Goal: Task Accomplishment & Management: Manage account settings

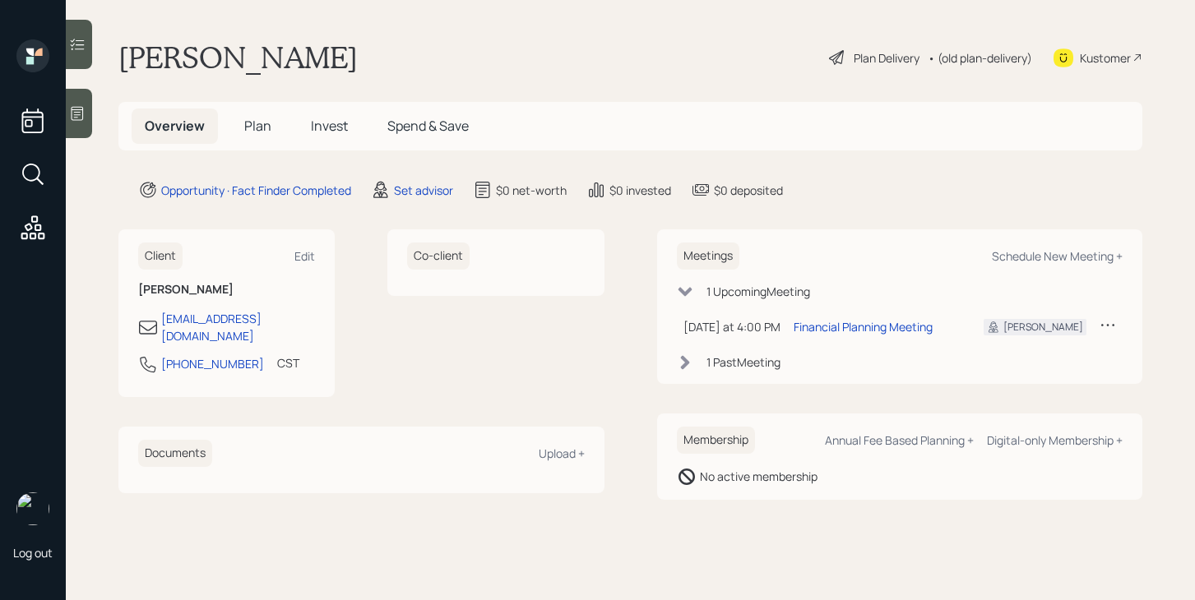
click at [264, 124] on span "Plan" at bounding box center [257, 126] width 27 height 18
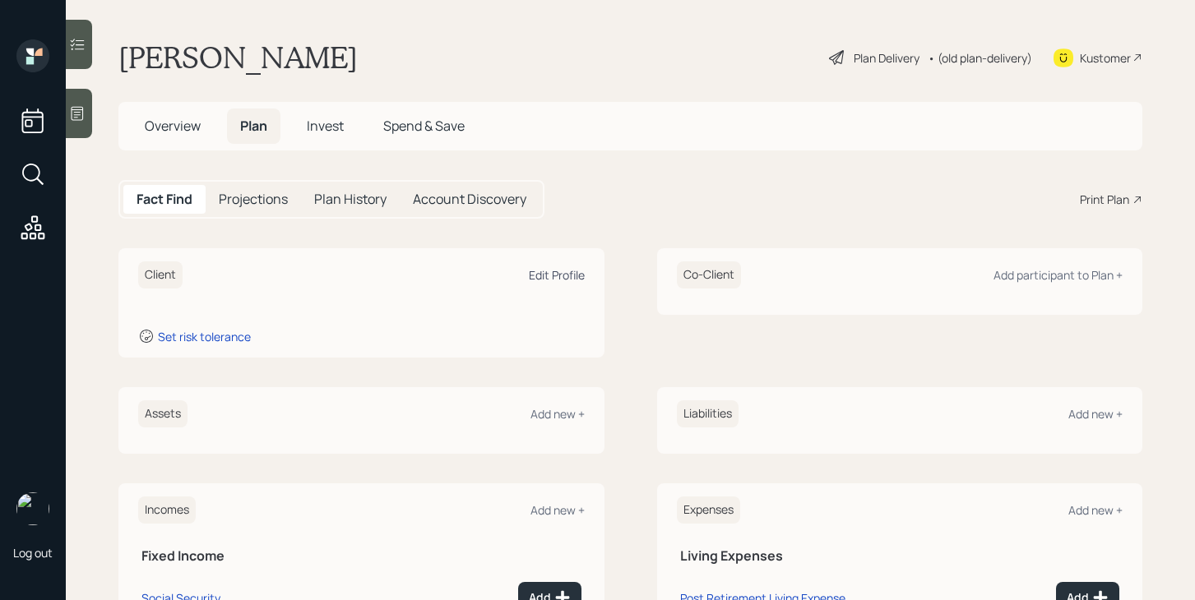
click at [553, 271] on div "Edit Profile" at bounding box center [557, 275] width 56 height 16
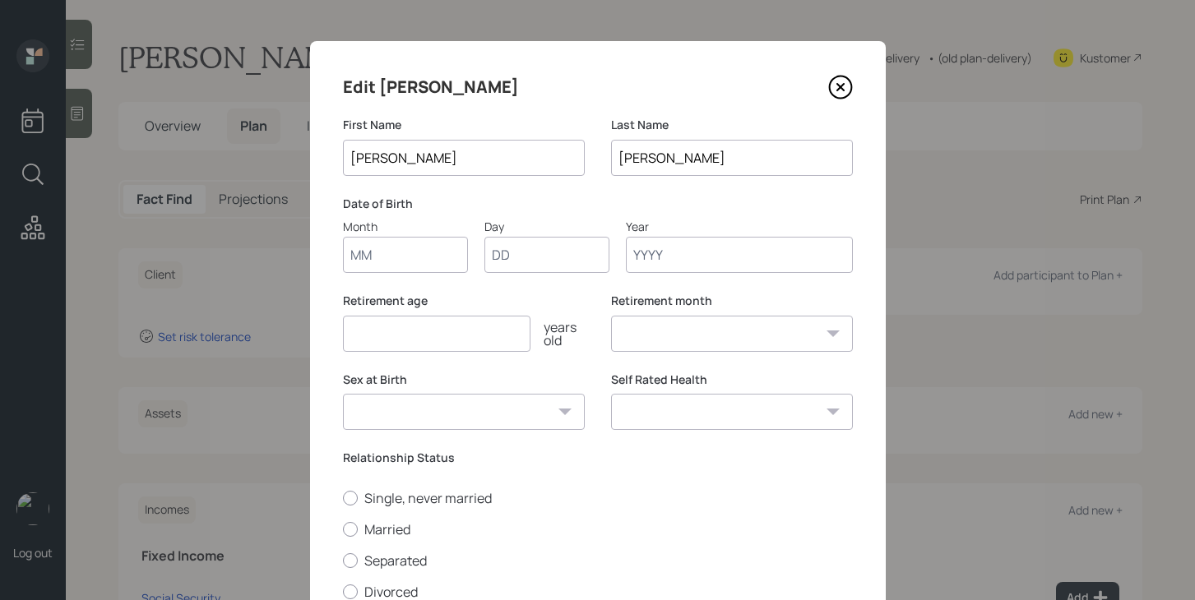
click at [374, 262] on input "Month" at bounding box center [405, 255] width 125 height 36
type input "05"
type input "27"
type input "1962"
select select "5"
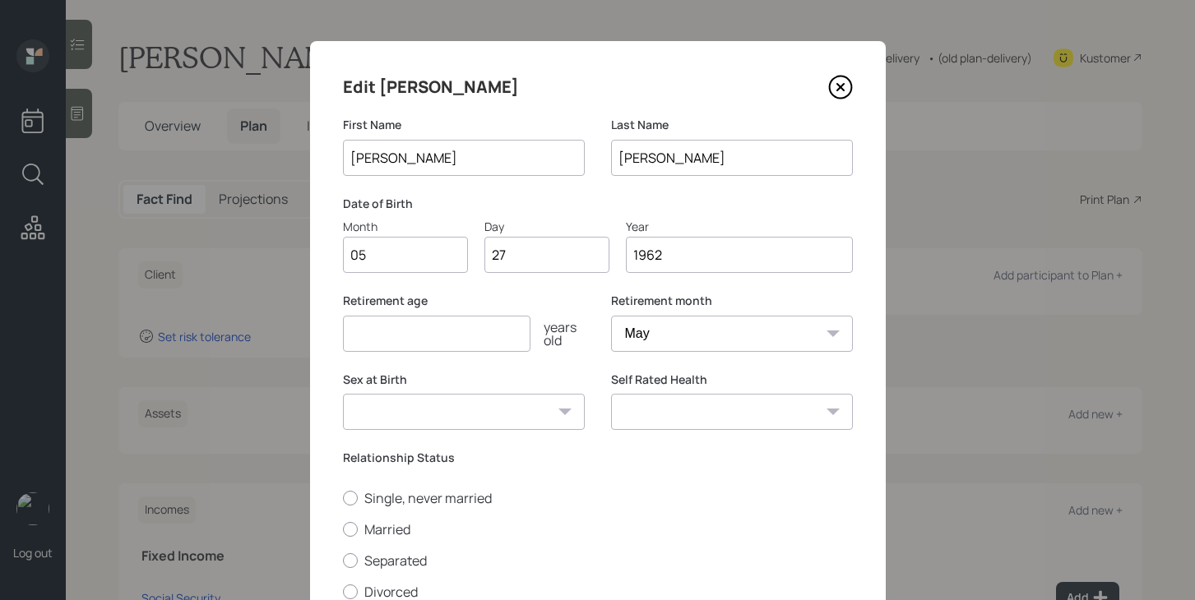
type input "1962"
click at [435, 333] on input "number" at bounding box center [437, 334] width 188 height 36
type input "70"
click at [459, 415] on select "Male Female Other / Prefer not to say" at bounding box center [464, 412] width 242 height 36
select select "male"
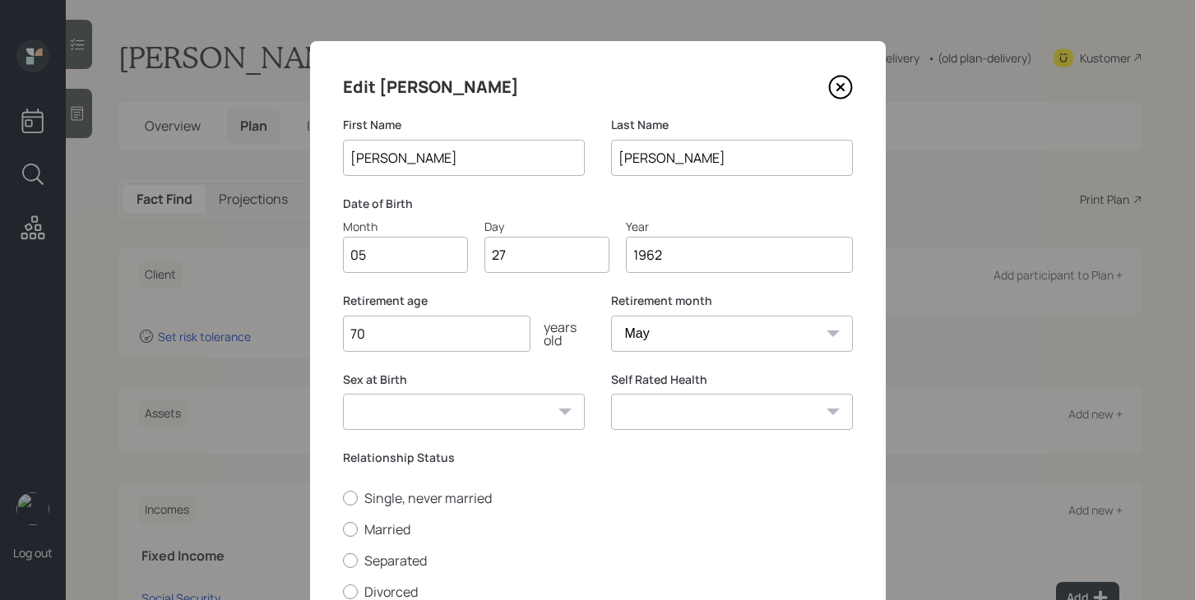
click at [343, 394] on select "Male Female Other / Prefer not to say" at bounding box center [464, 412] width 242 height 36
click at [654, 409] on select "Excellent Very Good Good Fair Poor" at bounding box center [732, 412] width 242 height 36
select select "good"
click at [611, 394] on select "Excellent Very Good Good Fair Poor" at bounding box center [732, 412] width 242 height 36
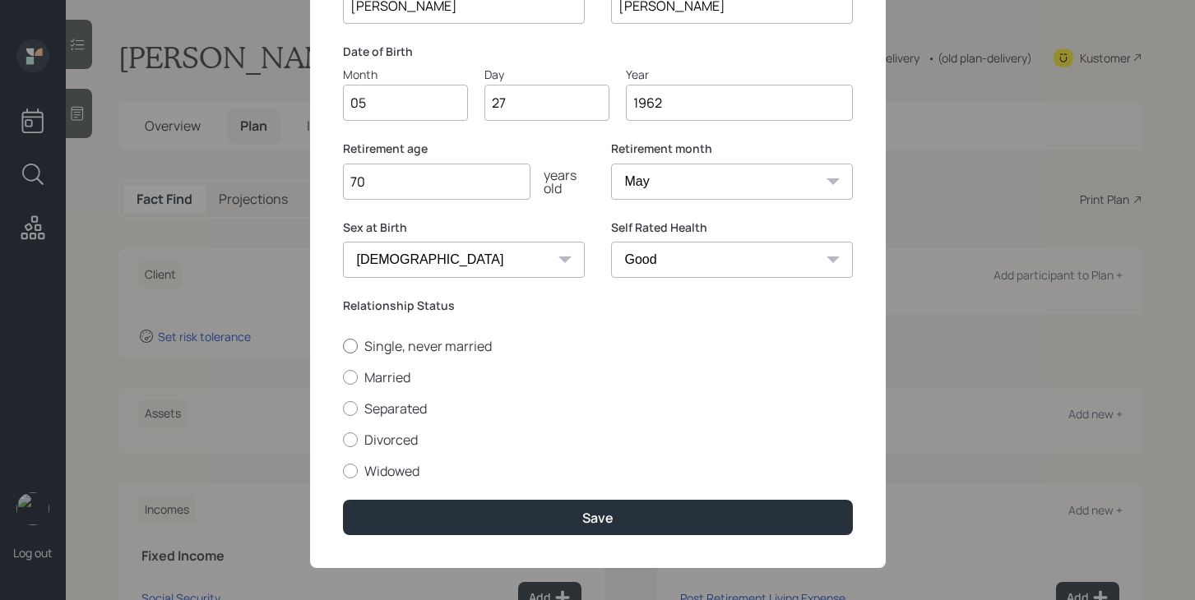
click at [384, 349] on label "Single, never married" at bounding box center [598, 346] width 510 height 18
click at [343, 346] on input "Single, never married" at bounding box center [342, 345] width 1 height 1
radio input "true"
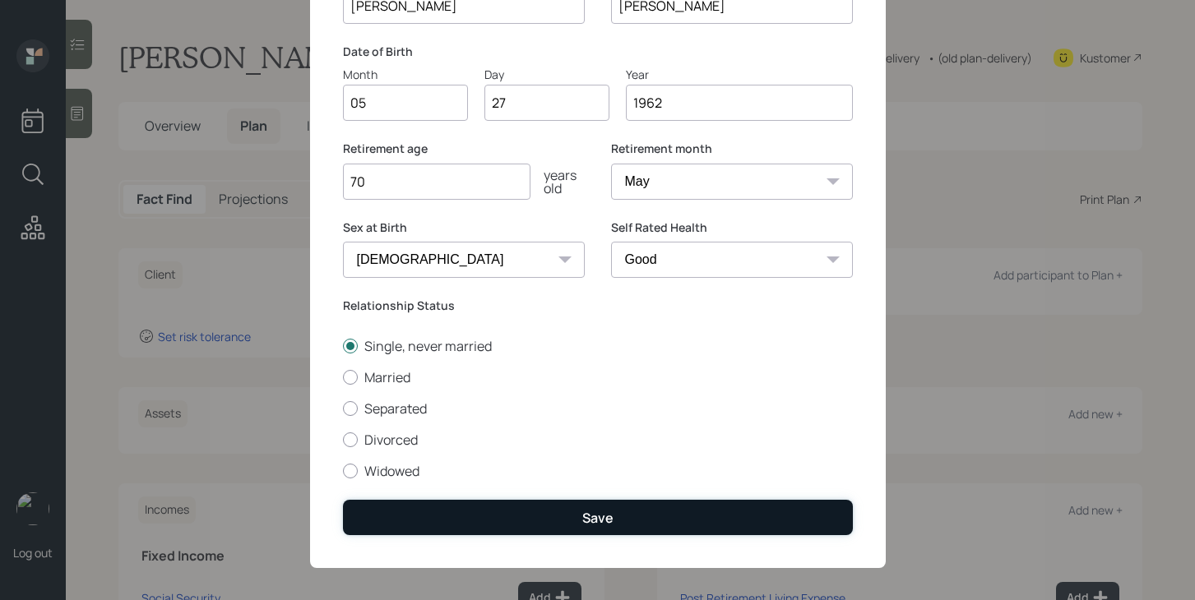
click at [440, 513] on button "Save" at bounding box center [598, 517] width 510 height 35
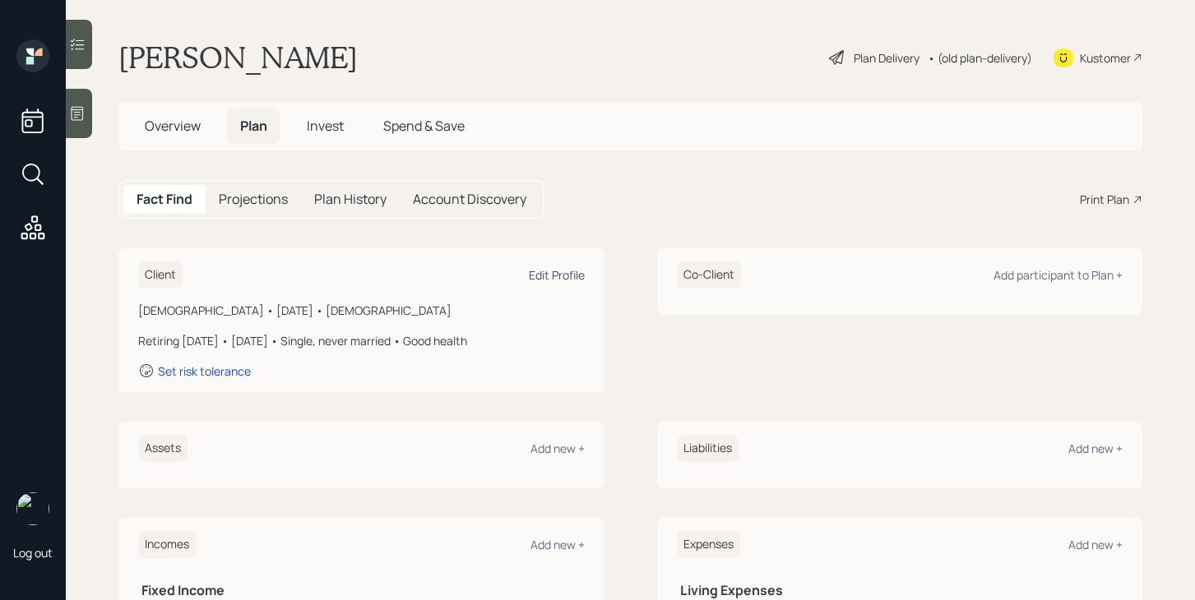
click at [540, 280] on div "Edit Profile" at bounding box center [557, 275] width 56 height 16
select select "5"
select select "good"
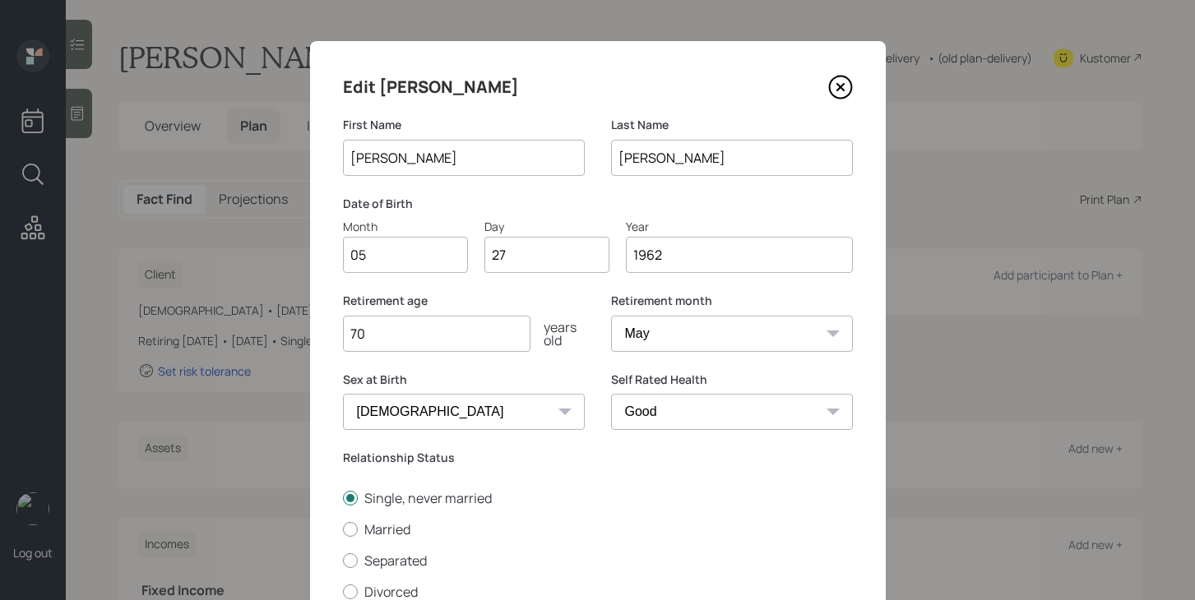
click at [419, 326] on input "70" at bounding box center [437, 334] width 188 height 36
type input "7"
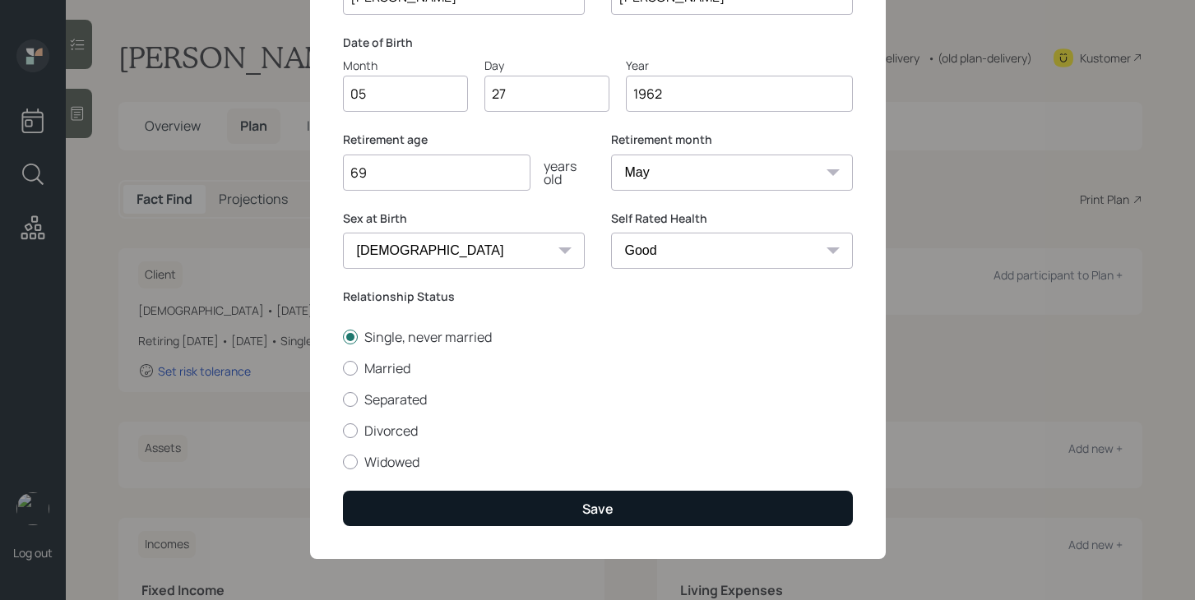
type input "69"
click at [505, 503] on button "Save" at bounding box center [598, 508] width 510 height 35
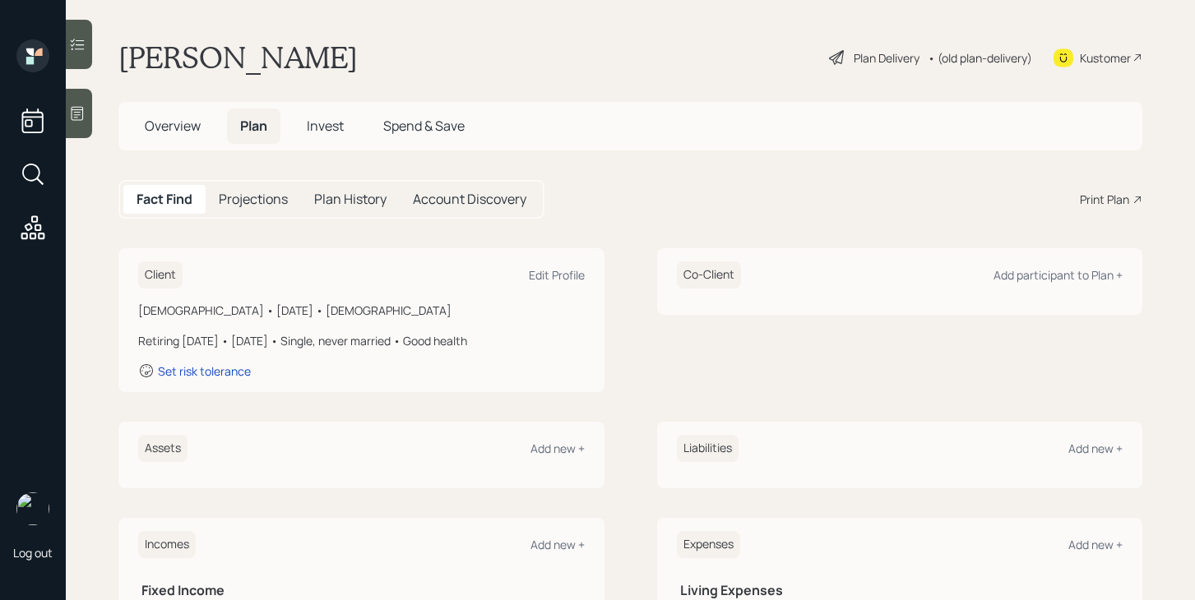
click at [843, 49] on div "Plan Delivery" at bounding box center [874, 58] width 94 height 20
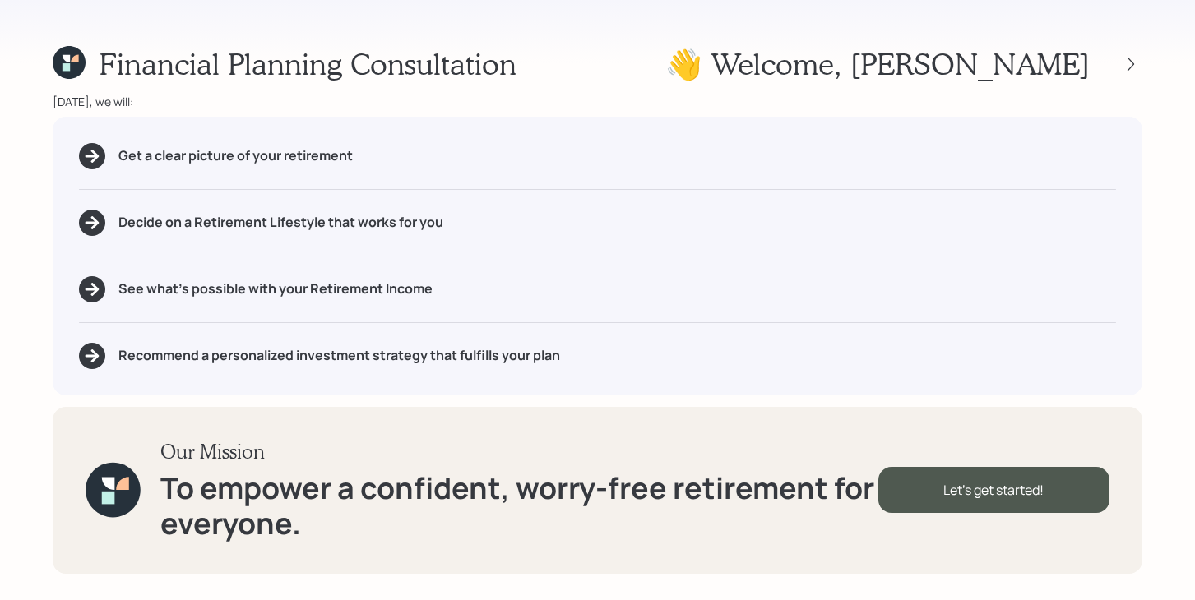
click at [53, 62] on icon at bounding box center [69, 62] width 33 height 33
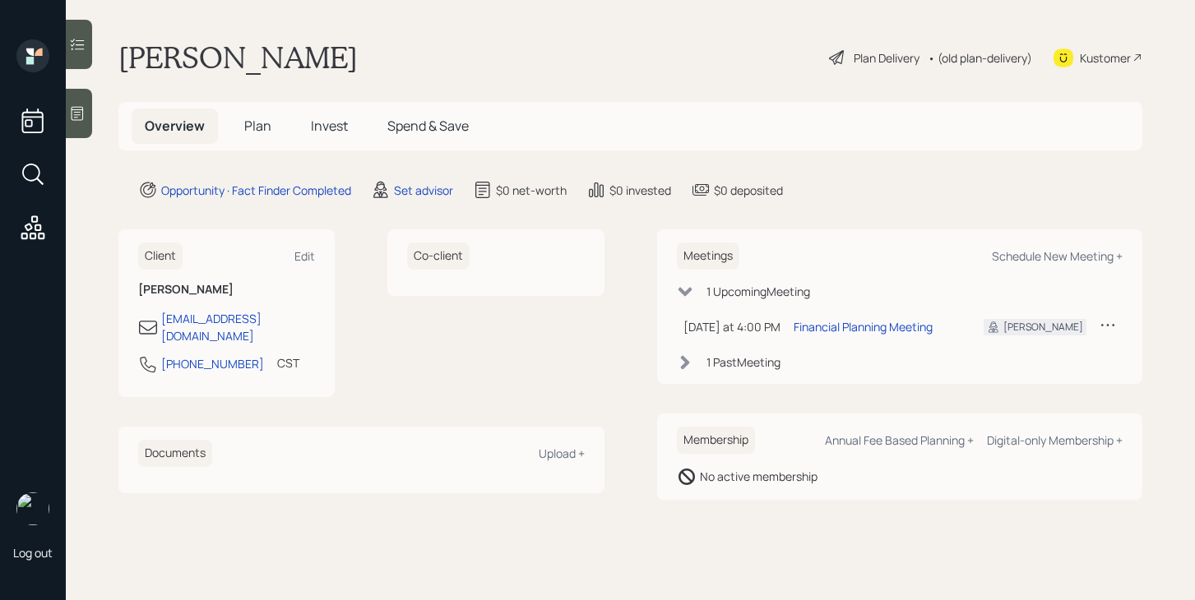
click at [252, 130] on span "Plan" at bounding box center [257, 126] width 27 height 18
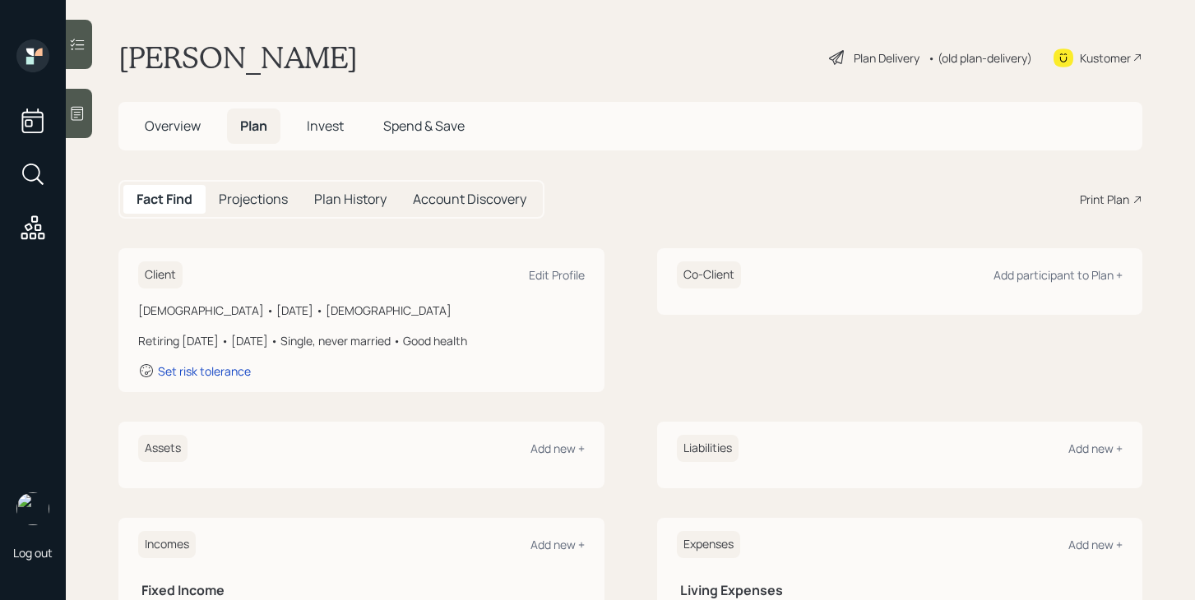
click at [177, 138] on h5 "Overview" at bounding box center [173, 126] width 82 height 35
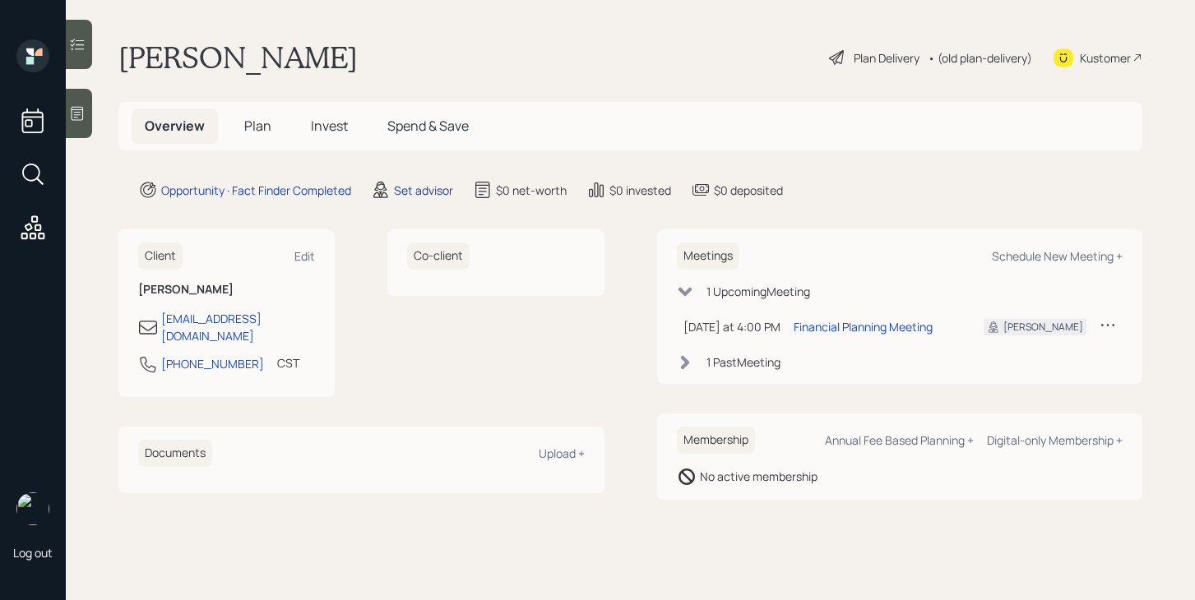
click at [415, 192] on div "Set advisor" at bounding box center [423, 190] width 59 height 17
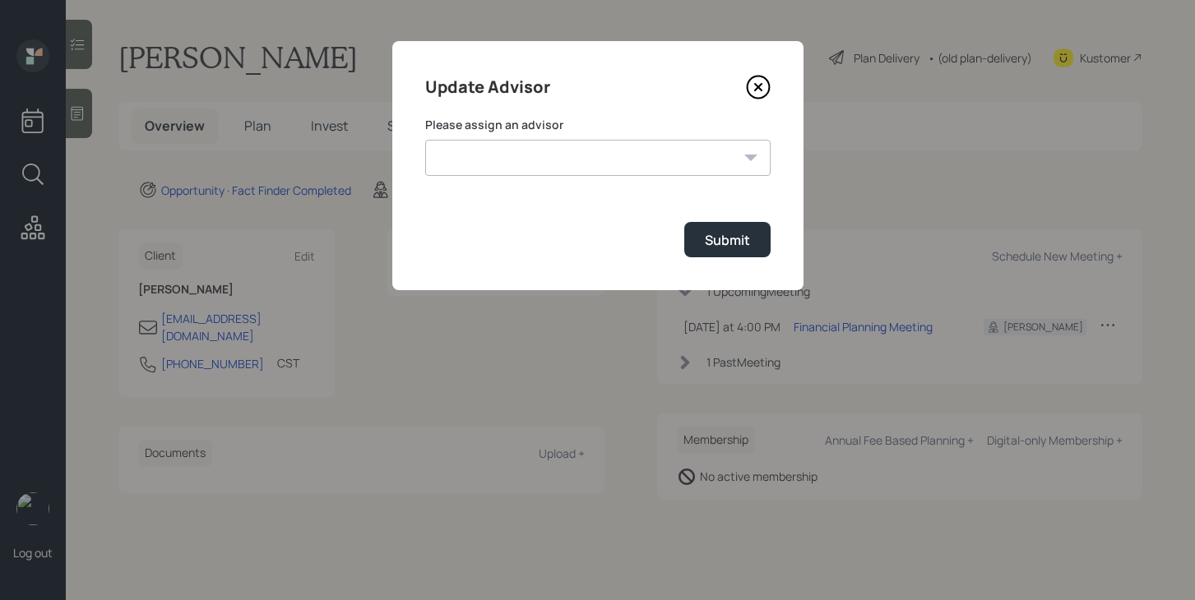
click at [570, 154] on select "Jonah Coleman Tyler End Michael Russo Treva Nostdahl Eric Schwartz James DiStas…" at bounding box center [597, 158] width 345 height 36
select select "bffa7908-1b2a-4c79-9bb6-f0ec9aed22d3"
click at [425, 140] on select "Jonah Coleman Tyler End Michael Russo Treva Nostdahl Eric Schwartz James DiStas…" at bounding box center [597, 158] width 345 height 36
click at [693, 244] on button "Submit" at bounding box center [727, 239] width 86 height 35
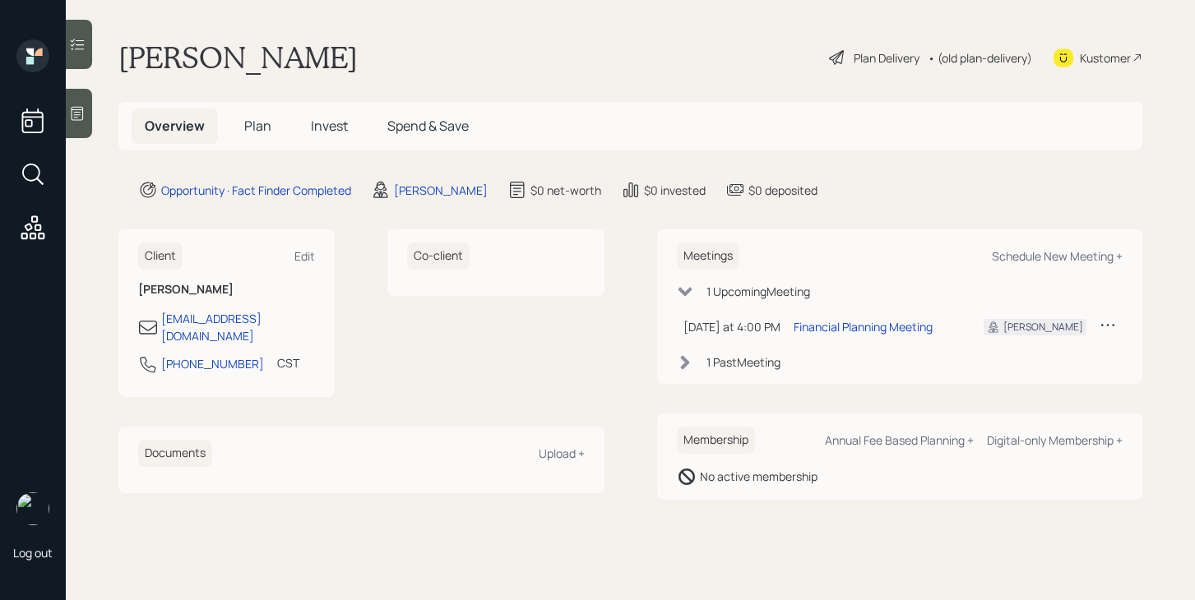
drag, startPoint x: 261, startPoint y: 123, endPoint x: 273, endPoint y: 123, distance: 12.3
click at [261, 123] on span "Plan" at bounding box center [257, 126] width 27 height 18
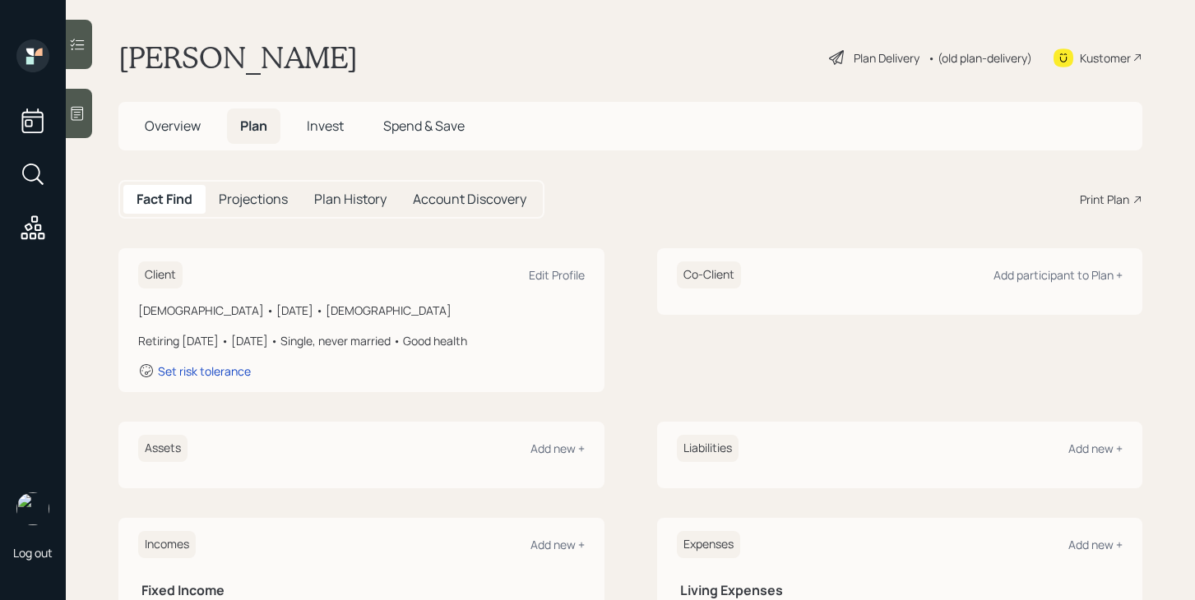
click at [878, 48] on div "Plan Delivery" at bounding box center [874, 58] width 94 height 20
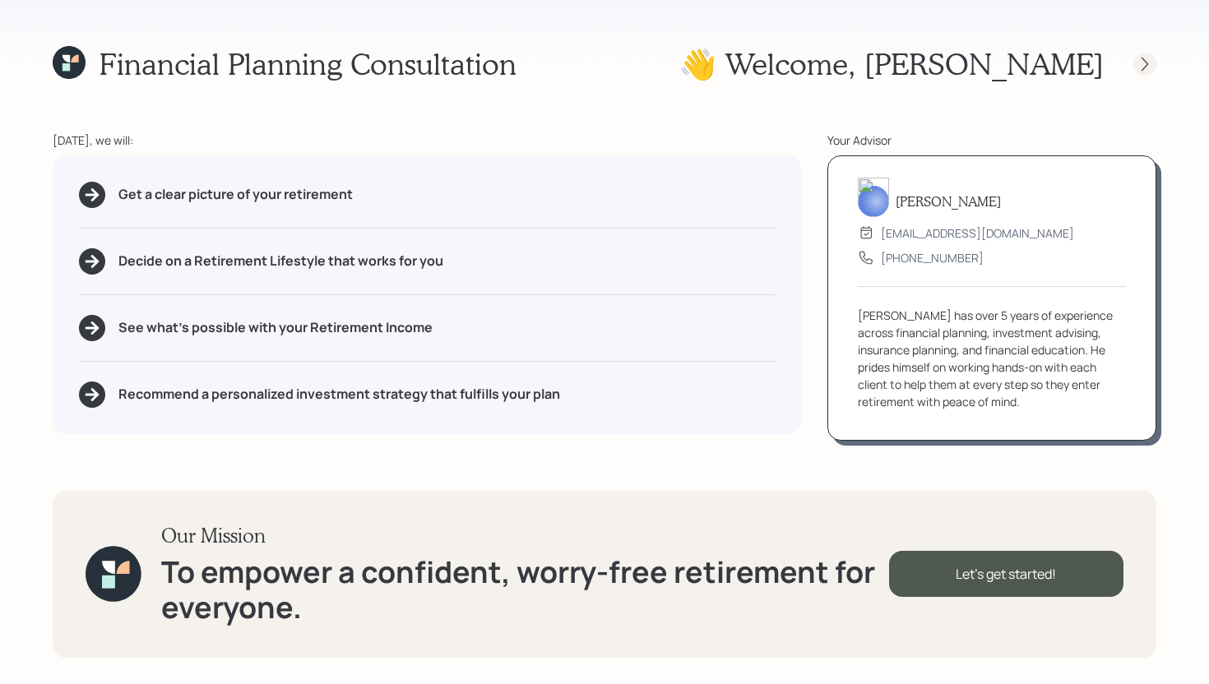
click at [1137, 56] on icon at bounding box center [1145, 64] width 16 height 16
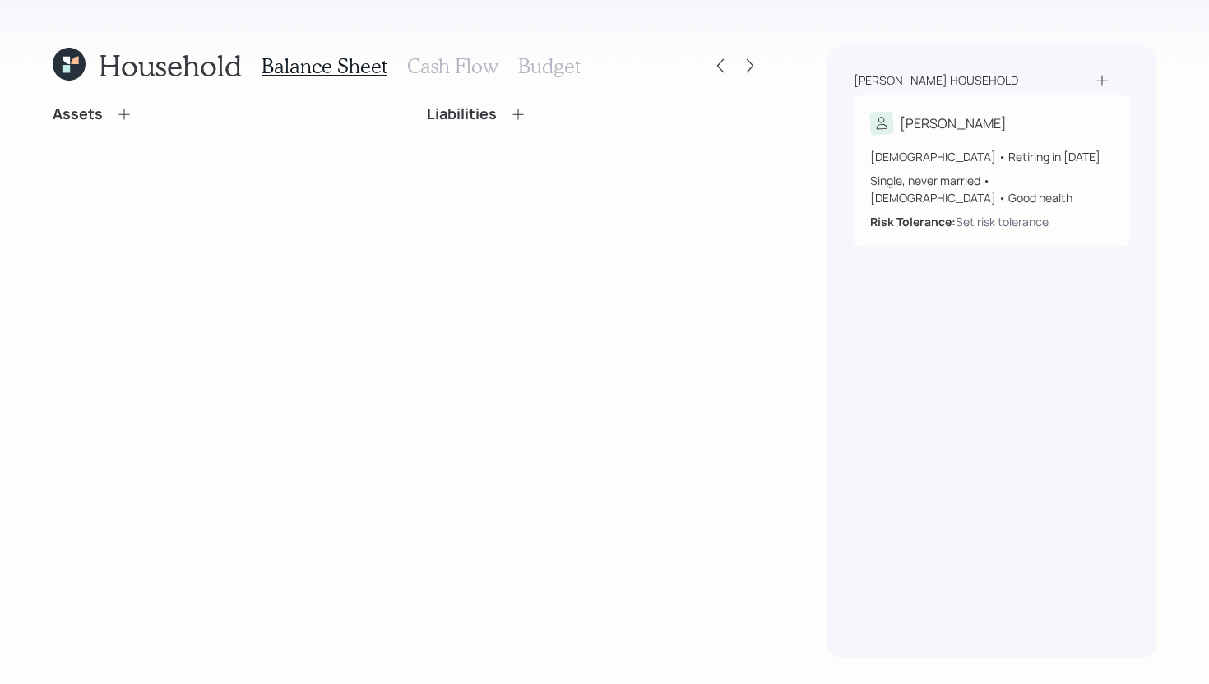
click at [125, 111] on icon at bounding box center [124, 114] width 16 height 16
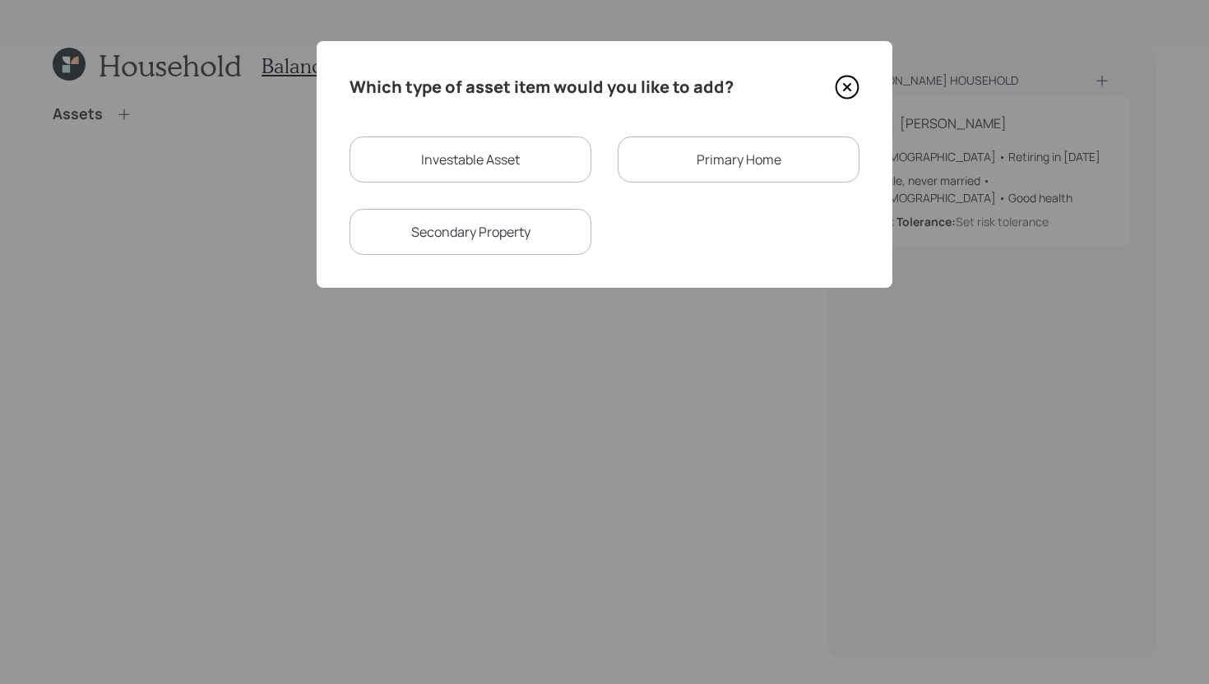
click at [466, 174] on div "Investable Asset" at bounding box center [471, 160] width 242 height 46
select select "taxable"
select select "balanced"
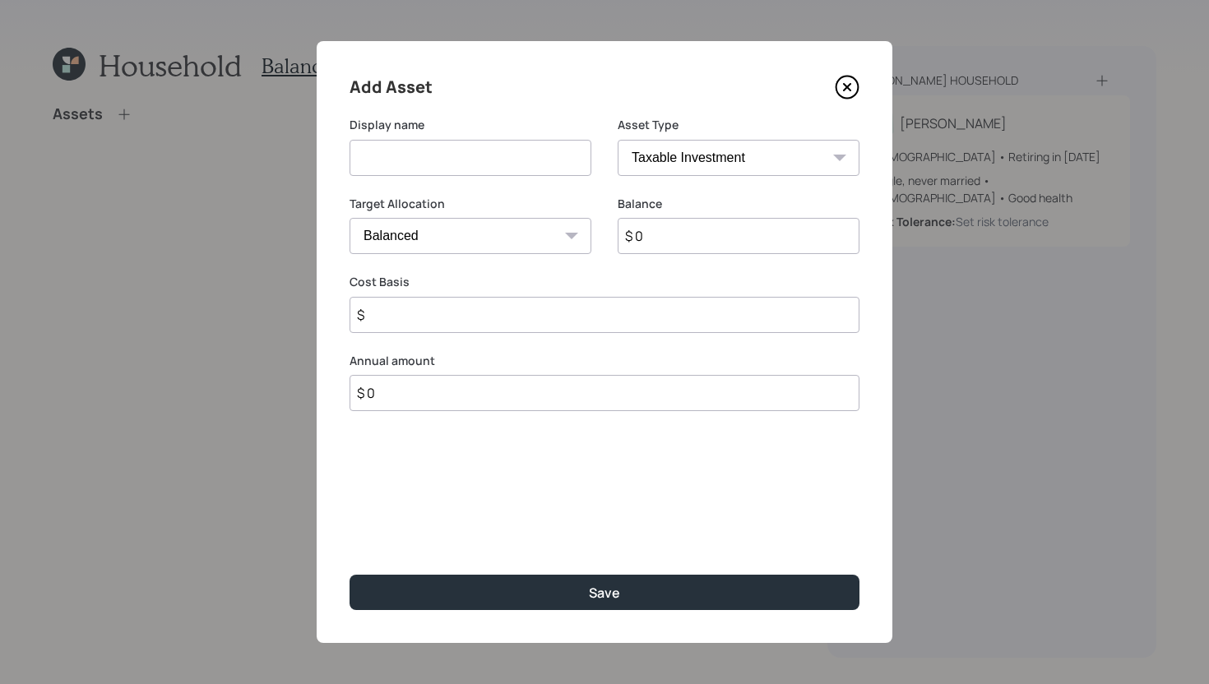
click at [466, 172] on input at bounding box center [471, 158] width 242 height 36
type input "Inherited IRA"
click at [678, 234] on input "$ 0" at bounding box center [739, 236] width 242 height 36
type input "$ 104,000"
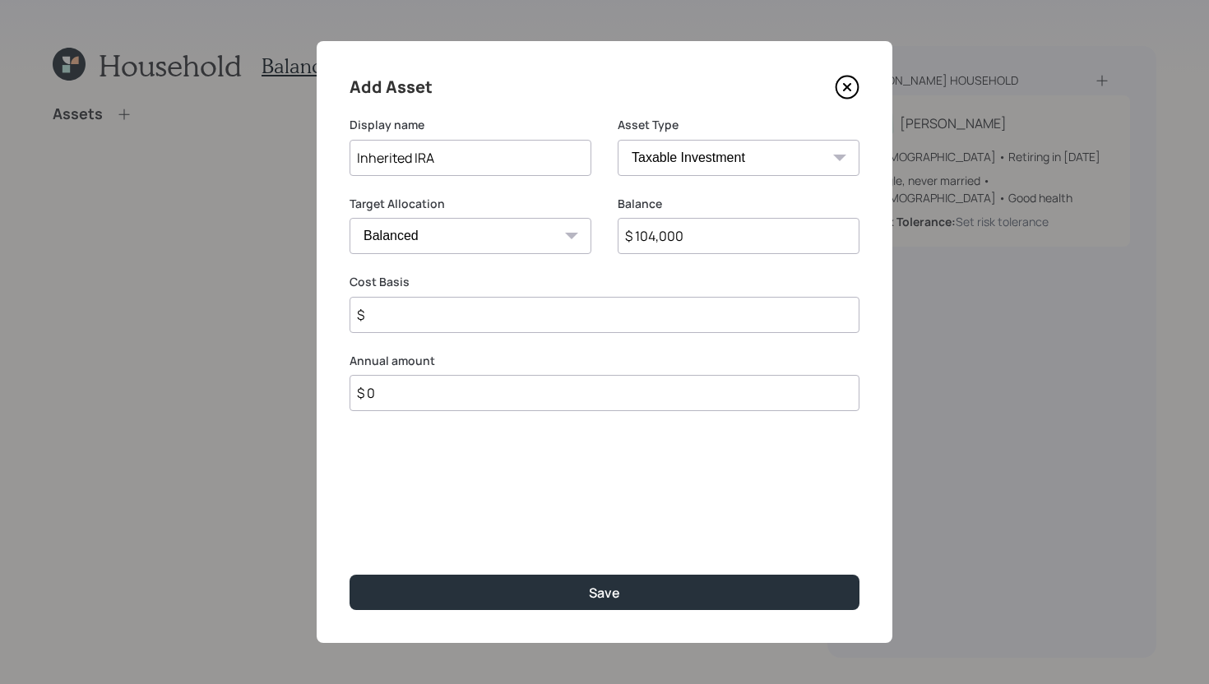
click at [637, 324] on input "$" at bounding box center [605, 315] width 510 height 36
click at [748, 155] on select "SEP IRA IRA Roth IRA 401(k) Roth 401(k) 403(b) Roth 403(b) 457(b) Roth 457(b) H…" at bounding box center [739, 158] width 242 height 36
select select "ira"
click at [618, 140] on select "SEP IRA IRA Roth IRA 401(k) Roth 401(k) 403(b) Roth 403(b) 457(b) Roth 457(b) H…" at bounding box center [739, 158] width 242 height 36
click at [563, 304] on input "$" at bounding box center [605, 315] width 510 height 36
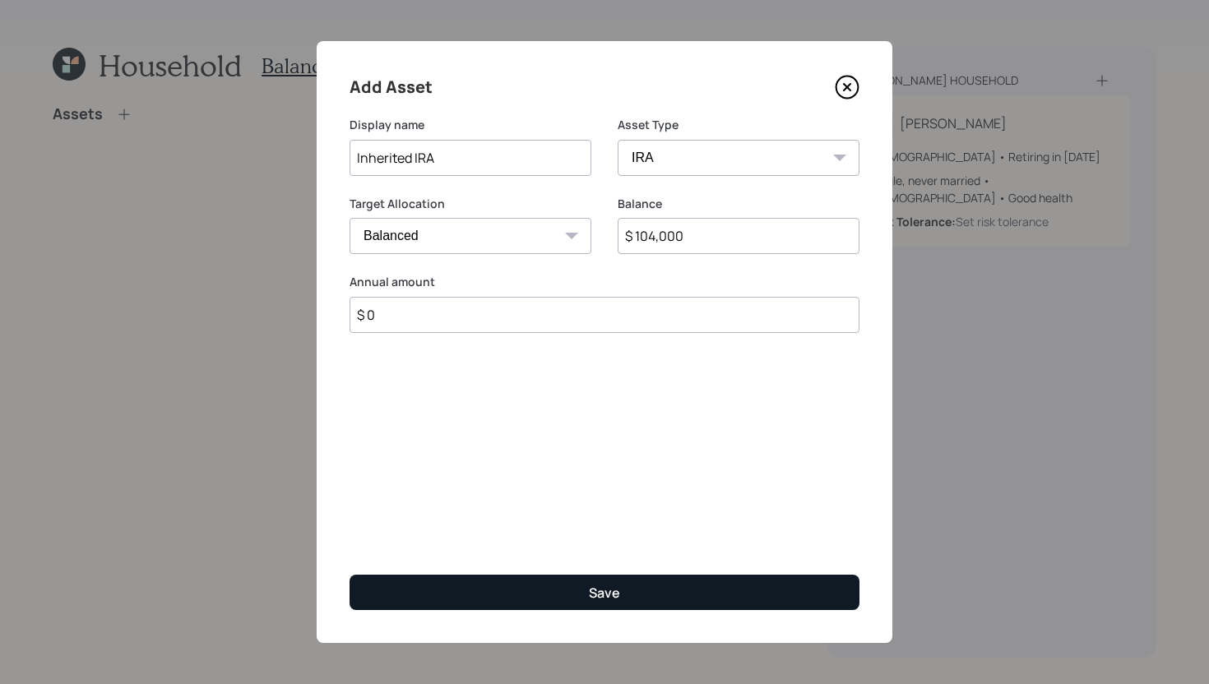
type input "$ 0"
click at [579, 597] on button "Save" at bounding box center [605, 592] width 510 height 35
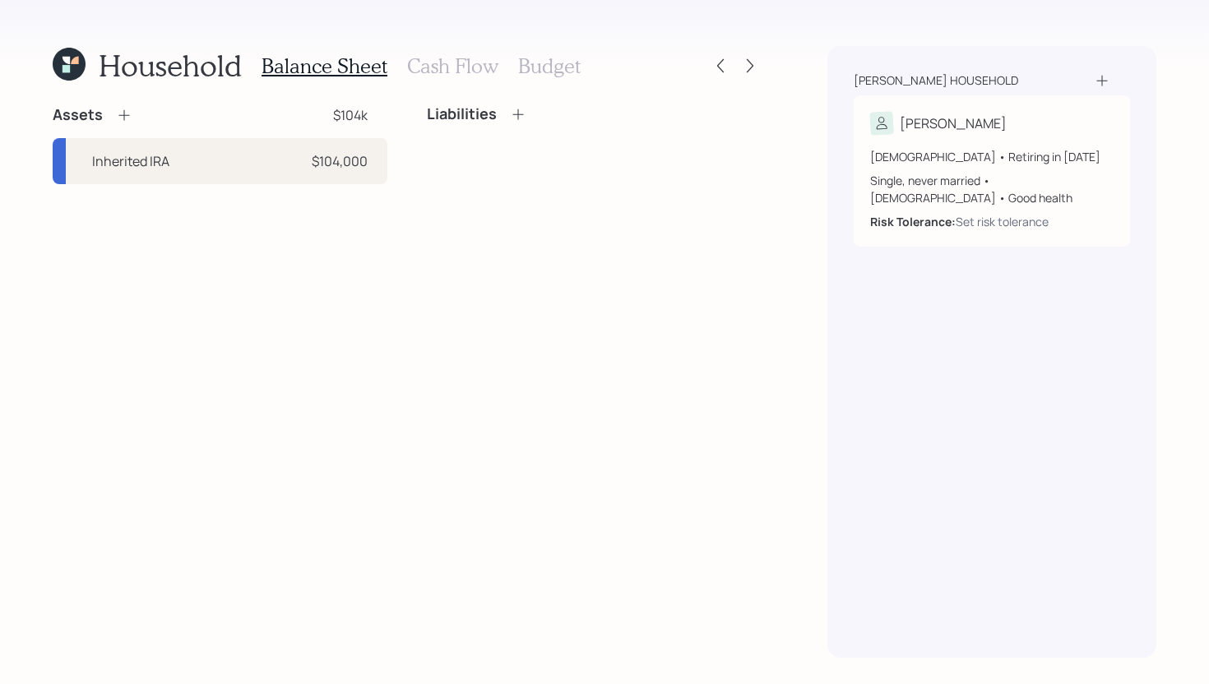
click at [123, 110] on icon at bounding box center [124, 115] width 16 height 16
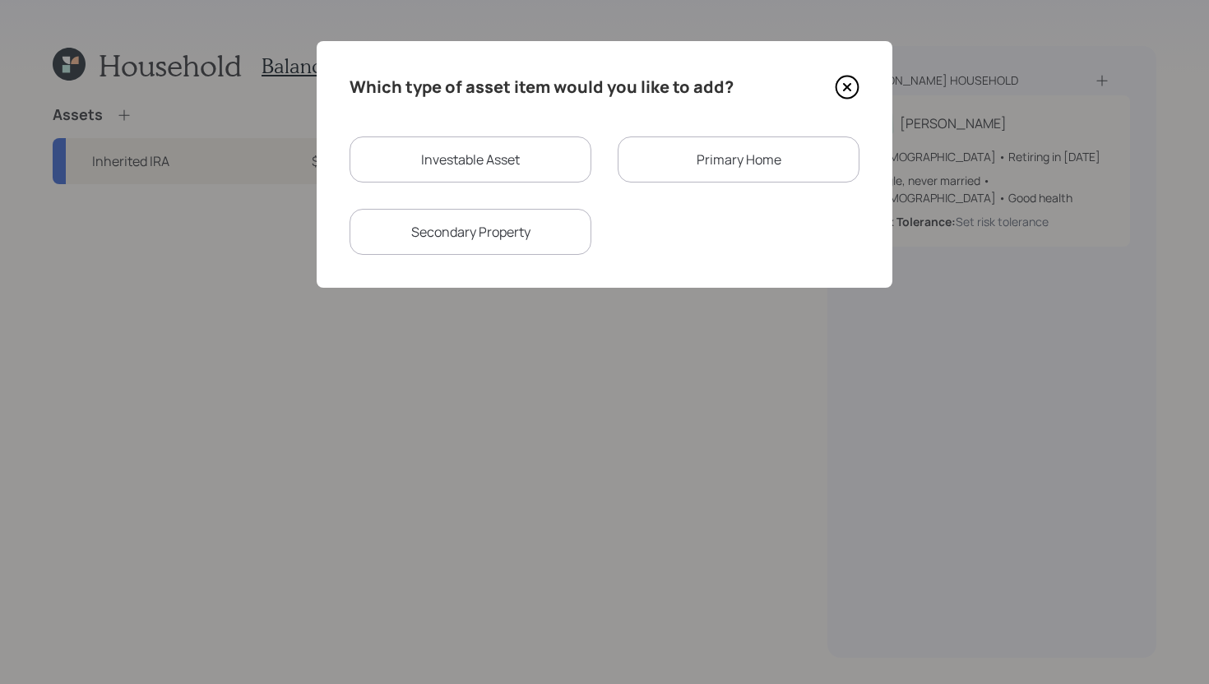
click at [401, 165] on div "Investable Asset" at bounding box center [471, 160] width 242 height 46
select select "taxable"
select select "balanced"
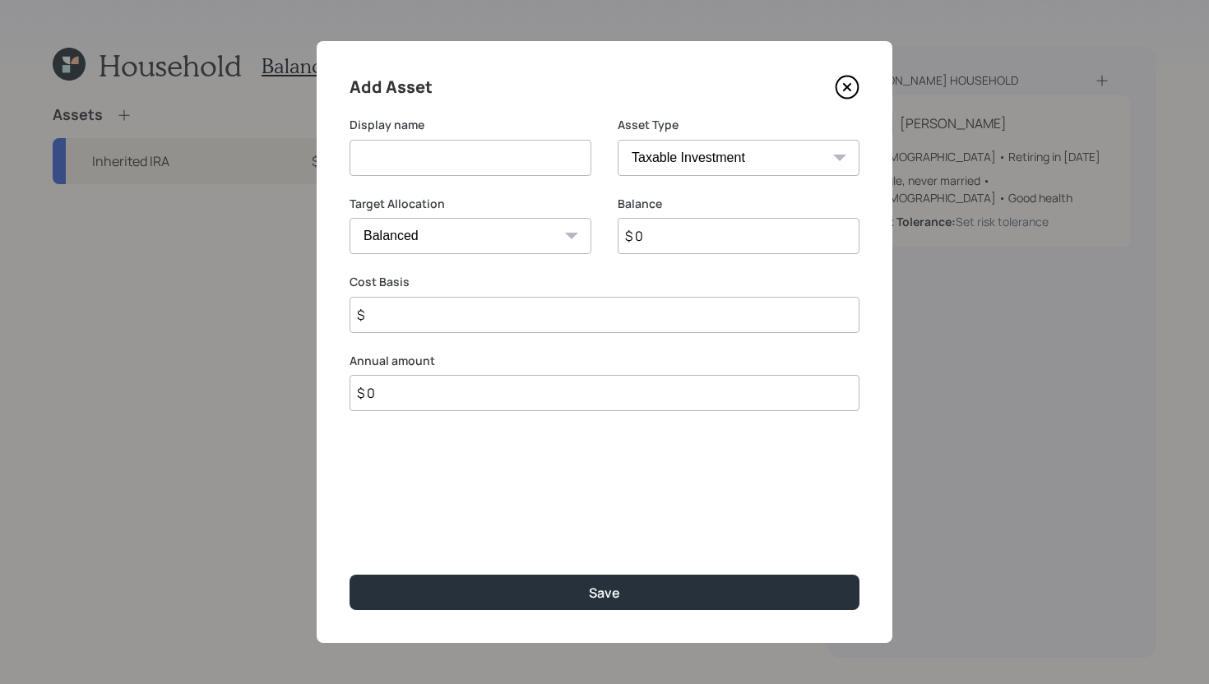
click at [405, 165] on input at bounding box center [471, 158] width 242 height 36
type input "Current 401k"
click at [658, 150] on select "SEP IRA IRA Roth IRA 401(k) Roth 401(k) 403(b) Roth 403(b) 457(b) Roth 457(b) H…" at bounding box center [739, 158] width 242 height 36
select select "company_sponsored"
click at [618, 140] on select "SEP IRA IRA Roth IRA 401(k) Roth 401(k) 403(b) Roth 403(b) 457(b) Roth 457(b) H…" at bounding box center [739, 158] width 242 height 36
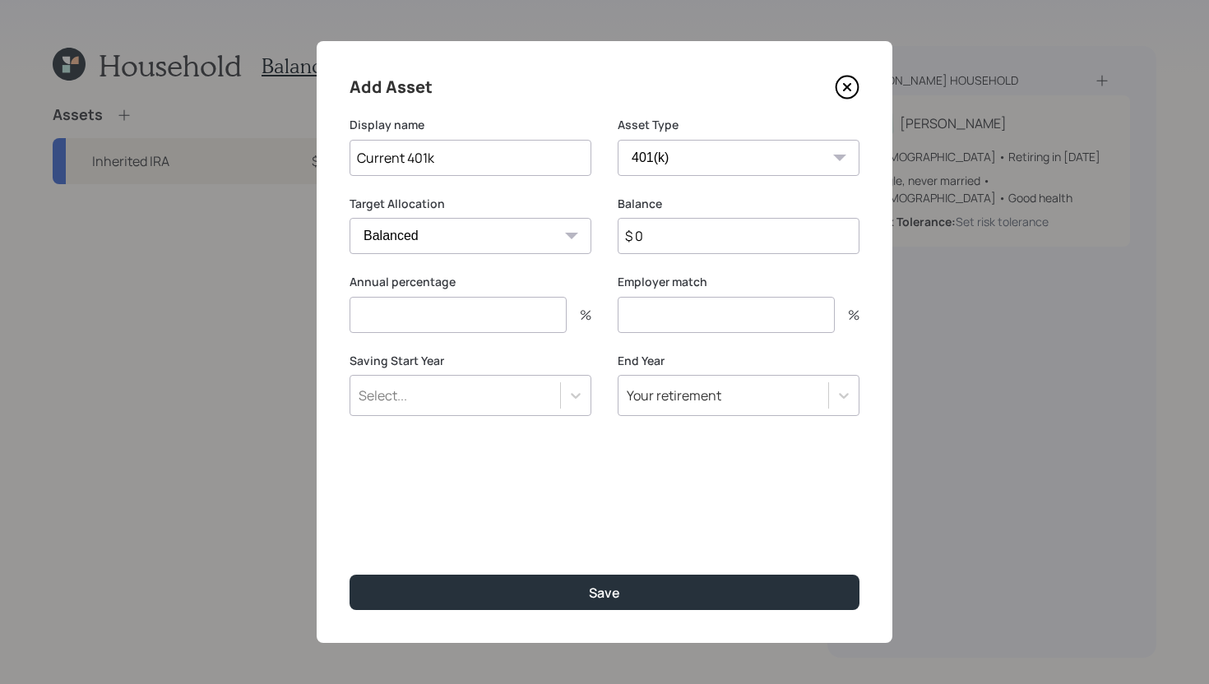
click at [663, 242] on input "$ 0" at bounding box center [739, 236] width 242 height 36
type input "$ 220,000"
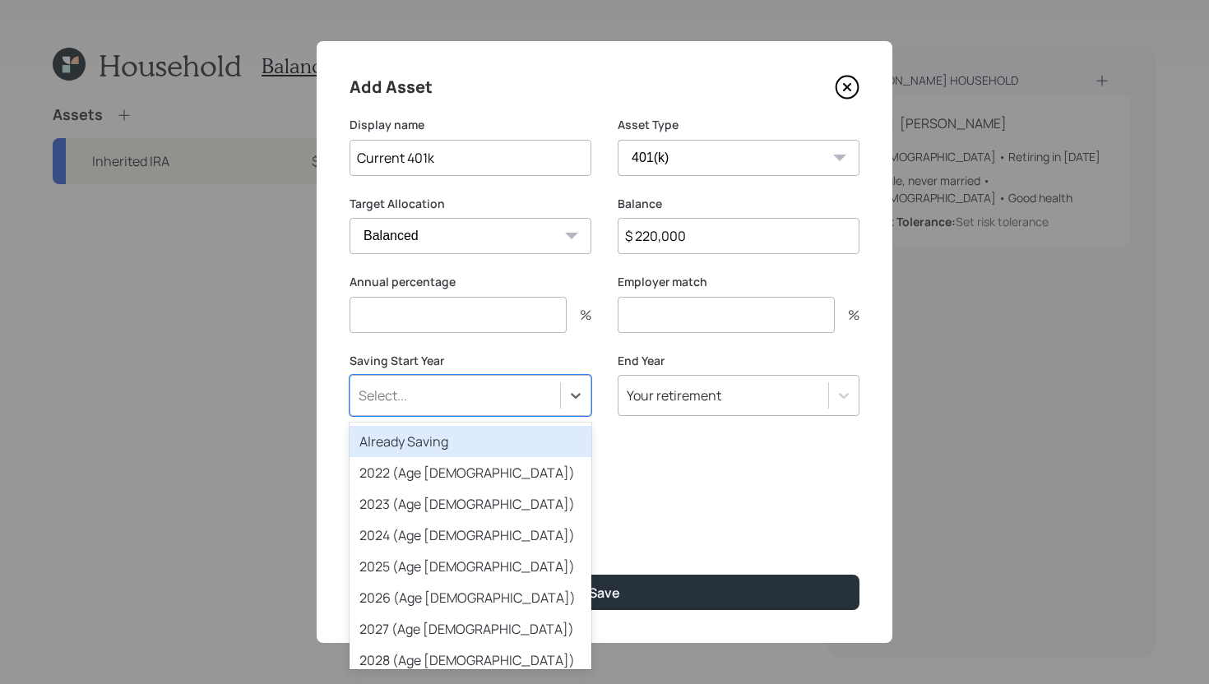
click at [501, 399] on div "Select..." at bounding box center [455, 396] width 210 height 28
click at [489, 451] on div "Already Saving" at bounding box center [471, 441] width 242 height 31
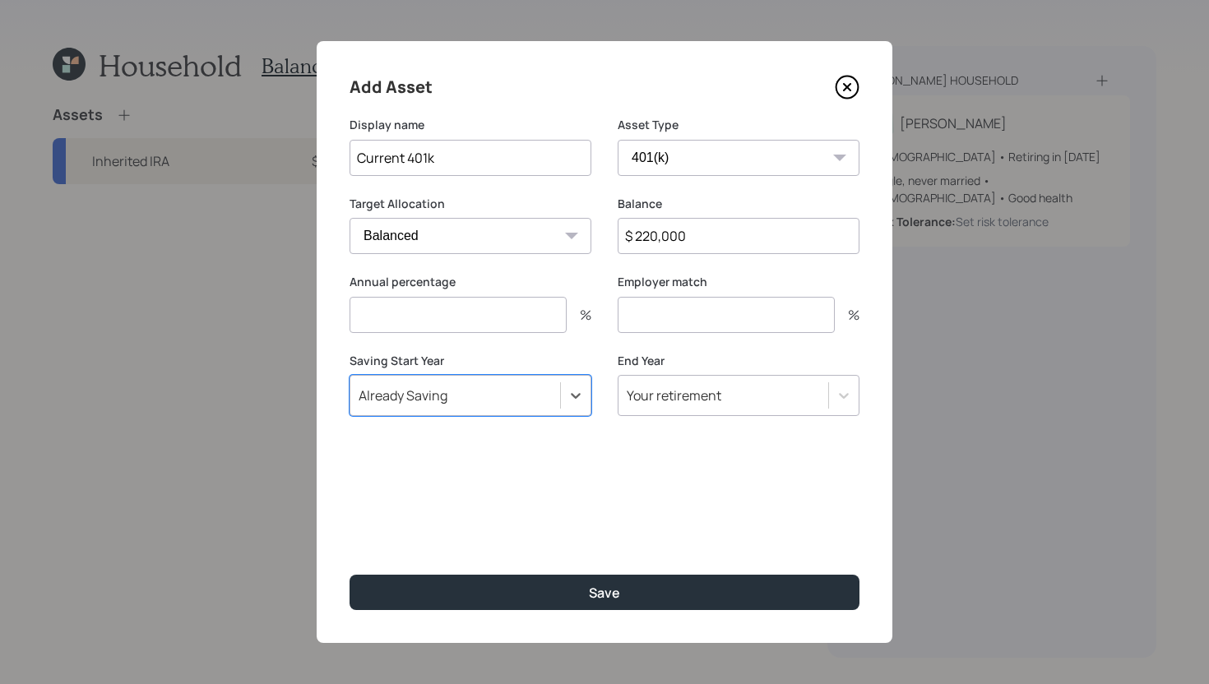
click at [498, 312] on input "number" at bounding box center [458, 315] width 217 height 36
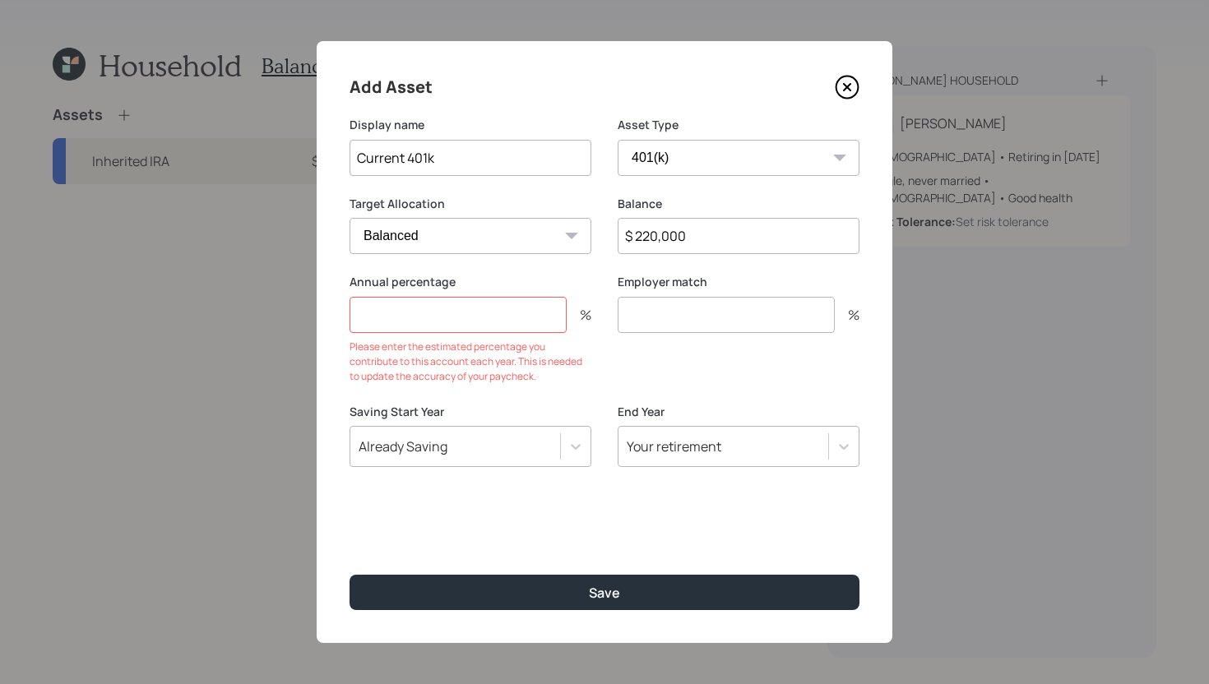
click at [681, 328] on input "number" at bounding box center [726, 315] width 217 height 36
click at [696, 305] on input "number" at bounding box center [726, 315] width 217 height 36
click at [693, 318] on input "number" at bounding box center [726, 315] width 217 height 36
type input "3"
click at [498, 320] on input "number" at bounding box center [458, 315] width 217 height 36
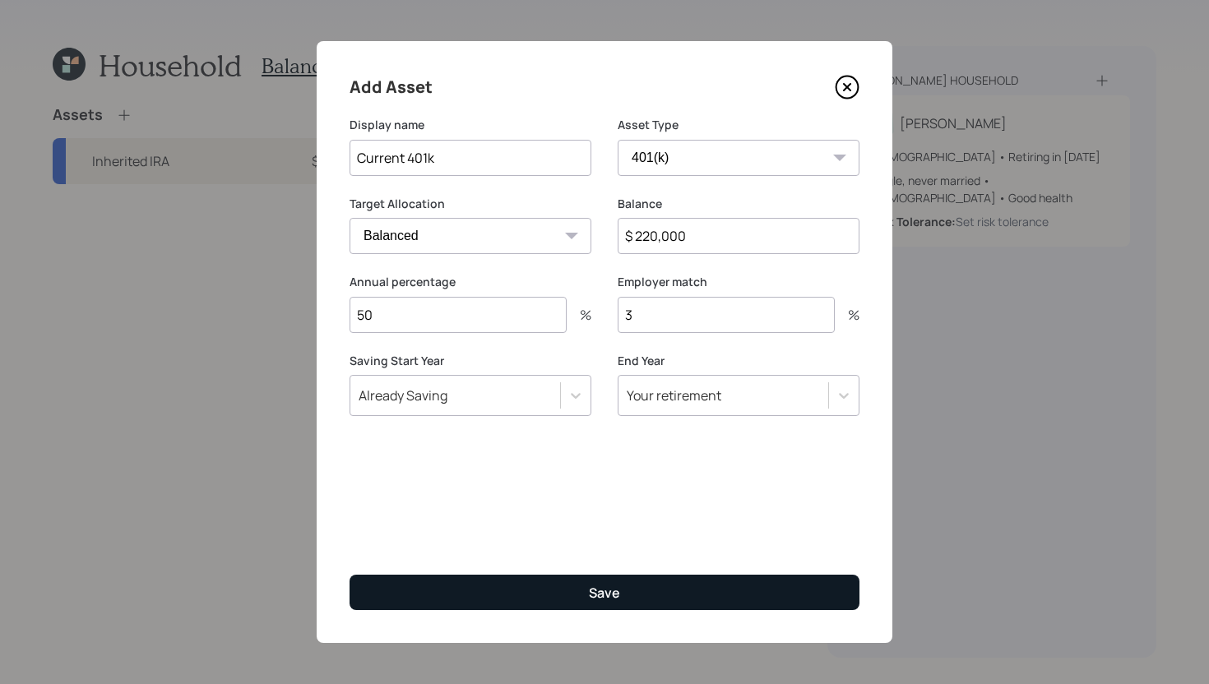
type input "50"
click at [558, 582] on button "Save" at bounding box center [605, 592] width 510 height 35
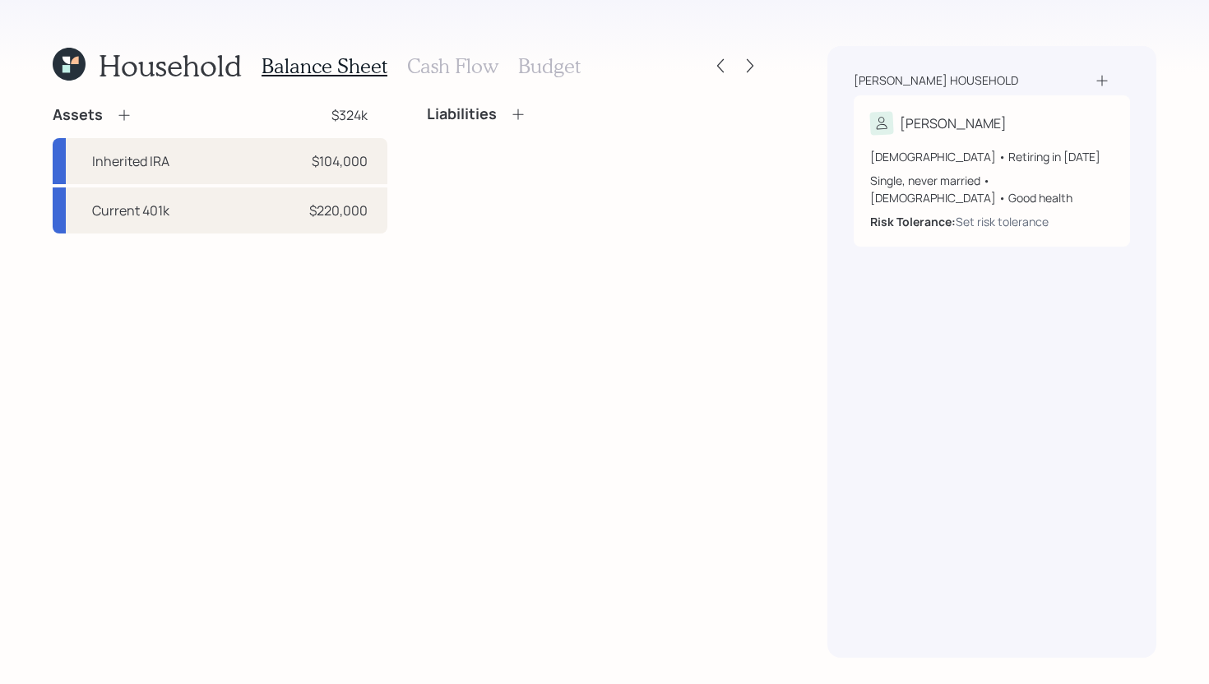
click at [125, 117] on icon at bounding box center [124, 115] width 16 height 16
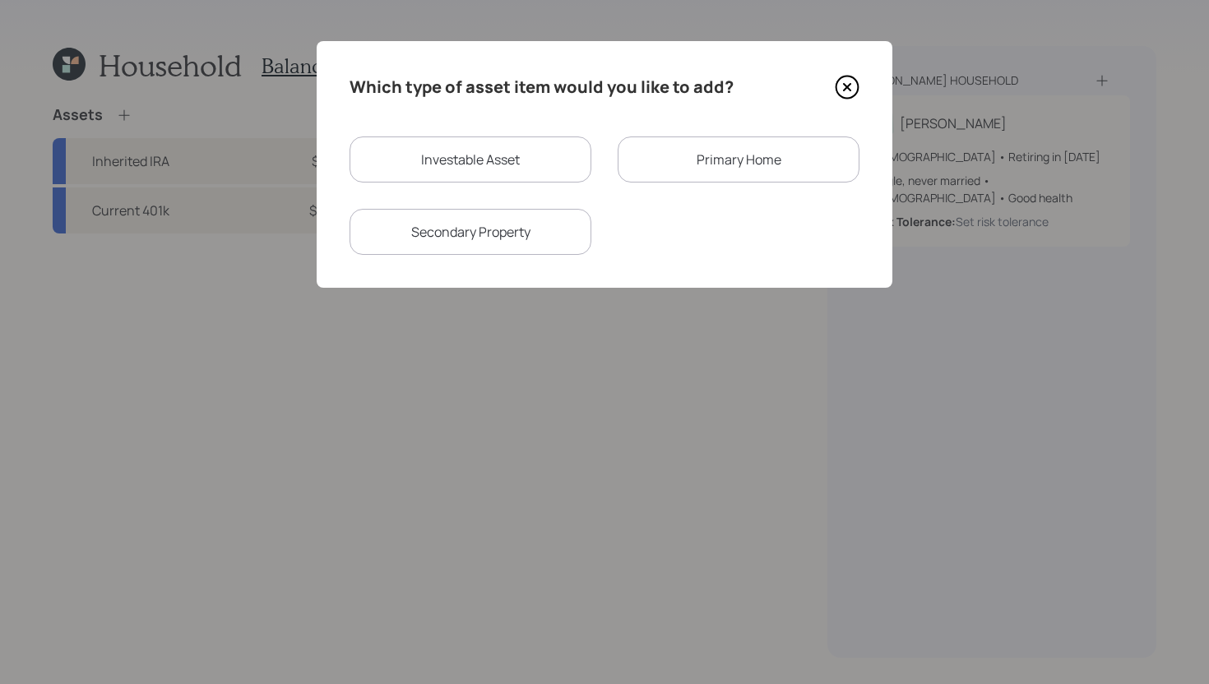
click at [458, 179] on div "Investable Asset" at bounding box center [471, 160] width 242 height 46
select select "taxable"
select select "balanced"
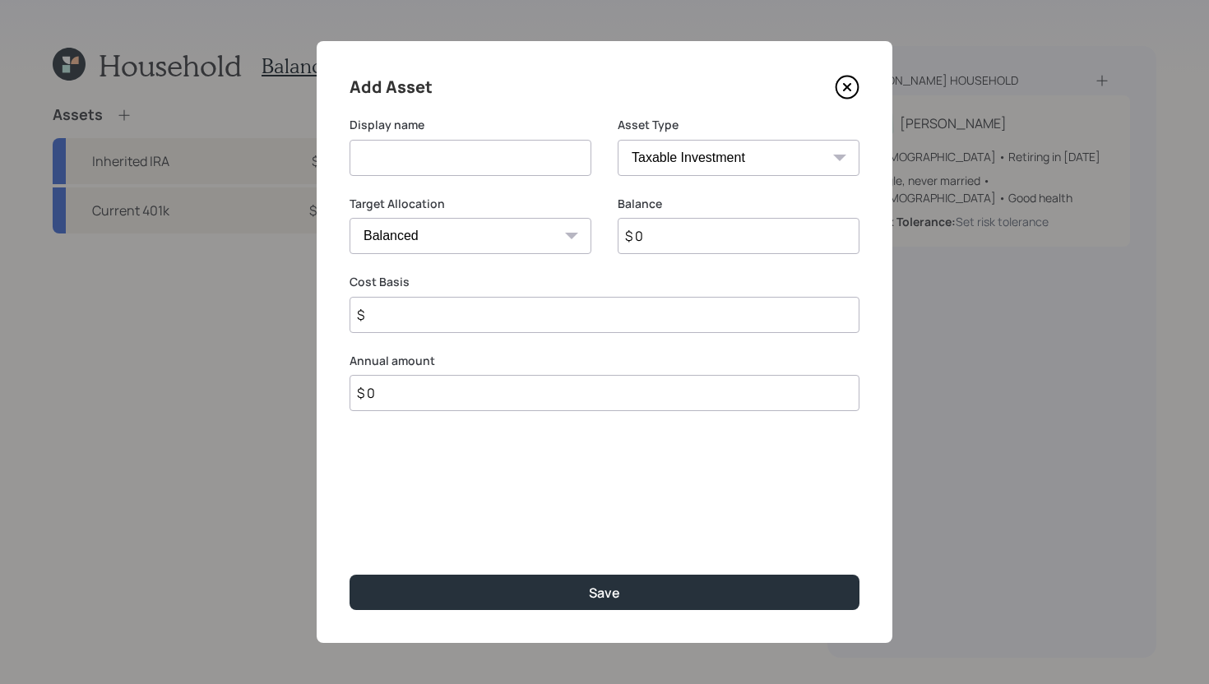
click at [468, 161] on input at bounding box center [471, 158] width 242 height 36
type input "Inherited [PERSON_NAME]"
click at [742, 160] on select "SEP IRA IRA Roth IRA 401(k) Roth 401(k) 403(b) Roth 403(b) 457(b) Roth 457(b) H…" at bounding box center [739, 158] width 242 height 36
select select "roth_ira"
click at [618, 140] on select "SEP IRA IRA Roth IRA 401(k) Roth 401(k) 403(b) Roth 403(b) 457(b) Roth 457(b) H…" at bounding box center [739, 158] width 242 height 36
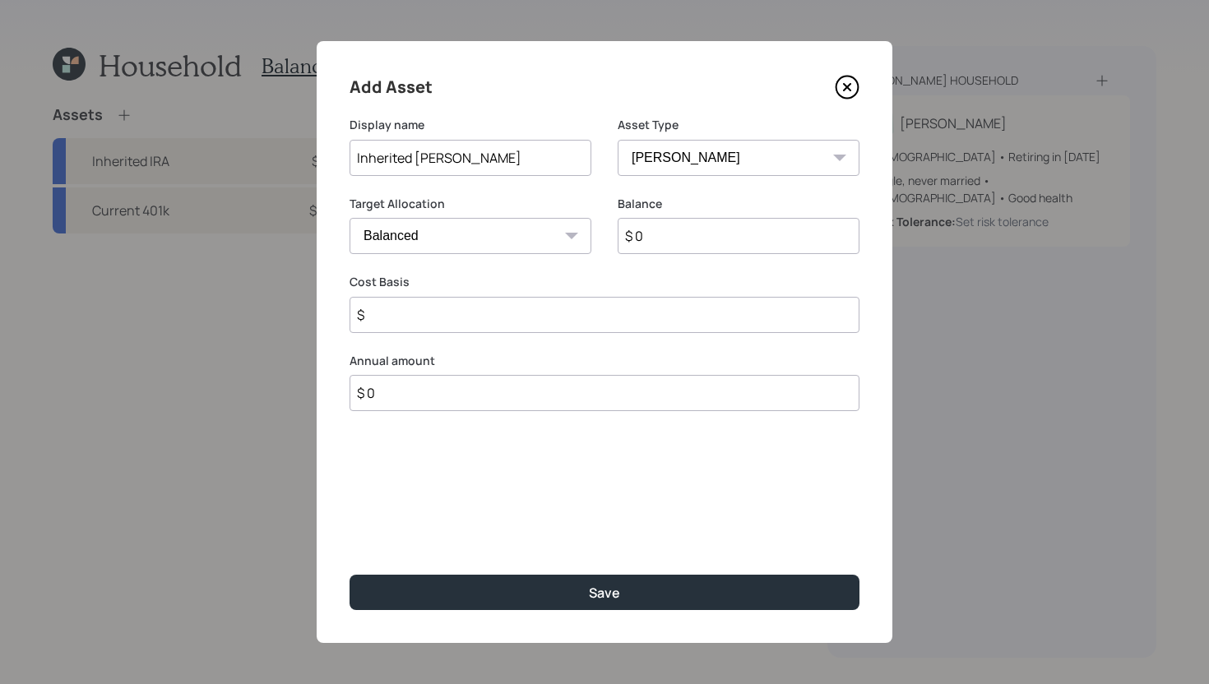
type input "$"
click at [701, 247] on input "$ 0" at bounding box center [739, 236] width 242 height 36
type input "$ 34,000"
click at [687, 308] on input "$" at bounding box center [605, 315] width 510 height 36
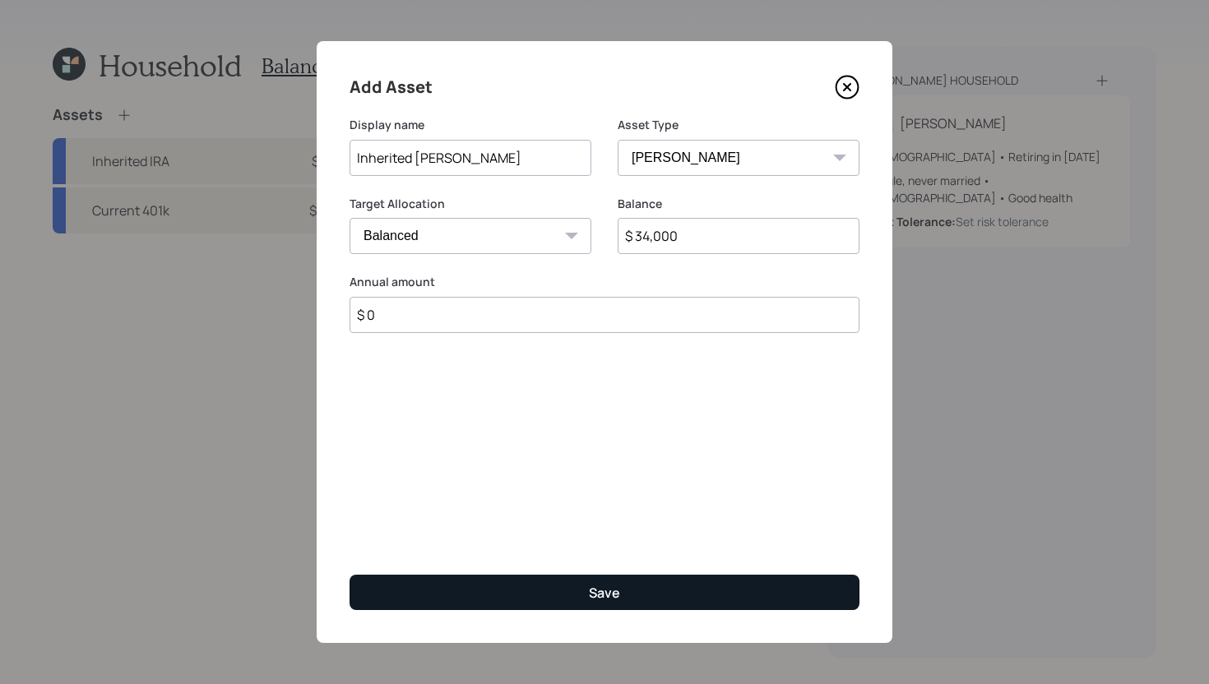
type input "$ 0"
click at [599, 586] on div "Save" at bounding box center [604, 593] width 31 height 18
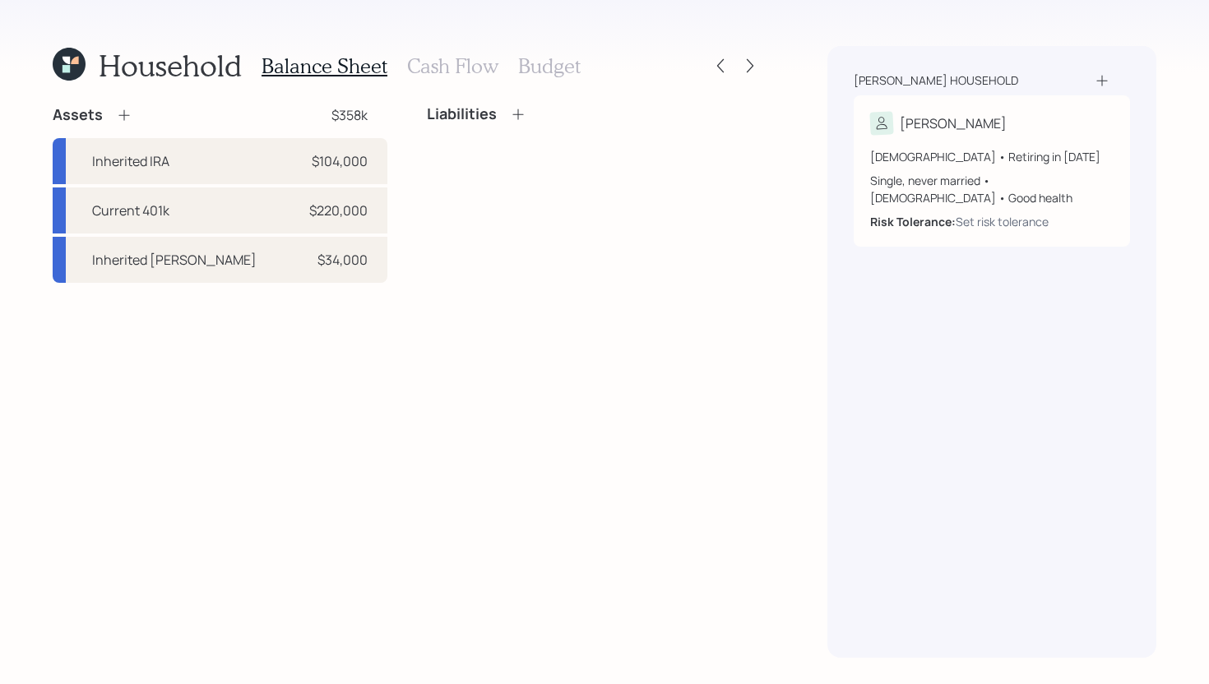
click at [127, 120] on icon at bounding box center [124, 115] width 16 height 16
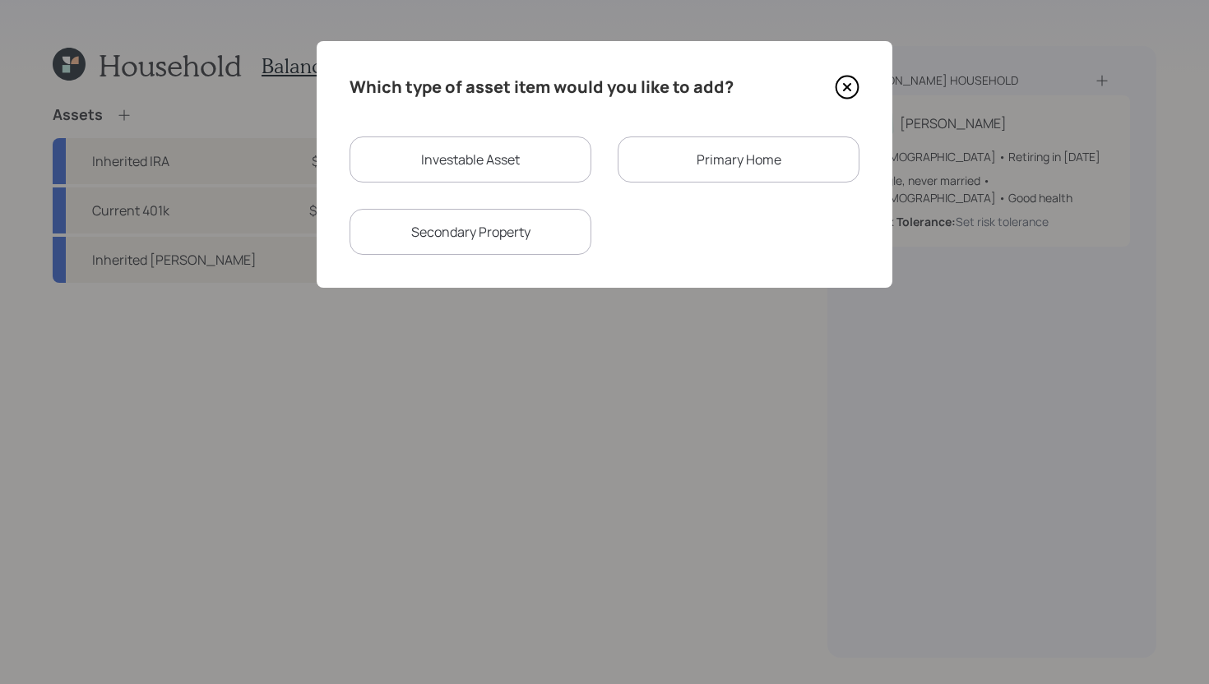
click at [475, 152] on div "Investable Asset" at bounding box center [471, 160] width 242 height 46
select select "taxable"
select select "balanced"
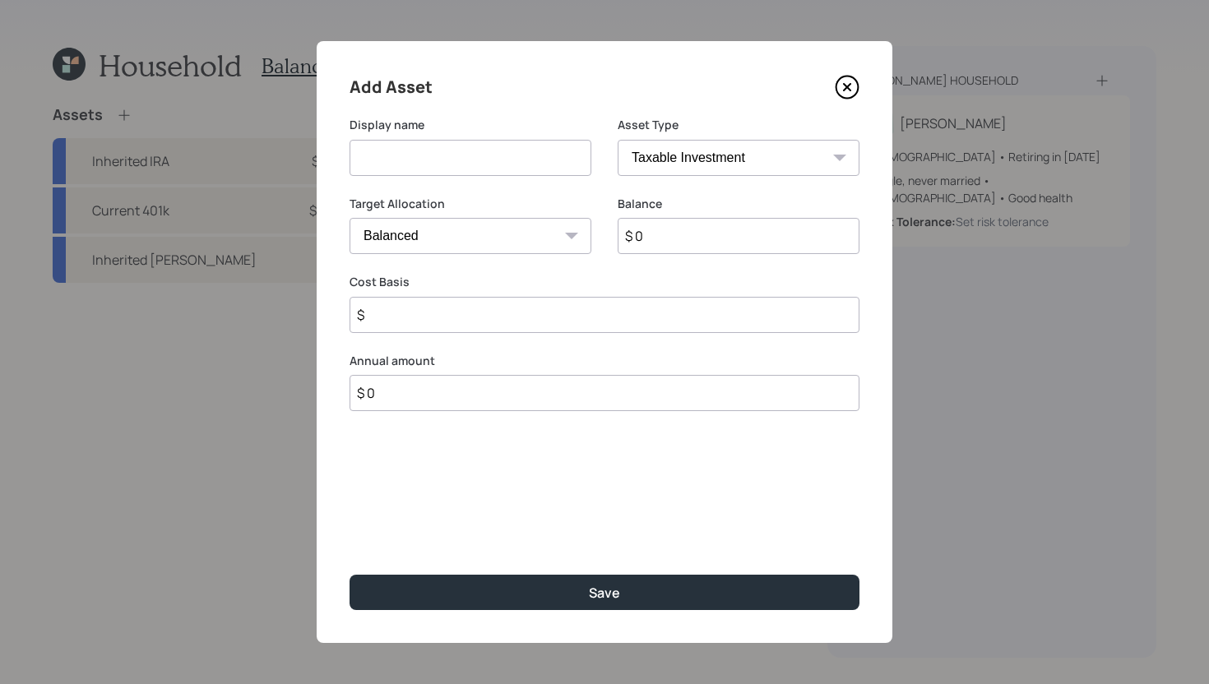
click at [849, 90] on icon at bounding box center [847, 87] width 7 height 7
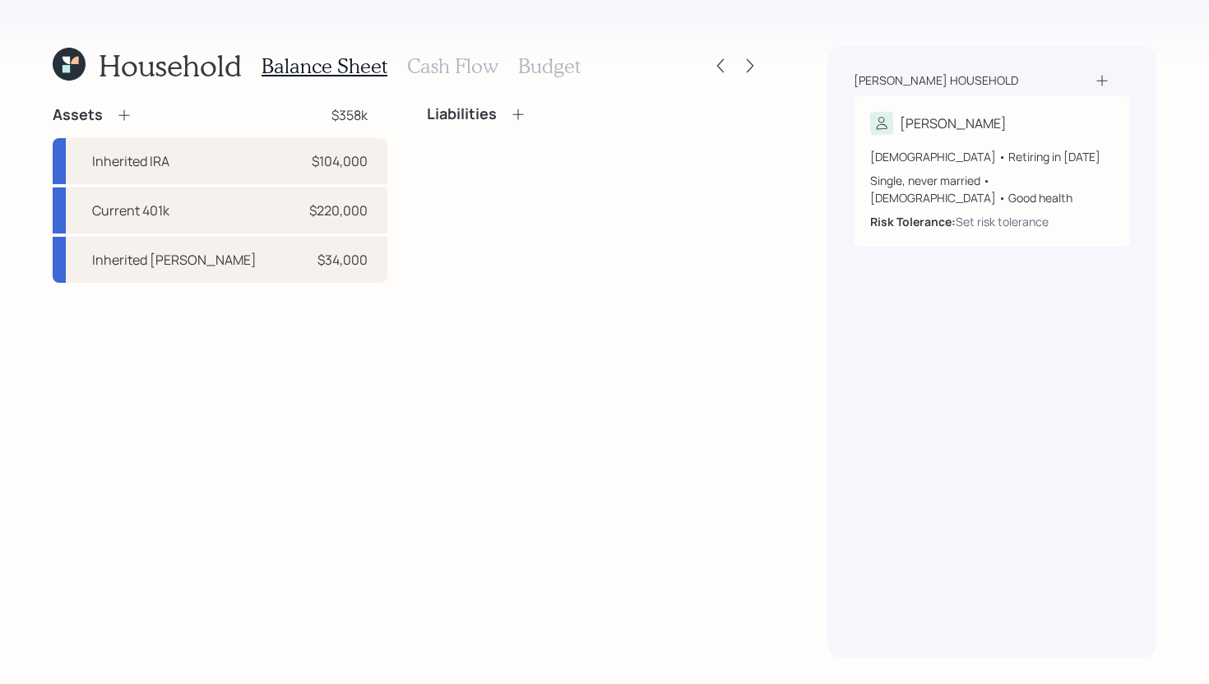
click at [120, 115] on icon at bounding box center [124, 115] width 16 height 16
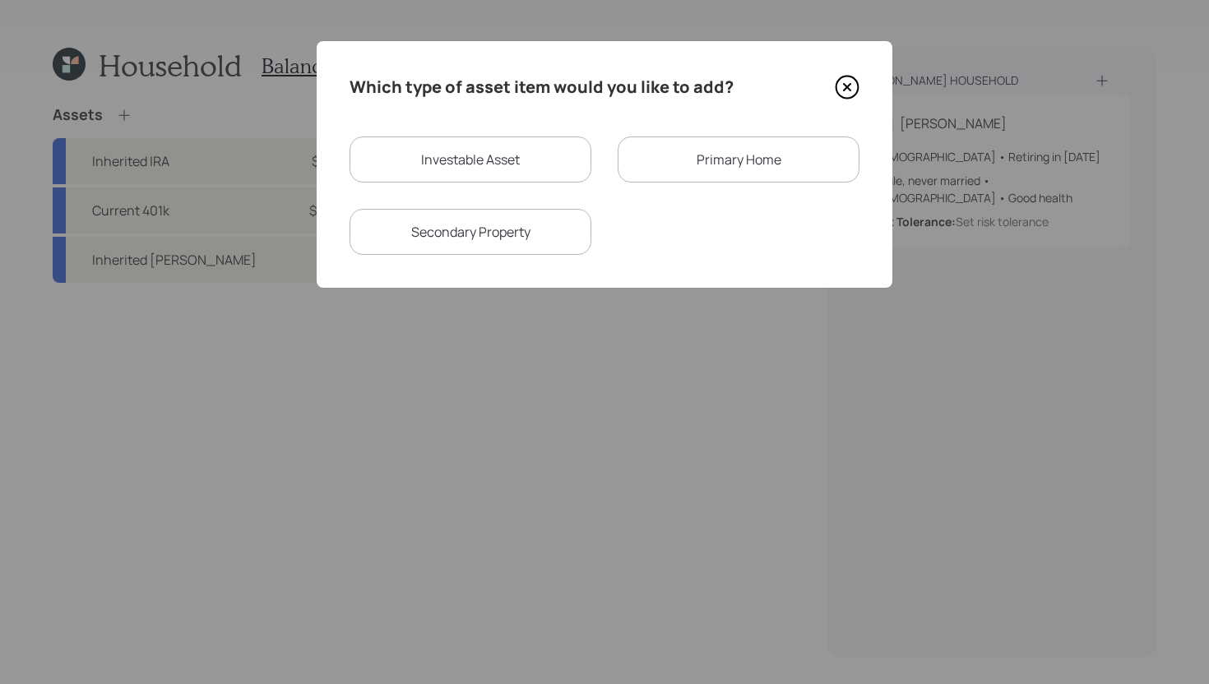
click at [561, 234] on div "Secondary Property" at bounding box center [471, 232] width 242 height 46
select select "rental_property"
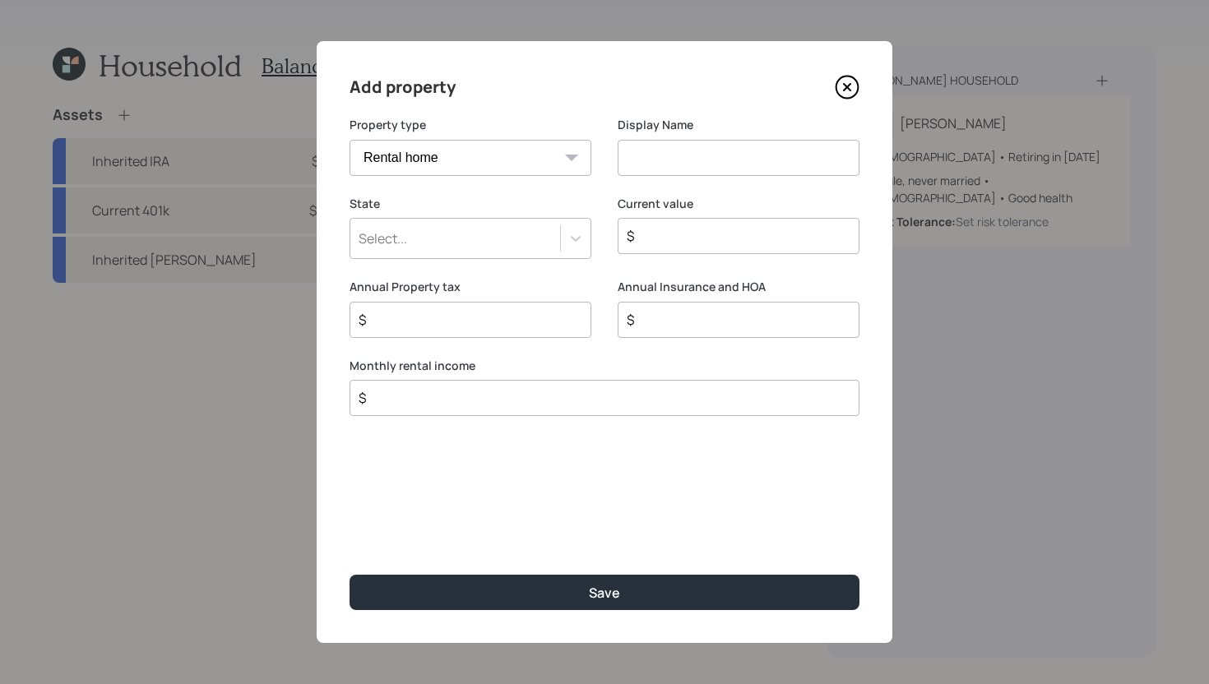
click at [570, 155] on div "Vacation home Rental home" at bounding box center [471, 158] width 242 height 36
click at [660, 166] on input at bounding box center [739, 158] width 242 height 36
type input "Baton Rouge Home"
click at [559, 241] on div "Select..." at bounding box center [455, 239] width 210 height 28
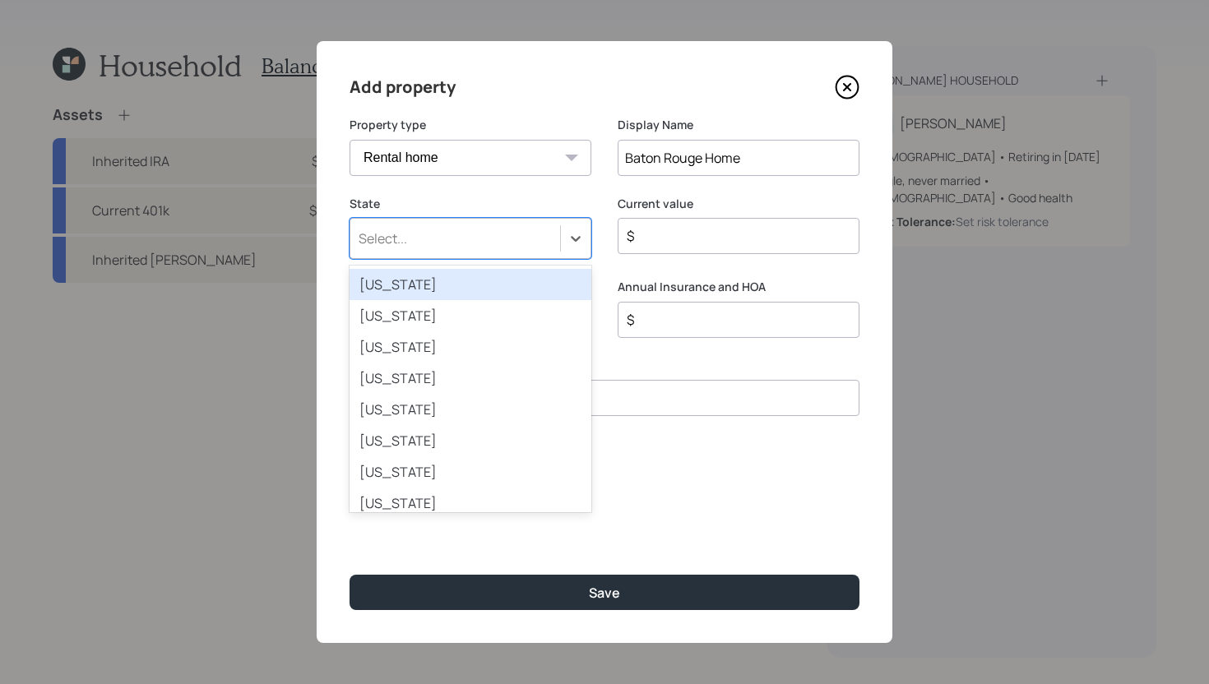
type input "L"
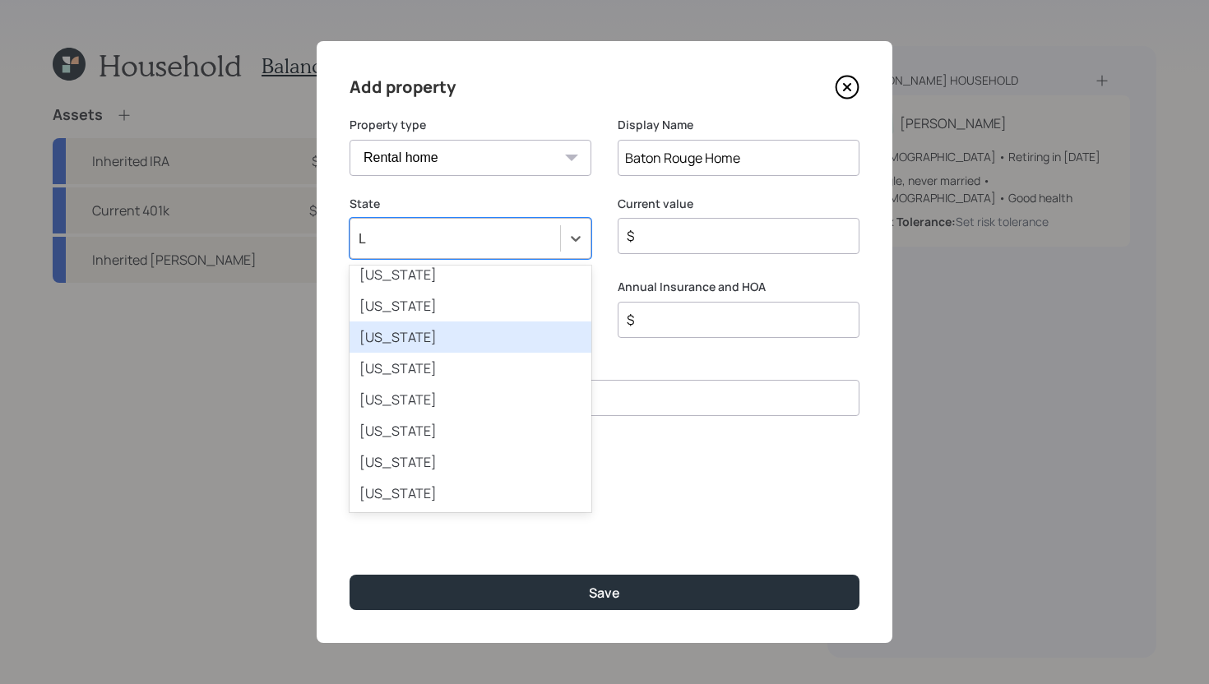
scroll to position [97, 0]
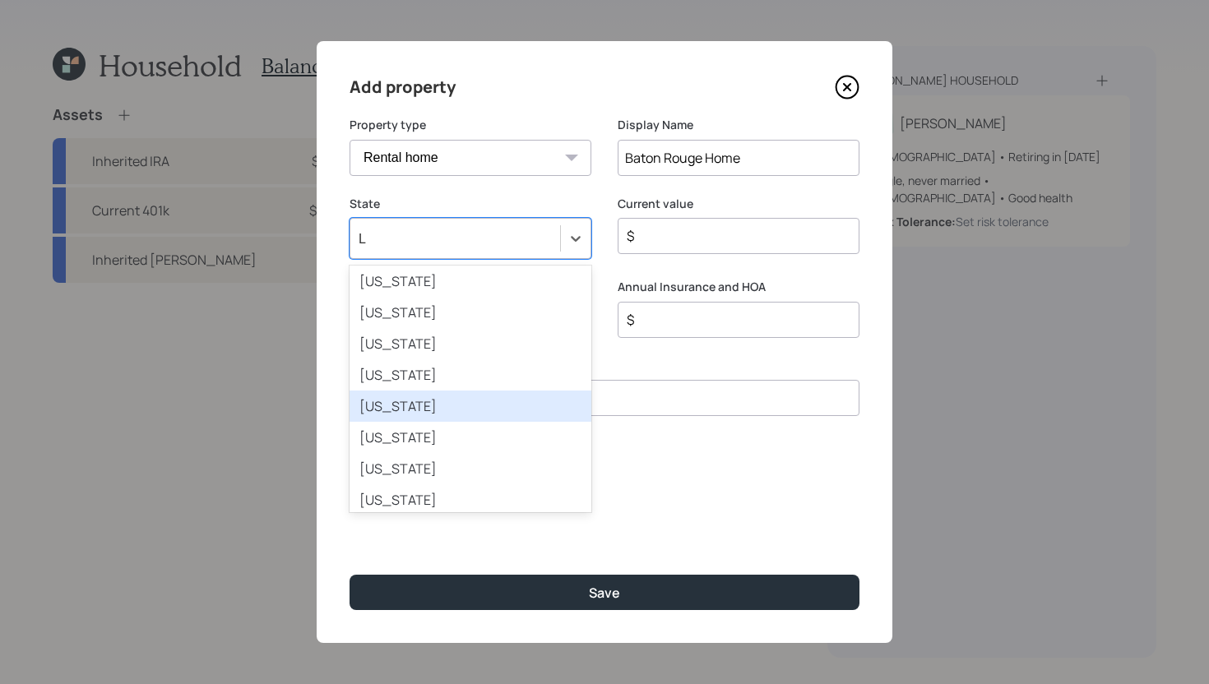
click at [489, 408] on div "Louisiana" at bounding box center [471, 406] width 242 height 31
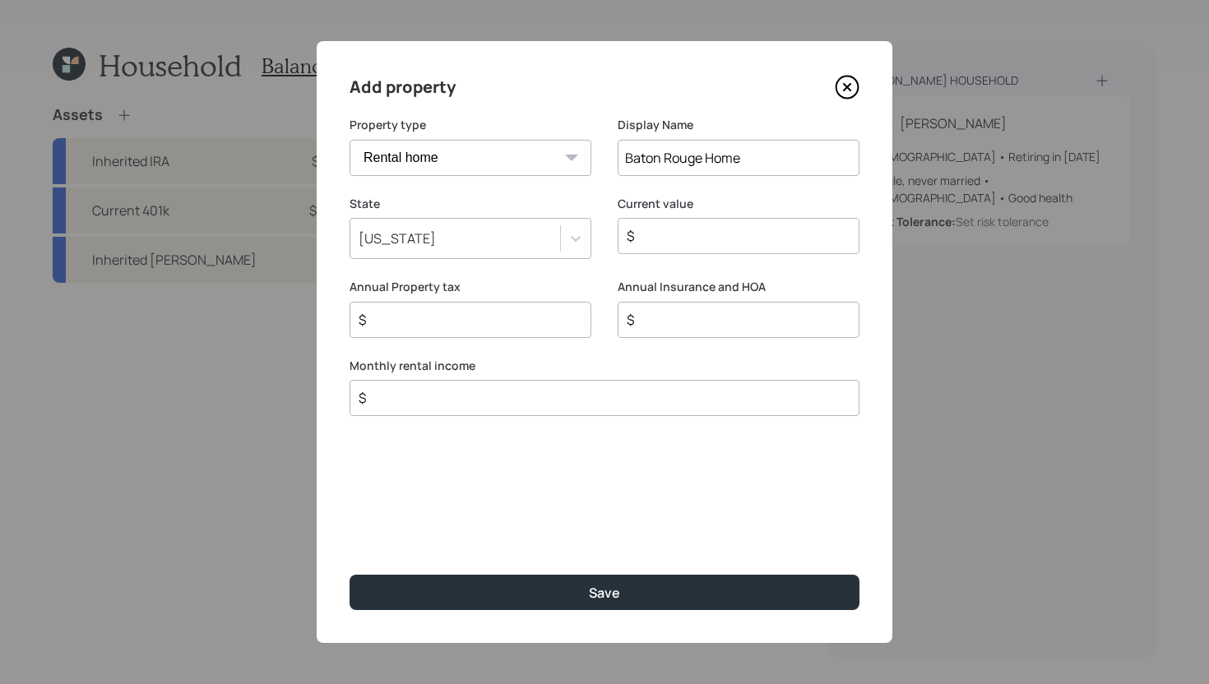
click at [656, 241] on input "$" at bounding box center [732, 236] width 214 height 20
type input "$ 137,000"
click at [459, 325] on input "$" at bounding box center [464, 320] width 214 height 20
click at [436, 404] on input "$" at bounding box center [598, 398] width 482 height 20
type input "$ 0"
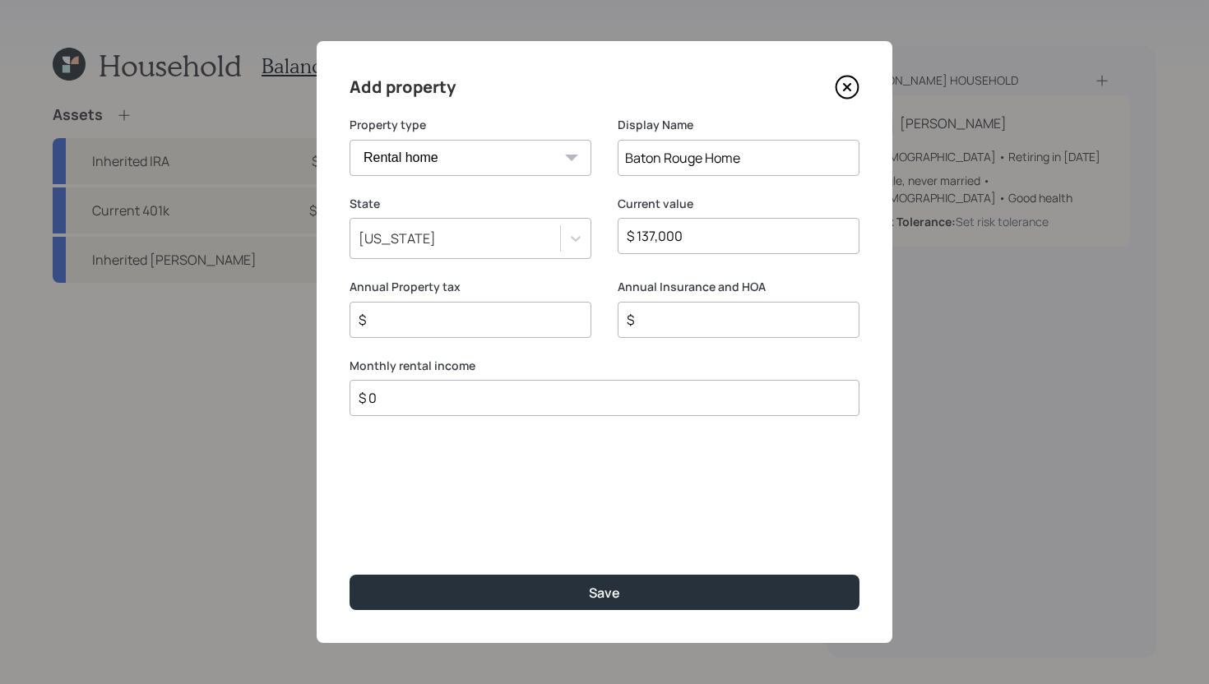
click at [489, 318] on input "$" at bounding box center [464, 320] width 214 height 20
type input "$ 1,700"
click at [749, 319] on input "$" at bounding box center [732, 320] width 214 height 20
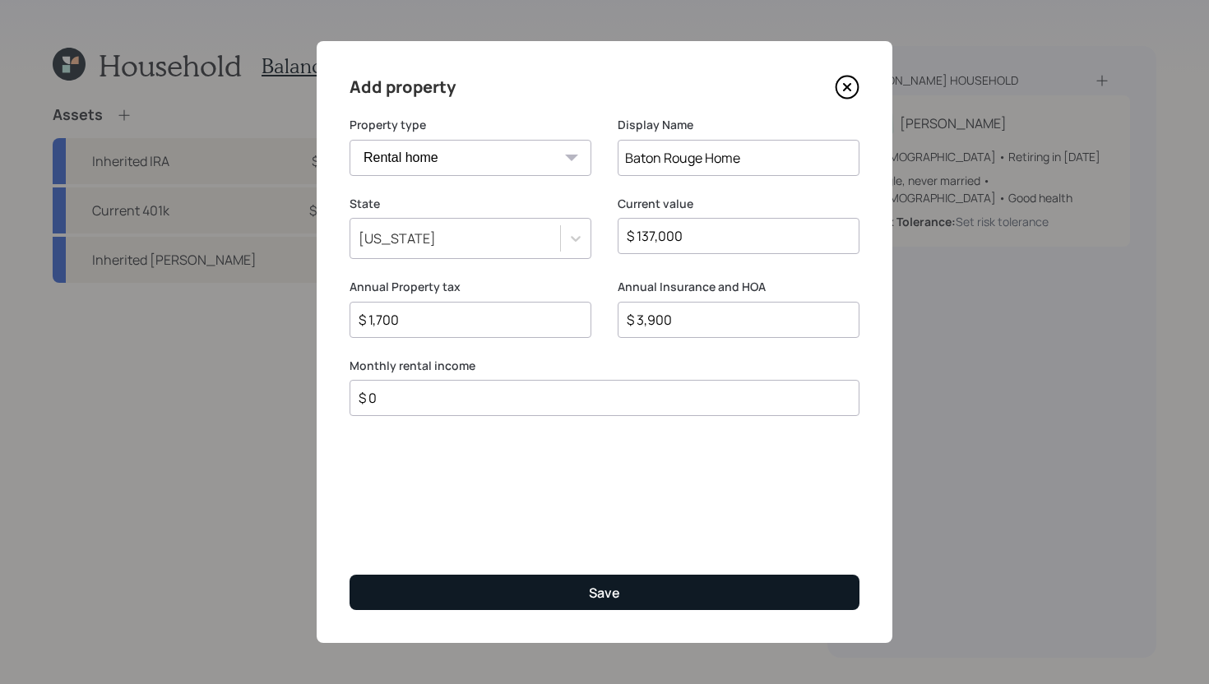
type input "$ 3,900"
click at [673, 589] on button "Save" at bounding box center [605, 592] width 510 height 35
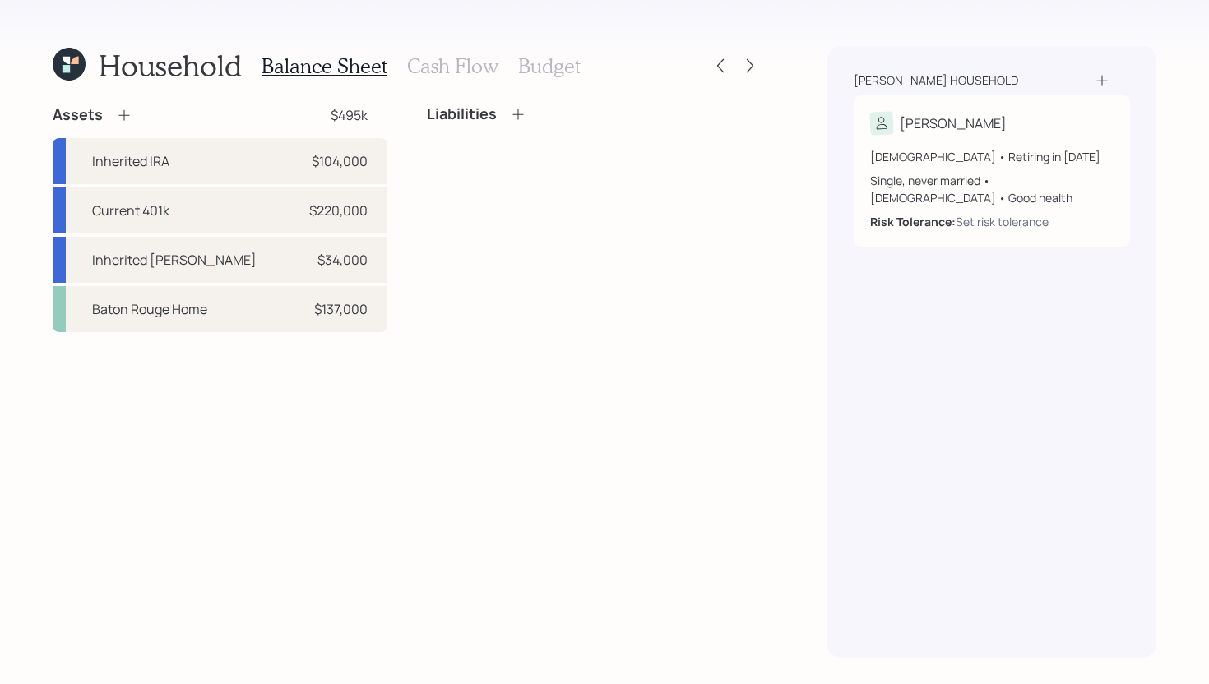
click at [518, 113] on icon at bounding box center [517, 114] width 11 height 11
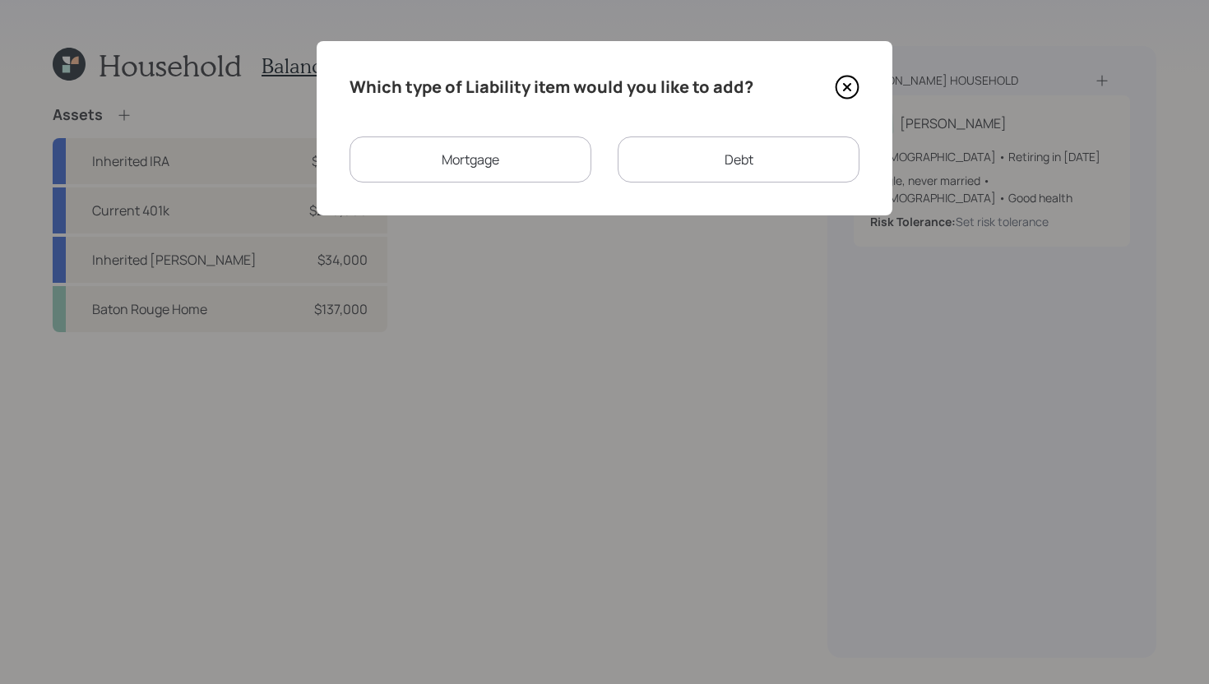
click at [544, 155] on div "Mortgage" at bounding box center [471, 160] width 242 height 46
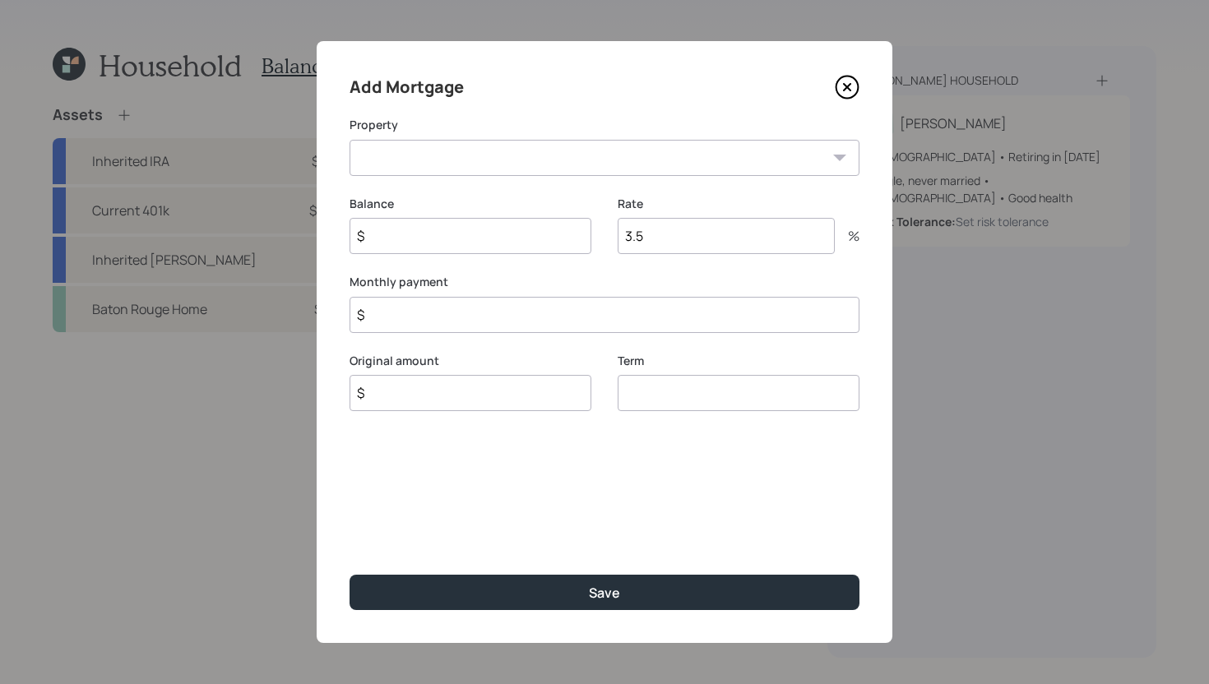
click at [543, 156] on select "Baton Rouge Home" at bounding box center [605, 158] width 510 height 36
select select "7e637320-20ff-49d4-a4c3-0544b0ed2357"
click at [350, 140] on select "Baton Rouge Home" at bounding box center [605, 158] width 510 height 36
click at [501, 233] on input "$" at bounding box center [471, 236] width 242 height 36
click at [493, 313] on div "Monthly payment $" at bounding box center [605, 324] width 510 height 59
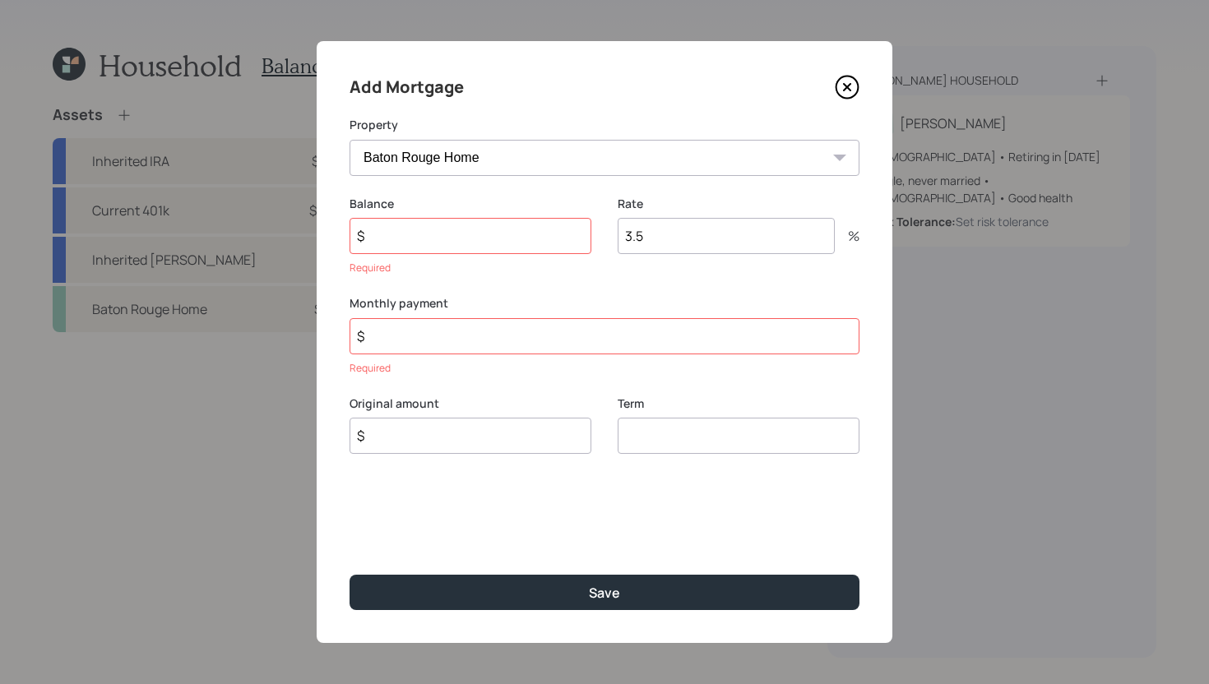
click at [436, 339] on input "$" at bounding box center [605, 336] width 510 height 36
type input "$ 607"
click at [507, 232] on input "$" at bounding box center [471, 236] width 242 height 36
type input "$ 97,700"
click at [488, 386] on input "$" at bounding box center [471, 393] width 242 height 36
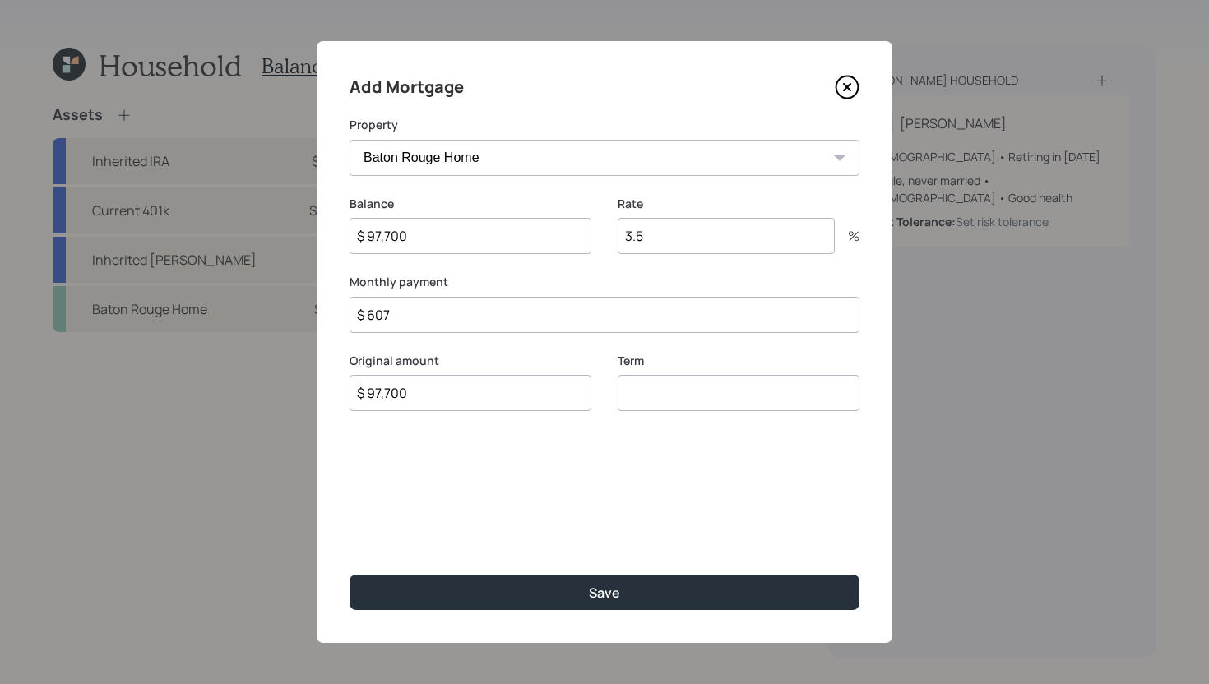
type input "$ 97,700"
click at [735, 396] on input "number" at bounding box center [739, 393] width 242 height 36
type input "30"
click at [746, 239] on input "3.5" at bounding box center [726, 236] width 217 height 36
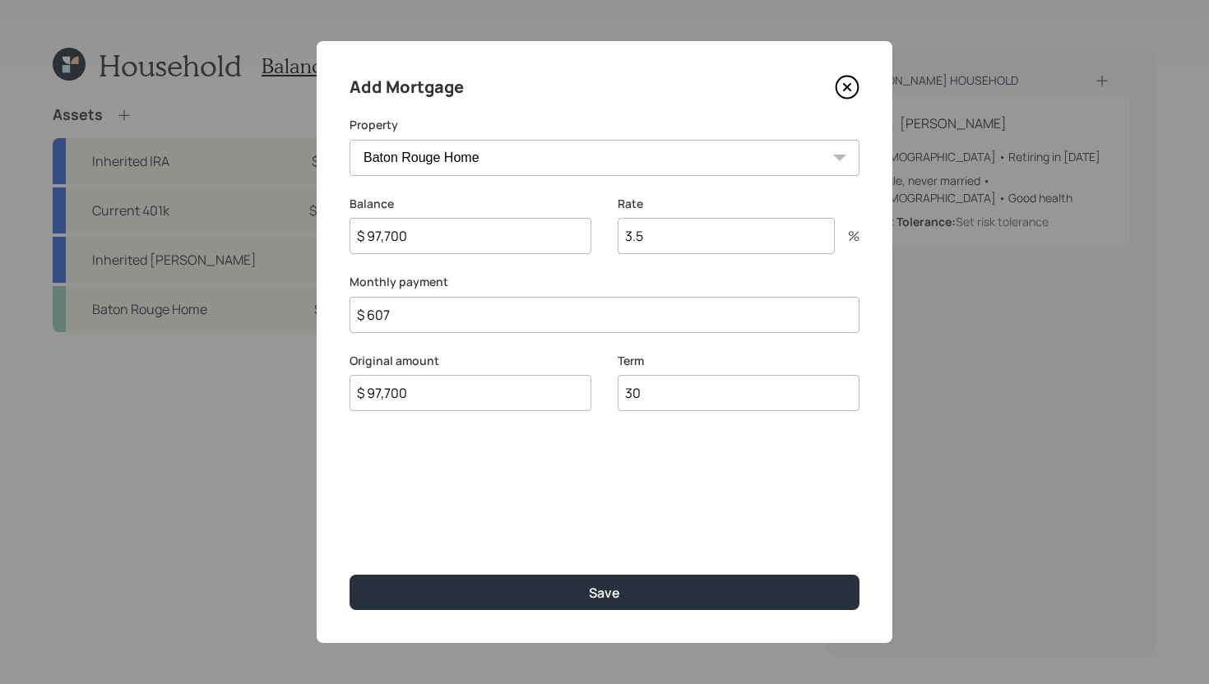
click at [746, 239] on input "3.5" at bounding box center [726, 236] width 217 height 36
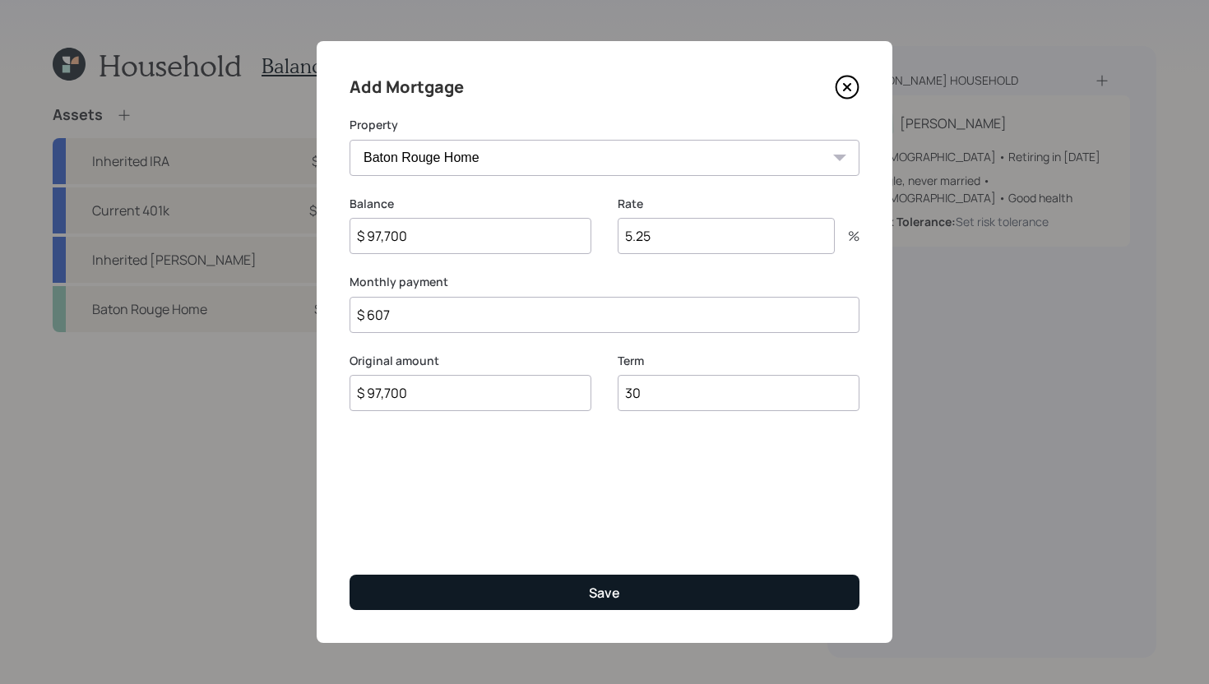
type input "5.25"
click at [626, 597] on button "Save" at bounding box center [605, 592] width 510 height 35
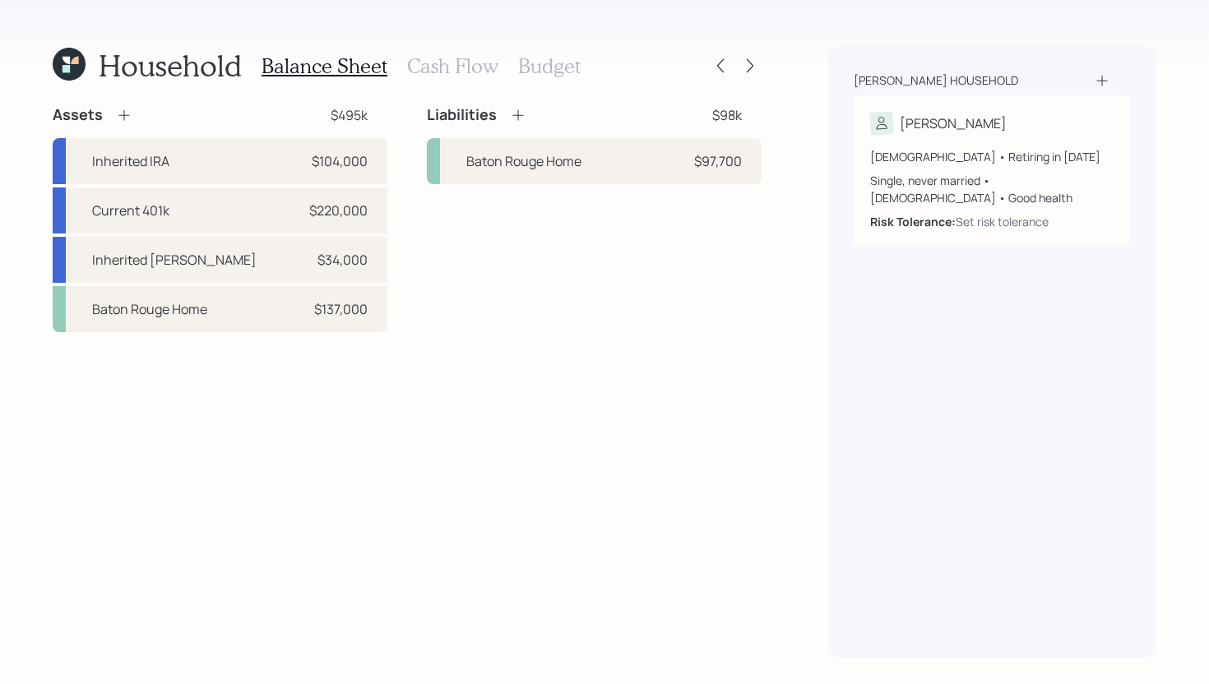
click at [516, 114] on icon at bounding box center [517, 115] width 11 height 11
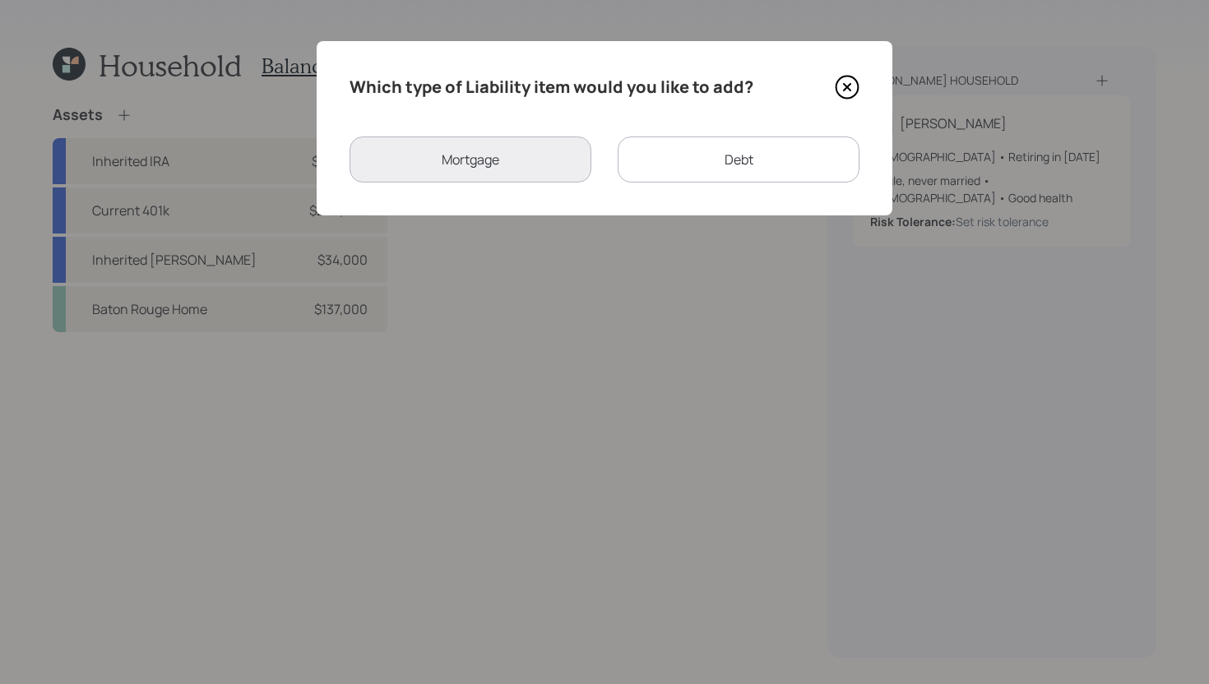
click at [670, 169] on div "Debt" at bounding box center [739, 160] width 242 height 46
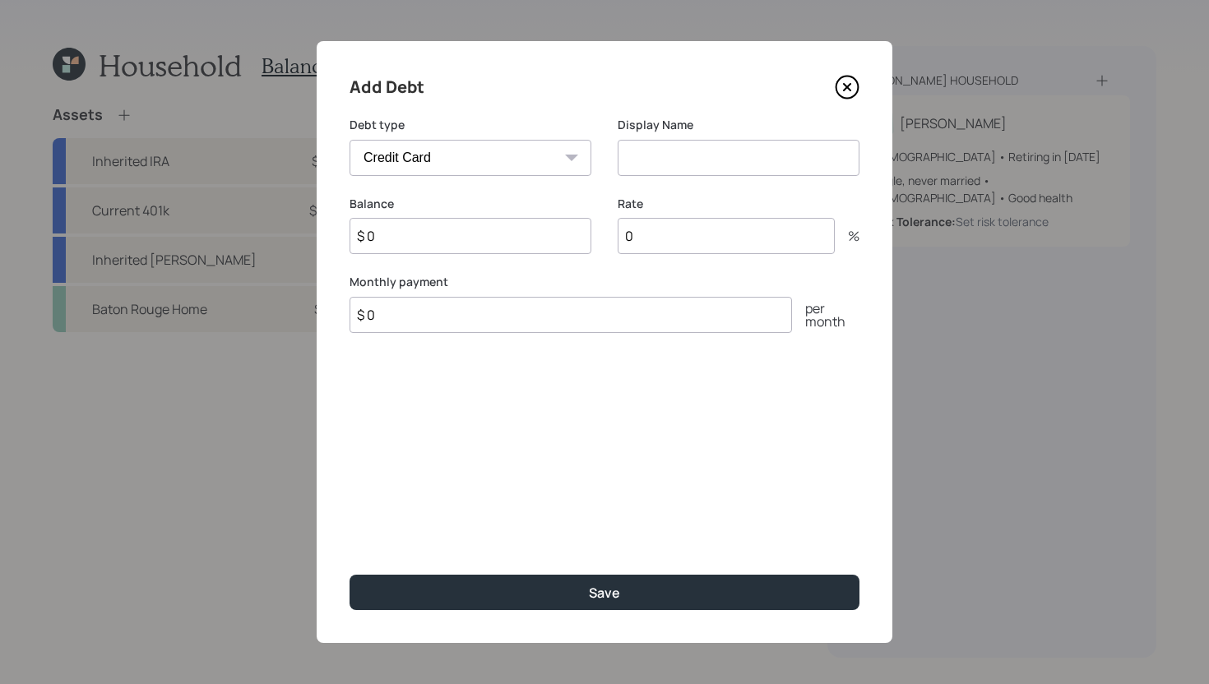
click at [531, 165] on select "Car Credit Card Medical Student Other" at bounding box center [471, 158] width 242 height 36
select select "other"
click at [350, 140] on select "Car Credit Card Medical Student Other" at bounding box center [471, 158] width 242 height 36
click at [680, 164] on input at bounding box center [739, 158] width 242 height 36
type input "HELOC"
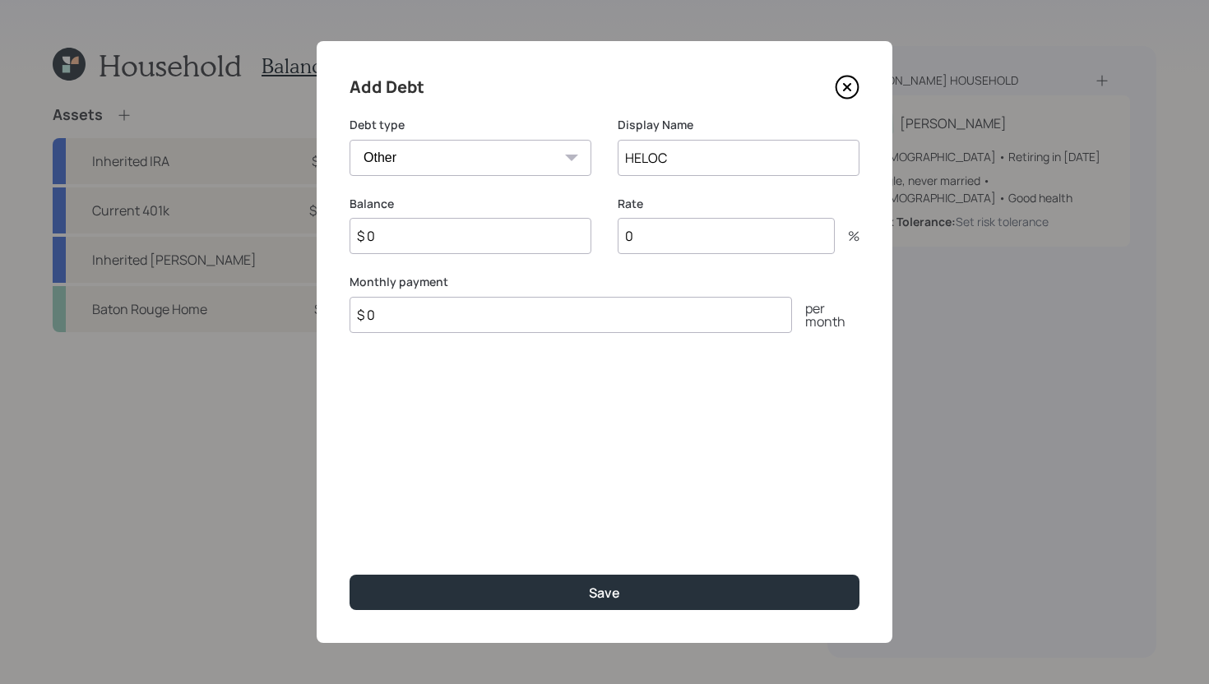
click at [521, 239] on input "$ 0" at bounding box center [471, 236] width 242 height 36
type input "$ 25,600"
click at [669, 243] on input "0" at bounding box center [726, 236] width 217 height 36
type input "8.8"
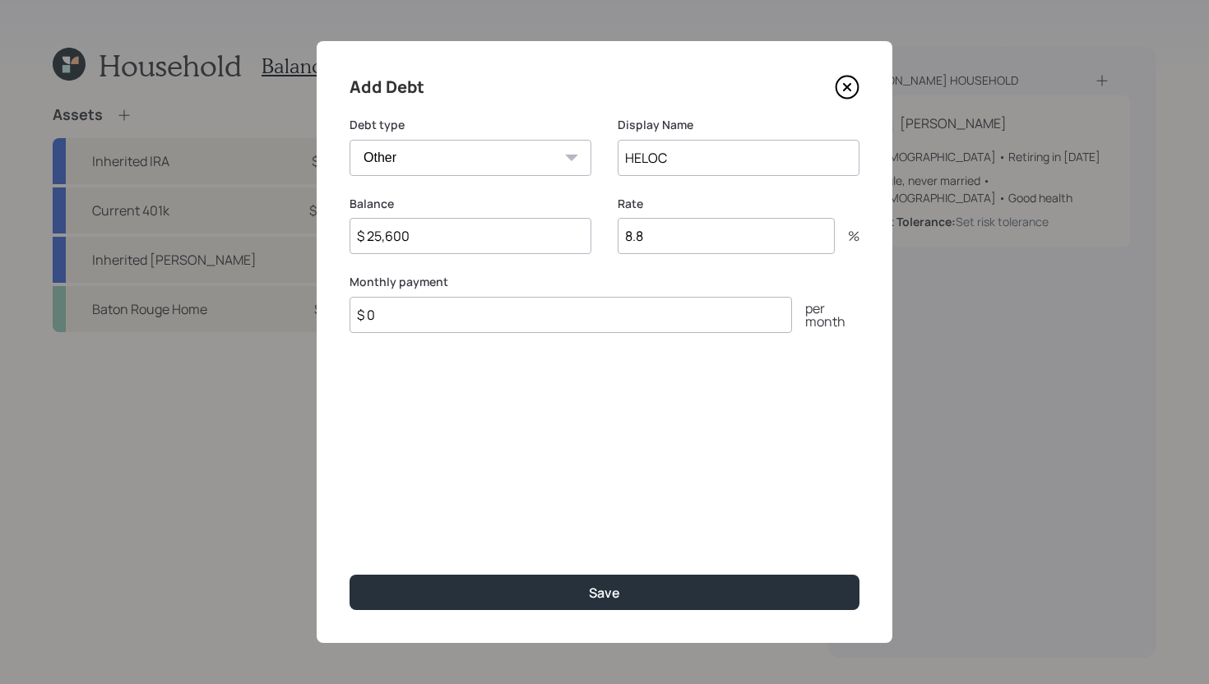
click at [614, 317] on input "$ 0" at bounding box center [571, 315] width 442 height 36
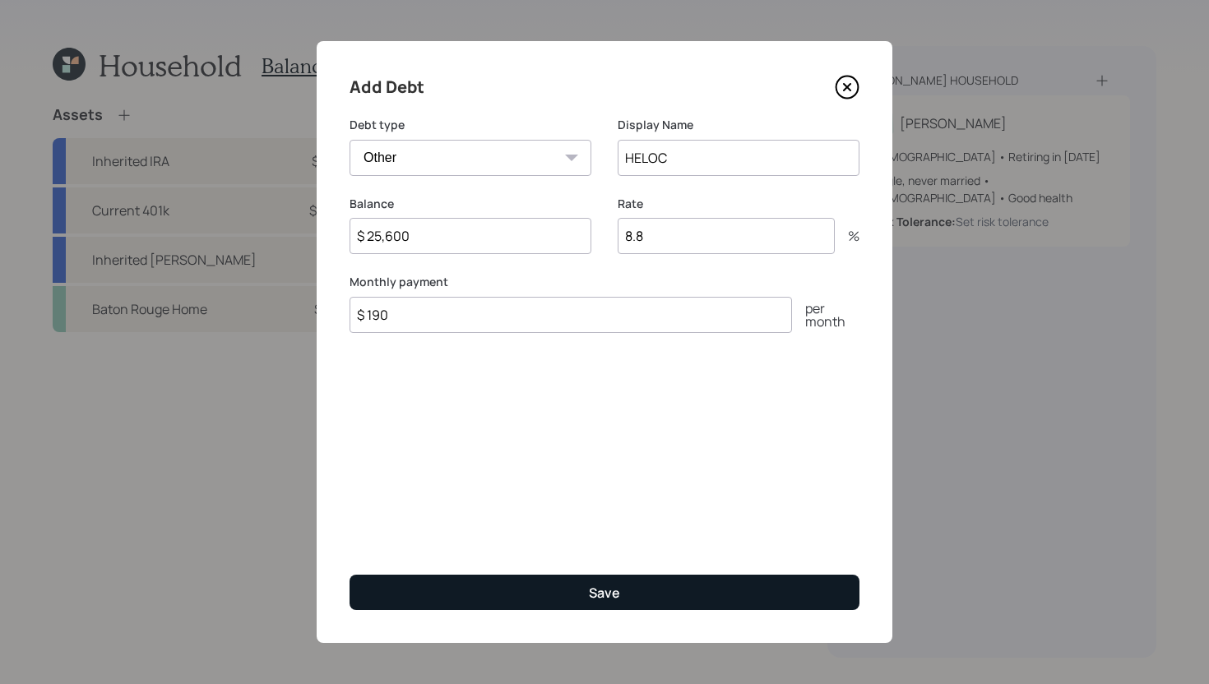
type input "$ 190"
click at [519, 584] on button "Save" at bounding box center [605, 592] width 510 height 35
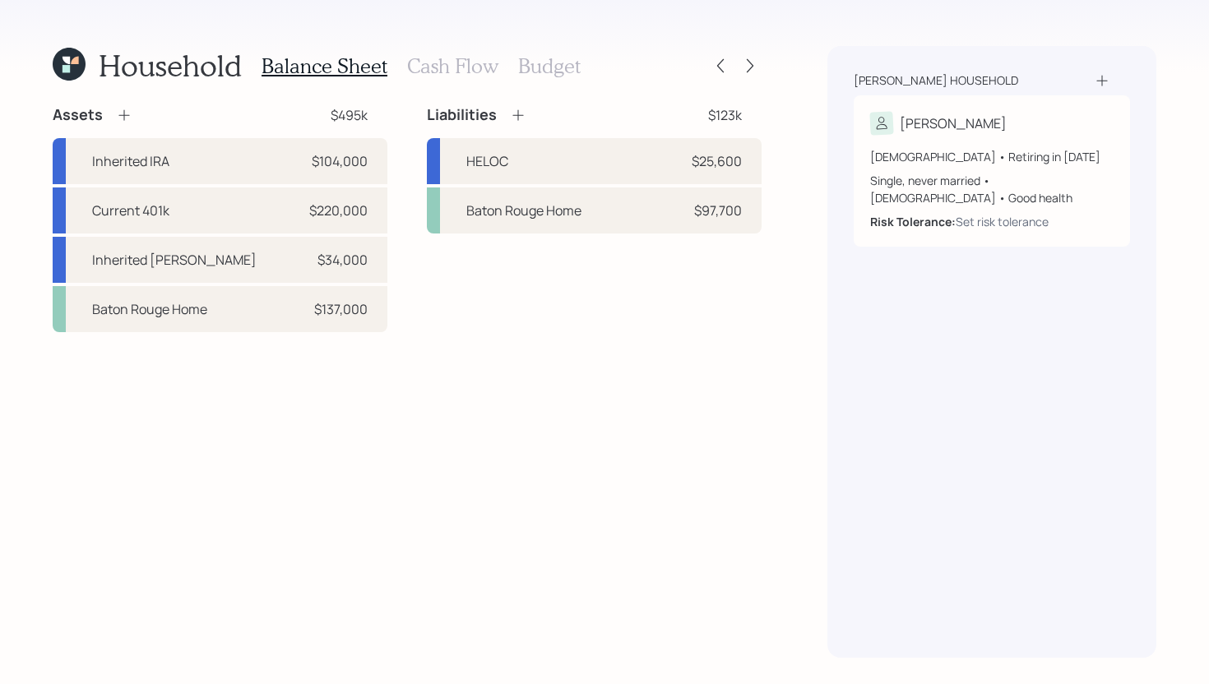
click at [526, 118] on icon at bounding box center [518, 115] width 16 height 16
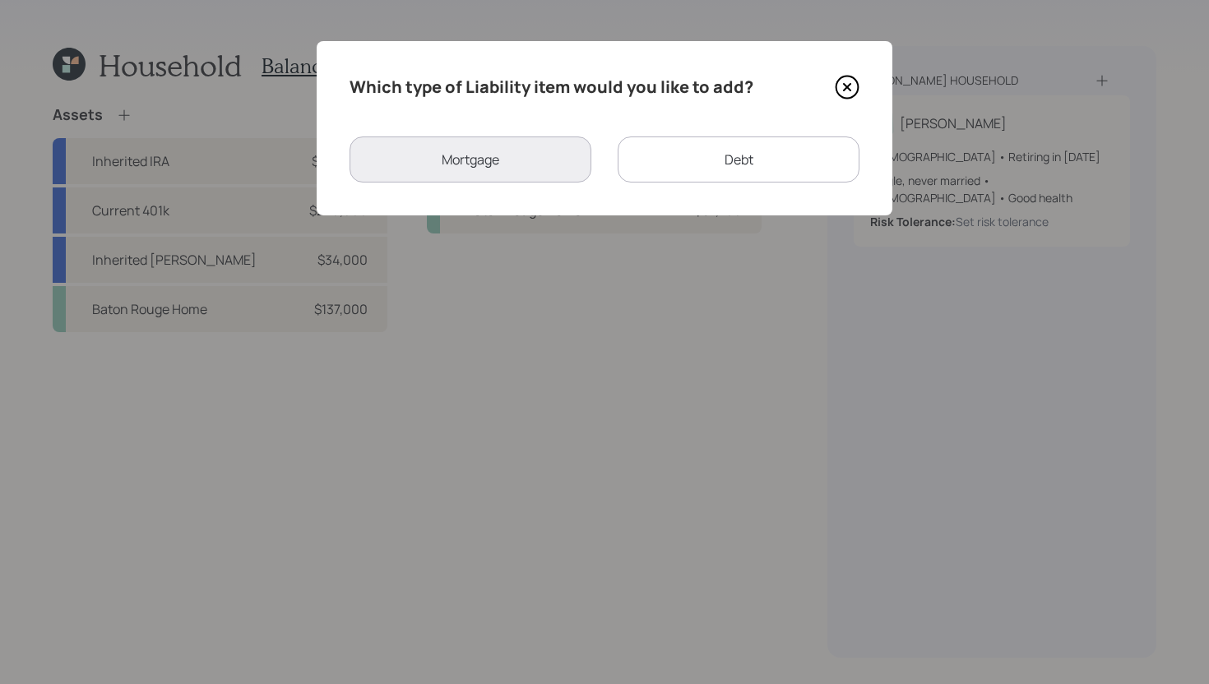
click at [688, 167] on div "Debt" at bounding box center [739, 160] width 242 height 46
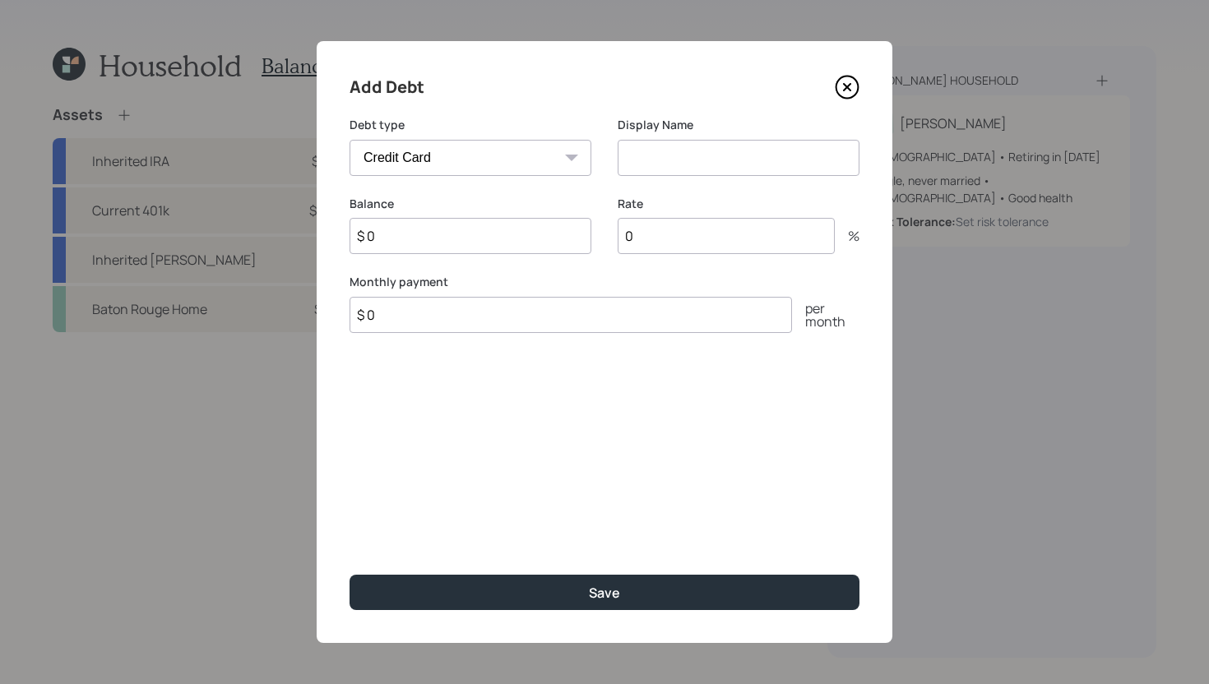
click at [531, 169] on select "Car Credit Card Medical Student Other" at bounding box center [471, 158] width 242 height 36
select select "car"
click at [350, 140] on select "Car Credit Card Medical Student Other" at bounding box center [471, 158] width 242 height 36
click at [673, 159] on input at bounding box center [739, 158] width 242 height 36
type input "Car Loan"
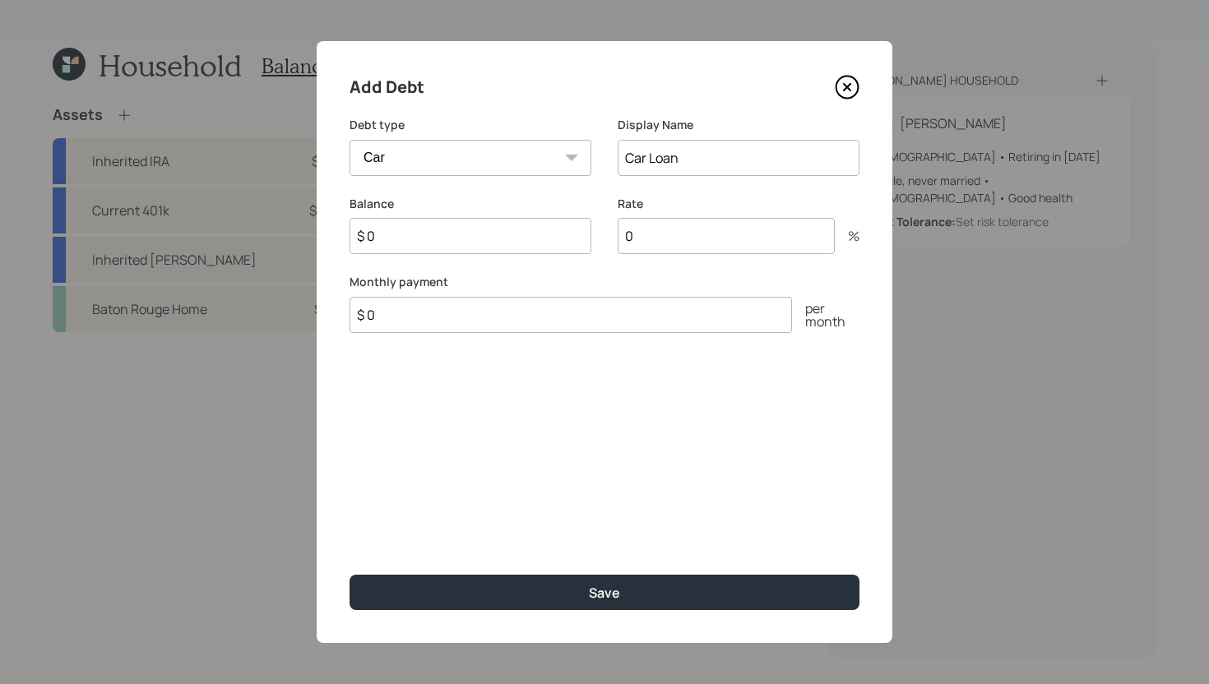
click at [456, 324] on input "$ 0" at bounding box center [571, 315] width 442 height 36
type input "$ 354"
click at [490, 239] on input "$ 0" at bounding box center [471, 236] width 242 height 36
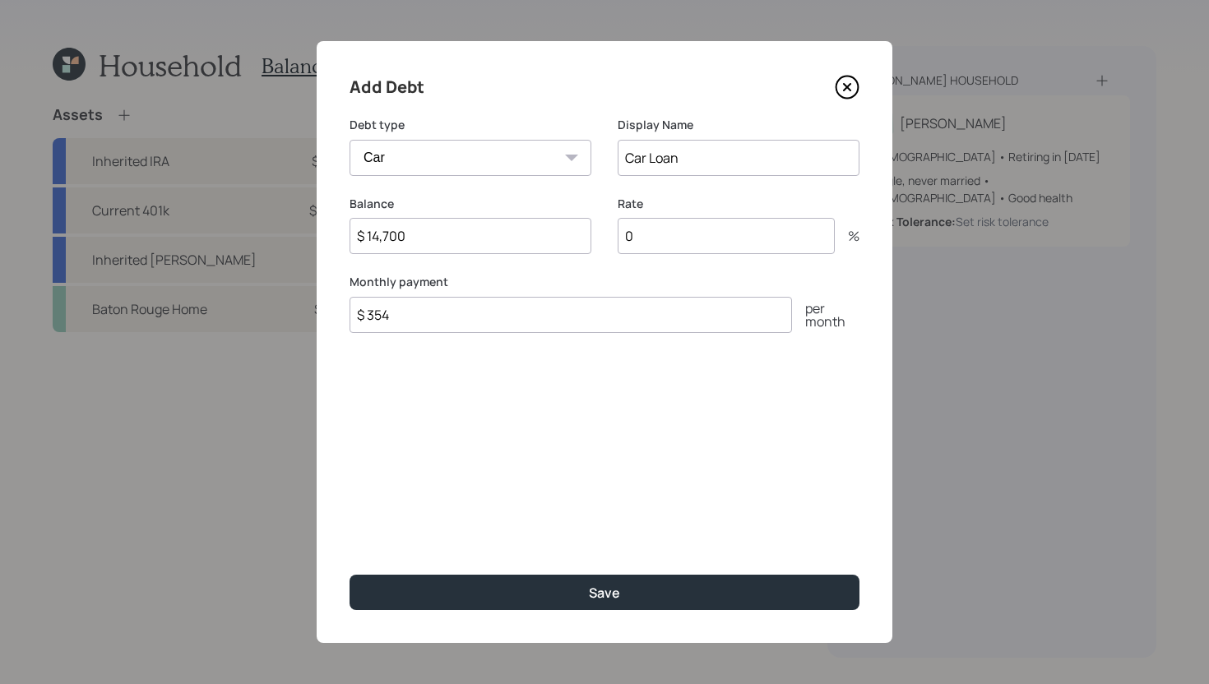
type input "$ 14,700"
click at [697, 229] on input "0" at bounding box center [726, 236] width 217 height 36
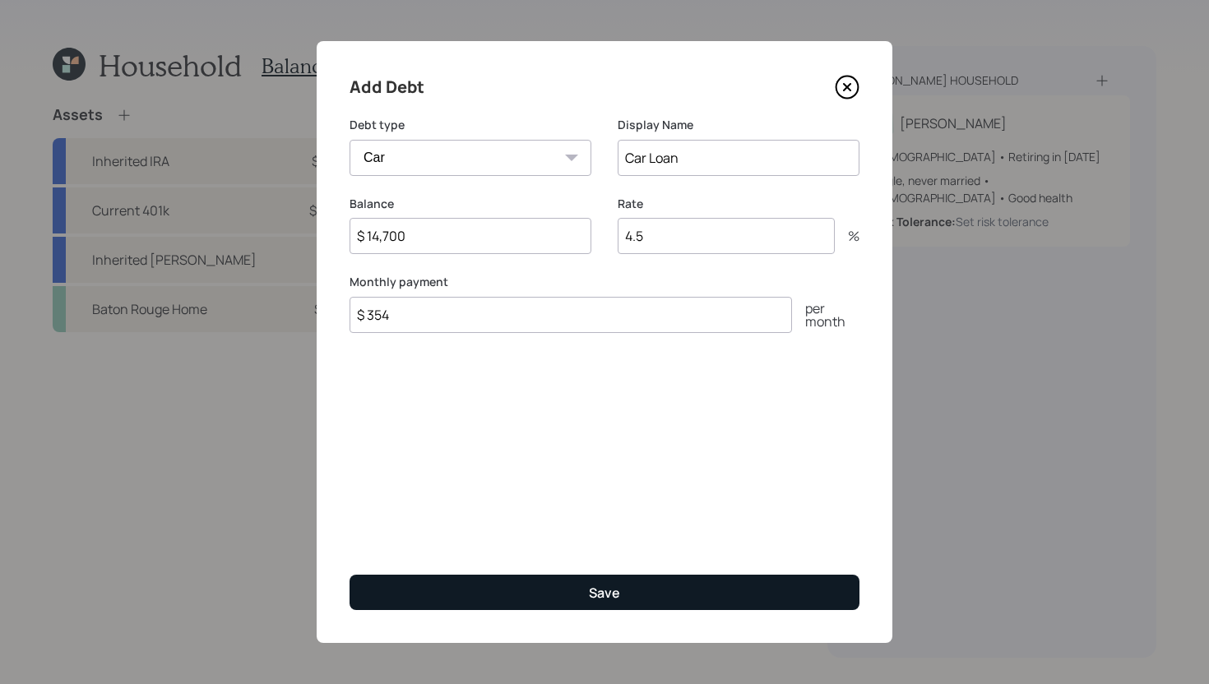
type input "4.5"
click at [651, 581] on button "Save" at bounding box center [605, 592] width 510 height 35
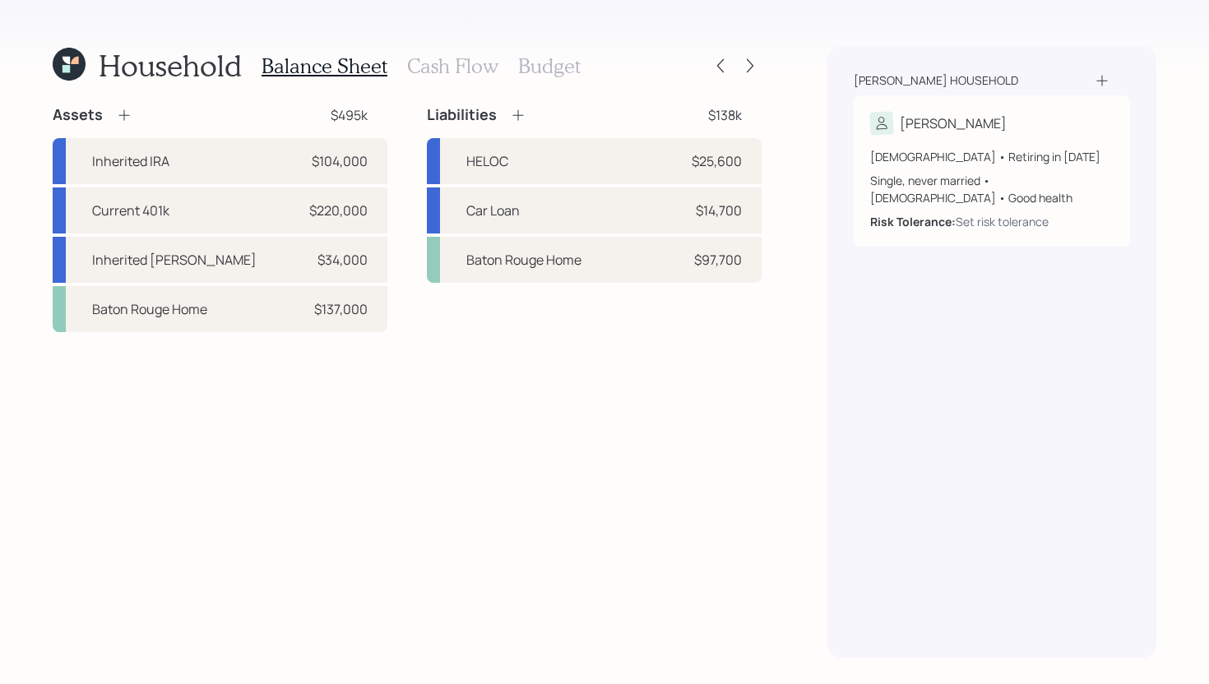
click at [513, 112] on icon at bounding box center [518, 115] width 16 height 16
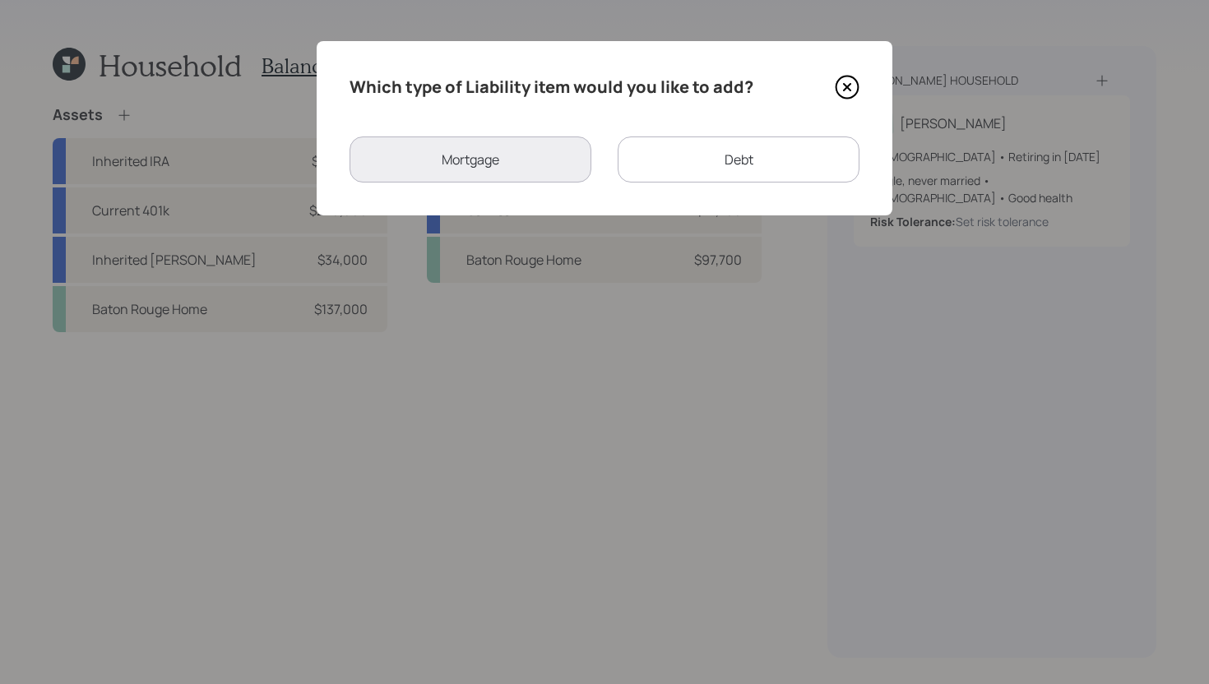
click at [701, 151] on div "Debt" at bounding box center [739, 160] width 242 height 46
select select "credit_card"
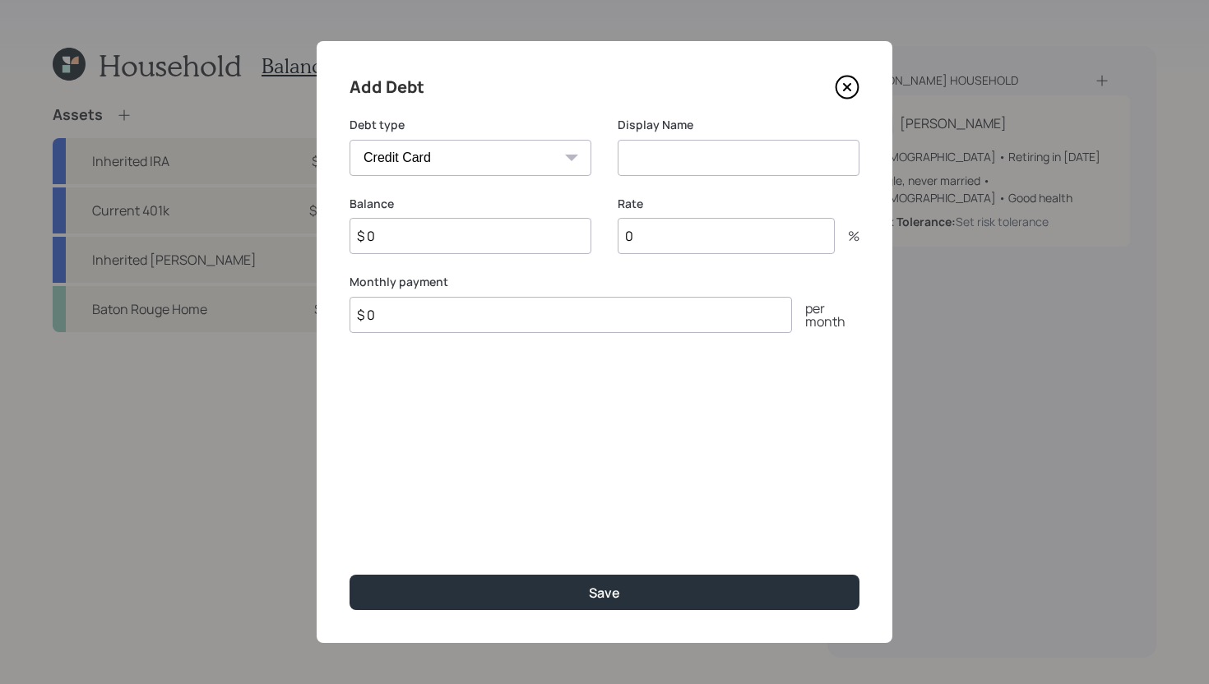
click at [696, 159] on input at bounding box center [739, 158] width 242 height 36
type input "Credit Card Debt"
click at [465, 248] on input "$ 0" at bounding box center [471, 236] width 242 height 36
type input "$ 32,000"
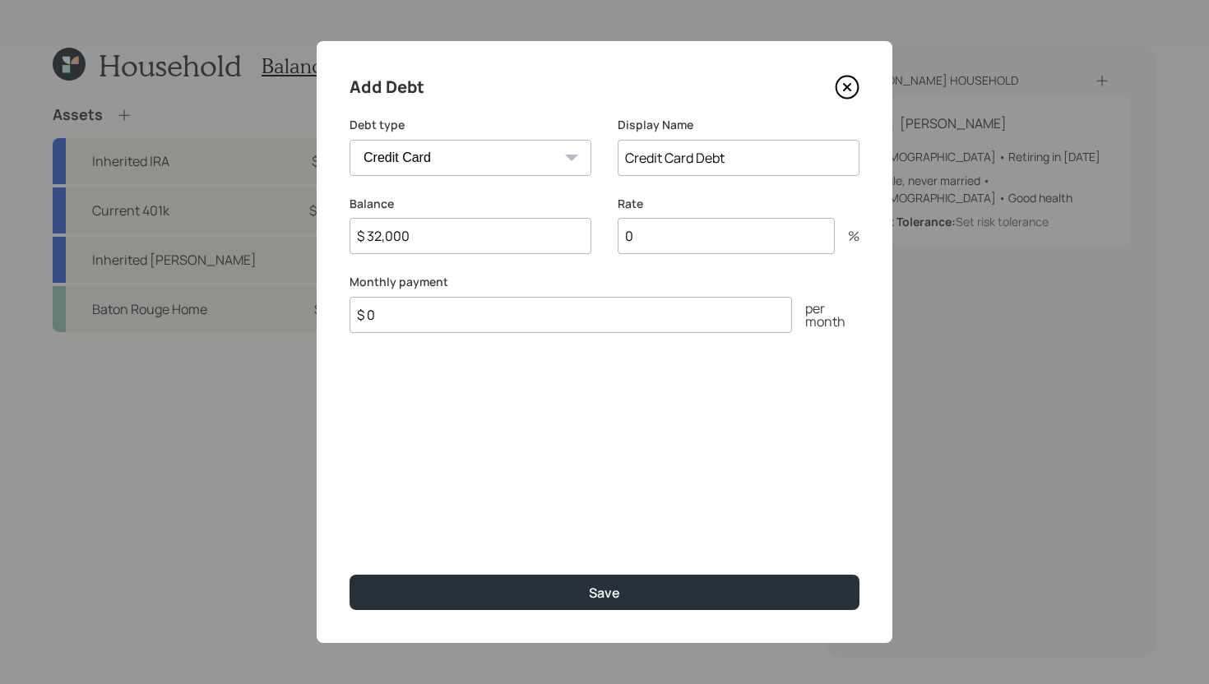
click at [685, 235] on input "0" at bounding box center [726, 236] width 217 height 36
click at [685, 239] on input "0" at bounding box center [726, 236] width 217 height 36
type input "27"
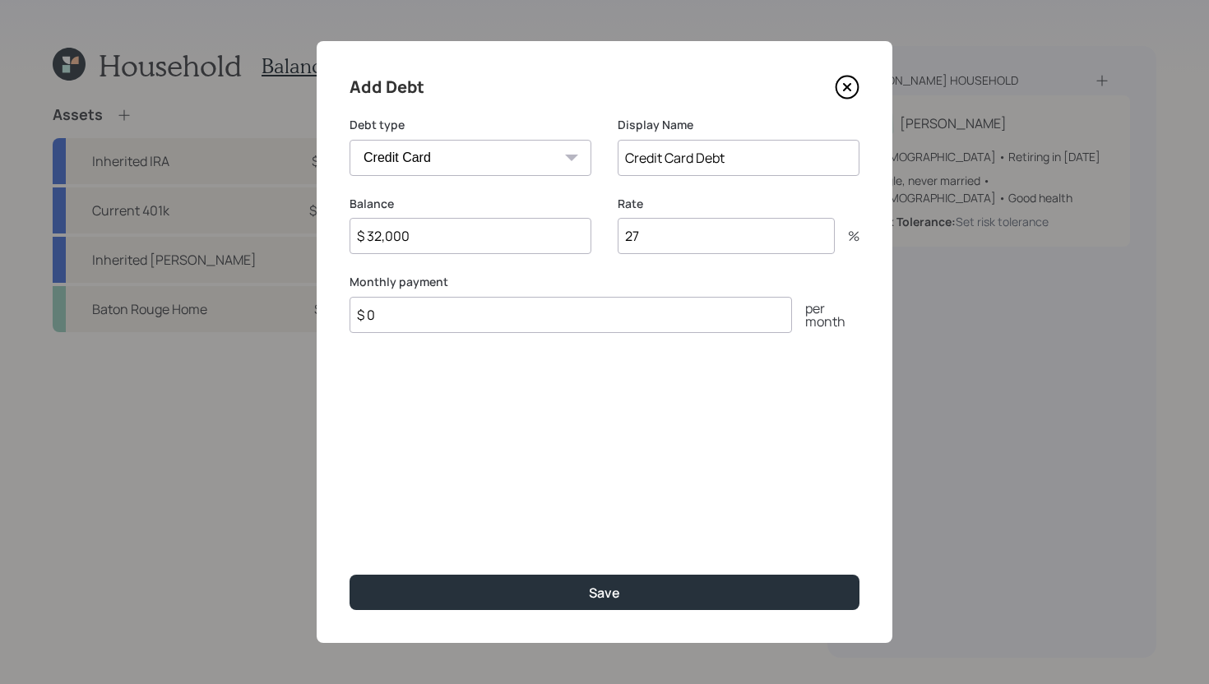
click at [620, 317] on input "$ 0" at bounding box center [571, 315] width 442 height 36
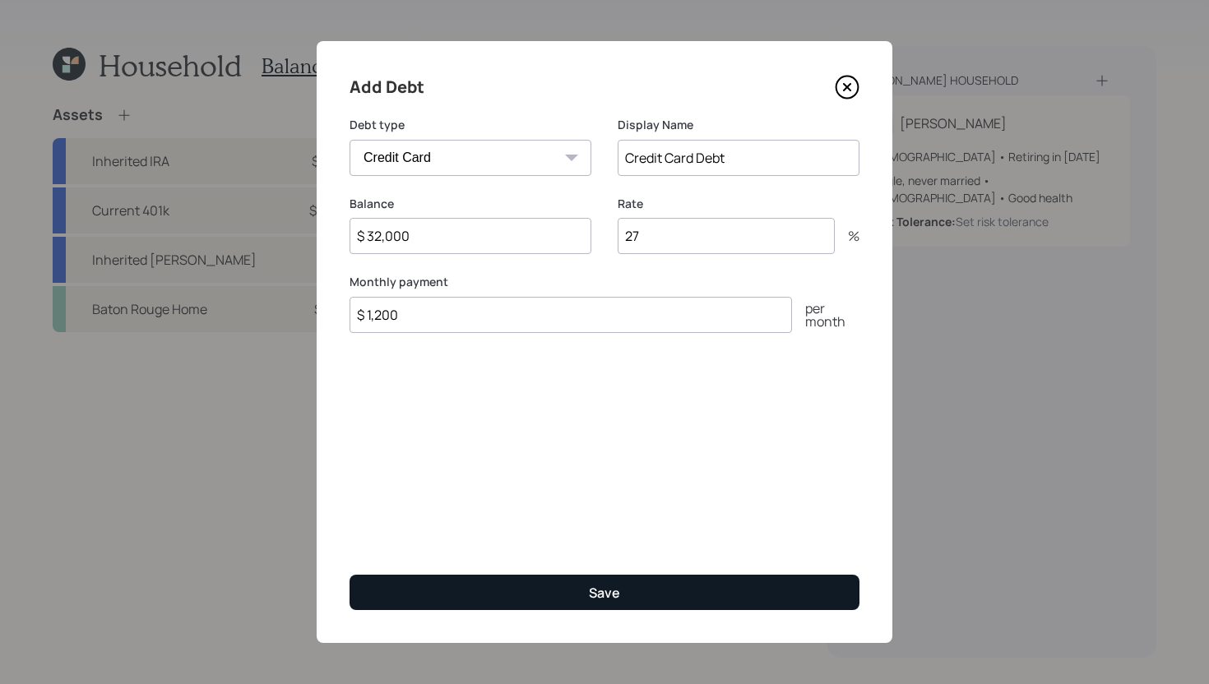
type input "$ 1,200"
click at [685, 586] on button "Save" at bounding box center [605, 592] width 510 height 35
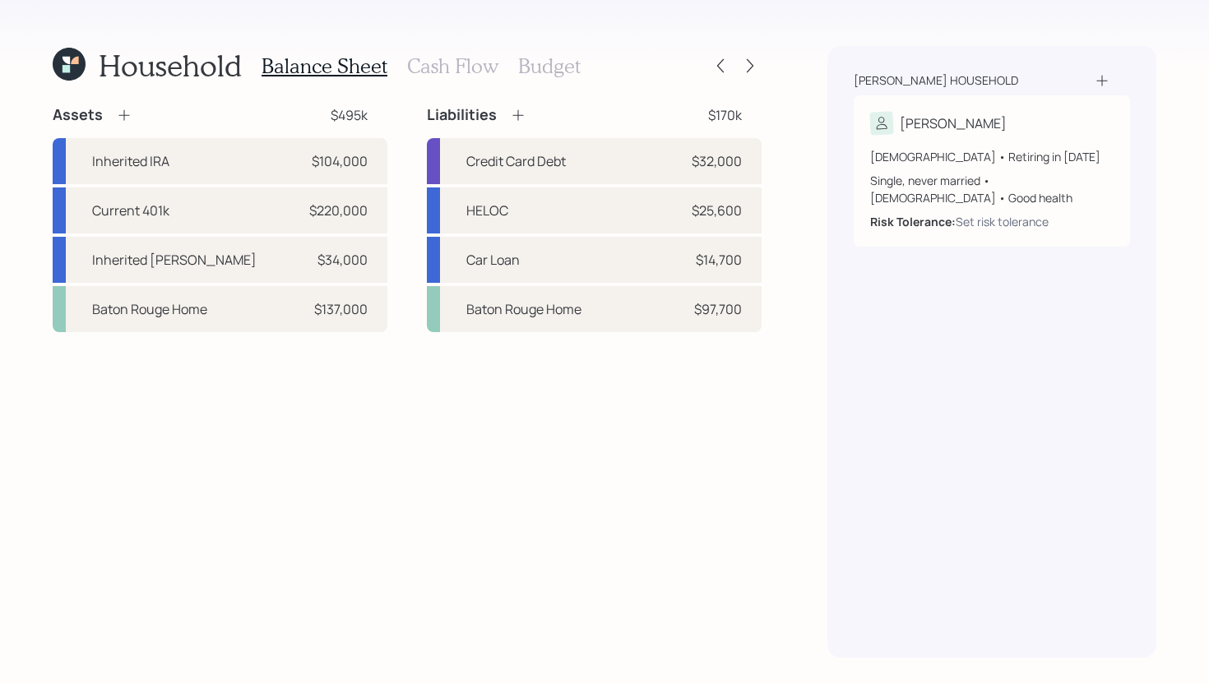
click at [517, 116] on icon at bounding box center [517, 115] width 11 height 11
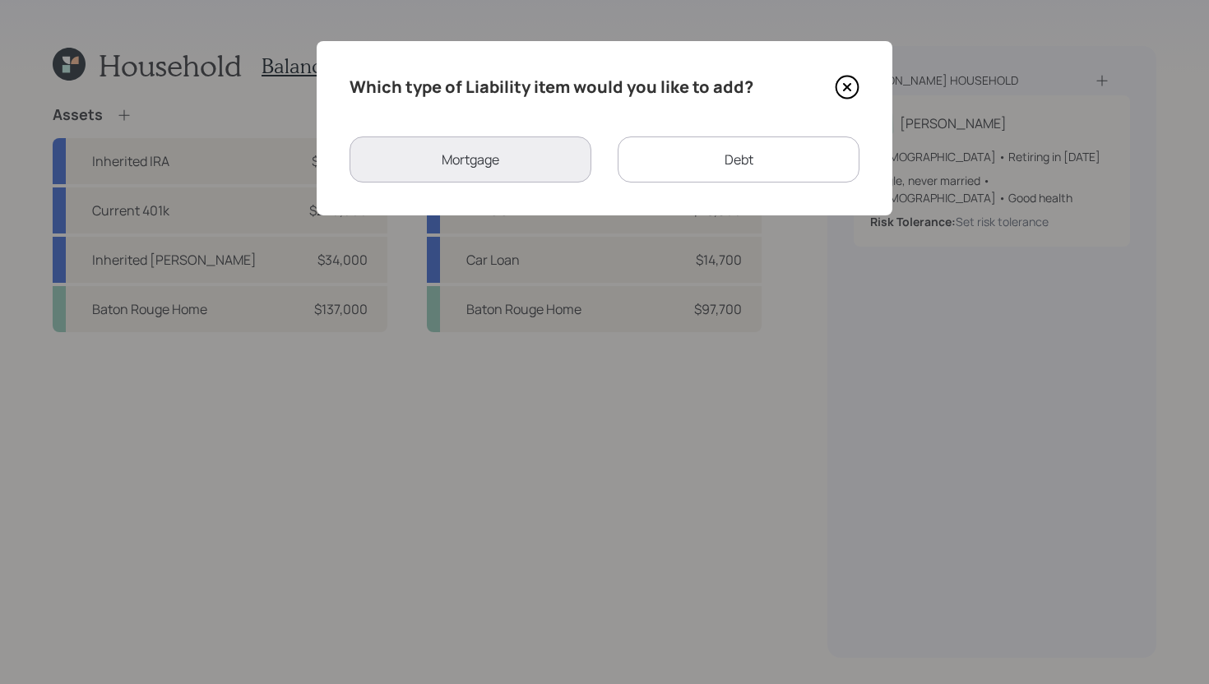
click at [699, 178] on div "Debt" at bounding box center [739, 160] width 242 height 46
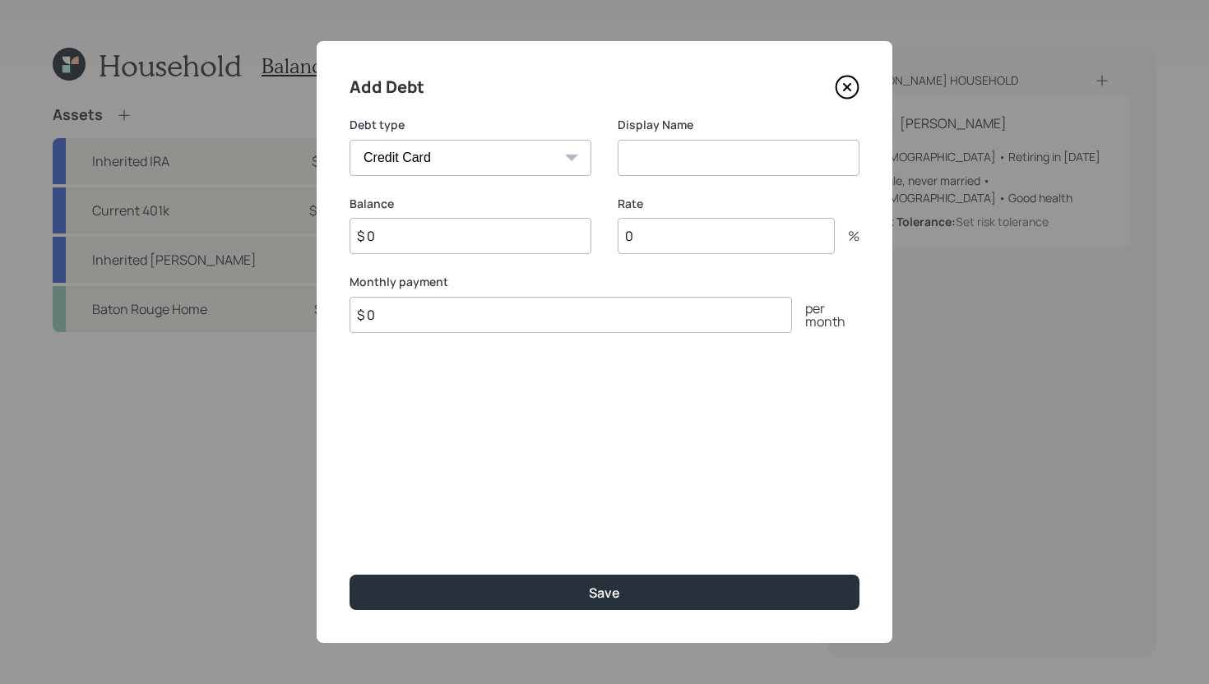
click at [534, 163] on select "Car Credit Card Medical Student Other" at bounding box center [471, 158] width 242 height 36
select select "medical"
click at [350, 140] on select "Car Credit Card Medical Student Other" at bounding box center [471, 158] width 242 height 36
click at [685, 169] on input at bounding box center [739, 158] width 242 height 36
type input "Medical Debt"
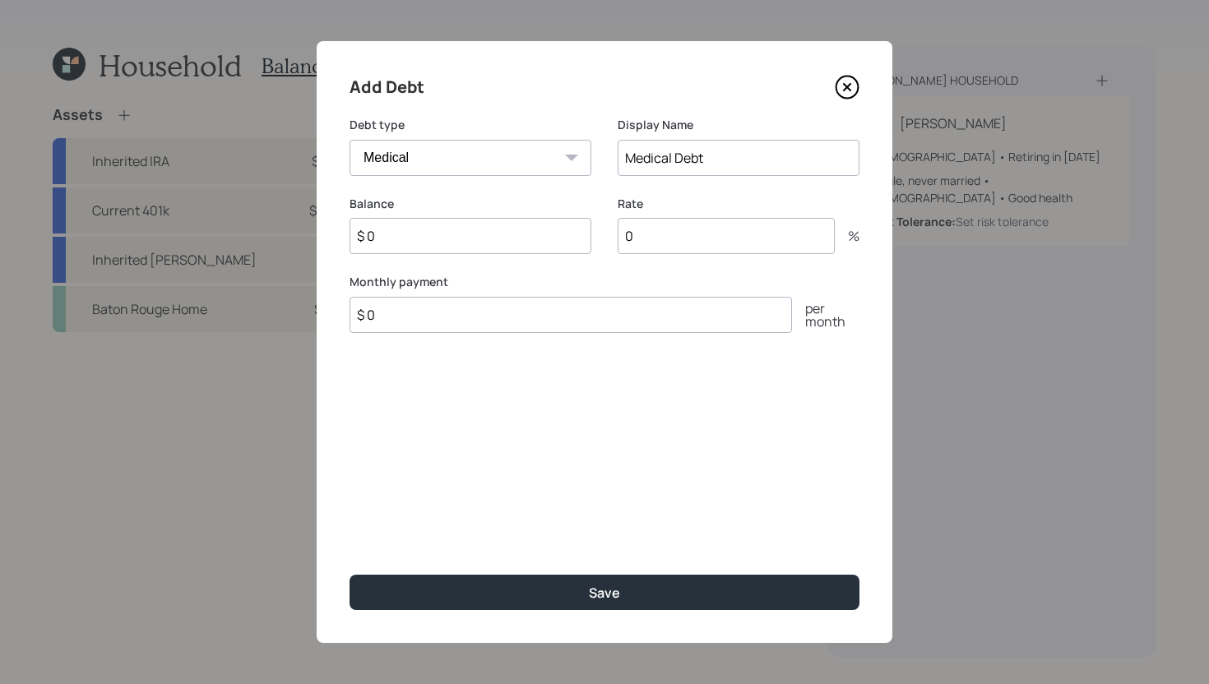
click at [536, 317] on input "$ 0" at bounding box center [571, 315] width 442 height 36
type input "$ 198"
click at [522, 242] on input "$ 0" at bounding box center [471, 236] width 242 height 36
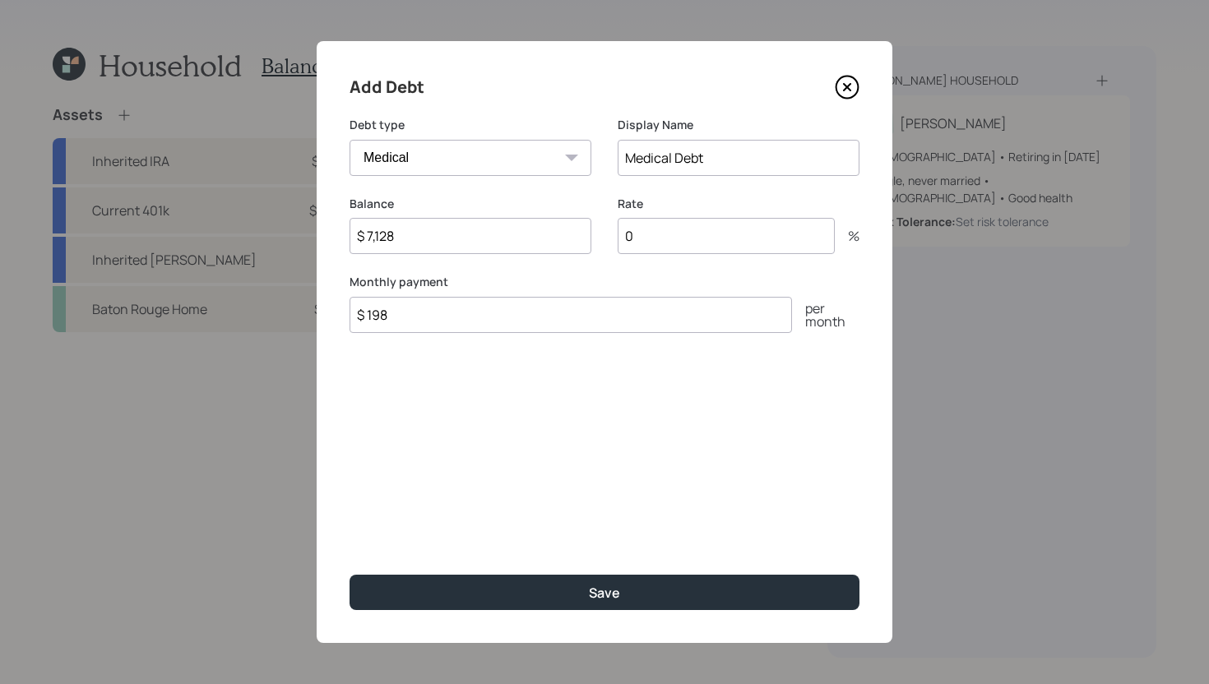
click at [479, 236] on input "$ 7,128" at bounding box center [471, 236] width 242 height 36
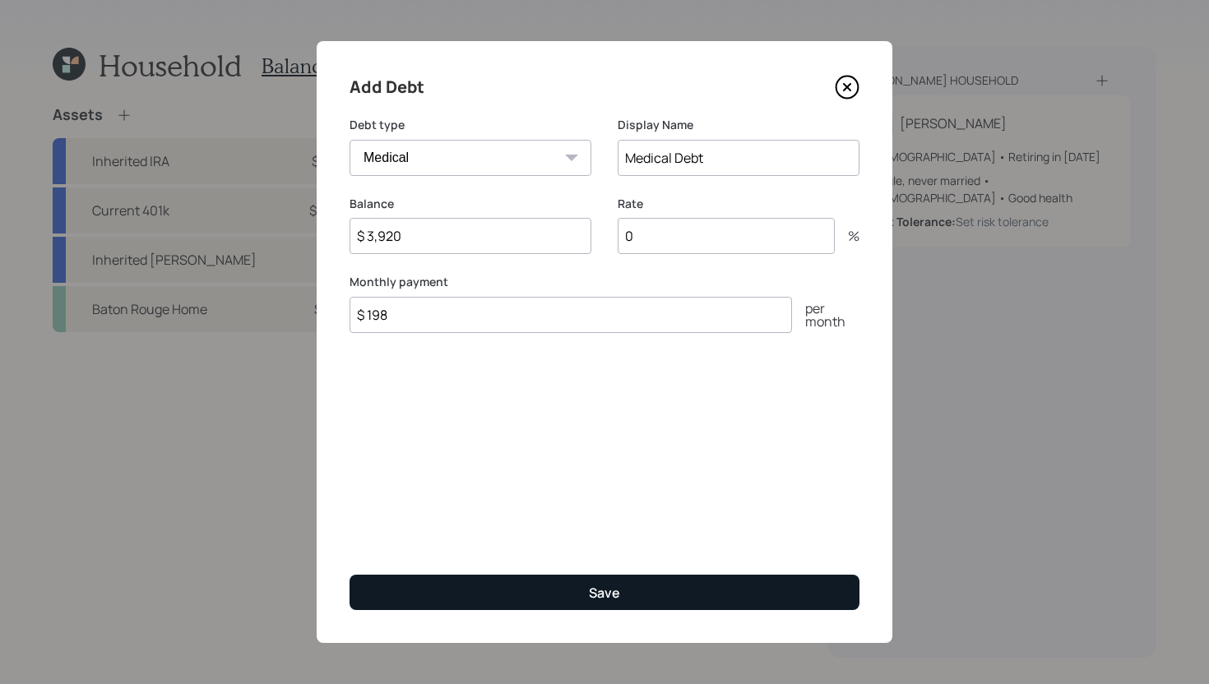
type input "$ 3,920"
click at [587, 599] on button "Save" at bounding box center [605, 592] width 510 height 35
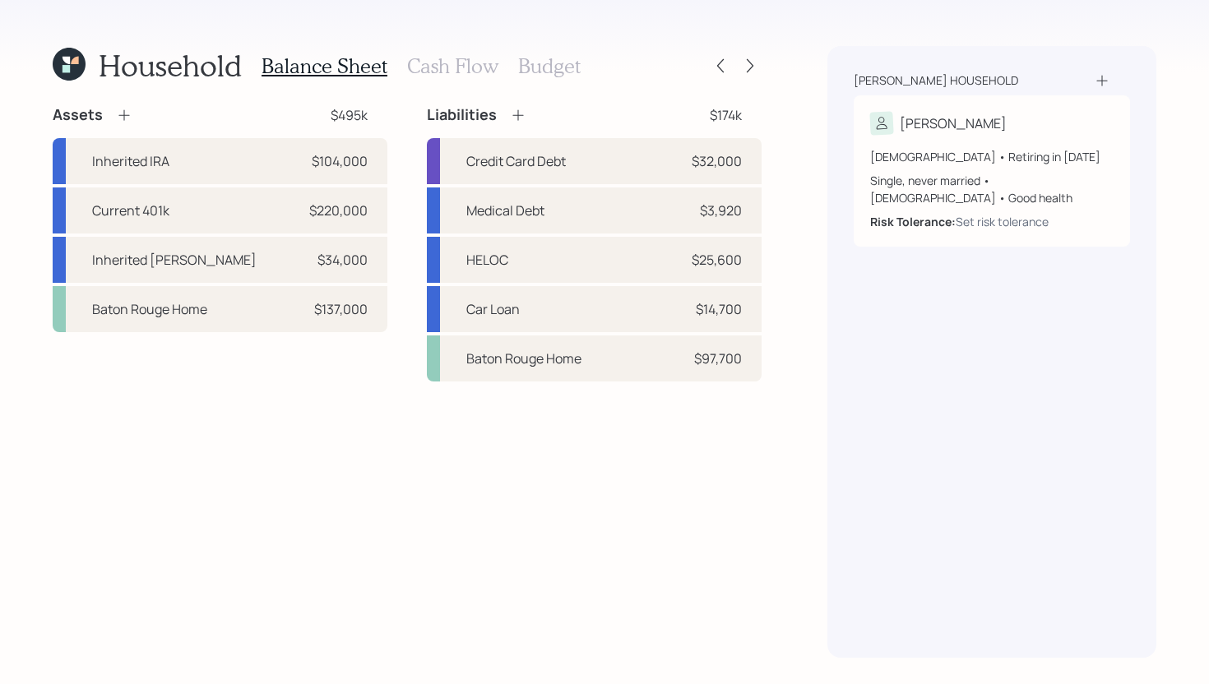
click at [462, 77] on div "Balance Sheet Cash Flow Budget" at bounding box center [421, 65] width 319 height 39
click at [133, 115] on div "Assets $495k" at bounding box center [220, 115] width 335 height 20
click at [125, 115] on icon at bounding box center [123, 115] width 11 height 11
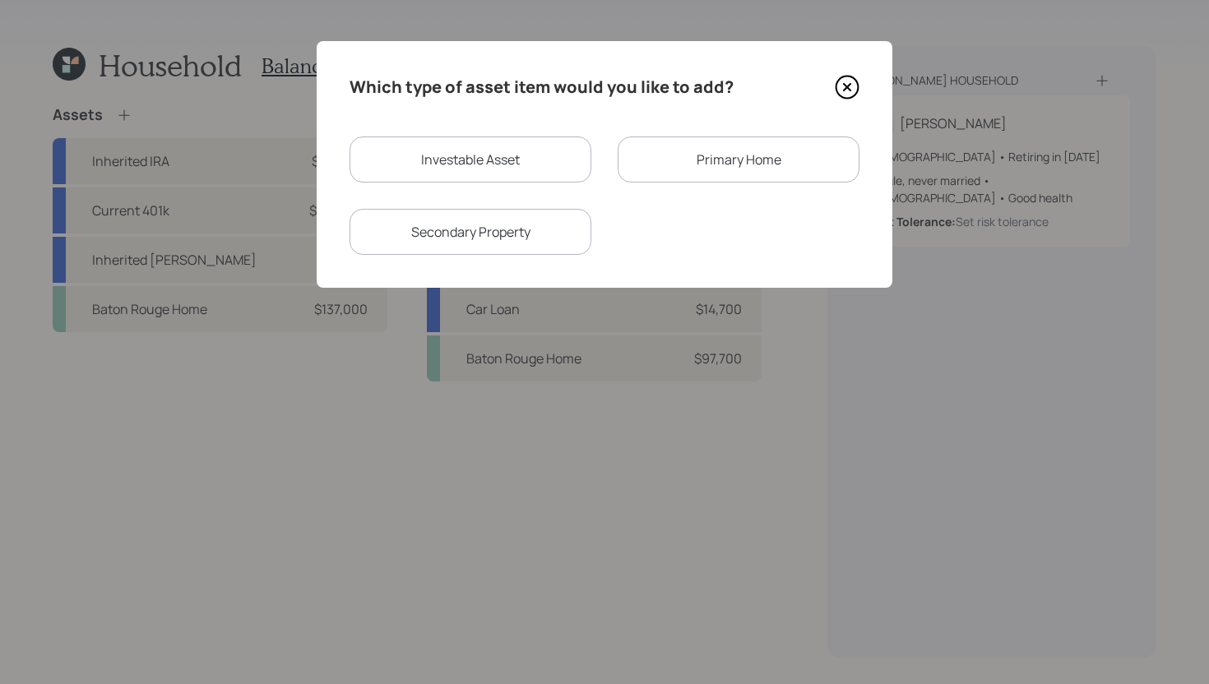
click at [669, 153] on div "Primary Home" at bounding box center [739, 160] width 242 height 46
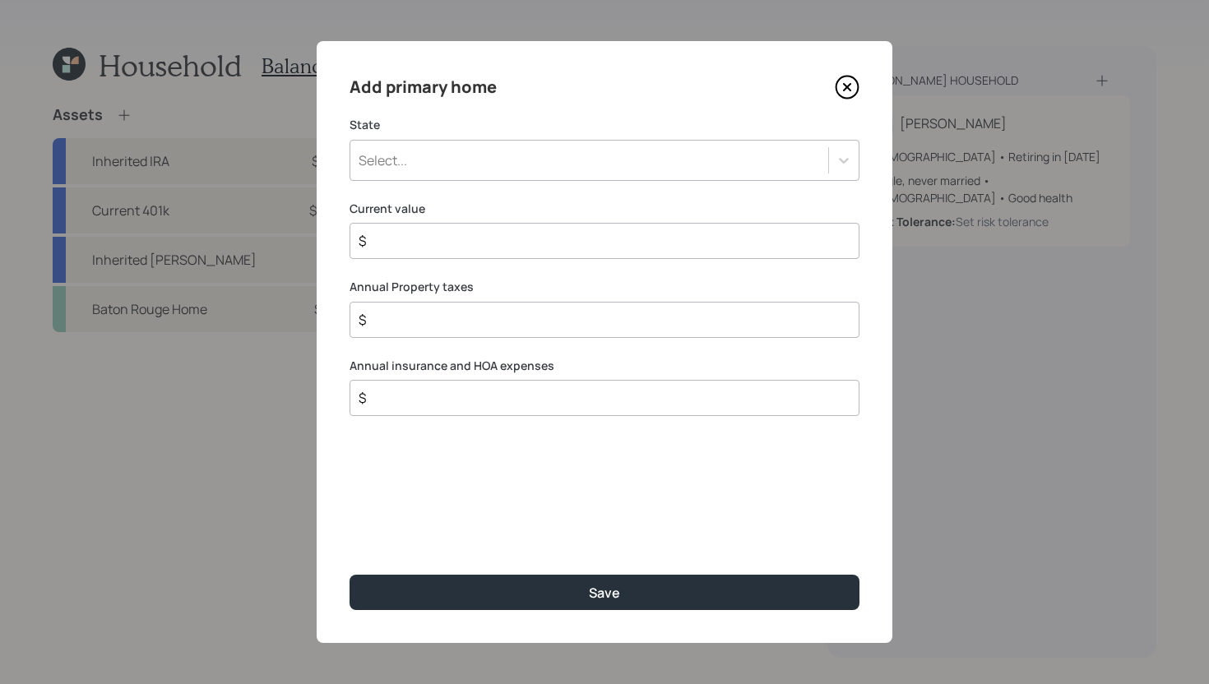
click at [855, 86] on icon at bounding box center [847, 87] width 25 height 25
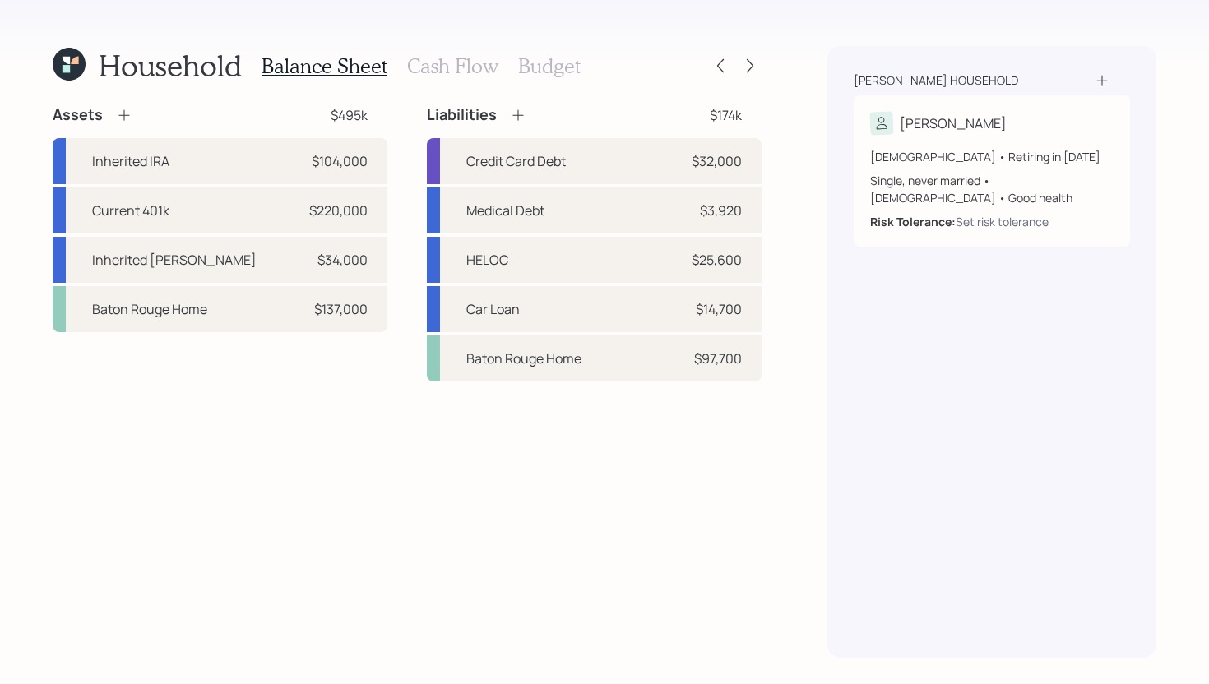
click at [124, 119] on icon at bounding box center [124, 115] width 16 height 16
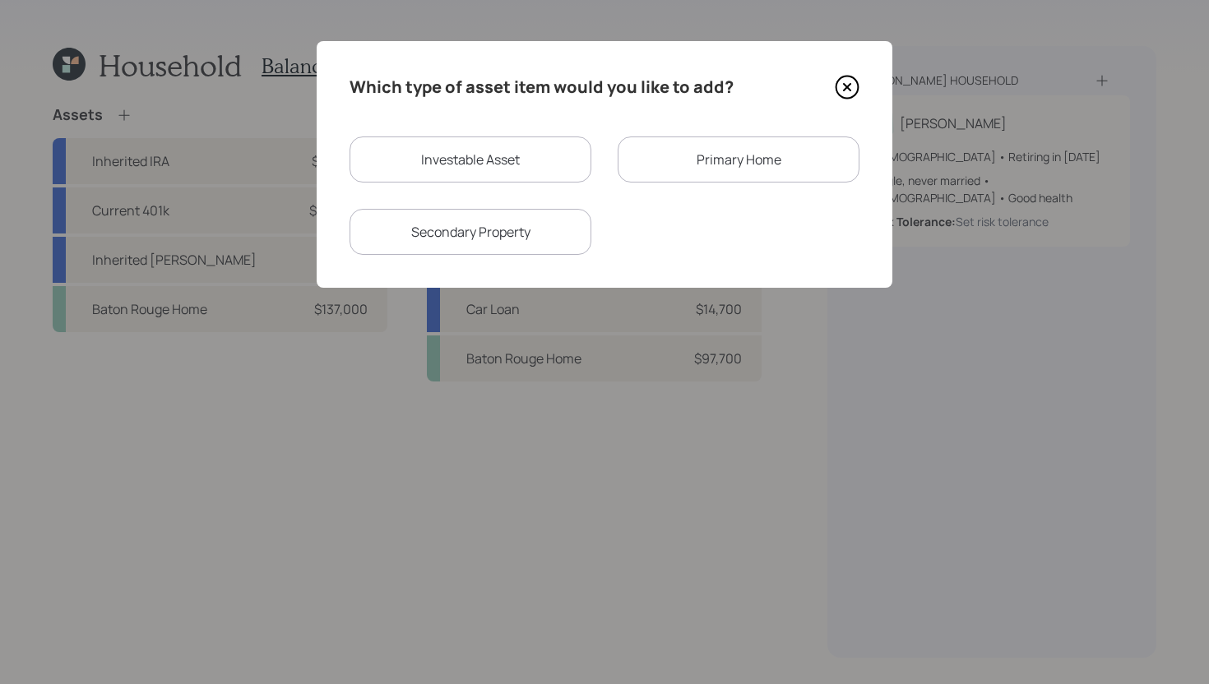
click at [557, 228] on div "Secondary Property" at bounding box center [471, 232] width 242 height 46
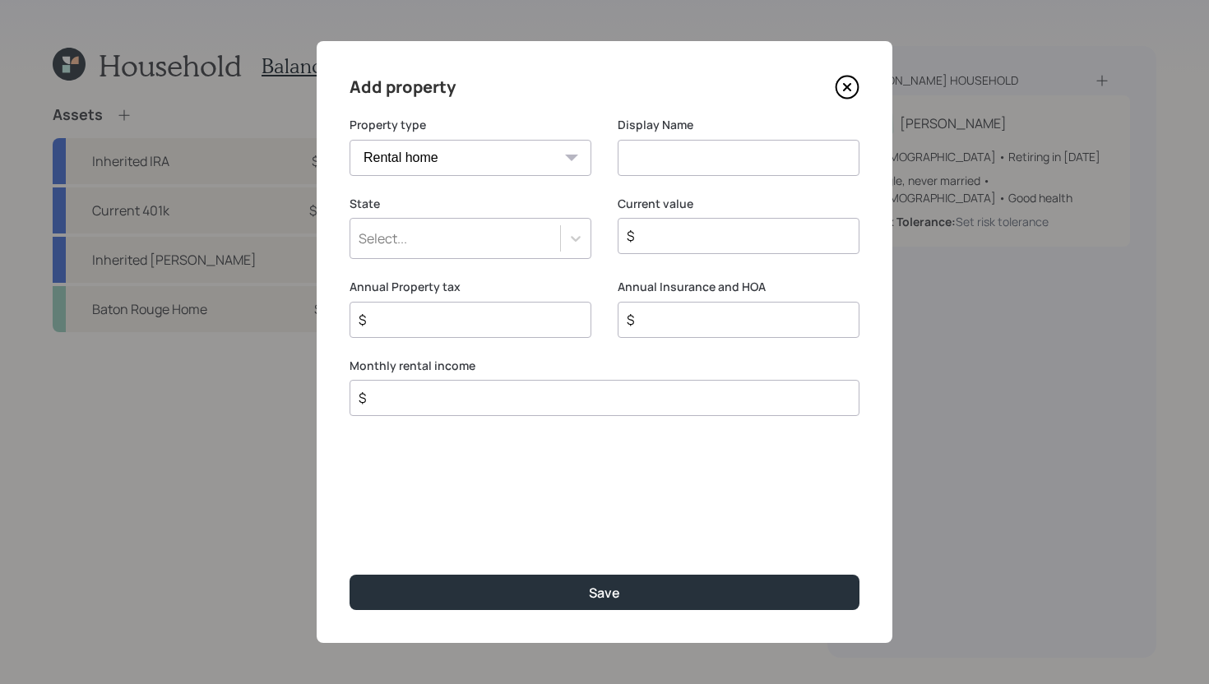
click at [479, 165] on select "Vacation home Rental home" at bounding box center [471, 158] width 242 height 36
select select "vacation_property"
click at [350, 140] on select "Vacation home Rental home" at bounding box center [471, 158] width 242 height 36
click at [683, 155] on input at bounding box center [739, 158] width 242 height 36
type input "Parents Home"
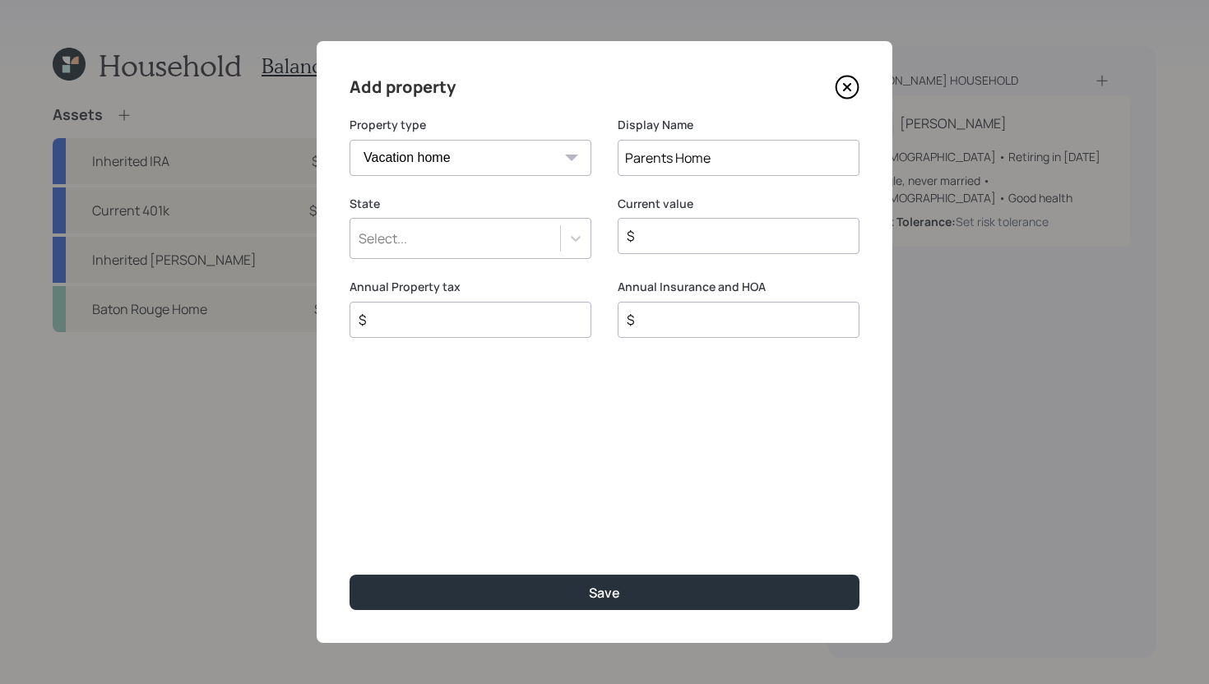
click at [538, 227] on div "Select..." at bounding box center [455, 239] width 210 height 28
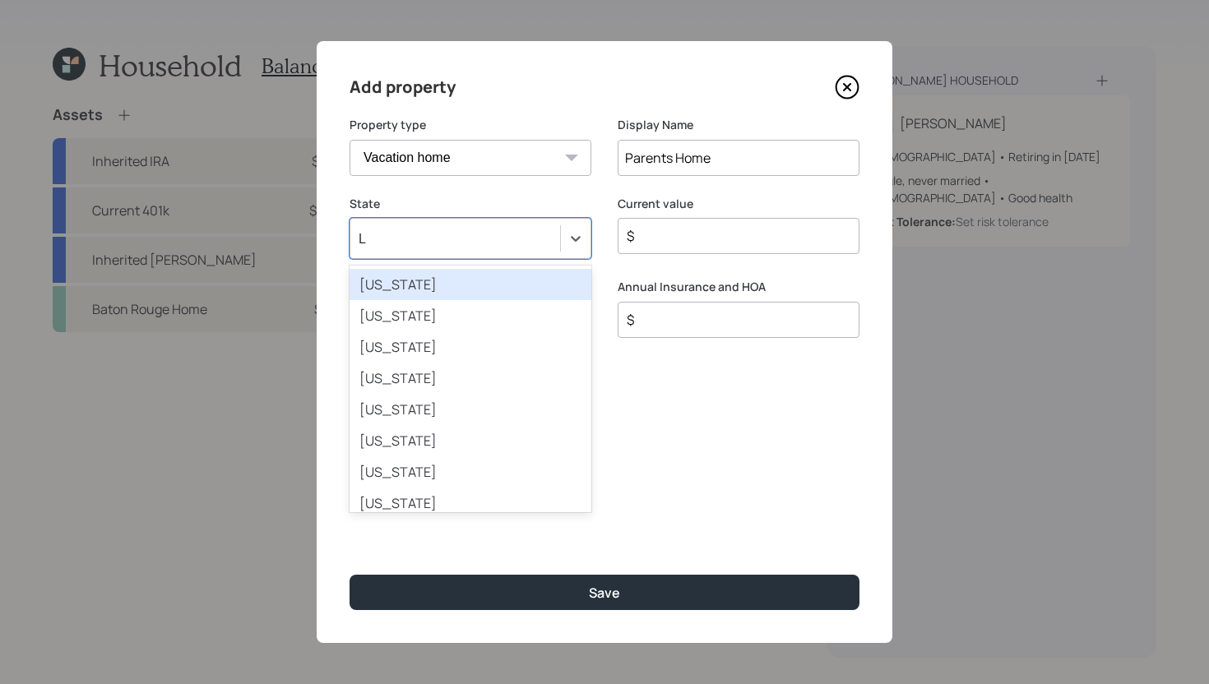
type input "Lo"
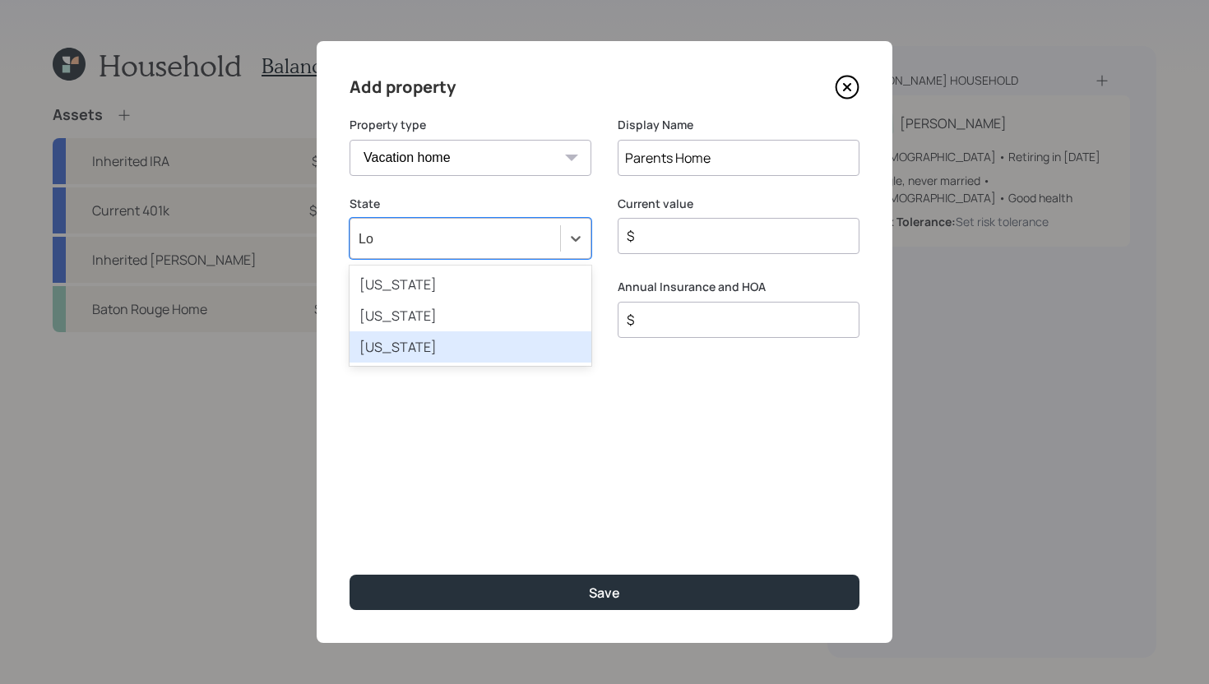
click at [507, 345] on div "[US_STATE]" at bounding box center [471, 346] width 242 height 31
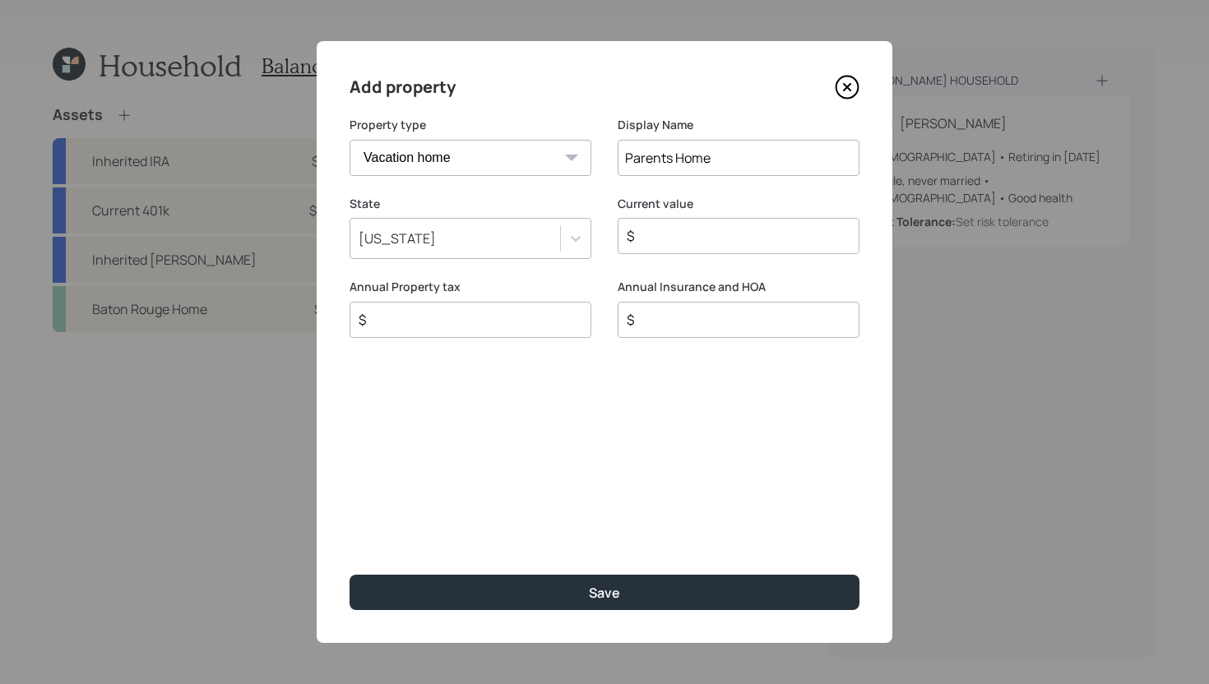
click at [716, 244] on input "$" at bounding box center [732, 236] width 214 height 20
type input "$ 105,000"
click at [547, 325] on input "$" at bounding box center [464, 320] width 214 height 20
type input "$ 900"
click at [767, 328] on input "$" at bounding box center [732, 320] width 214 height 20
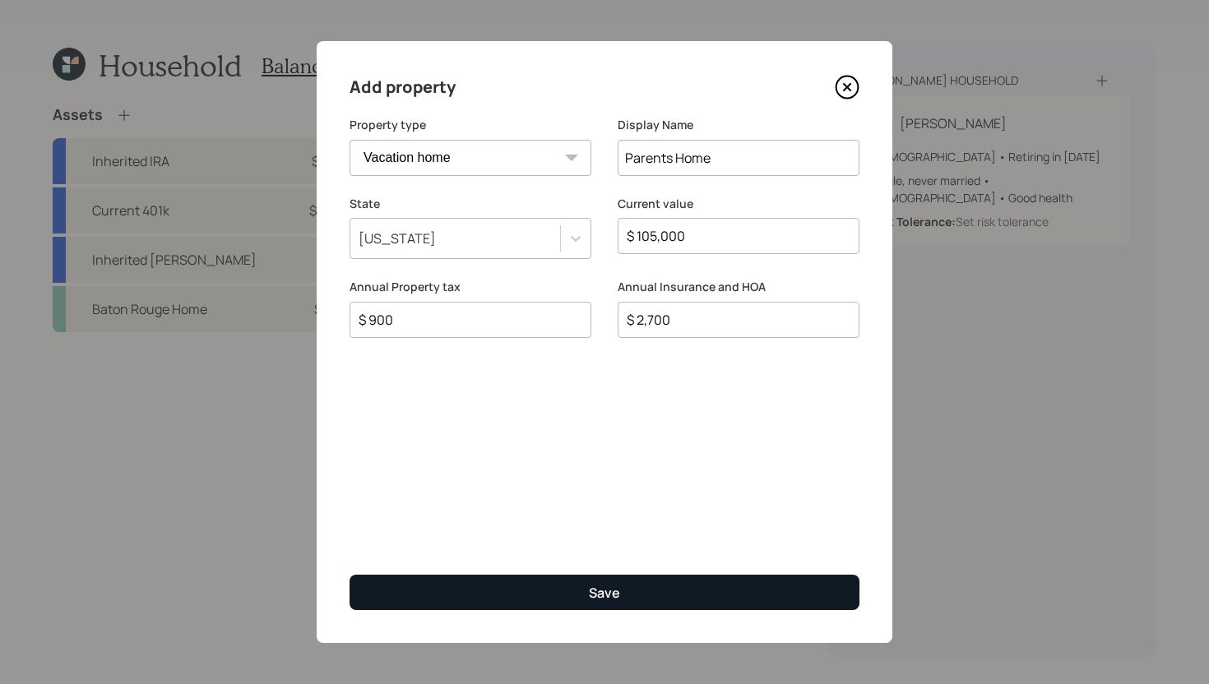
type input "$ 2,700"
click at [666, 598] on button "Save" at bounding box center [605, 592] width 510 height 35
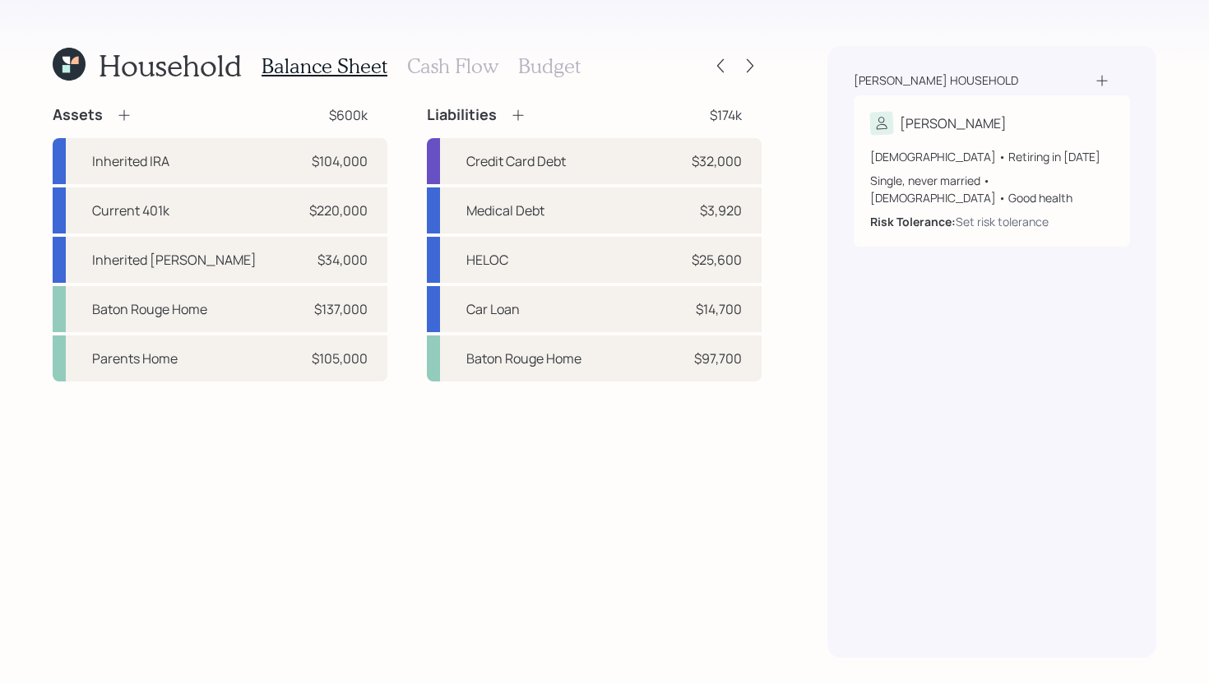
click at [413, 64] on h3 "Cash Flow" at bounding box center [452, 66] width 91 height 24
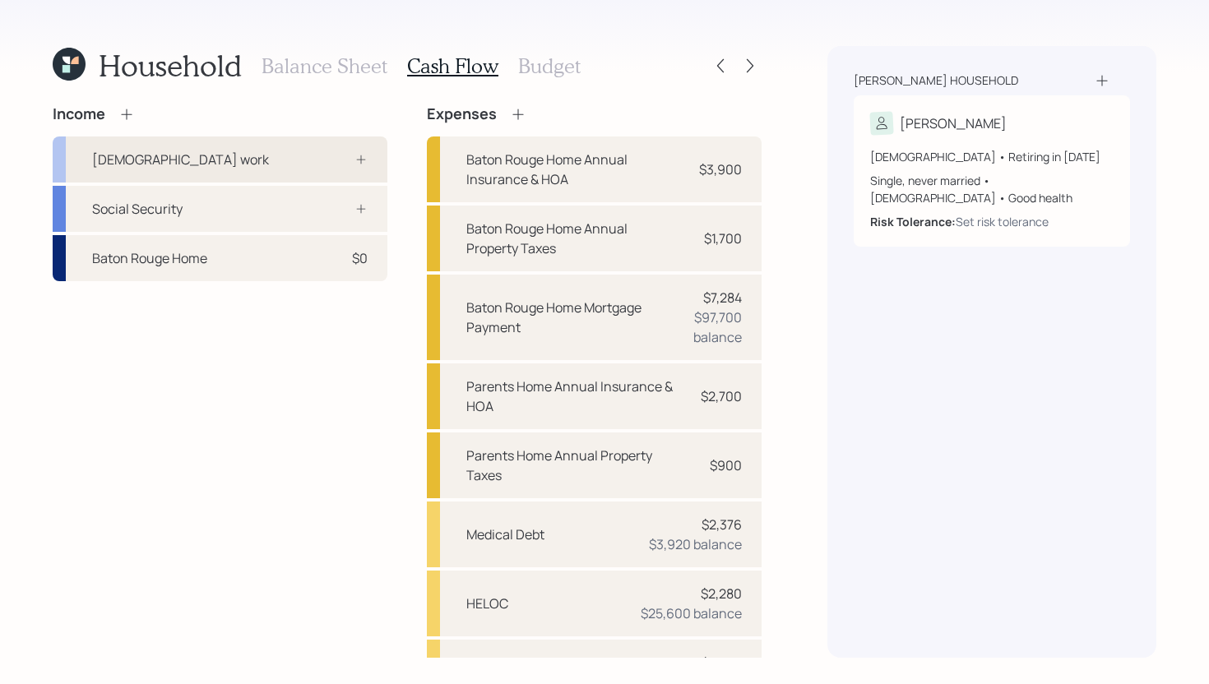
click at [255, 158] on div "[DEMOGRAPHIC_DATA] work" at bounding box center [220, 160] width 335 height 46
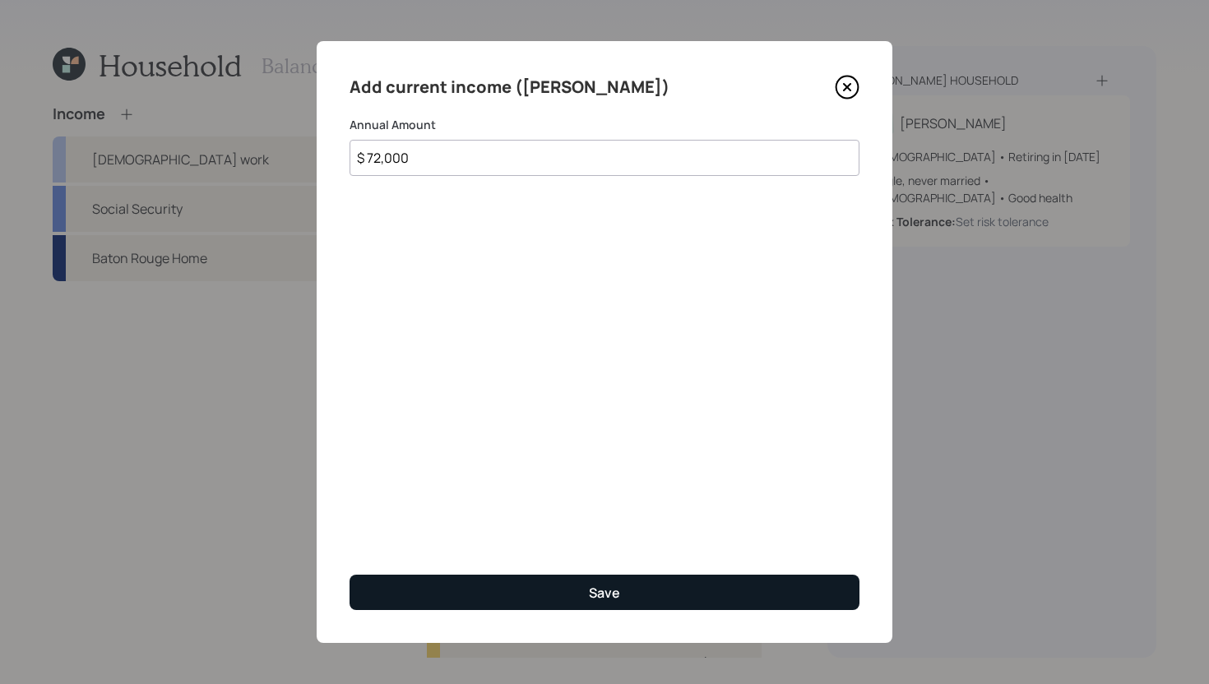
type input "$ 72,000"
click at [590, 595] on div "Save" at bounding box center [604, 593] width 31 height 18
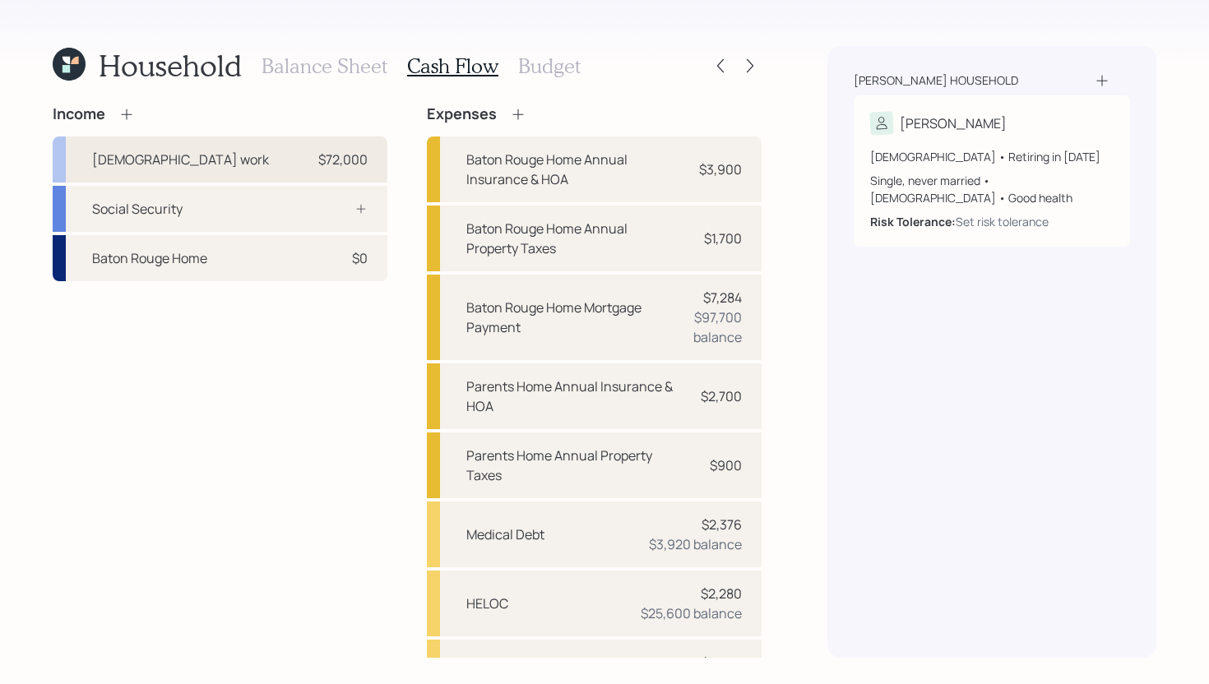
click at [138, 166] on div "[DEMOGRAPHIC_DATA] work" at bounding box center [180, 160] width 177 height 20
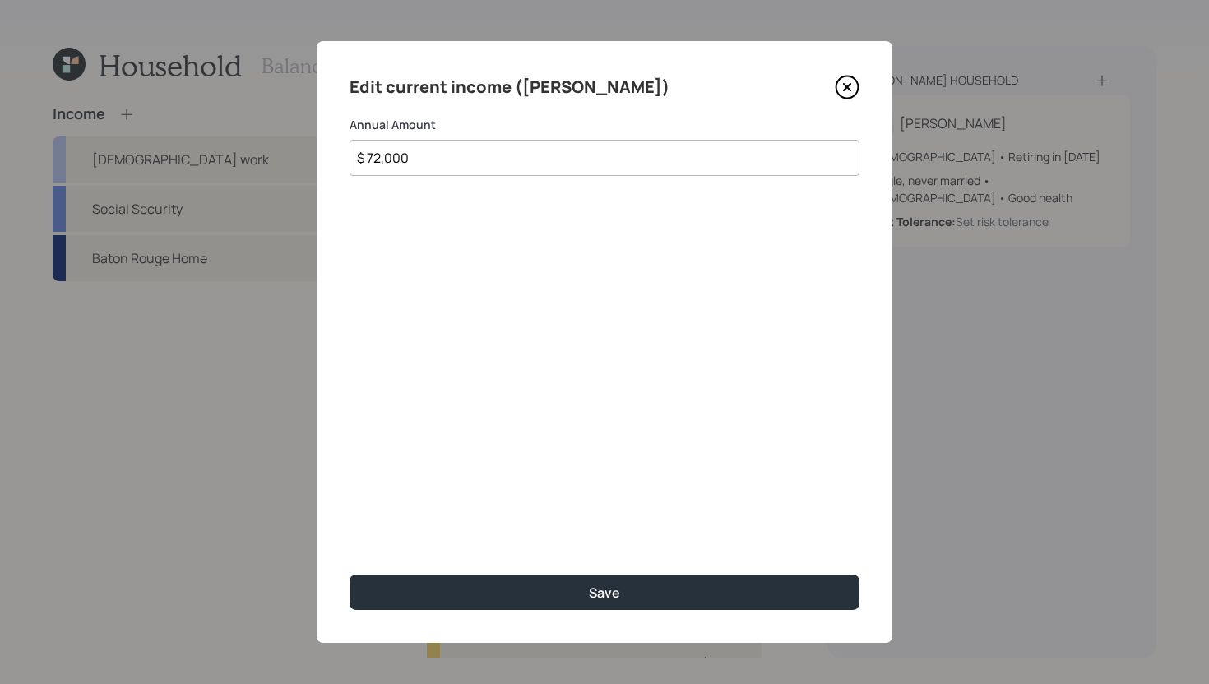
click at [489, 174] on input "$ 72,000" at bounding box center [605, 158] width 510 height 36
click at [489, 162] on input "$ 72,000" at bounding box center [605, 158] width 510 height 36
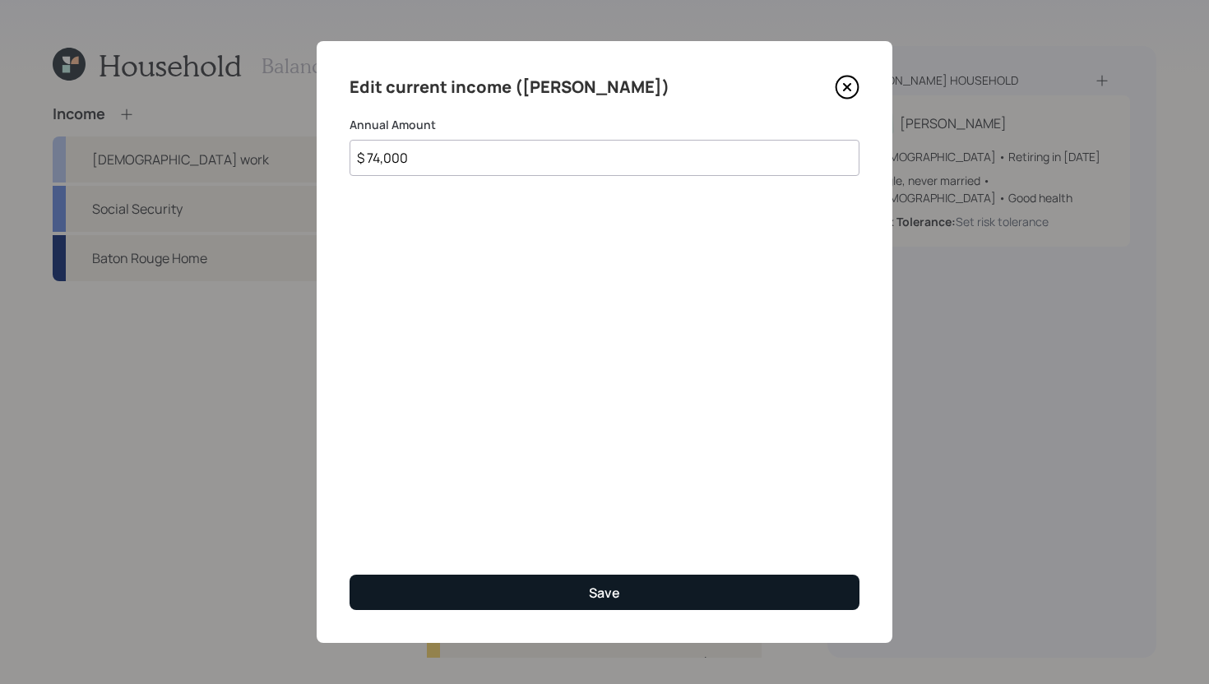
type input "$ 74,000"
click at [614, 595] on div "Save" at bounding box center [604, 593] width 31 height 18
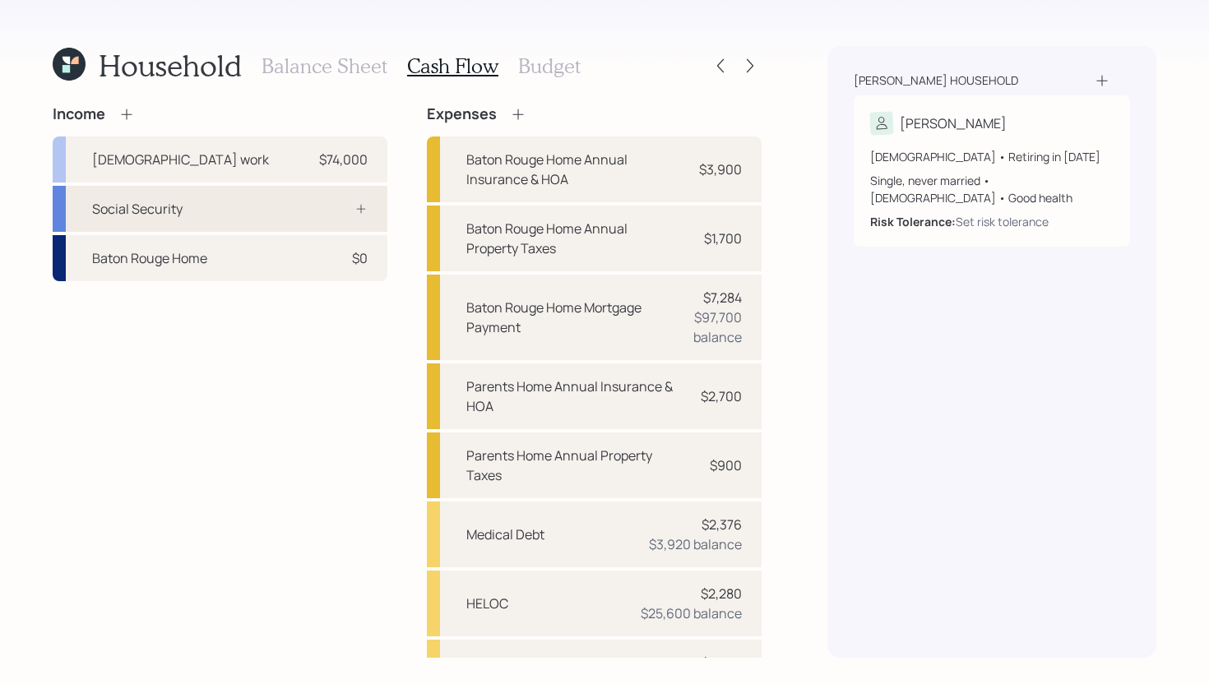
click at [321, 211] on div at bounding box center [342, 208] width 49 height 13
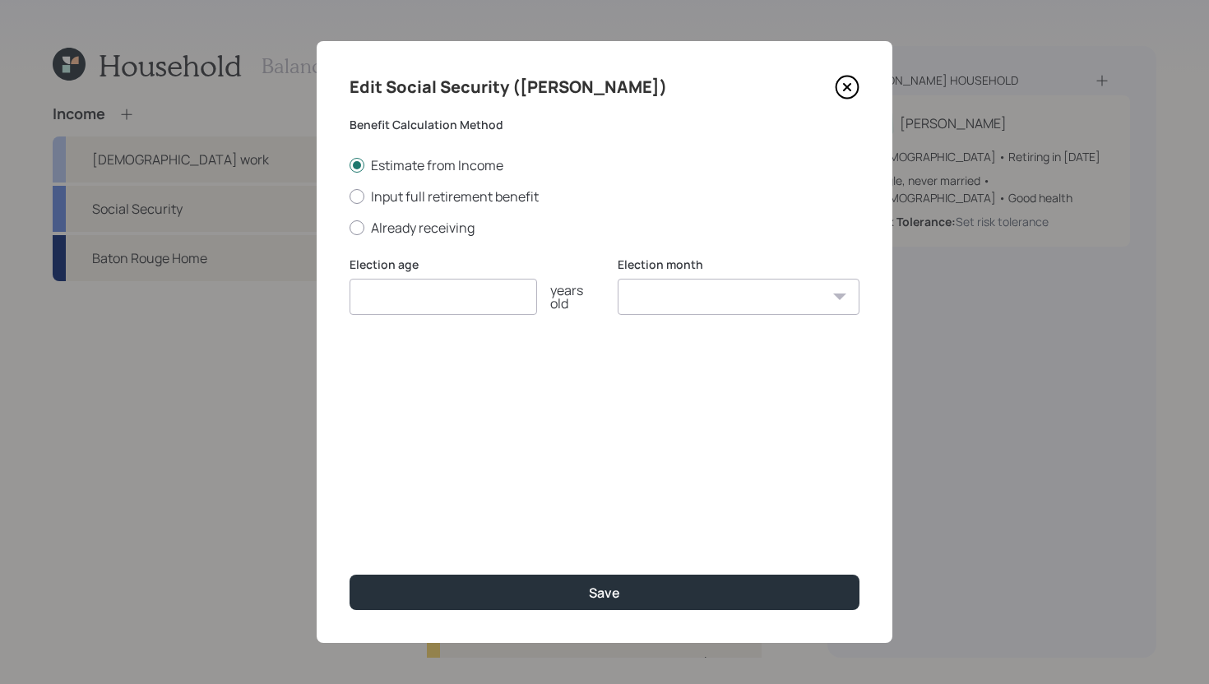
click at [851, 86] on icon at bounding box center [847, 87] width 25 height 25
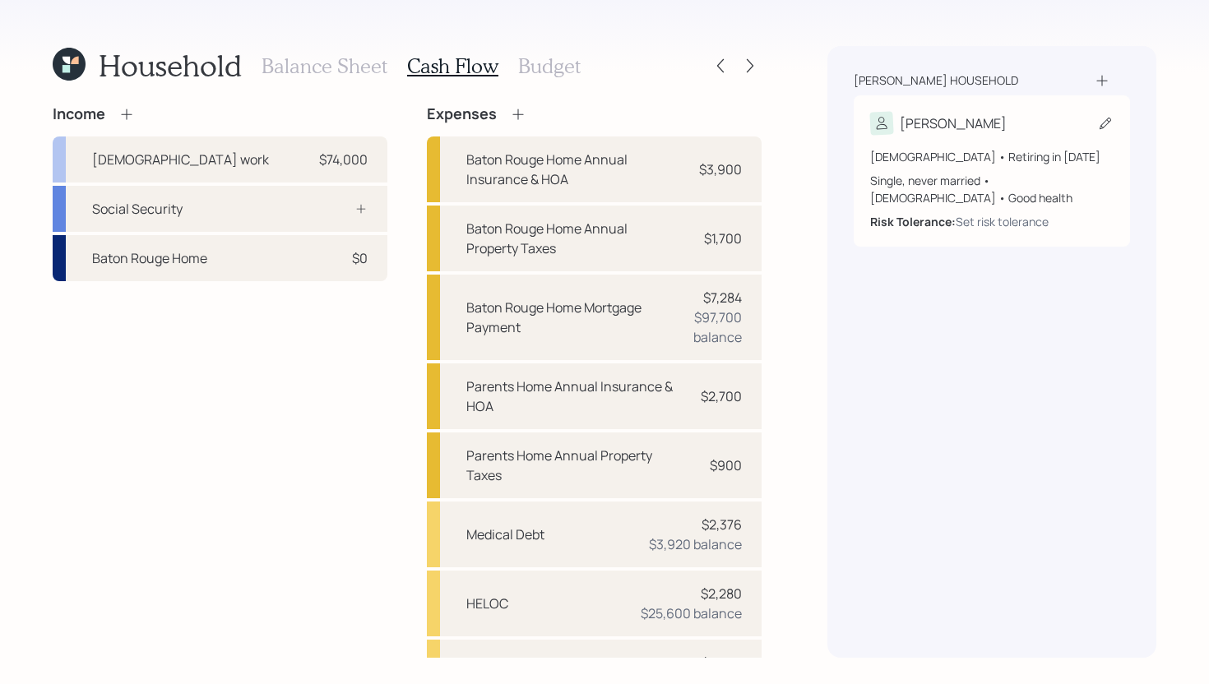
click at [1003, 106] on div "Lanny 63 years old • Retiring in May 2031 Single, never married • Male • Good h…" at bounding box center [992, 170] width 276 height 151
select select "5"
select select "good"
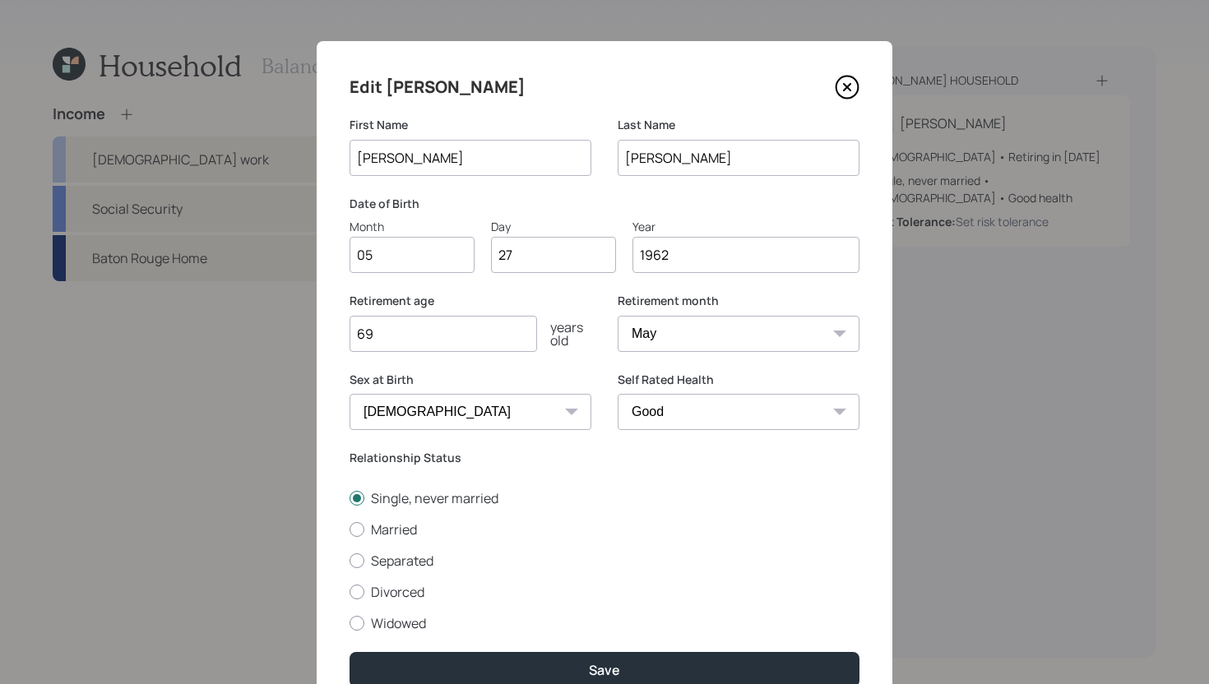
click at [845, 83] on icon at bounding box center [847, 87] width 25 height 25
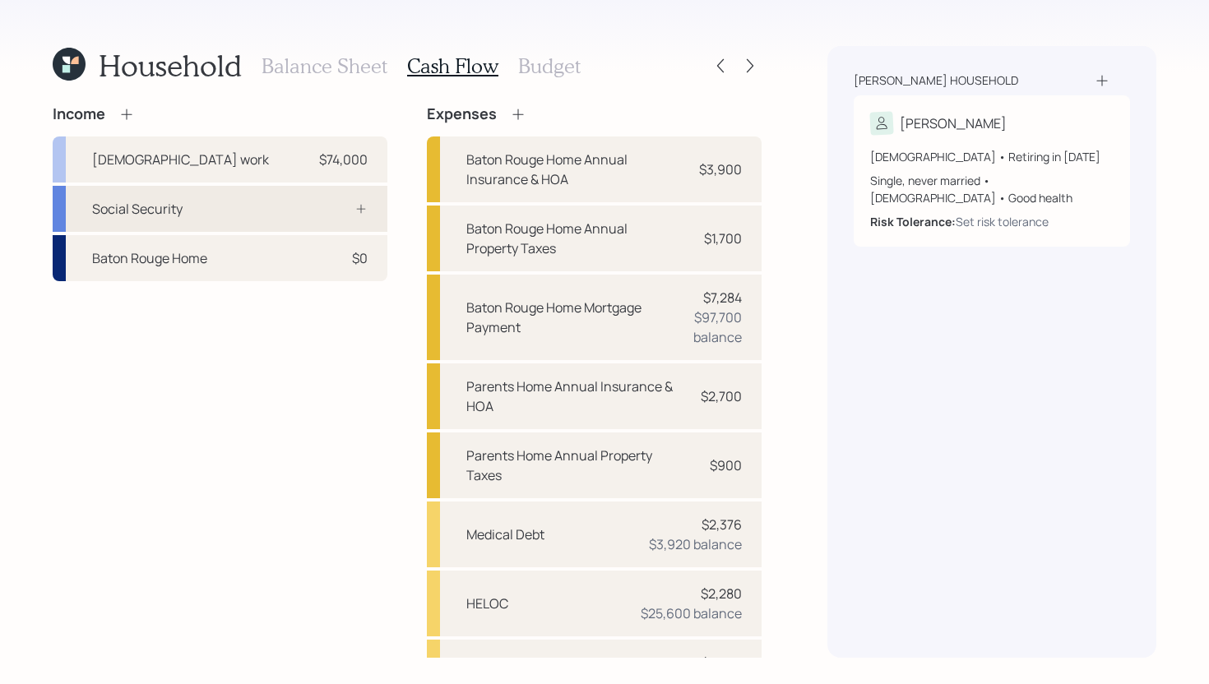
click at [311, 207] on div "Social Security" at bounding box center [220, 209] width 335 height 46
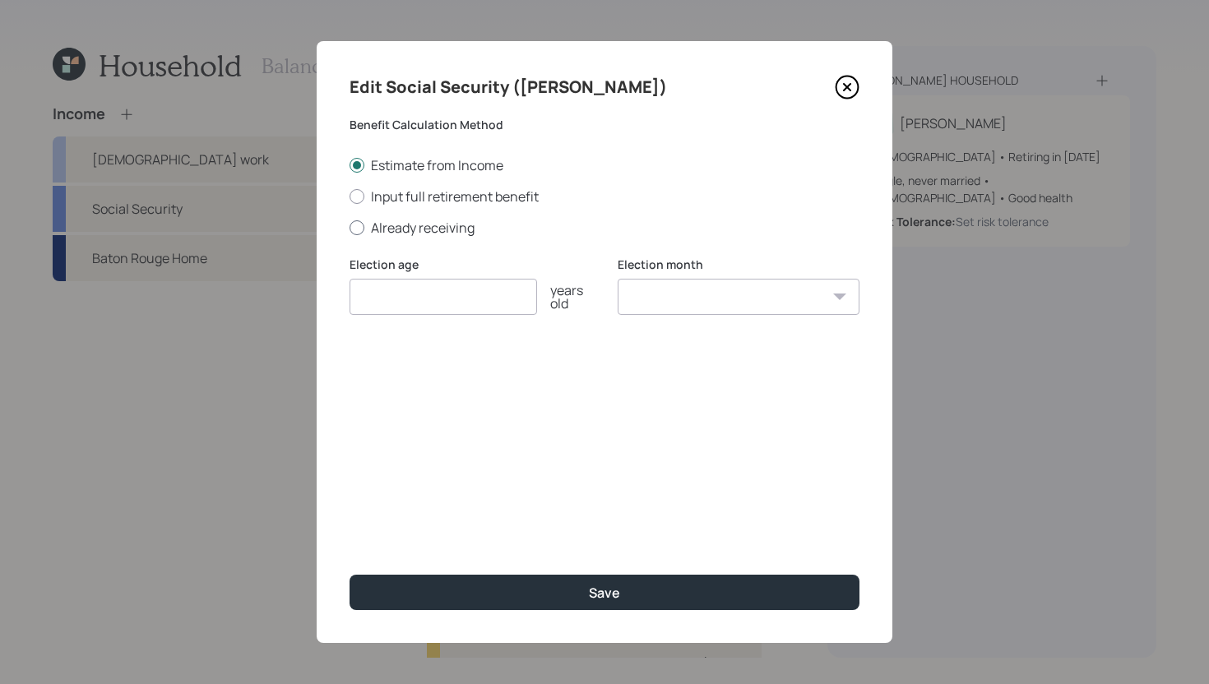
click at [408, 229] on label "Already receiving" at bounding box center [605, 228] width 510 height 18
click at [350, 228] on input "Already receiving" at bounding box center [349, 227] width 1 height 1
radio input "true"
click at [413, 193] on label "Input full retirement benefit" at bounding box center [605, 197] width 510 height 18
click at [350, 196] on input "Input full retirement benefit" at bounding box center [349, 196] width 1 height 1
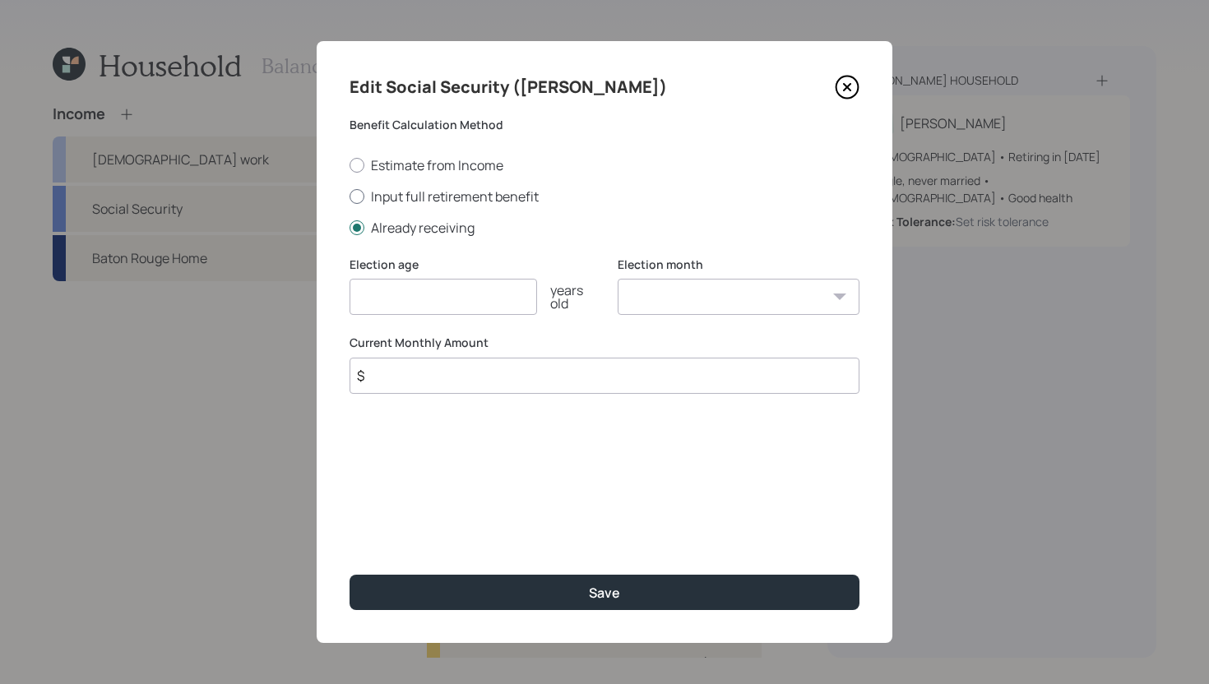
radio input "true"
click at [404, 292] on input "number" at bounding box center [444, 297] width 188 height 36
click at [402, 164] on label "Estimate from Income" at bounding box center [605, 165] width 510 height 18
click at [350, 164] on input "Estimate from Income" at bounding box center [349, 164] width 1 height 1
radio input "true"
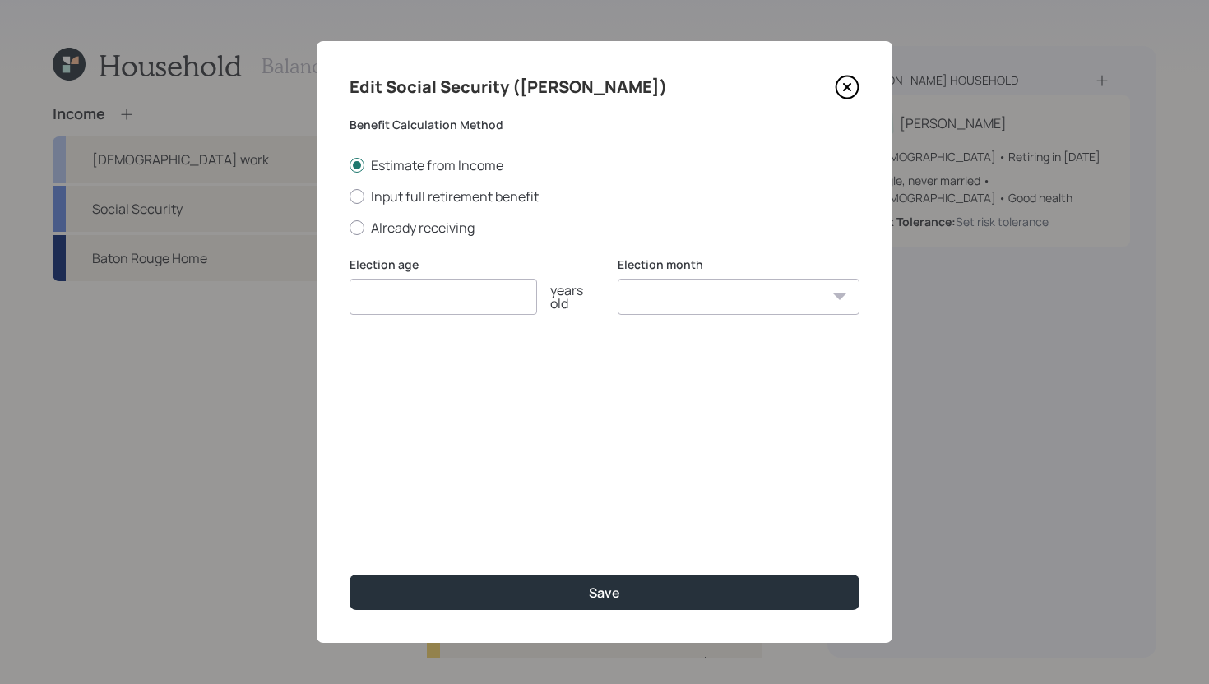
click at [447, 294] on input "number" at bounding box center [444, 297] width 188 height 36
type input "67"
click at [723, 298] on select "January February March April May June July August September October November De…" at bounding box center [739, 297] width 242 height 36
select select "12"
click at [618, 279] on select "January February March April May June July August September October November De…" at bounding box center [739, 297] width 242 height 36
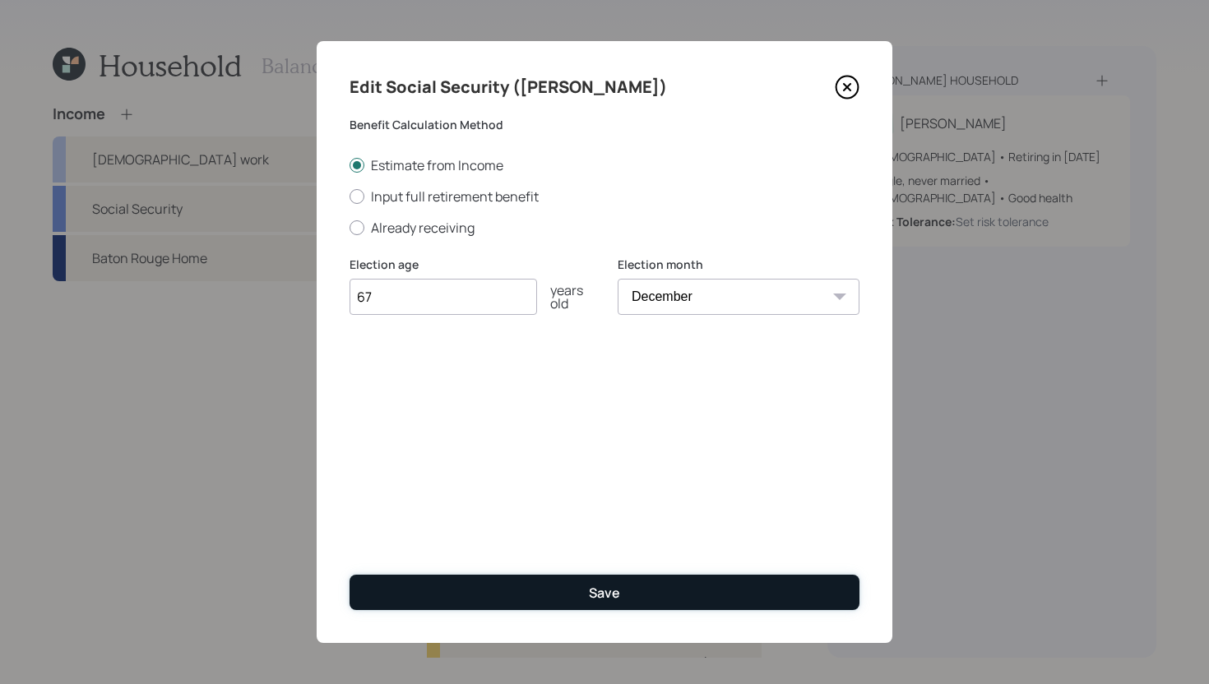
click at [599, 586] on div "Save" at bounding box center [604, 593] width 31 height 18
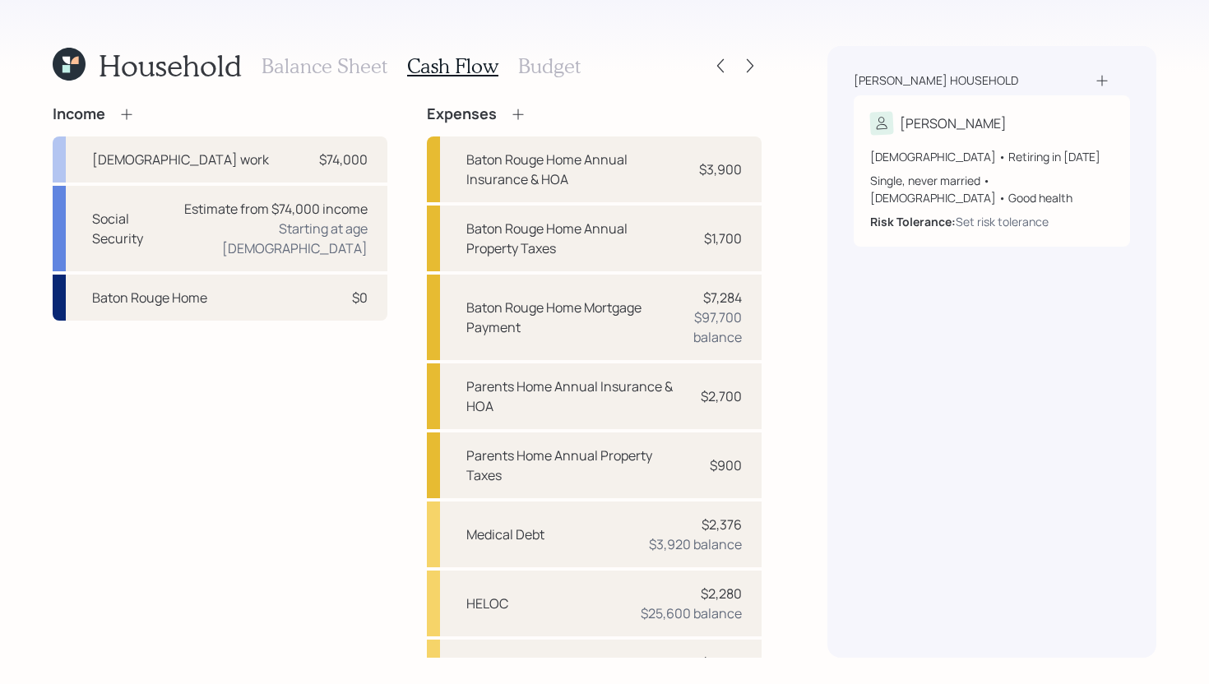
click at [119, 116] on icon at bounding box center [126, 114] width 16 height 16
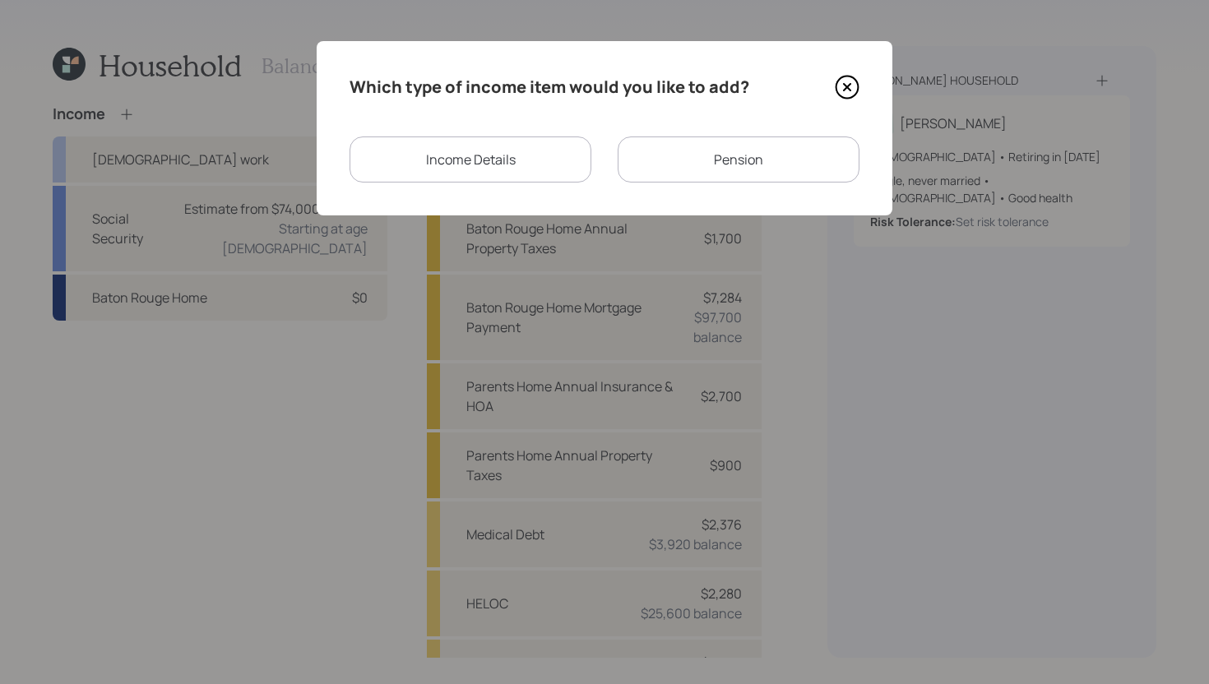
click at [636, 151] on div "Pension" at bounding box center [739, 160] width 242 height 46
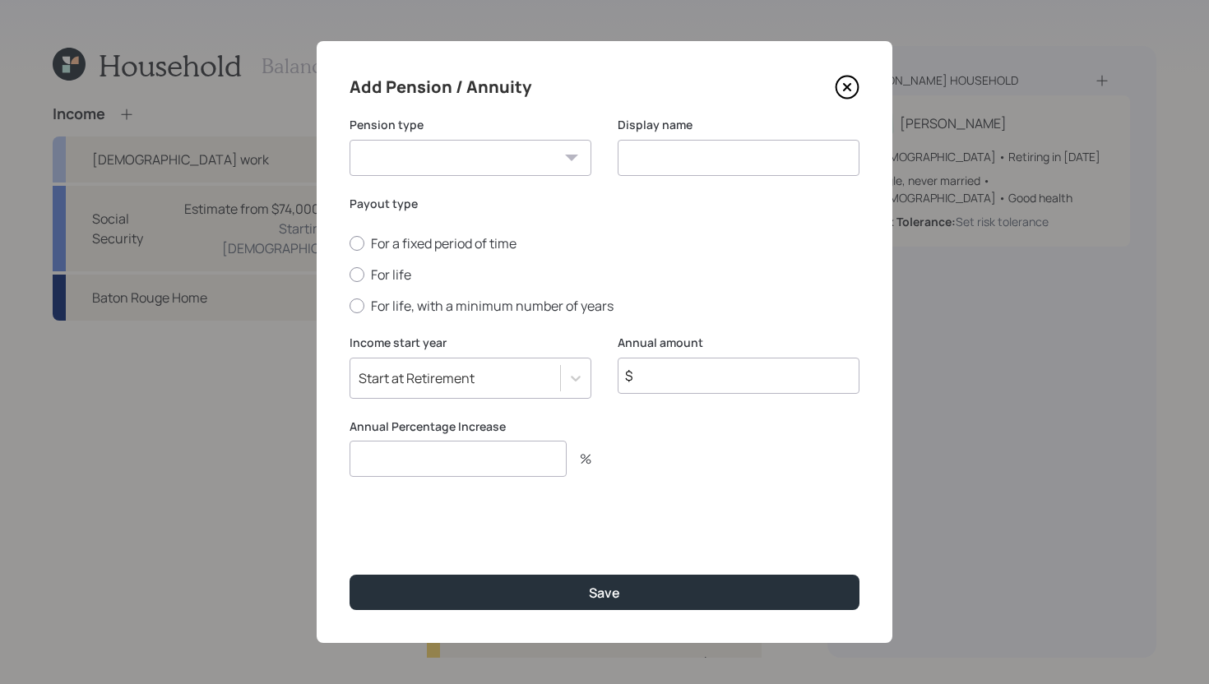
click at [481, 151] on select "Pension Annuity" at bounding box center [471, 158] width 242 height 36
select select "pension"
click at [350, 140] on select "Pension Annuity" at bounding box center [471, 158] width 242 height 36
click at [674, 159] on input at bounding box center [739, 158] width 242 height 36
type input "Pension"
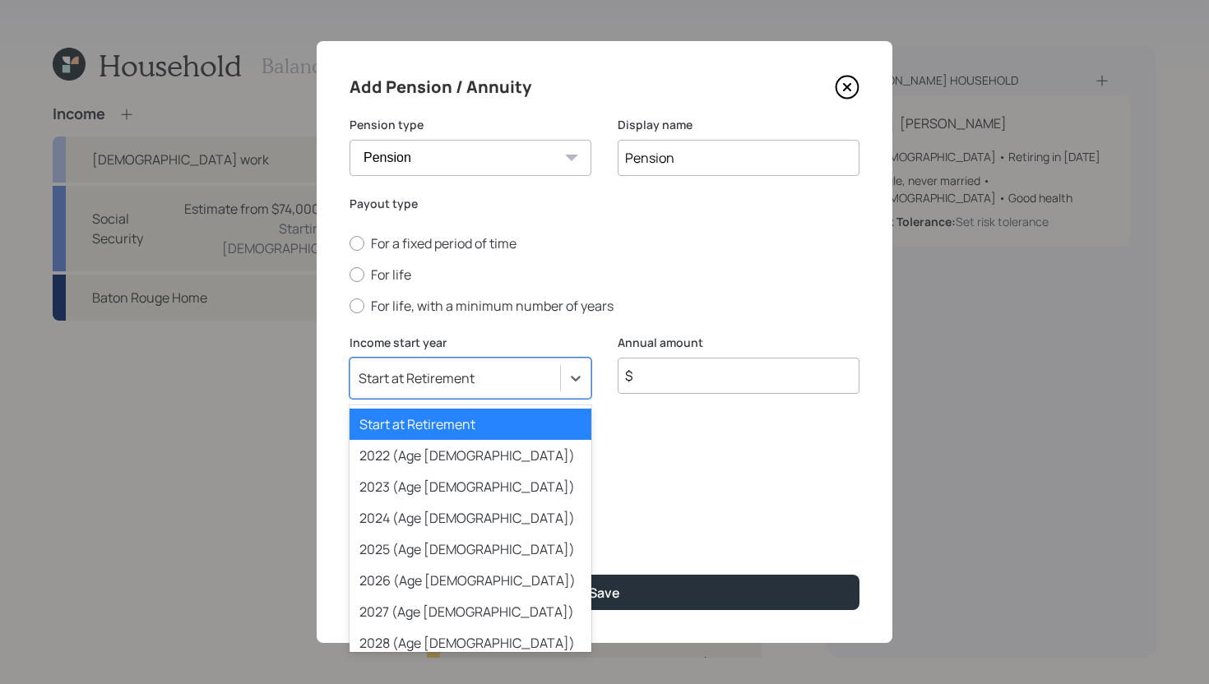
click at [471, 391] on div "Start at Retirement" at bounding box center [455, 378] width 210 height 28
click at [451, 514] on div "2024 (Age 62)" at bounding box center [471, 518] width 242 height 31
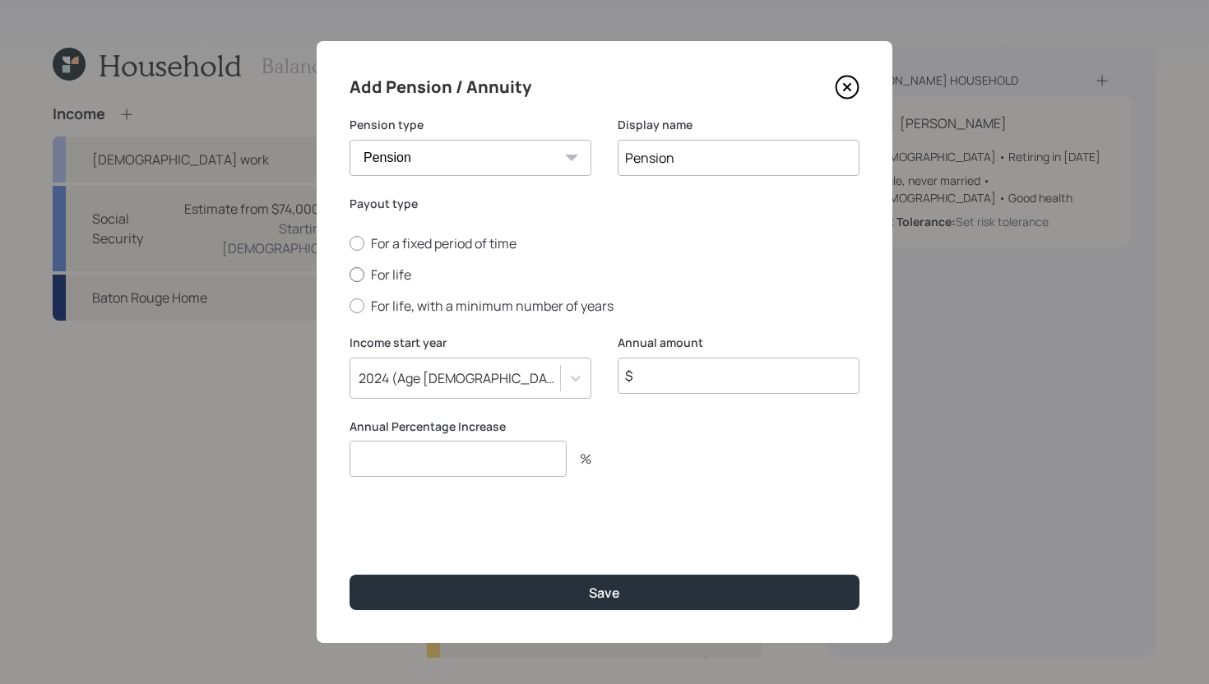
click at [381, 276] on label "For life" at bounding box center [605, 275] width 510 height 18
click at [350, 276] on input "For life" at bounding box center [349, 275] width 1 height 1
radio input "true"
click at [710, 387] on input "$" at bounding box center [739, 376] width 242 height 36
type input "$ 3,864"
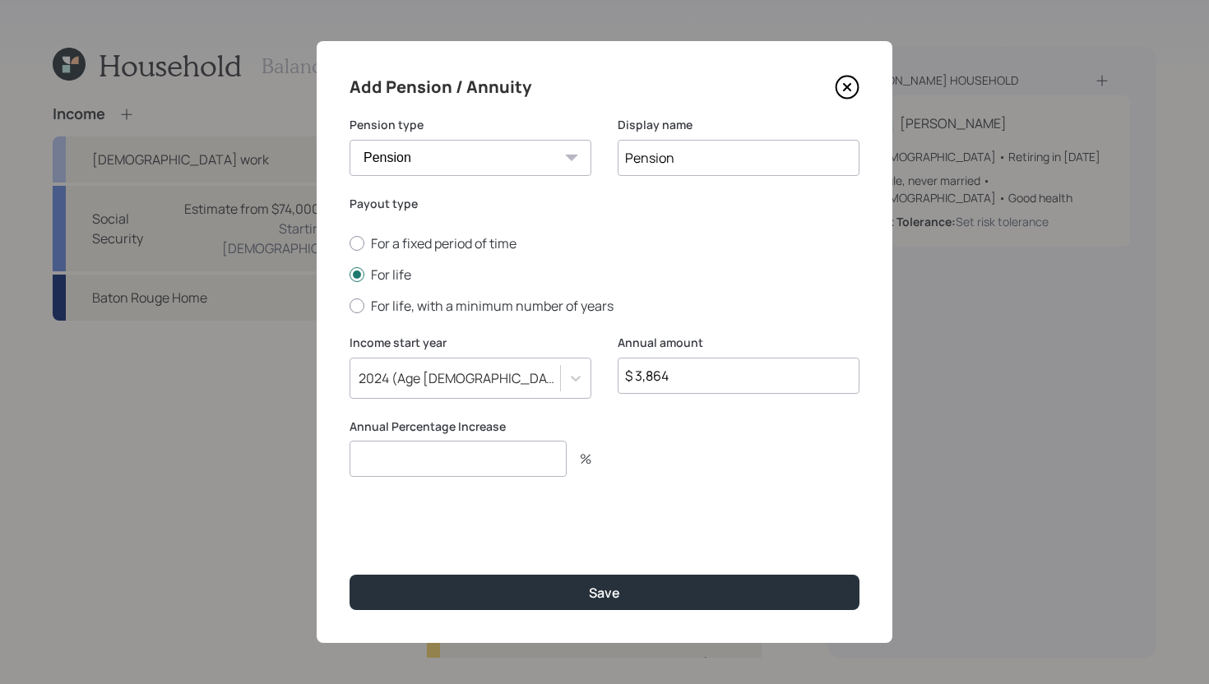
click at [535, 462] on input "number" at bounding box center [458, 459] width 217 height 36
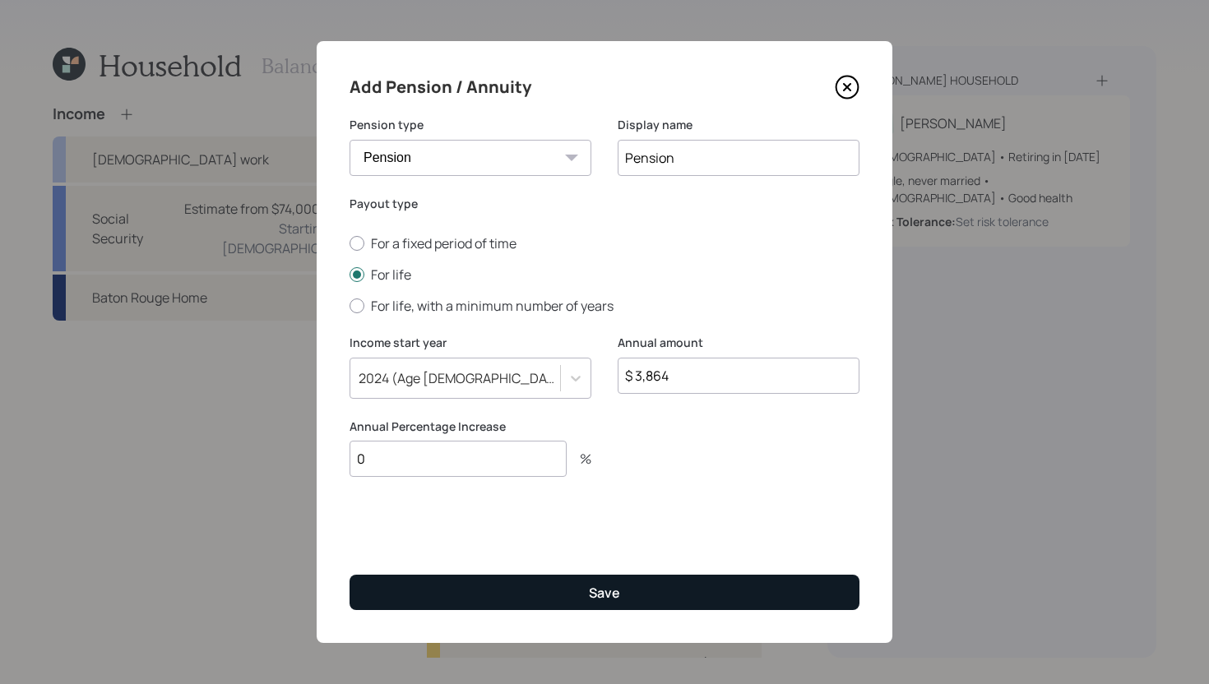
type input "0"
click at [532, 587] on button "Save" at bounding box center [605, 592] width 510 height 35
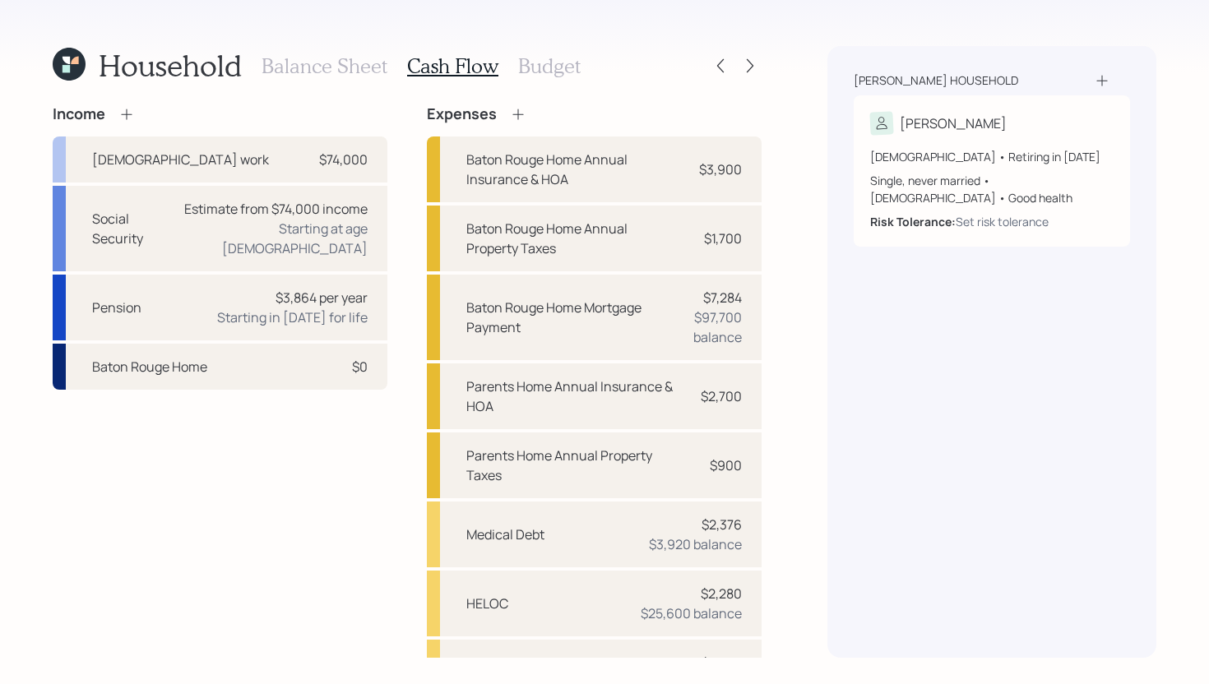
click at [345, 71] on h3 "Balance Sheet" at bounding box center [325, 66] width 126 height 24
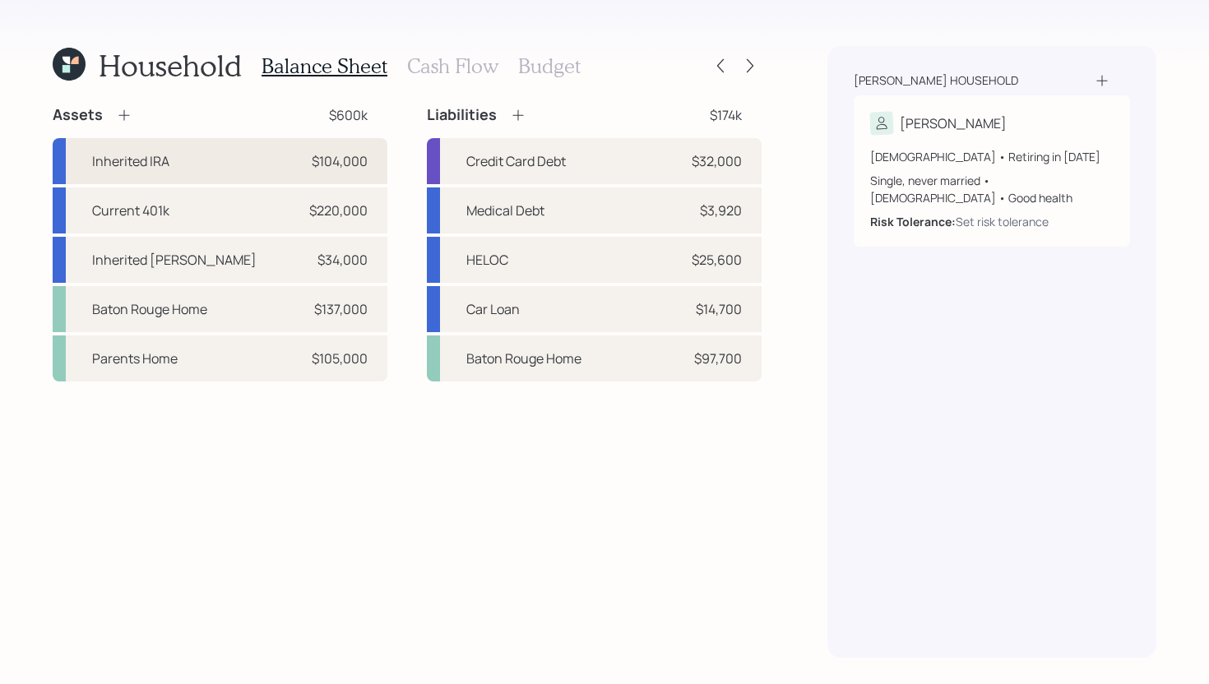
click at [244, 156] on div "Inherited IRA $104,000" at bounding box center [220, 161] width 335 height 46
select select "ira"
select select "balanced"
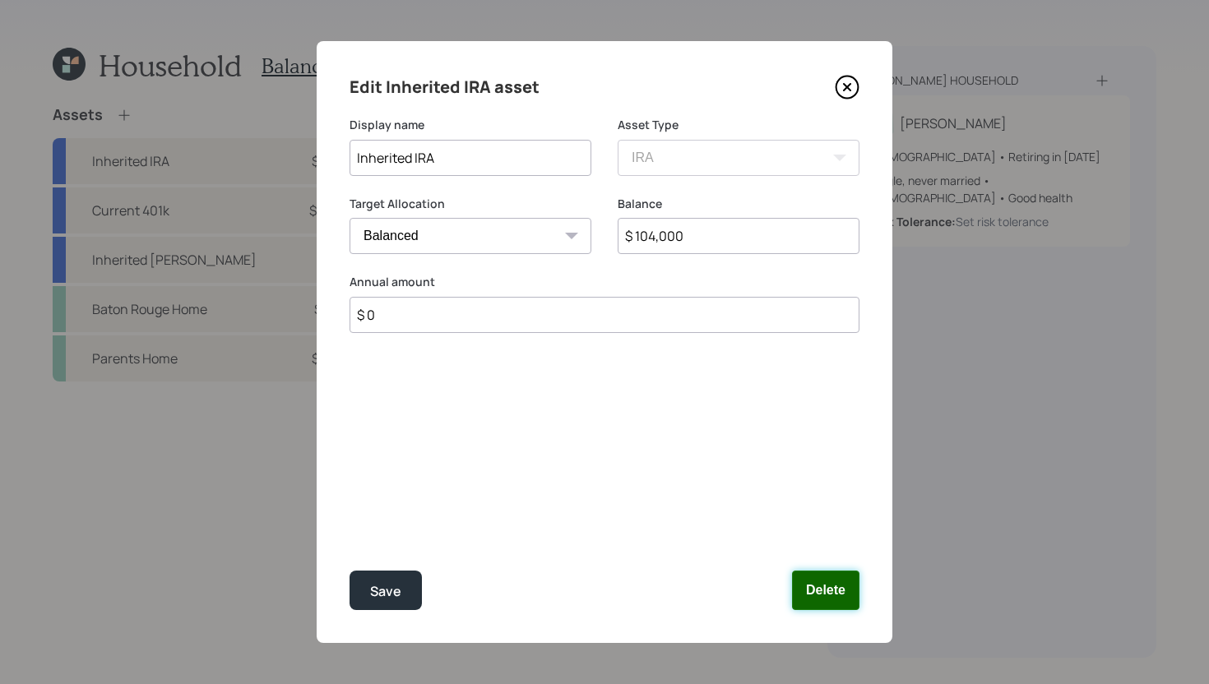
click at [812, 595] on button "Delete" at bounding box center [825, 590] width 67 height 39
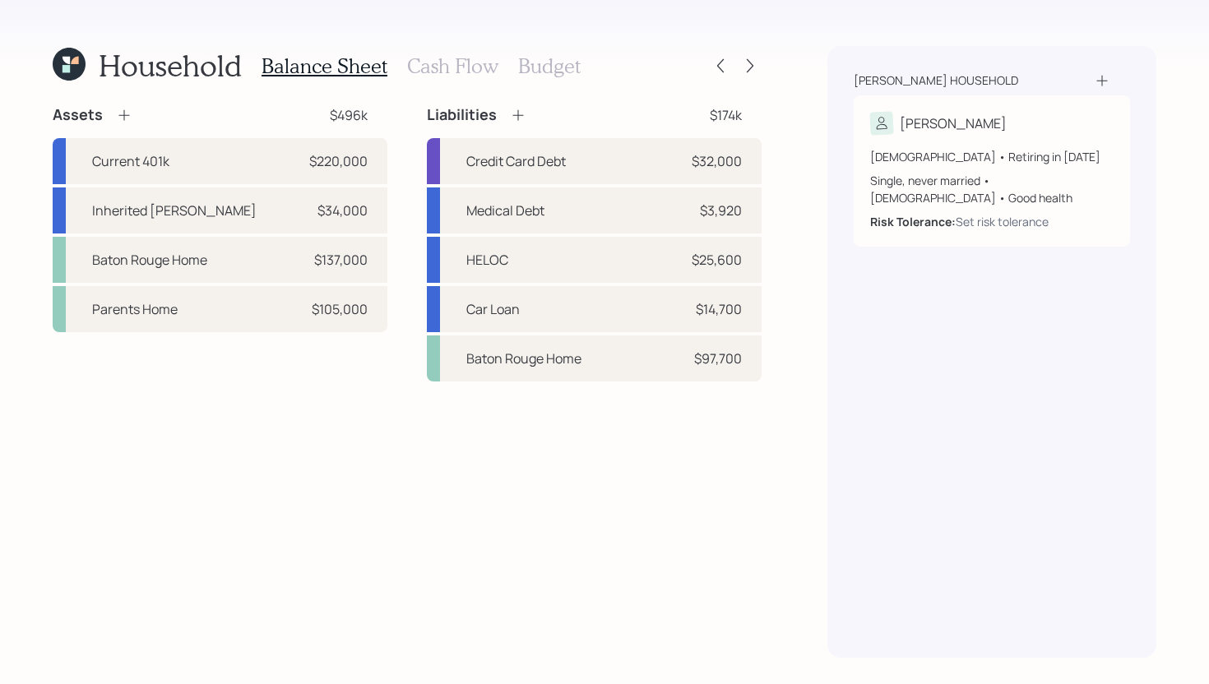
click at [462, 70] on h3 "Cash Flow" at bounding box center [452, 66] width 91 height 24
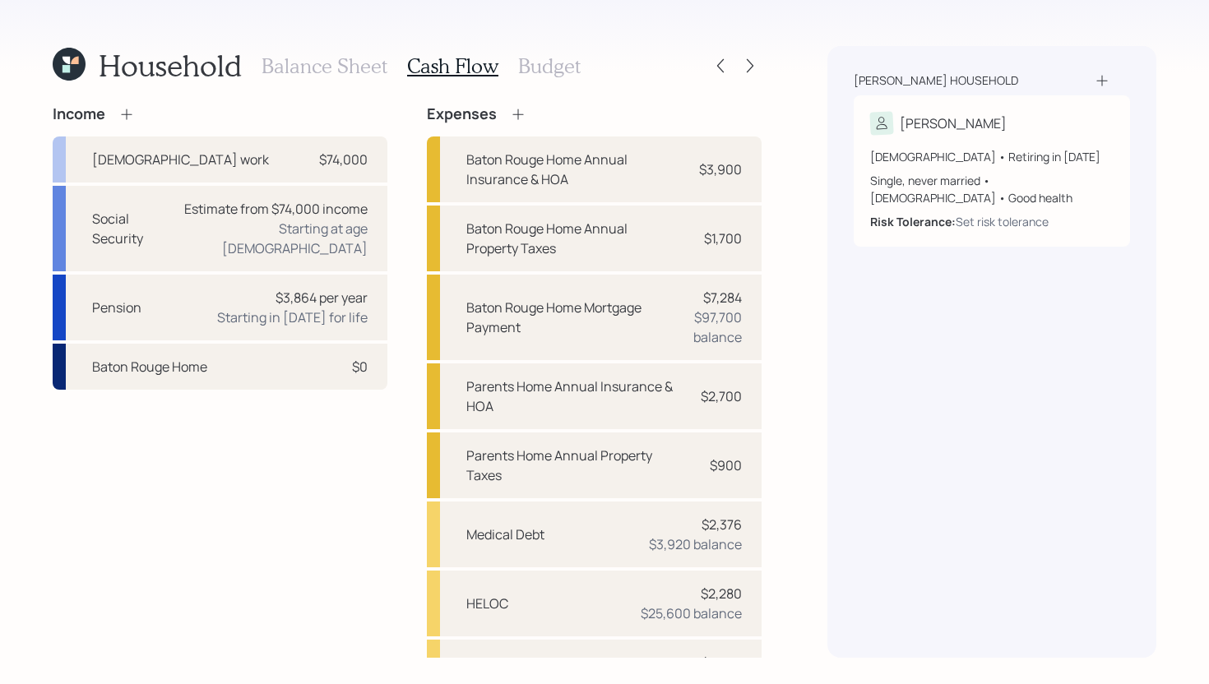
click at [130, 114] on icon at bounding box center [126, 114] width 11 height 11
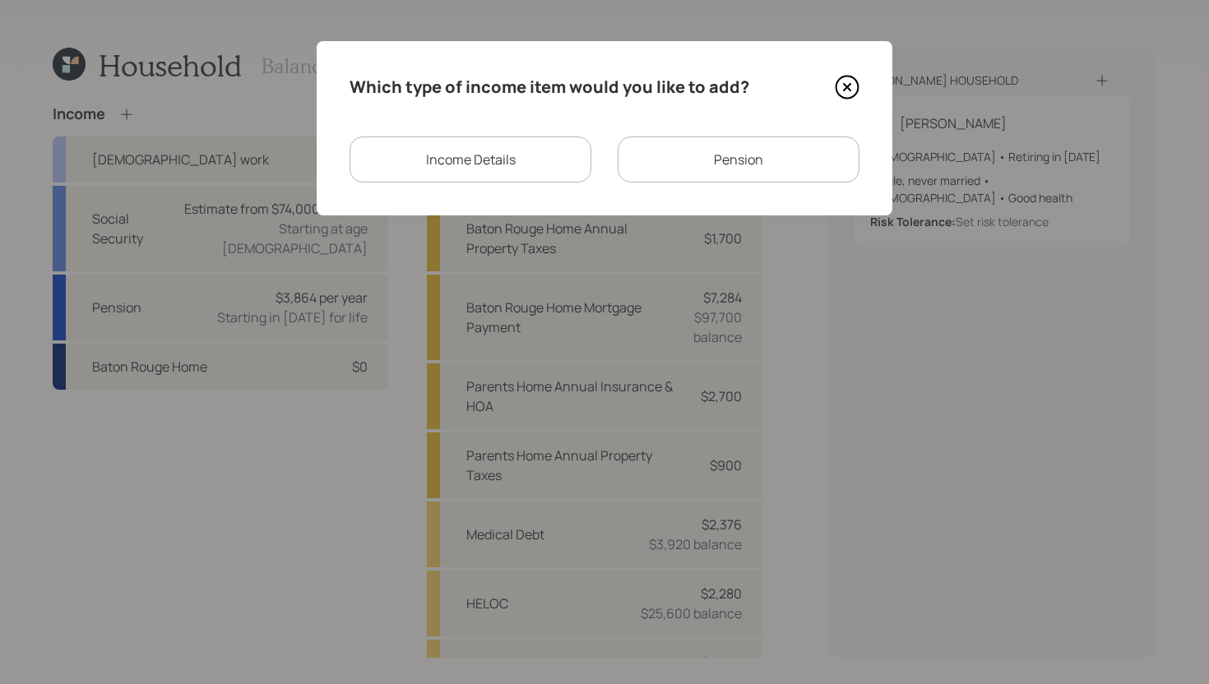
click at [469, 174] on div "Income Details" at bounding box center [471, 160] width 242 height 46
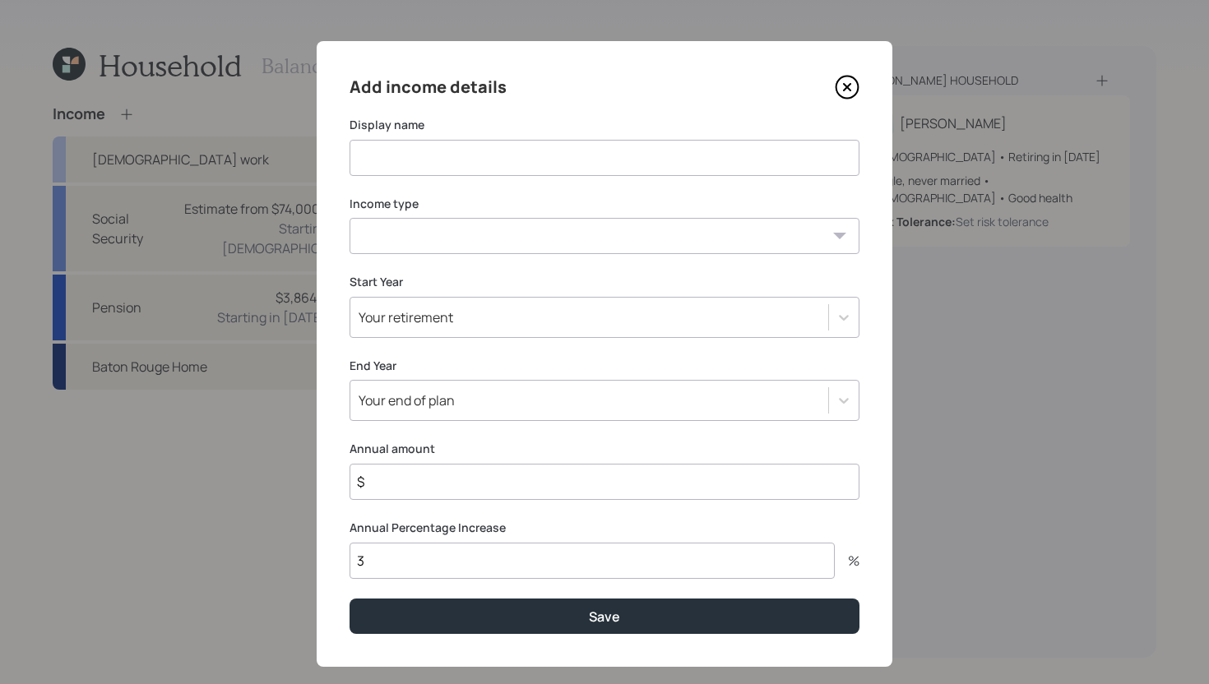
click at [458, 159] on input at bounding box center [605, 158] width 510 height 36
type input "Income from Inherited Traditional IRA"
click at [443, 238] on select "Full-time work Part-time work Self employment Other" at bounding box center [605, 236] width 510 height 36
select select "other"
click at [350, 218] on select "Full-time work Part-time work Self employment Other" at bounding box center [605, 236] width 510 height 36
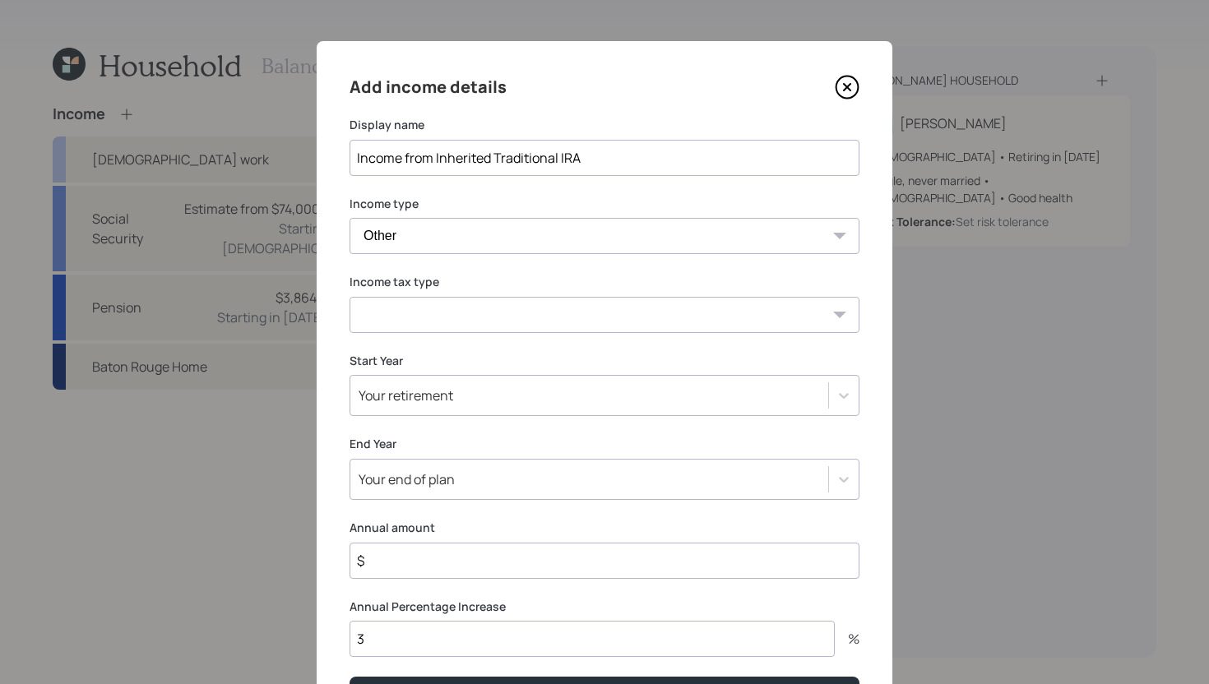
click at [416, 326] on select "Tax-free Earned Self Employment Alimony Royalties Pension / Annuity Interest Di…" at bounding box center [605, 315] width 510 height 36
select select "earned"
click at [350, 297] on select "Tax-free Earned Self Employment Alimony Royalties Pension / Annuity Interest Di…" at bounding box center [605, 315] width 510 height 36
click at [424, 392] on div "Your retirement" at bounding box center [406, 396] width 95 height 18
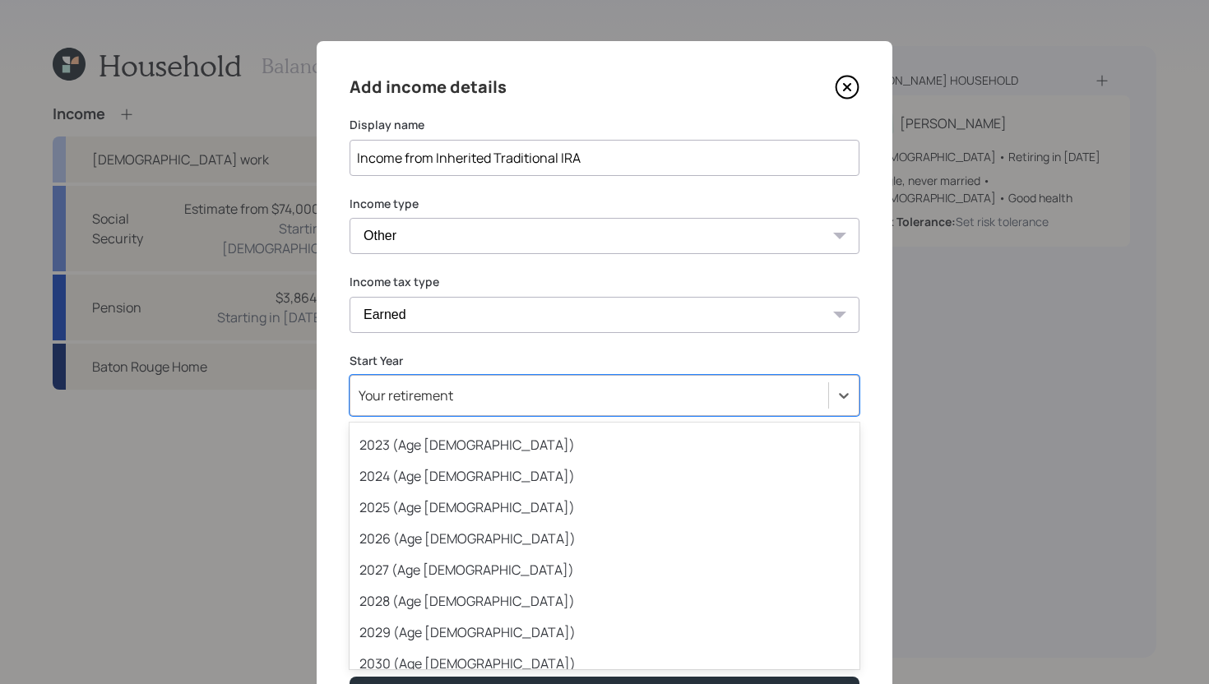
scroll to position [57, 0]
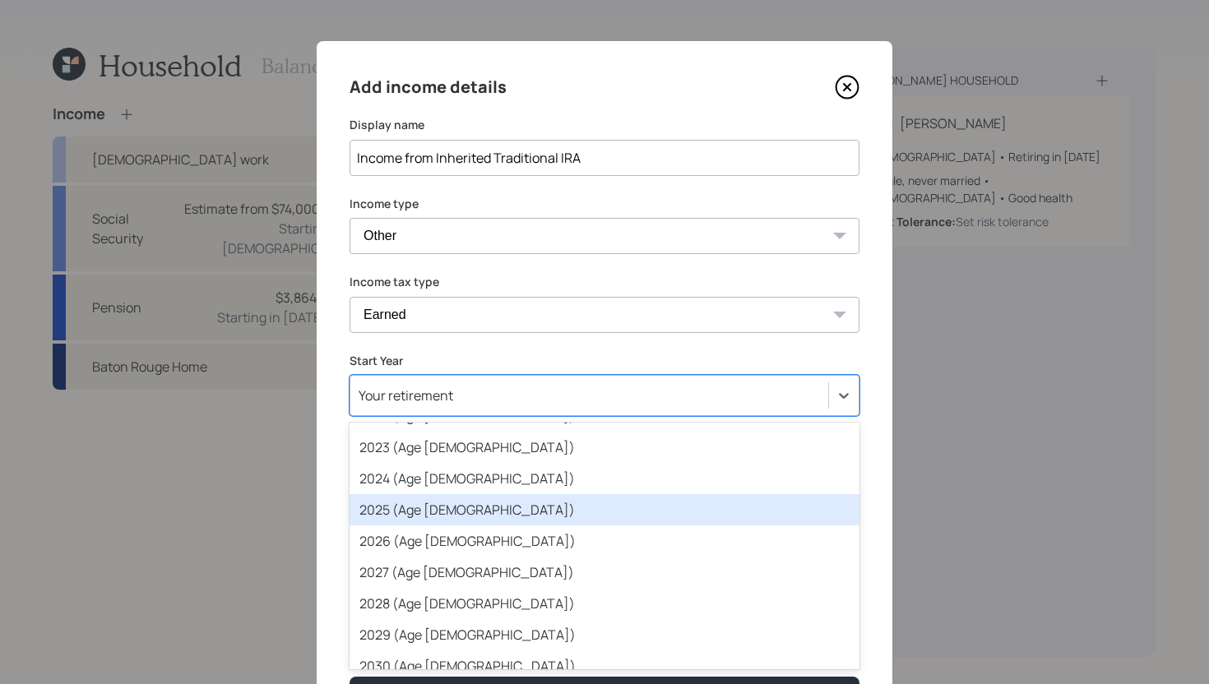
click at [438, 509] on div "2025 (Age 63)" at bounding box center [605, 509] width 510 height 31
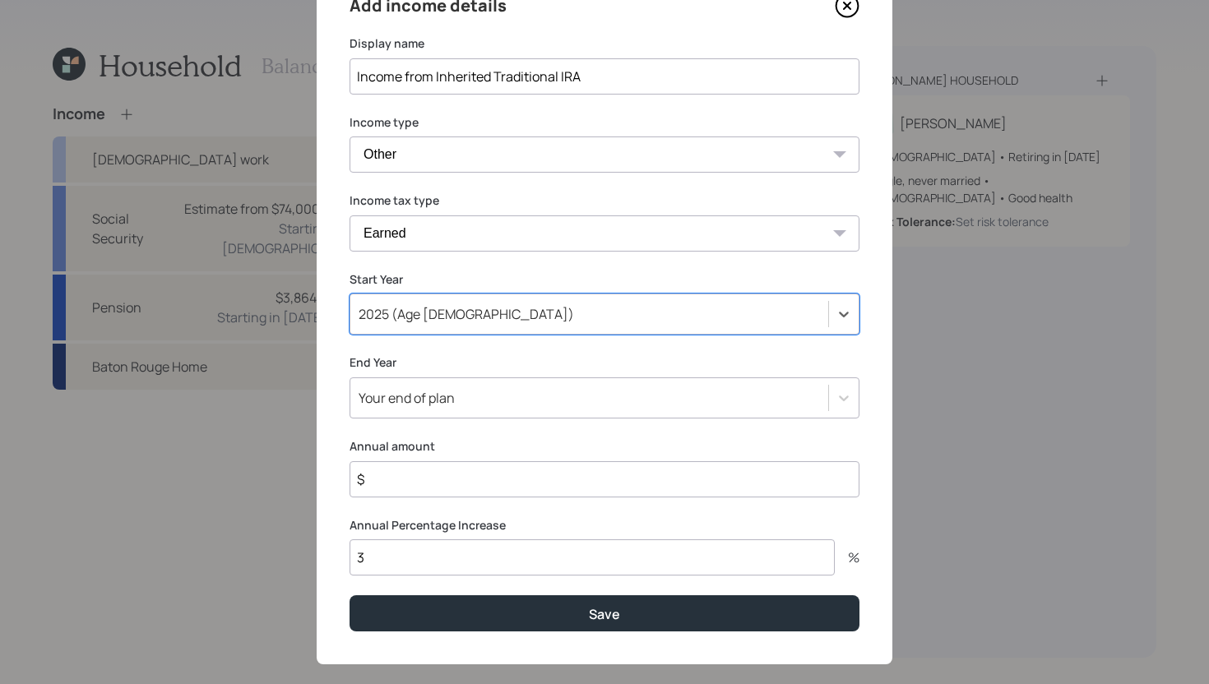
scroll to position [103, 0]
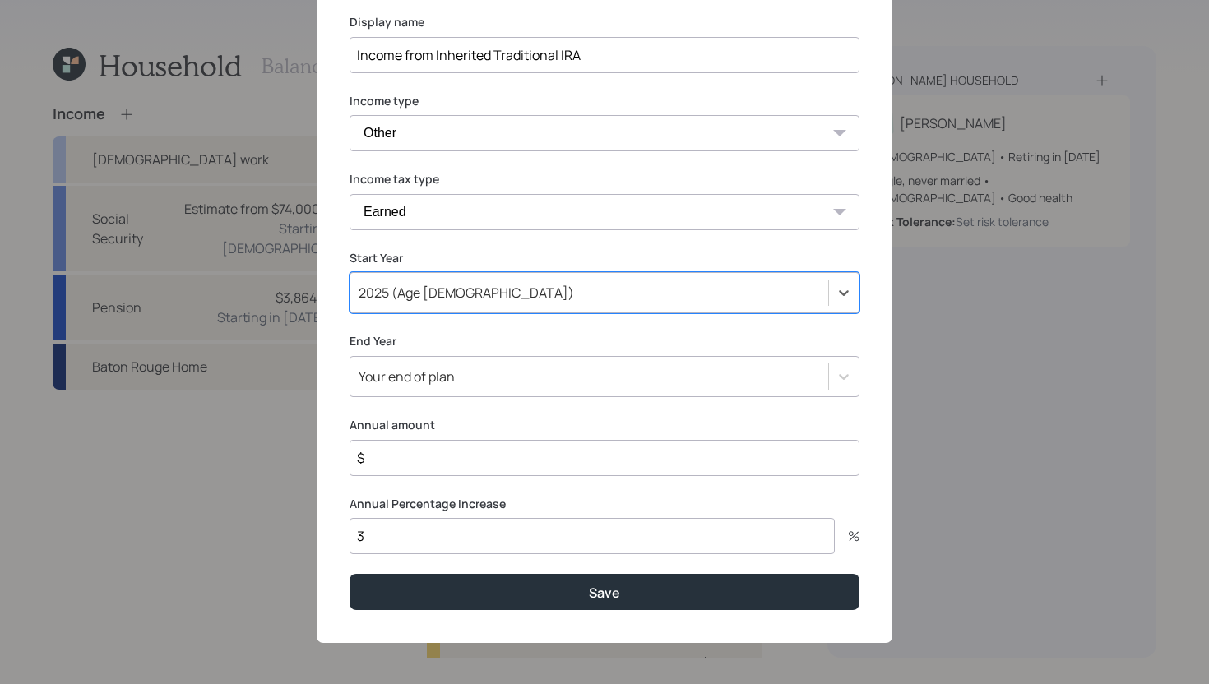
click at [413, 542] on input "3" at bounding box center [592, 536] width 485 height 36
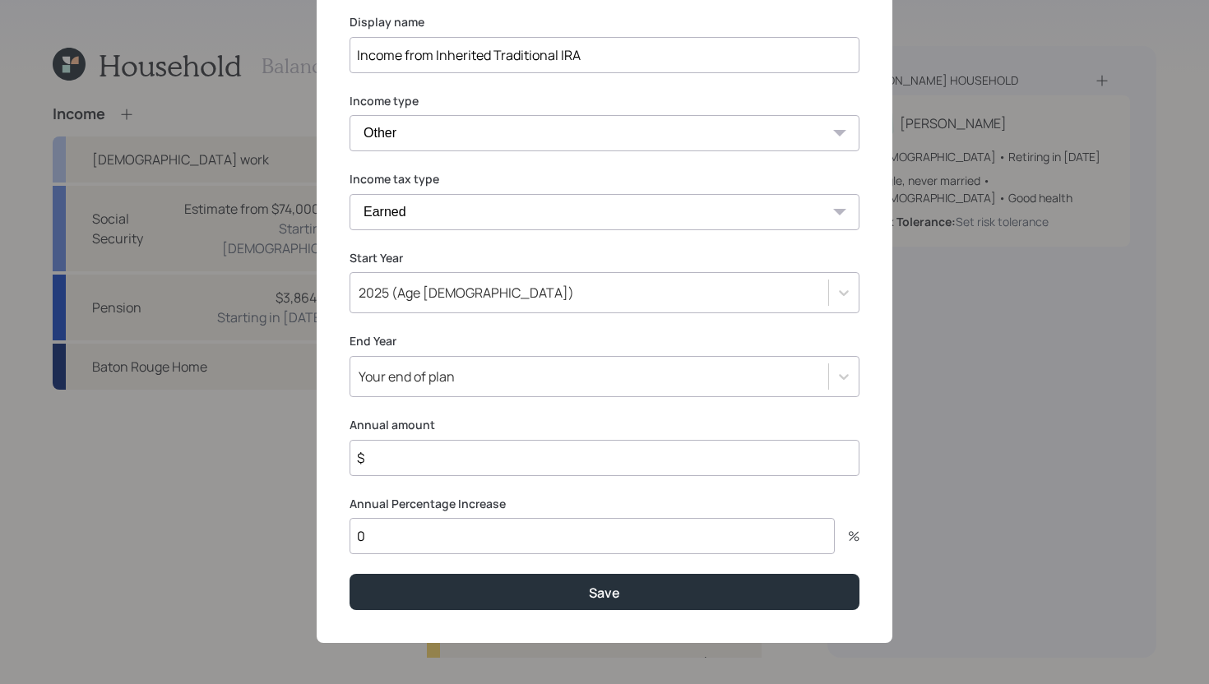
type input "0"
click at [442, 465] on input "$" at bounding box center [605, 458] width 510 height 36
type input "$ 36,000"
click at [489, 378] on div "Your end of plan" at bounding box center [589, 377] width 478 height 28
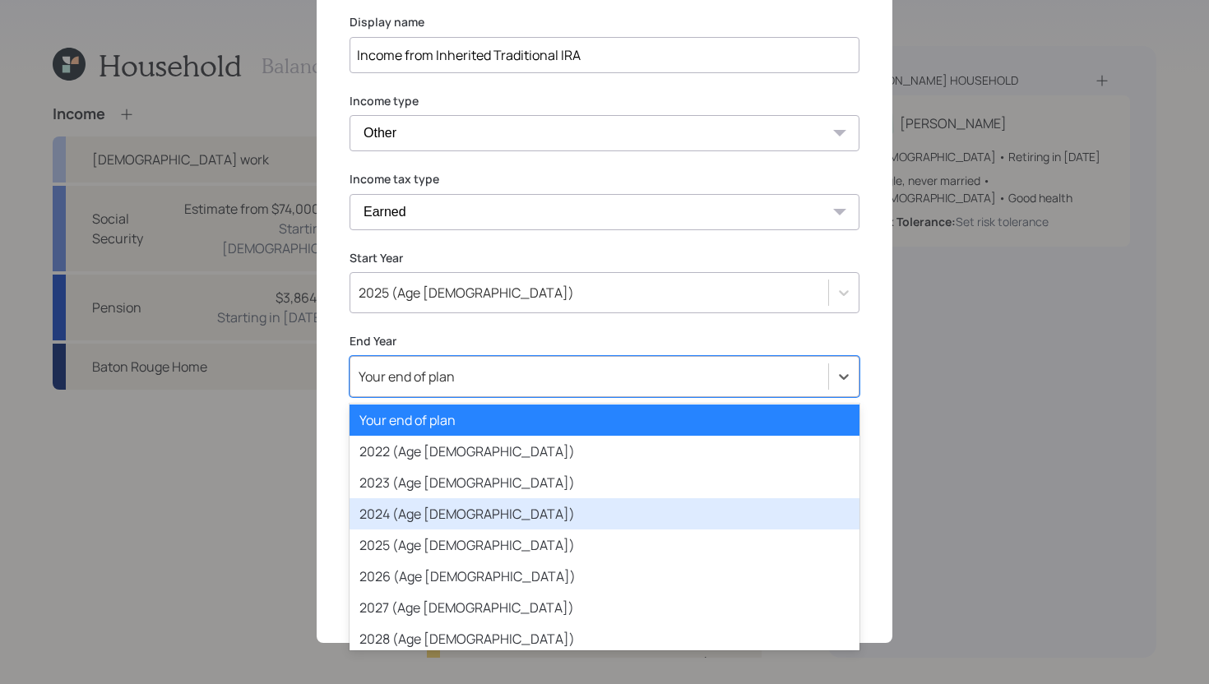
scroll to position [67, 0]
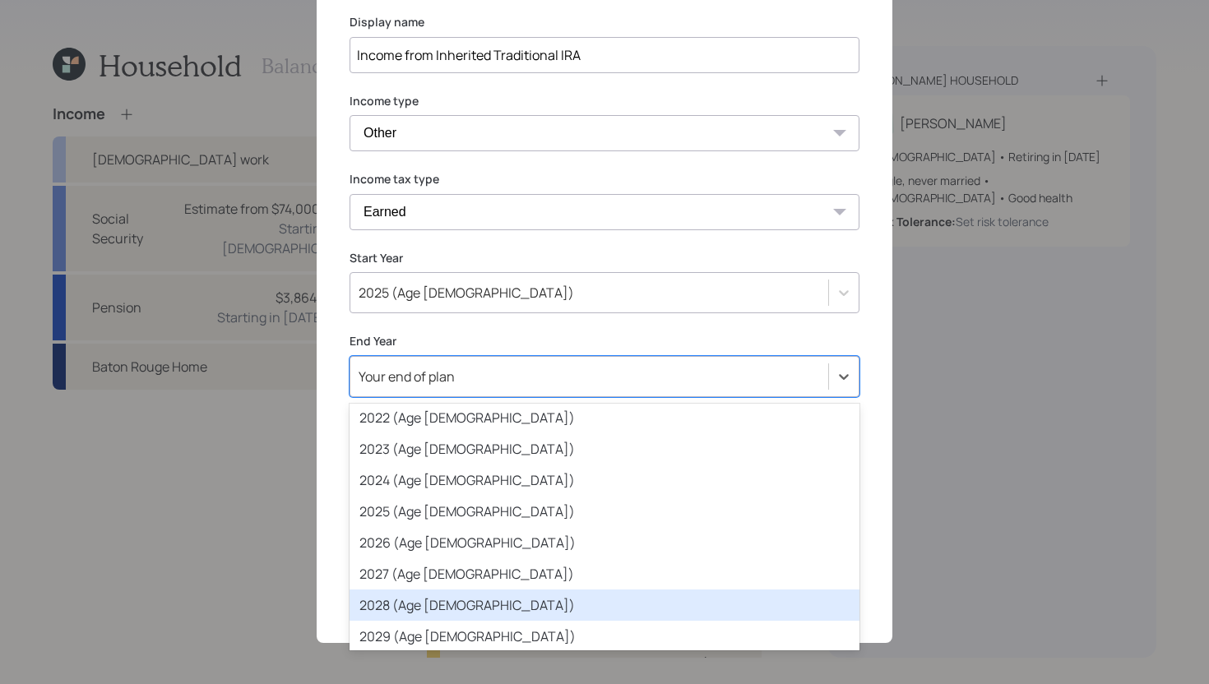
click at [415, 607] on div "2028 (Age 66)" at bounding box center [605, 605] width 510 height 31
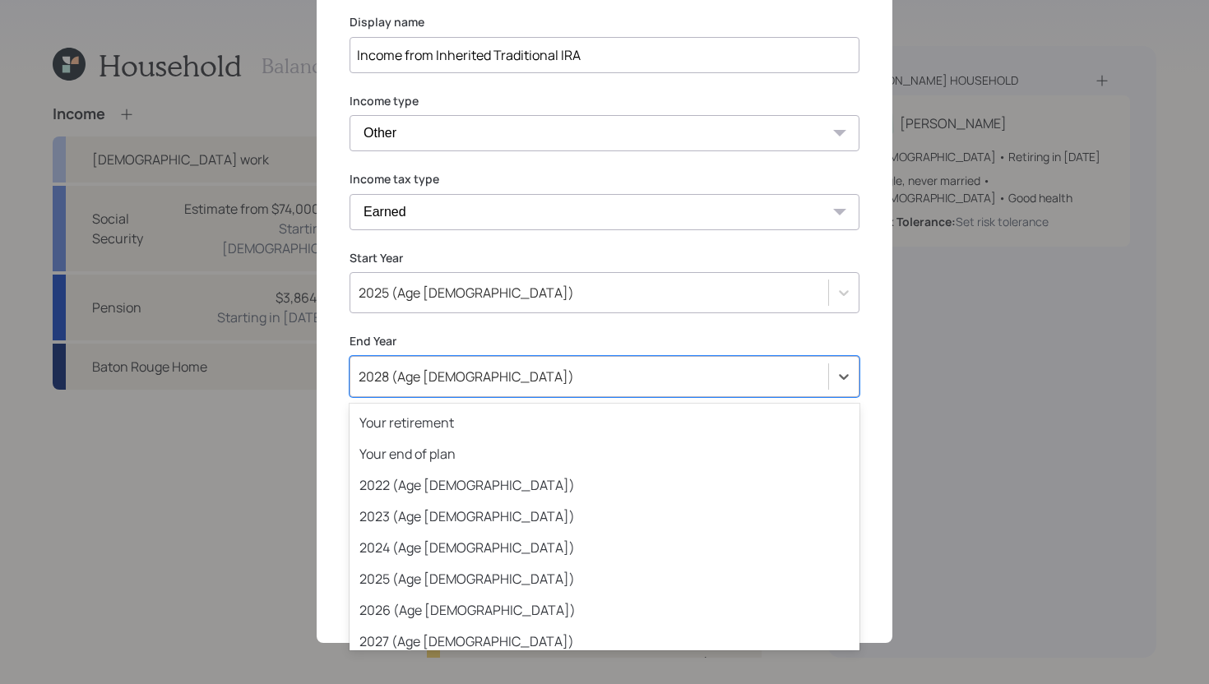
click at [516, 373] on div "2028 (Age 66)" at bounding box center [589, 377] width 478 height 28
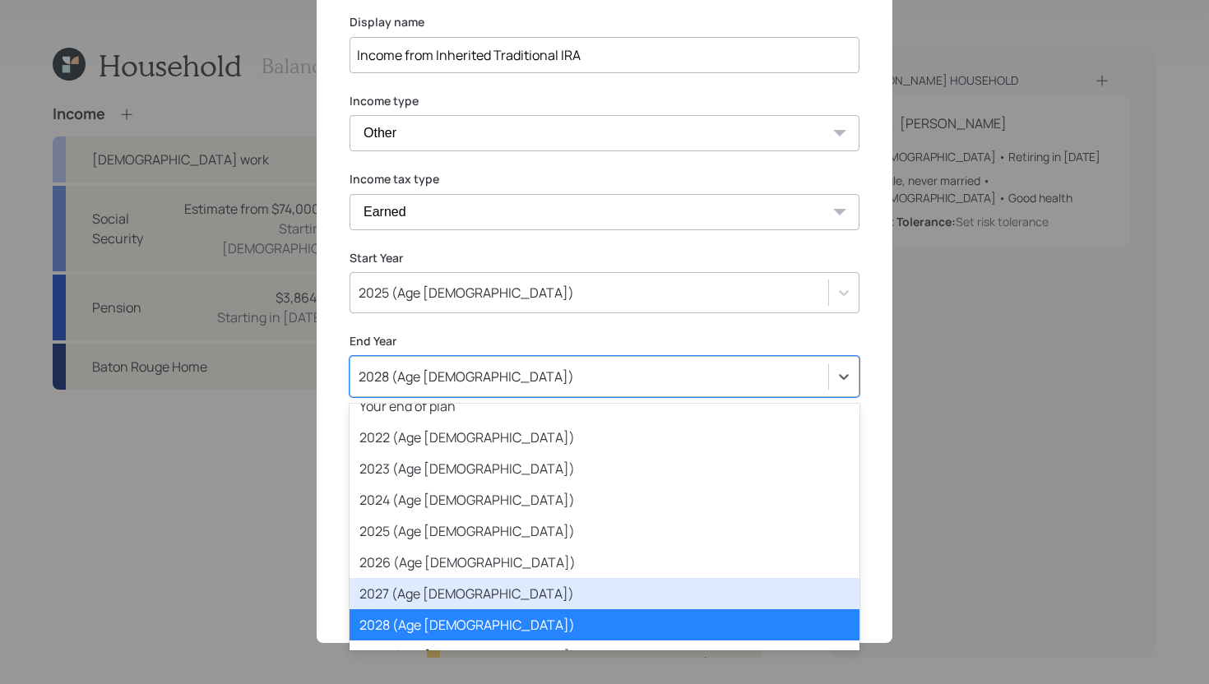
click at [424, 589] on div "2027 (Age 65)" at bounding box center [605, 593] width 510 height 31
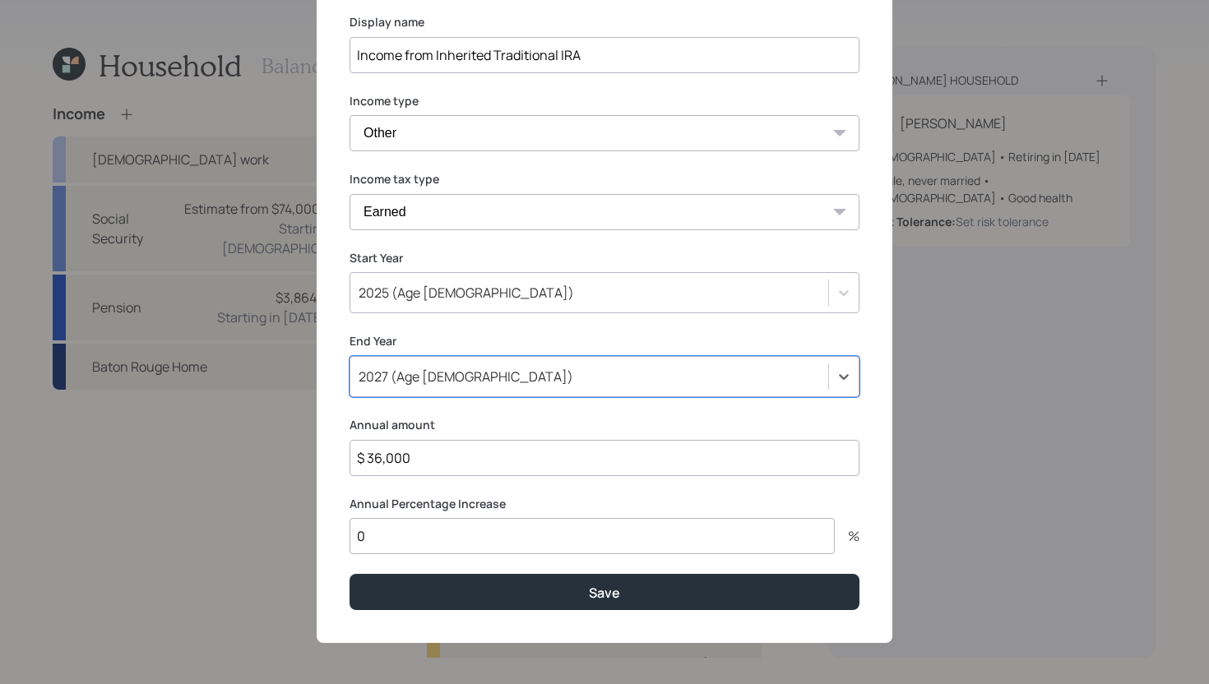
click at [535, 393] on div "2027 (Age 65)" at bounding box center [605, 376] width 510 height 41
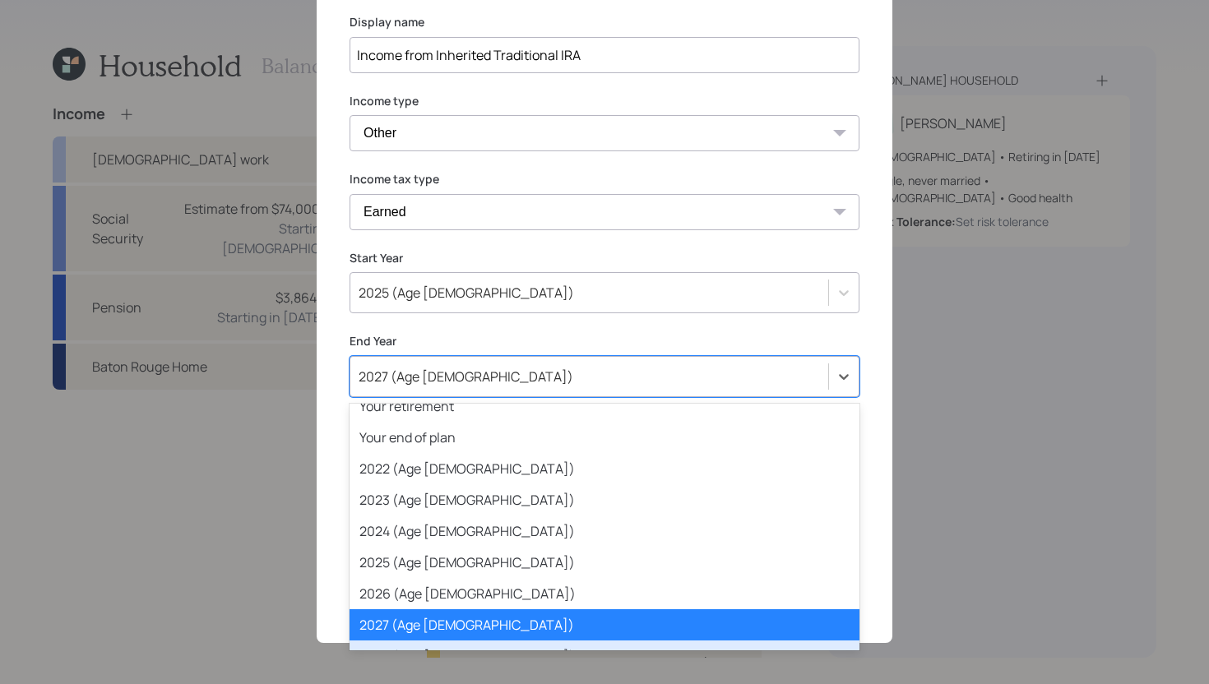
scroll to position [59, 0]
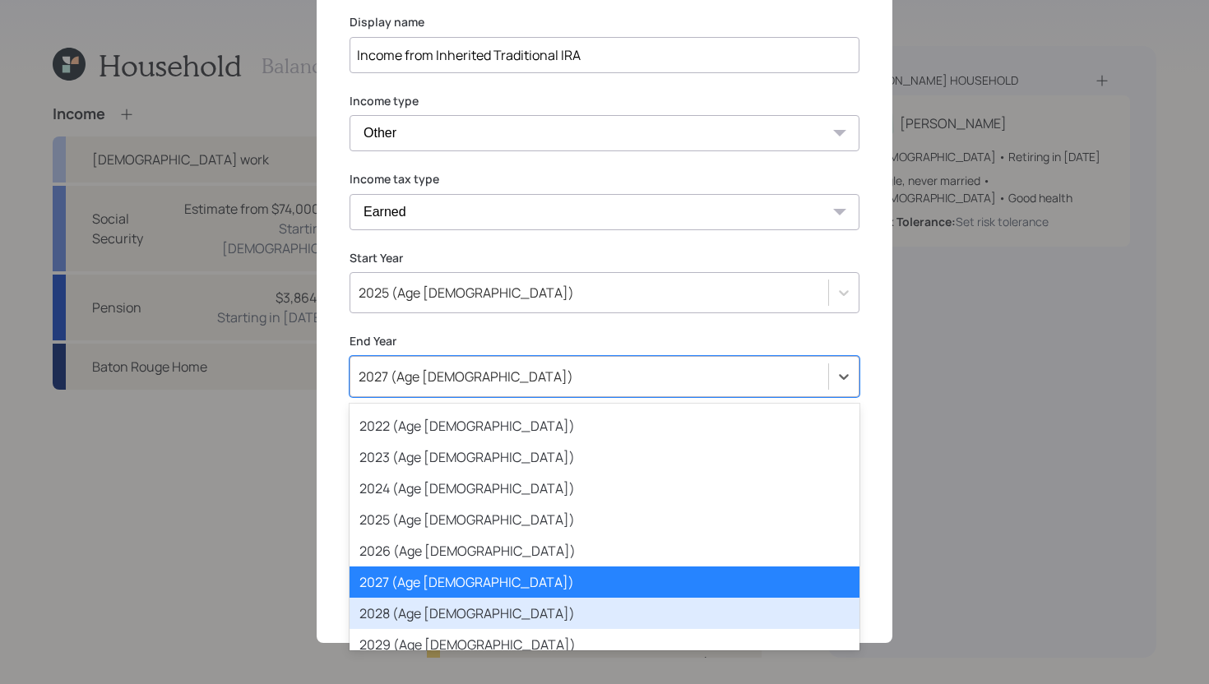
click at [438, 622] on div "2028 (Age 66)" at bounding box center [605, 613] width 510 height 31
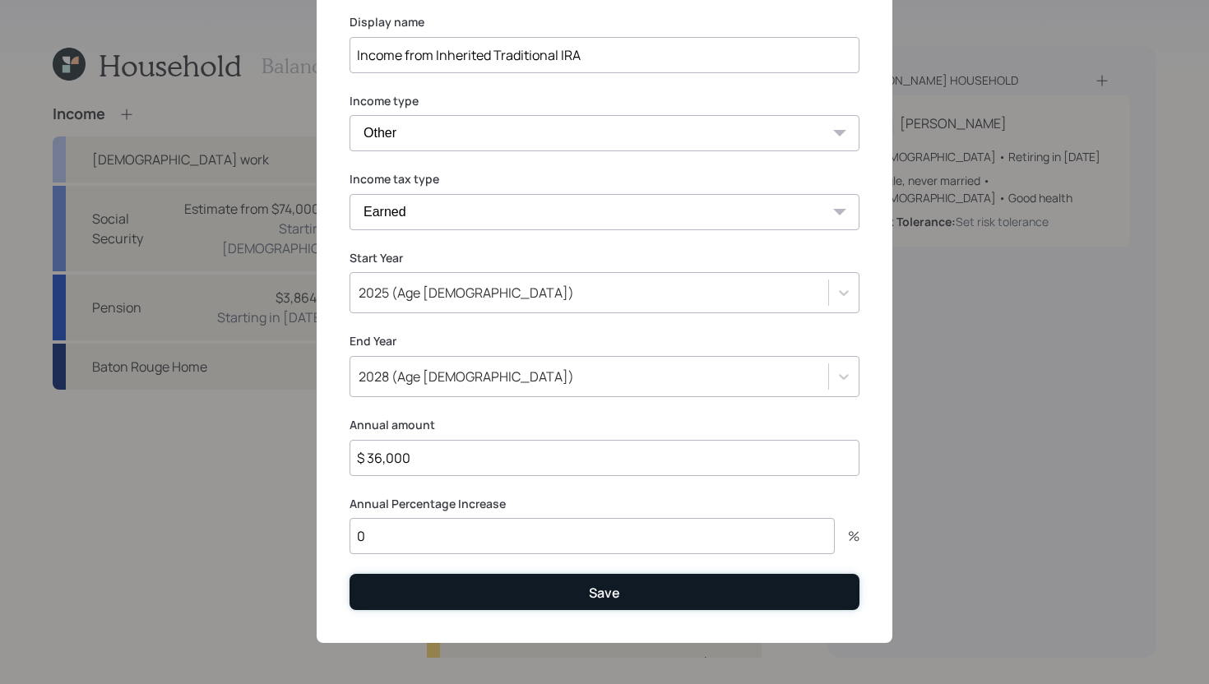
click at [455, 594] on button "Save" at bounding box center [605, 591] width 510 height 35
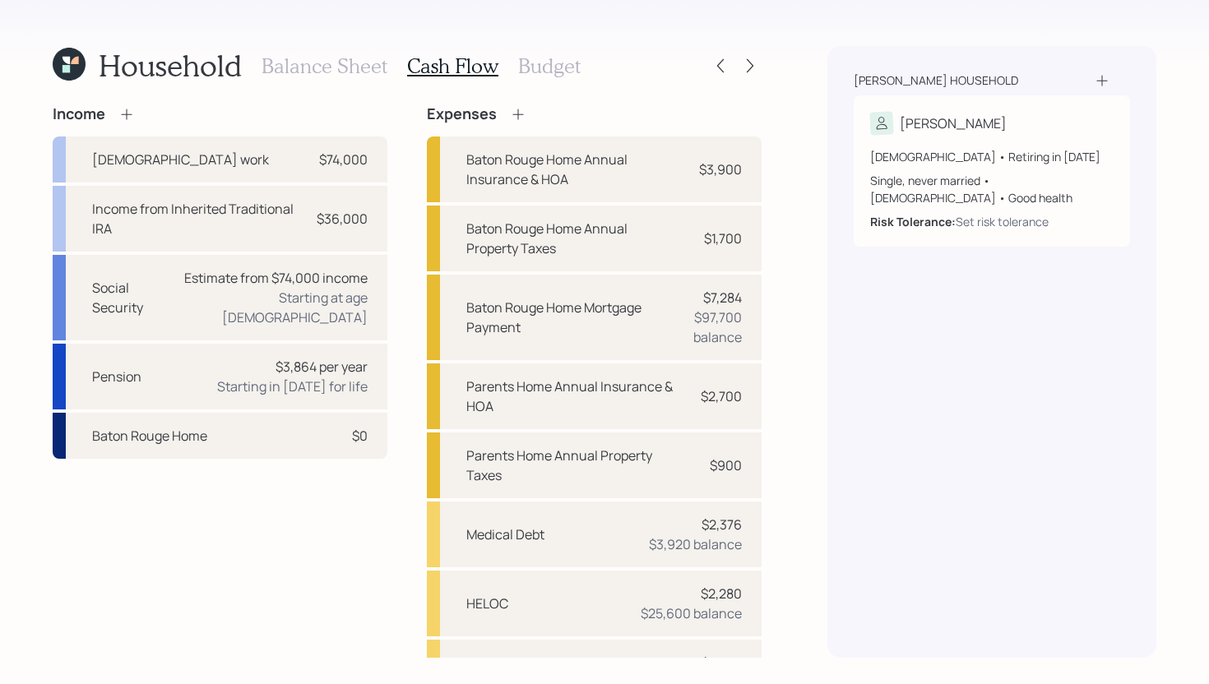
click at [540, 67] on h3 "Budget" at bounding box center [549, 66] width 63 height 24
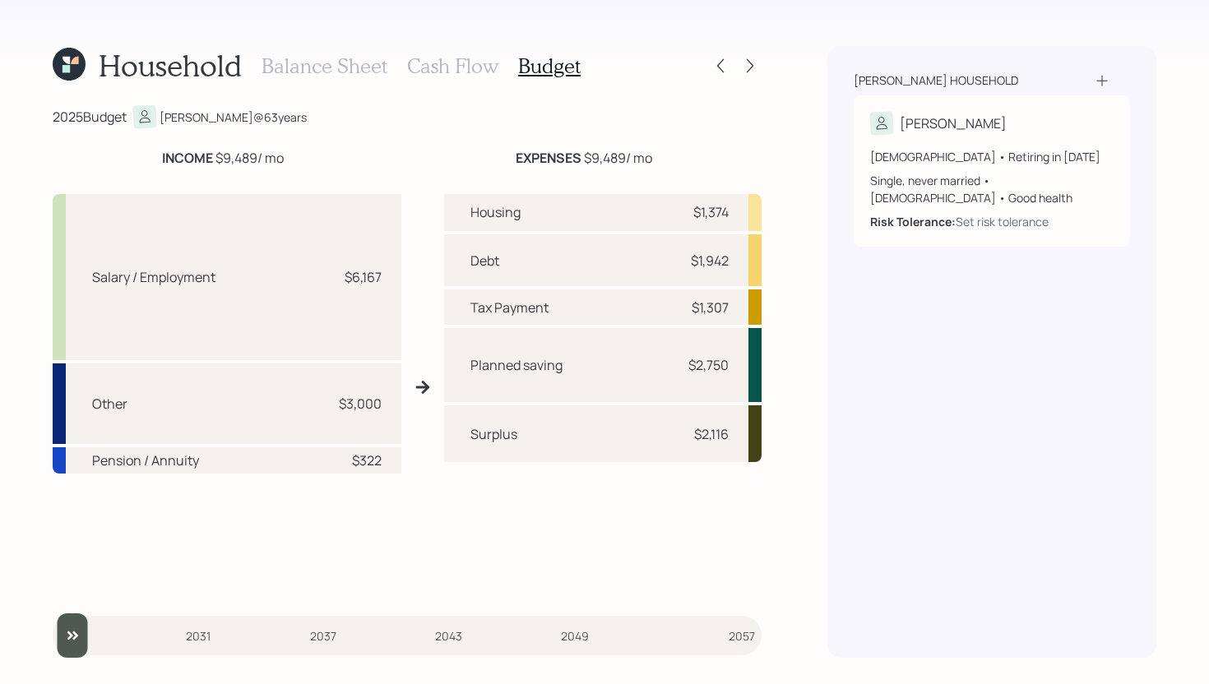
click at [473, 63] on h3 "Cash Flow" at bounding box center [452, 66] width 91 height 24
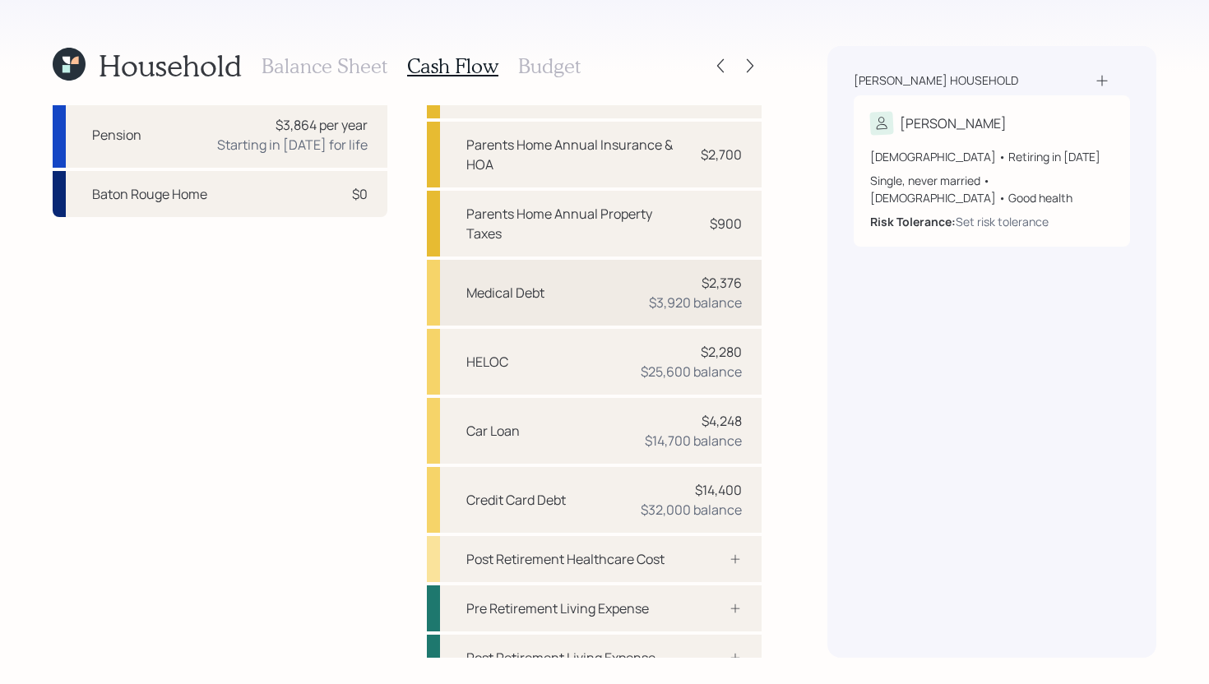
scroll to position [264, 0]
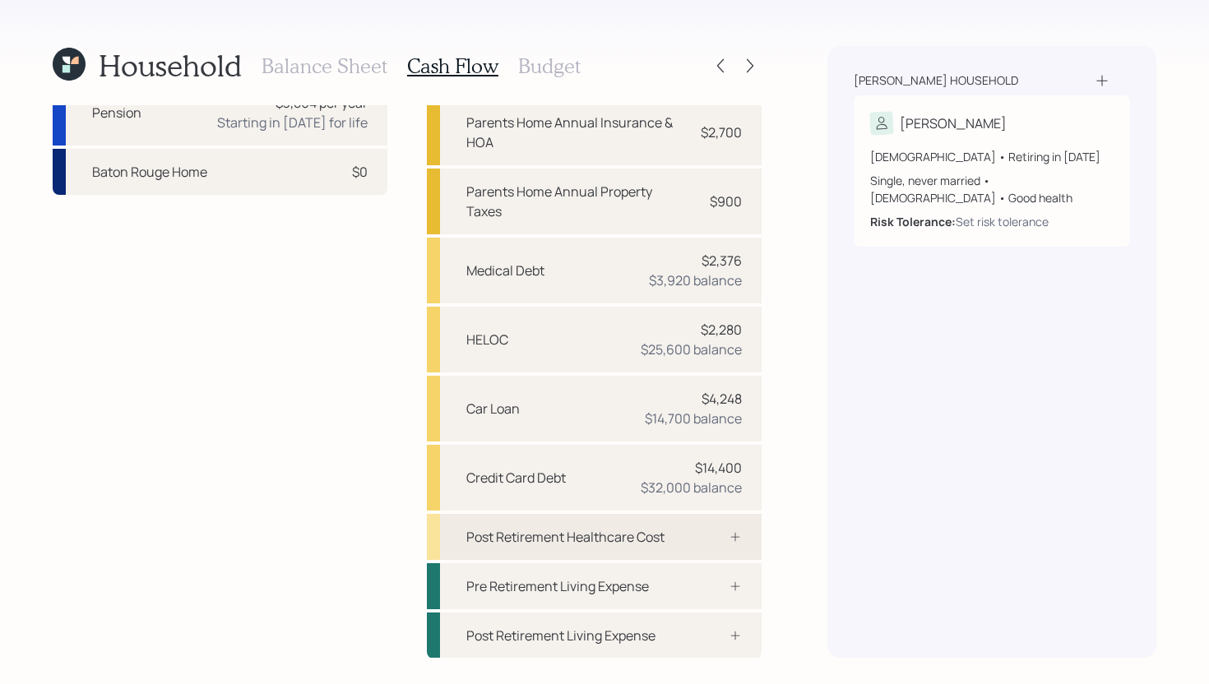
click at [619, 536] on div "Post Retirement Healthcare Cost" at bounding box center [565, 537] width 198 height 20
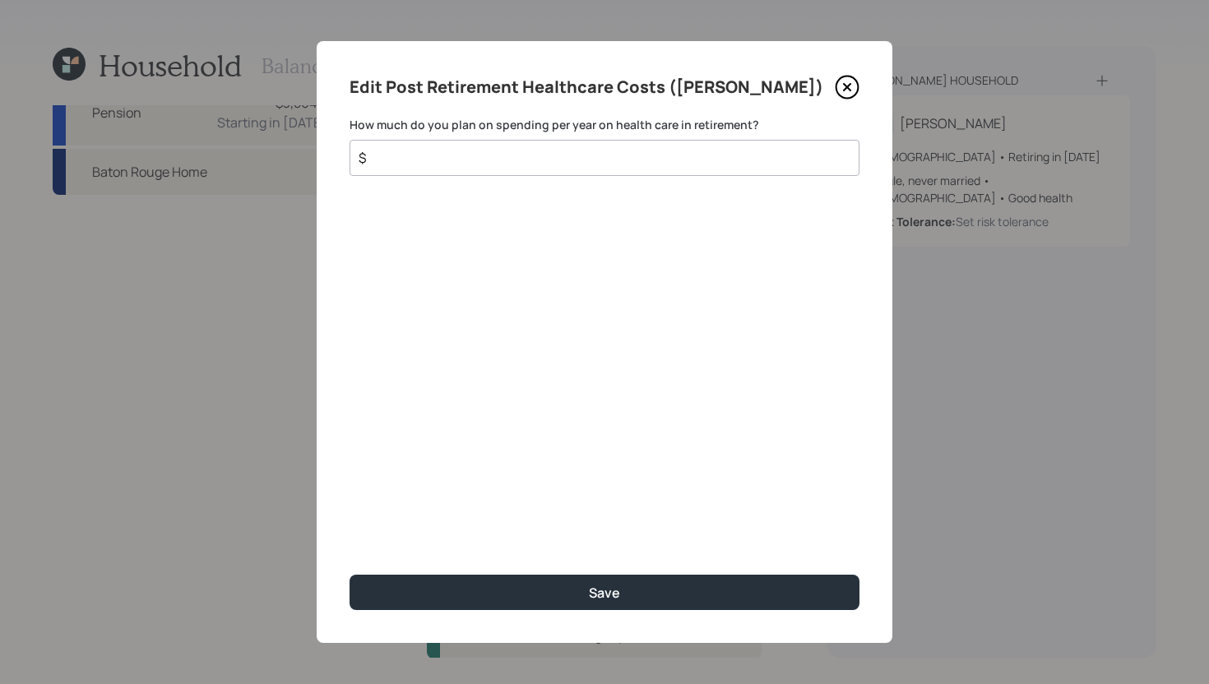
click at [852, 82] on icon at bounding box center [847, 87] width 25 height 25
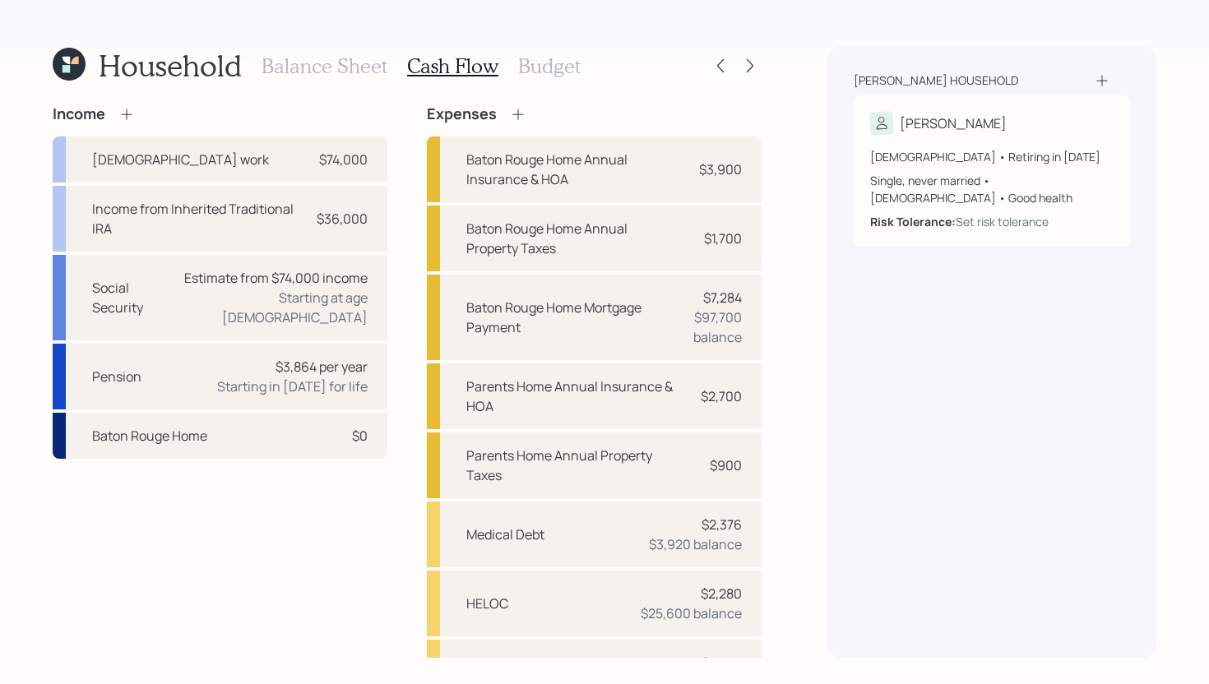
click at [522, 114] on icon at bounding box center [517, 114] width 11 height 11
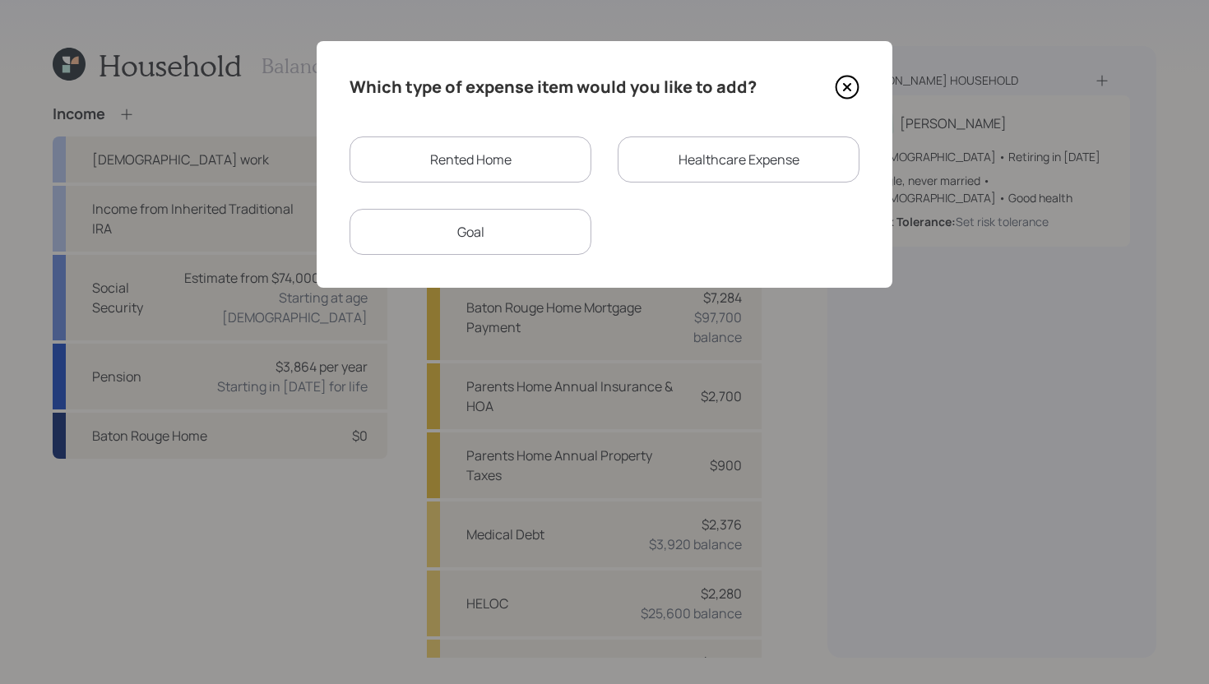
click at [679, 170] on div "Healthcare Expense" at bounding box center [739, 160] width 242 height 46
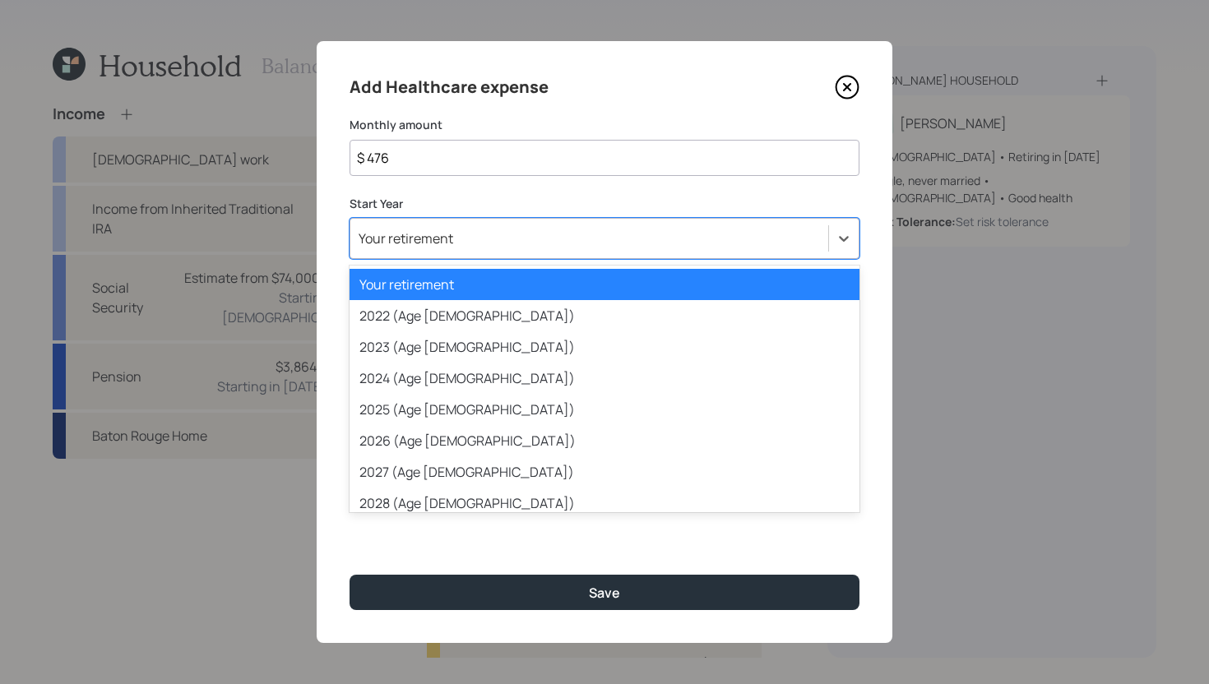
click at [522, 239] on div "Your retirement" at bounding box center [589, 239] width 478 height 28
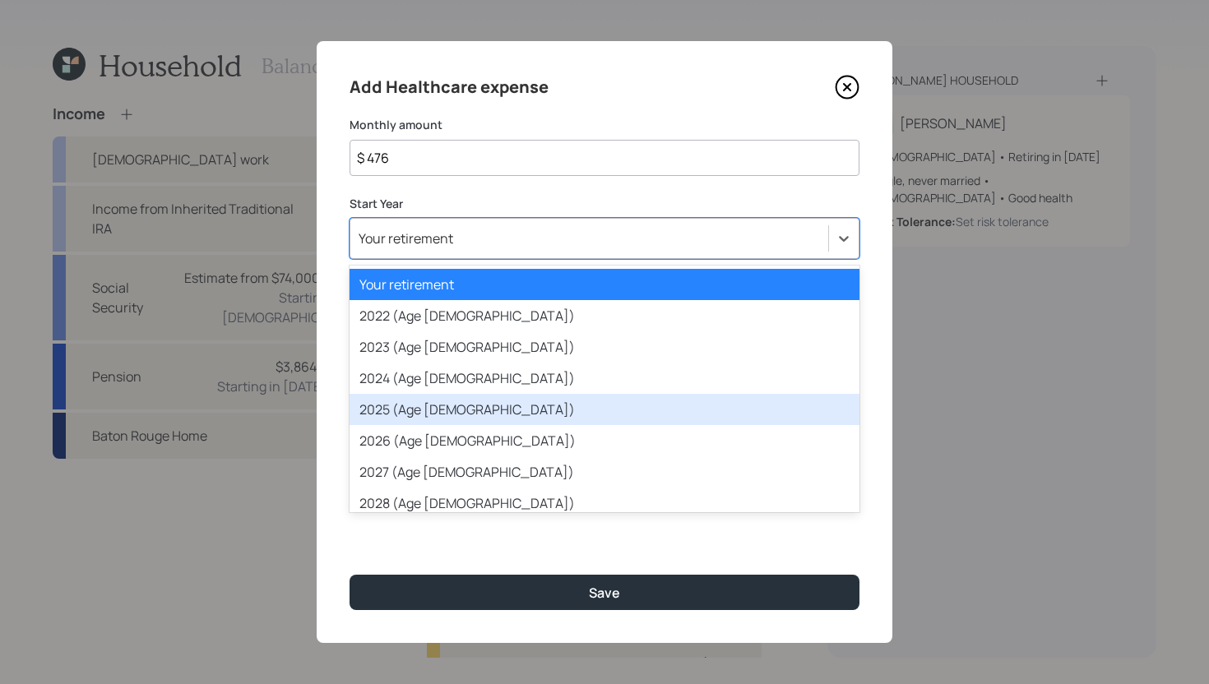
click at [452, 419] on div "2025 (Age [DEMOGRAPHIC_DATA])" at bounding box center [605, 409] width 510 height 31
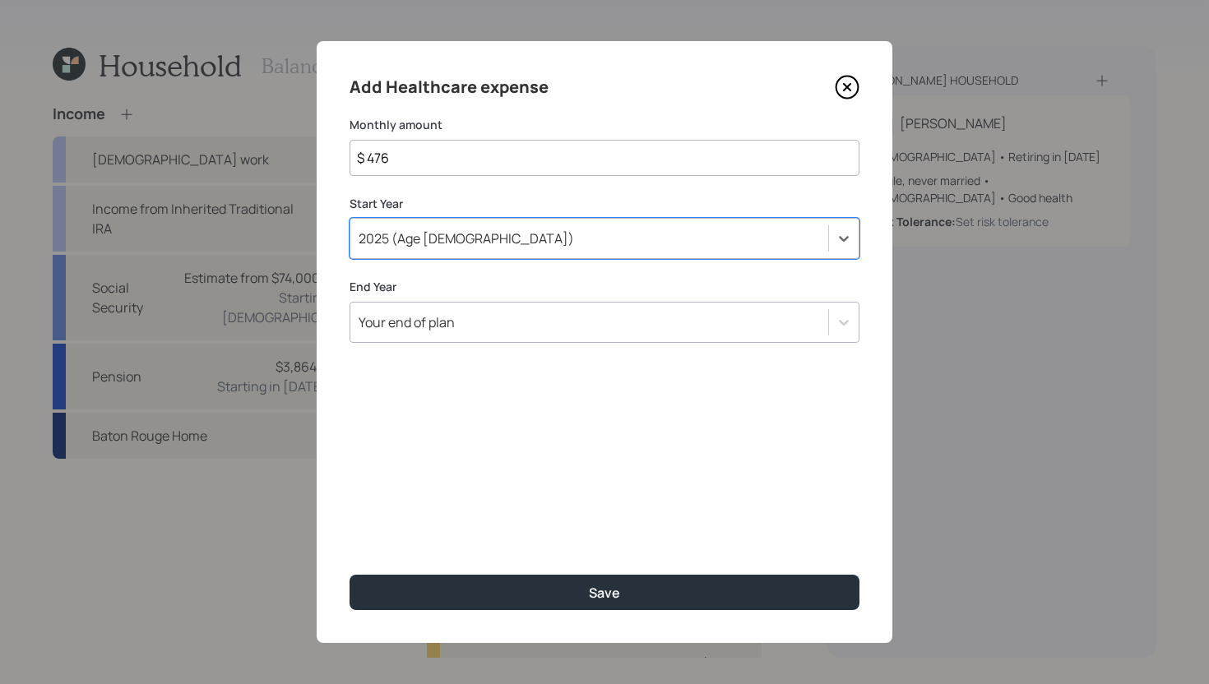
click at [442, 162] on input "$ 476" at bounding box center [605, 158] width 510 height 36
drag, startPoint x: 481, startPoint y: 169, endPoint x: 312, endPoint y: 162, distance: 169.6
click at [311, 162] on div "Add Healthcare expense Monthly amount $ 2,200 Start Year 2025 (Age 63) End Year…" at bounding box center [604, 342] width 1209 height 684
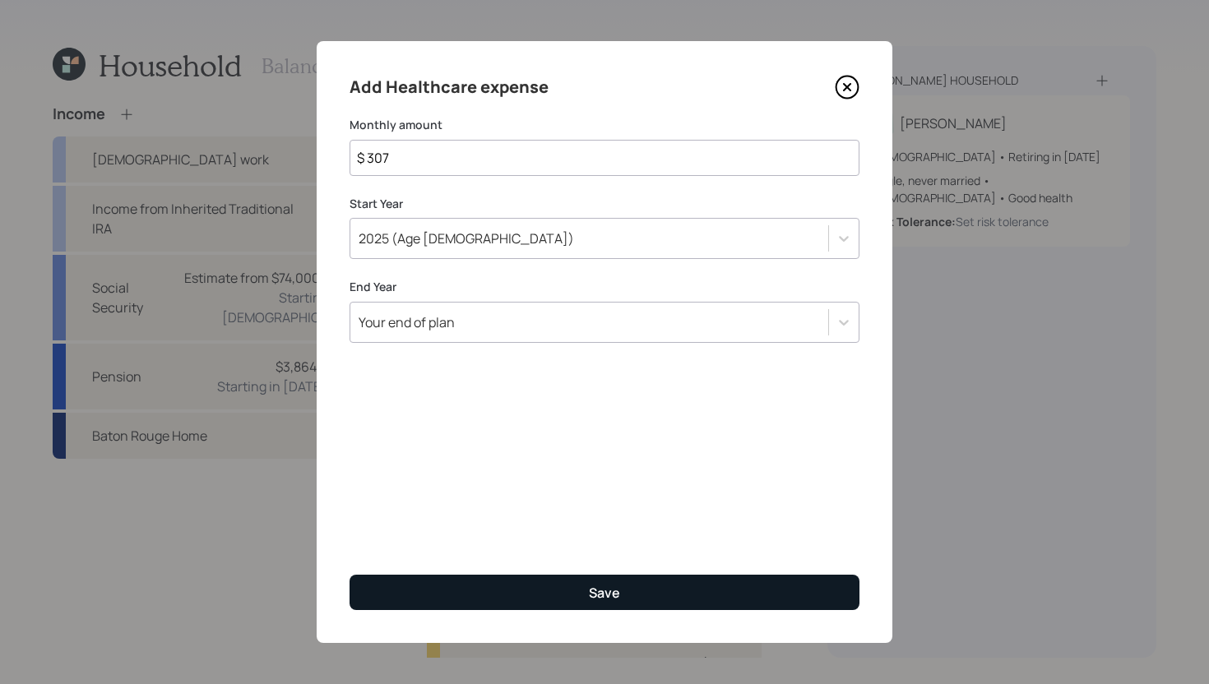
type input "$ 307"
click at [500, 602] on button "Save" at bounding box center [605, 592] width 510 height 35
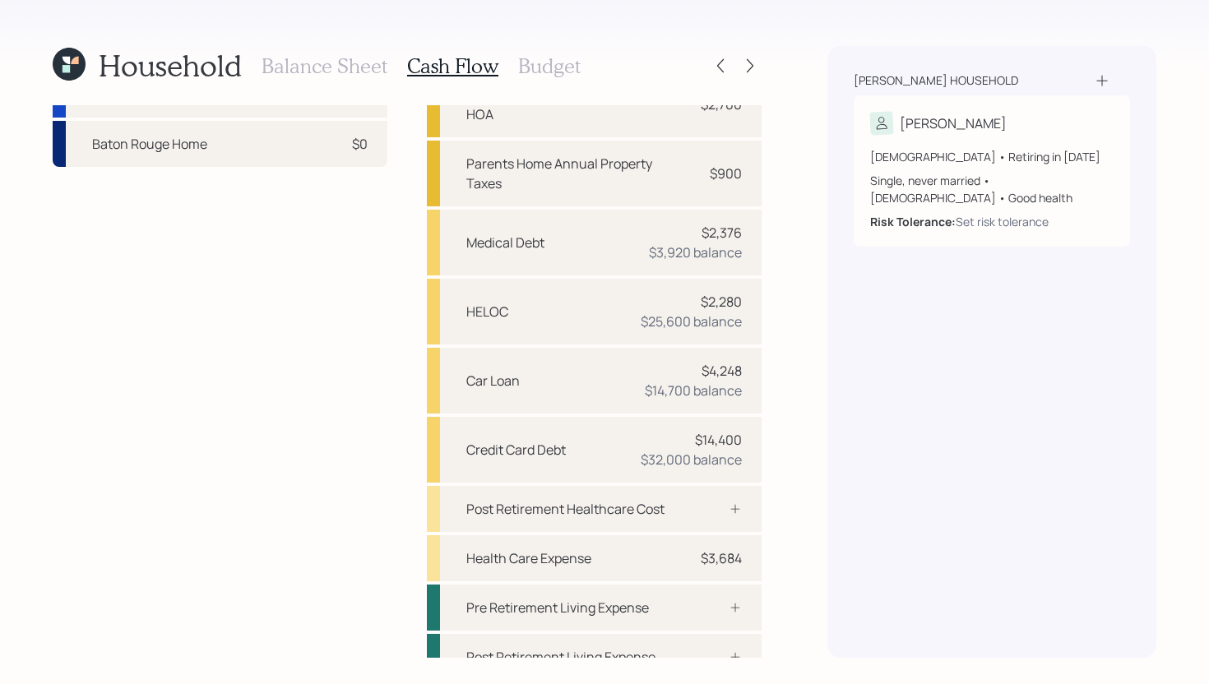
scroll to position [313, 0]
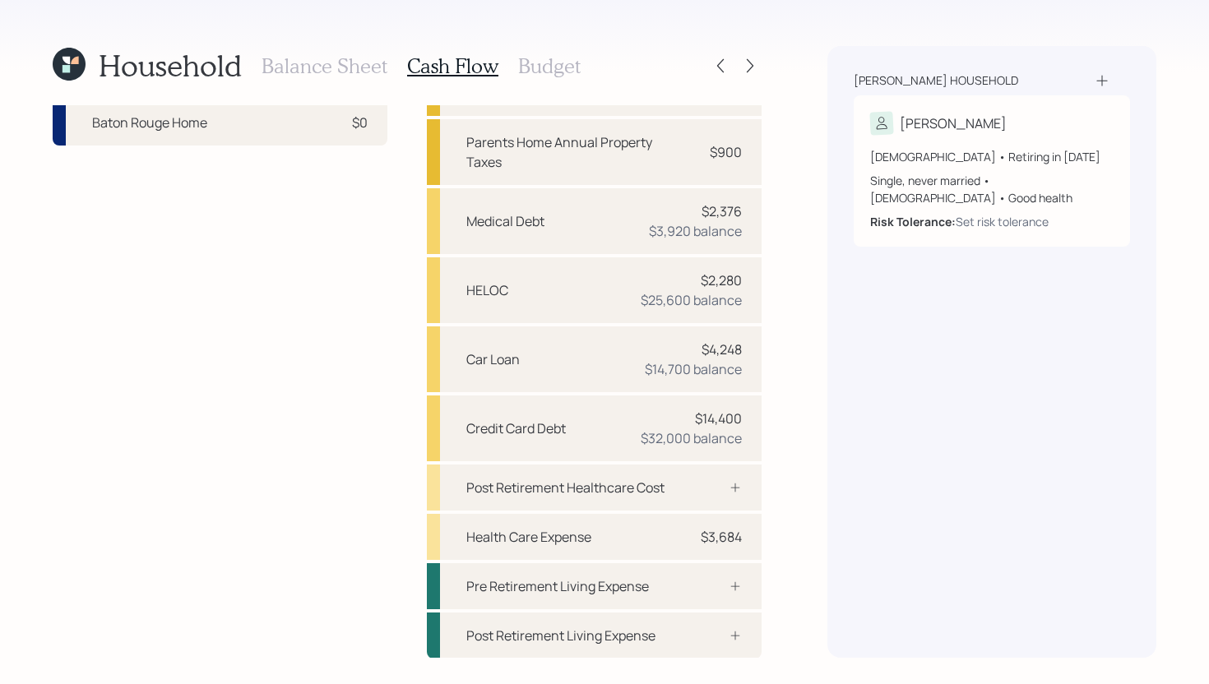
click at [563, 65] on h3 "Budget" at bounding box center [549, 66] width 63 height 24
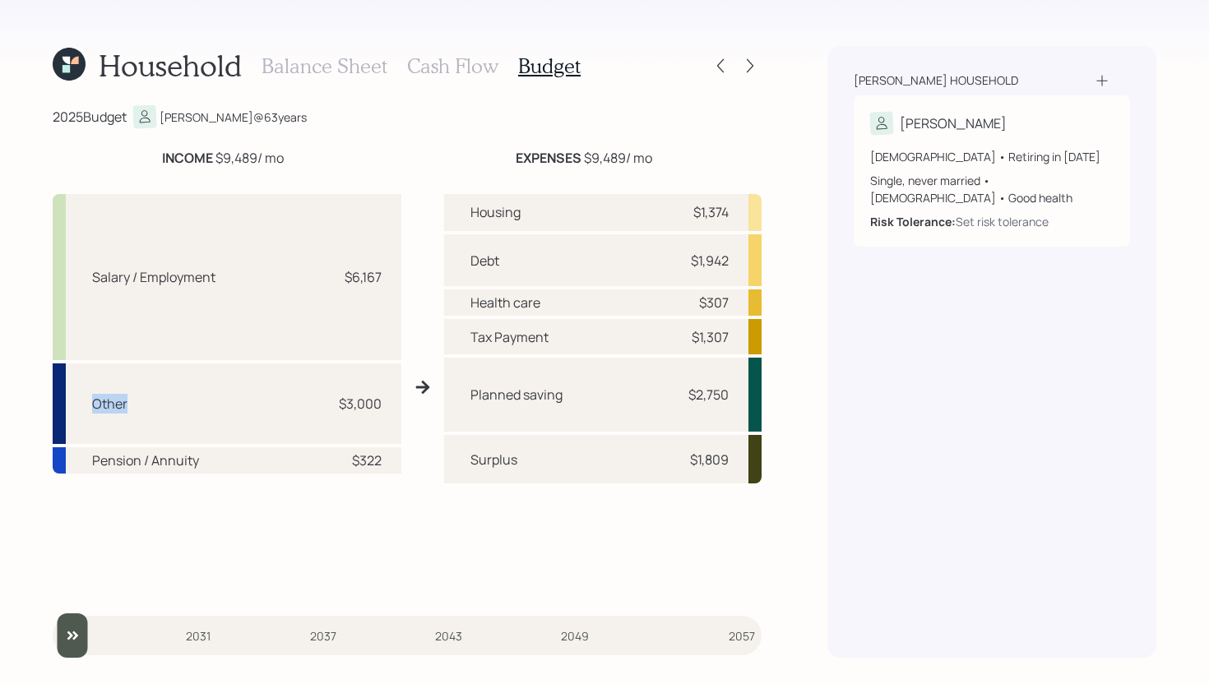
drag, startPoint x: 95, startPoint y: 402, endPoint x: 158, endPoint y: 401, distance: 63.3
click at [158, 401] on div "Other $3,000" at bounding box center [227, 404] width 349 height 81
drag, startPoint x: 93, startPoint y: 272, endPoint x: 260, endPoint y: 269, distance: 167.0
click at [260, 269] on div "Salary / Employment $6,167" at bounding box center [227, 277] width 349 height 166
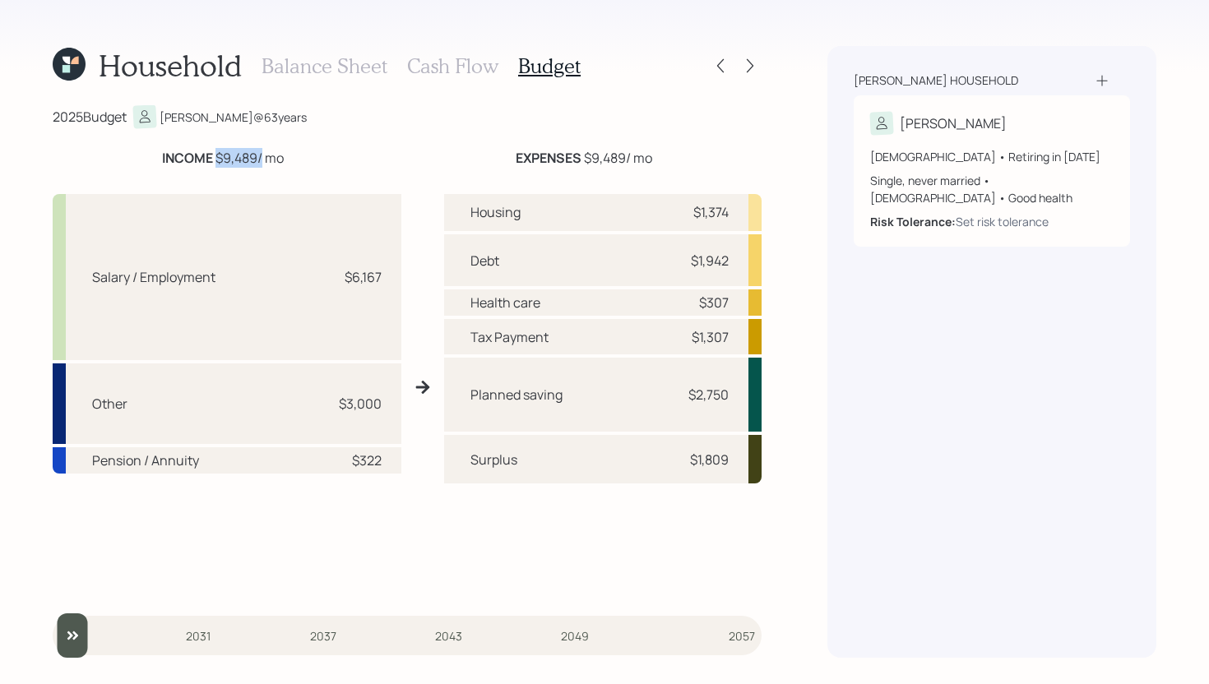
drag, startPoint x: 215, startPoint y: 155, endPoint x: 261, endPoint y: 151, distance: 46.2
click at [261, 151] on div "INCOME $9,489 / mo" at bounding box center [223, 158] width 122 height 20
drag, startPoint x: 584, startPoint y: 155, endPoint x: 627, endPoint y: 154, distance: 42.8
click at [627, 154] on div "EXPENSES $9,489 / mo" at bounding box center [584, 158] width 137 height 20
click at [664, 146] on div "2025 Budget Lanny @ 63 years INCOME $9,489 / mo EXPENSES $9,489 / mo Salary / E…" at bounding box center [407, 381] width 709 height 553
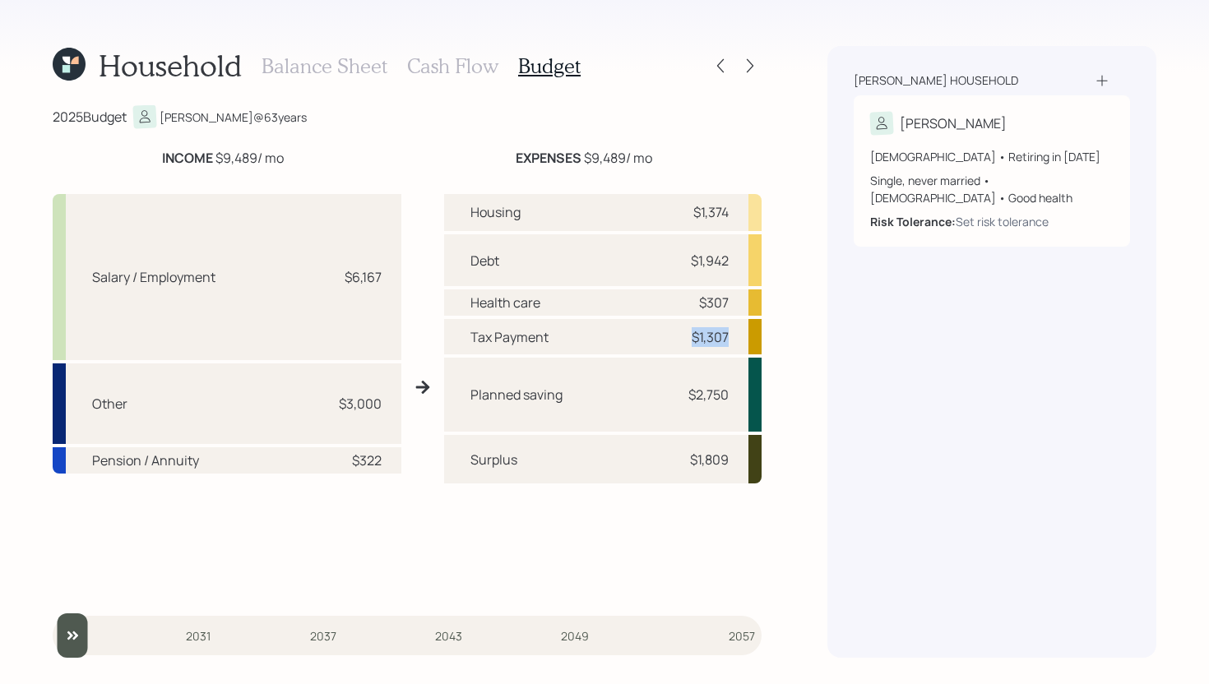
drag, startPoint x: 691, startPoint y: 338, endPoint x: 734, endPoint y: 335, distance: 42.9
click at [734, 334] on div "Tax Payment $1,307" at bounding box center [602, 336] width 317 height 35
drag, startPoint x: 683, startPoint y: 391, endPoint x: 730, endPoint y: 391, distance: 46.9
click at [730, 391] on div "Planned saving $2,750" at bounding box center [602, 395] width 317 height 74
drag, startPoint x: 701, startPoint y: 303, endPoint x: 743, endPoint y: 299, distance: 43.0
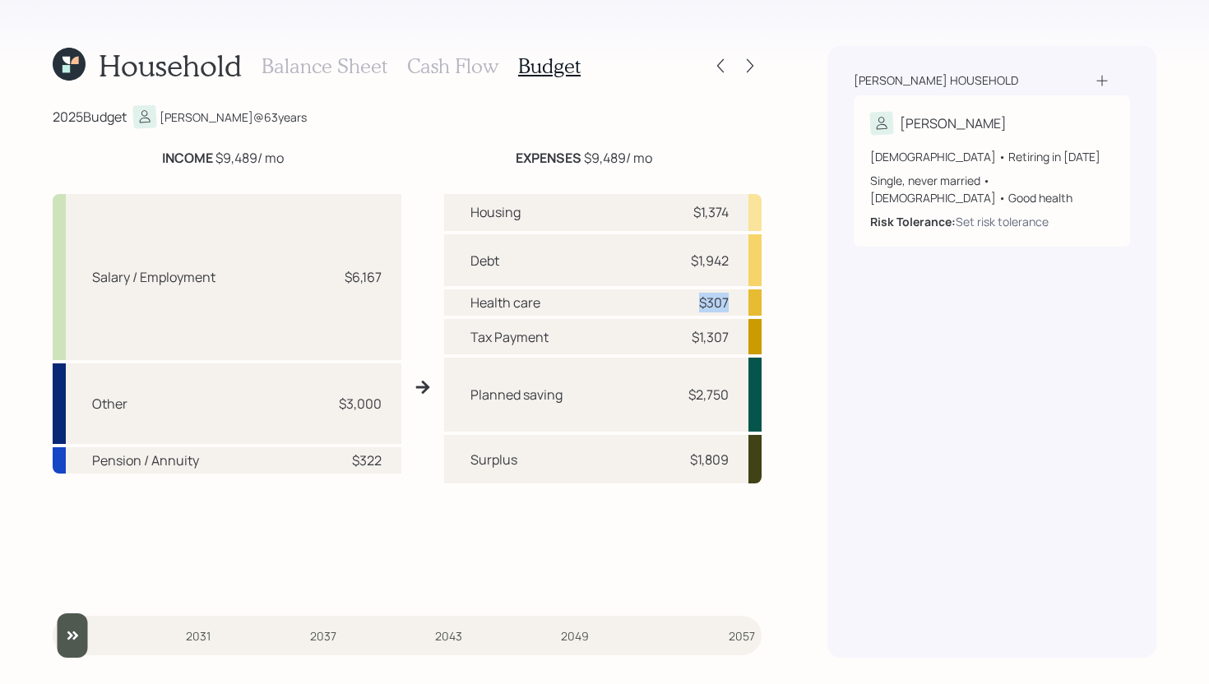
click at [743, 299] on div "Health care $307" at bounding box center [602, 303] width 317 height 26
drag, startPoint x: 689, startPoint y: 257, endPoint x: 739, endPoint y: 253, distance: 49.5
click at [739, 253] on div "Debt $1,942" at bounding box center [602, 260] width 317 height 53
drag, startPoint x: 693, startPoint y: 213, endPoint x: 736, endPoint y: 211, distance: 43.6
click at [736, 211] on div "Housing $1,374" at bounding box center [602, 212] width 317 height 37
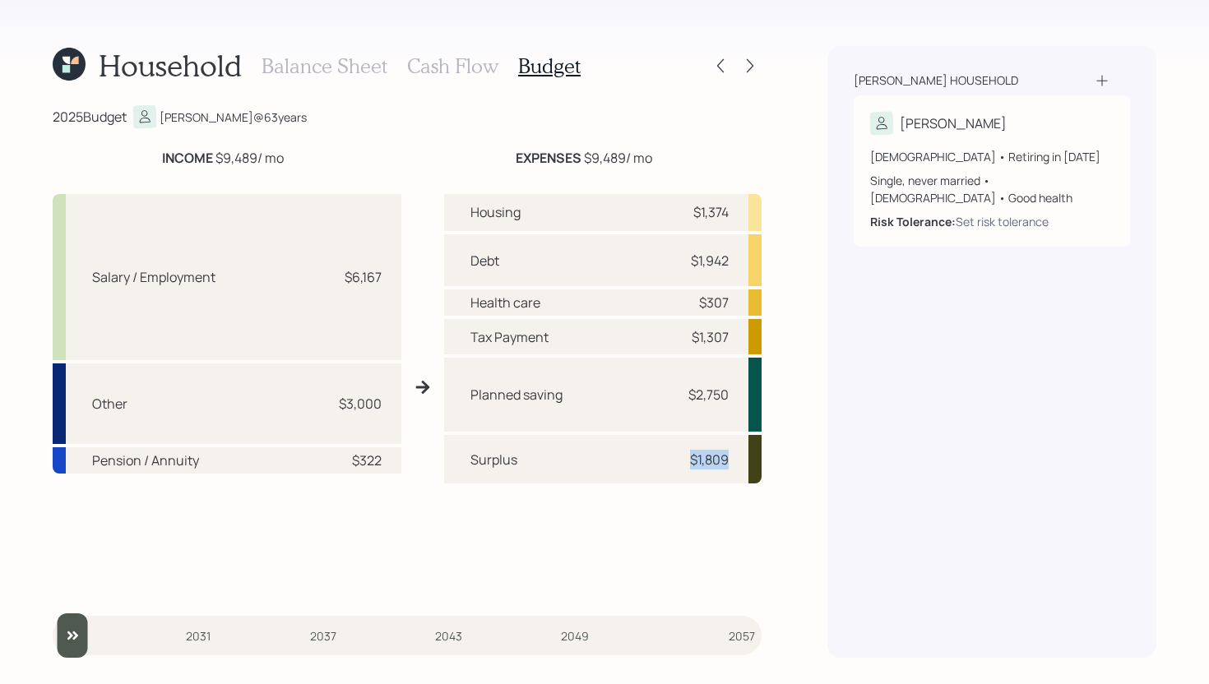
drag, startPoint x: 688, startPoint y: 461, endPoint x: 734, endPoint y: 461, distance: 45.2
click at [734, 461] on div "Surplus $1,809" at bounding box center [602, 459] width 317 height 49
click at [471, 64] on h3 "Cash Flow" at bounding box center [452, 66] width 91 height 24
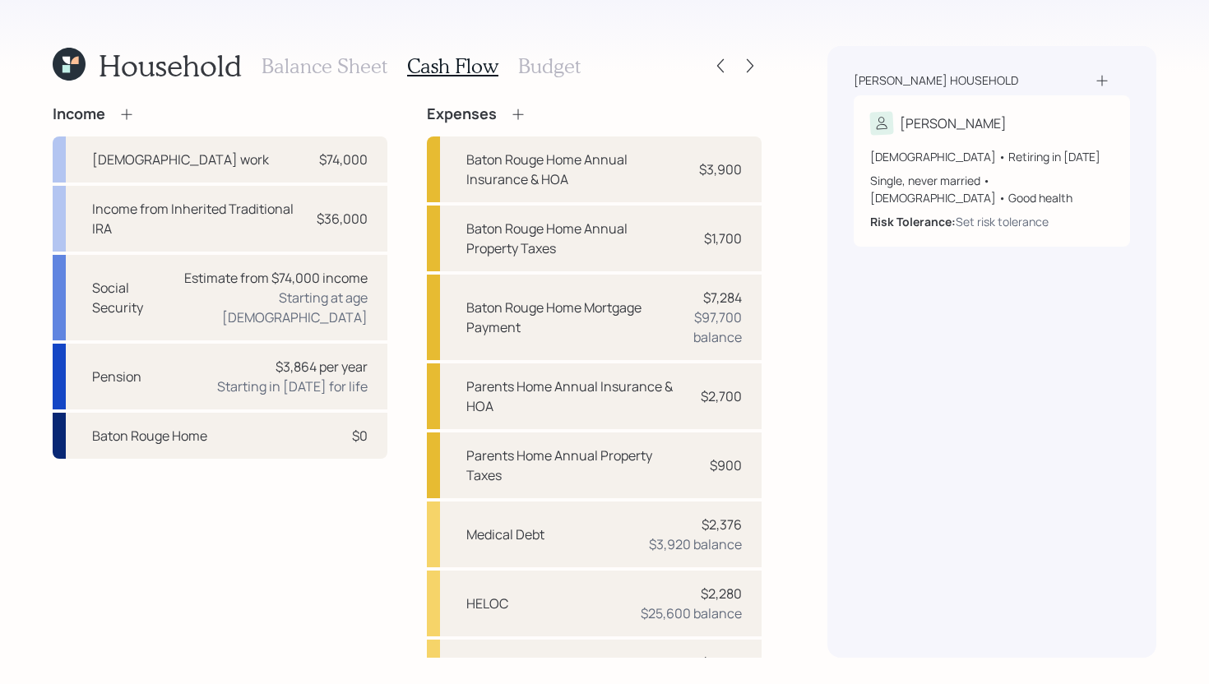
click at [518, 117] on icon at bounding box center [518, 114] width 16 height 16
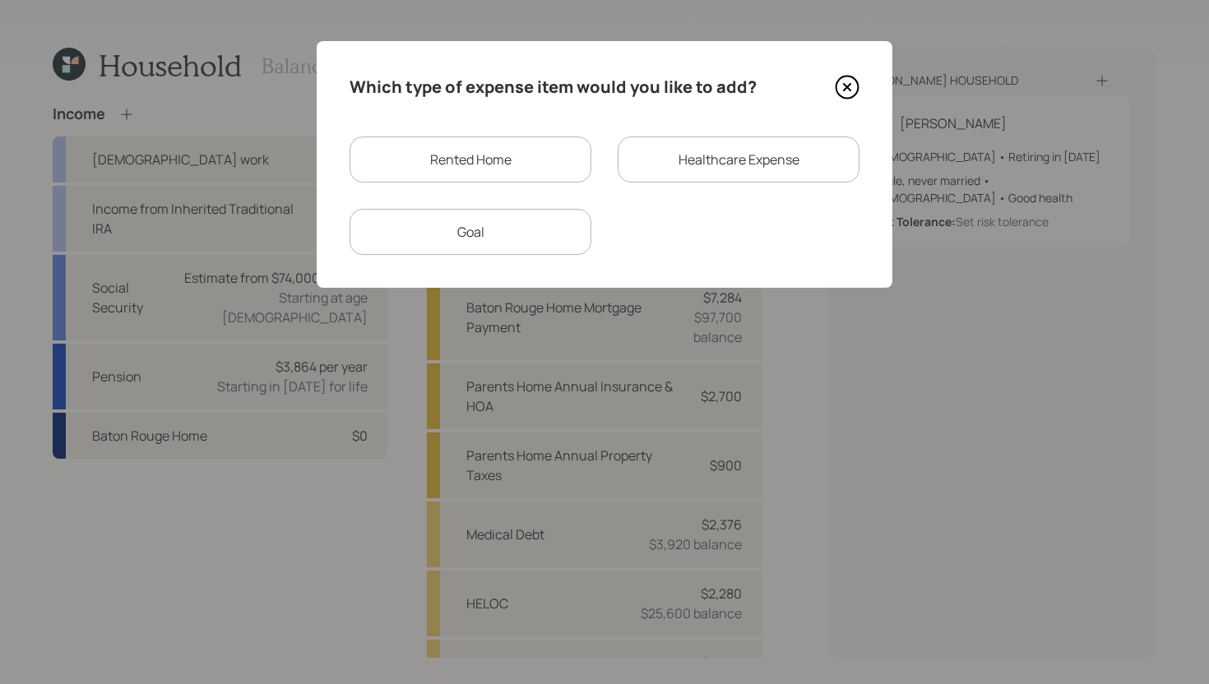
click at [523, 154] on div "Rented Home" at bounding box center [471, 160] width 242 height 46
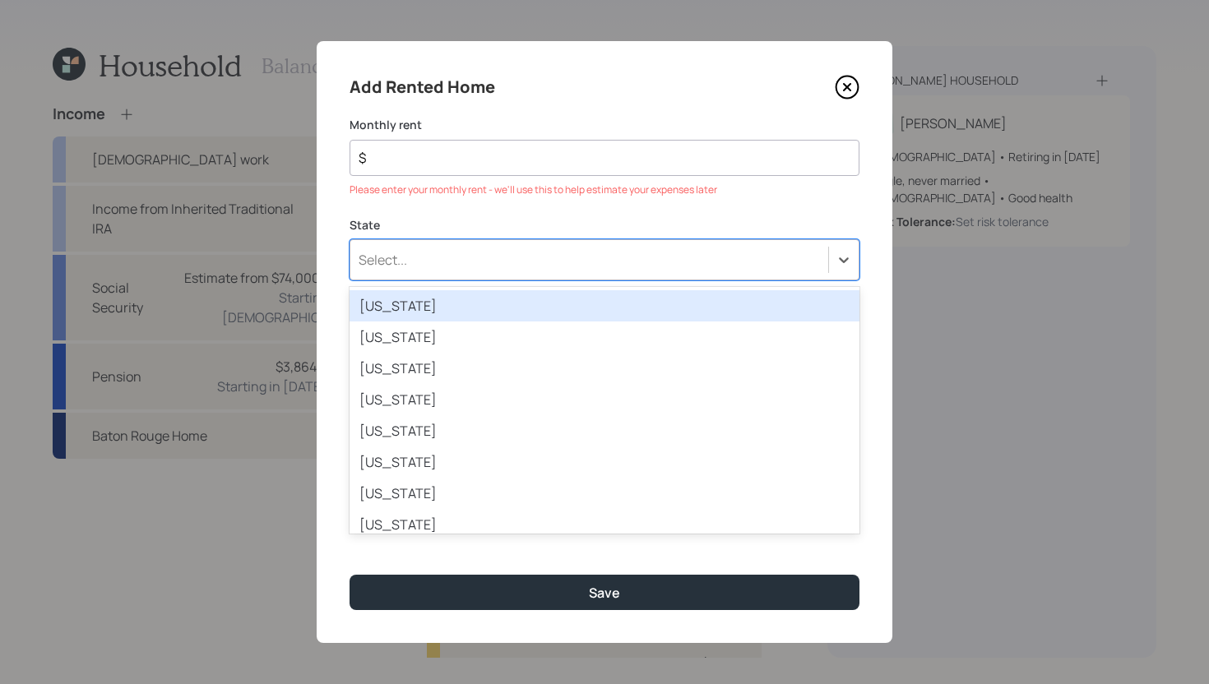
click at [479, 235] on div "State option Alabama focused, 1 of 51. 51 results available. Use Up and Down to…" at bounding box center [605, 249] width 510 height 64
type input "tex"
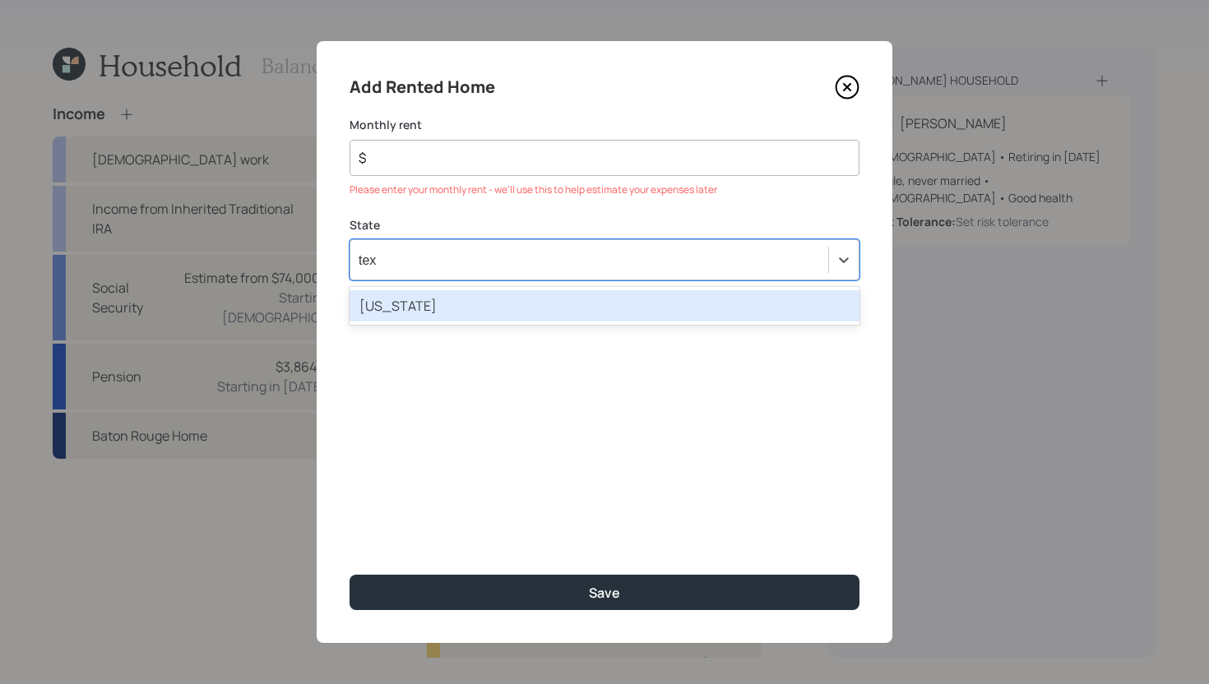
click at [482, 319] on div "[US_STATE]" at bounding box center [605, 305] width 510 height 31
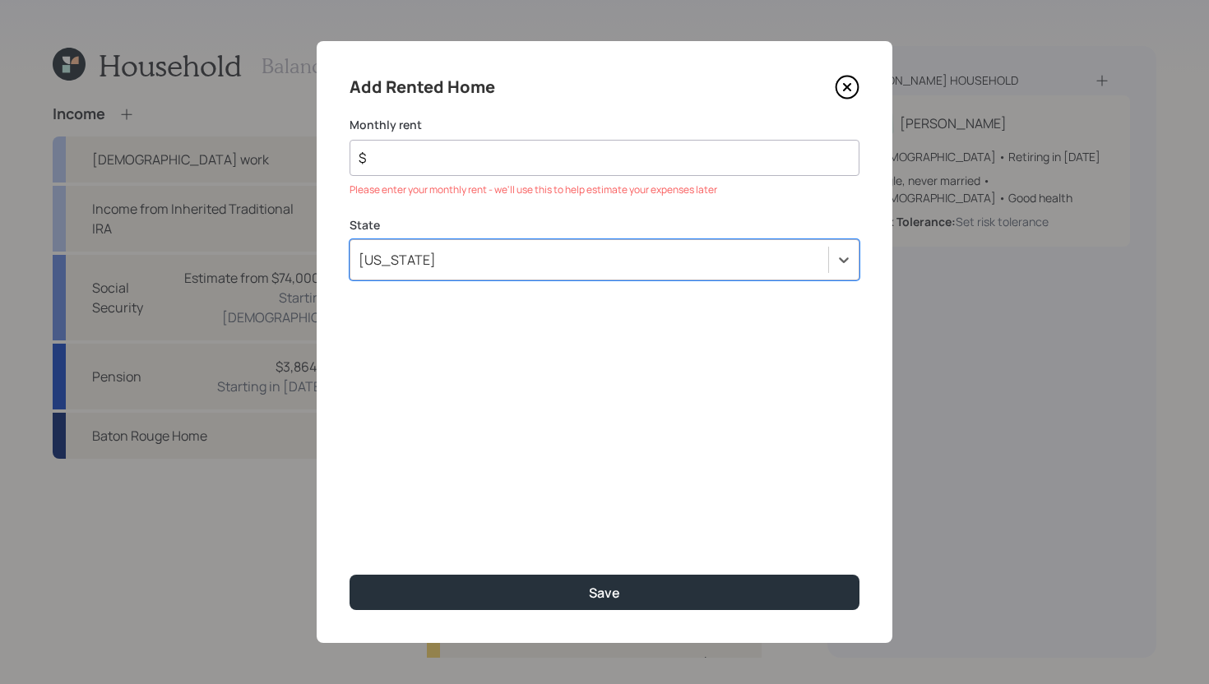
click at [470, 163] on input "$" at bounding box center [598, 158] width 482 height 20
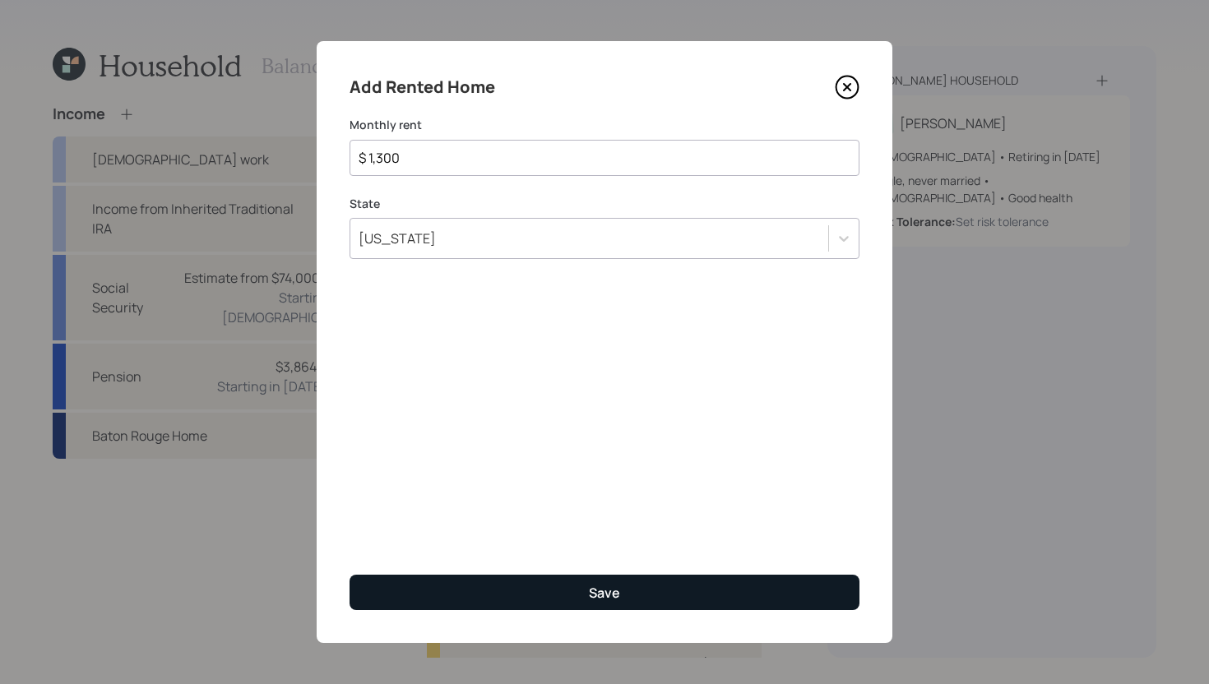
type input "$ 1,300"
click at [585, 596] on button "Save" at bounding box center [605, 592] width 510 height 35
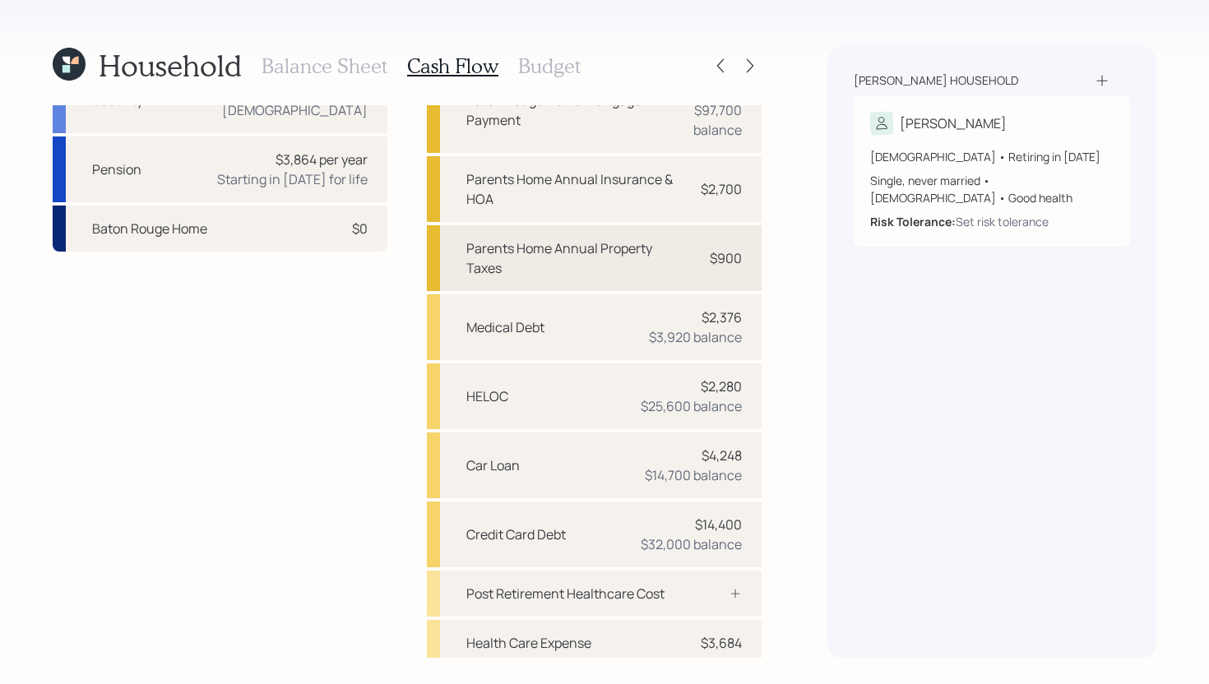
scroll to position [313, 0]
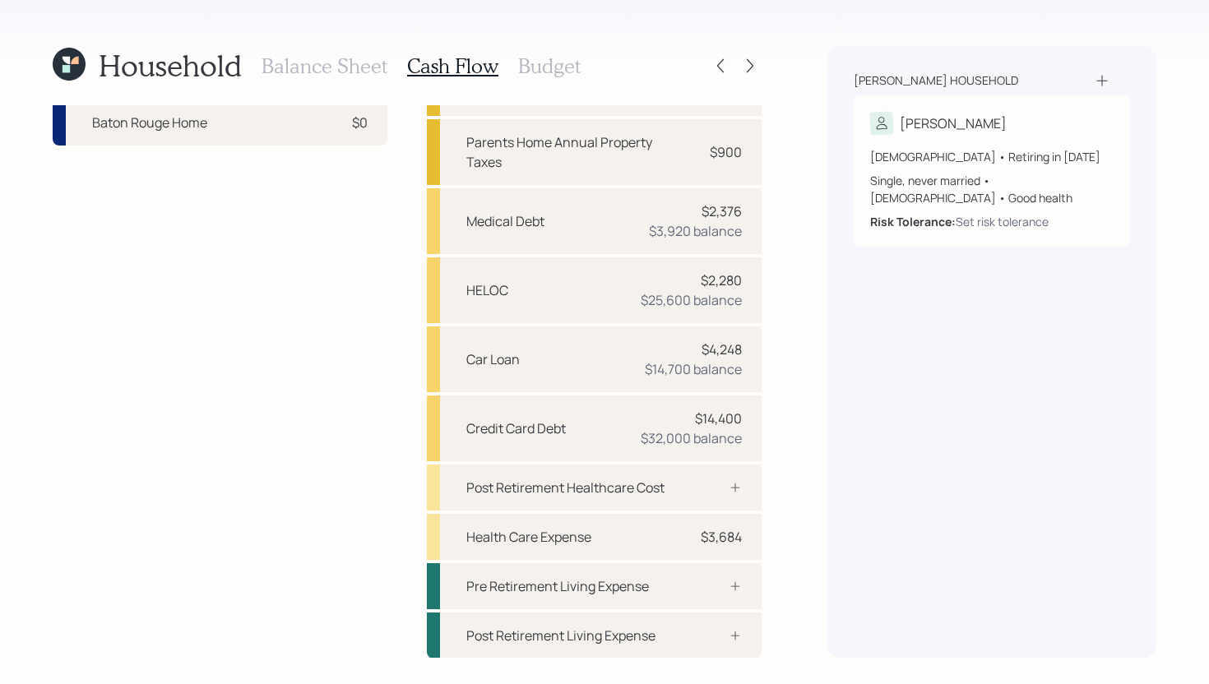
click at [541, 72] on h3 "Budget" at bounding box center [549, 66] width 63 height 24
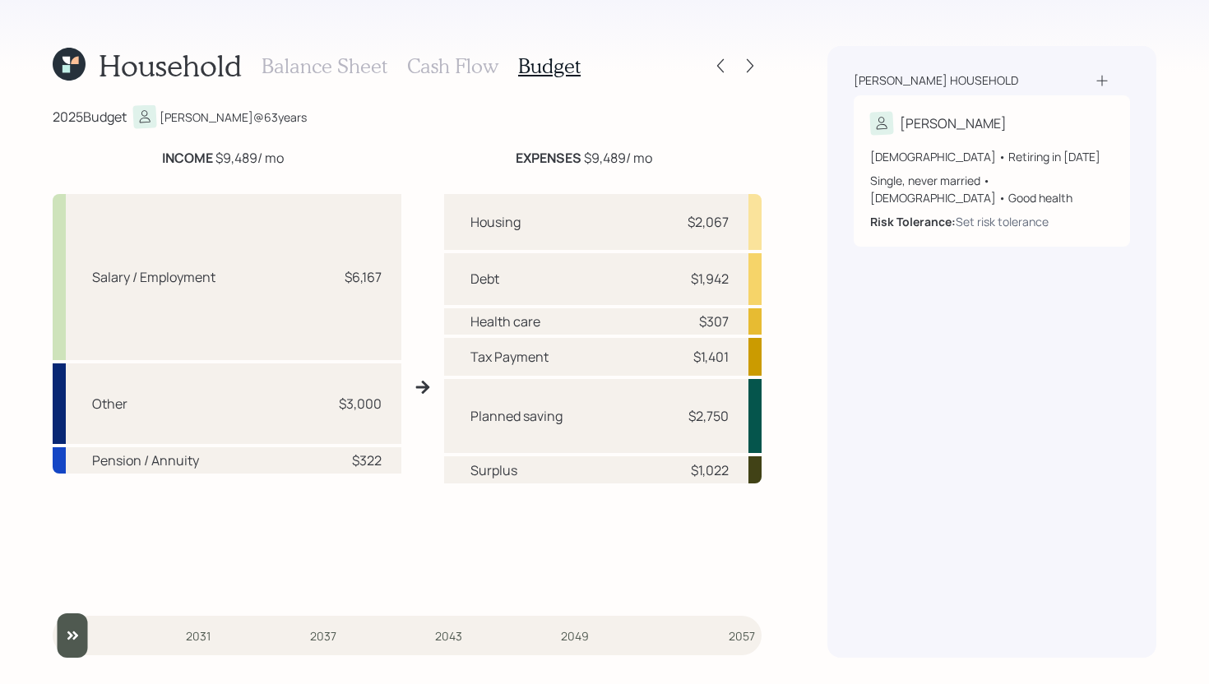
click at [452, 73] on h3 "Cash Flow" at bounding box center [452, 66] width 91 height 24
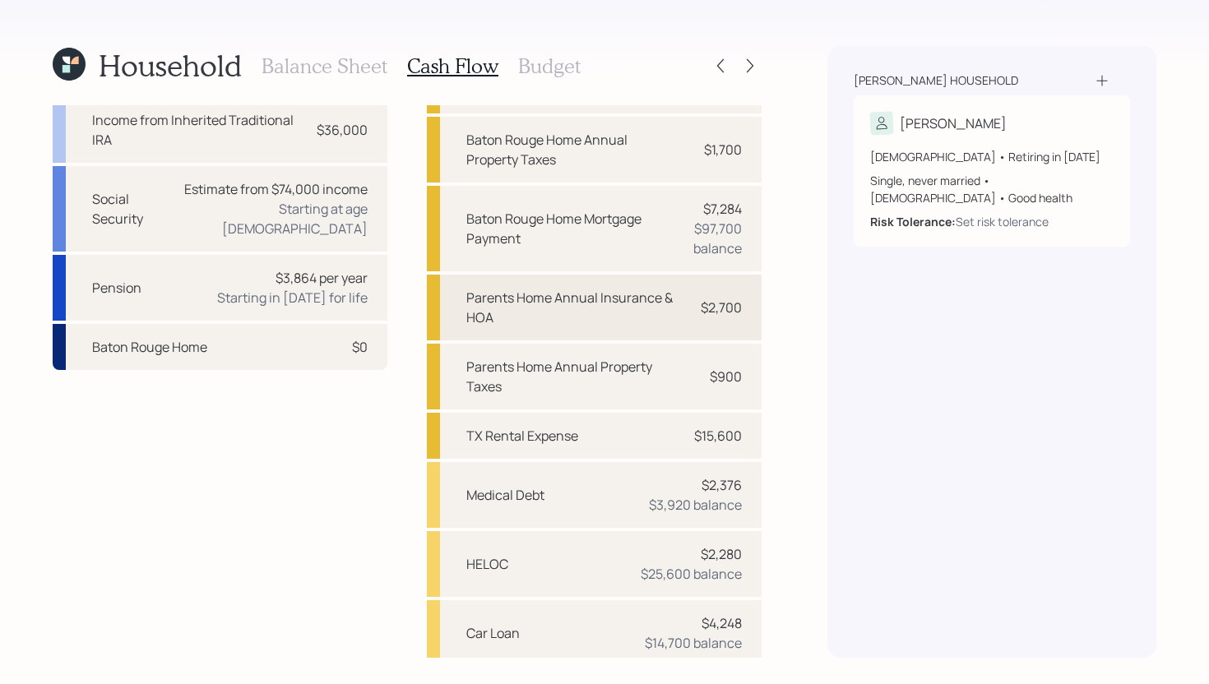
scroll to position [98, 0]
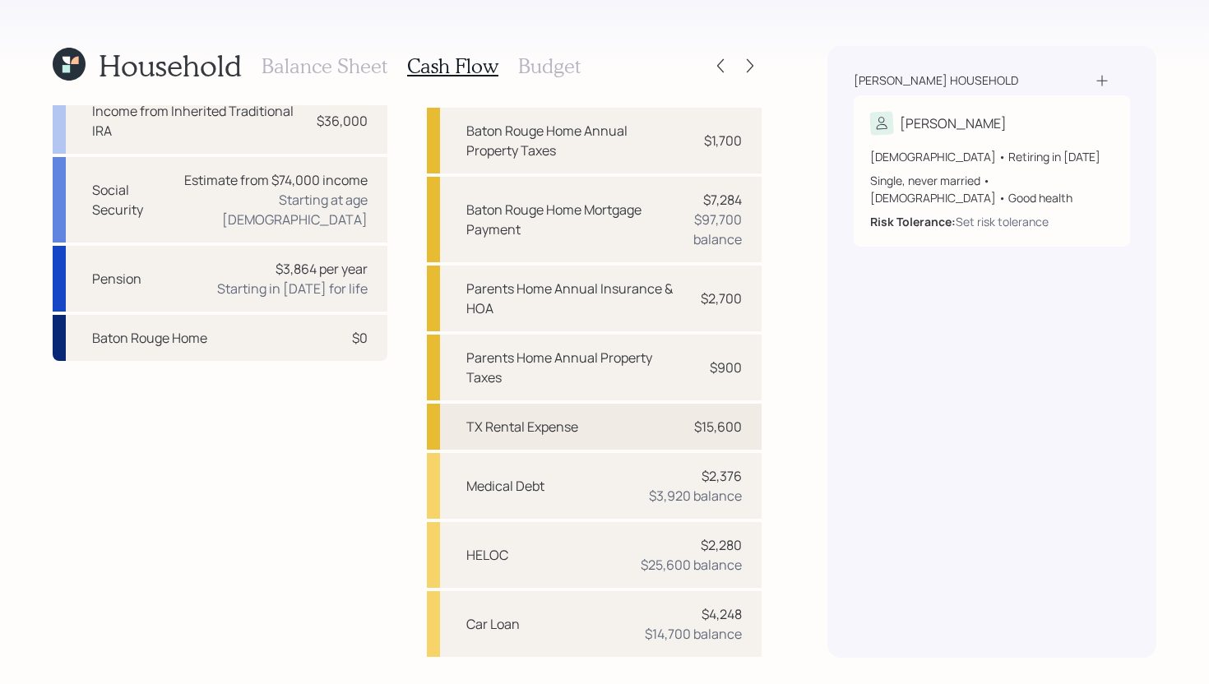
click at [553, 430] on div "TX Rental Expense" at bounding box center [522, 427] width 112 height 20
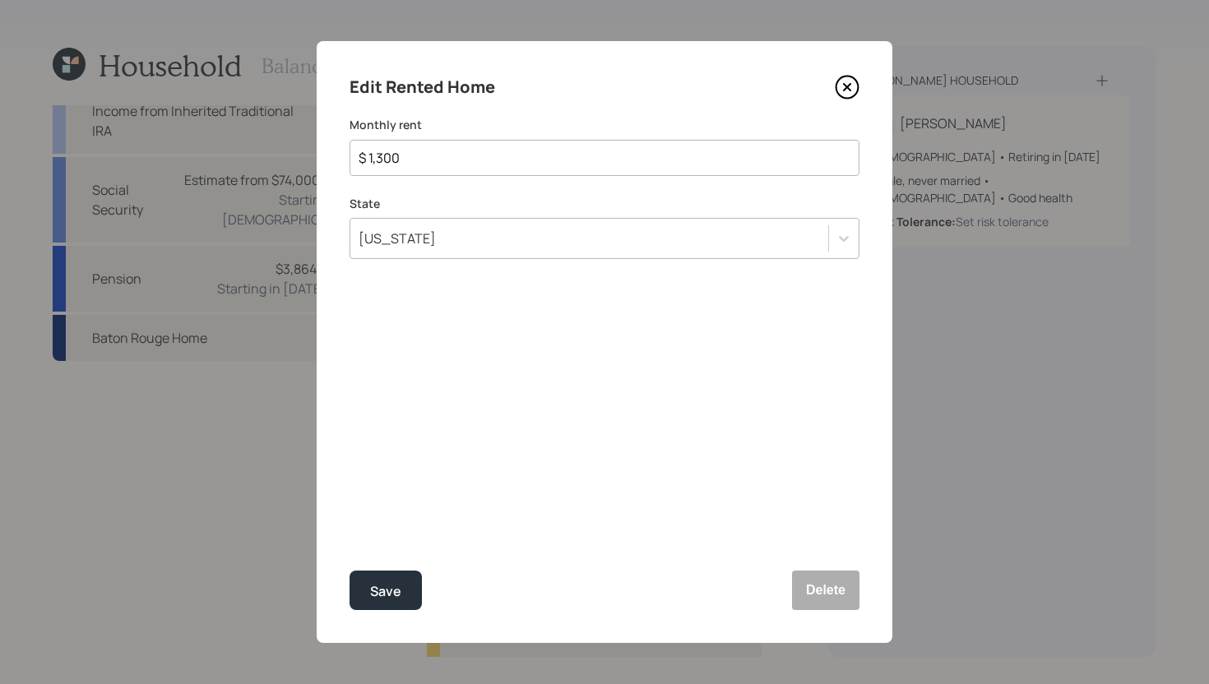
click at [852, 90] on icon at bounding box center [847, 87] width 25 height 25
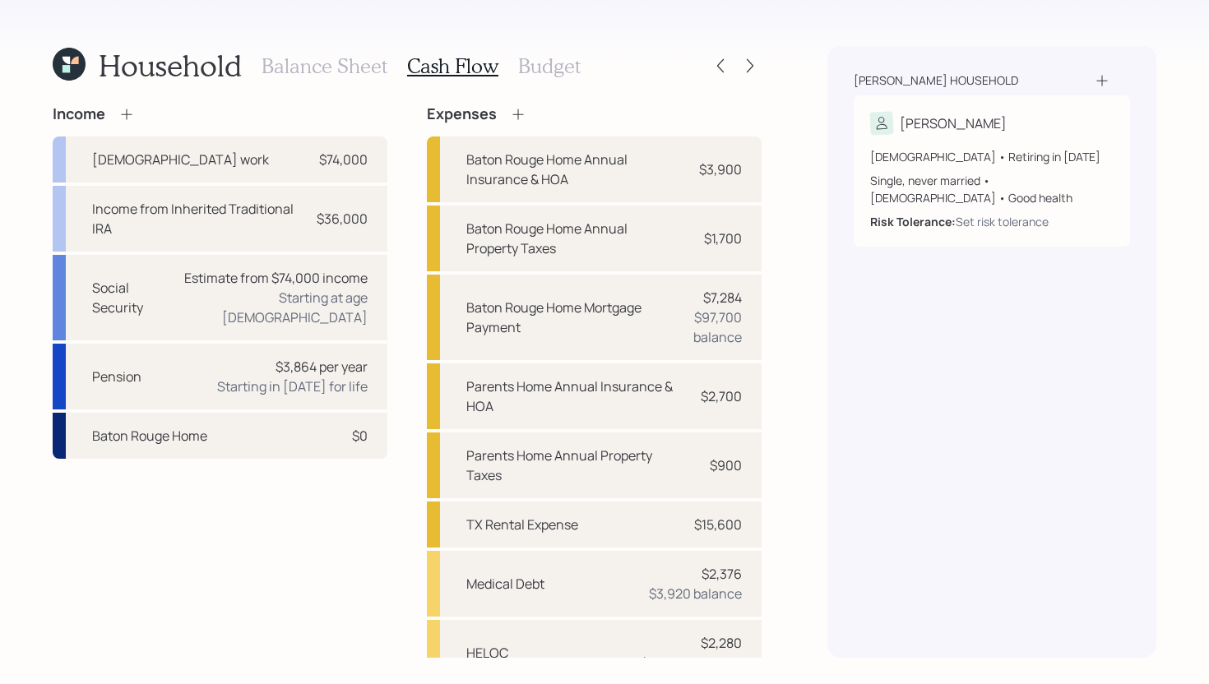
click at [566, 56] on h3 "Budget" at bounding box center [549, 66] width 63 height 24
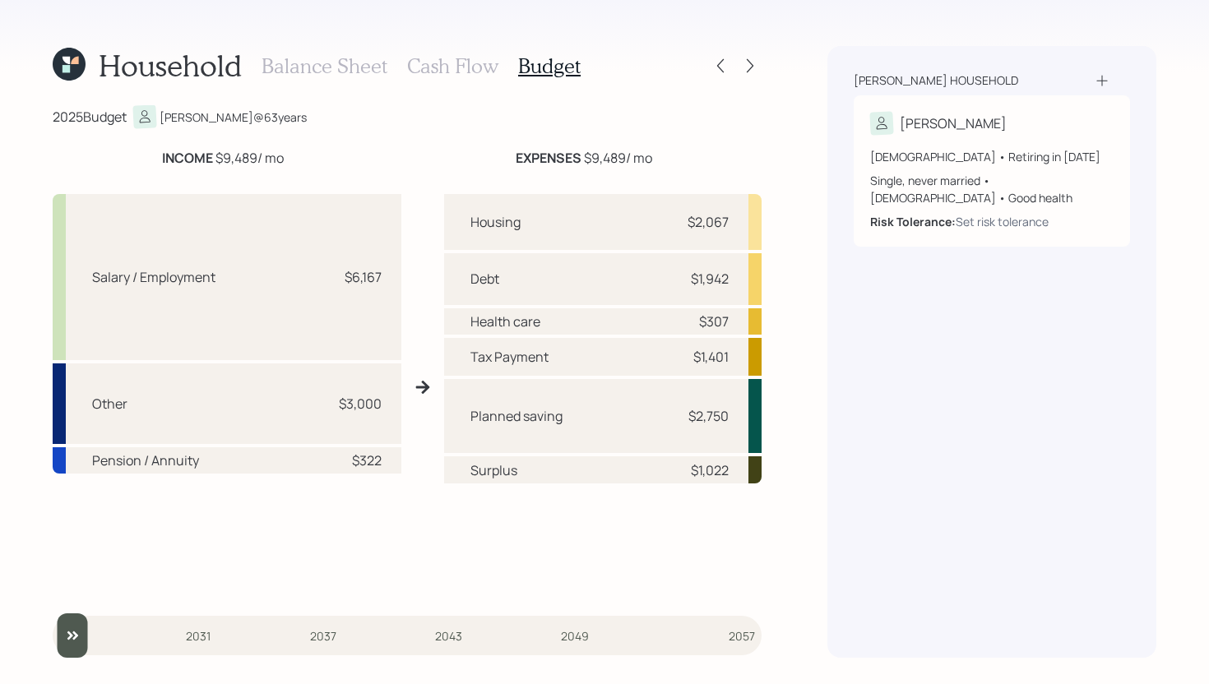
click at [365, 64] on h3 "Balance Sheet" at bounding box center [325, 66] width 126 height 24
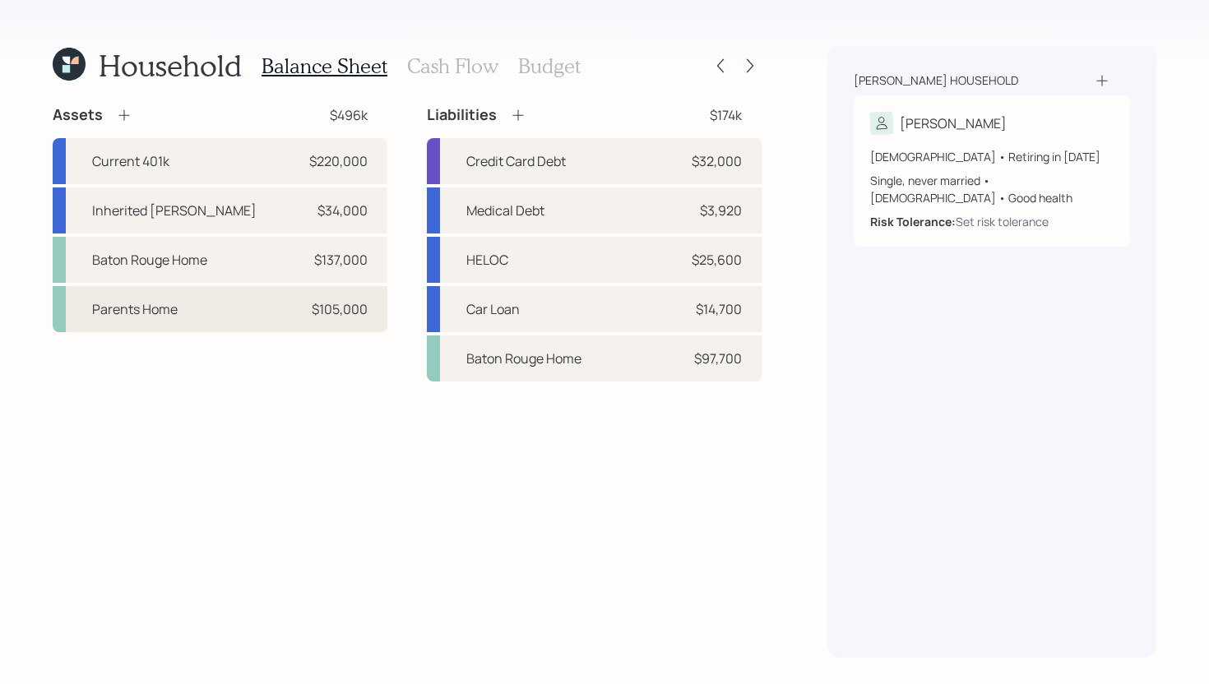
click at [228, 312] on div "Parents Home $105,000" at bounding box center [220, 309] width 335 height 46
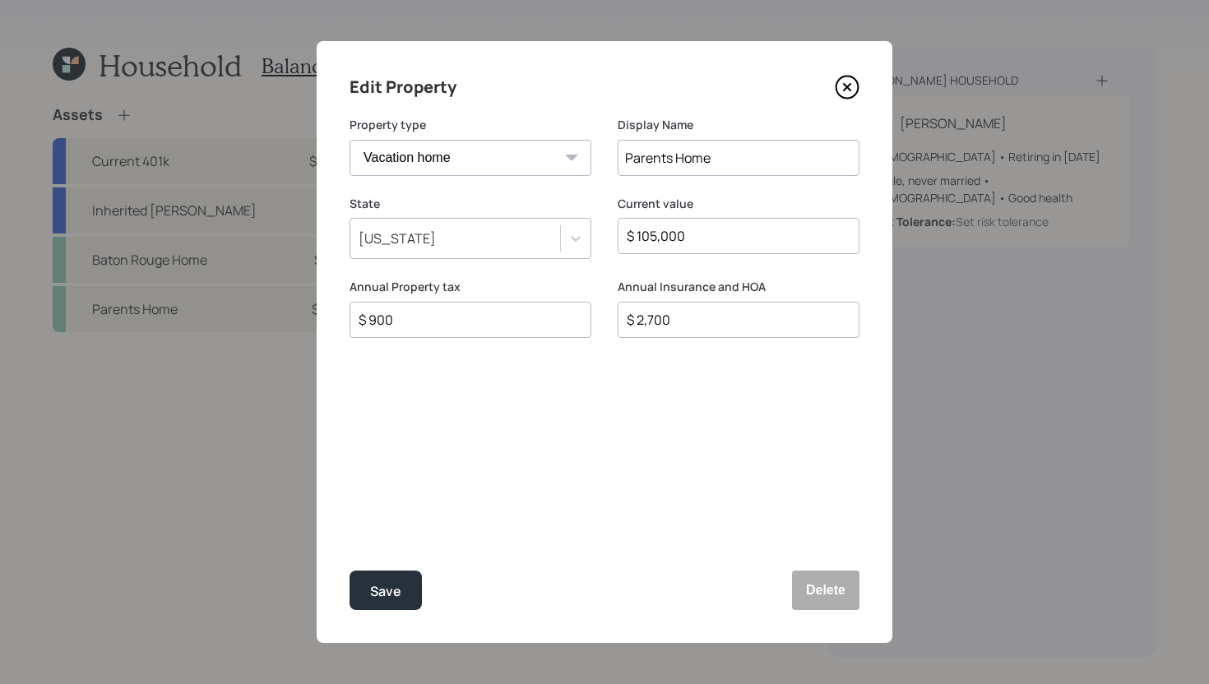
click at [854, 86] on icon at bounding box center [847, 87] width 25 height 25
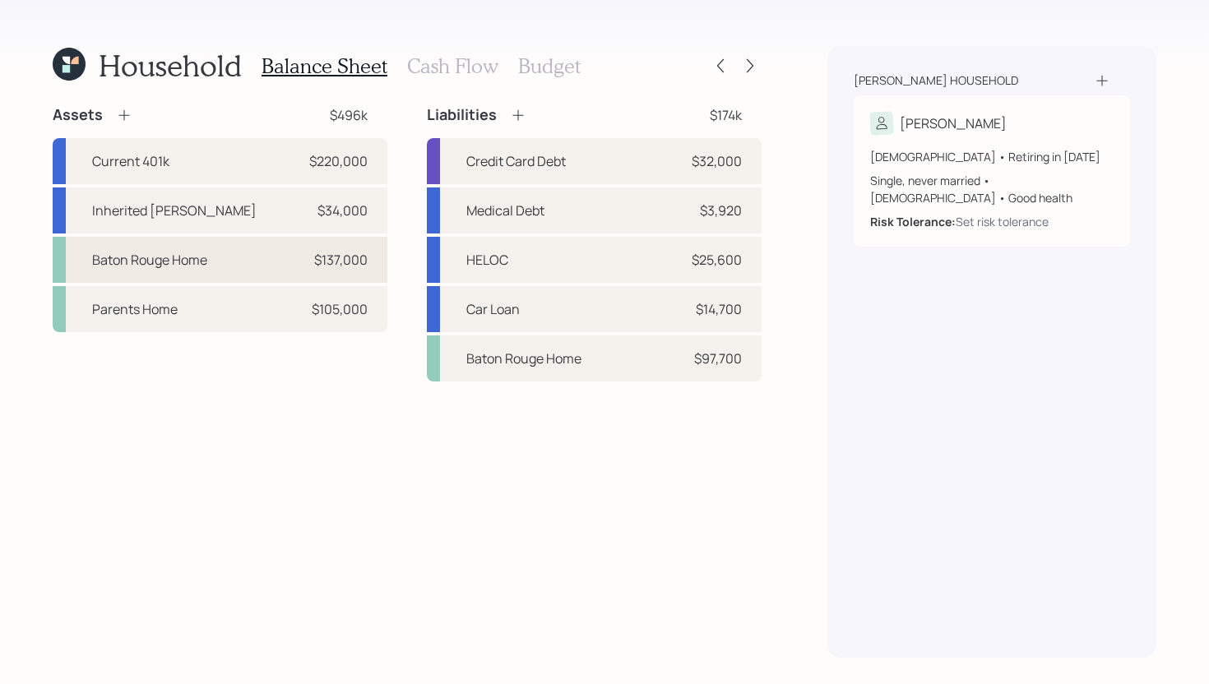
click at [211, 262] on div "Baton Rouge Home $137,000" at bounding box center [220, 260] width 335 height 46
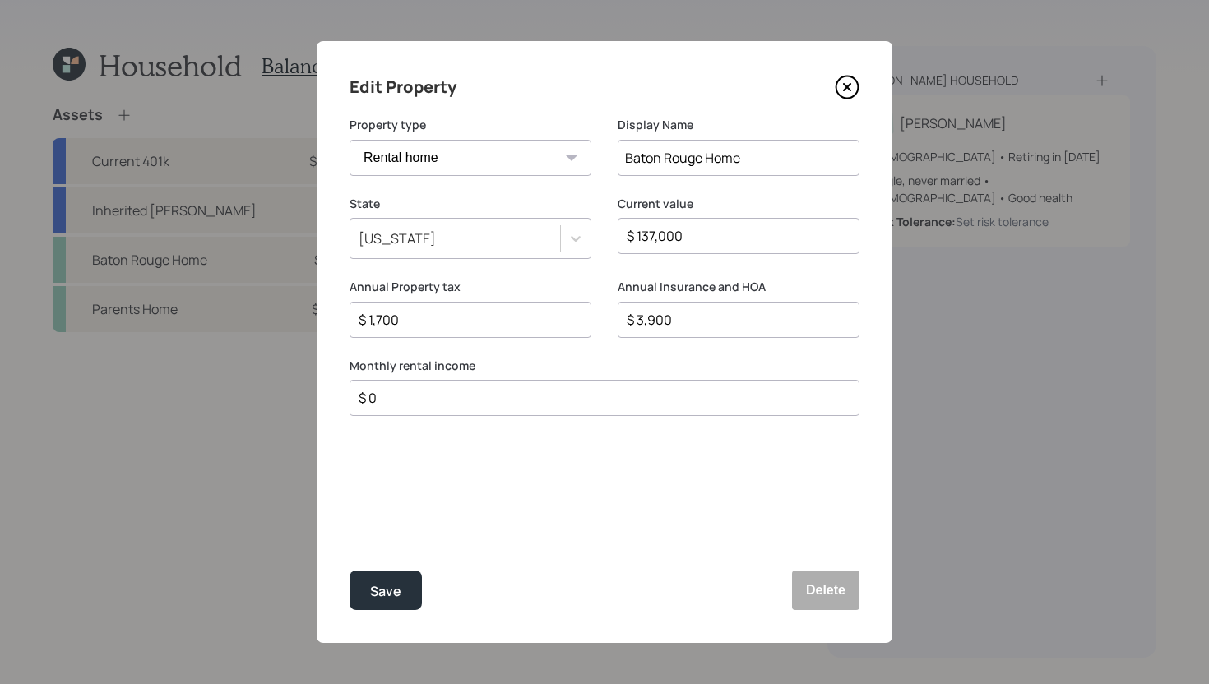
click at [532, 150] on select "Vacation home Rental home" at bounding box center [471, 158] width 242 height 36
click at [350, 140] on select "Vacation home Rental home" at bounding box center [471, 158] width 242 height 36
click at [386, 598] on div "Save" at bounding box center [385, 592] width 31 height 22
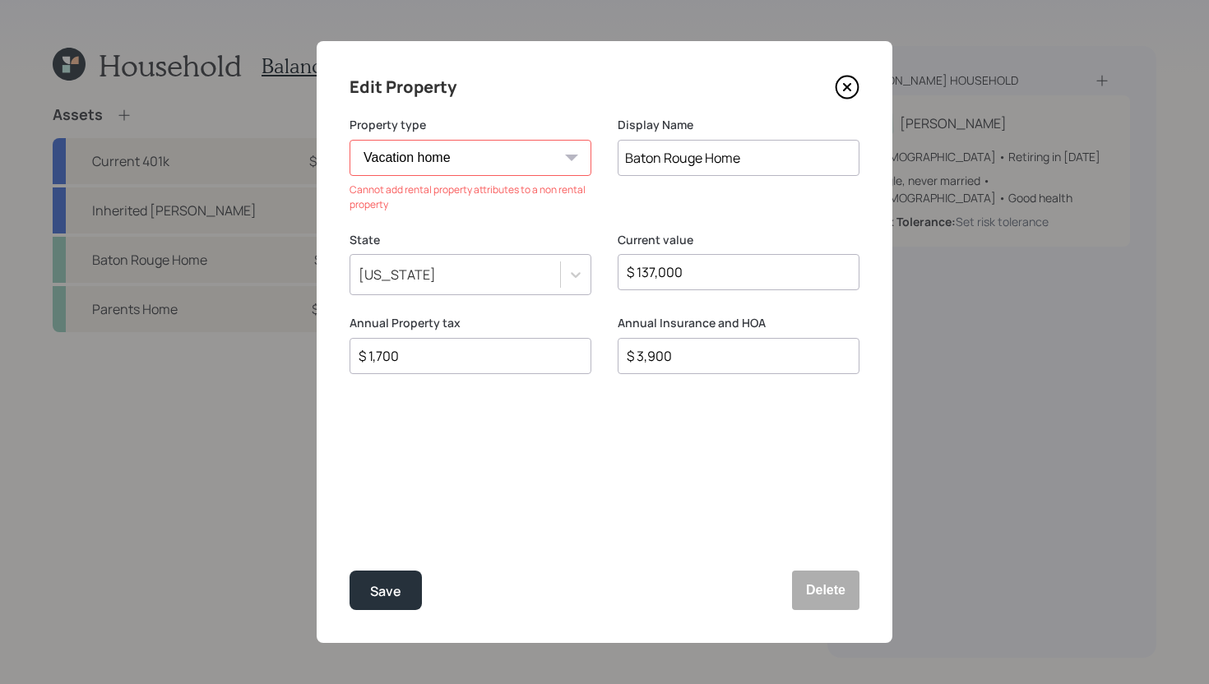
click at [454, 171] on select "Vacation home Rental home" at bounding box center [471, 158] width 242 height 36
select select "rental_property"
click at [350, 140] on select "Vacation home Rental home" at bounding box center [471, 158] width 242 height 36
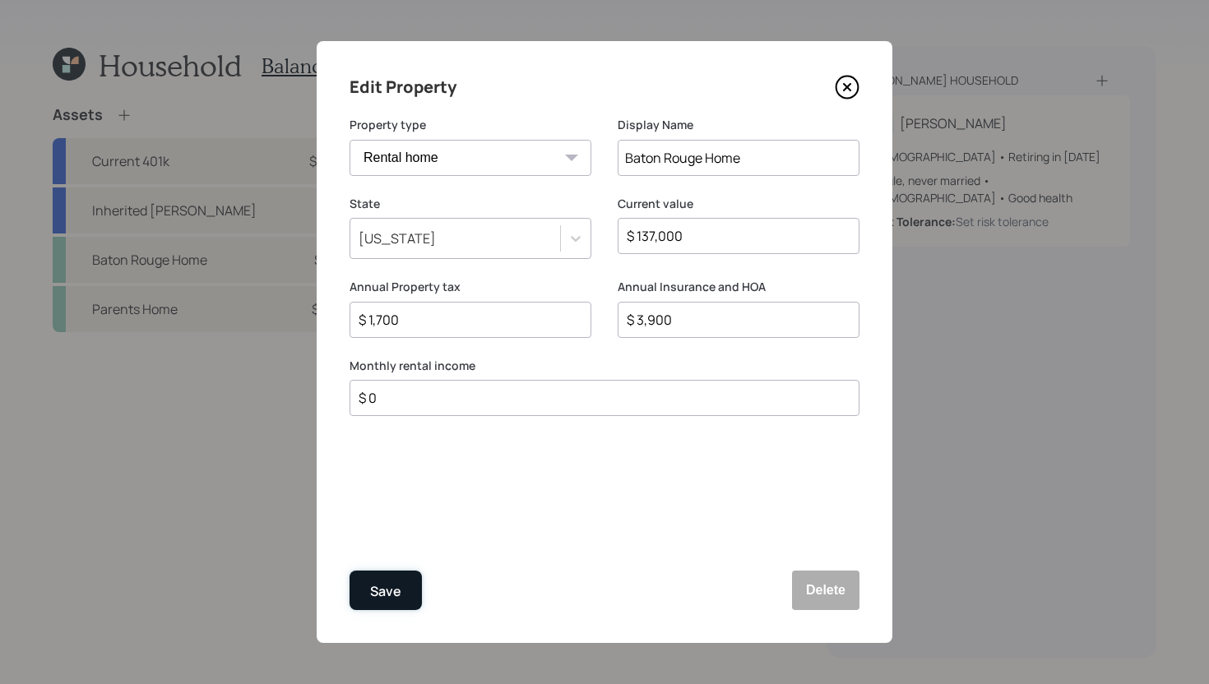
click at [394, 585] on div "Save" at bounding box center [385, 592] width 31 height 22
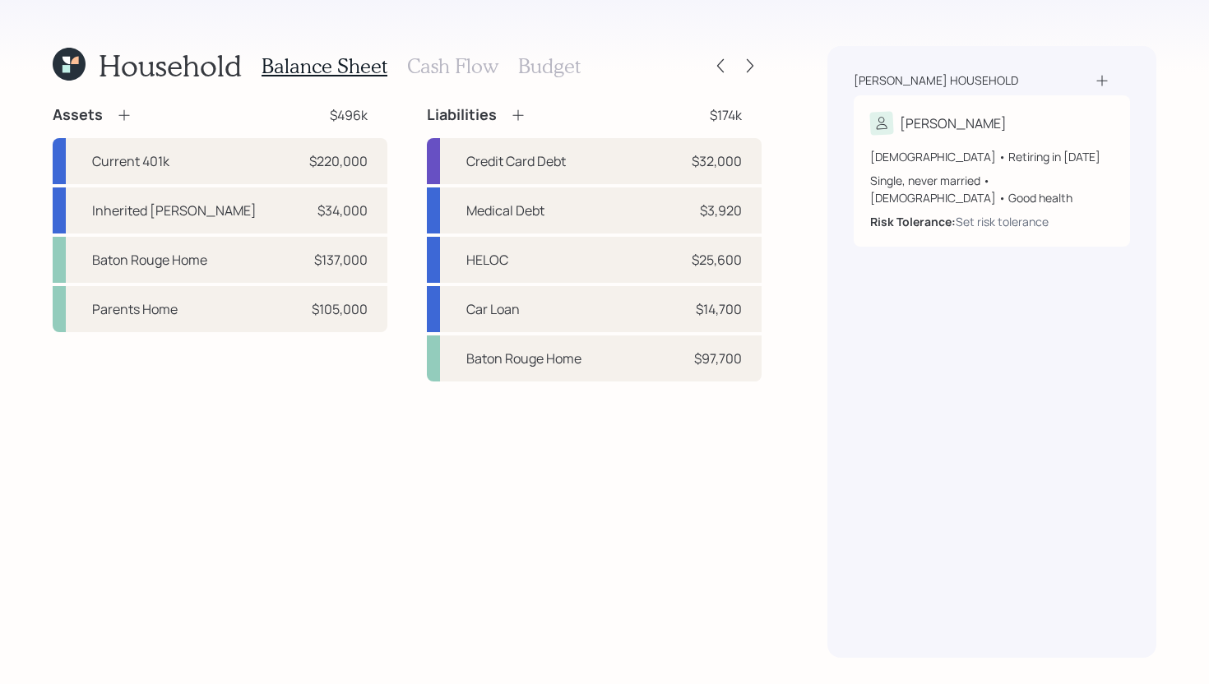
click at [429, 65] on h3 "Cash Flow" at bounding box center [452, 66] width 91 height 24
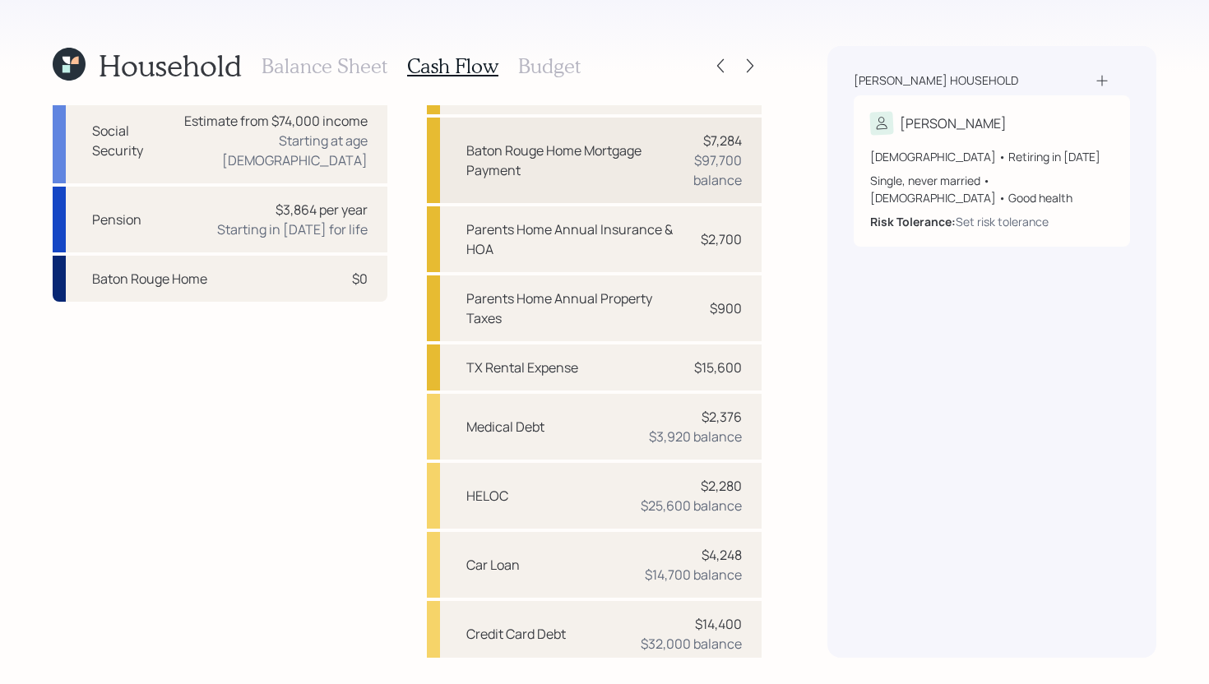
scroll to position [161, 0]
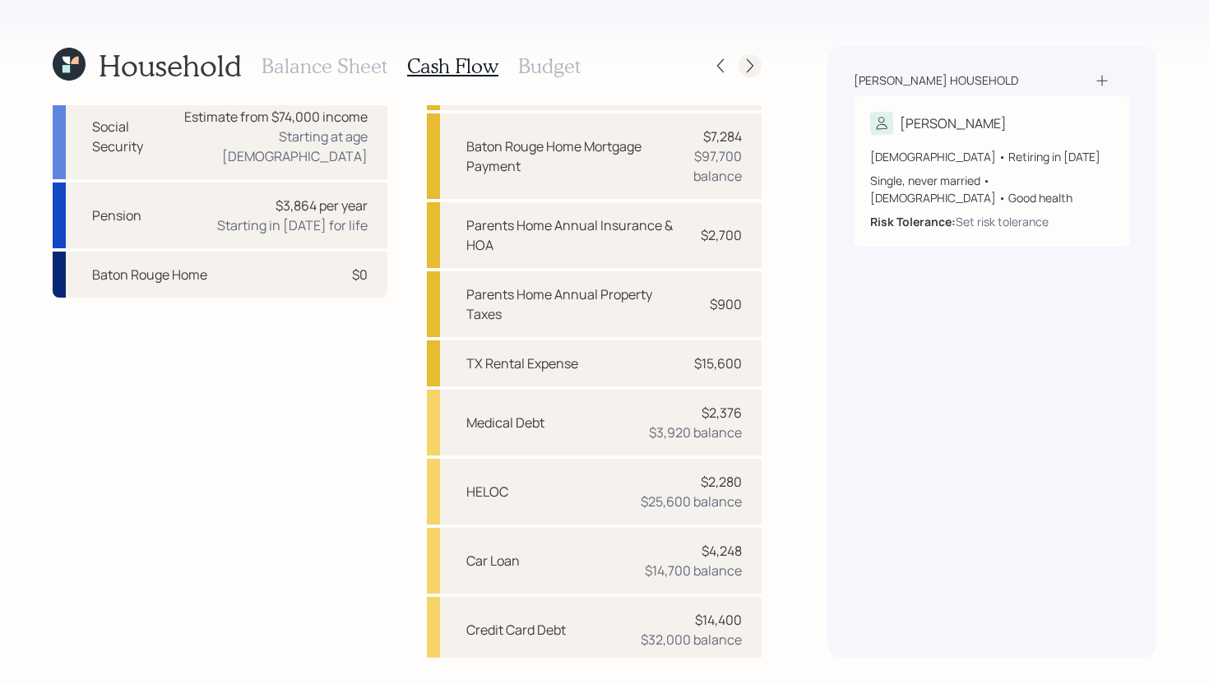
click at [745, 66] on icon at bounding box center [750, 66] width 16 height 16
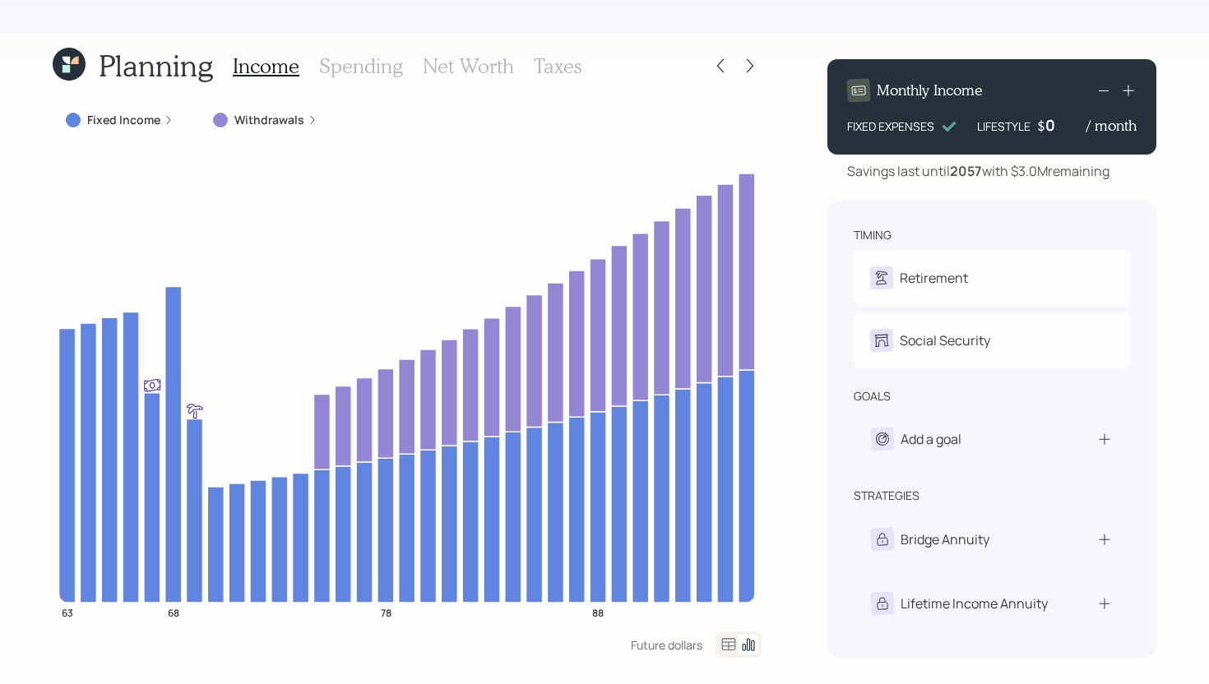
click at [389, 71] on h3 "Spending" at bounding box center [361, 66] width 84 height 24
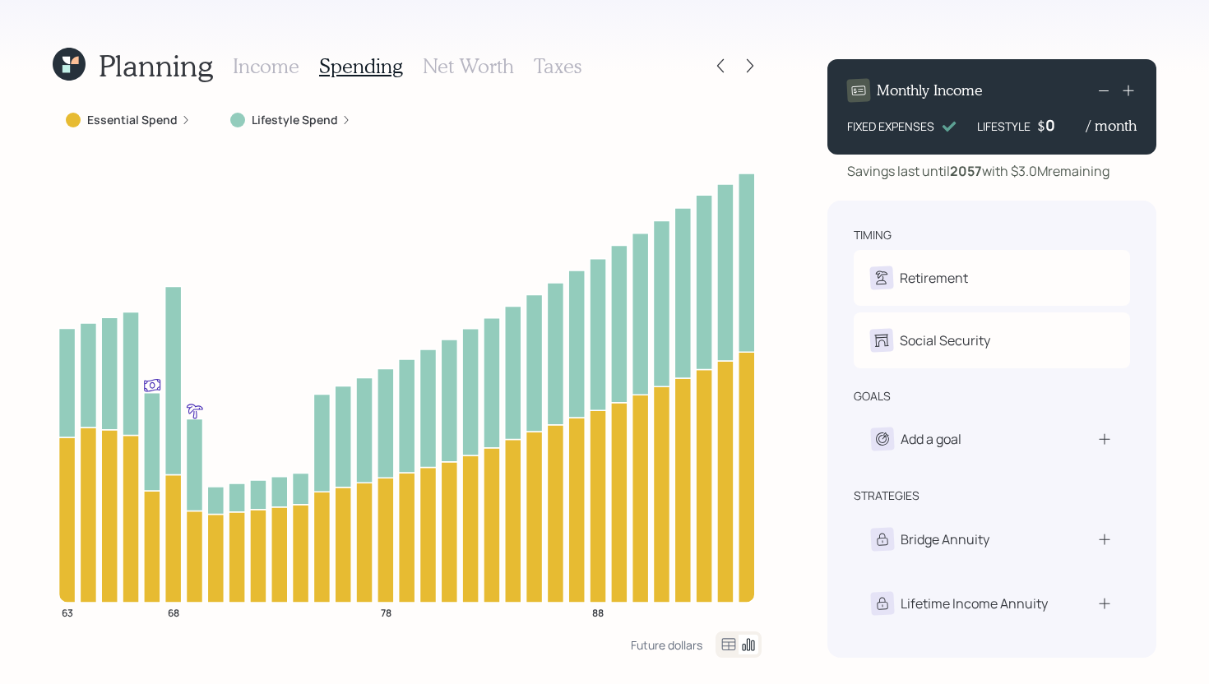
click at [727, 644] on icon at bounding box center [729, 645] width 20 height 20
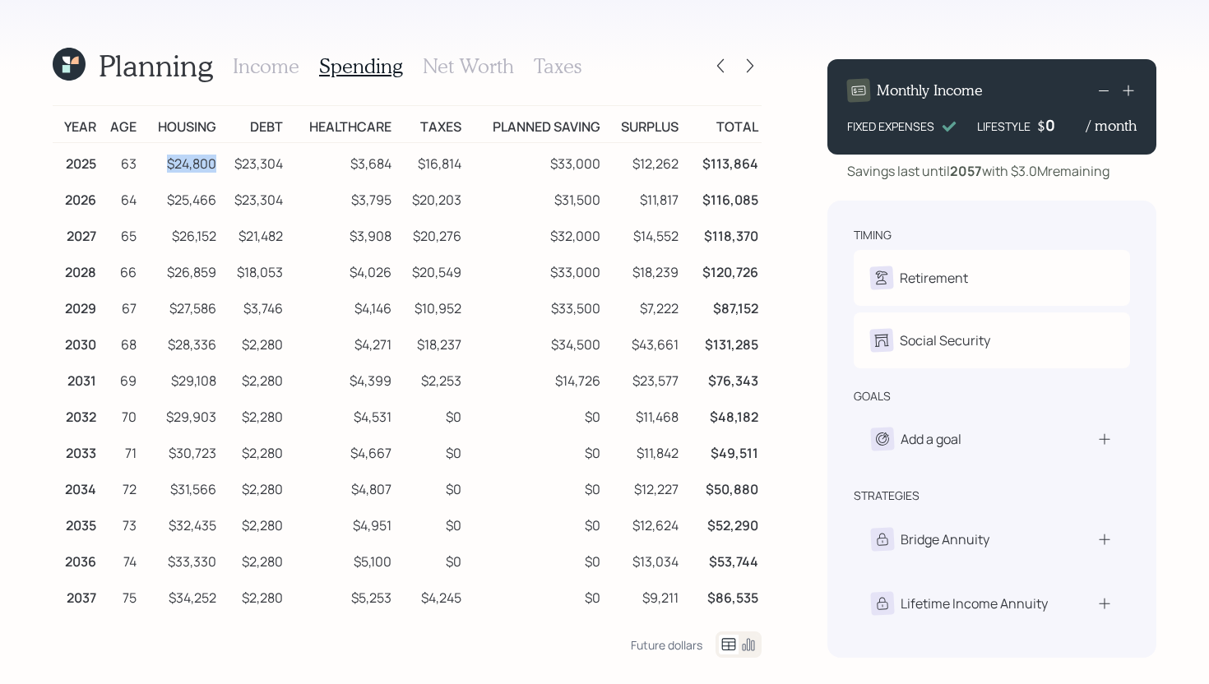
drag, startPoint x: 215, startPoint y: 163, endPoint x: 147, endPoint y: 163, distance: 68.3
click at [147, 163] on td "$24,800" at bounding box center [179, 161] width 79 height 37
click at [250, 72] on h3 "Income" at bounding box center [266, 66] width 67 height 24
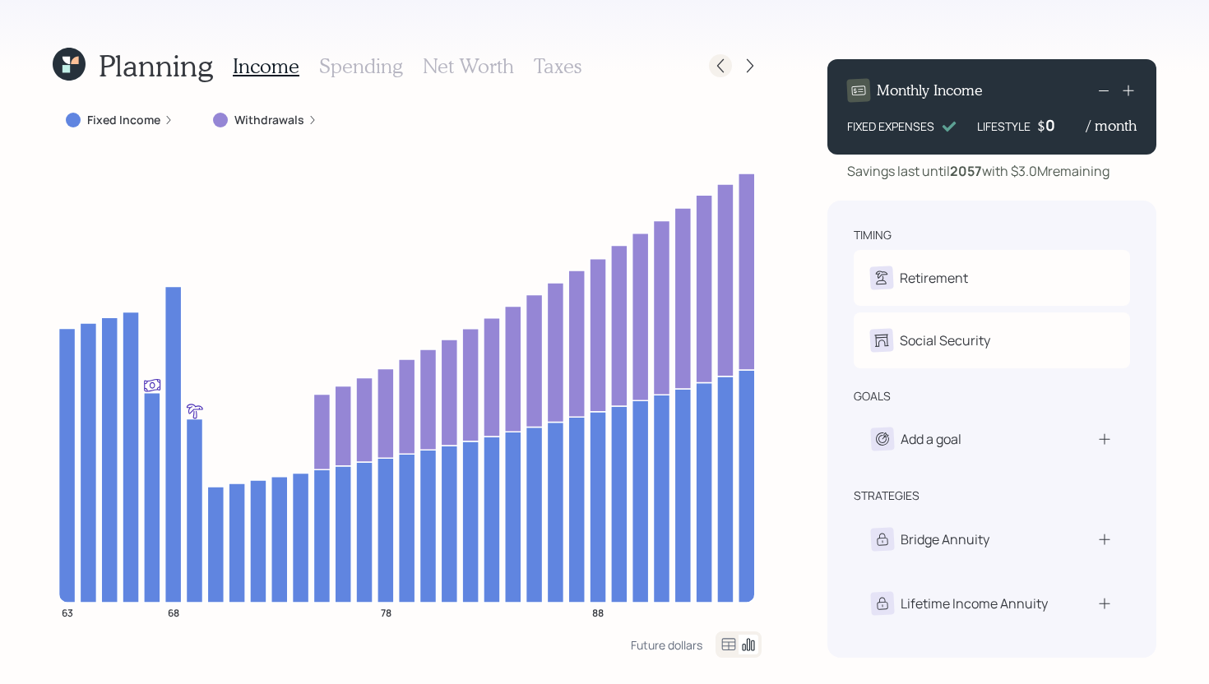
click at [720, 63] on icon at bounding box center [720, 66] width 7 height 14
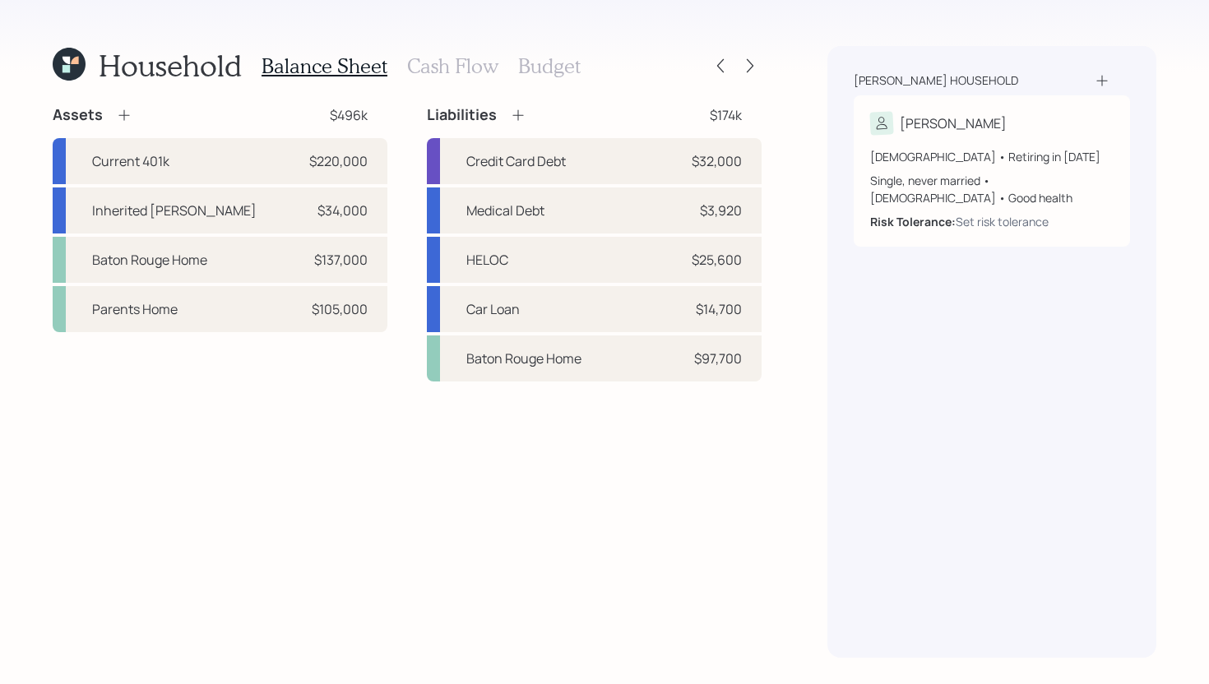
click at [470, 58] on h3 "Cash Flow" at bounding box center [452, 66] width 91 height 24
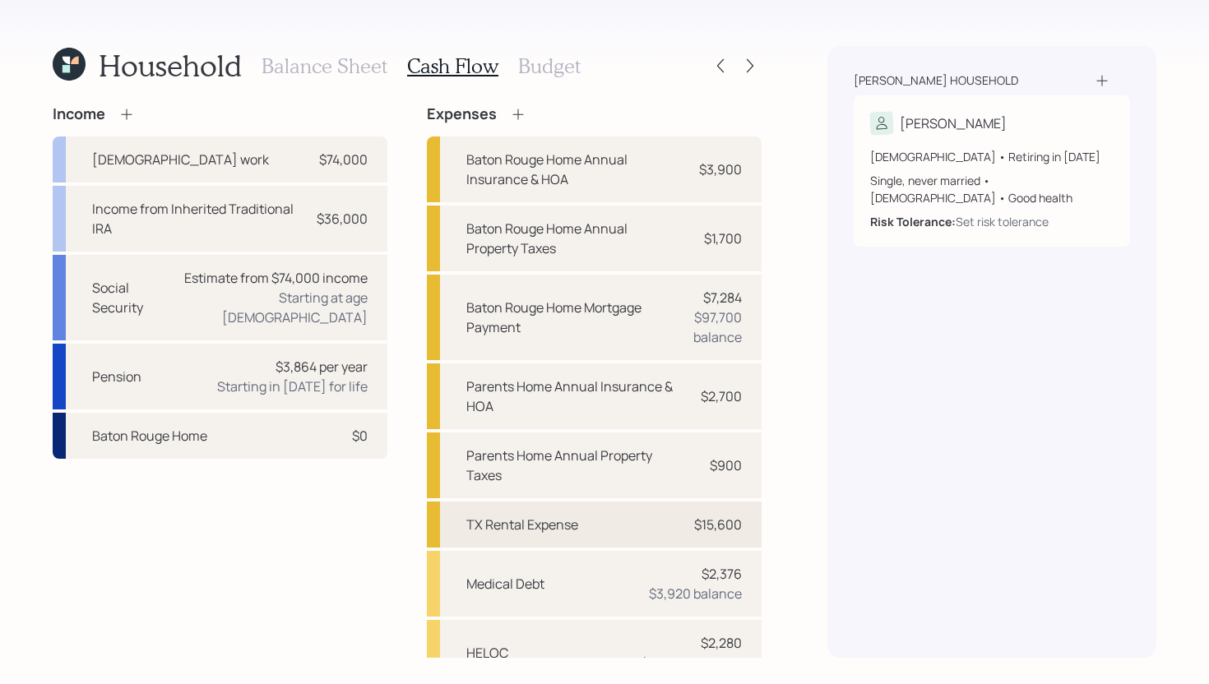
click at [517, 518] on div "TX Rental Expense" at bounding box center [522, 525] width 112 height 20
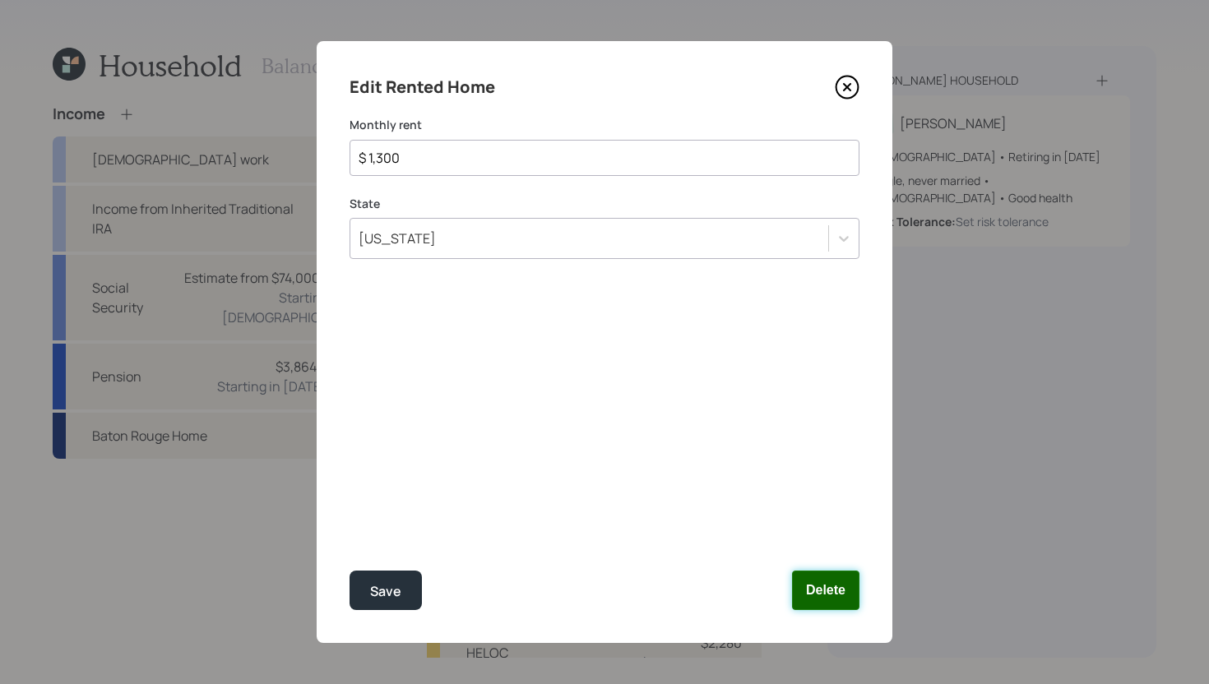
click at [818, 582] on button "Delete" at bounding box center [825, 590] width 67 height 39
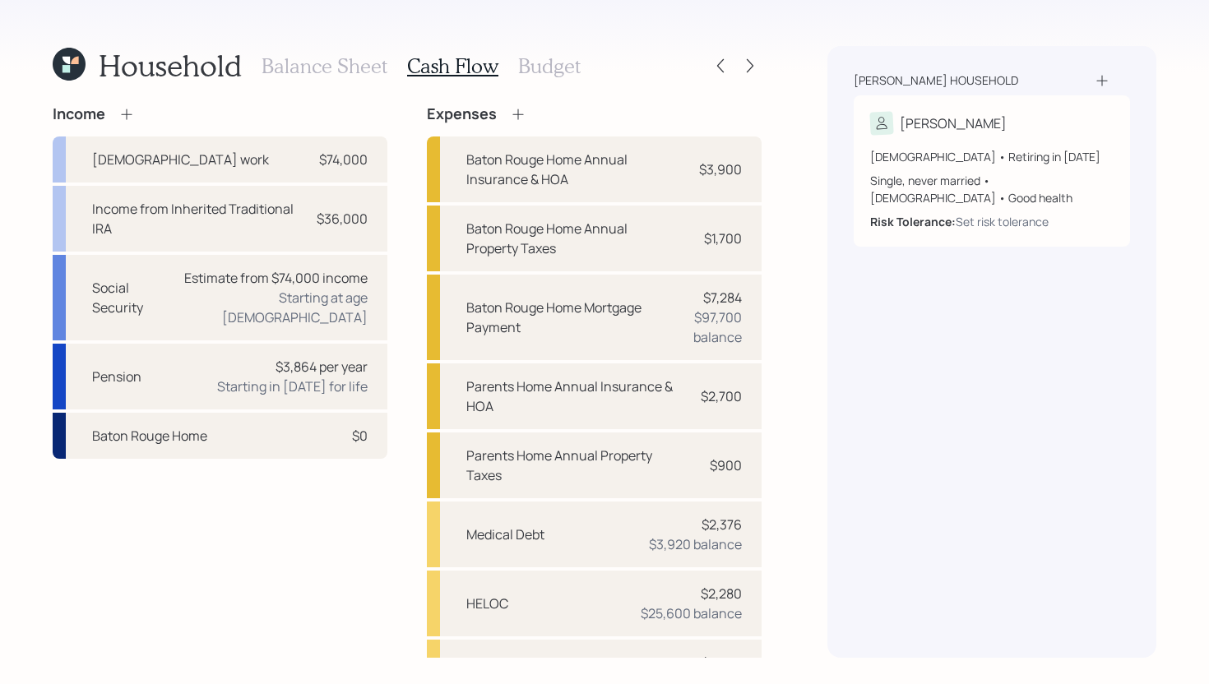
click at [540, 68] on h3 "Budget" at bounding box center [549, 66] width 63 height 24
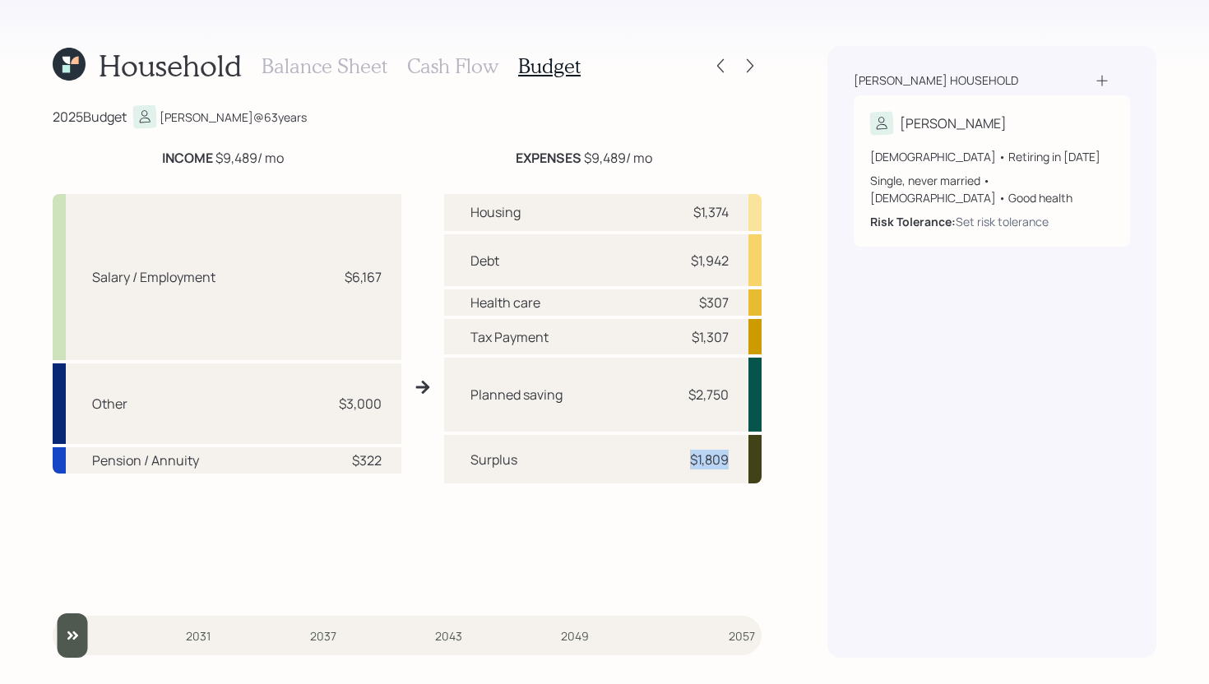
drag, startPoint x: 730, startPoint y: 462, endPoint x: 685, endPoint y: 461, distance: 44.4
click at [685, 461] on div "Surplus $1,809" at bounding box center [602, 459] width 317 height 49
click at [431, 71] on h3 "Cash Flow" at bounding box center [452, 66] width 91 height 24
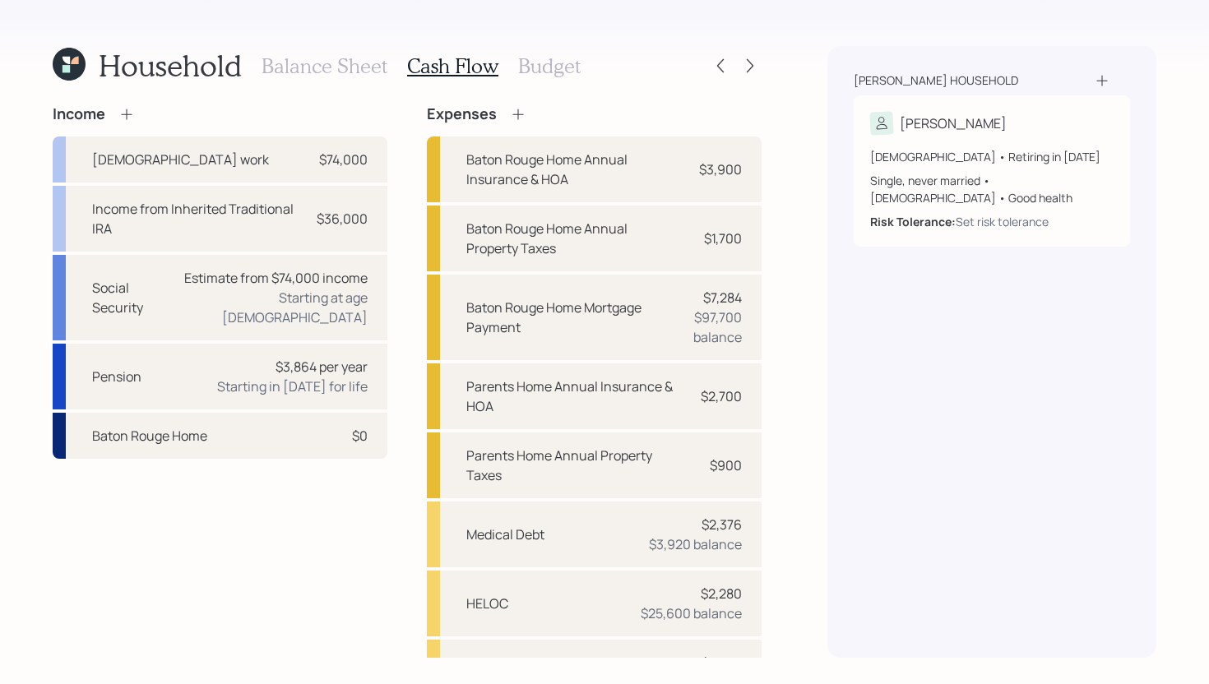
click at [519, 108] on icon at bounding box center [518, 114] width 16 height 16
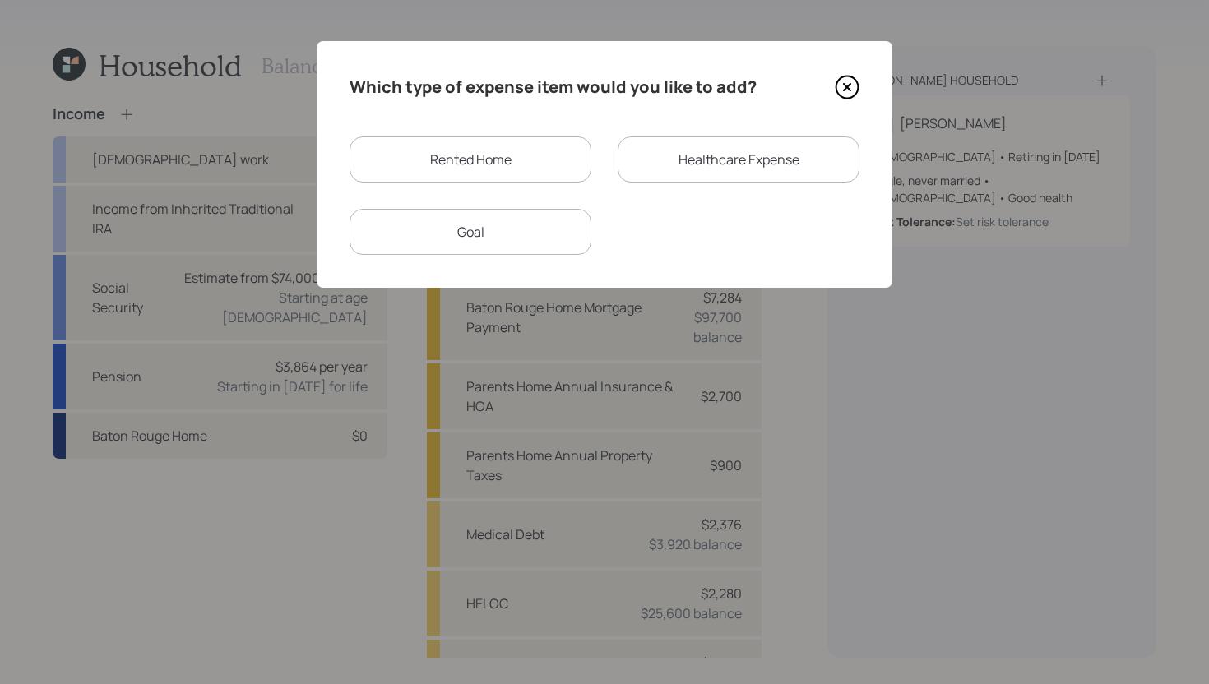
click at [512, 164] on div "Rented Home" at bounding box center [471, 160] width 242 height 46
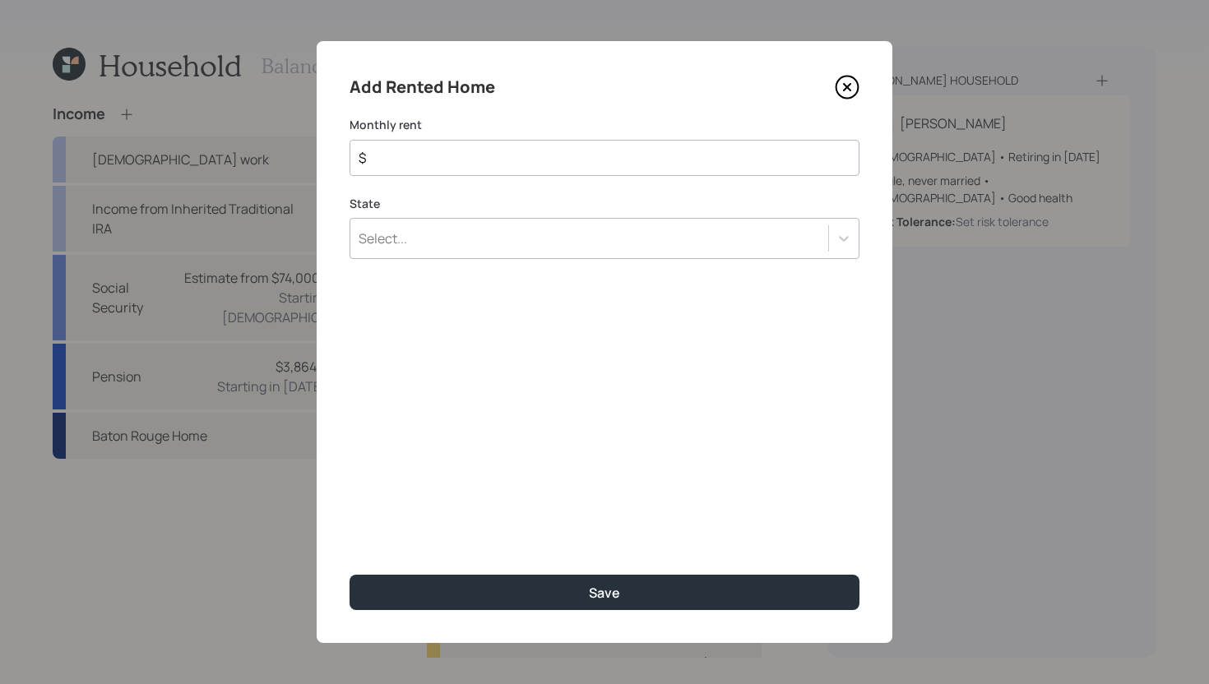
click at [512, 164] on input "$" at bounding box center [598, 158] width 482 height 20
type input "$ 1,300"
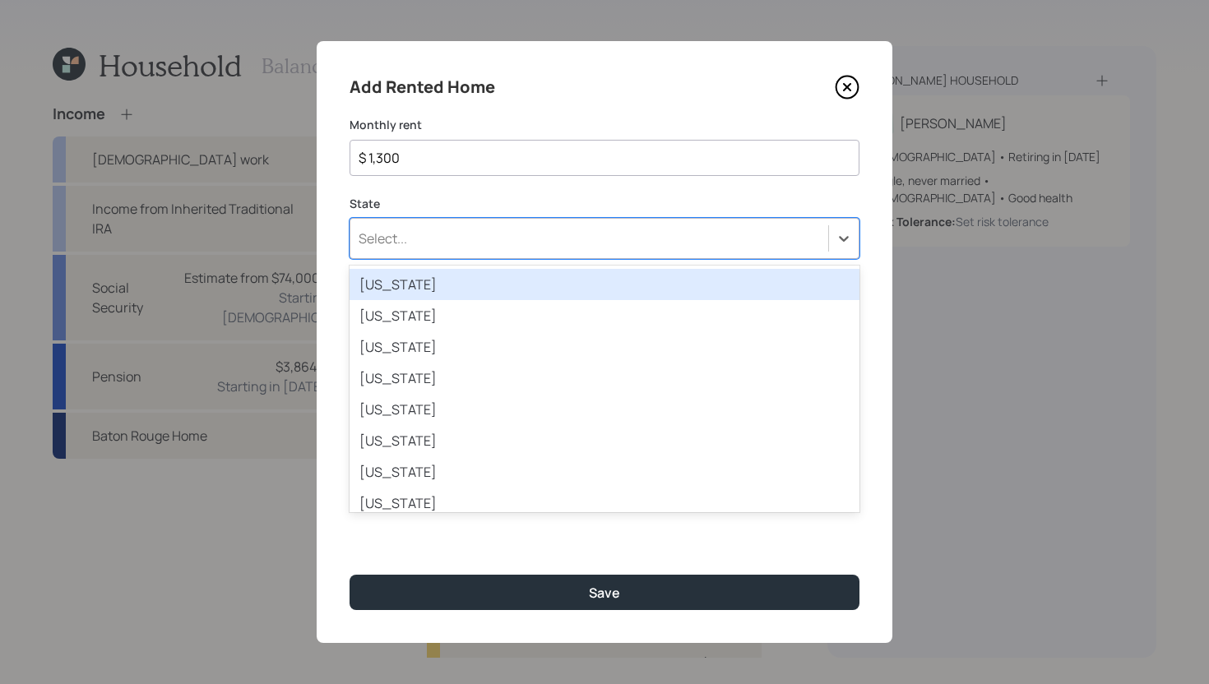
click at [511, 228] on div "Select..." at bounding box center [589, 239] width 478 height 28
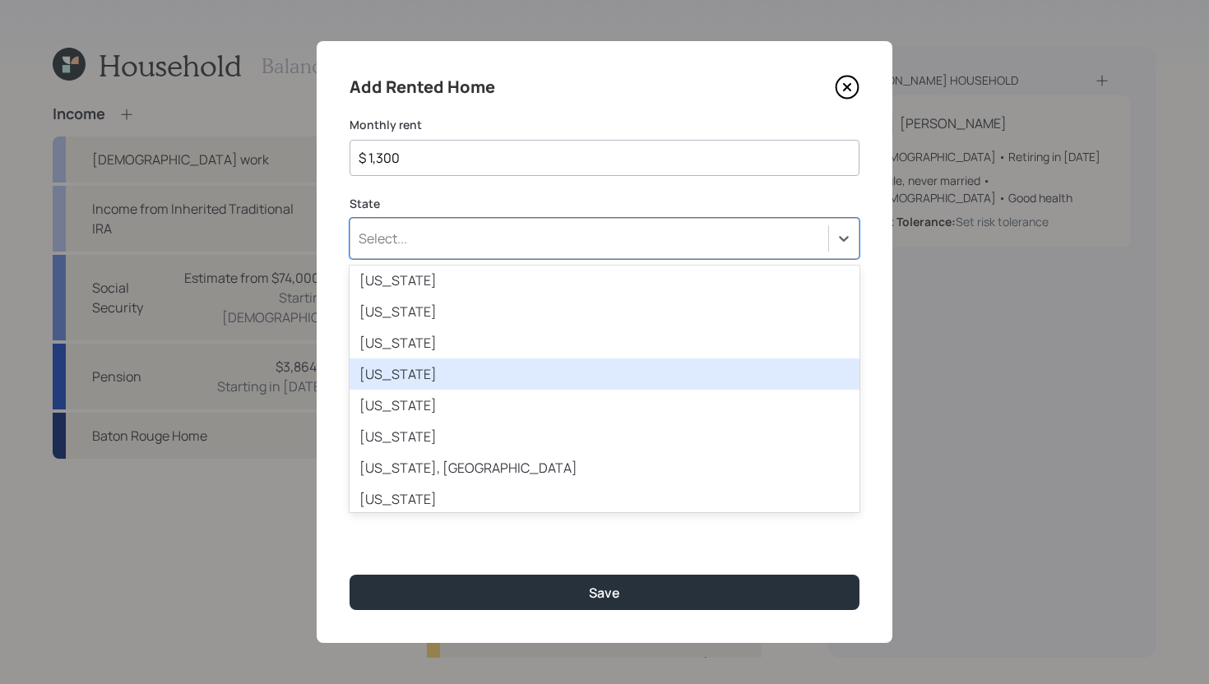
scroll to position [1286, 0]
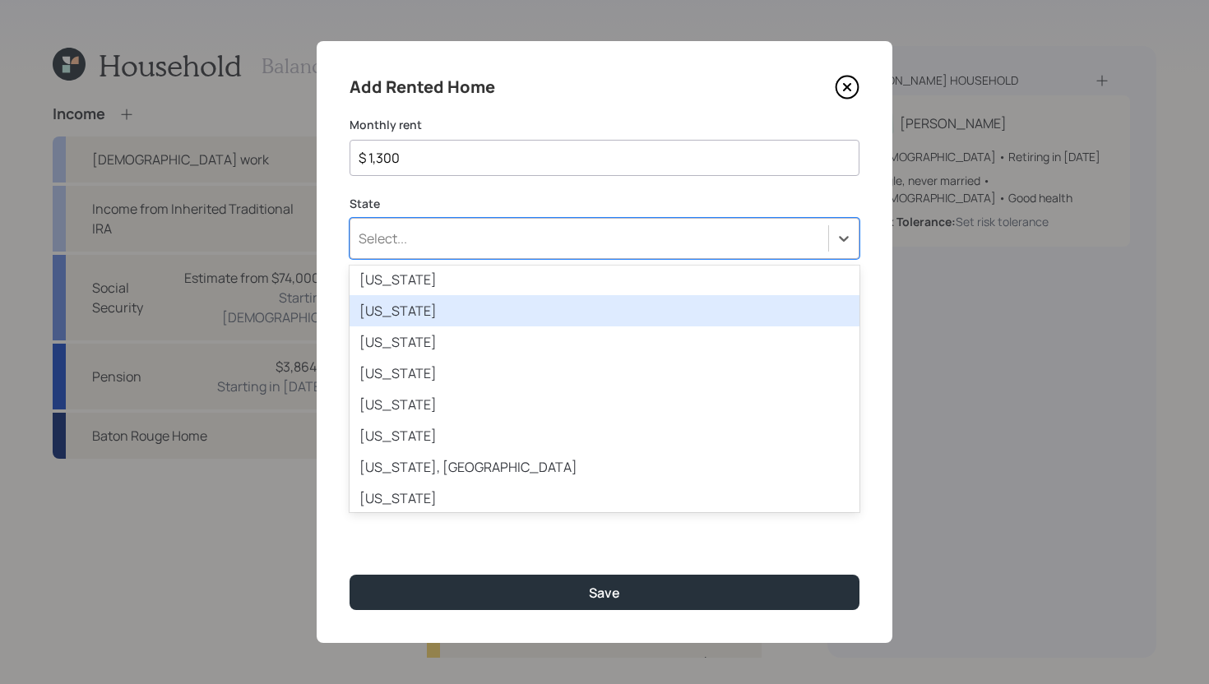
click at [452, 308] on div "[US_STATE]" at bounding box center [605, 310] width 510 height 31
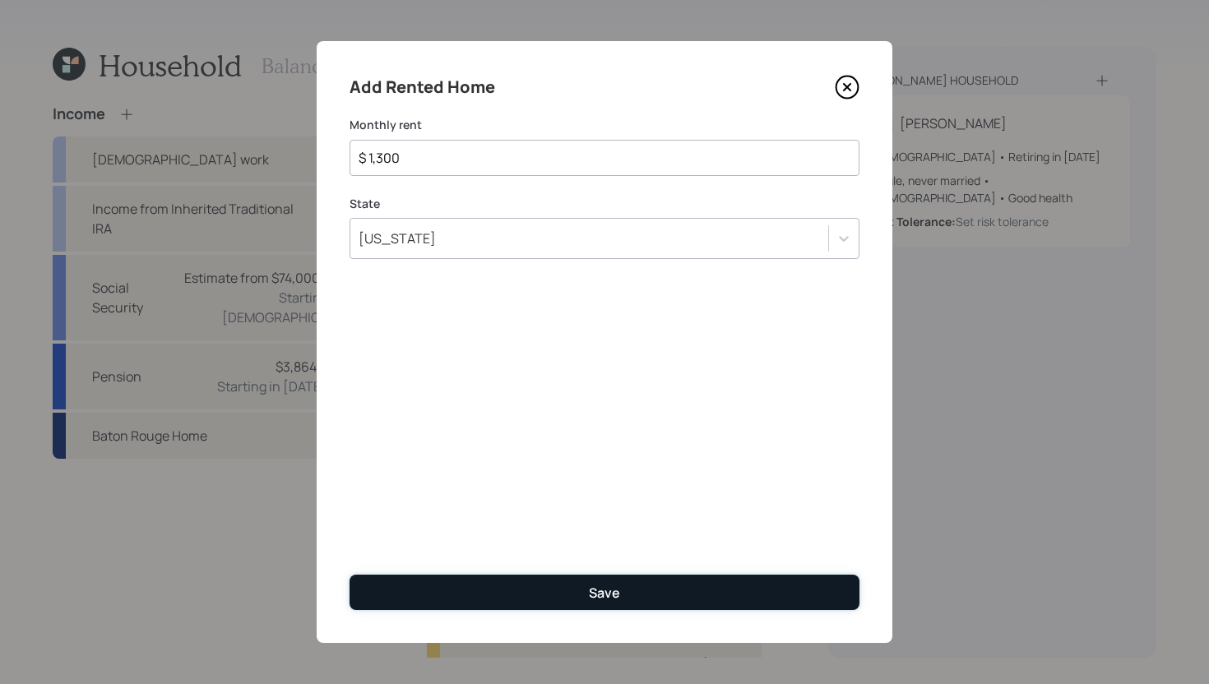
click at [517, 591] on button "Save" at bounding box center [605, 592] width 510 height 35
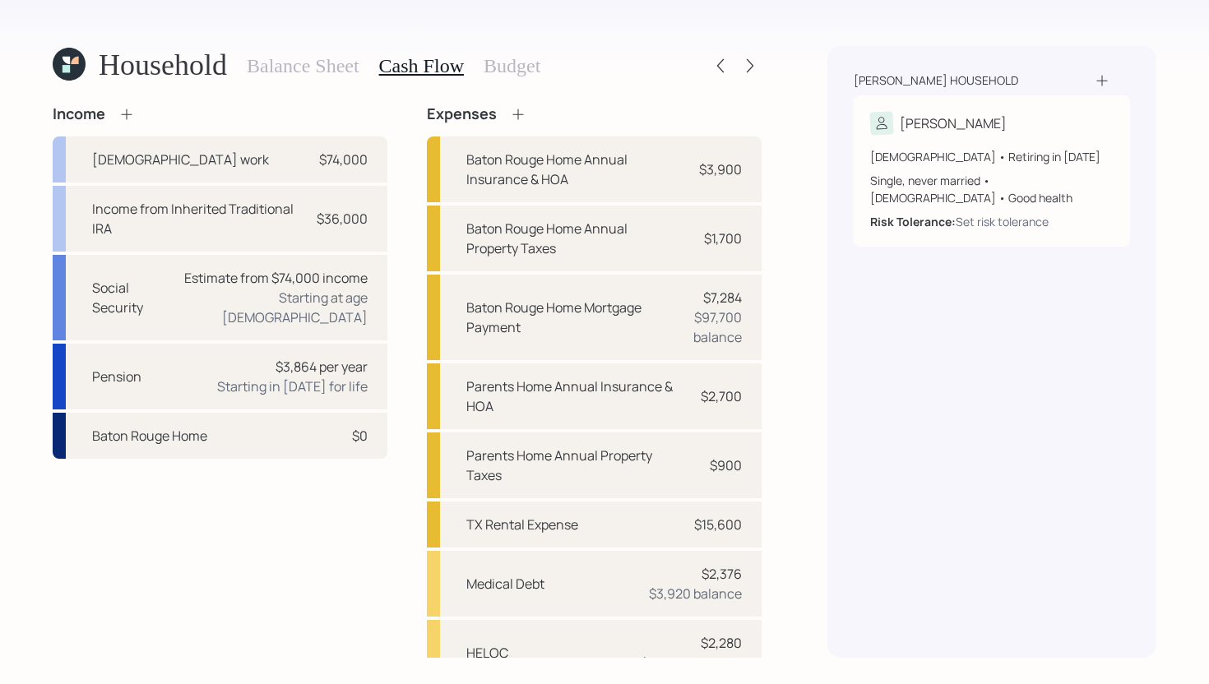
click at [540, 62] on h3 "Budget" at bounding box center [512, 66] width 57 height 24
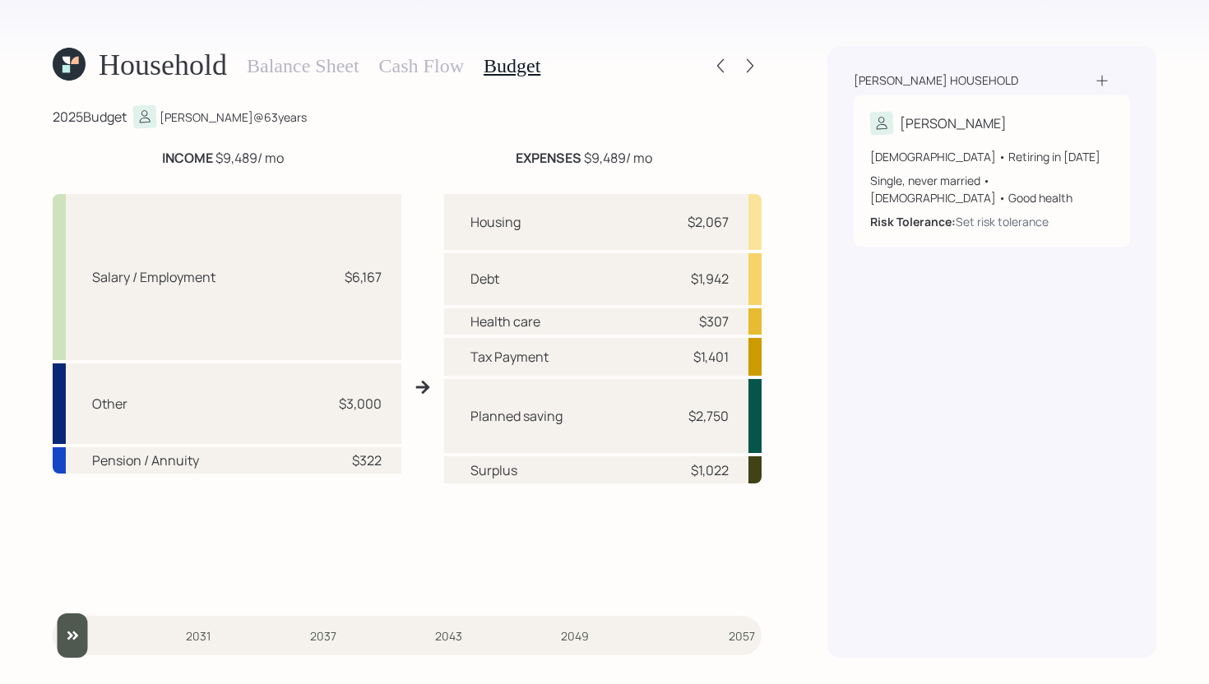
click at [464, 73] on h3 "Cash Flow" at bounding box center [421, 66] width 85 height 24
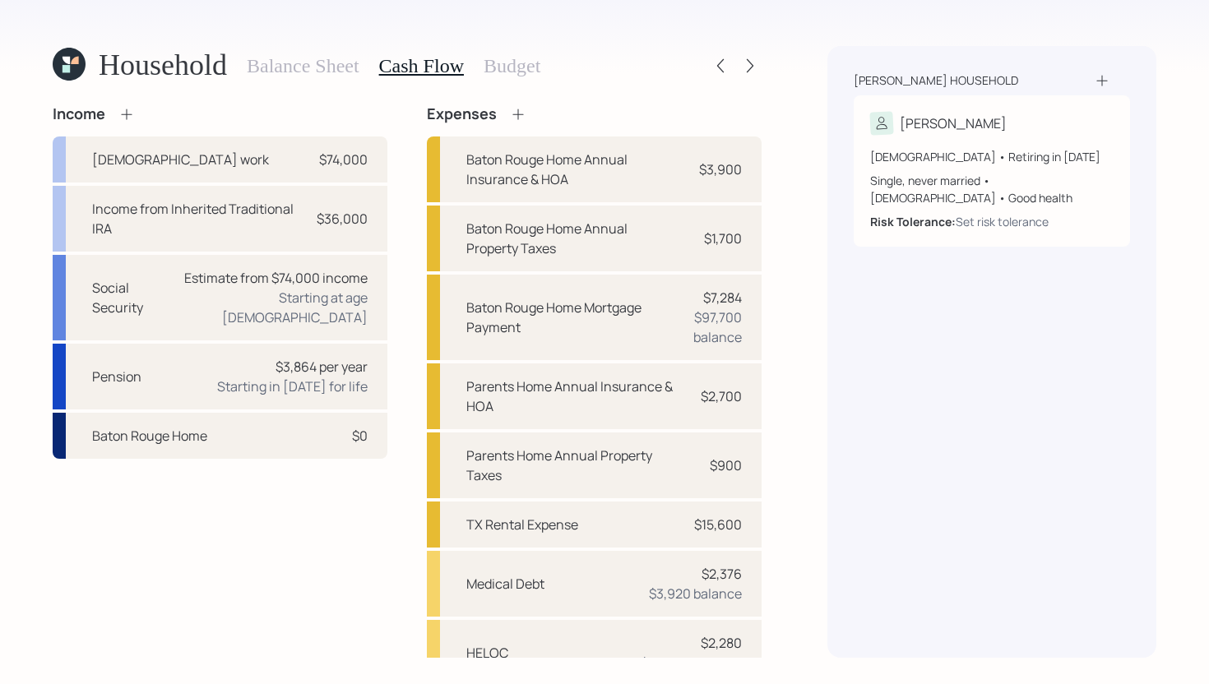
click at [348, 72] on h3 "Balance Sheet" at bounding box center [303, 66] width 113 height 24
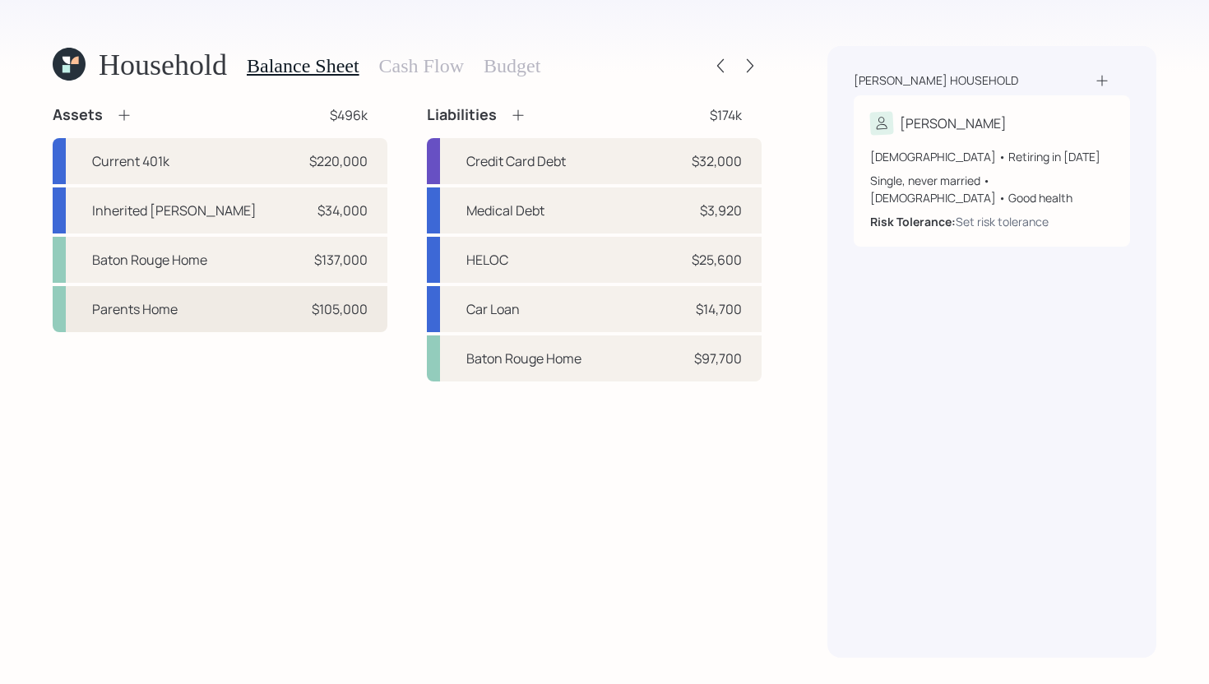
click at [300, 327] on div "Parents Home $105,000" at bounding box center [220, 309] width 335 height 46
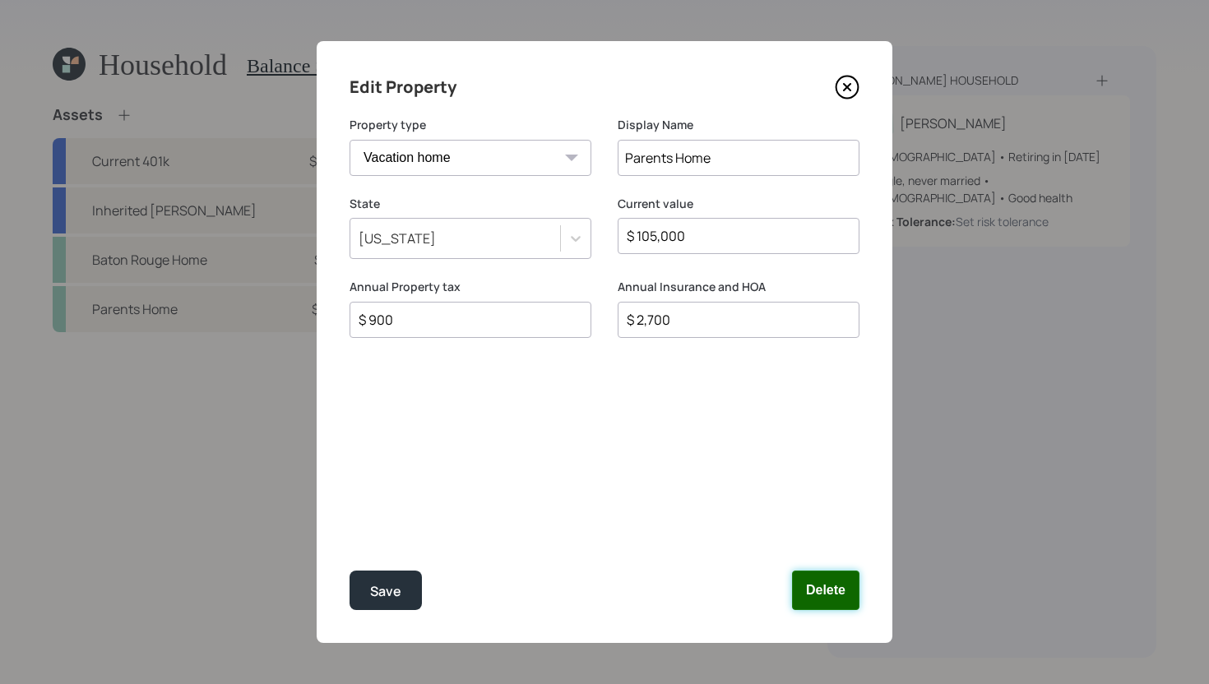
click at [817, 591] on button "Delete" at bounding box center [825, 590] width 67 height 39
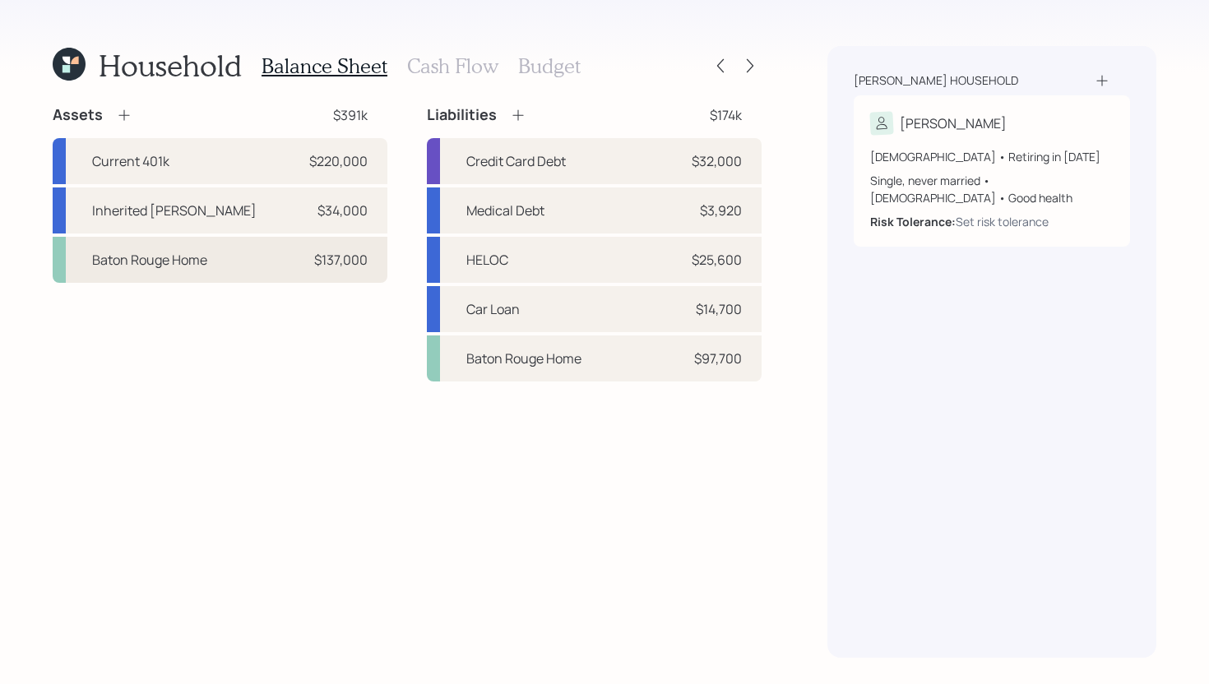
click at [181, 256] on div "Baton Rouge Home" at bounding box center [149, 260] width 115 height 20
select select "rental_property"
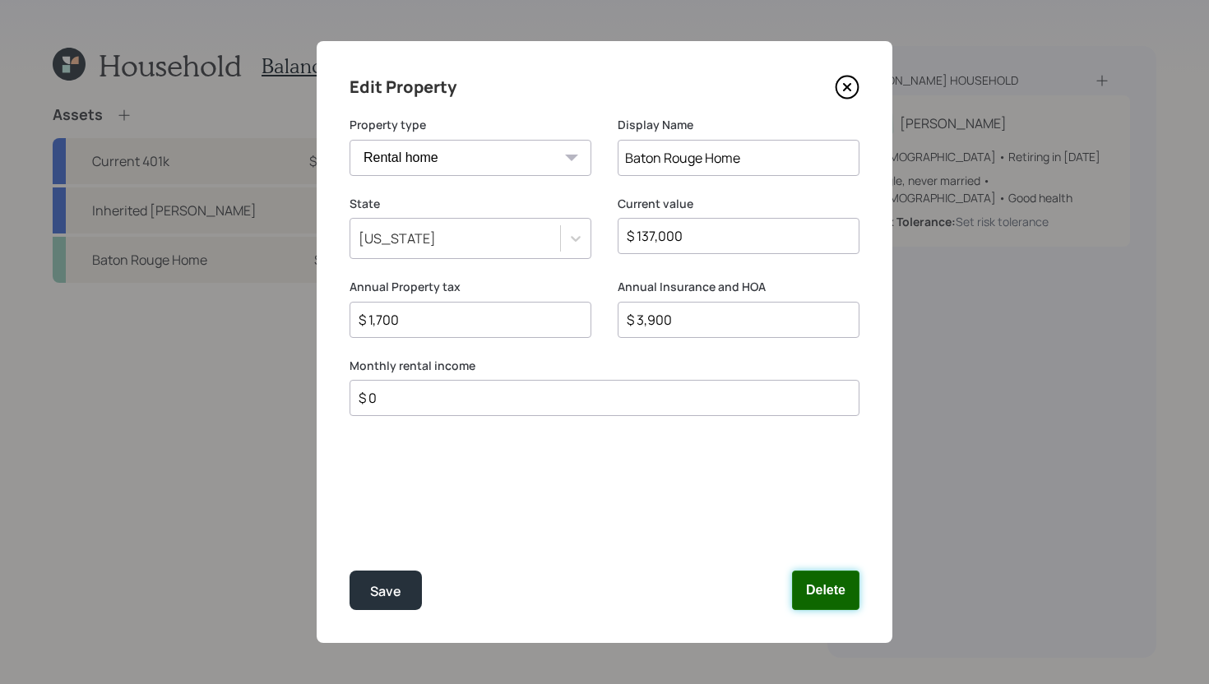
click at [827, 588] on button "Delete" at bounding box center [825, 590] width 67 height 39
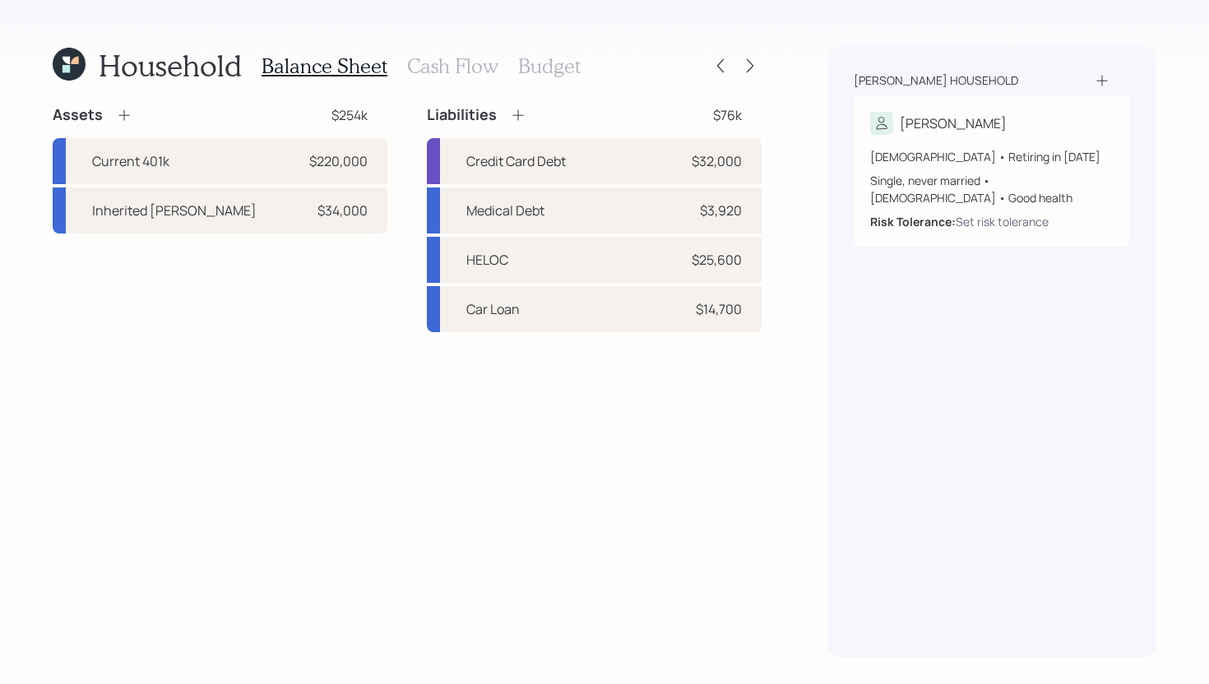
click at [120, 119] on icon at bounding box center [124, 115] width 16 height 16
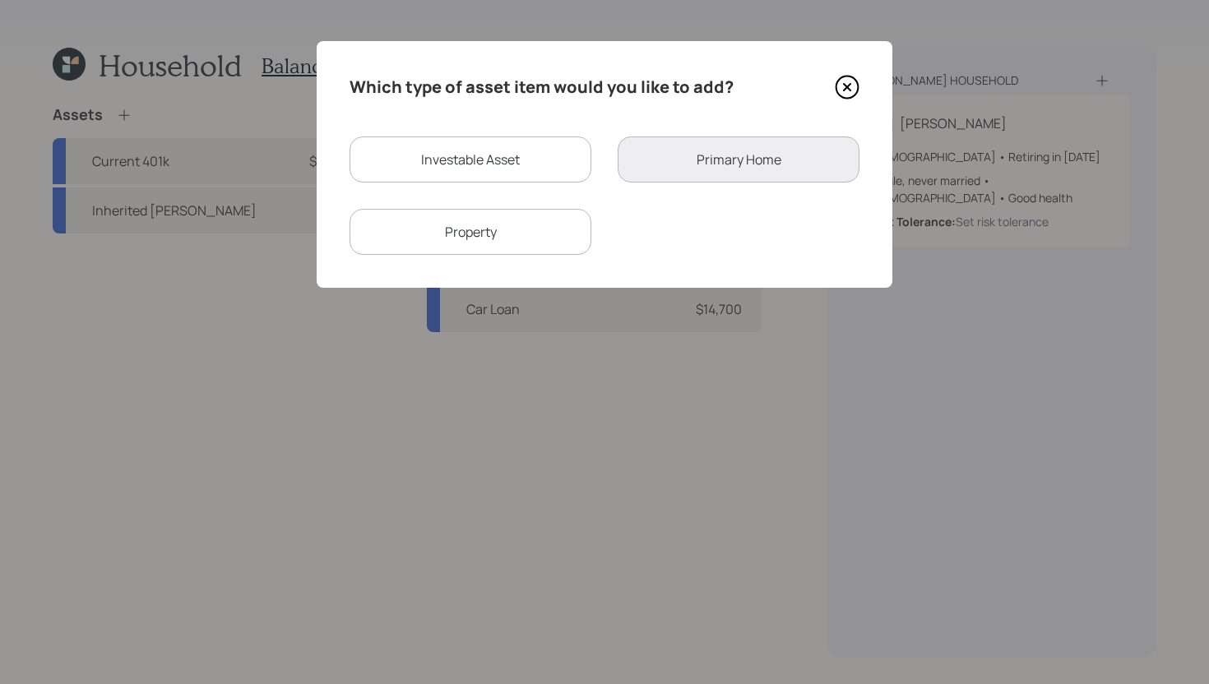
click at [488, 230] on div "Property" at bounding box center [471, 232] width 242 height 46
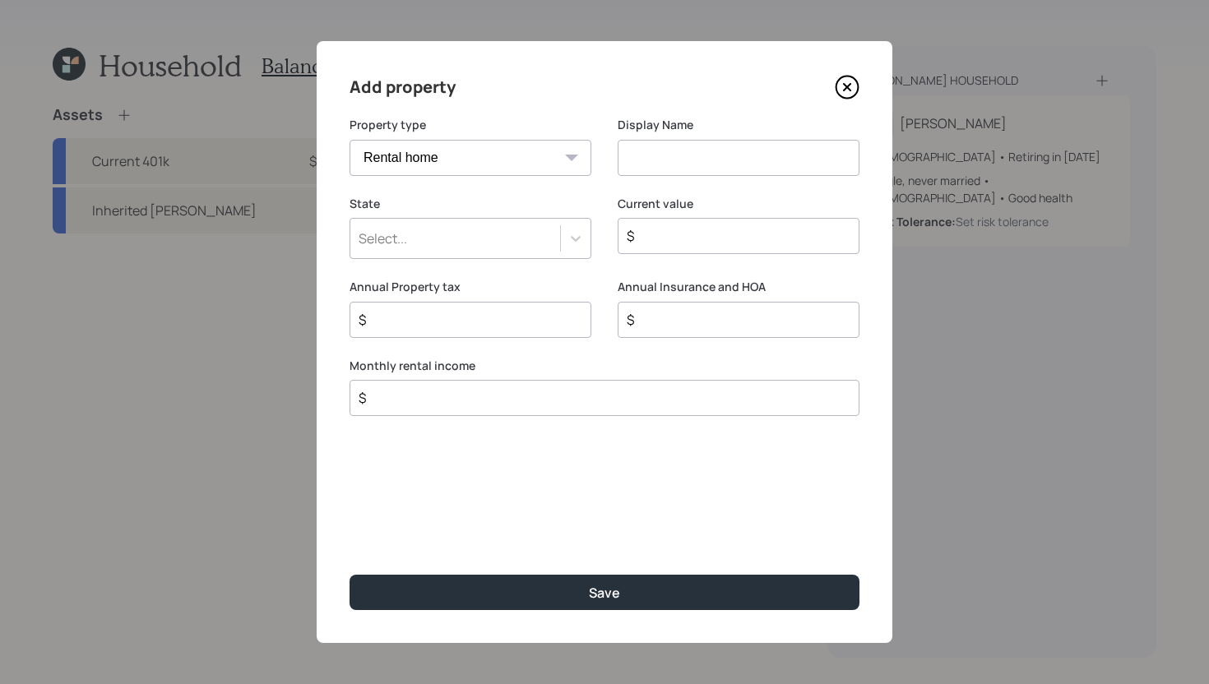
click at [485, 168] on select "Vacation home Rental home" at bounding box center [471, 158] width 242 height 36
select select "vacation_property"
click at [350, 140] on select "Vacation home Rental home" at bounding box center [471, 158] width 242 height 36
click at [677, 171] on input at bounding box center [739, 158] width 242 height 36
type input "Baton Rouge Home"
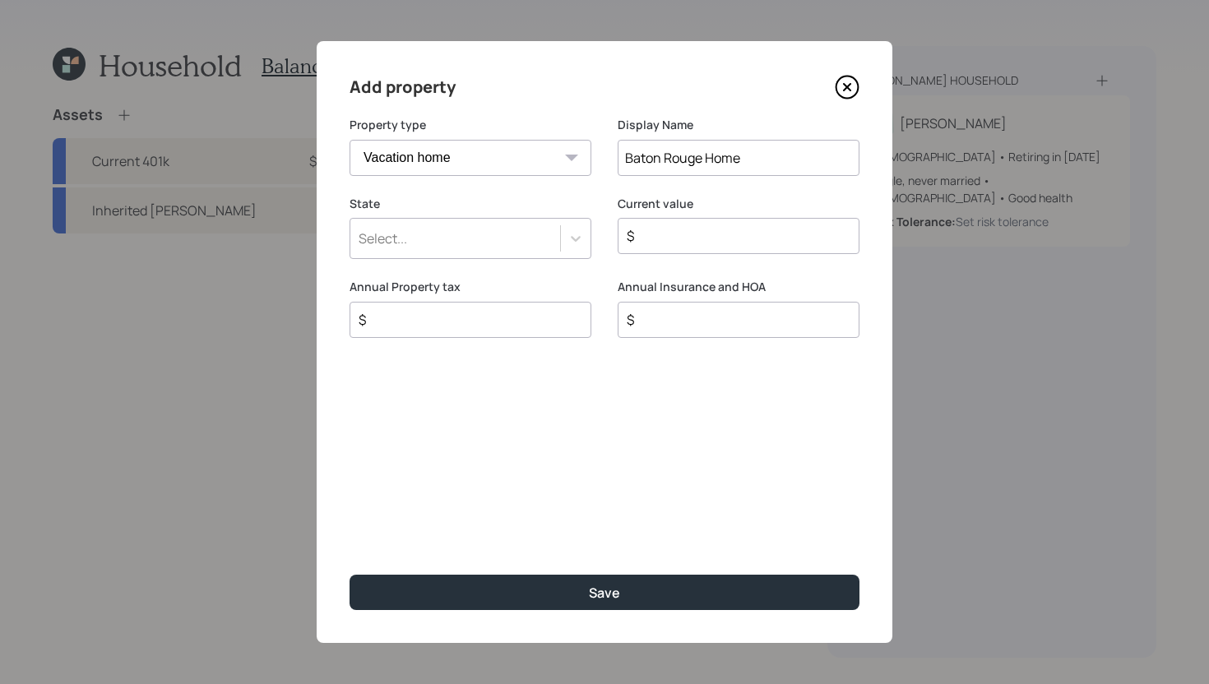
click at [544, 316] on input "$" at bounding box center [464, 320] width 214 height 20
type input "$ 1,700"
click at [674, 324] on input "$" at bounding box center [732, 320] width 214 height 20
type input "$ 3,900"
click at [694, 245] on input "$" at bounding box center [732, 236] width 214 height 20
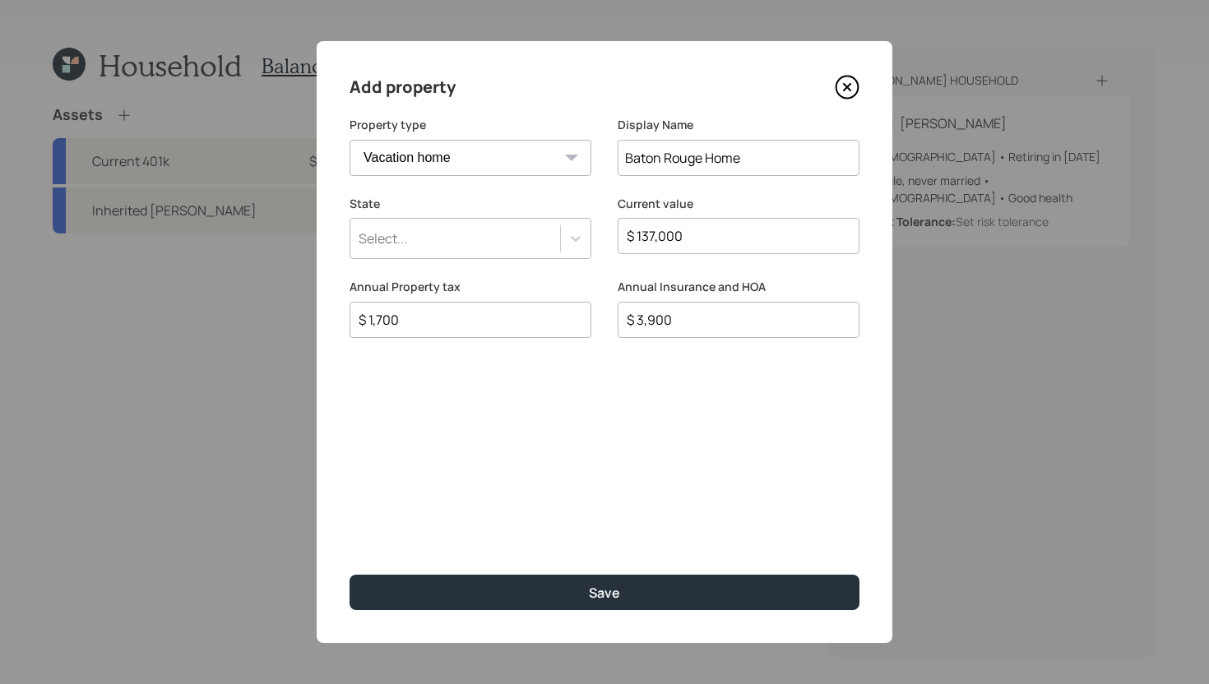
type input "$ 137,000"
click at [501, 238] on div "Select..." at bounding box center [455, 239] width 210 height 28
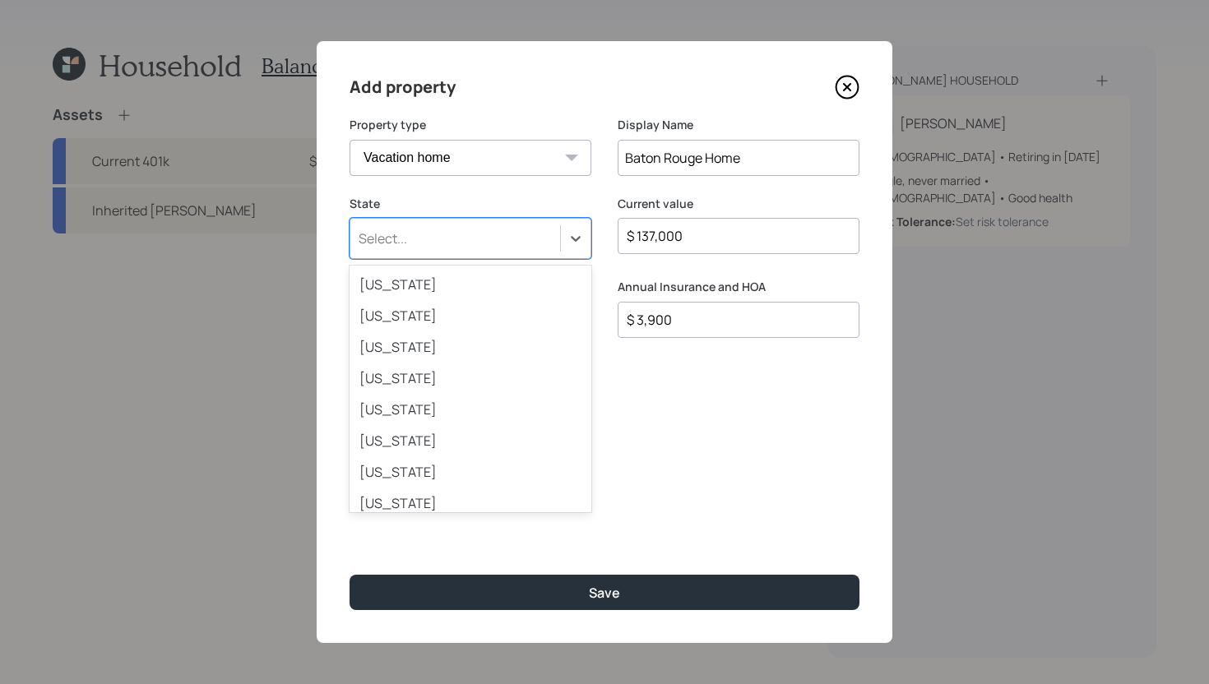
scroll to position [419, 0]
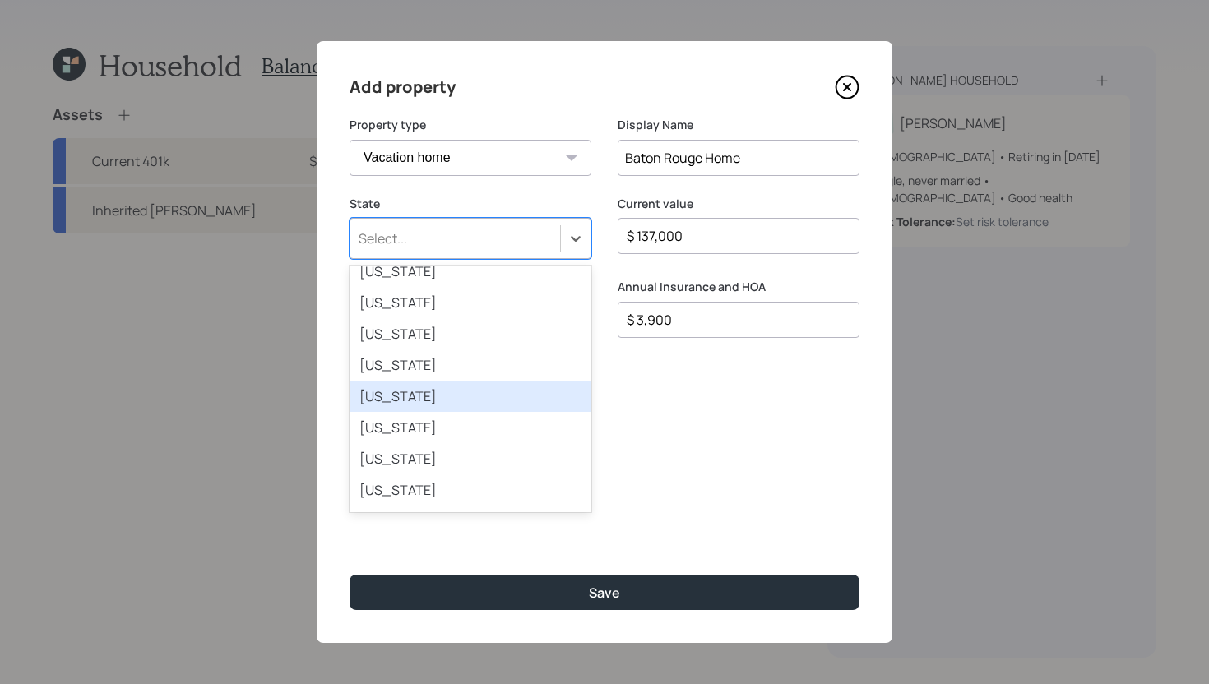
click at [451, 410] on div "[US_STATE]" at bounding box center [471, 396] width 242 height 31
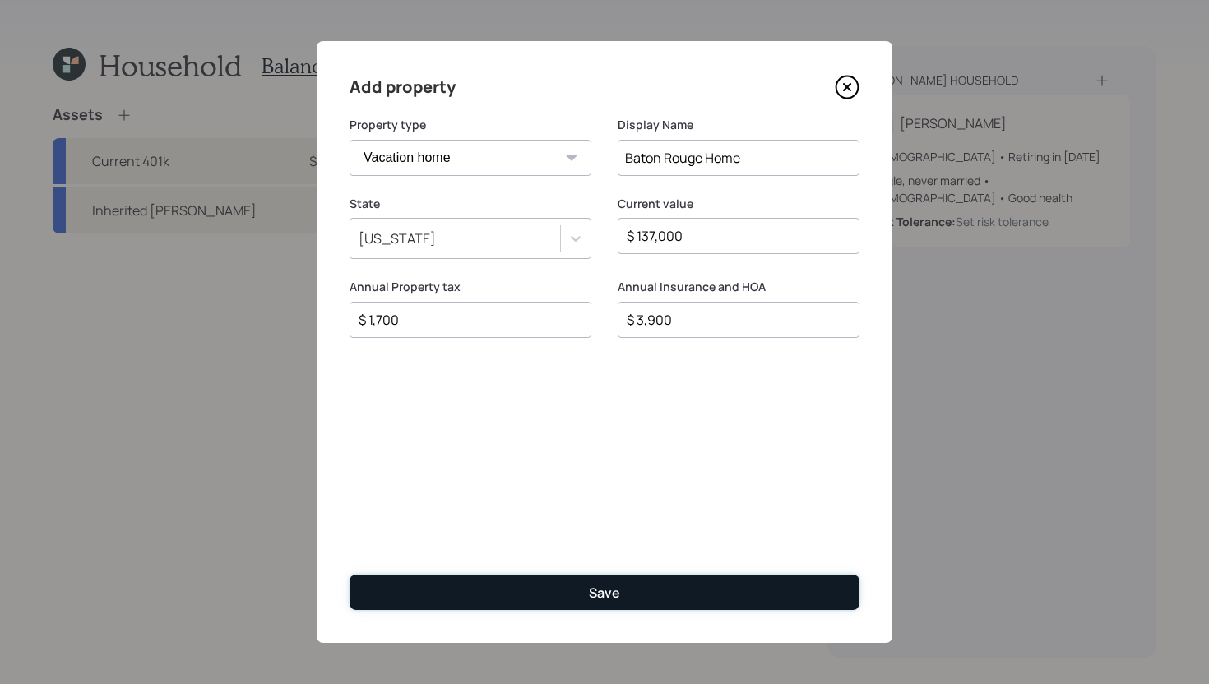
click at [504, 591] on button "Save" at bounding box center [605, 592] width 510 height 35
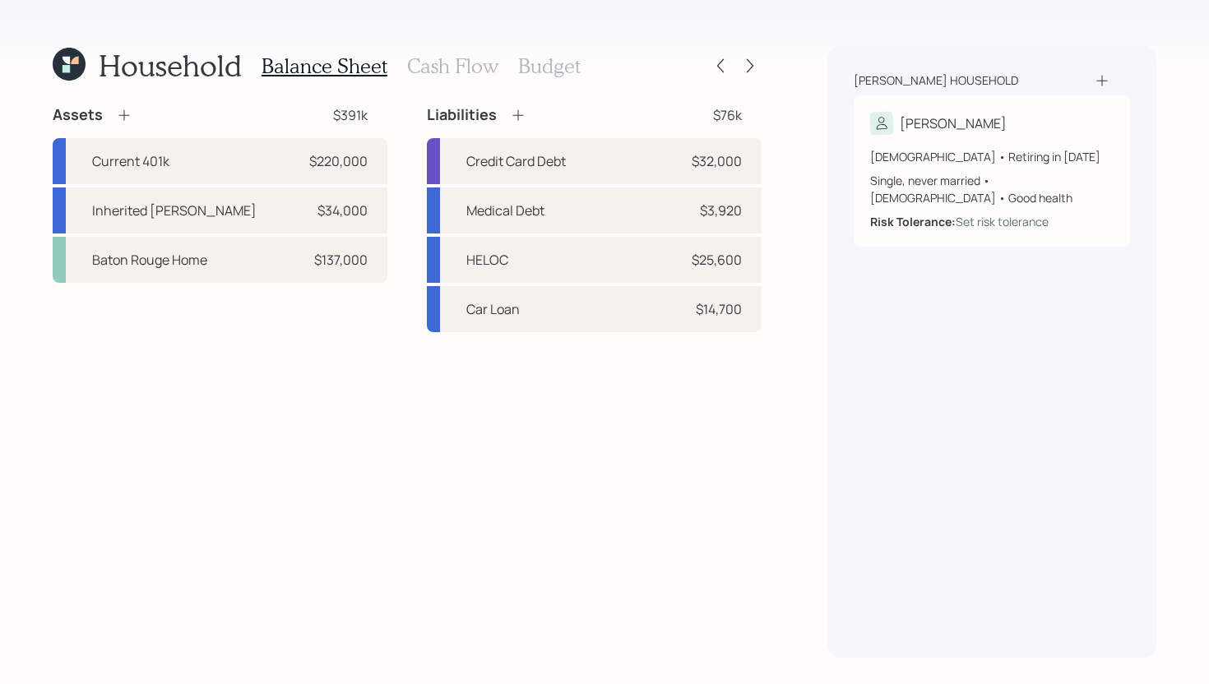
click at [521, 117] on icon at bounding box center [518, 115] width 16 height 16
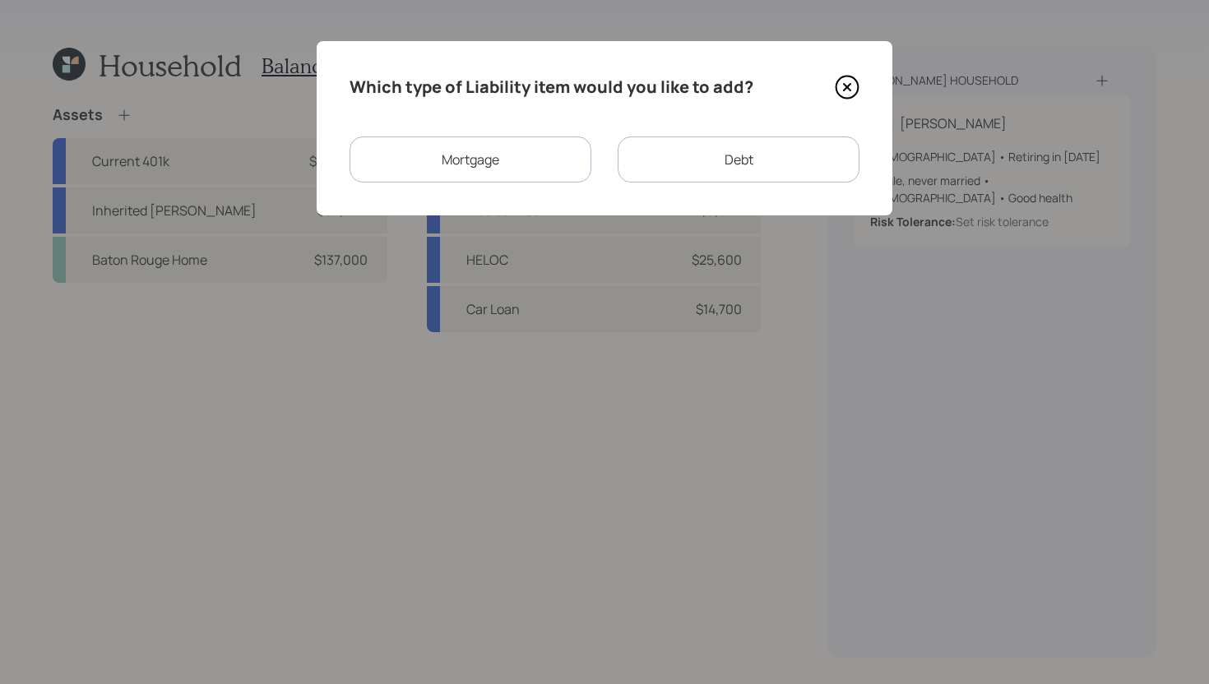
click at [510, 152] on div "Mortgage" at bounding box center [471, 160] width 242 height 46
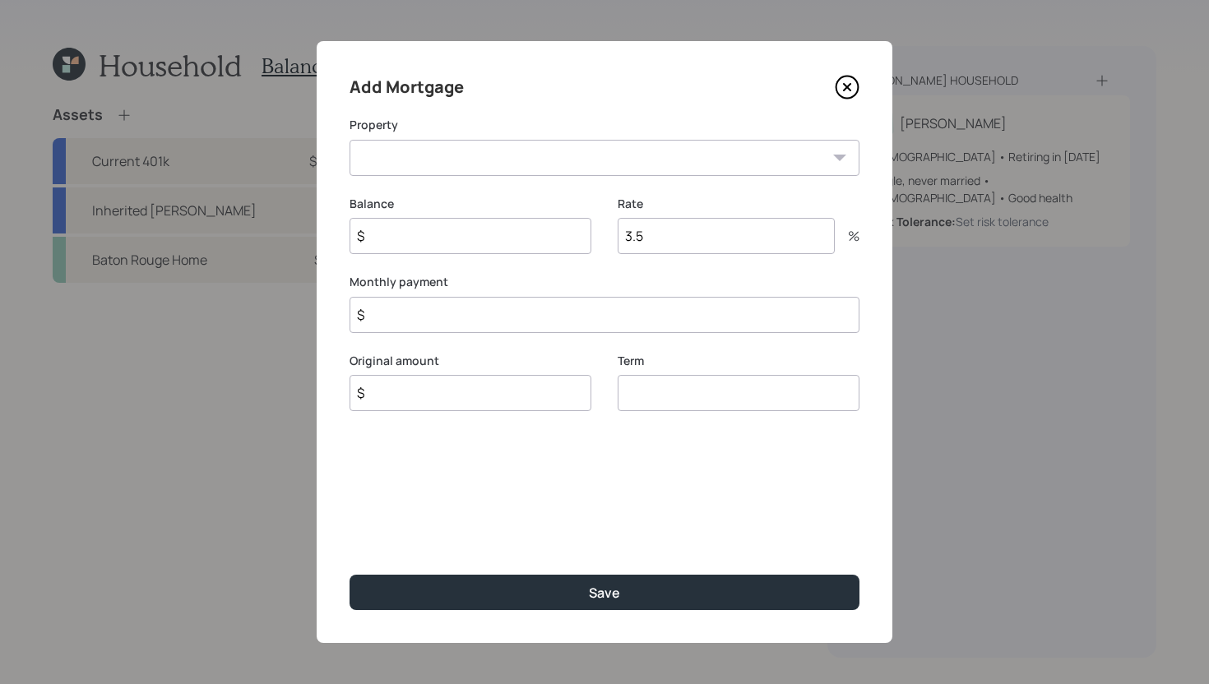
click at [495, 251] on input "$" at bounding box center [471, 236] width 242 height 36
type input "$ 97,000"
click at [482, 397] on input "$" at bounding box center [471, 393] width 242 height 36
type input "$ 97,000"
click at [658, 407] on input "number" at bounding box center [739, 393] width 242 height 36
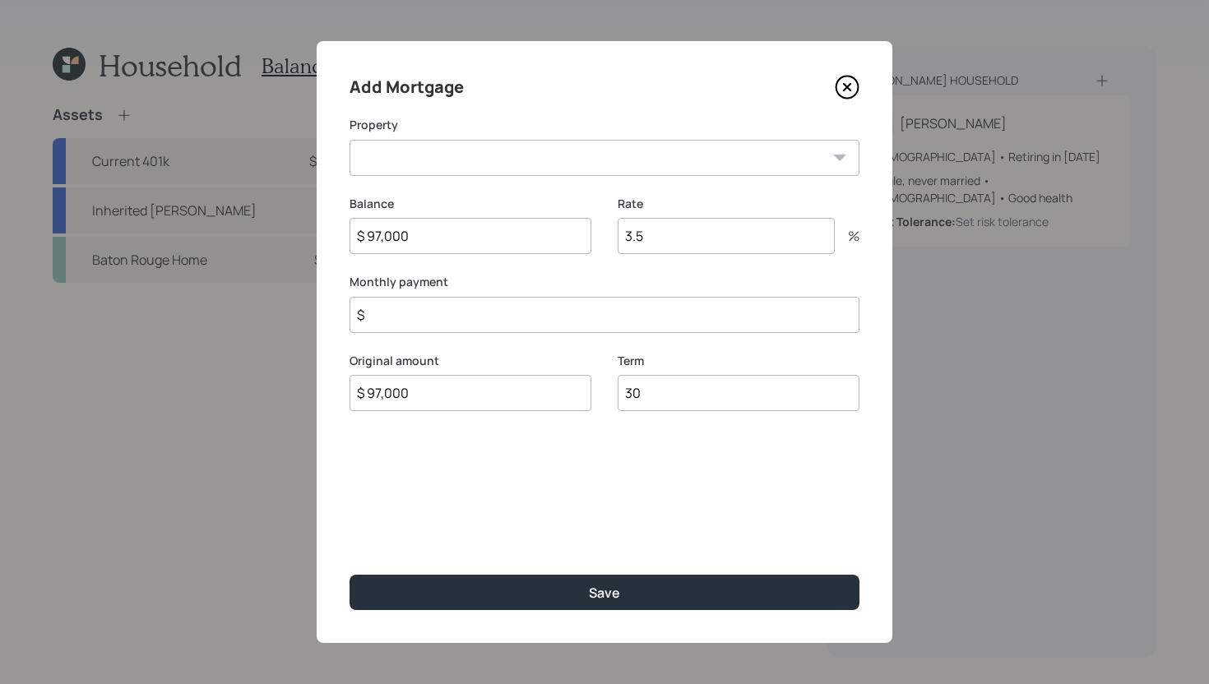
type input "30"
click at [646, 247] on input "3.5" at bounding box center [726, 236] width 217 height 36
type input "5.25"
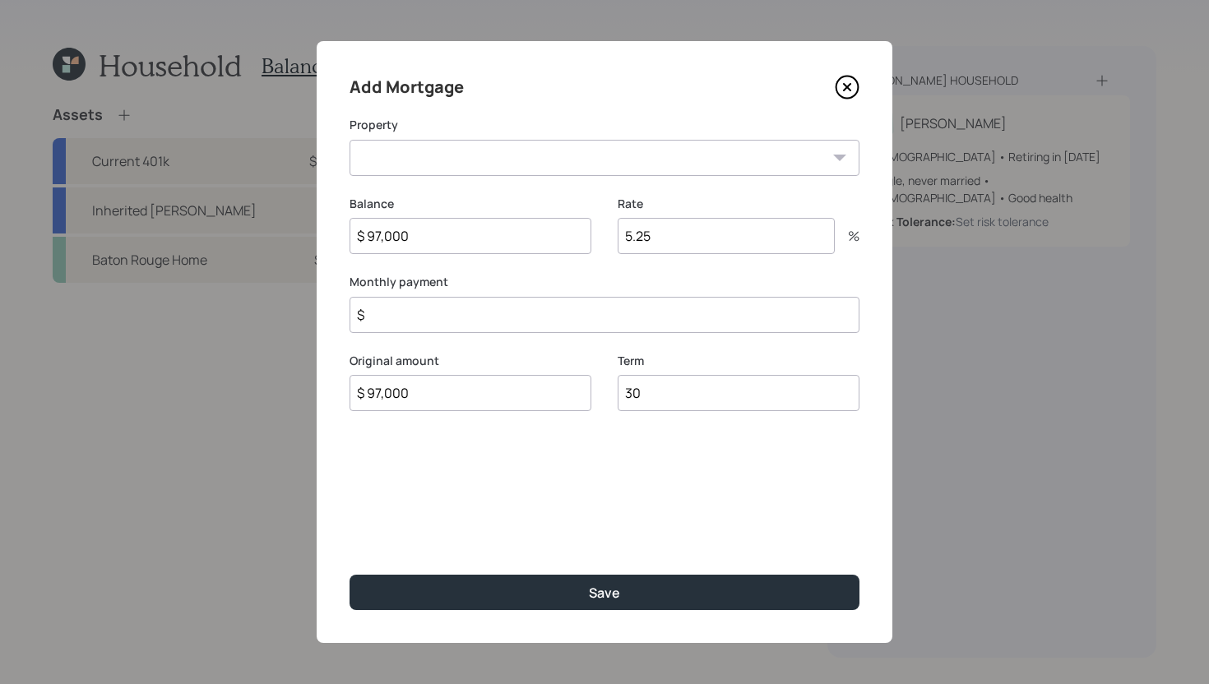
click at [591, 313] on input "$" at bounding box center [605, 315] width 510 height 36
type input "$ 607"
click at [610, 145] on select "Baton Rouge Home" at bounding box center [605, 158] width 510 height 36
select select "dc27a6b8-db8b-49cb-8743-7ce2fd6bd7d9"
click at [350, 140] on select "Baton Rouge Home" at bounding box center [605, 158] width 510 height 36
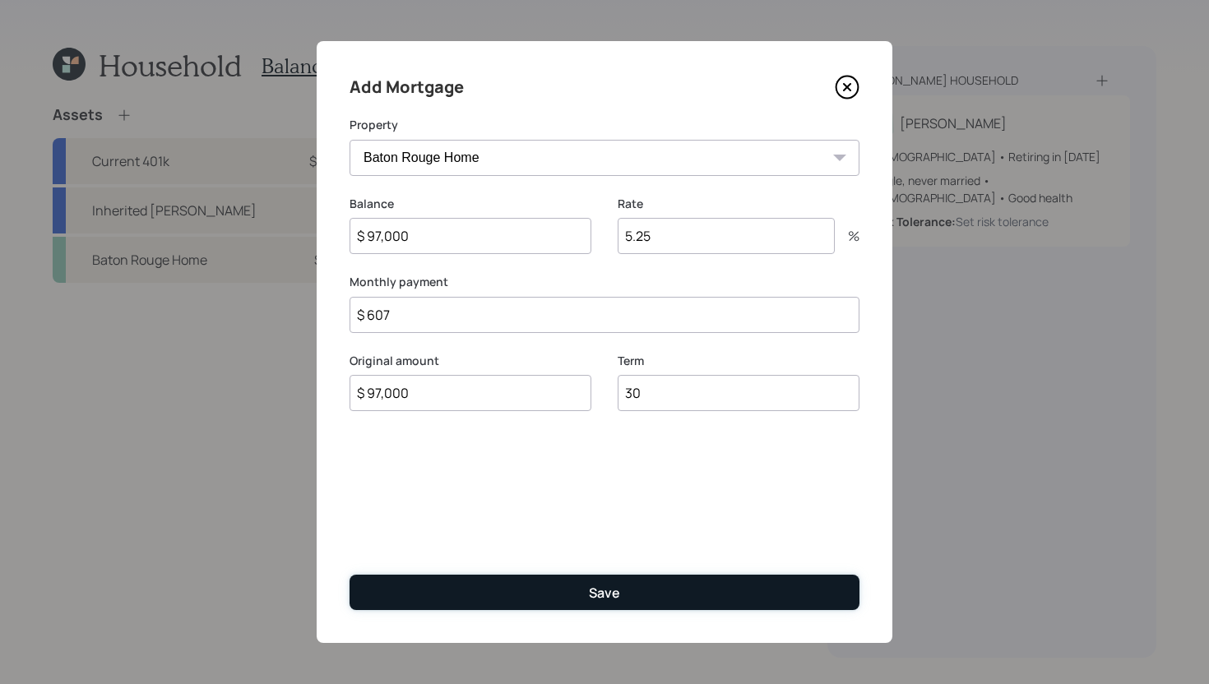
click at [574, 584] on button "Save" at bounding box center [605, 592] width 510 height 35
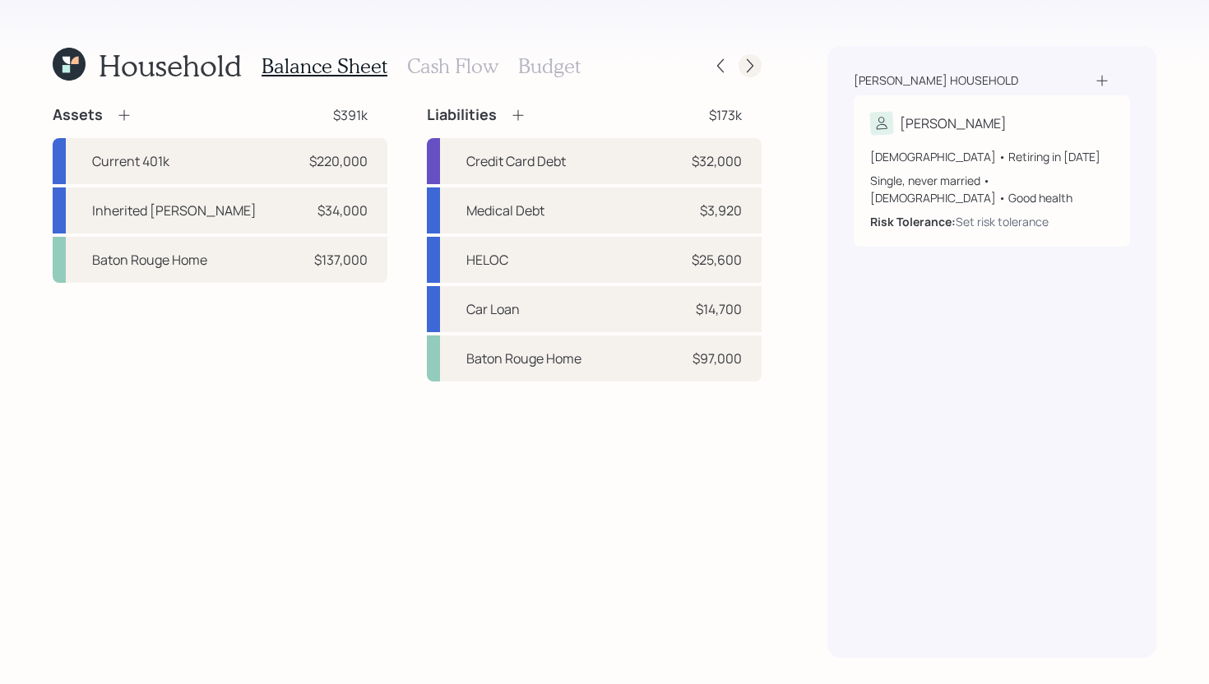
click at [748, 63] on icon at bounding box center [750, 66] width 16 height 16
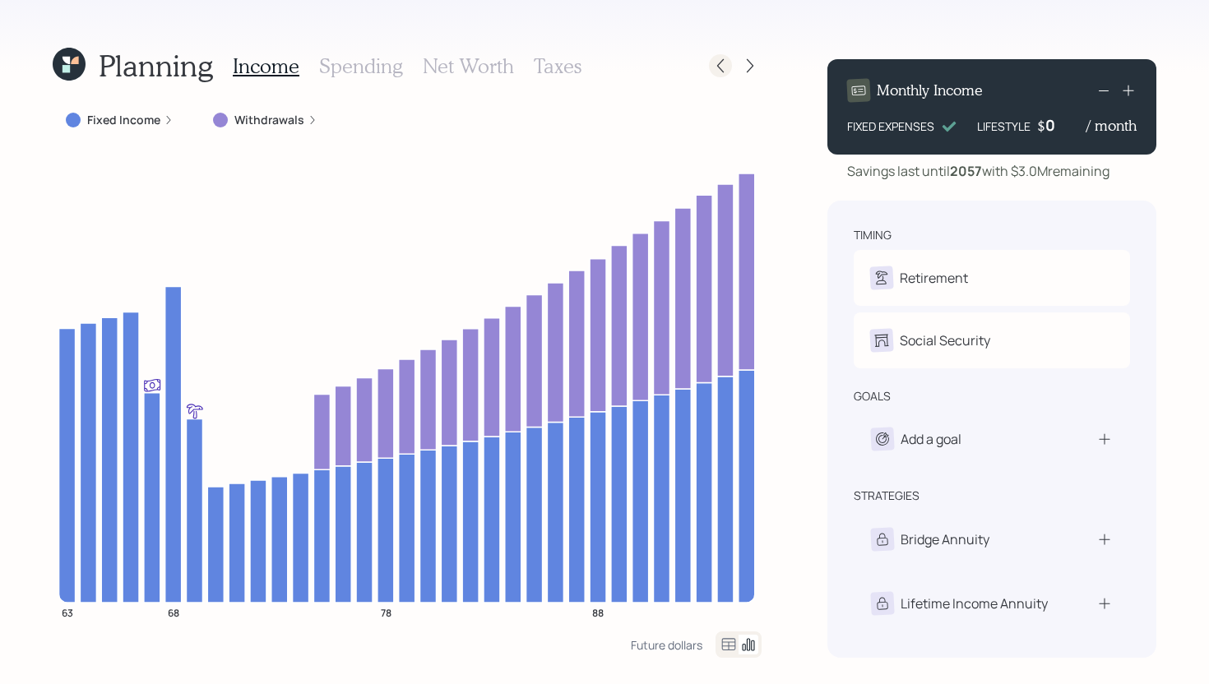
click at [716, 69] on icon at bounding box center [720, 66] width 16 height 16
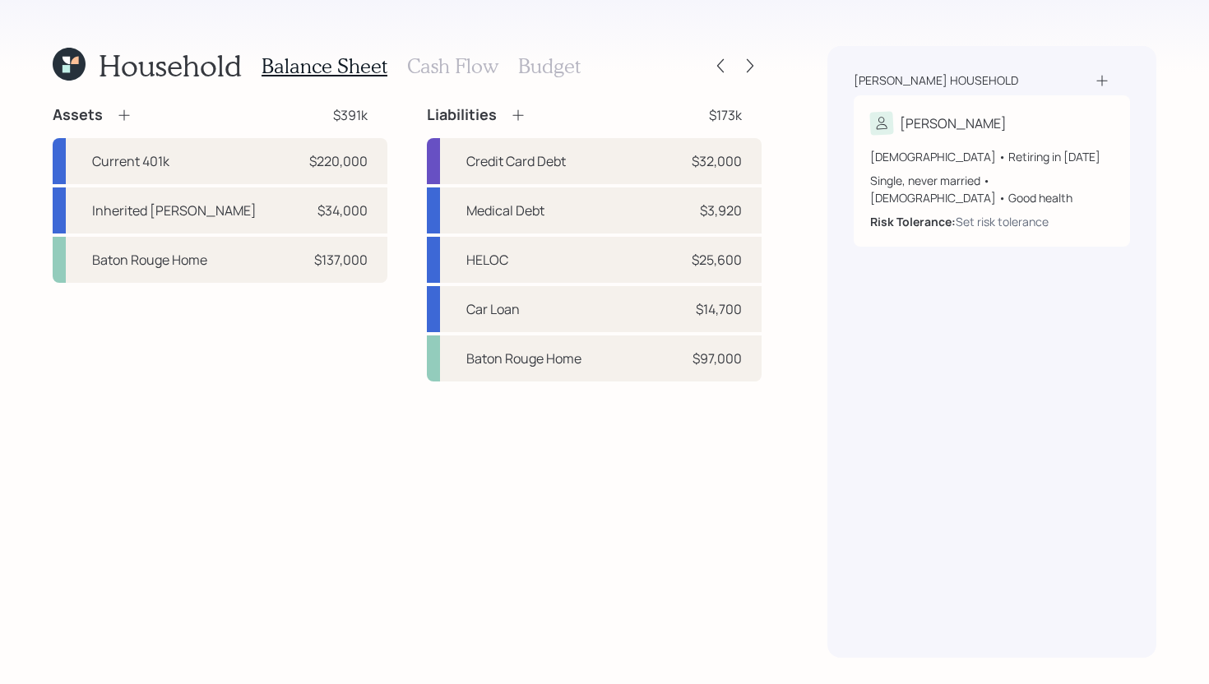
click at [403, 66] on div "Balance Sheet Cash Flow Budget" at bounding box center [421, 65] width 319 height 39
click at [423, 65] on h3 "Cash Flow" at bounding box center [452, 66] width 91 height 24
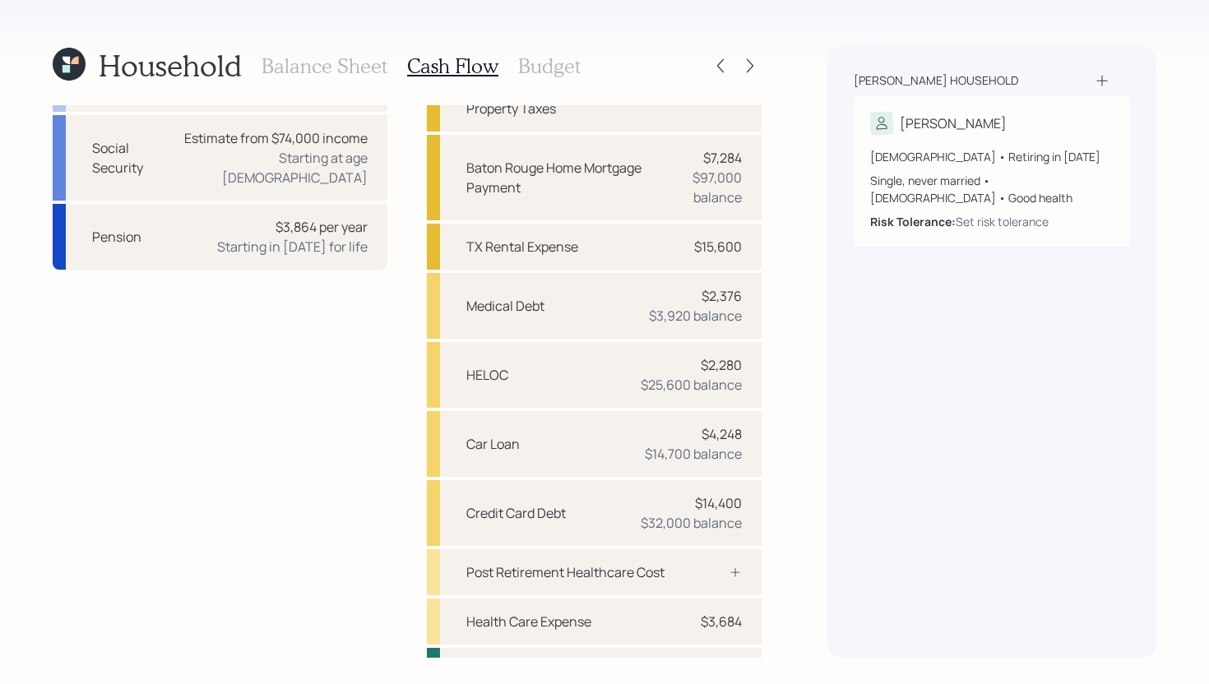
scroll to position [158, 0]
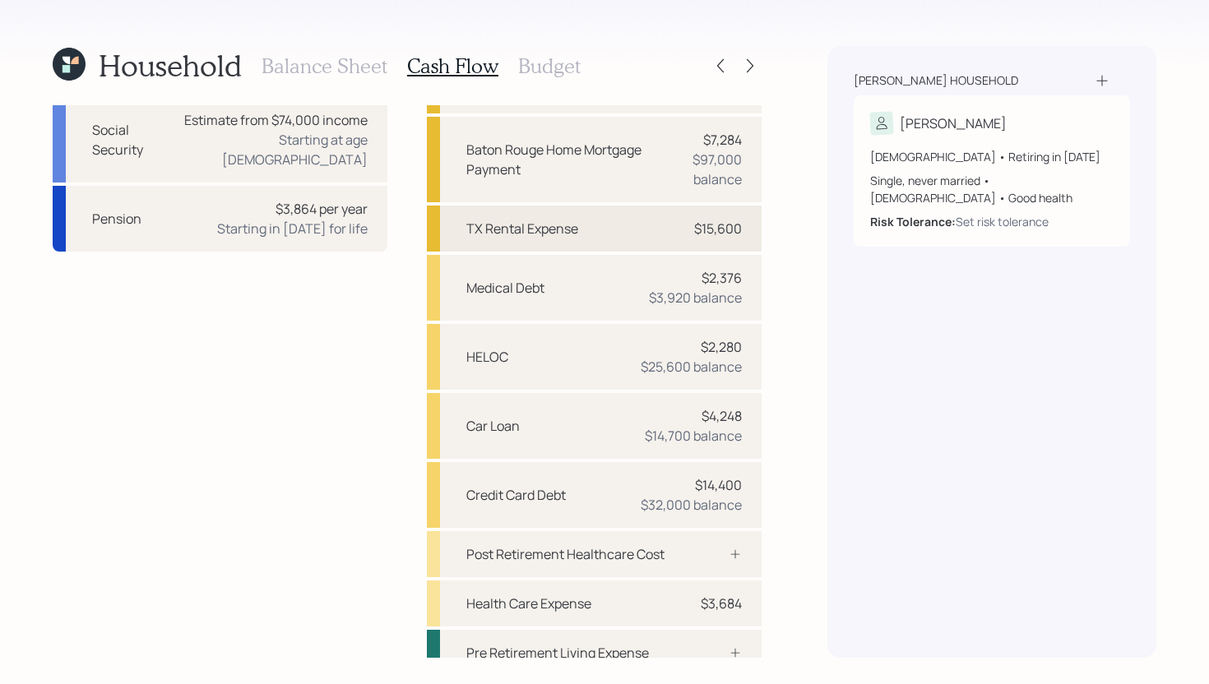
click at [638, 221] on div "TX Rental Expense $15,600" at bounding box center [594, 229] width 335 height 46
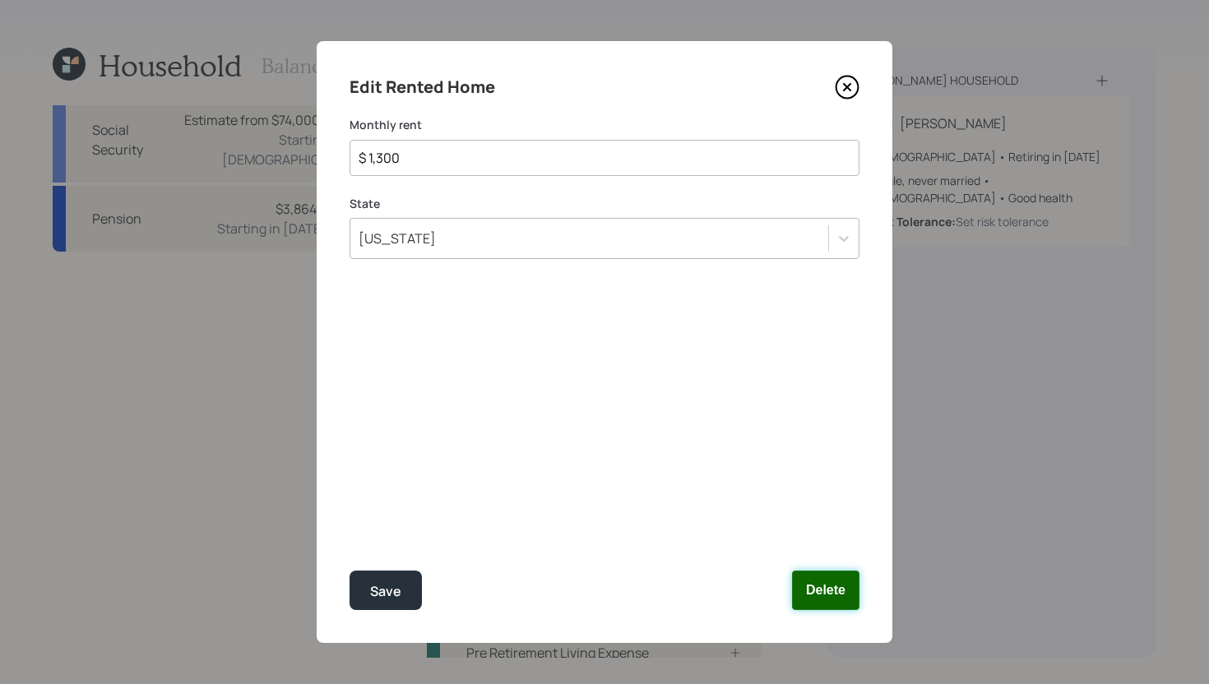
click at [816, 581] on button "Delete" at bounding box center [825, 590] width 67 height 39
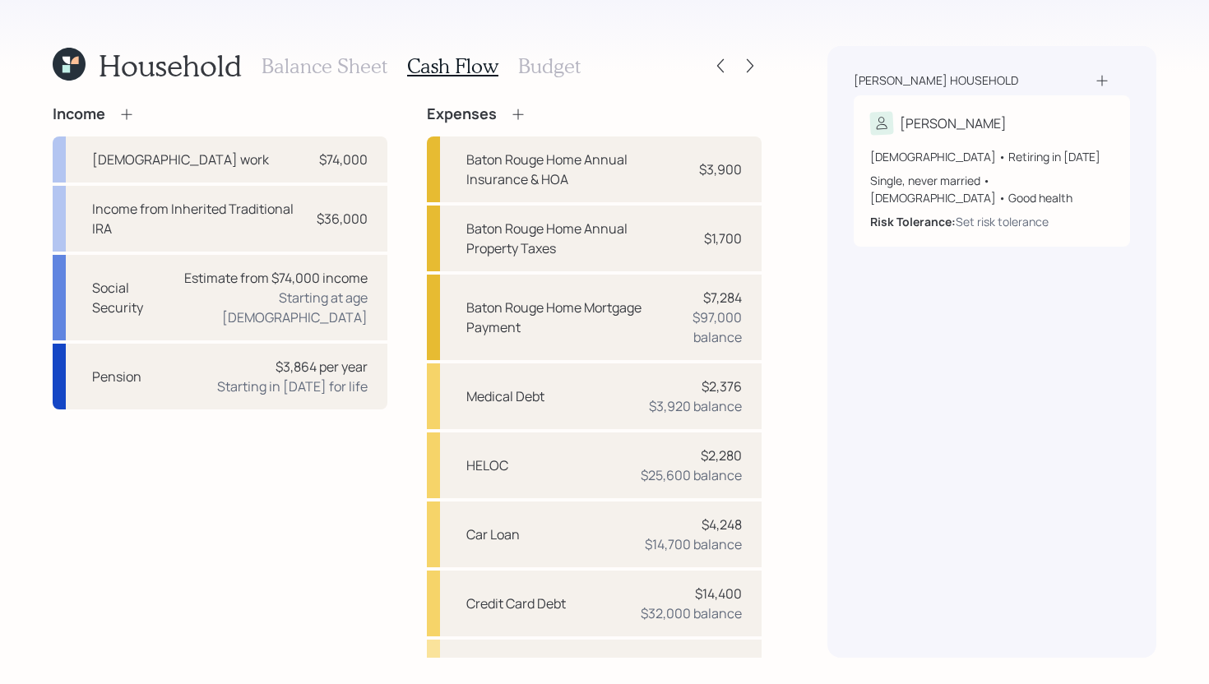
click at [543, 68] on h3 "Budget" at bounding box center [549, 66] width 63 height 24
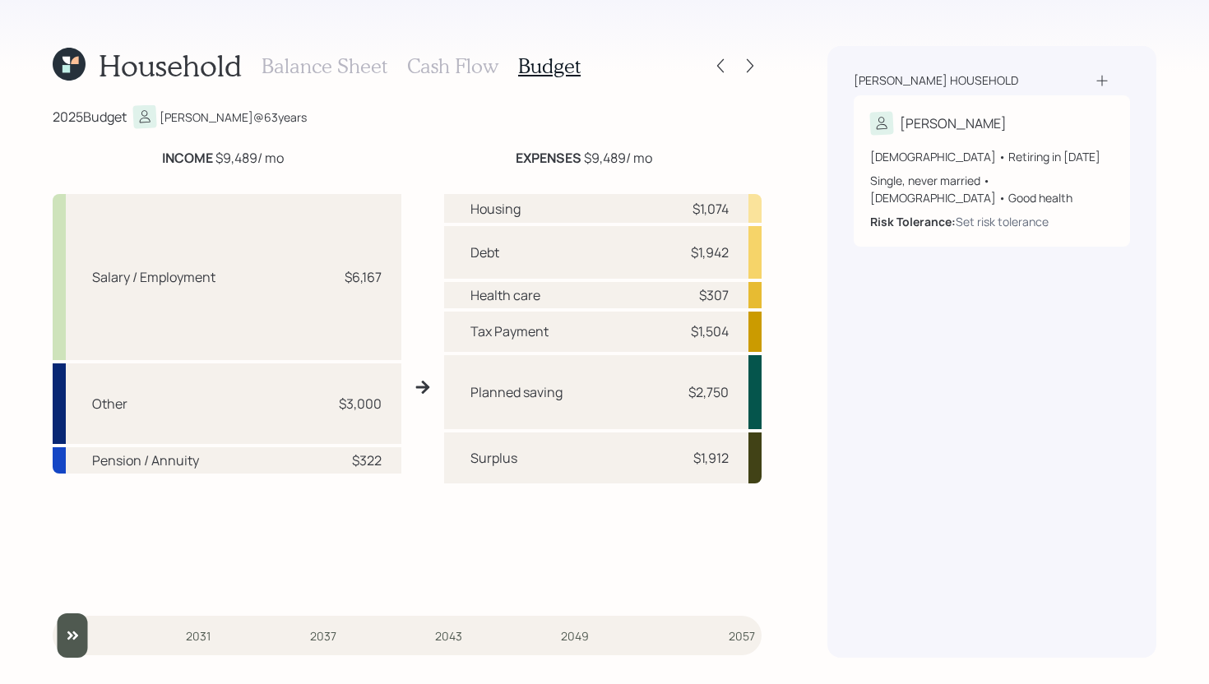
click at [452, 72] on h3 "Cash Flow" at bounding box center [452, 66] width 91 height 24
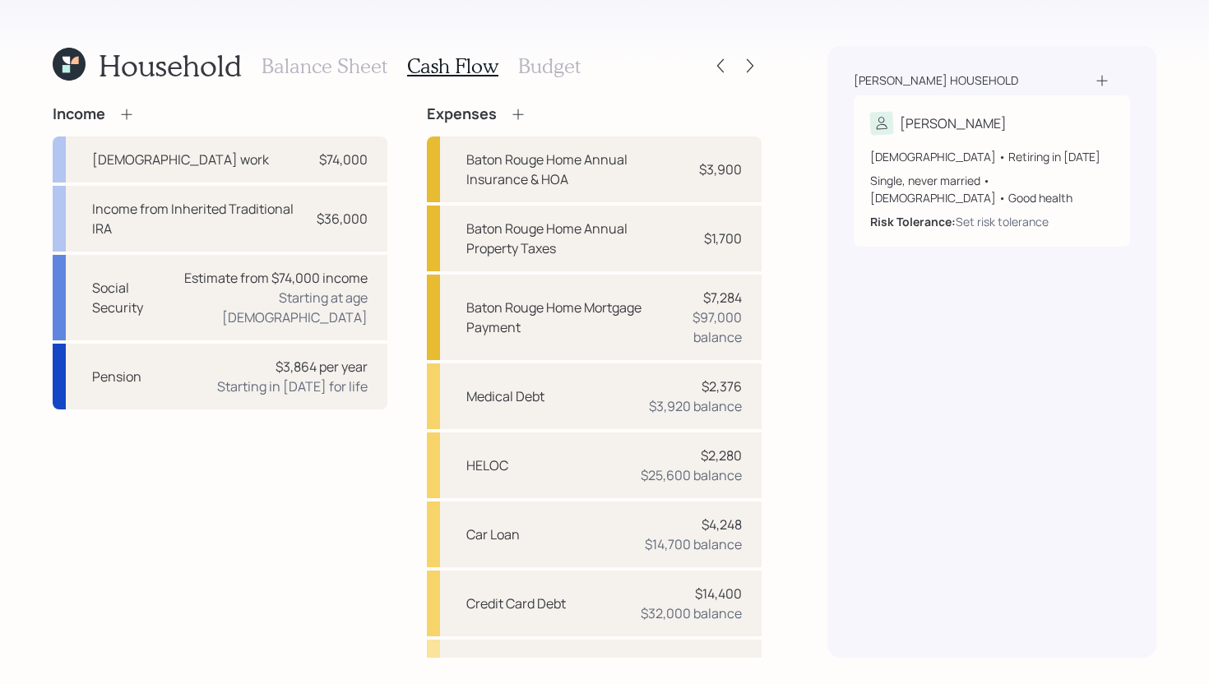
click at [515, 107] on icon at bounding box center [518, 114] width 16 height 16
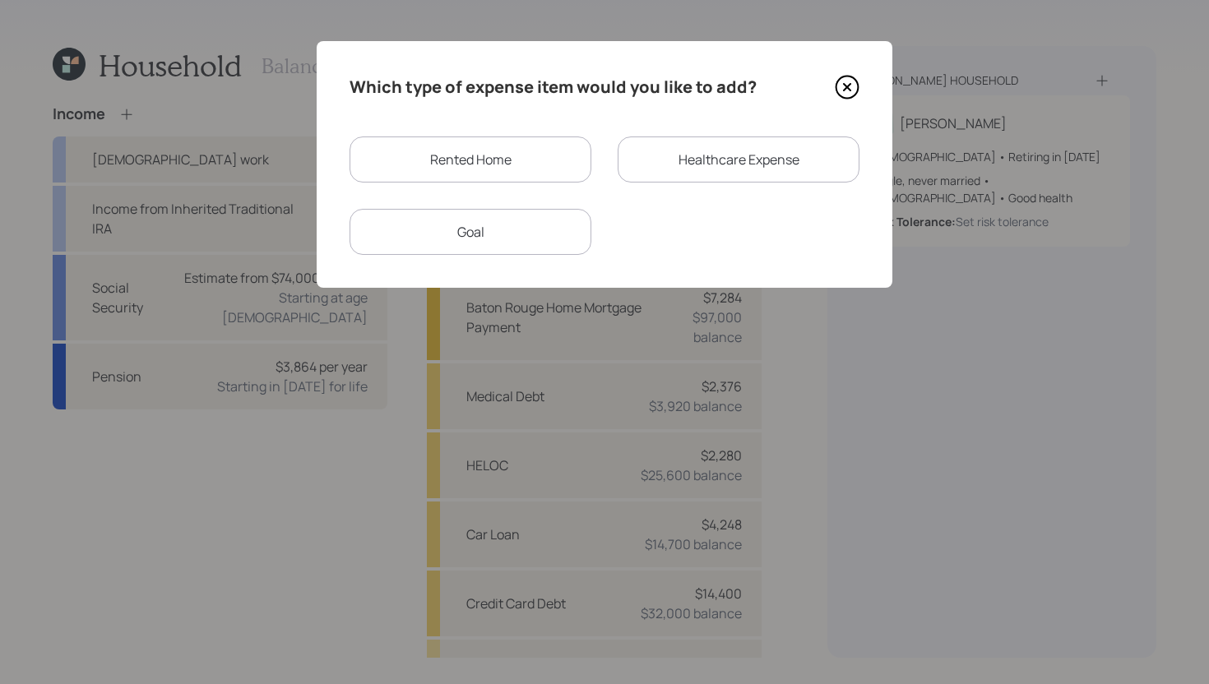
click at [512, 146] on div "Rented Home" at bounding box center [471, 160] width 242 height 46
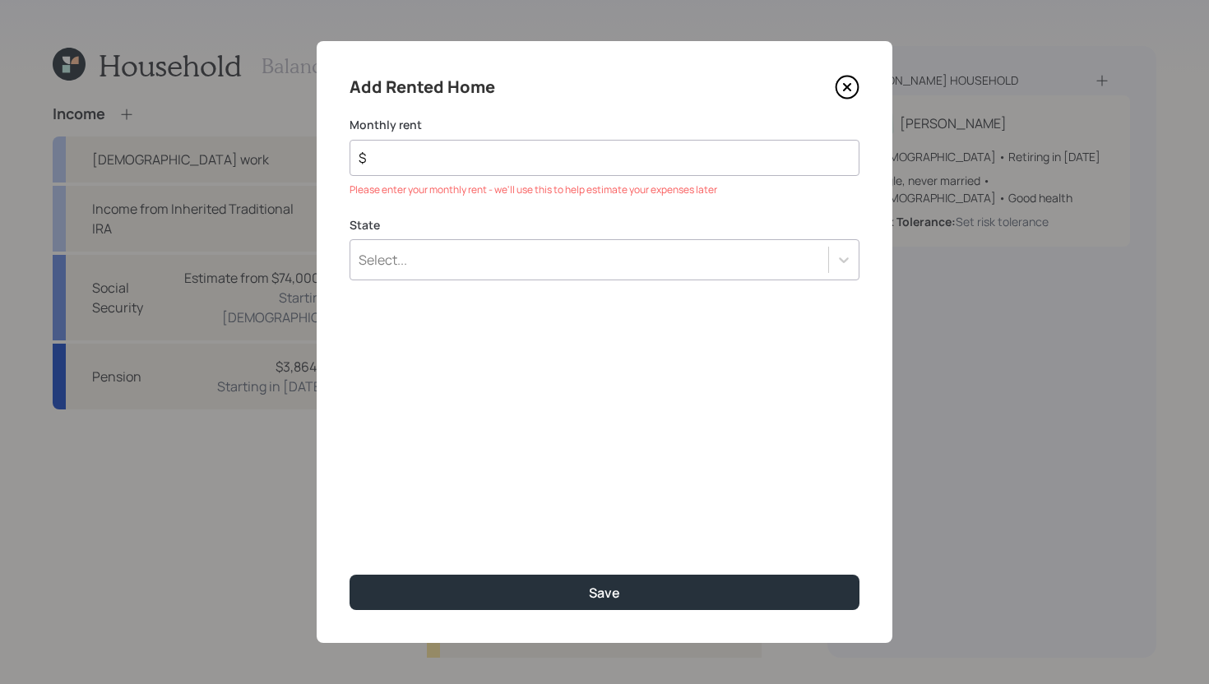
click at [509, 146] on div "$" at bounding box center [605, 158] width 510 height 36
click at [509, 151] on input "$" at bounding box center [598, 158] width 482 height 20
type input "$ 1,300"
click at [491, 252] on div "Select..." at bounding box center [589, 239] width 478 height 28
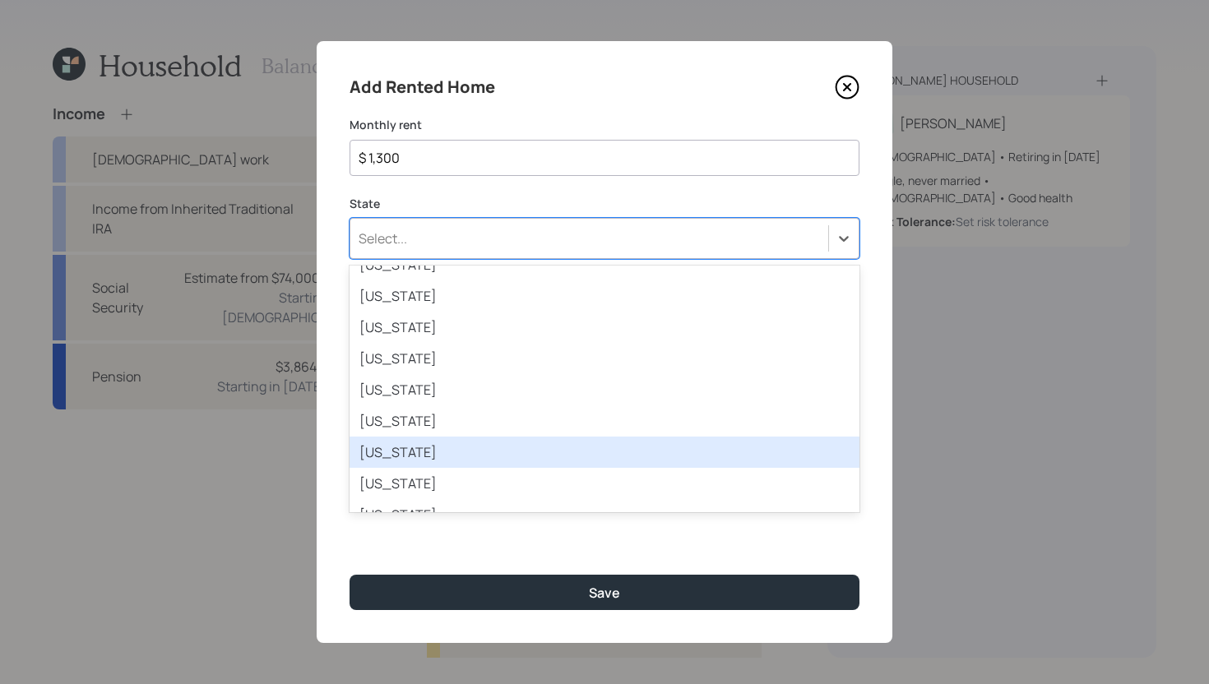
scroll to position [1177, 0]
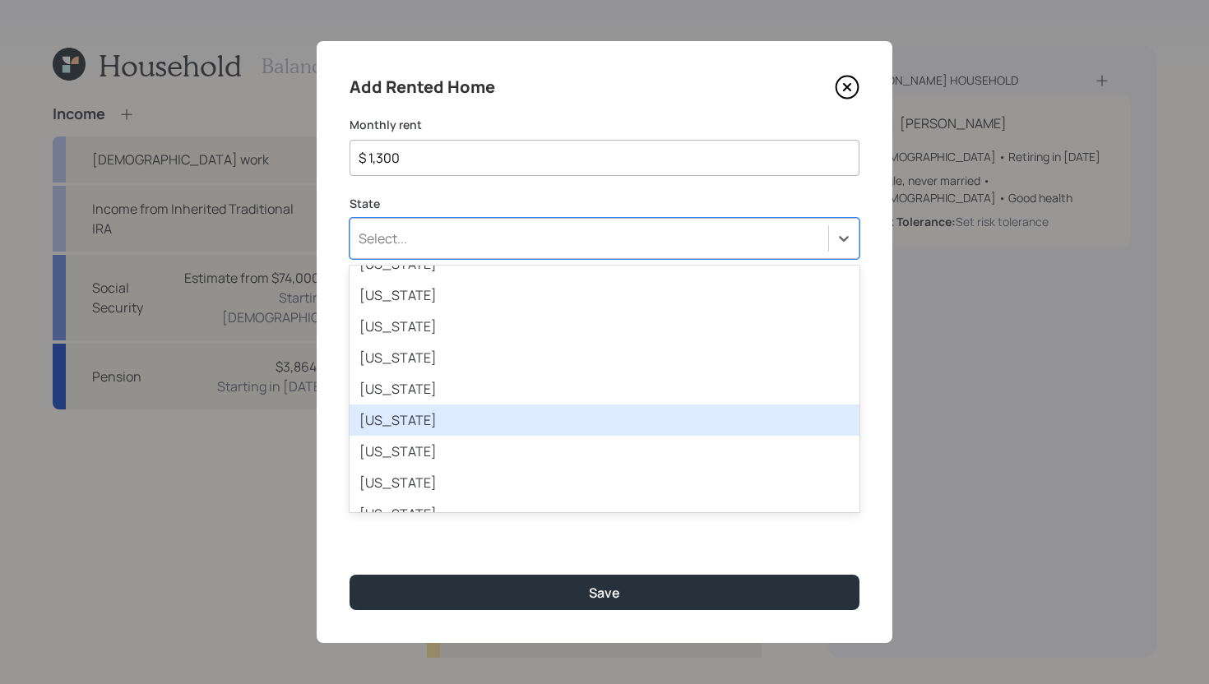
click at [470, 416] on div "[US_STATE]" at bounding box center [605, 420] width 510 height 31
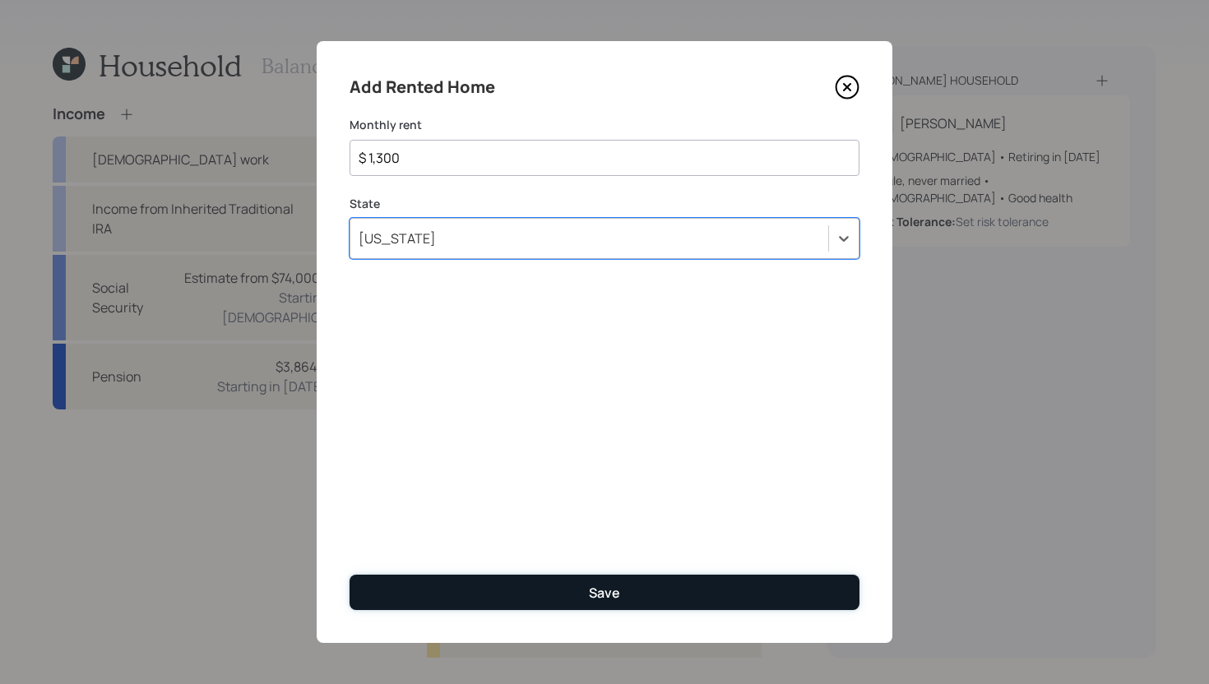
click at [523, 587] on button "Save" at bounding box center [605, 592] width 510 height 35
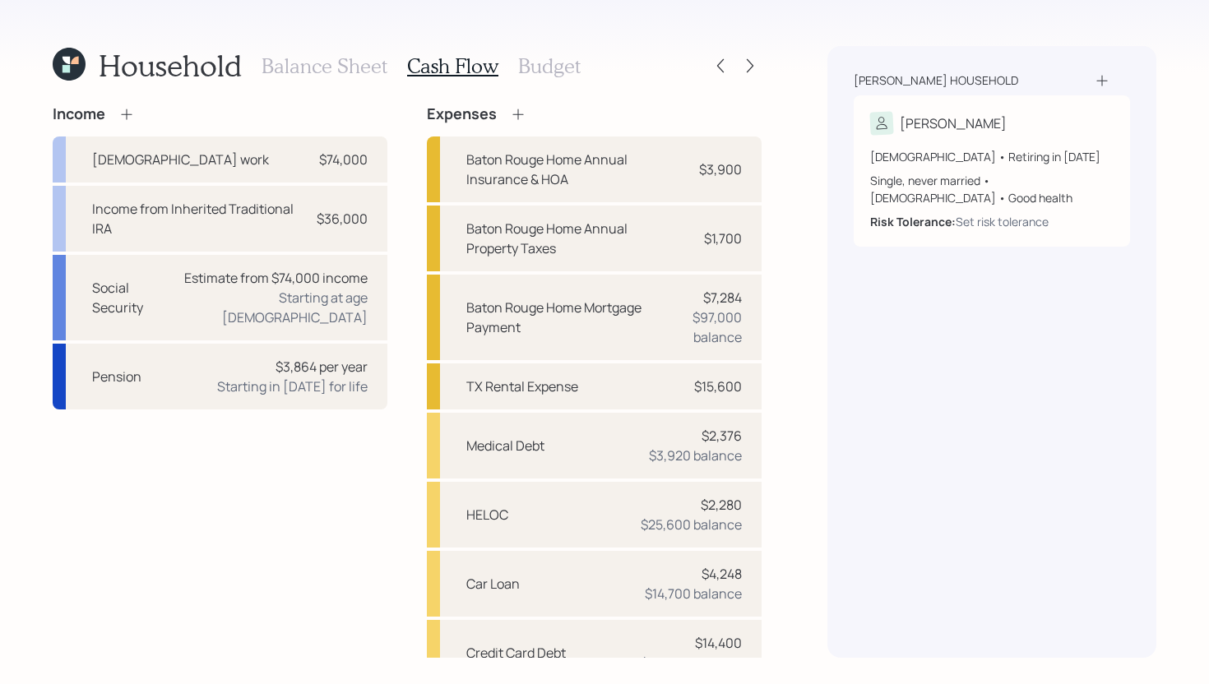
scroll to position [225, 0]
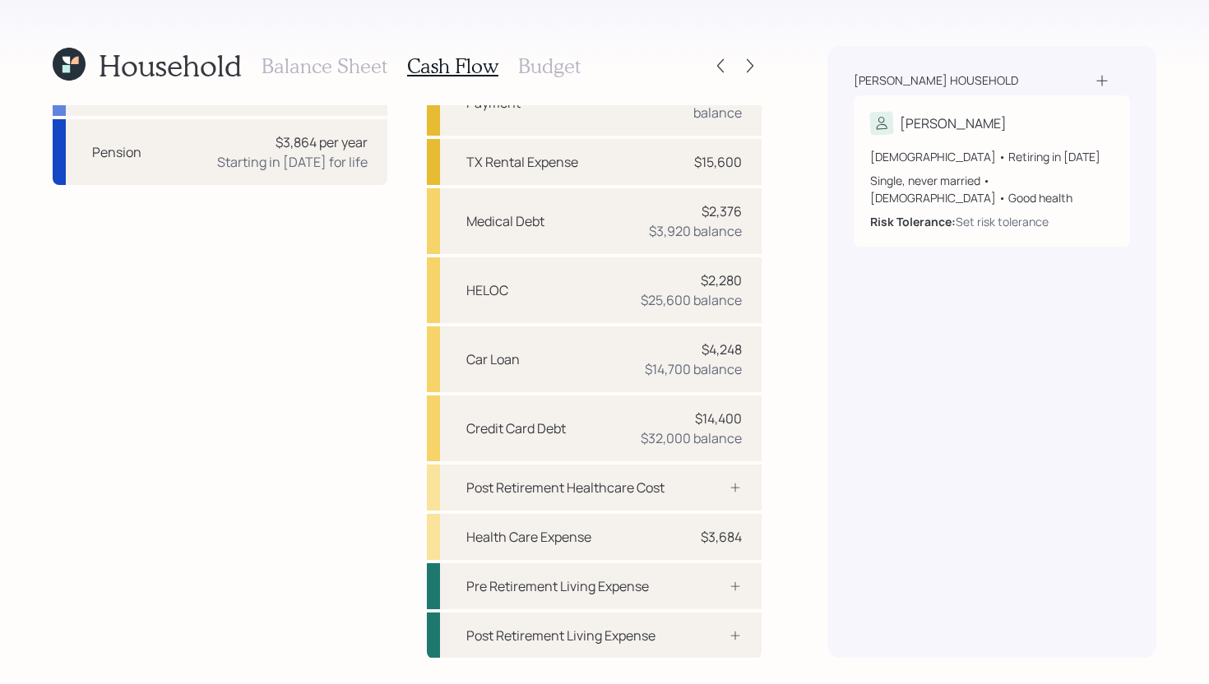
click at [561, 69] on h3 "Budget" at bounding box center [549, 66] width 63 height 24
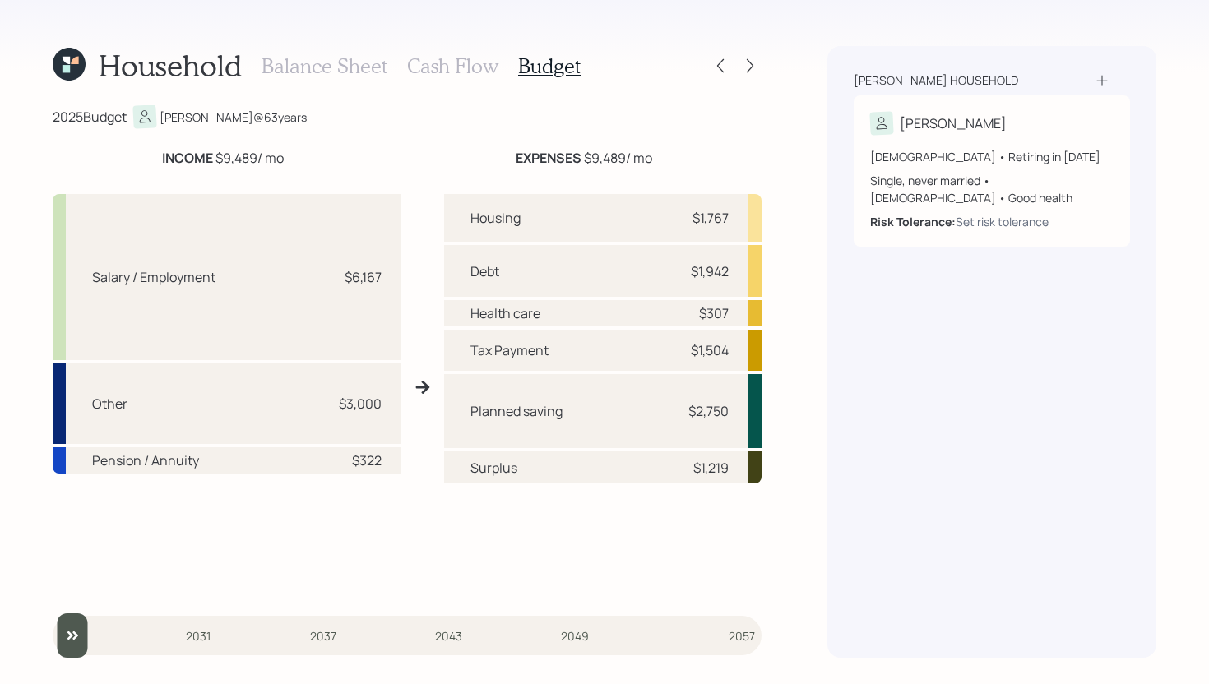
click at [361, 72] on h3 "Balance Sheet" at bounding box center [325, 66] width 126 height 24
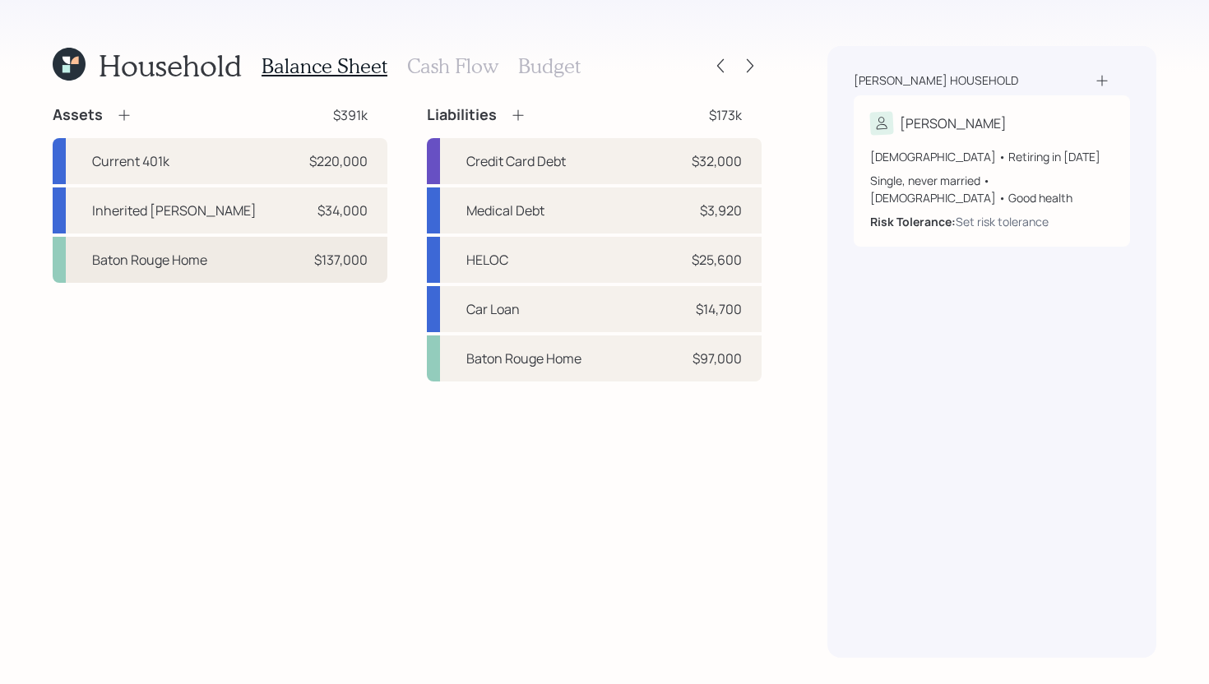
click at [201, 273] on div "Baton Rouge Home $137,000" at bounding box center [220, 260] width 335 height 46
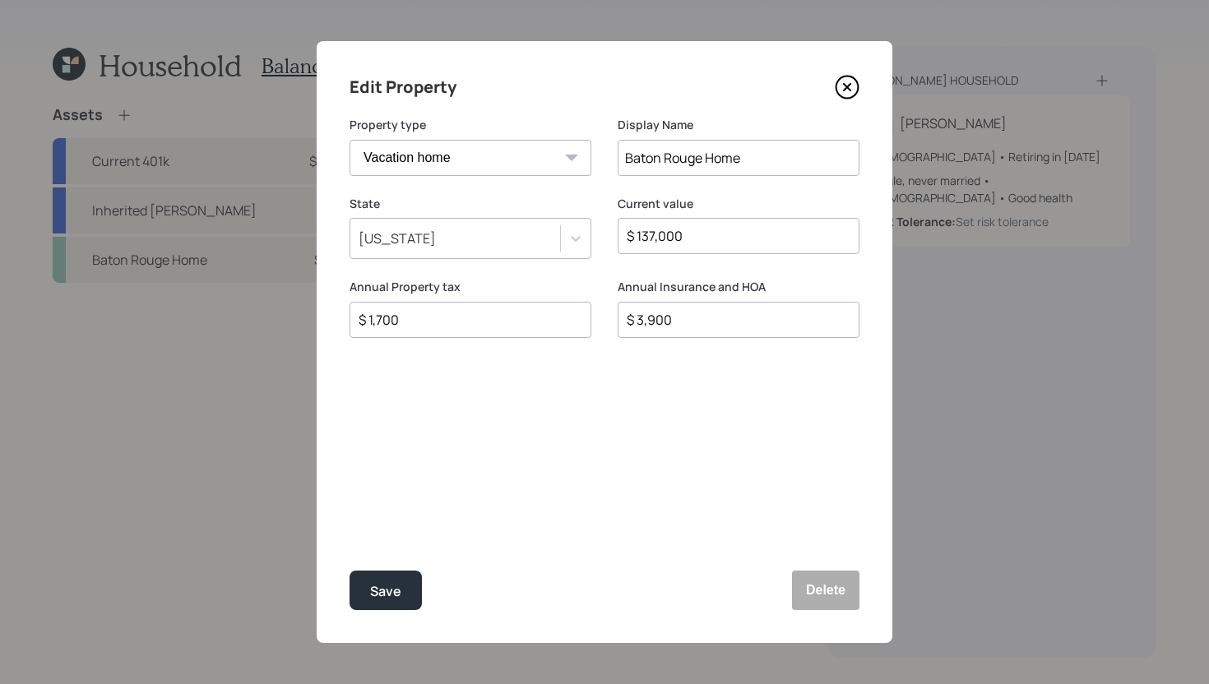
click at [848, 89] on icon at bounding box center [847, 87] width 7 height 7
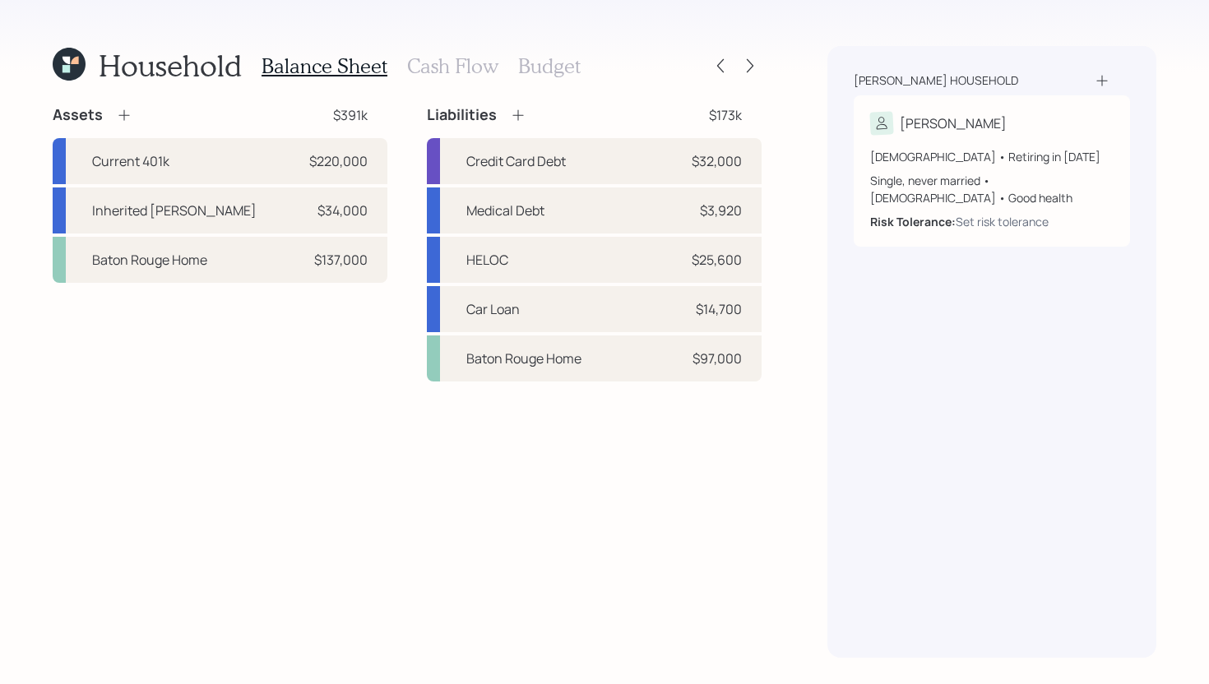
click at [453, 71] on h3 "Cash Flow" at bounding box center [452, 66] width 91 height 24
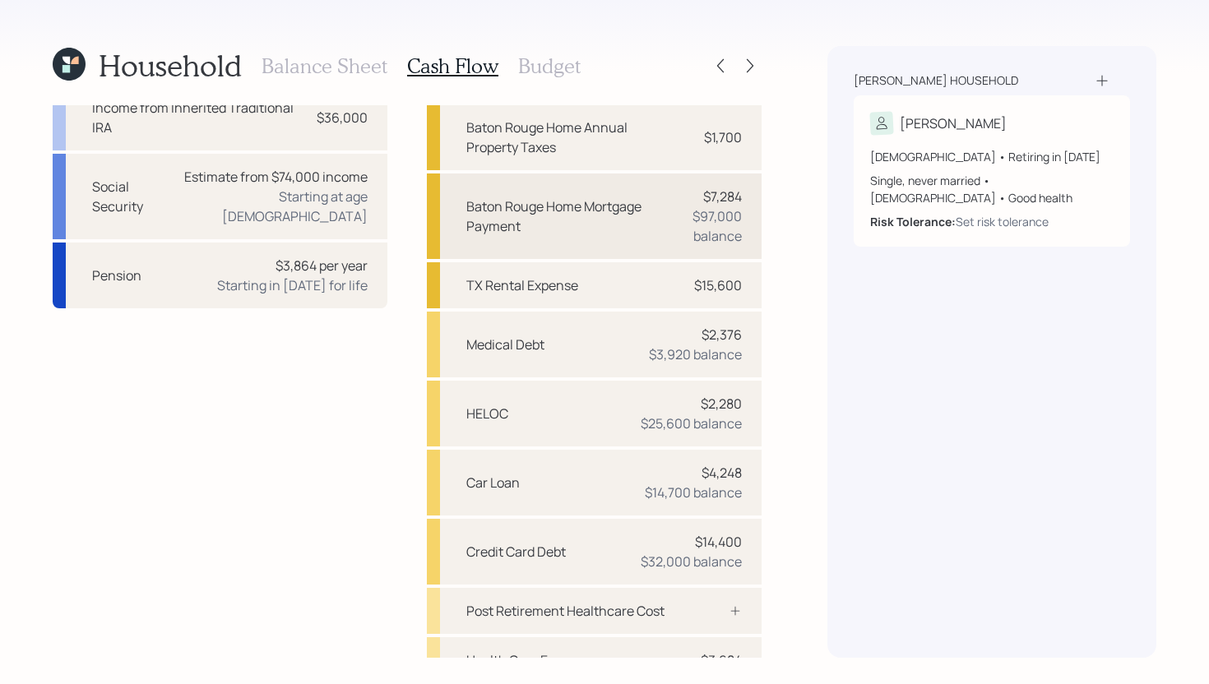
scroll to position [110, 0]
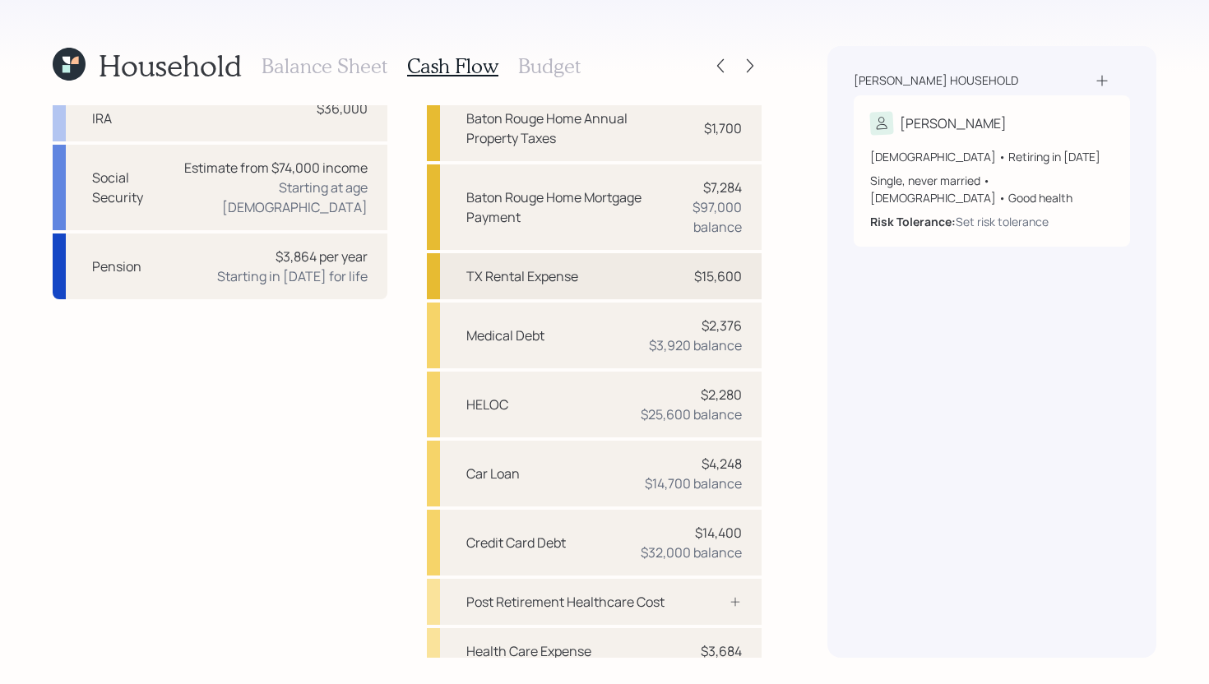
click at [588, 285] on div "TX Rental Expense $15,600" at bounding box center [594, 276] width 335 height 46
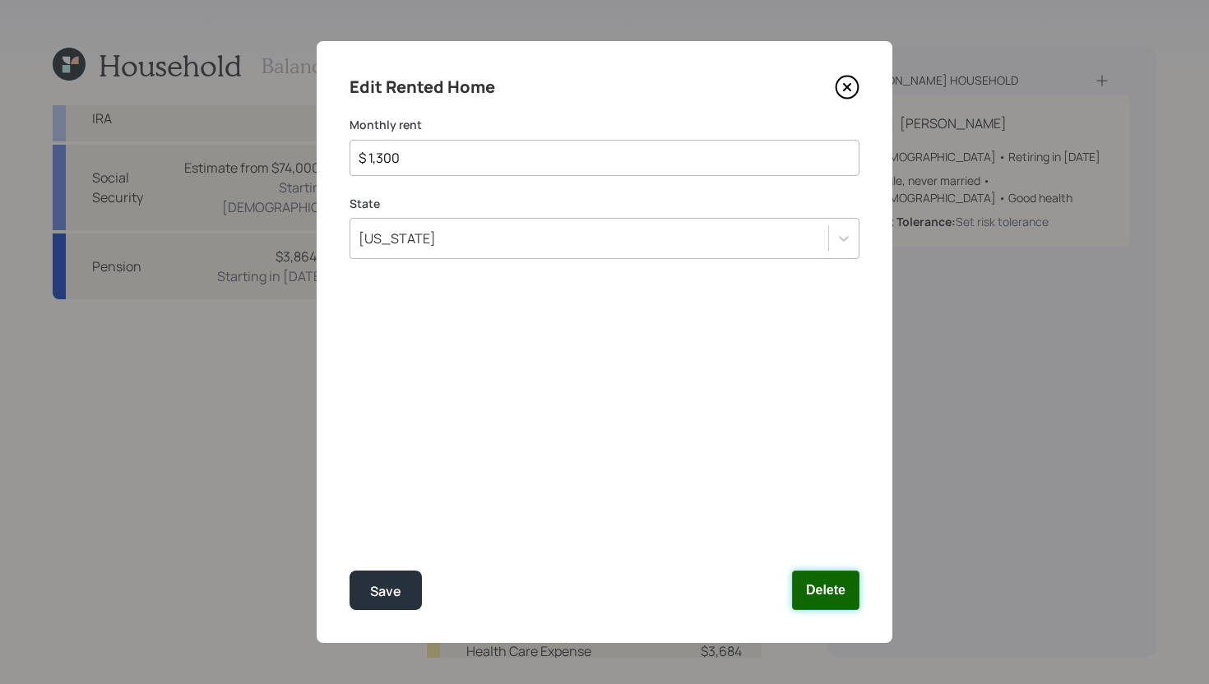
click at [818, 586] on button "Delete" at bounding box center [825, 590] width 67 height 39
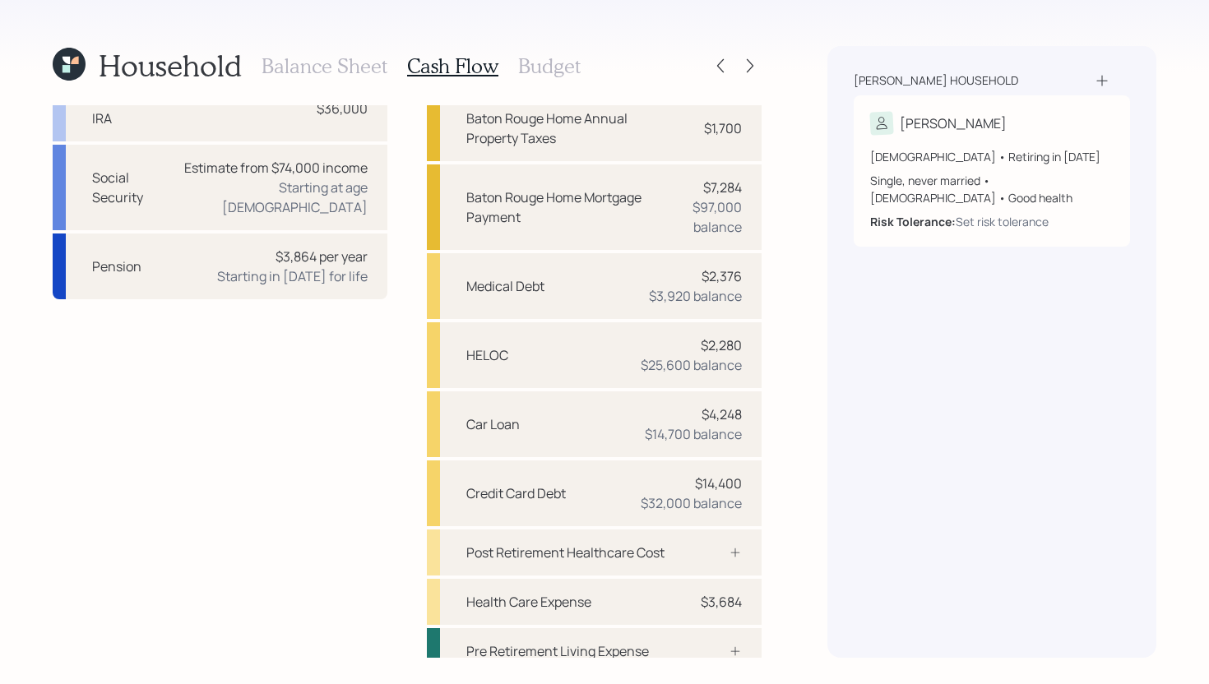
click at [327, 65] on h3 "Balance Sheet" at bounding box center [325, 66] width 126 height 24
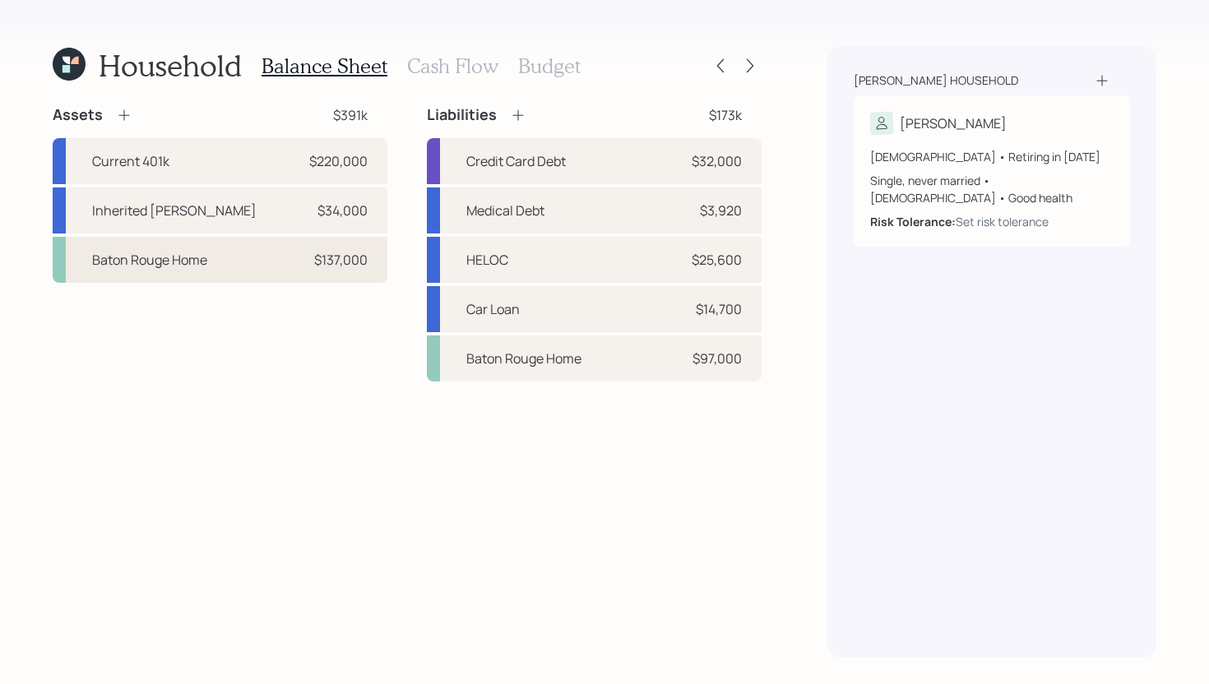
click at [248, 263] on div "Baton Rouge Home $137,000" at bounding box center [220, 260] width 335 height 46
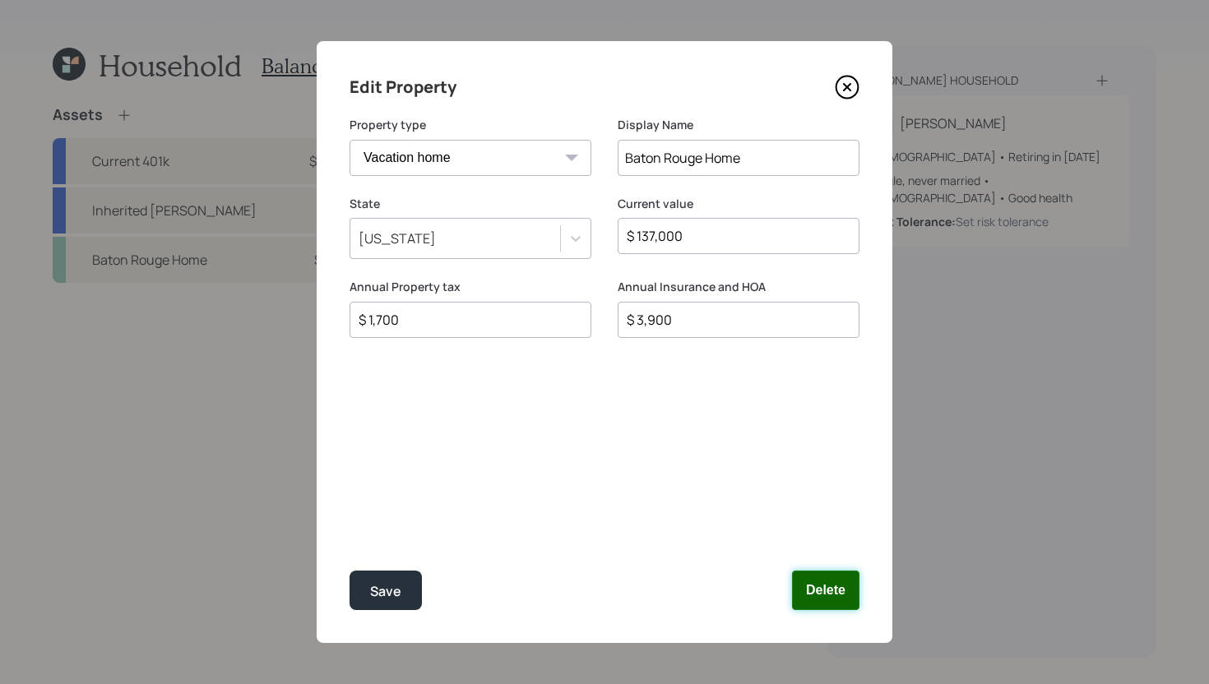
click at [809, 588] on button "Delete" at bounding box center [825, 590] width 67 height 39
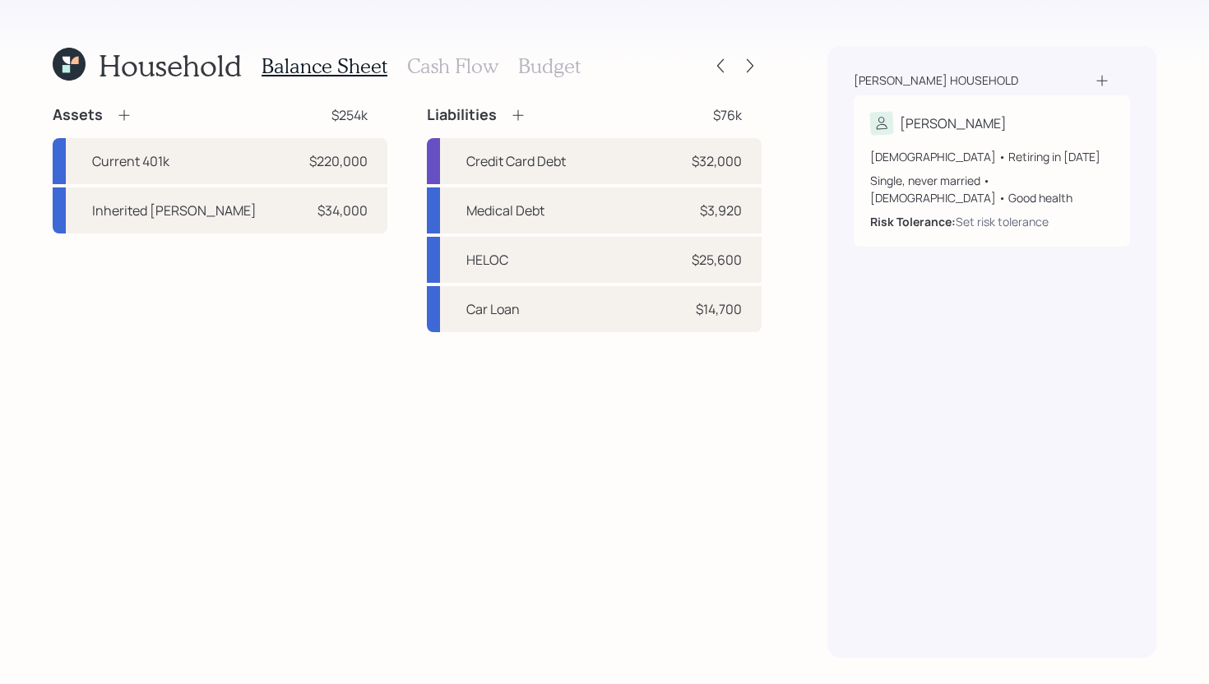
click at [455, 71] on h3 "Cash Flow" at bounding box center [452, 66] width 91 height 24
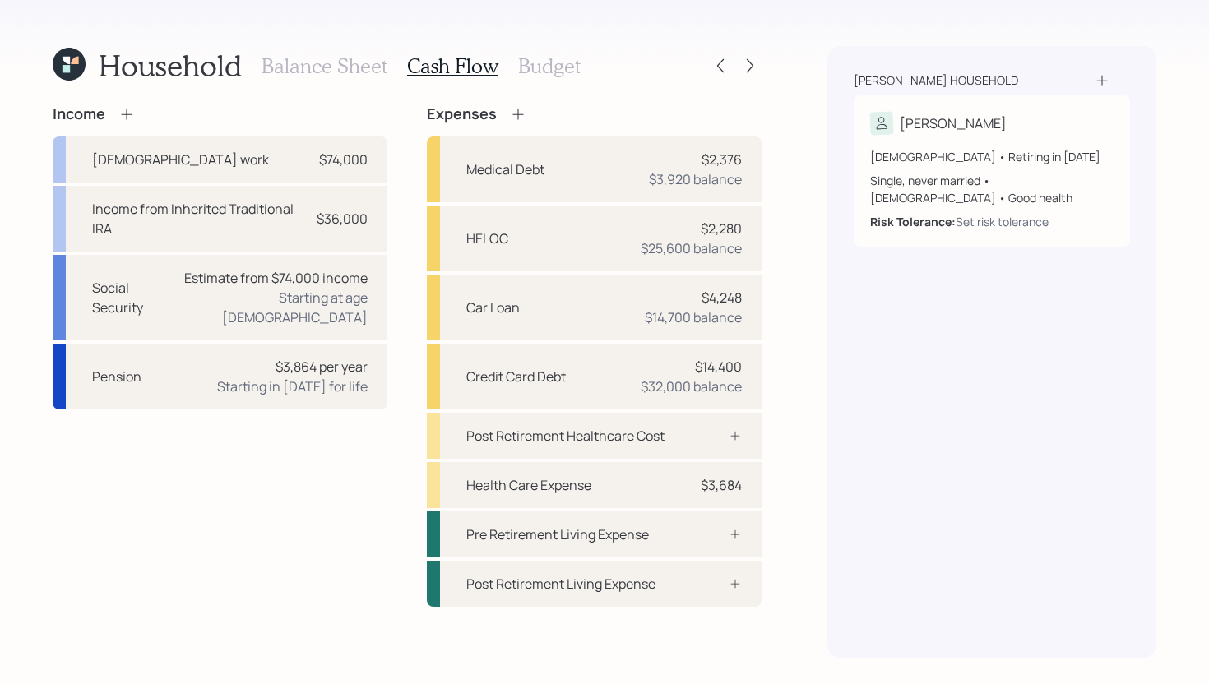
click at [557, 64] on h3 "Budget" at bounding box center [549, 66] width 63 height 24
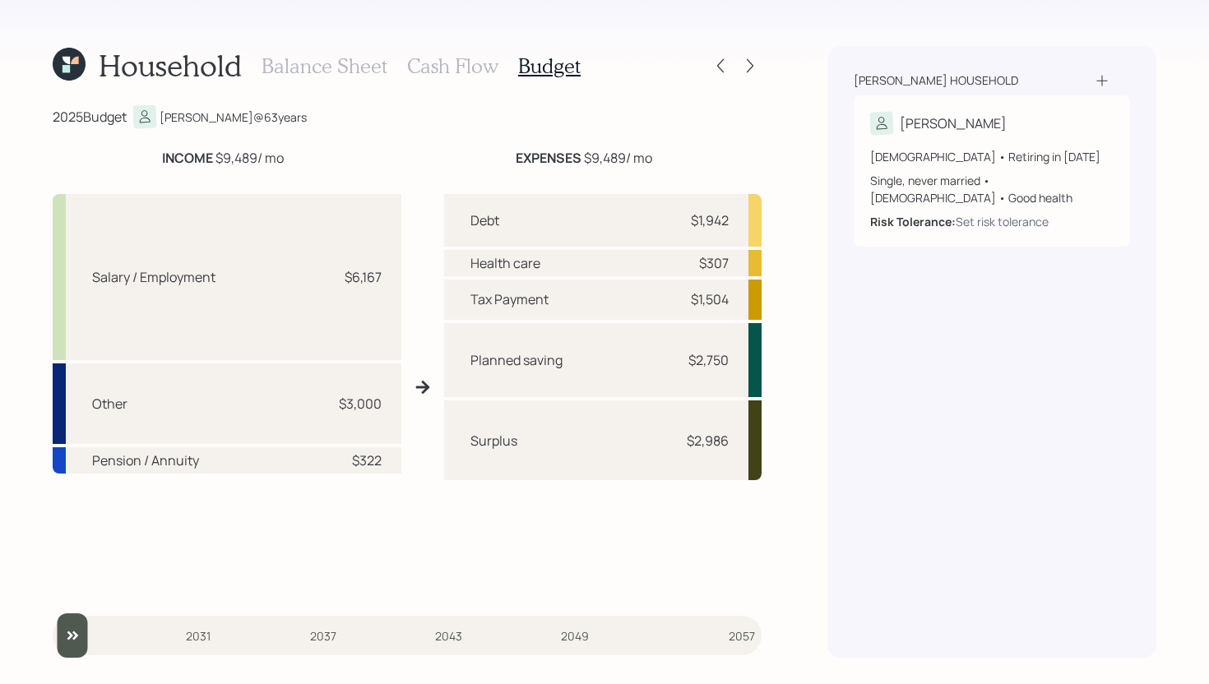
click at [450, 76] on h3 "Cash Flow" at bounding box center [452, 66] width 91 height 24
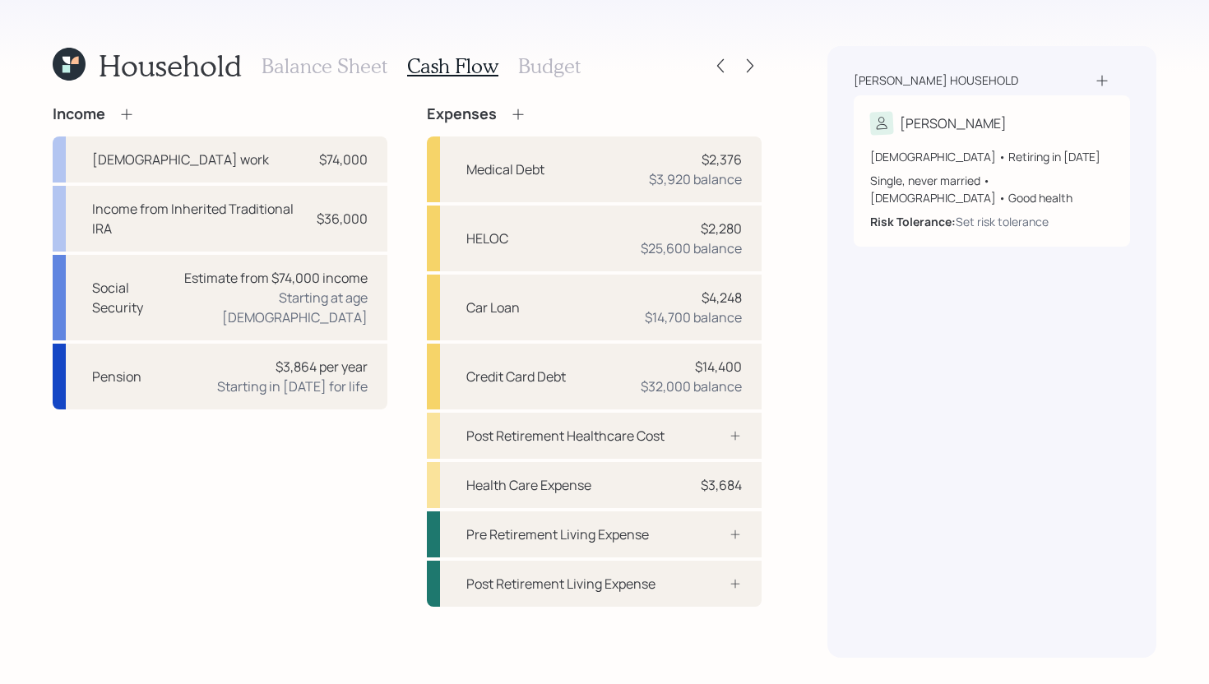
click at [520, 115] on icon at bounding box center [518, 114] width 16 height 16
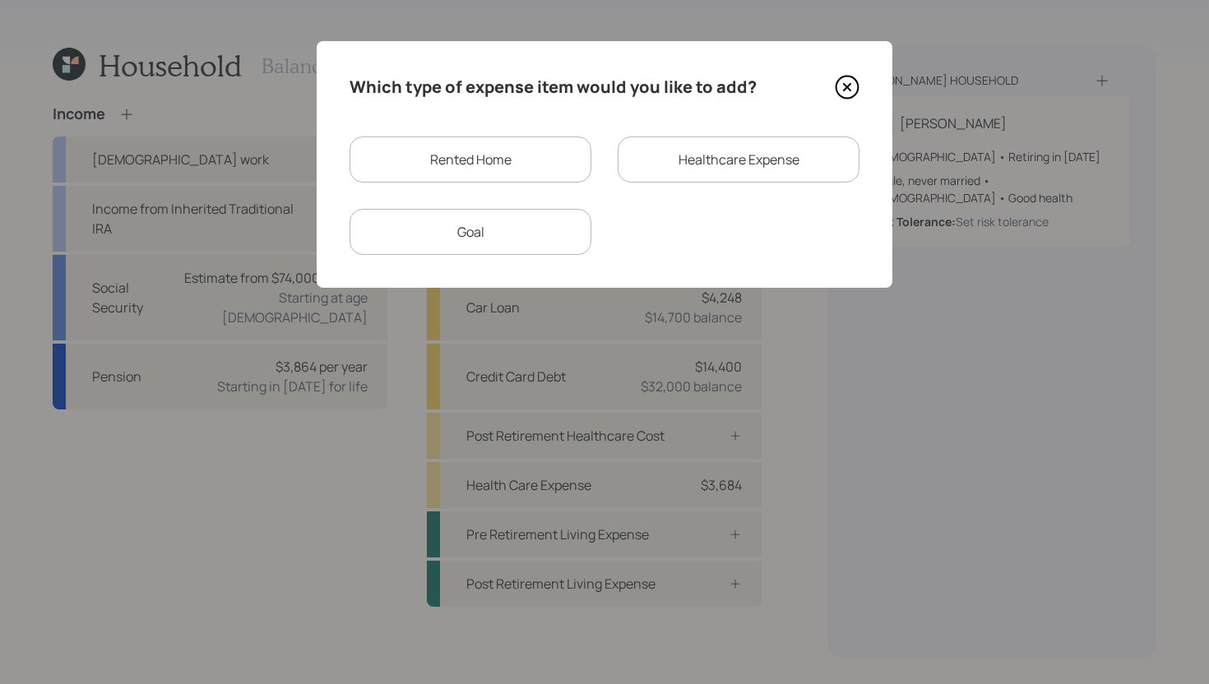
click at [845, 82] on icon at bounding box center [847, 87] width 25 height 25
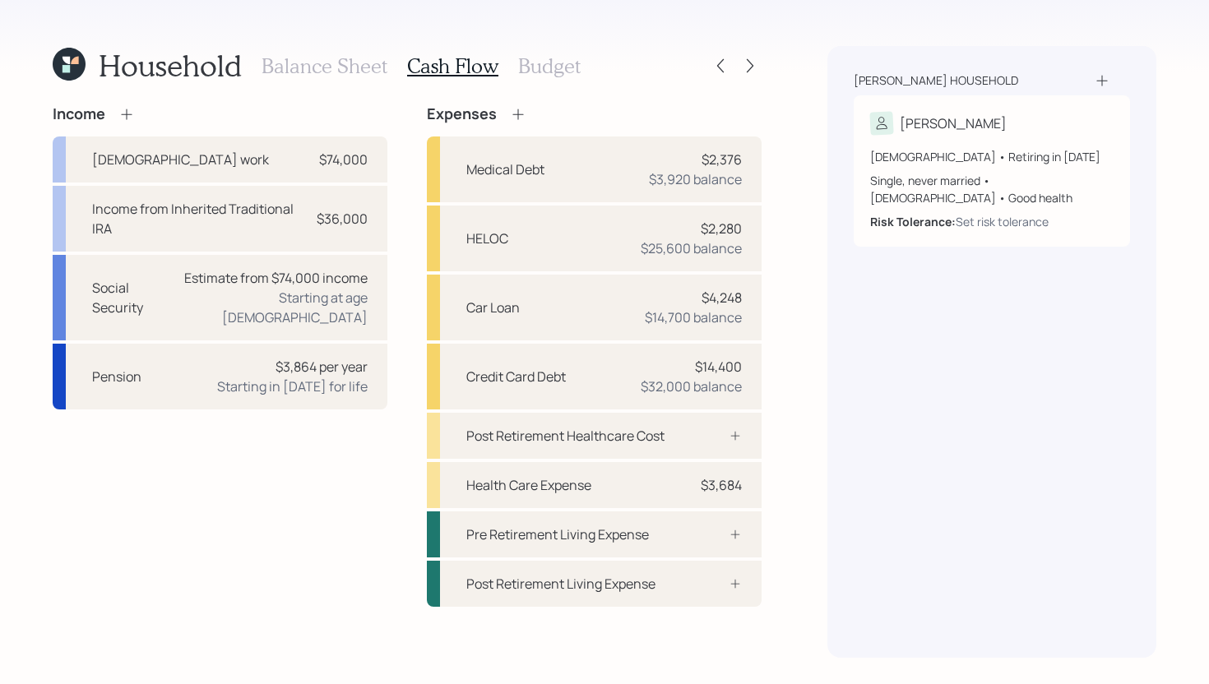
click at [535, 76] on h3 "Budget" at bounding box center [549, 66] width 63 height 24
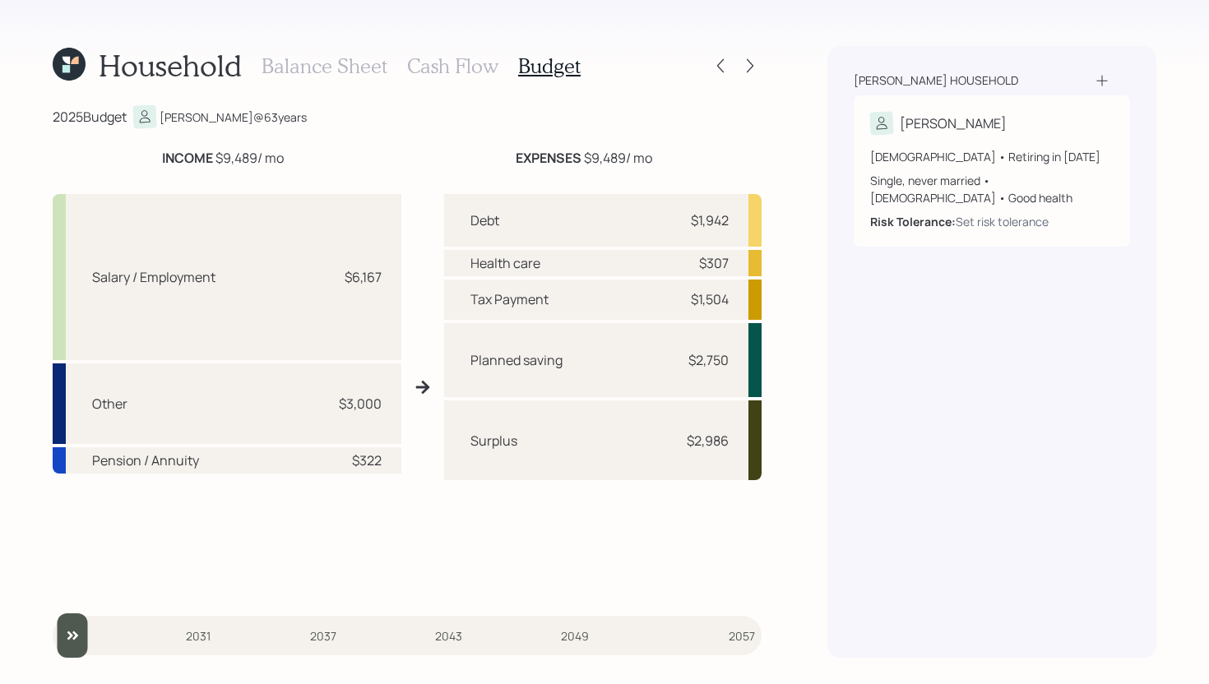
click at [466, 76] on h3 "Cash Flow" at bounding box center [452, 66] width 91 height 24
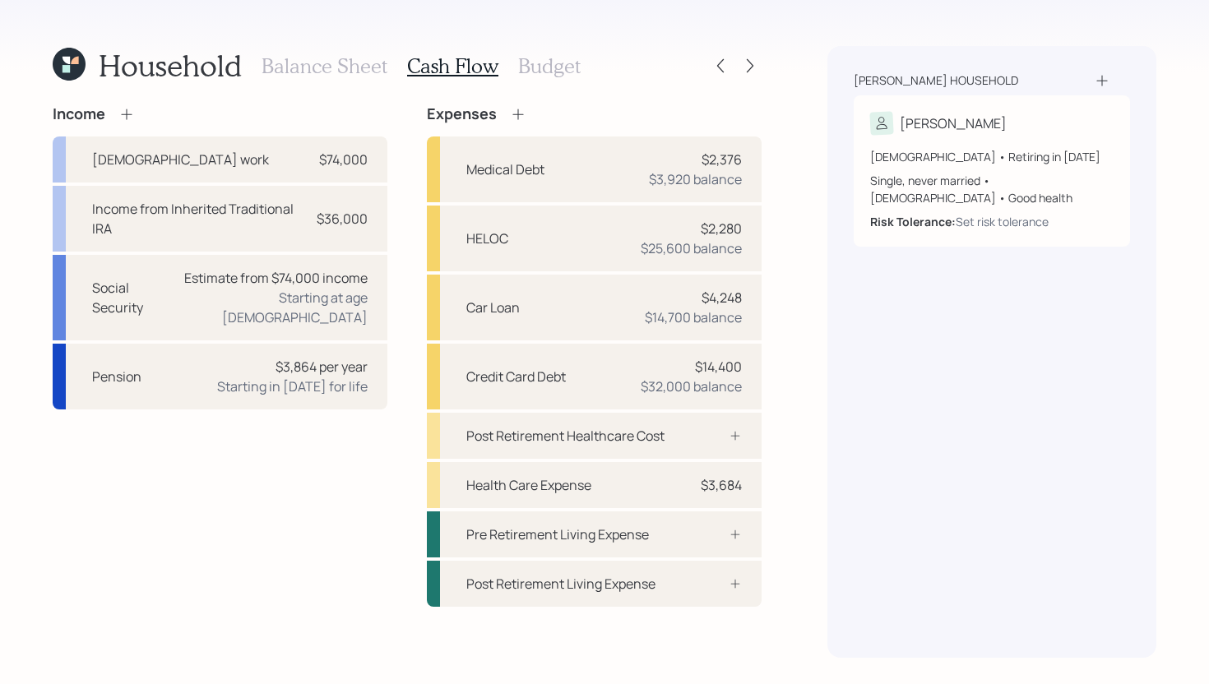
click at [522, 113] on icon at bounding box center [518, 114] width 16 height 16
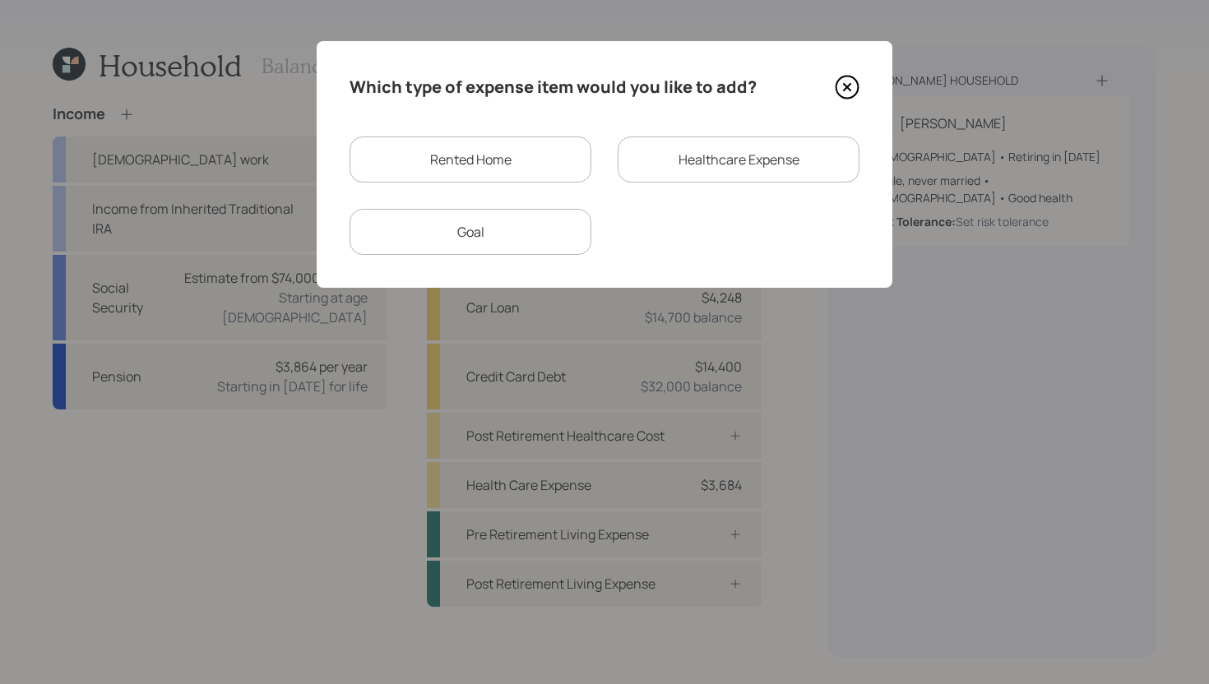
click at [524, 168] on div "Rented Home" at bounding box center [471, 160] width 242 height 46
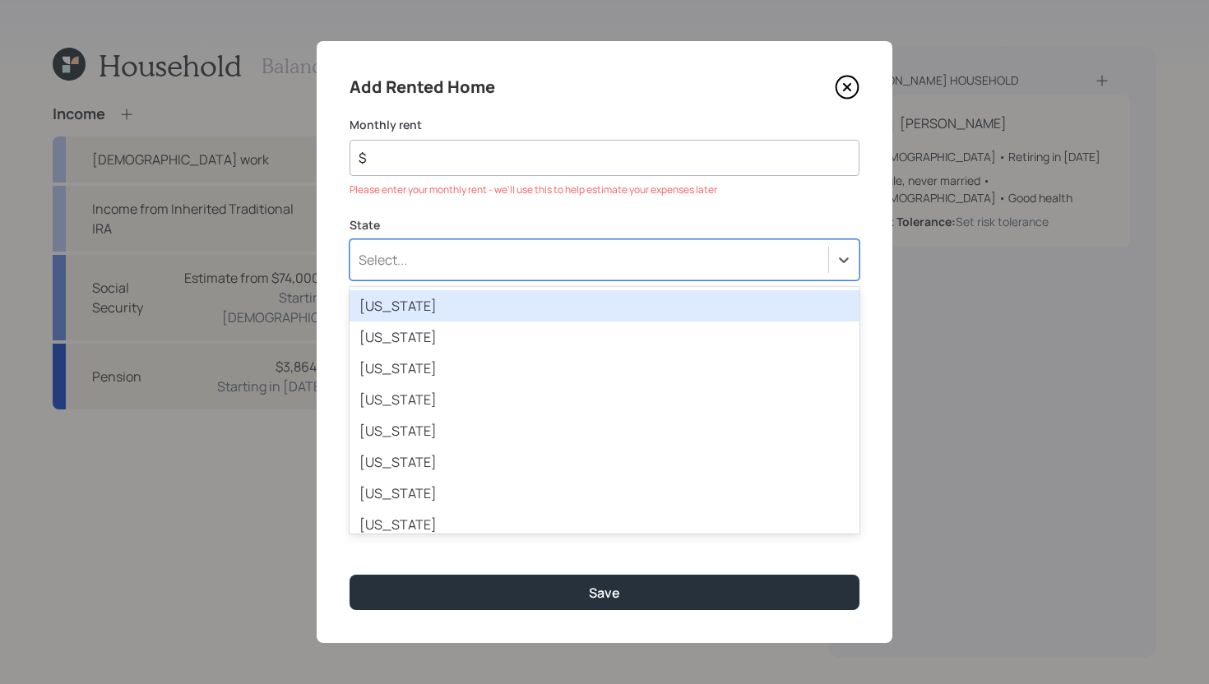
click at [502, 243] on div "Select..." at bounding box center [605, 259] width 510 height 41
type input "tex"
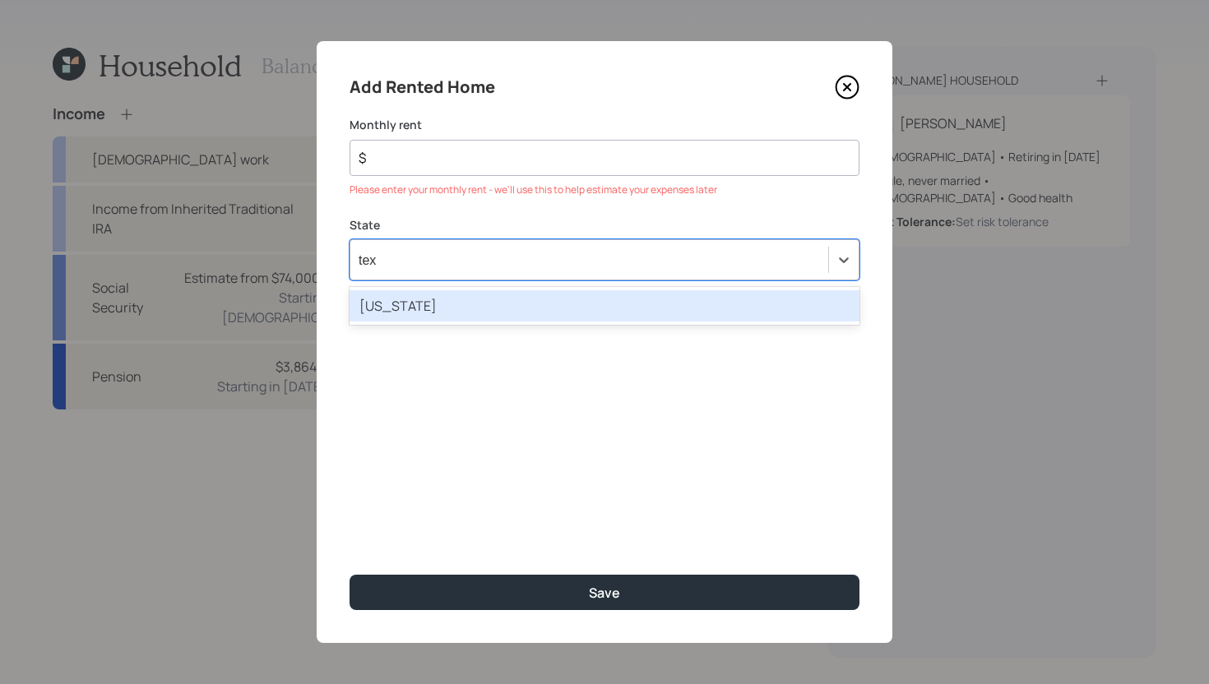
click at [486, 303] on div "Texas" at bounding box center [605, 305] width 510 height 31
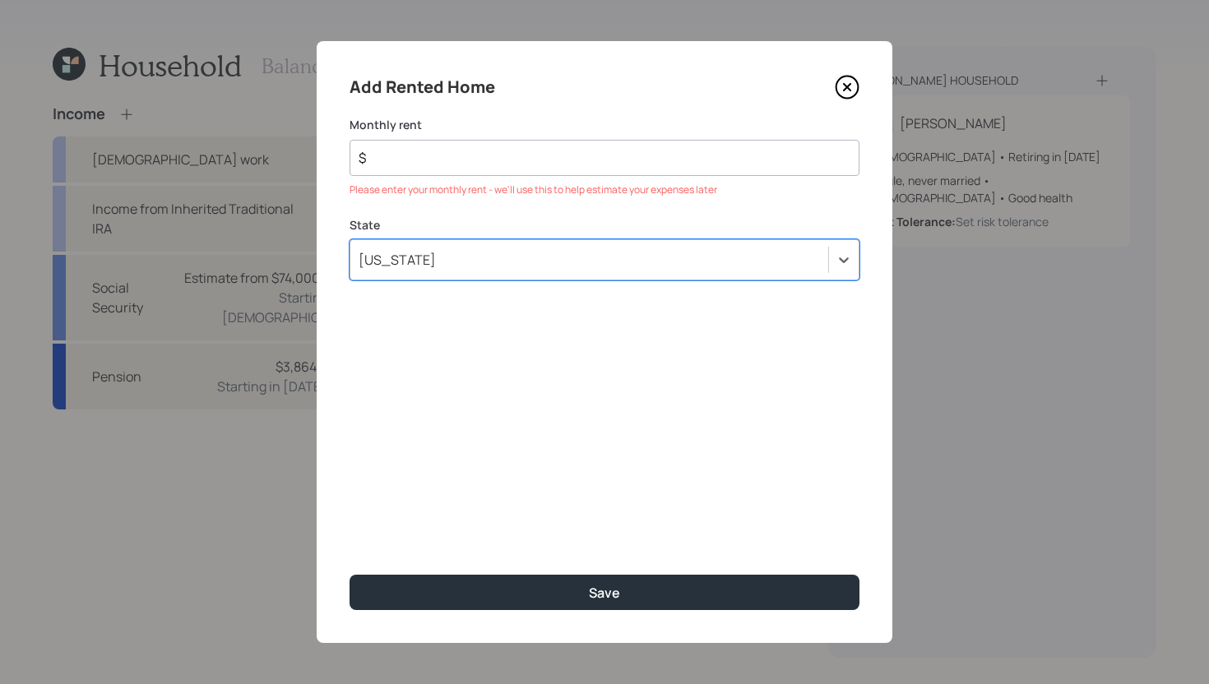
click at [507, 157] on input "$" at bounding box center [598, 158] width 482 height 20
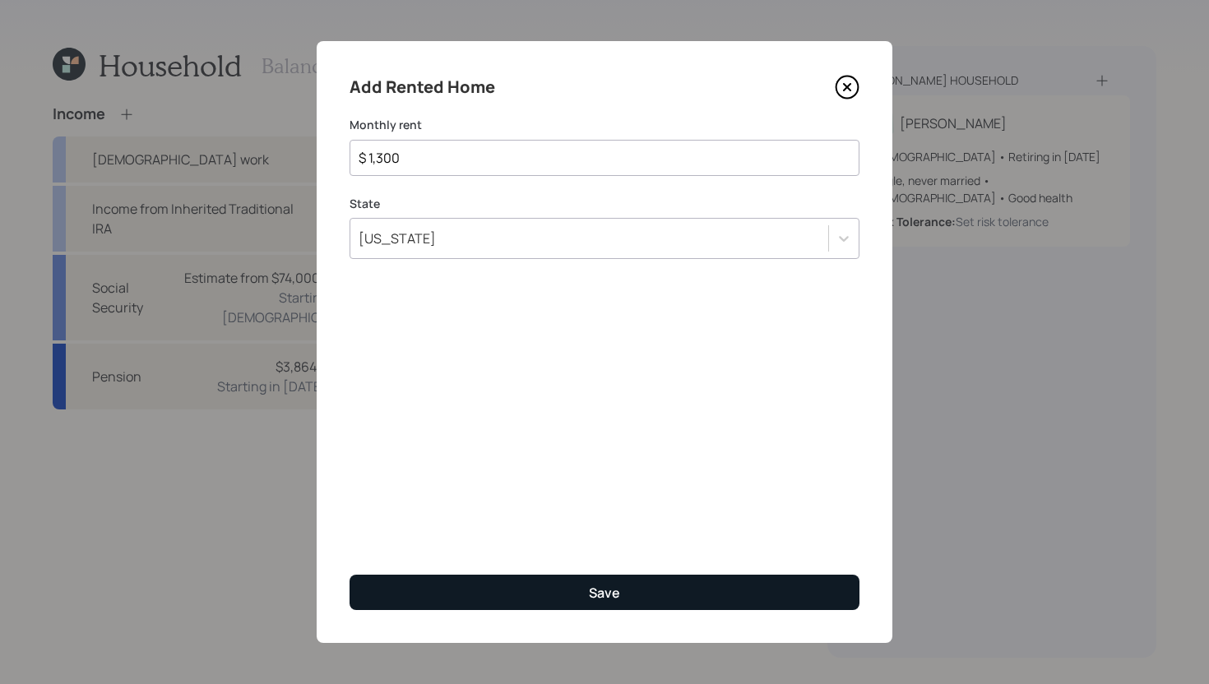
type input "$ 1,300"
click at [514, 597] on button "Save" at bounding box center [605, 592] width 510 height 35
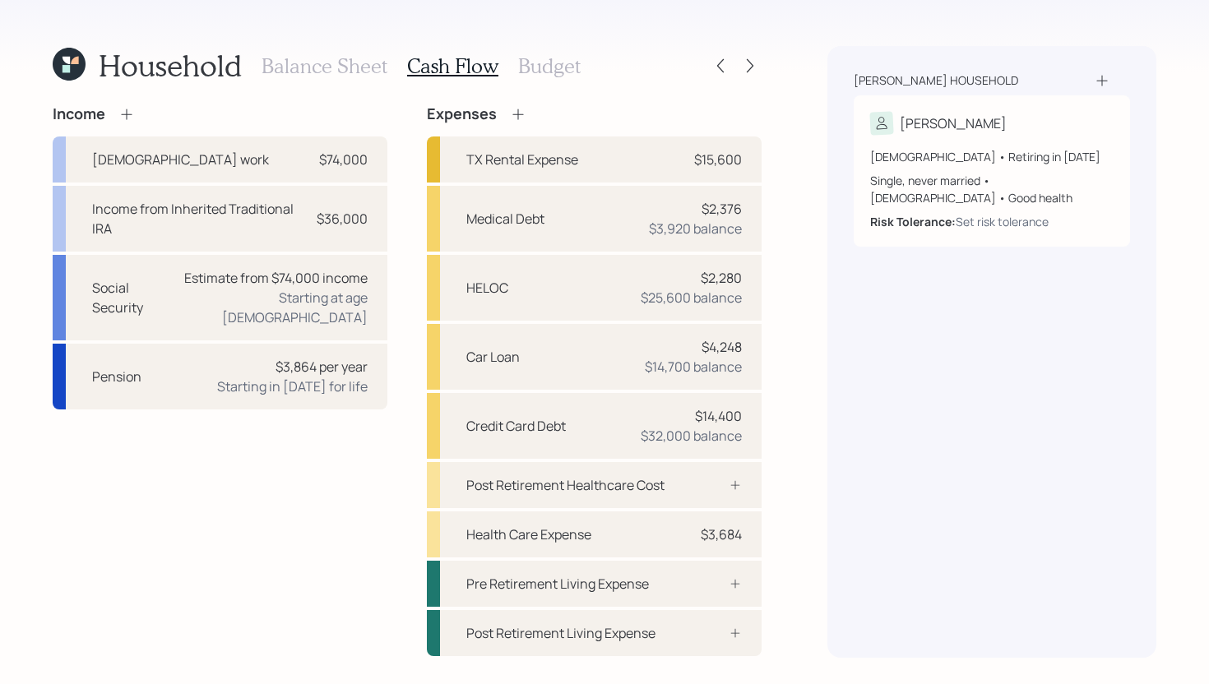
click at [564, 63] on h3 "Budget" at bounding box center [549, 66] width 63 height 24
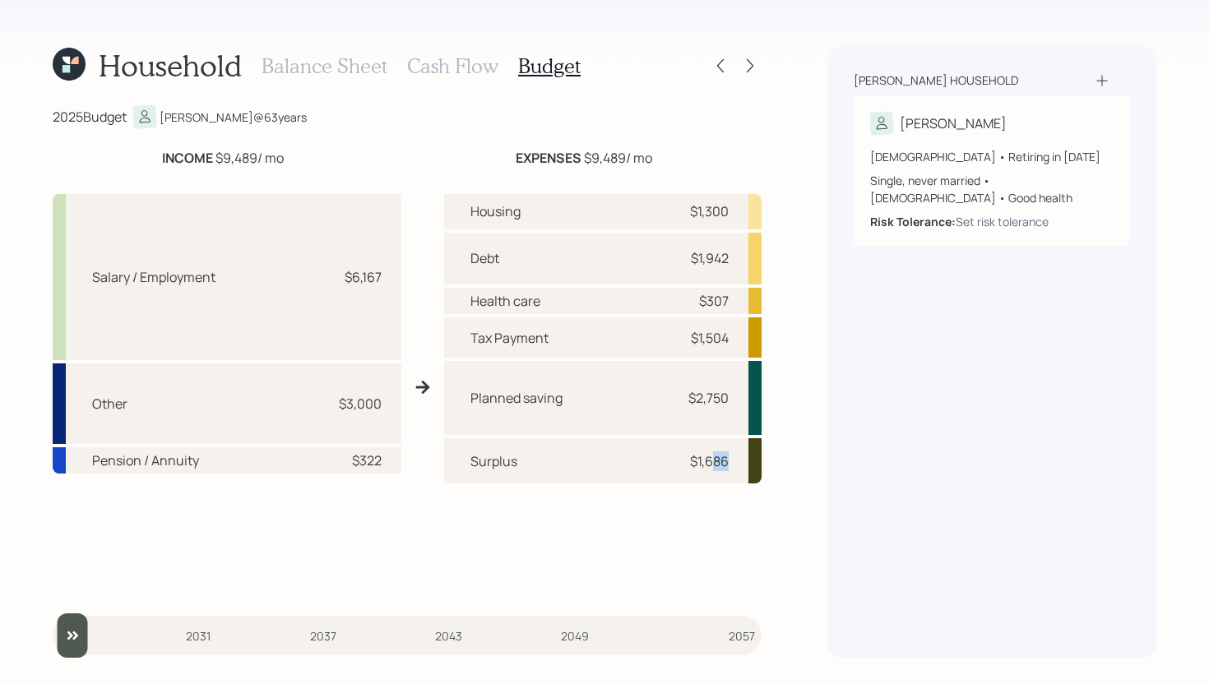
drag, startPoint x: 709, startPoint y: 459, endPoint x: 728, endPoint y: 456, distance: 19.1
click at [728, 456] on div "$1,686" at bounding box center [709, 462] width 39 height 20
click at [470, 67] on h3 "Cash Flow" at bounding box center [452, 66] width 91 height 24
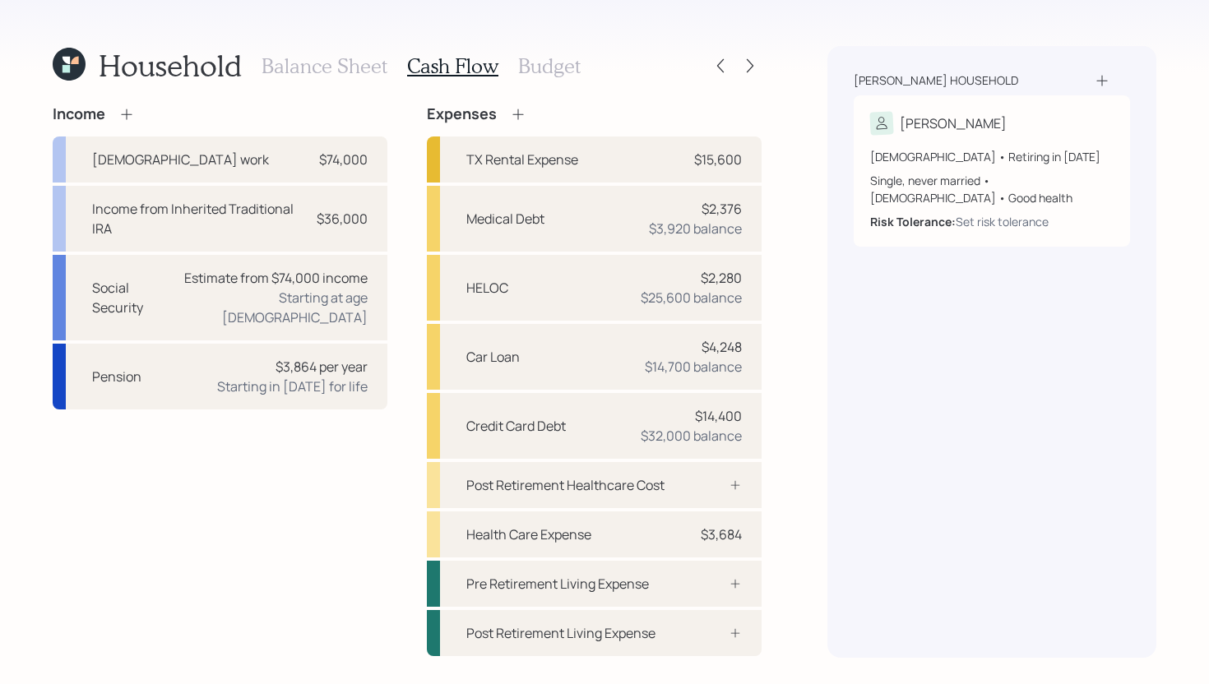
click at [519, 108] on icon at bounding box center [518, 114] width 16 height 16
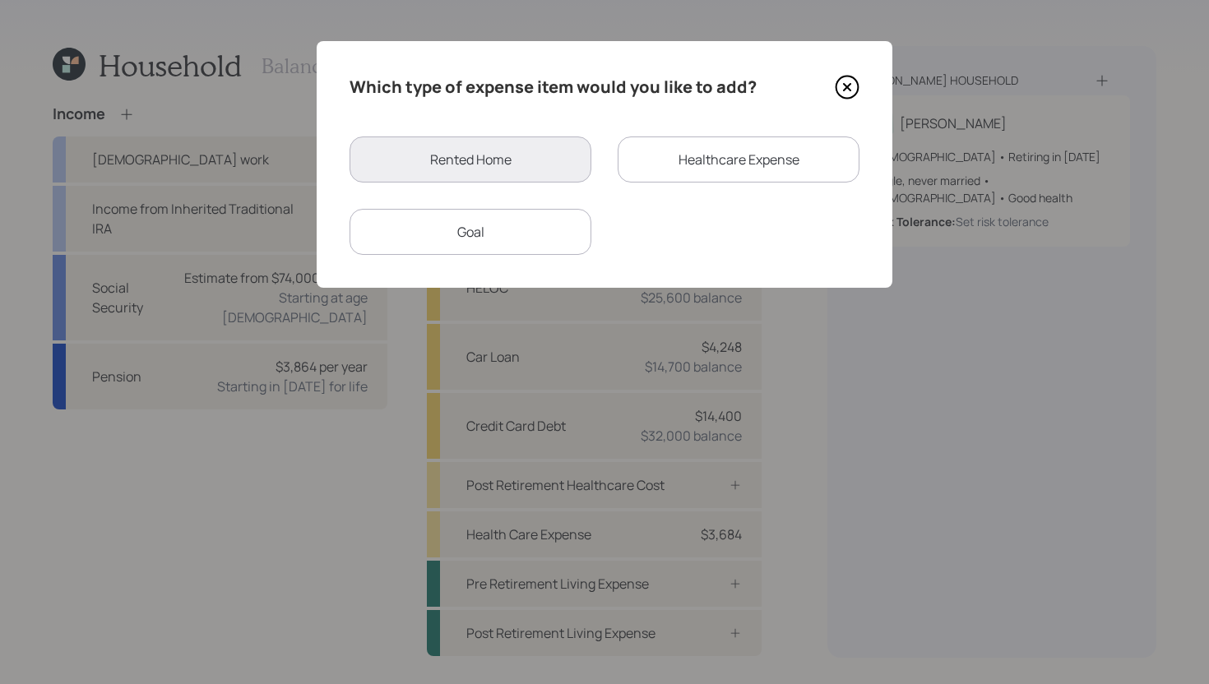
click at [516, 239] on div "Goal" at bounding box center [471, 232] width 242 height 46
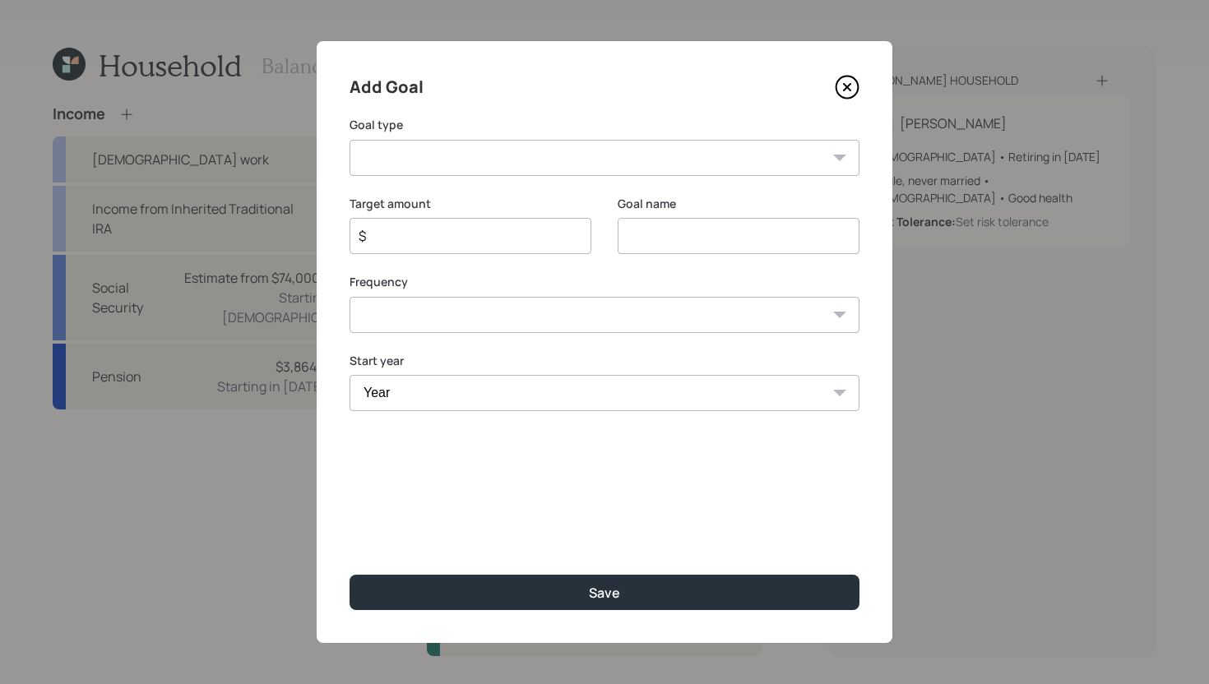
click at [487, 158] on select "Create an emergency fund Donate to charity Purchase a home Make a purchase Supp…" at bounding box center [605, 158] width 510 height 36
select select "other"
click at [350, 140] on select "Create an emergency fund Donate to charity Purchase a home Make a purchase Supp…" at bounding box center [605, 158] width 510 height 36
click at [739, 236] on input "Other" at bounding box center [739, 236] width 242 height 36
click at [736, 236] on input "Other" at bounding box center [739, 236] width 242 height 36
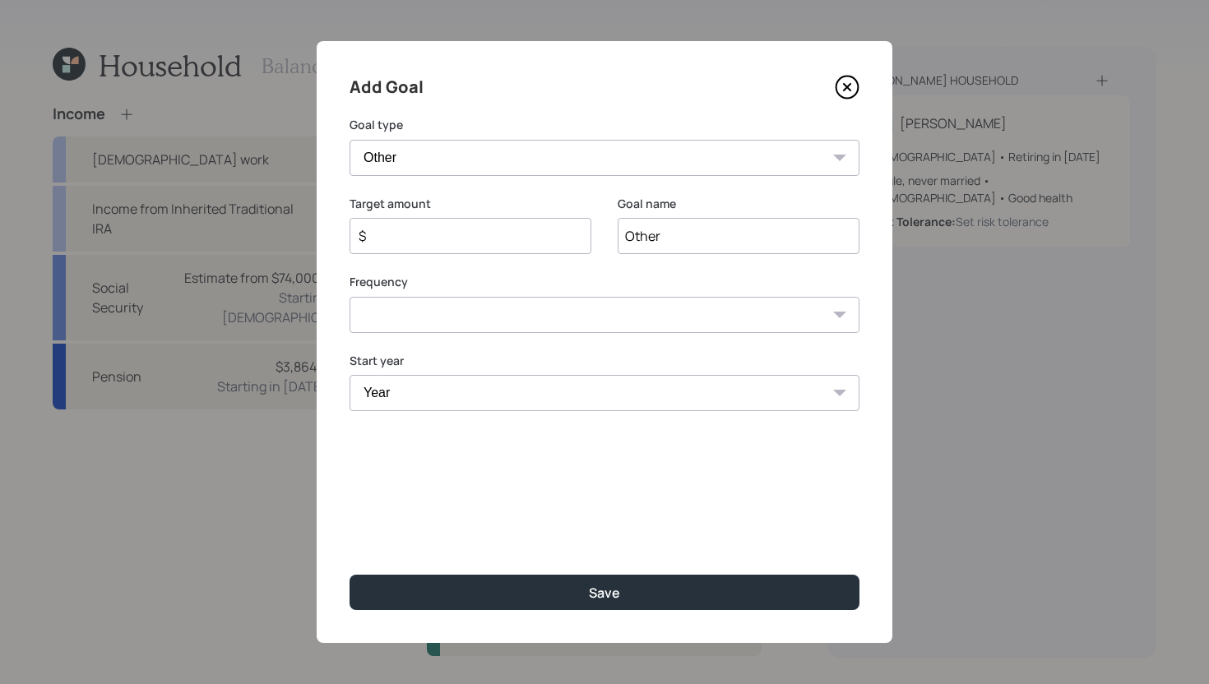
click at [736, 236] on input "Other" at bounding box center [739, 236] width 242 height 36
type input "Expenses for other property"
click at [497, 234] on input "$" at bounding box center [464, 236] width 214 height 20
type input "$ 12,000"
click at [486, 320] on select "One time Every 1 year Every 2 years Every 3 years Every 4 years Every 5 years E…" at bounding box center [605, 315] width 510 height 36
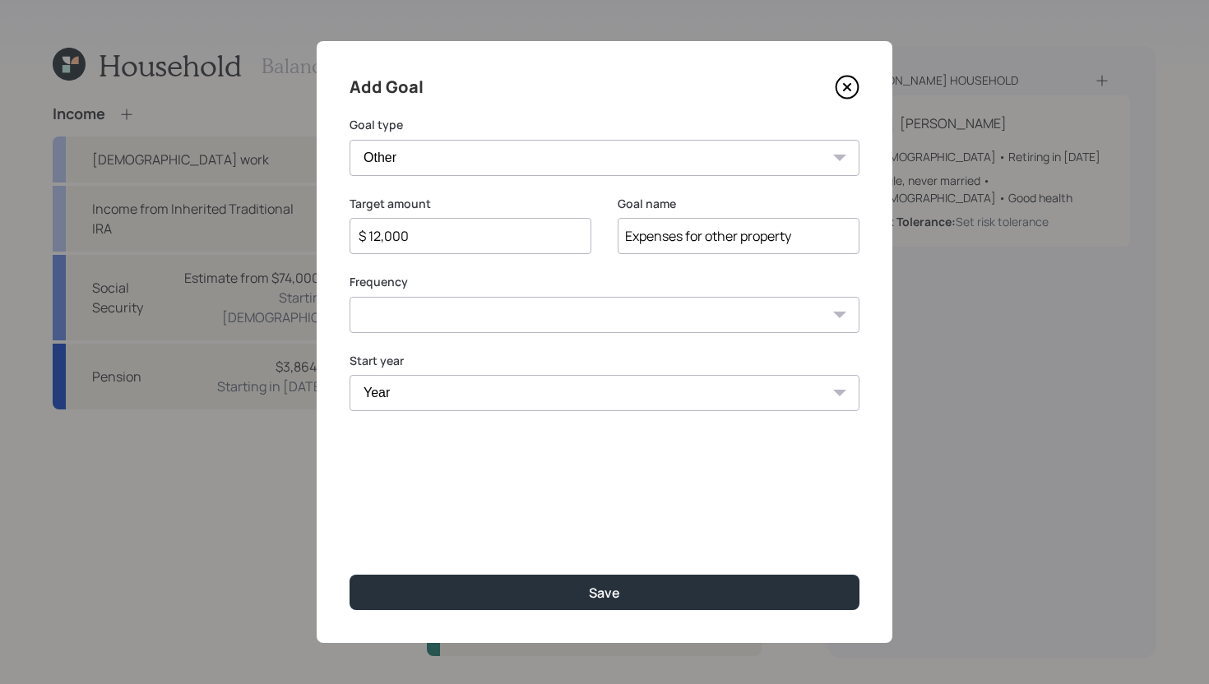
select select "1"
click at [350, 297] on select "One time Every 1 year Every 2 years Every 3 years Every 4 years Every 5 years E…" at bounding box center [605, 315] width 510 height 36
click at [433, 391] on select "Year [DATE] 2026 2027 2028 2029 2030 2031 2032 2033 2034 2035 2036 2037 2038 20…" at bounding box center [471, 393] width 242 height 36
select select "2025"
click at [350, 375] on select "Year [DATE] 2026 2027 2028 2029 2030 2031 2032 2033 2034 2035 2036 2037 2038 20…" at bounding box center [471, 393] width 242 height 36
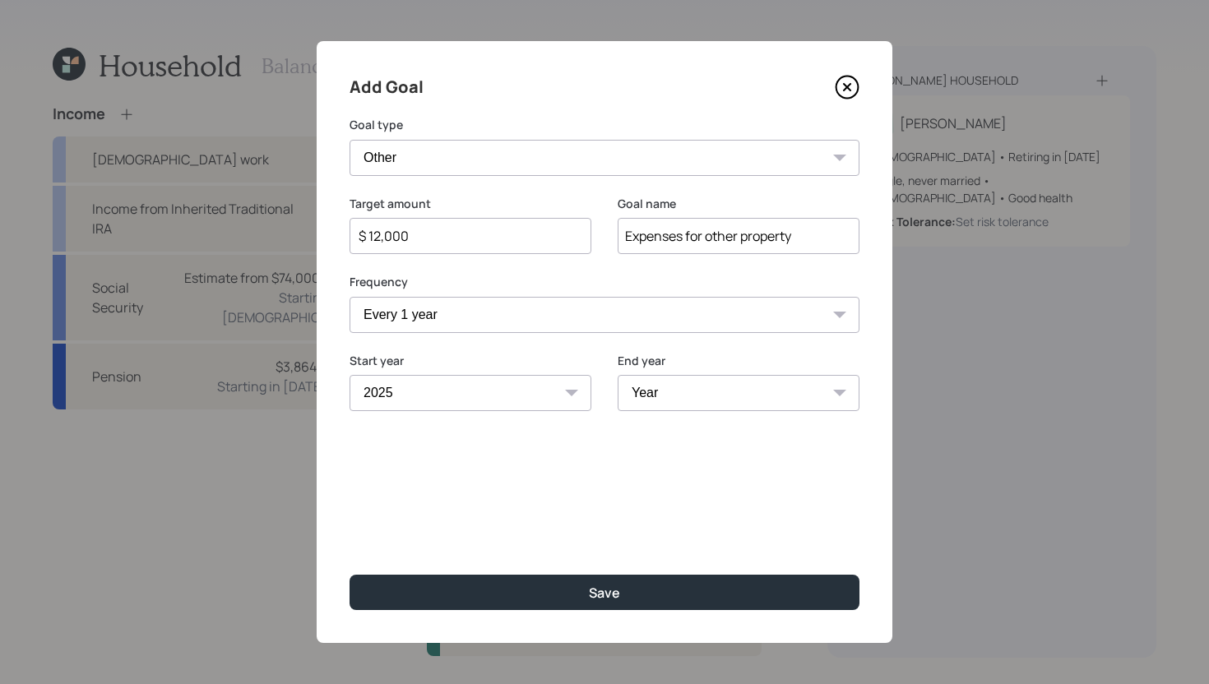
click at [673, 387] on select "Year [DATE] 2026 2027 2028 2029 2030 2031 2032 2033 2034 2035 2036 2037 2038 20…" at bounding box center [739, 393] width 242 height 36
select select "2045"
click at [618, 375] on select "Year [DATE] 2026 2027 2028 2029 2030 2031 2032 2033 2034 2035 2036 2037 2038 20…" at bounding box center [739, 393] width 242 height 36
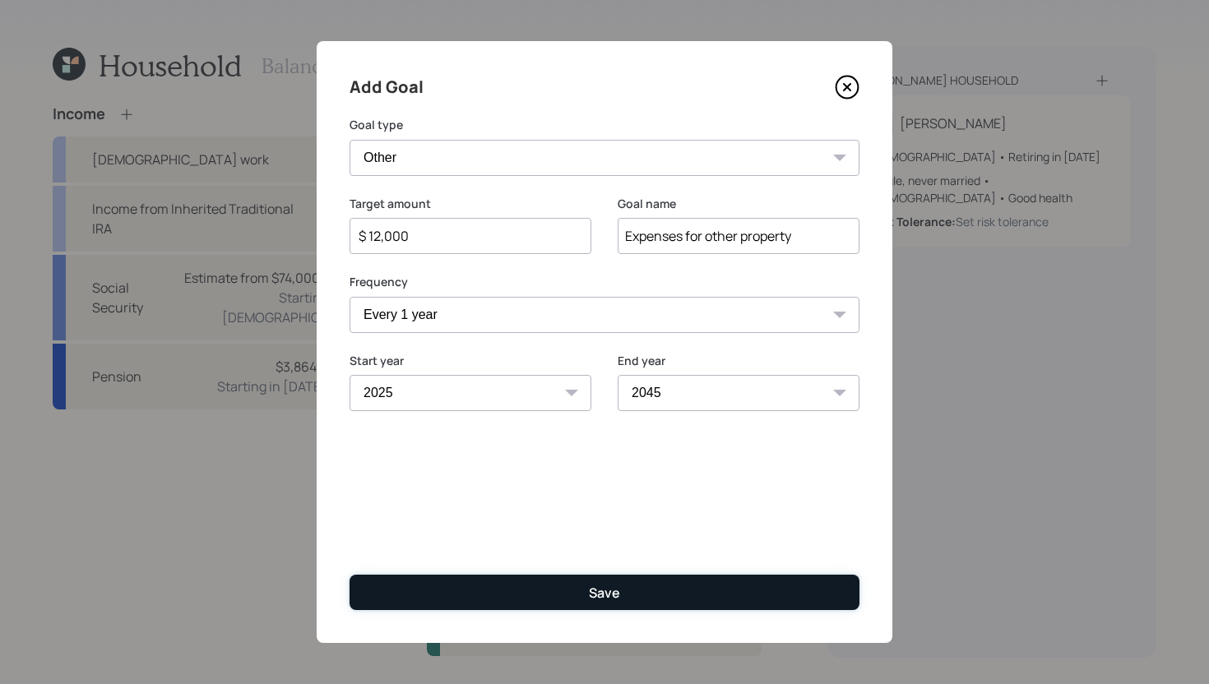
click at [674, 600] on button "Save" at bounding box center [605, 592] width 510 height 35
type input "$"
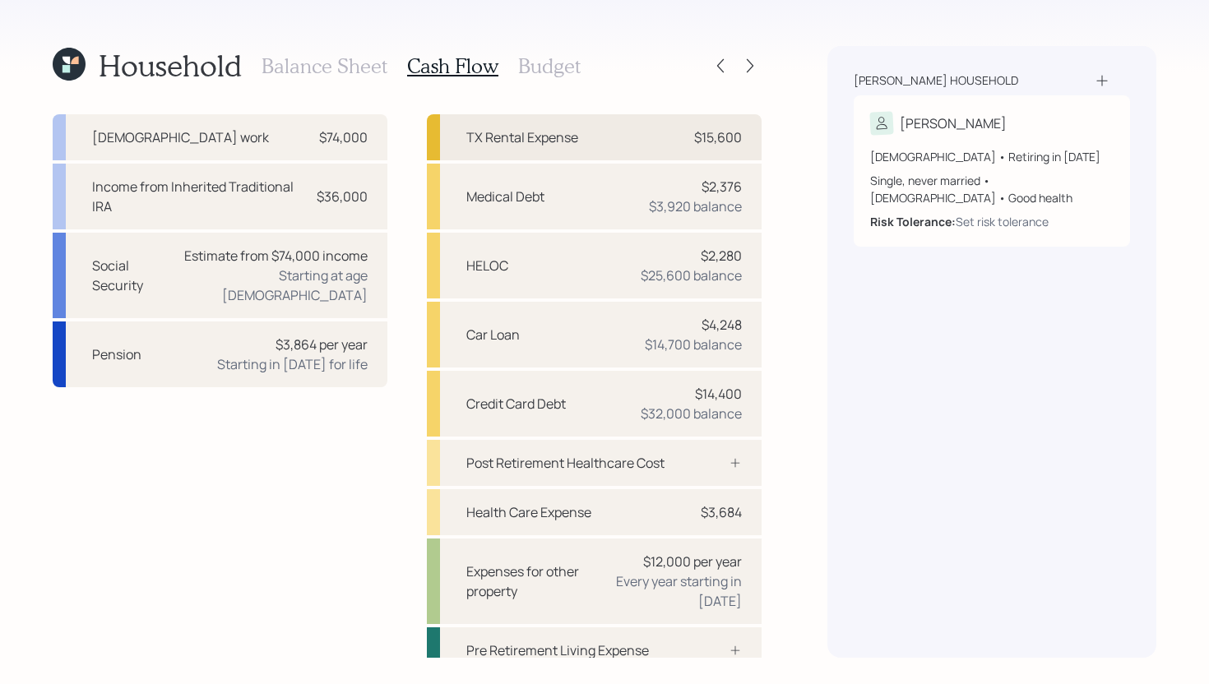
scroll to position [15, 0]
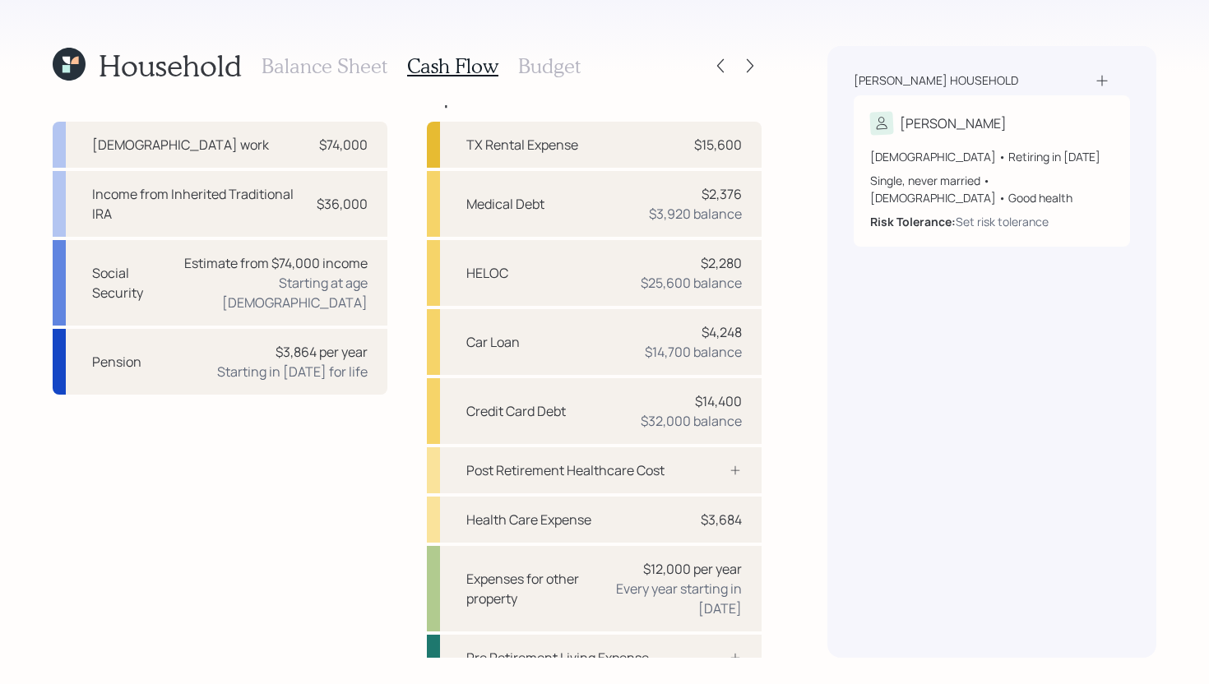
click at [534, 67] on h3 "Budget" at bounding box center [549, 66] width 63 height 24
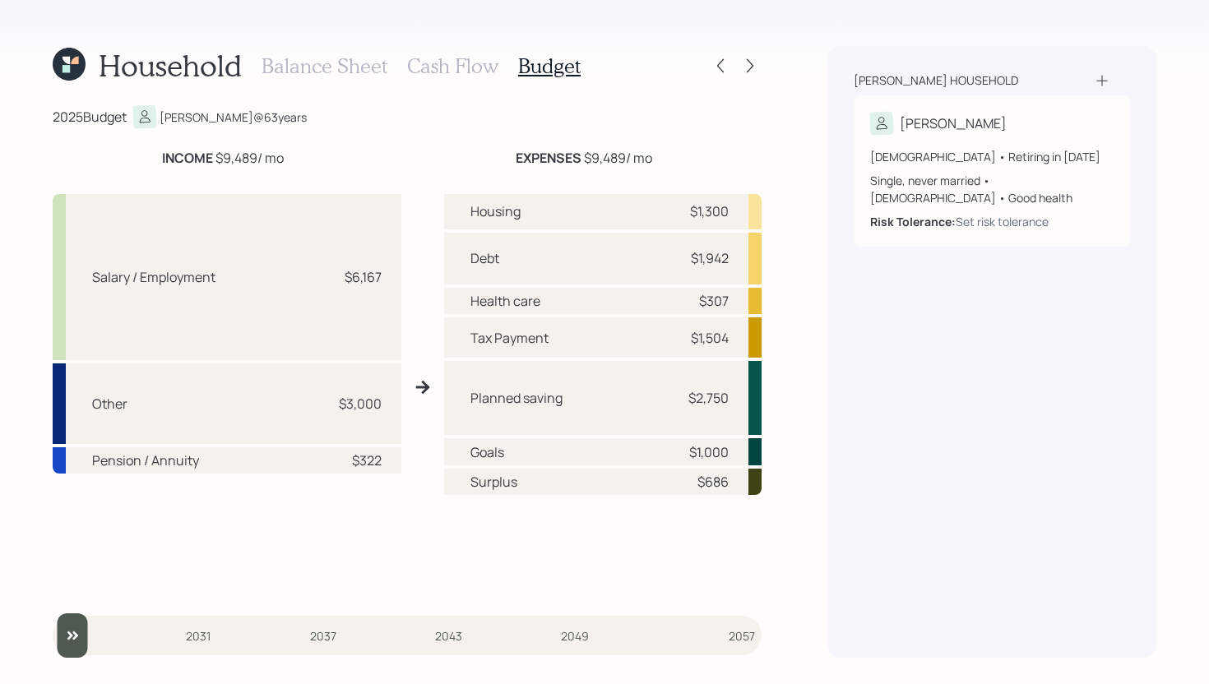
click at [466, 72] on h3 "Cash Flow" at bounding box center [452, 66] width 91 height 24
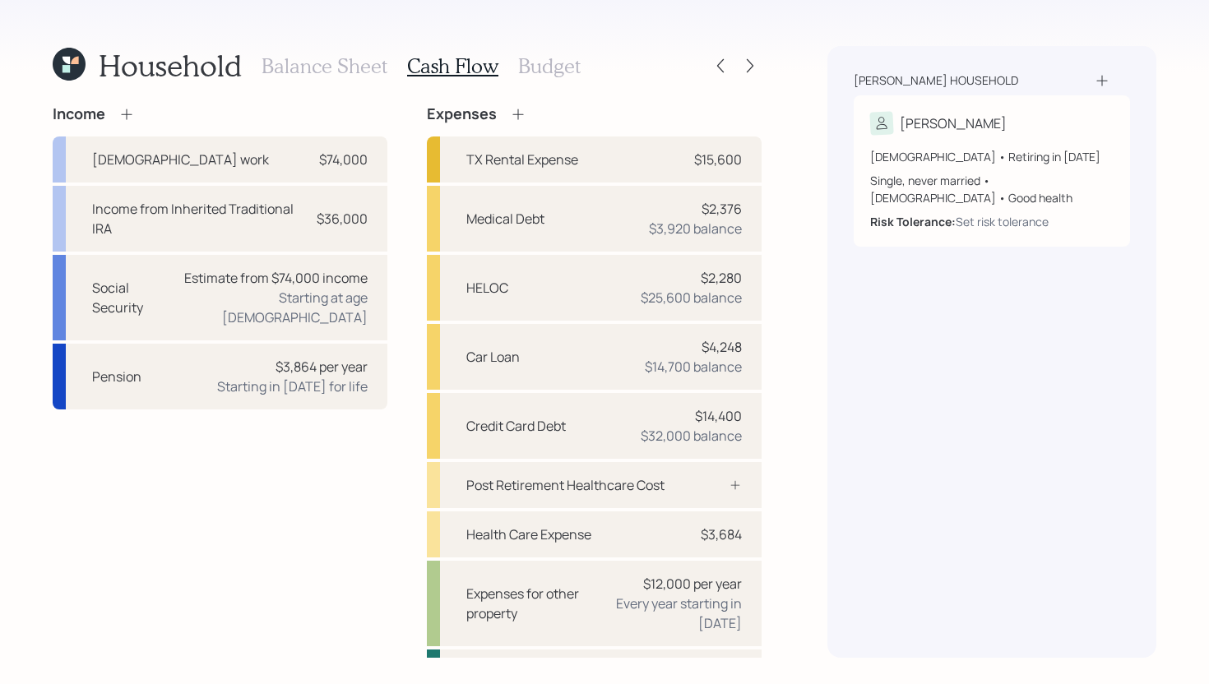
click at [564, 64] on h3 "Budget" at bounding box center [549, 66] width 63 height 24
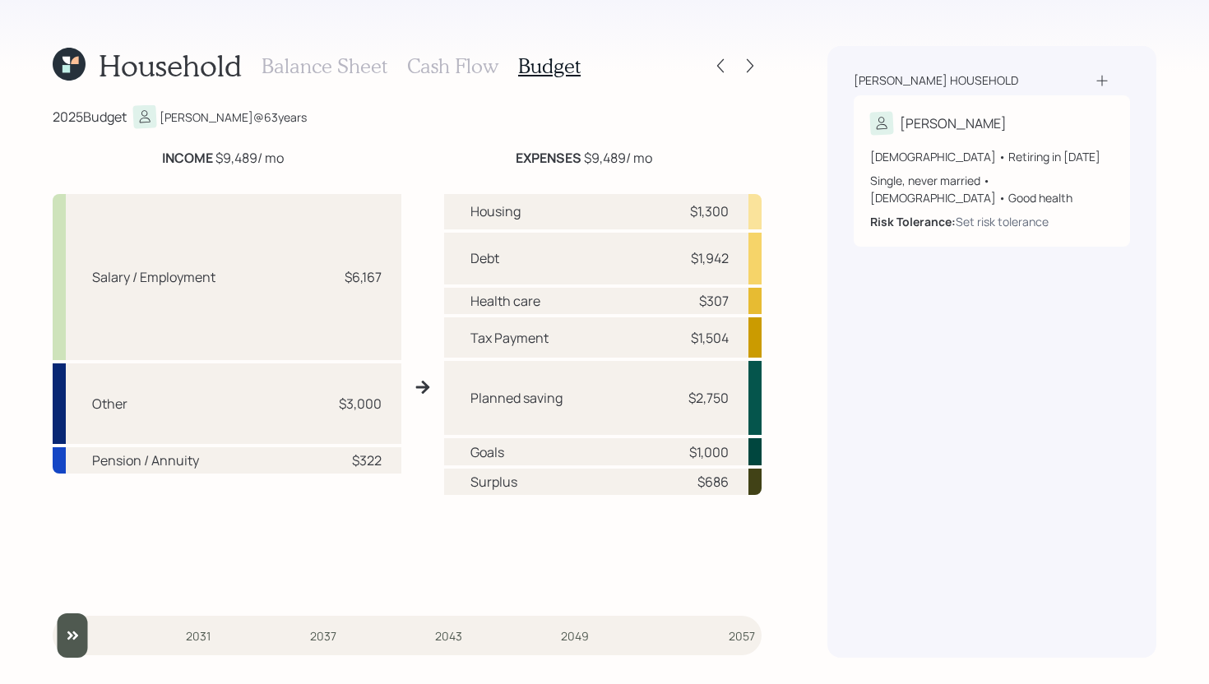
click at [453, 72] on h3 "Cash Flow" at bounding box center [452, 66] width 91 height 24
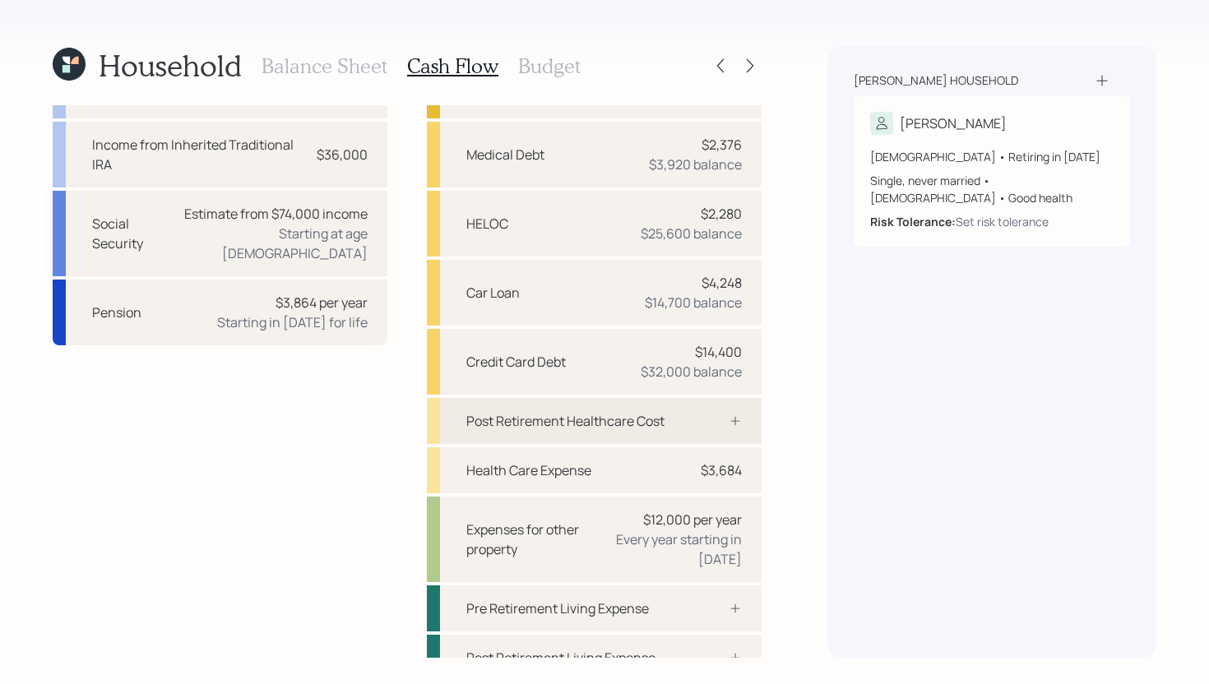
scroll to position [86, 0]
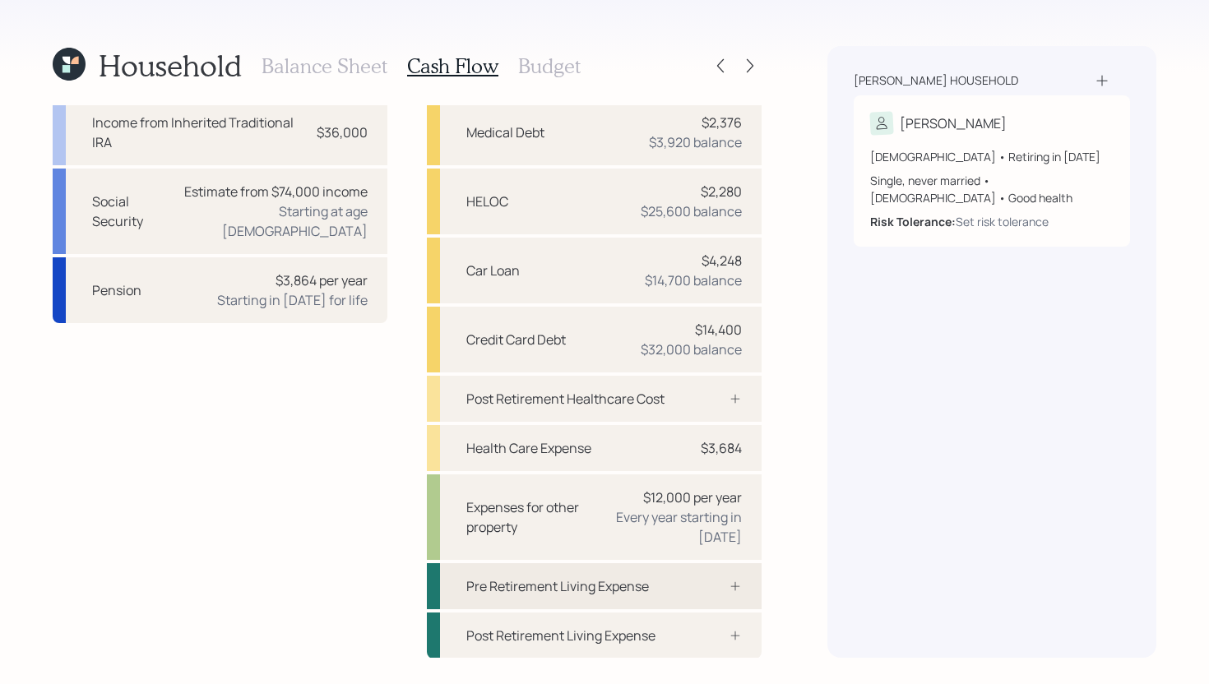
click at [635, 586] on div "Pre Retirement Living Expense" at bounding box center [557, 587] width 183 height 20
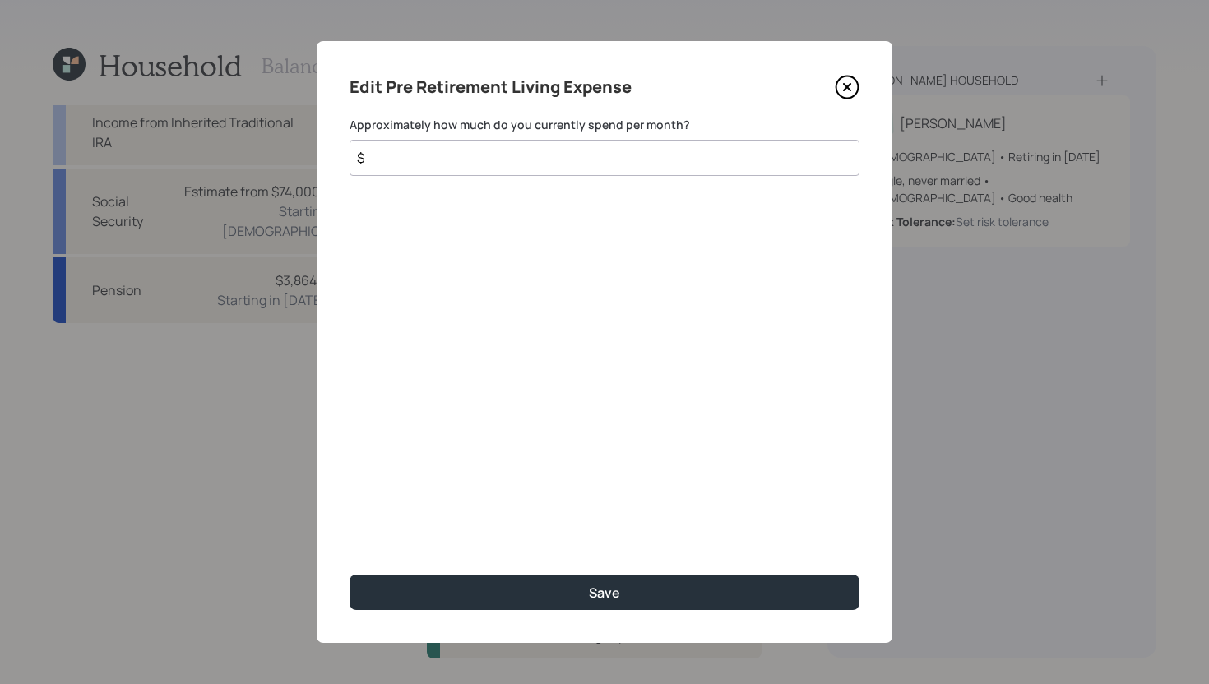
click at [541, 160] on input "$" at bounding box center [605, 158] width 510 height 36
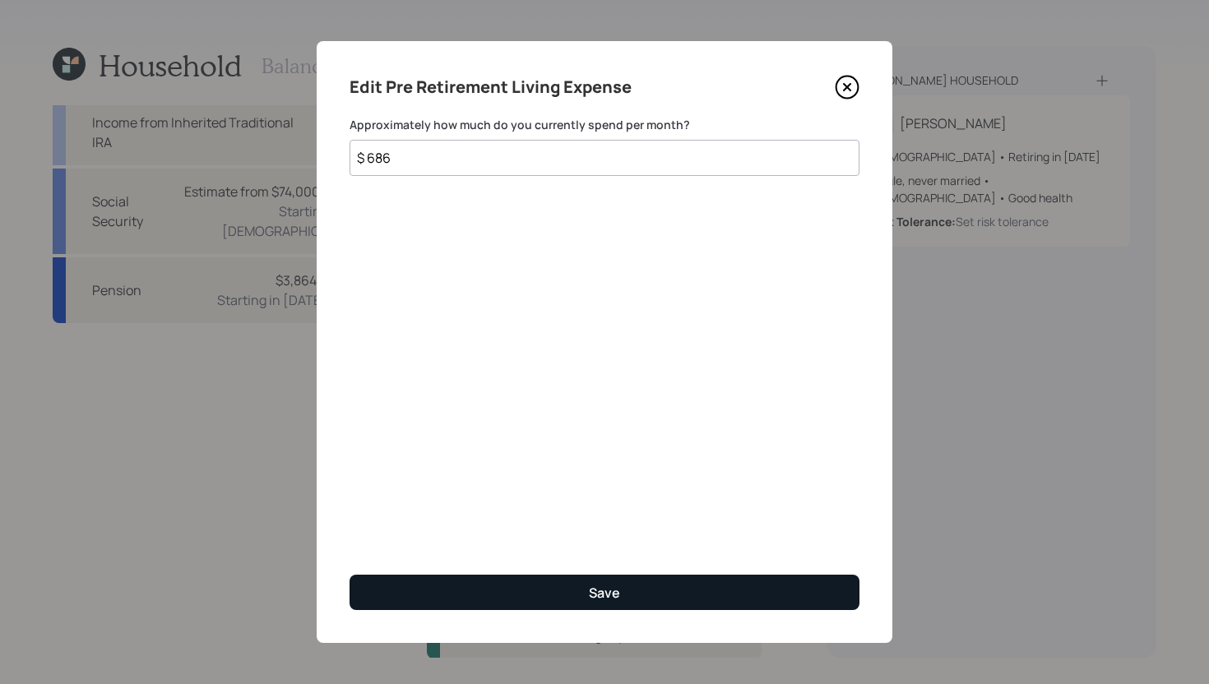
type input "$ 686"
click at [642, 593] on button "Save" at bounding box center [605, 592] width 510 height 35
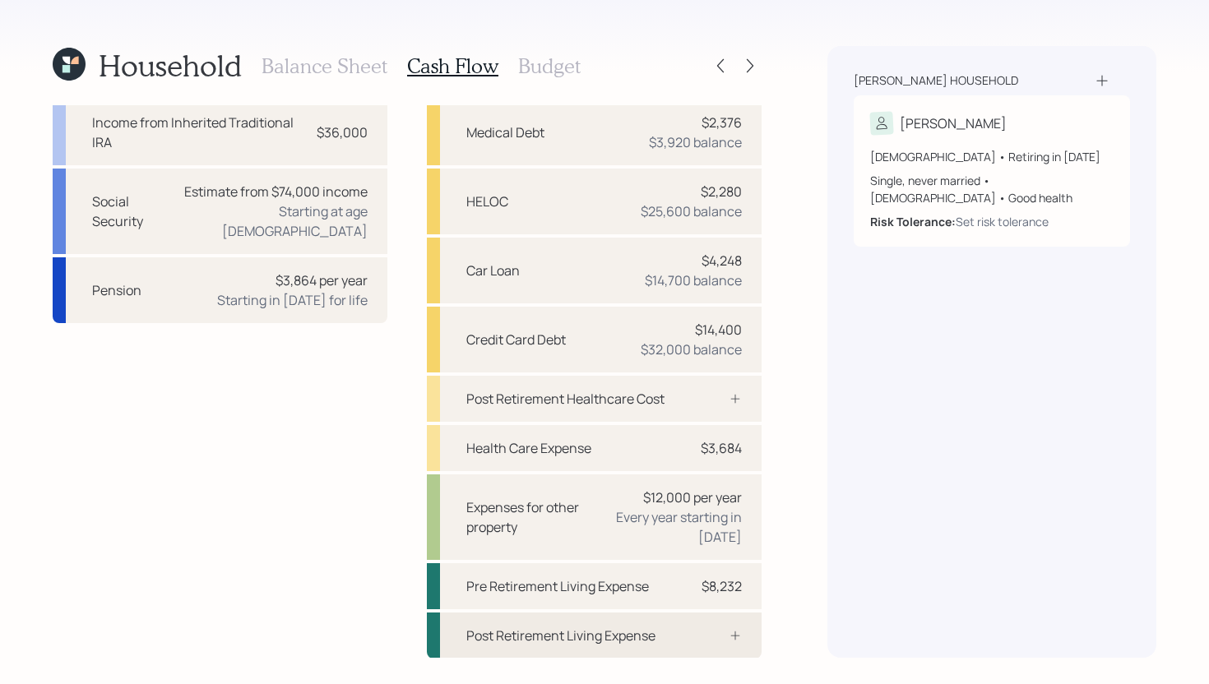
click at [658, 637] on div "Post Retirement Living Expense" at bounding box center [594, 636] width 335 height 46
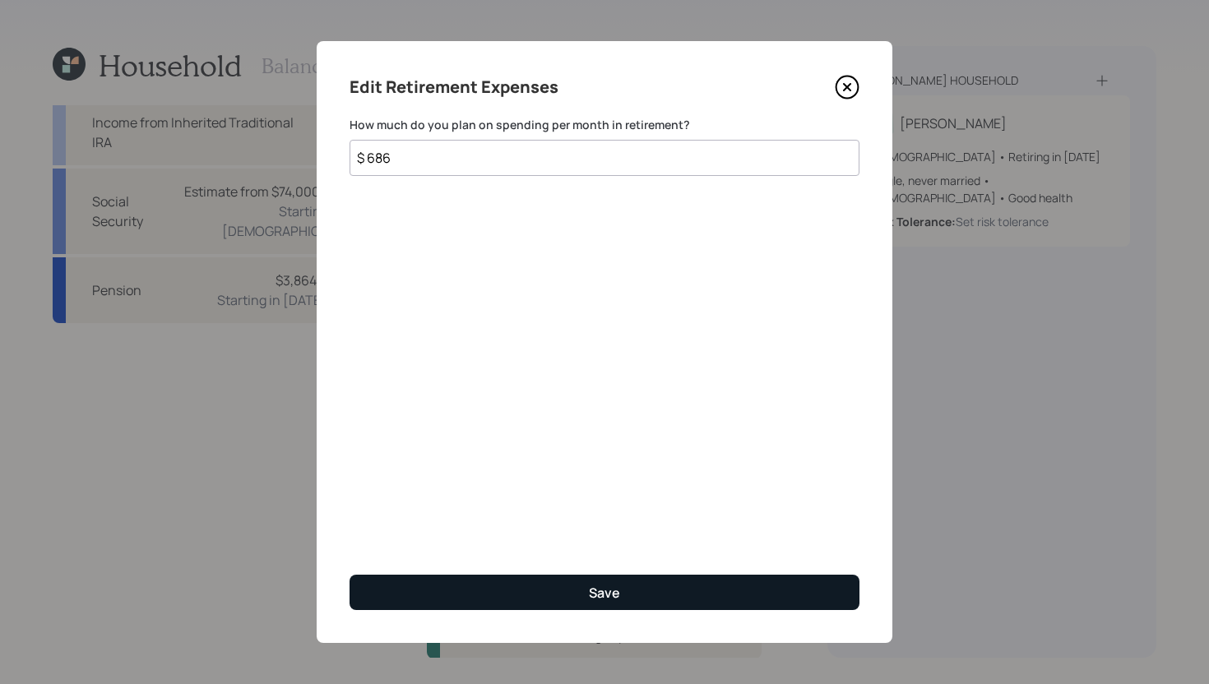
type input "$ 686"
click at [533, 580] on button "Save" at bounding box center [605, 592] width 510 height 35
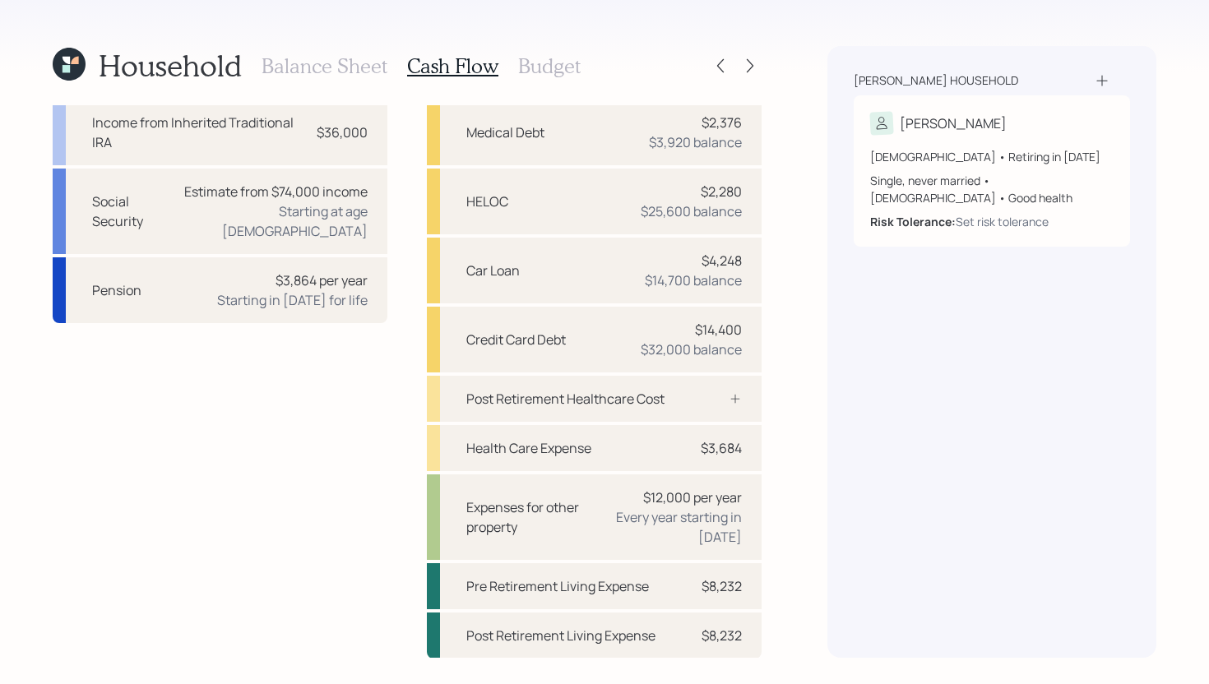
click at [341, 68] on h3 "Balance Sheet" at bounding box center [325, 66] width 126 height 24
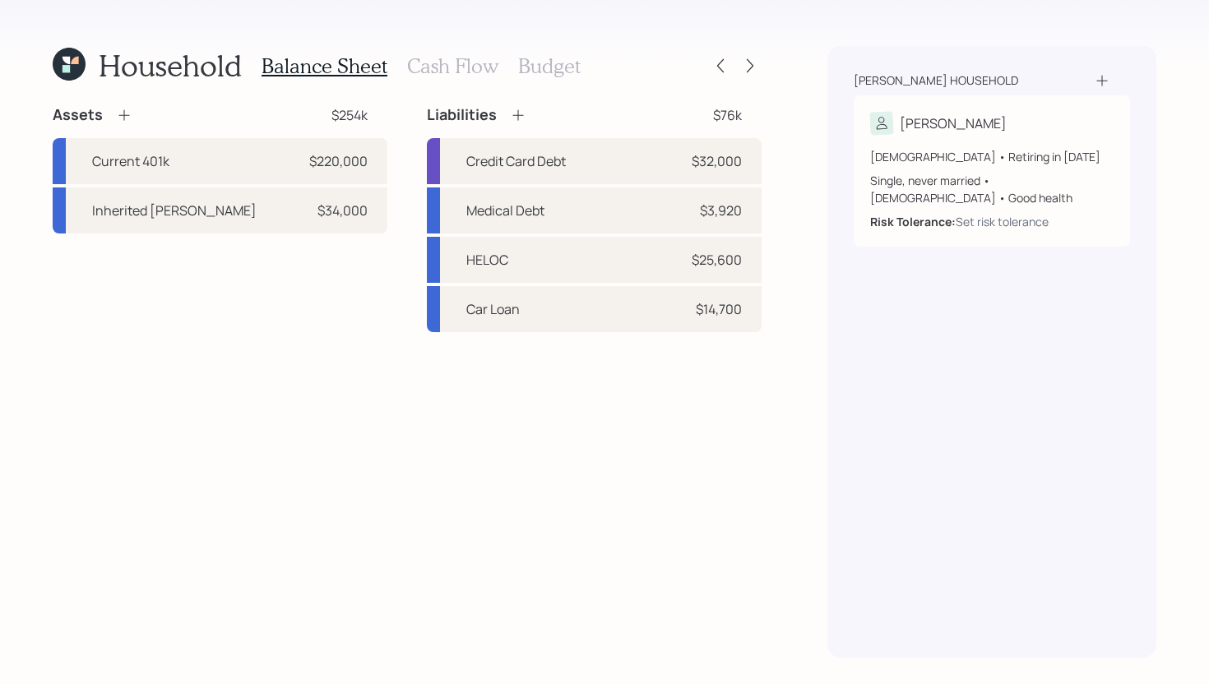
click at [479, 66] on h3 "Cash Flow" at bounding box center [452, 66] width 91 height 24
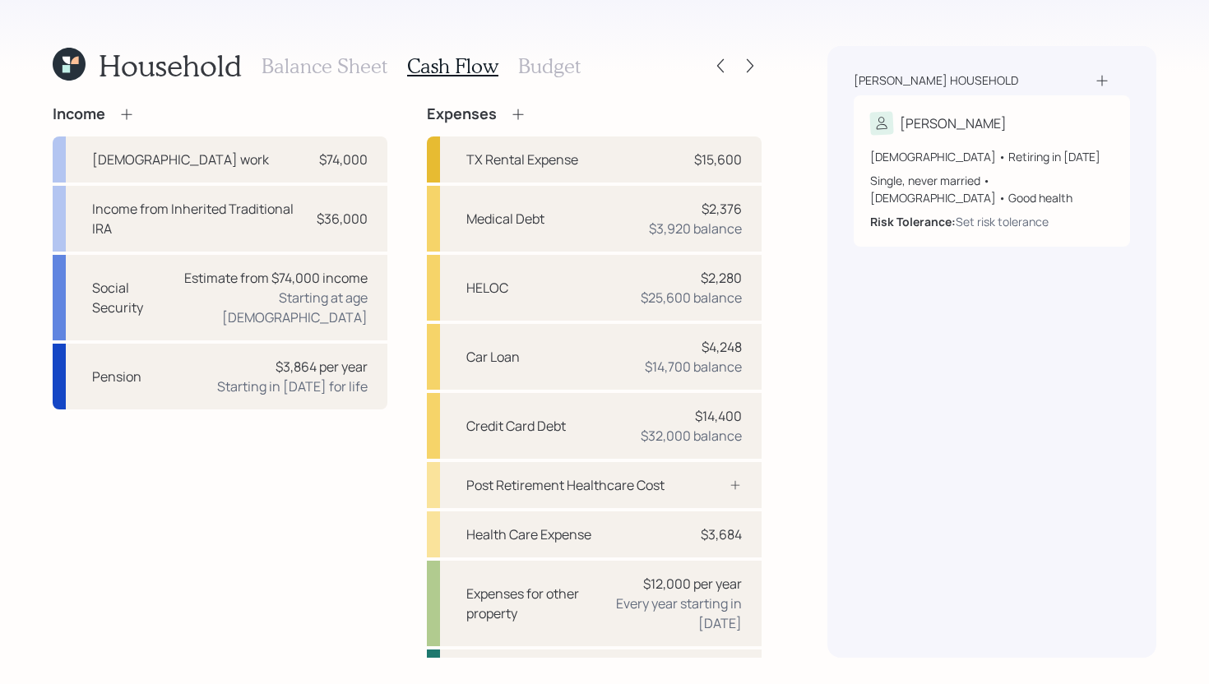
click at [530, 66] on h3 "Budget" at bounding box center [549, 66] width 63 height 24
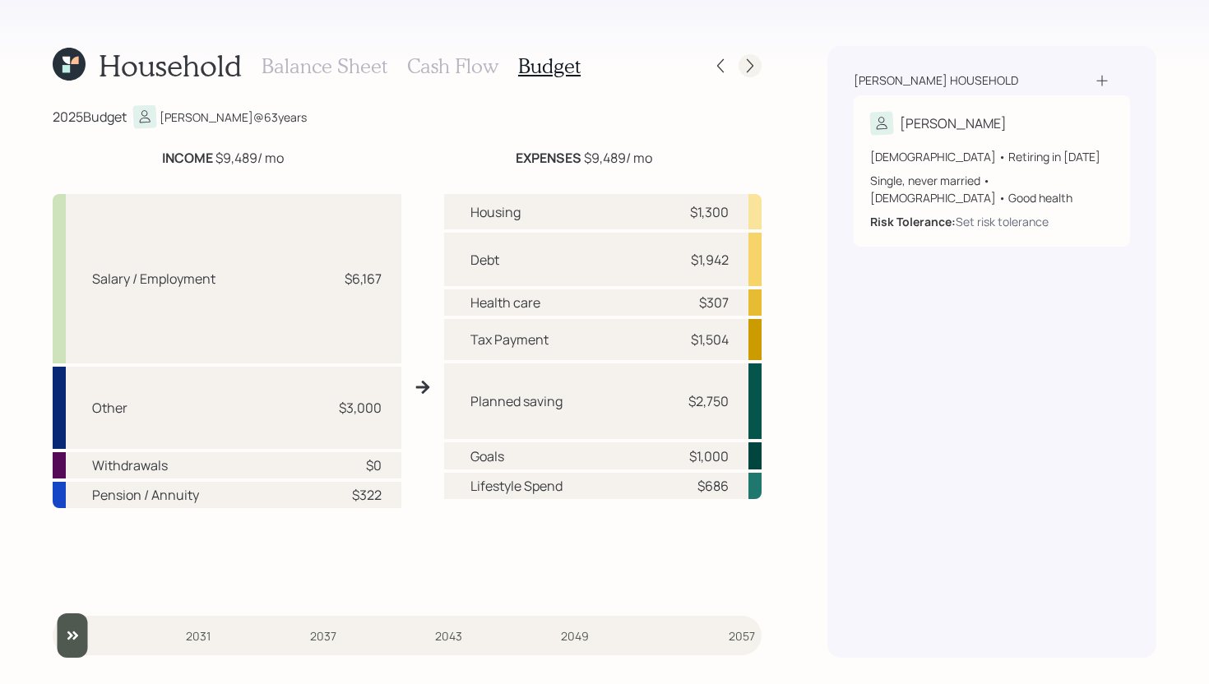
click at [750, 67] on icon at bounding box center [750, 66] width 7 height 14
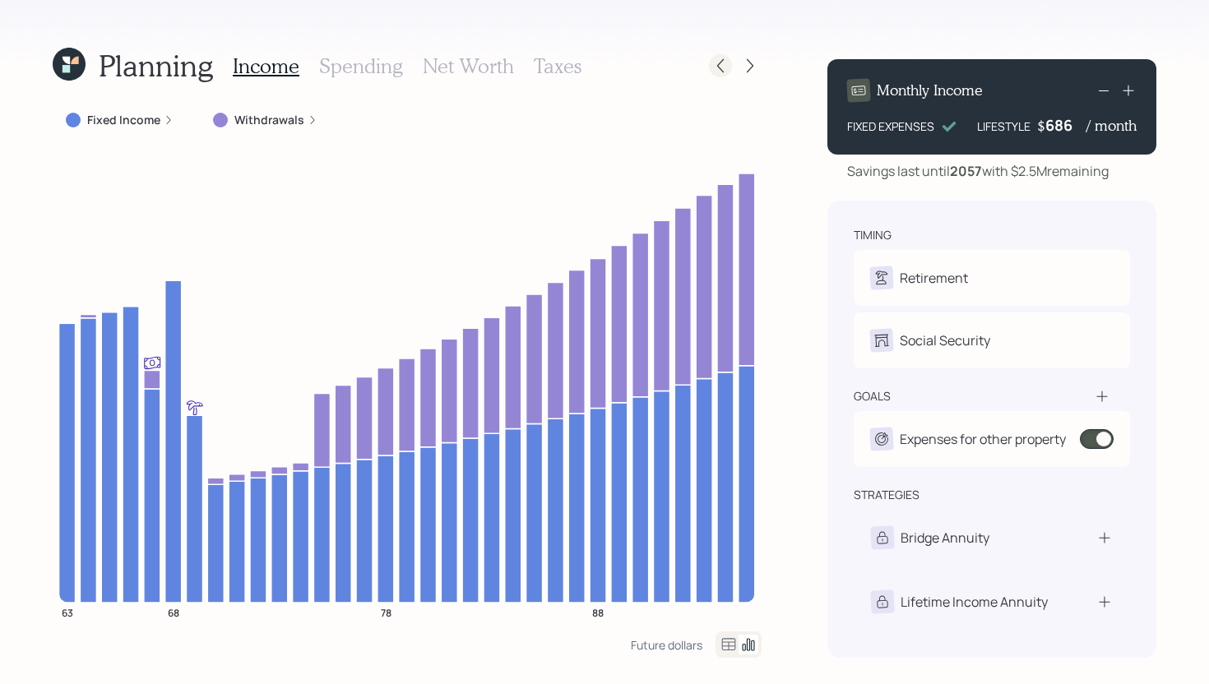
click at [720, 63] on icon at bounding box center [720, 66] width 7 height 14
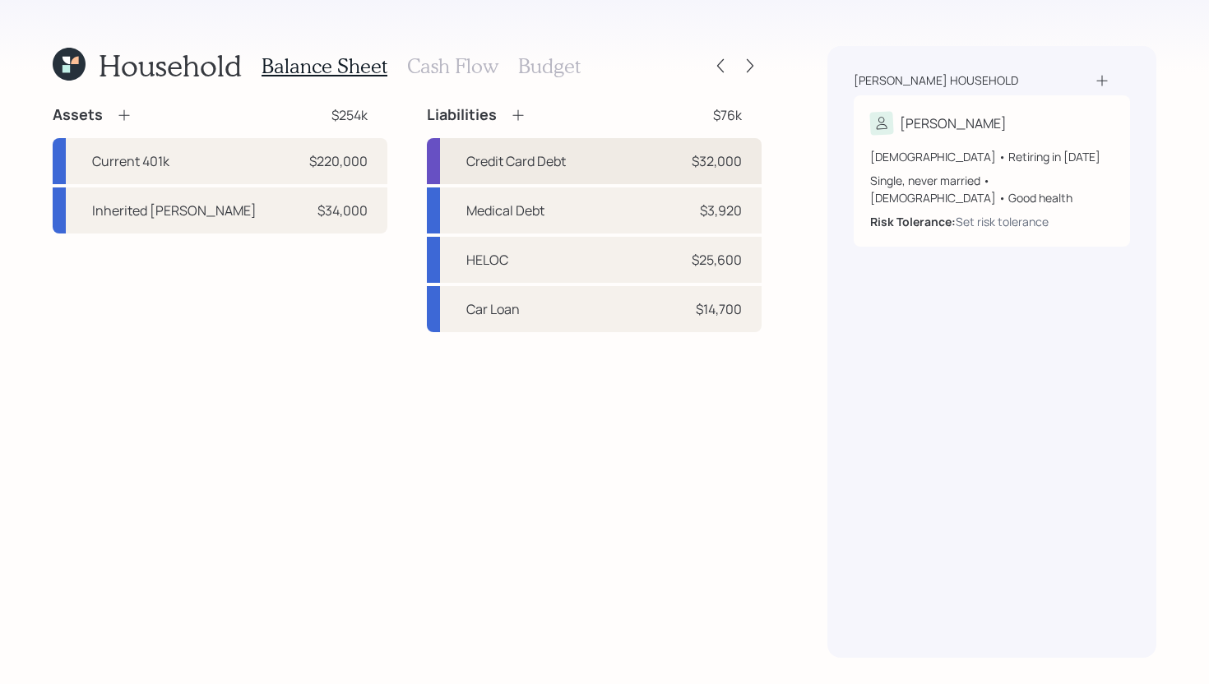
click at [541, 160] on div "Credit Card Debt" at bounding box center [516, 161] width 100 height 20
select select "credit_card"
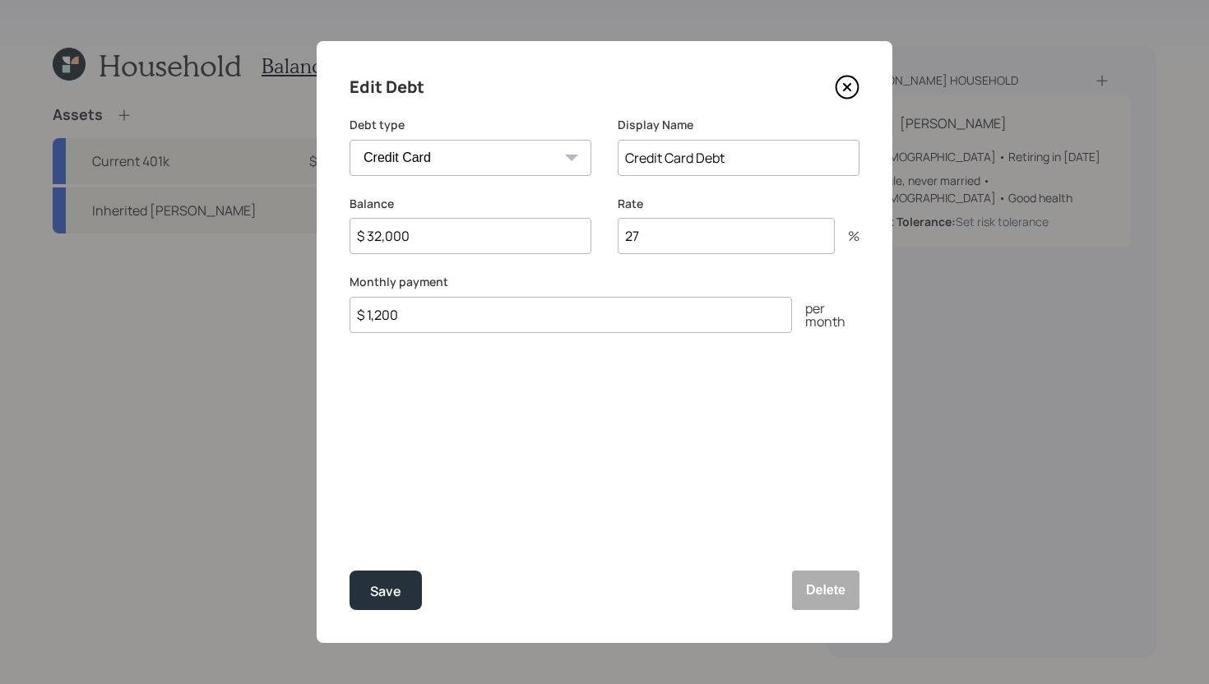
click at [854, 90] on icon at bounding box center [847, 87] width 25 height 25
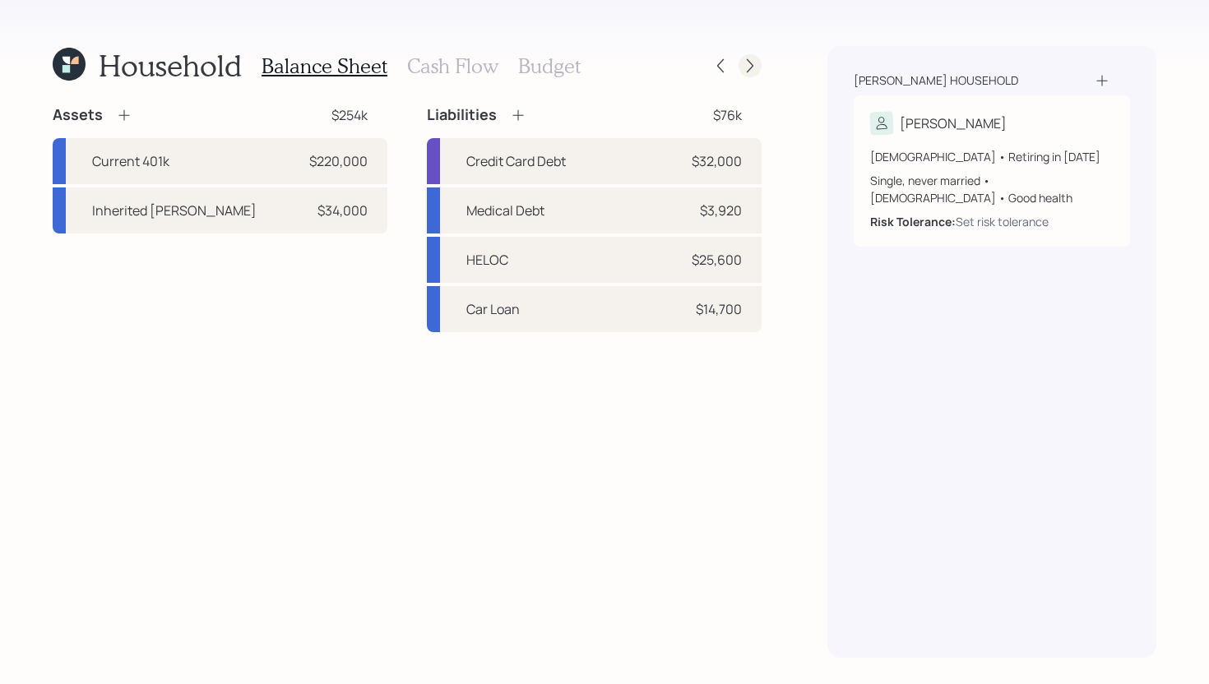
click at [748, 65] on icon at bounding box center [750, 66] width 16 height 16
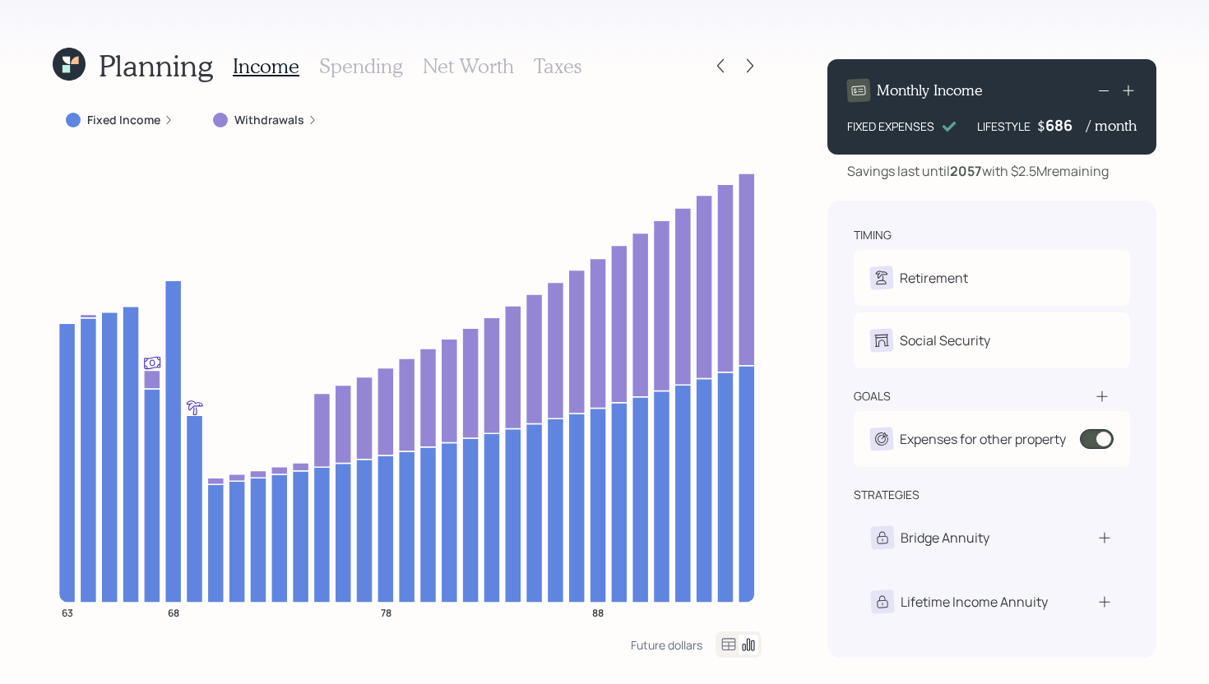
click at [368, 66] on h3 "Spending" at bounding box center [361, 66] width 84 height 24
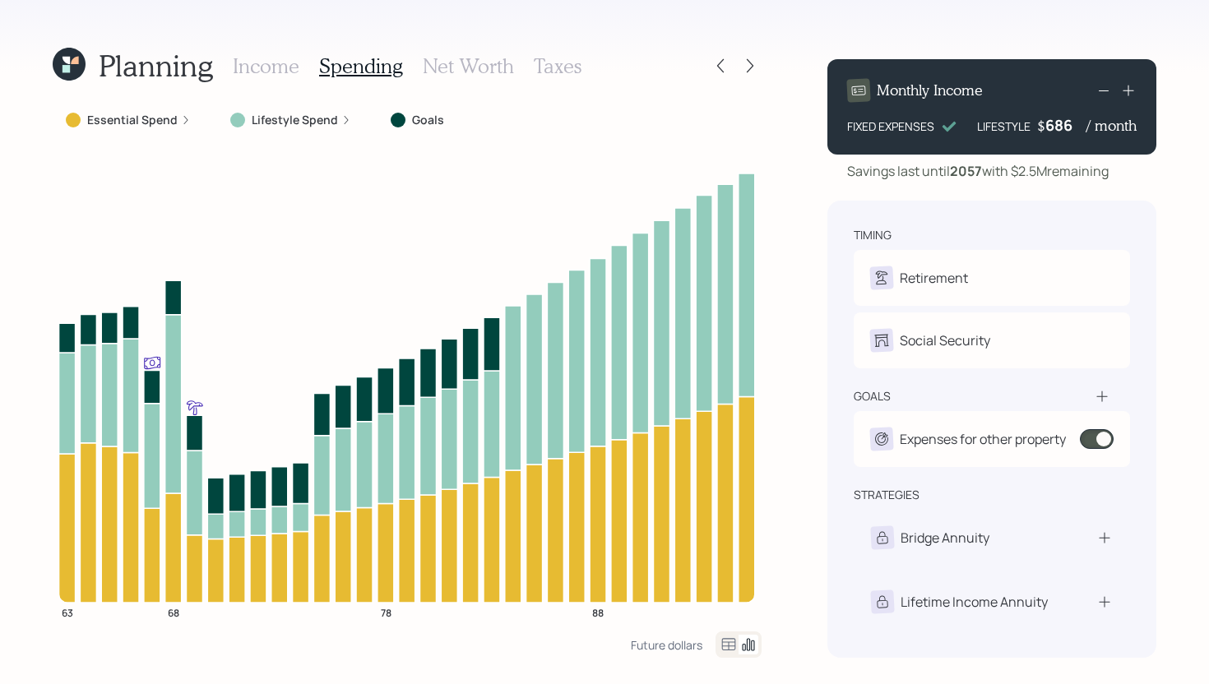
click at [157, 119] on label "Essential Spend" at bounding box center [132, 120] width 90 height 16
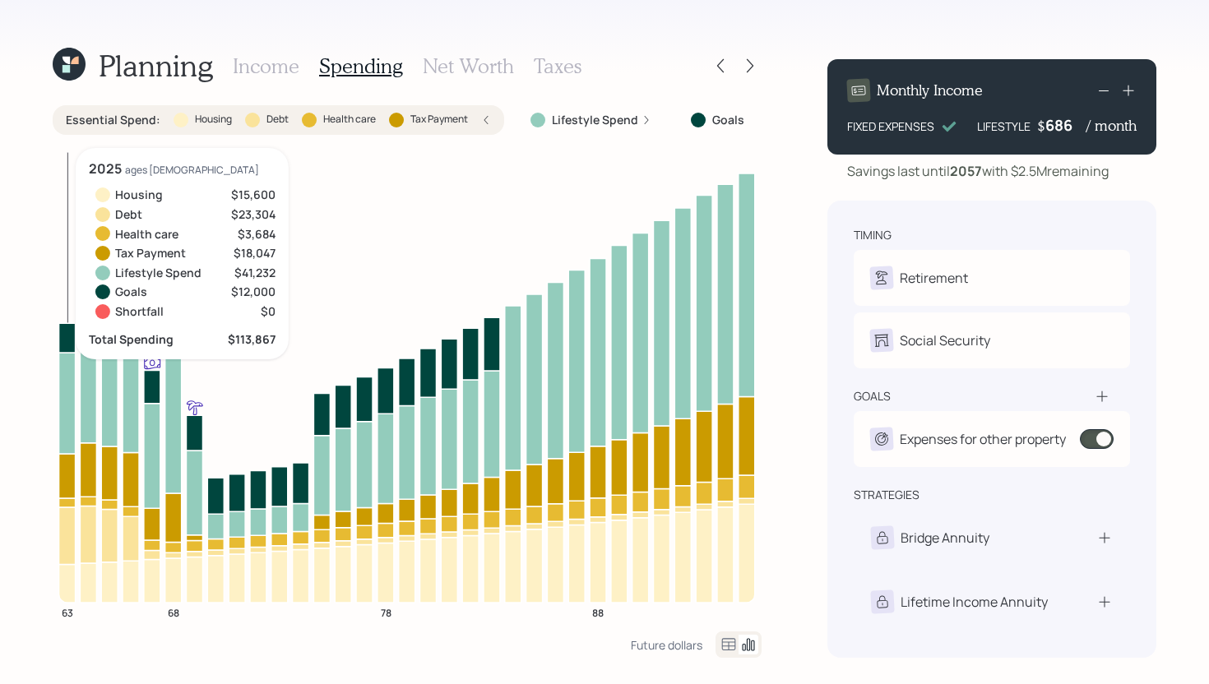
click at [67, 543] on icon at bounding box center [67, 536] width 16 height 58
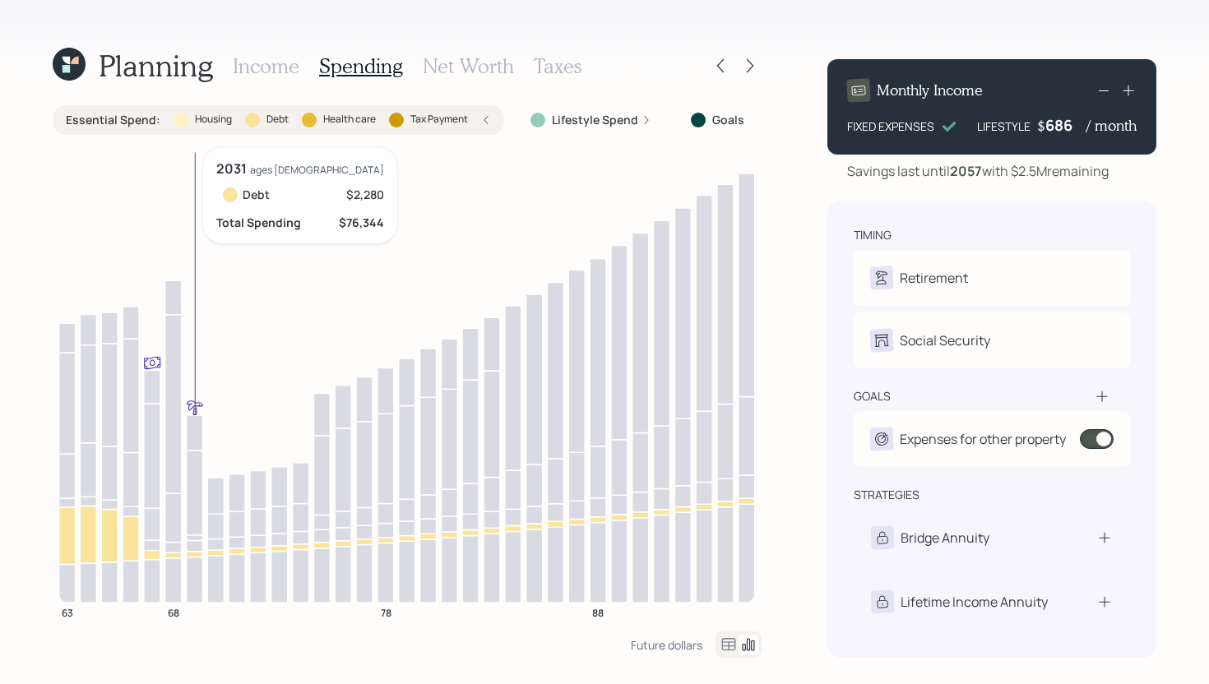
click at [198, 555] on icon at bounding box center [194, 554] width 16 height 6
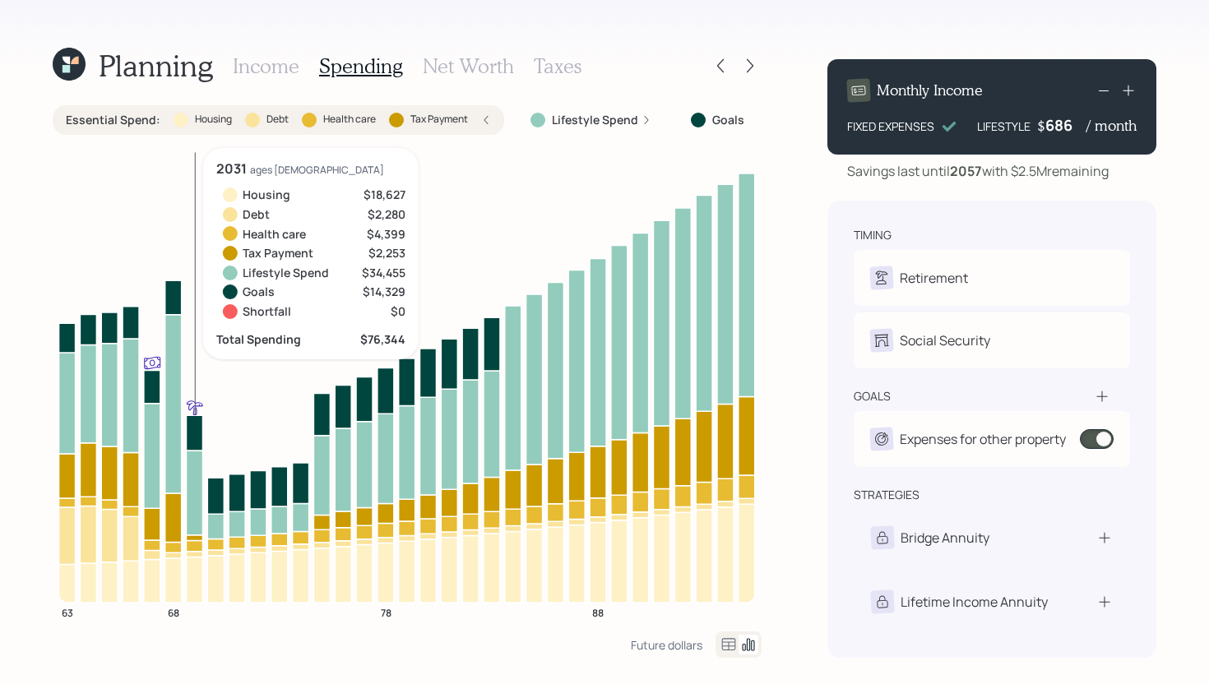
click at [198, 555] on icon at bounding box center [194, 554] width 16 height 6
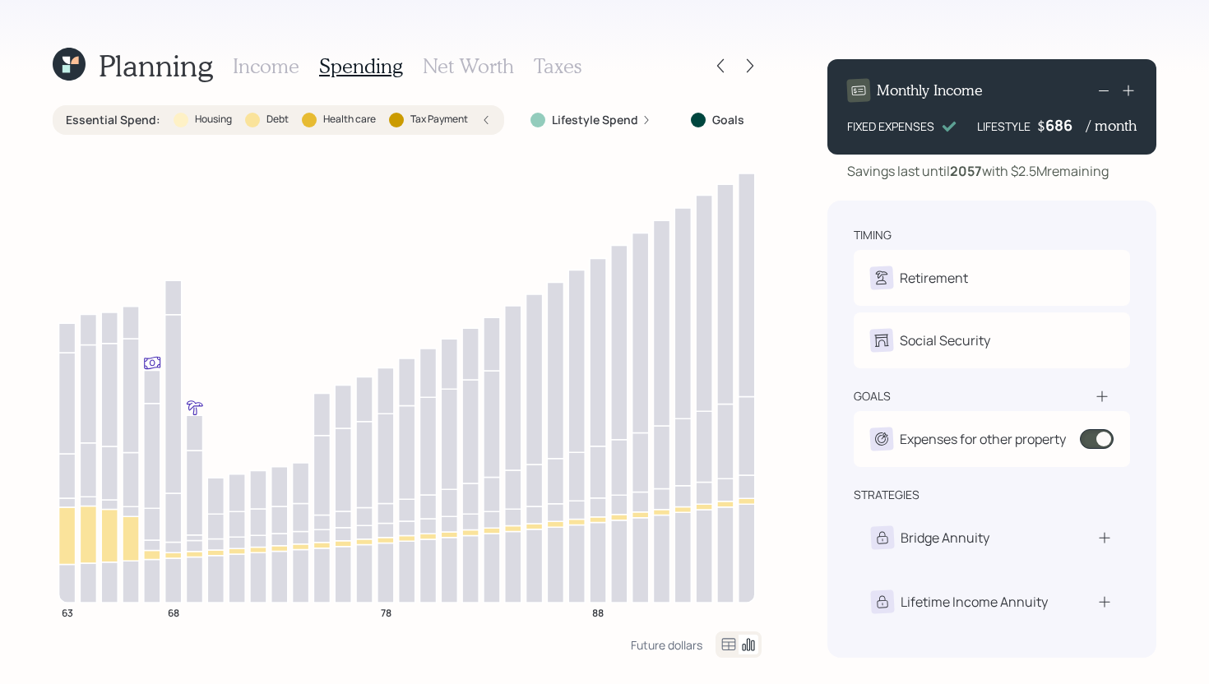
click at [370, 124] on label "Health care" at bounding box center [349, 120] width 53 height 14
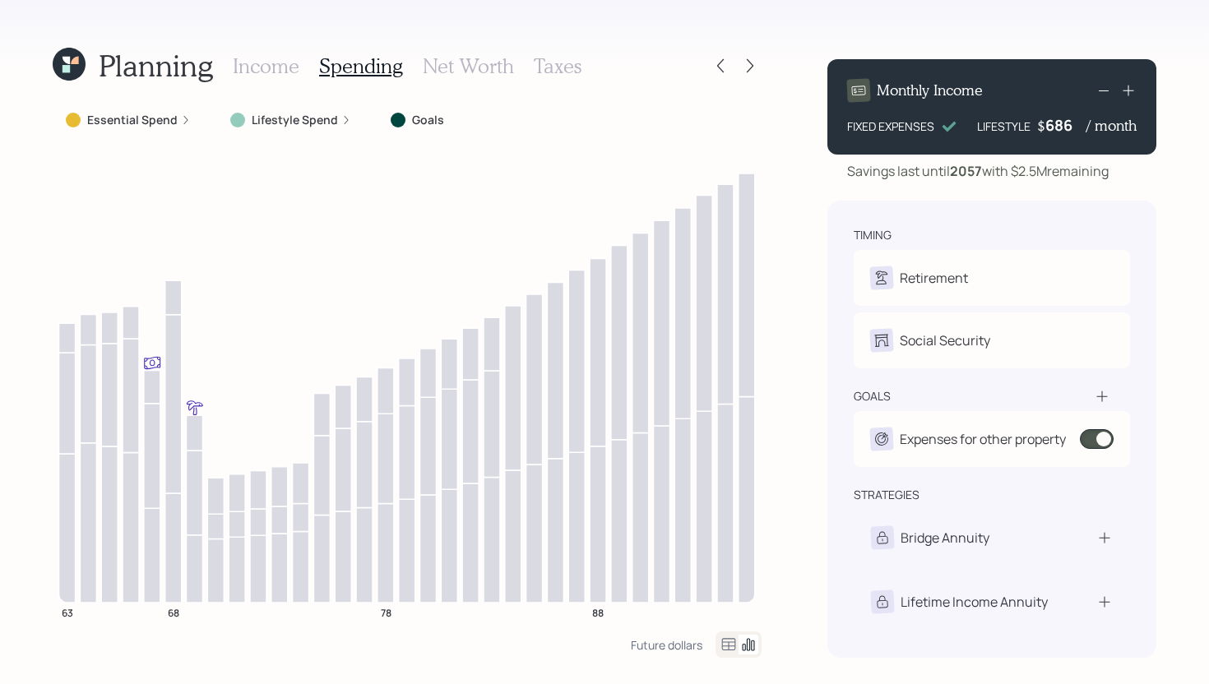
click at [268, 58] on h3 "Income" at bounding box center [266, 66] width 67 height 24
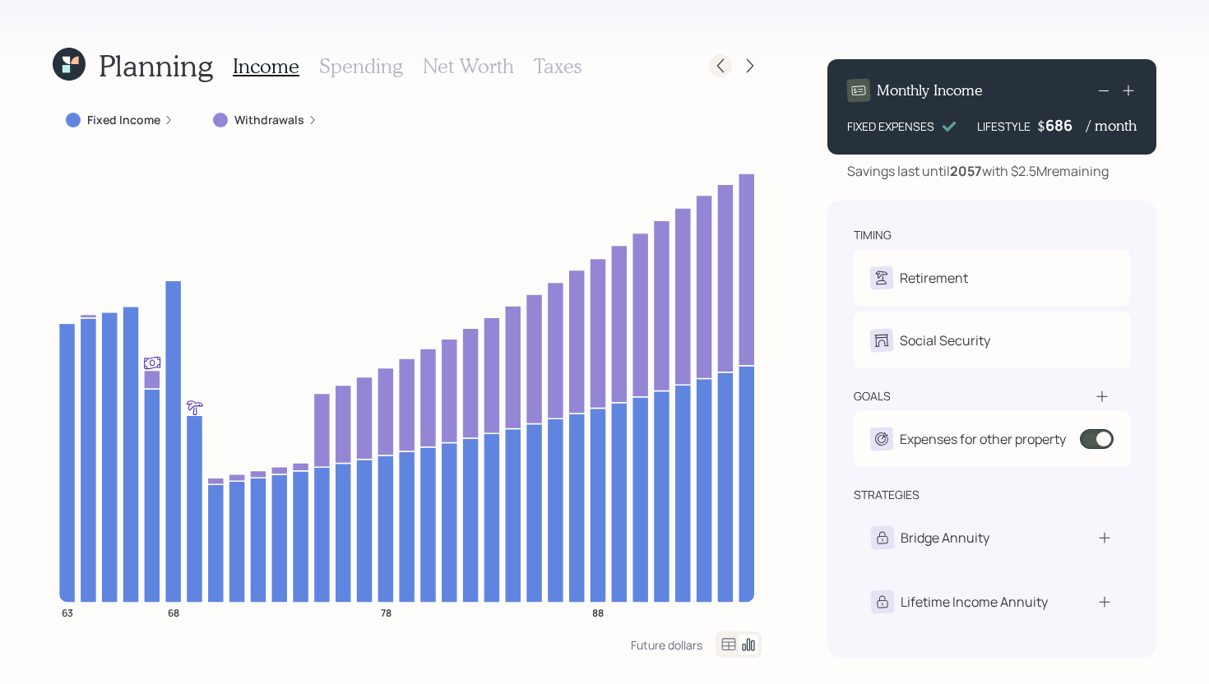
click at [713, 74] on div at bounding box center [720, 65] width 23 height 23
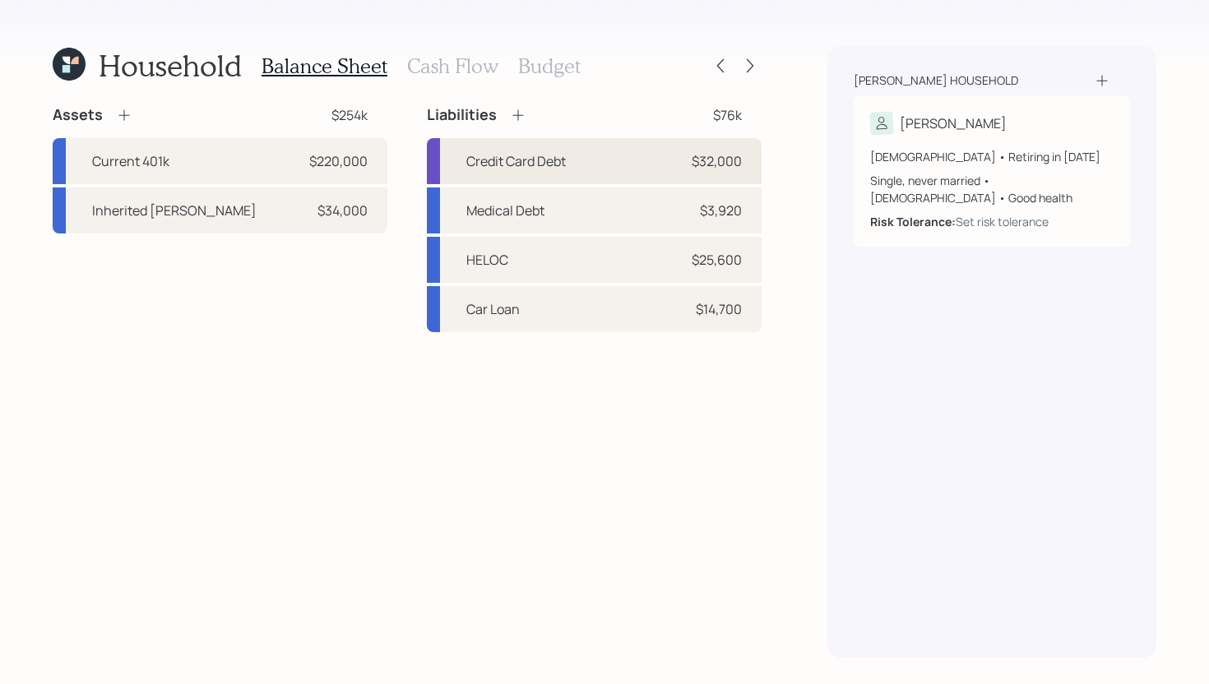
click at [598, 164] on div "Credit Card Debt $32,000" at bounding box center [594, 161] width 335 height 46
select select "credit_card"
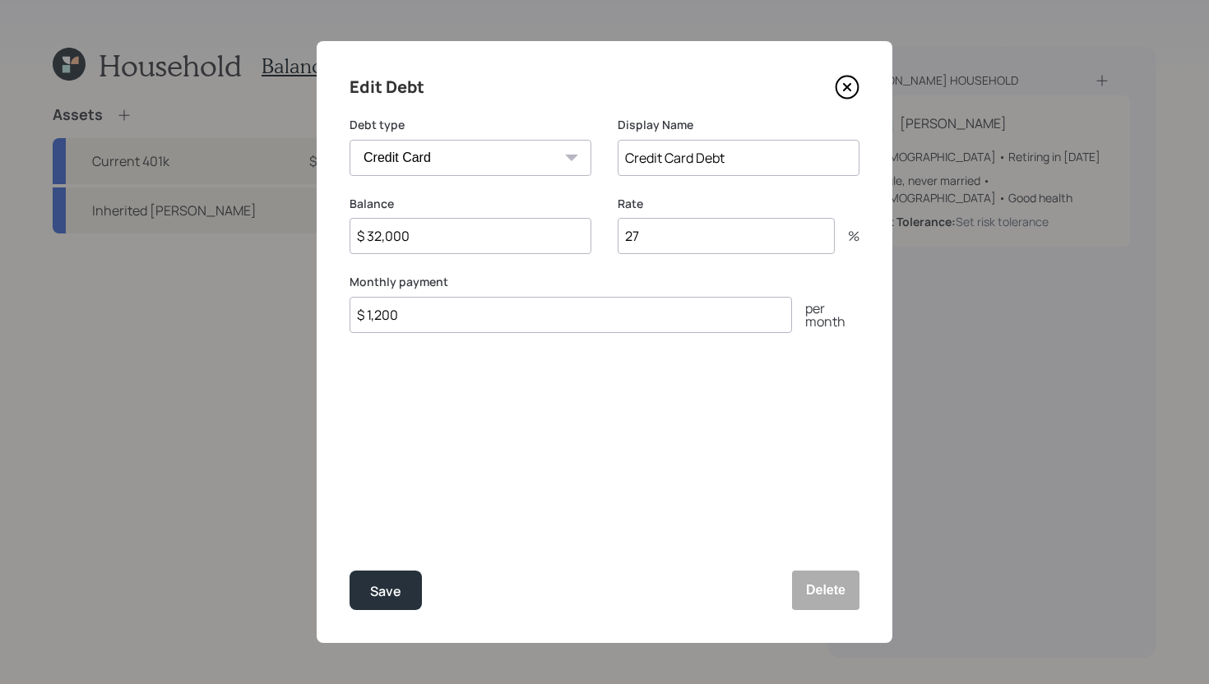
click at [851, 89] on icon at bounding box center [847, 87] width 25 height 25
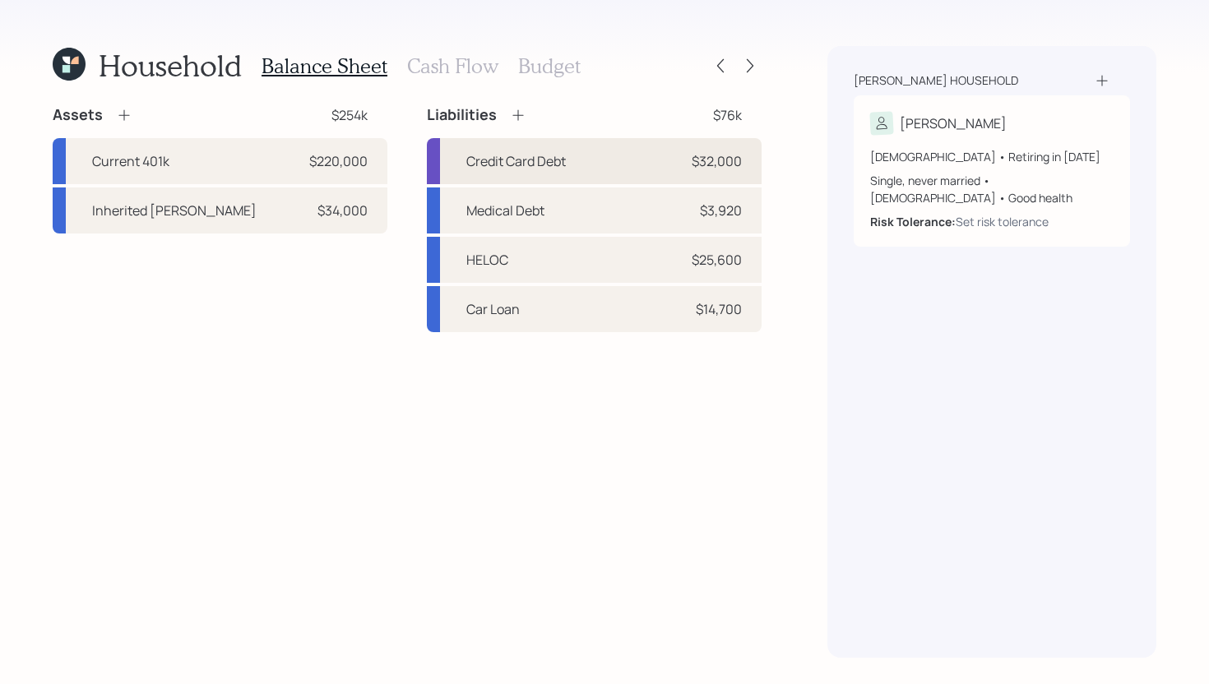
click at [501, 164] on div "Credit Card Debt" at bounding box center [516, 161] width 100 height 20
select select "credit_card"
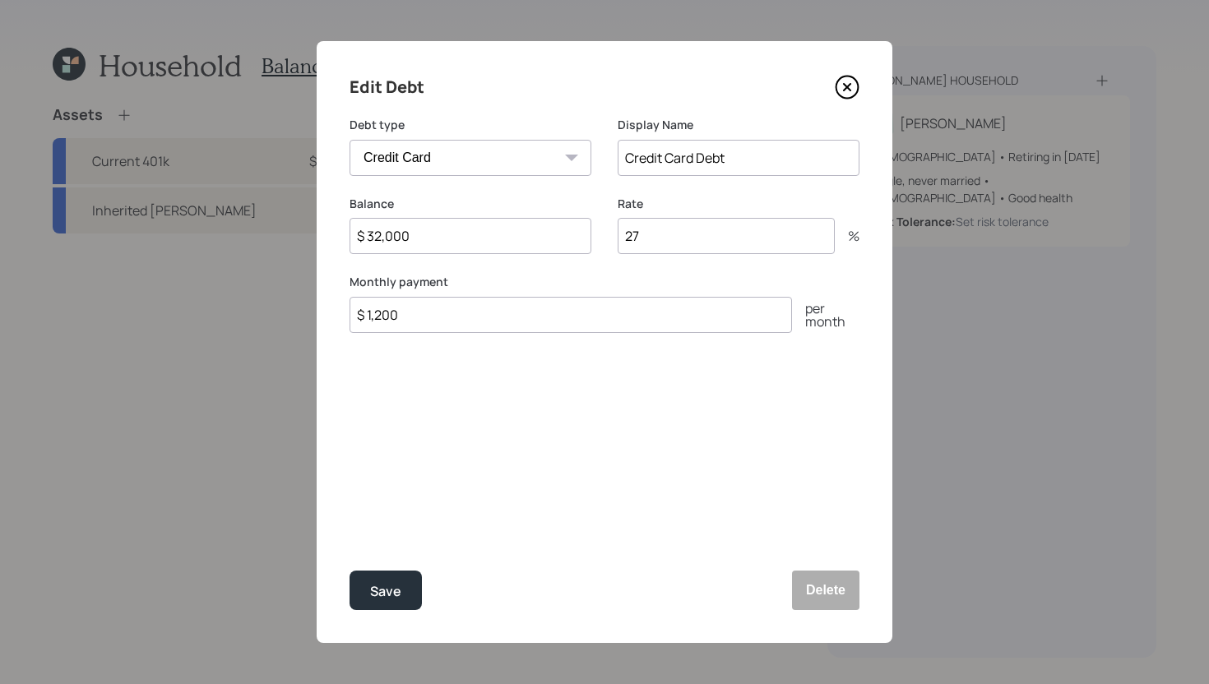
click at [847, 91] on icon at bounding box center [847, 87] width 25 height 25
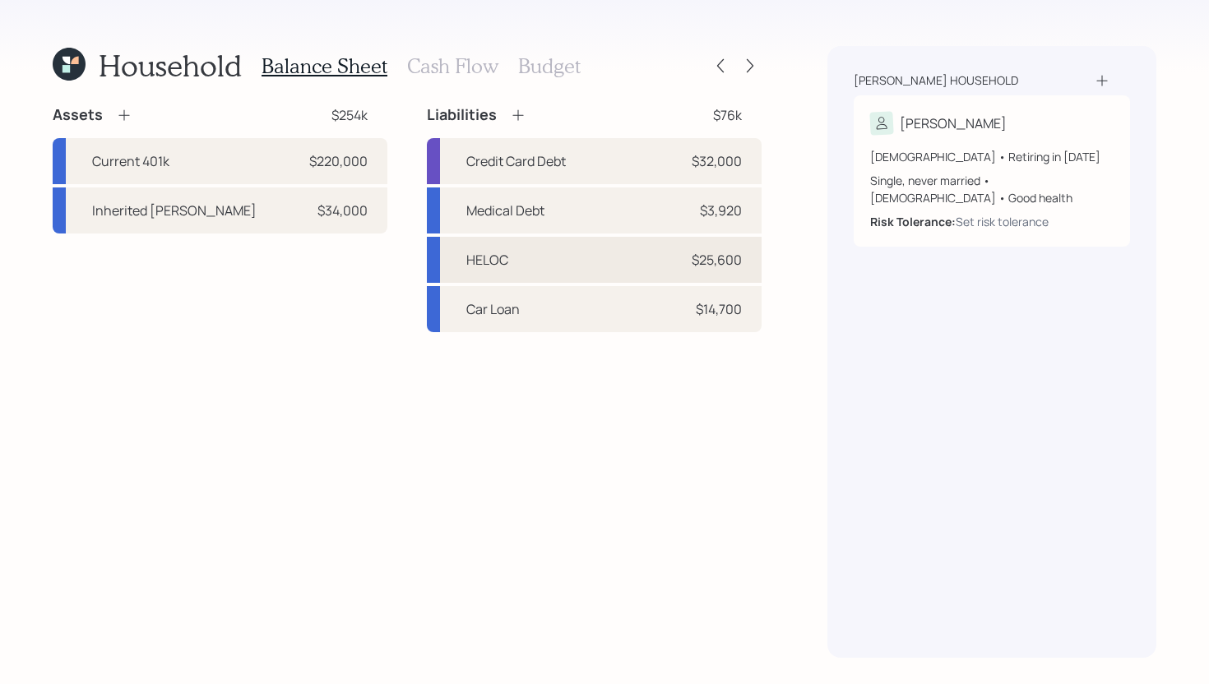
click at [565, 268] on div "HELOC $25,600" at bounding box center [594, 260] width 335 height 46
select select "other"
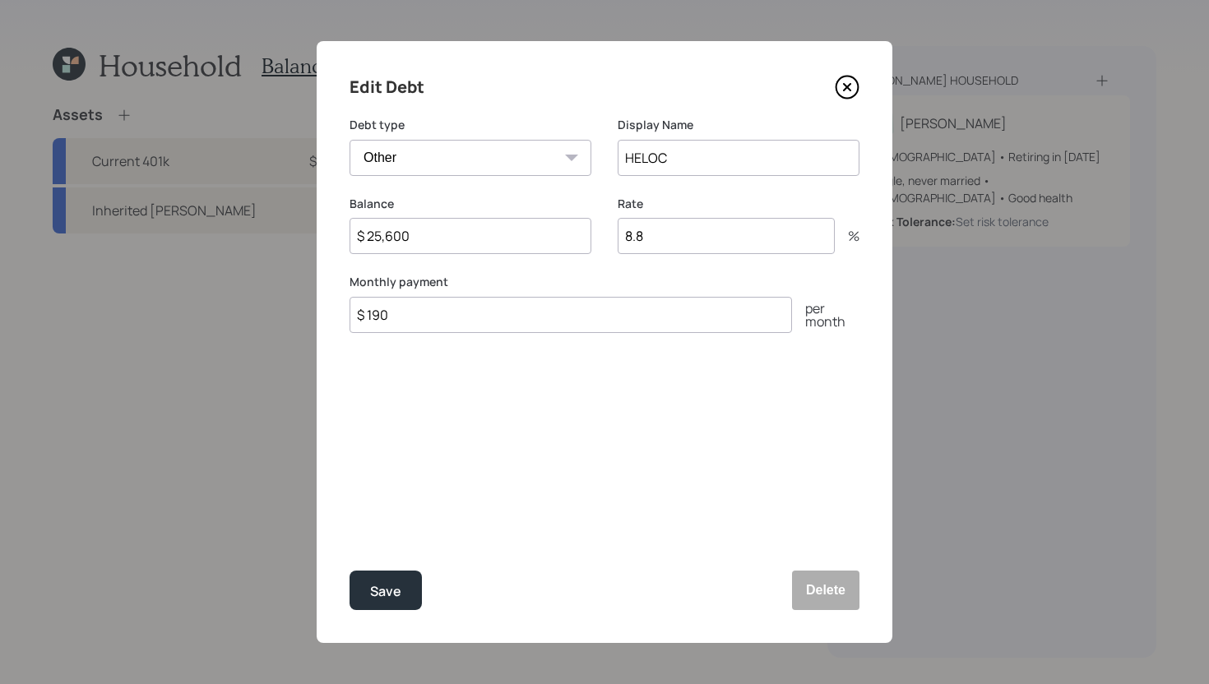
click at [857, 89] on icon at bounding box center [847, 87] width 25 height 25
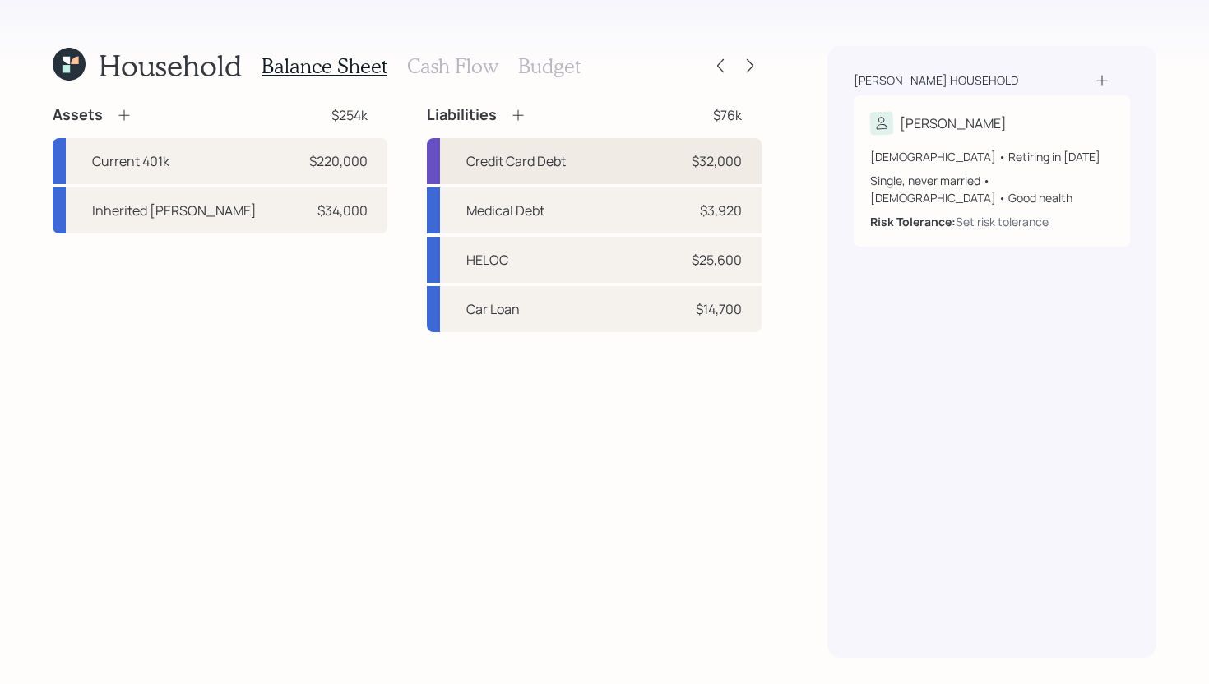
click at [493, 159] on div "Credit Card Debt" at bounding box center [516, 161] width 100 height 20
select select "credit_card"
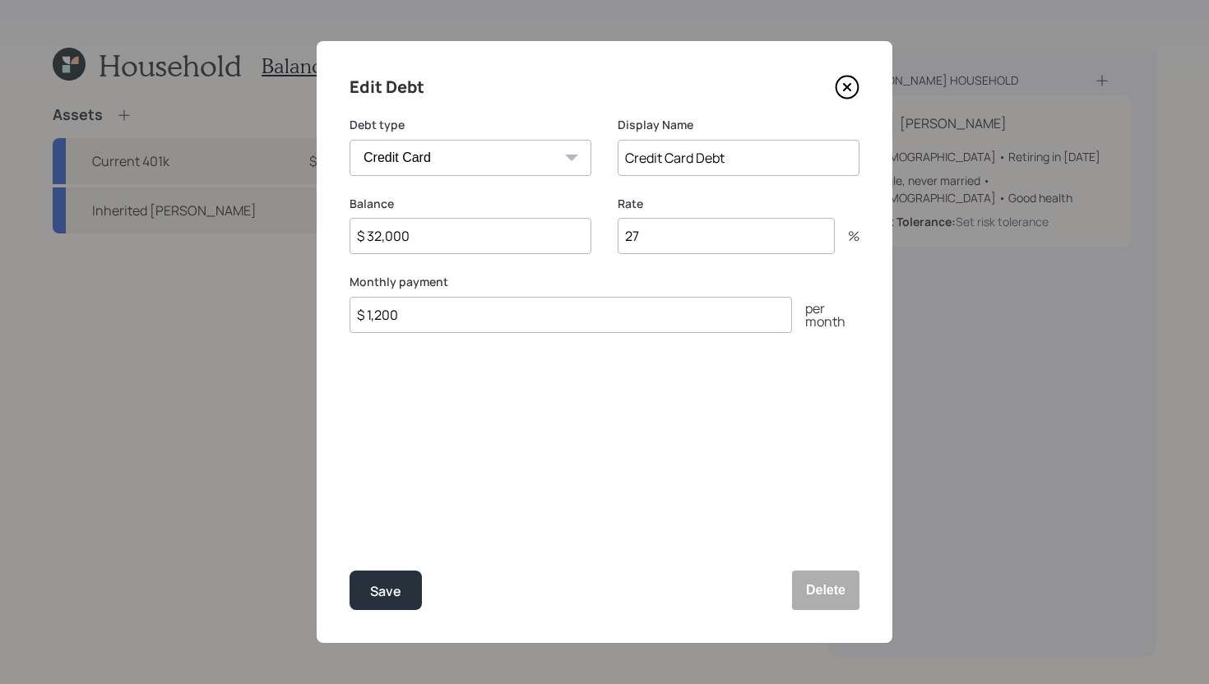
drag, startPoint x: 650, startPoint y: 234, endPoint x: 620, endPoint y: 237, distance: 29.7
click at [620, 237] on input "27" at bounding box center [726, 236] width 217 height 36
click at [848, 85] on icon at bounding box center [847, 87] width 7 height 7
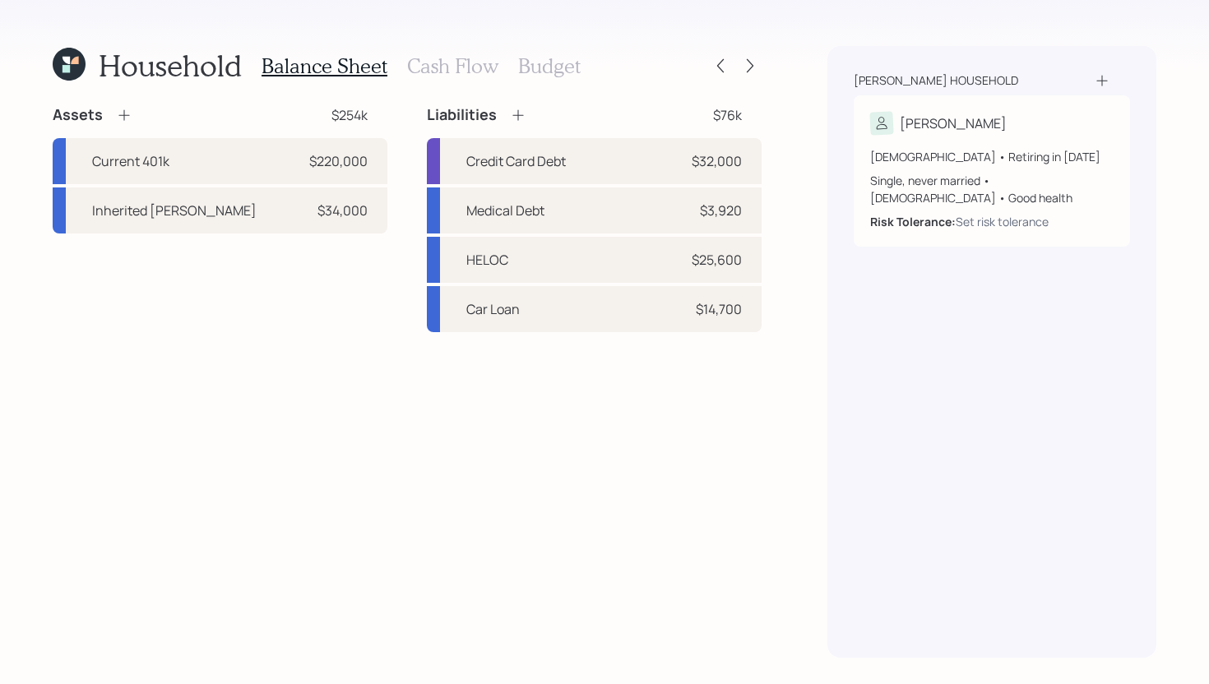
click at [472, 67] on h3 "Cash Flow" at bounding box center [452, 66] width 91 height 24
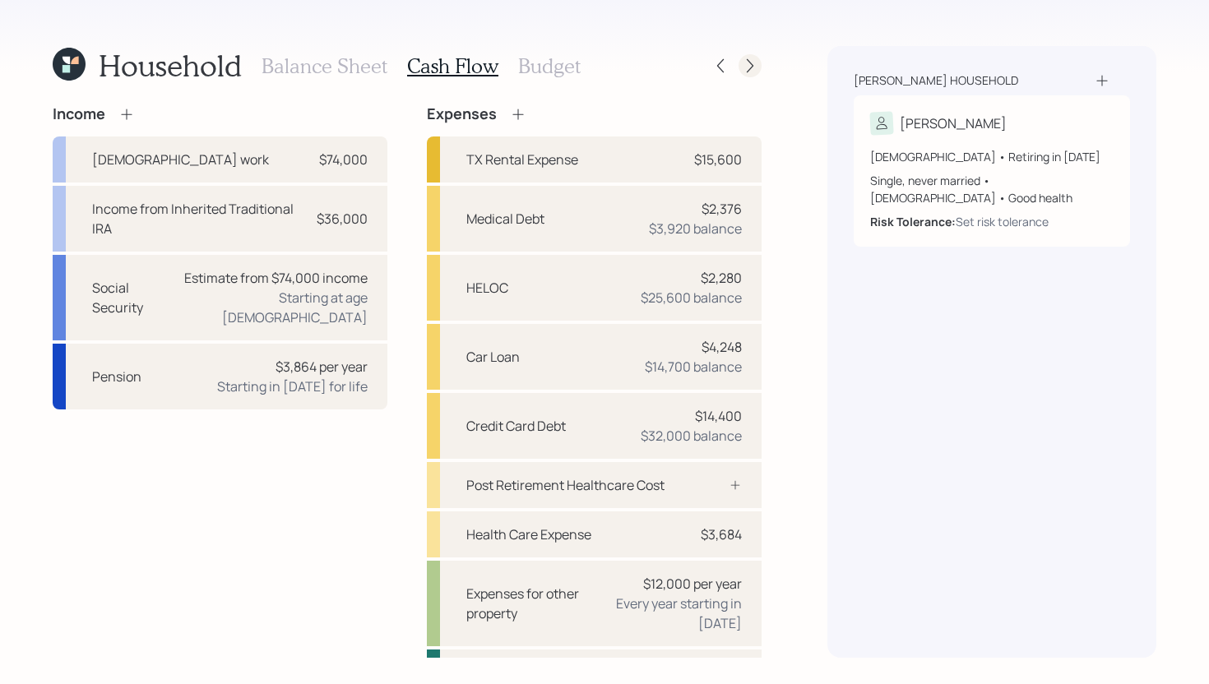
click at [753, 63] on icon at bounding box center [750, 66] width 16 height 16
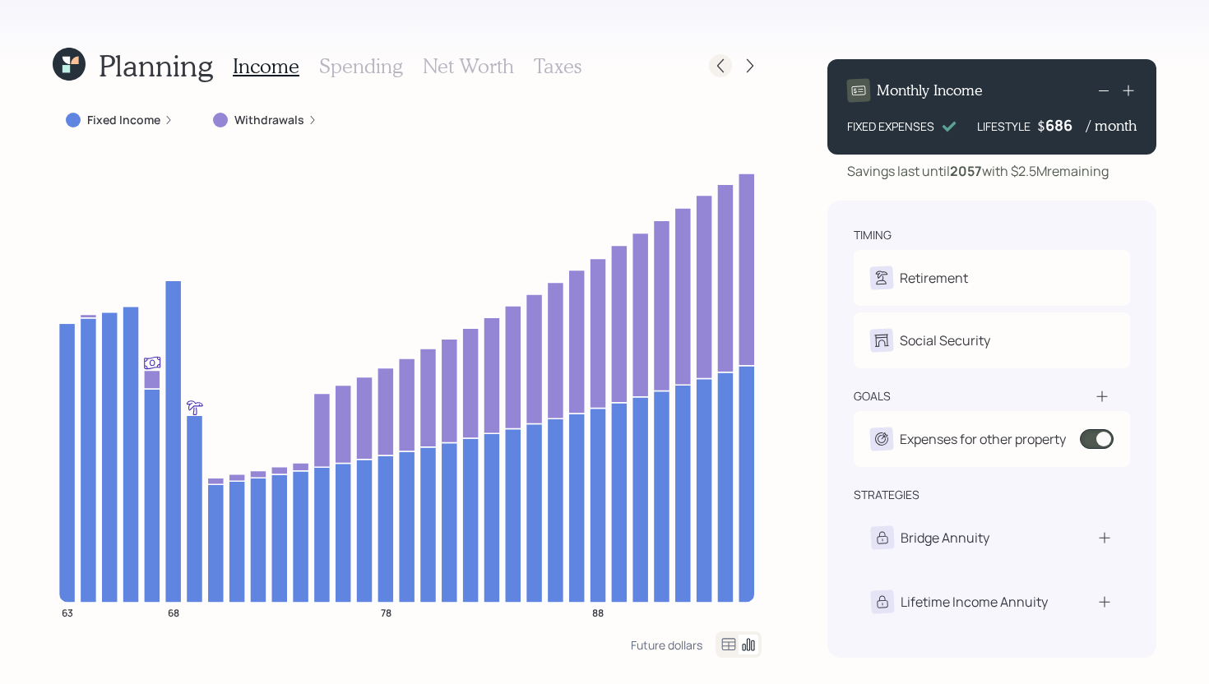
click at [722, 65] on icon at bounding box center [720, 66] width 16 height 16
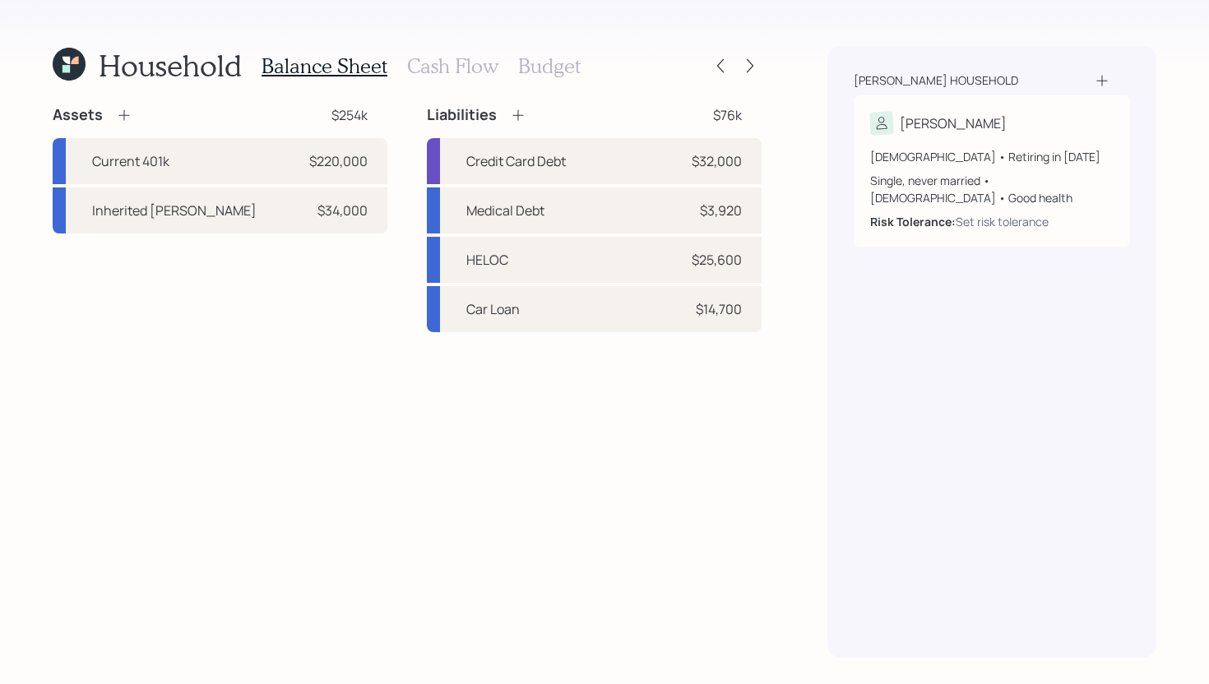
click at [463, 72] on h3 "Cash Flow" at bounding box center [452, 66] width 91 height 24
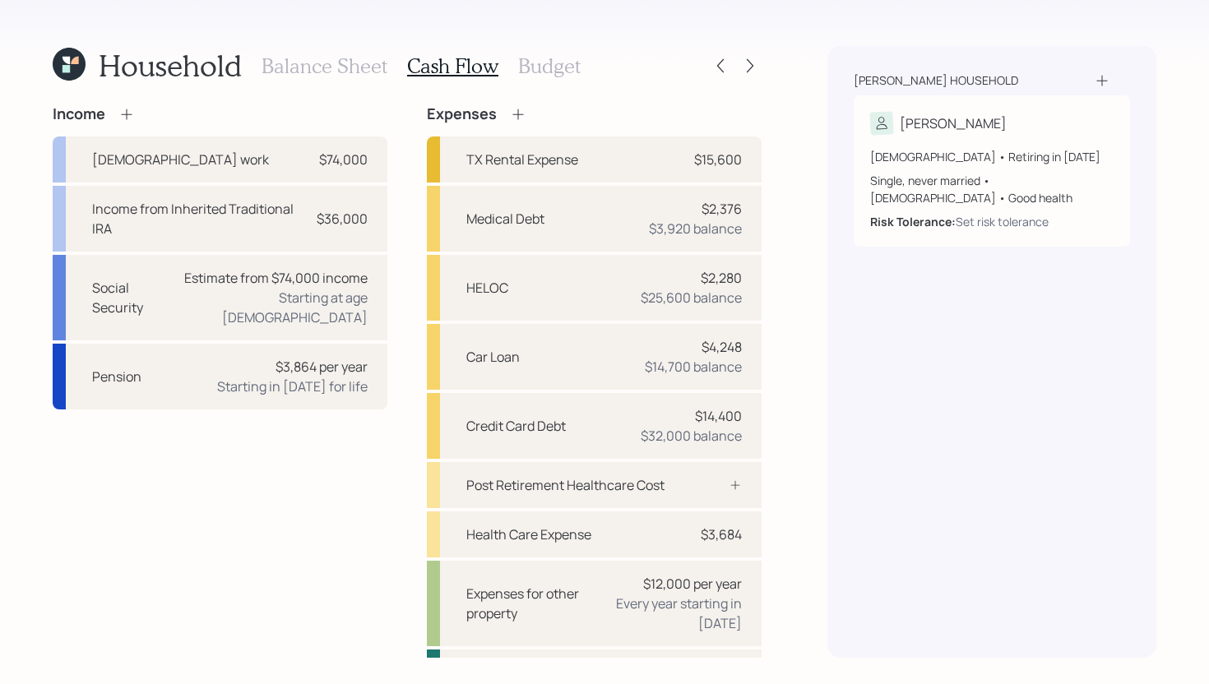
click at [537, 65] on h3 "Budget" at bounding box center [549, 66] width 63 height 24
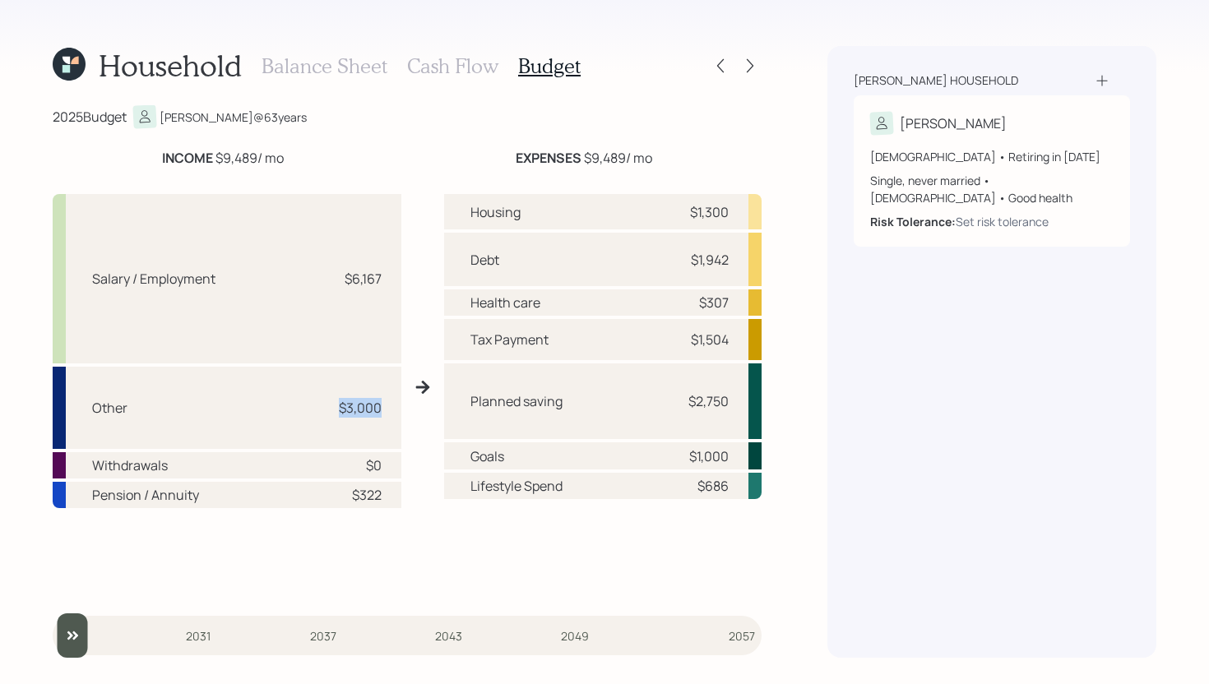
drag, startPoint x: 382, startPoint y: 405, endPoint x: 313, endPoint y: 405, distance: 69.1
click at [313, 405] on div "Other $3,000" at bounding box center [227, 408] width 349 height 82
click at [337, 63] on h3 "Balance Sheet" at bounding box center [325, 66] width 126 height 24
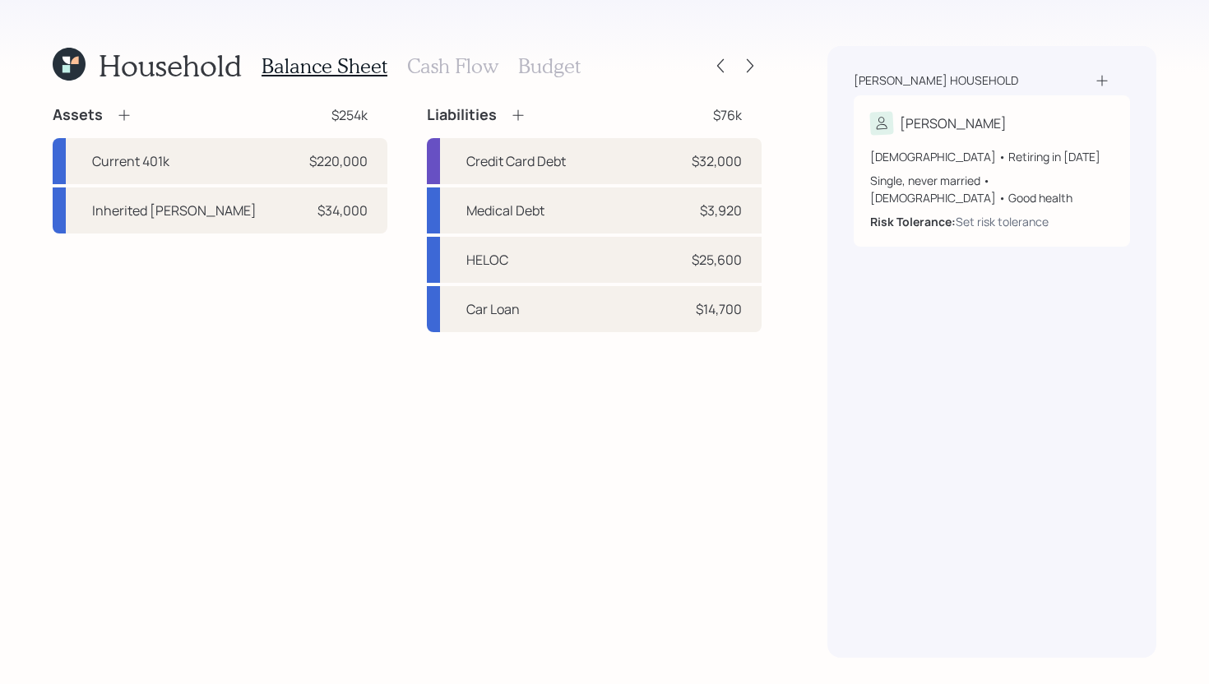
click at [471, 72] on h3 "Cash Flow" at bounding box center [452, 66] width 91 height 24
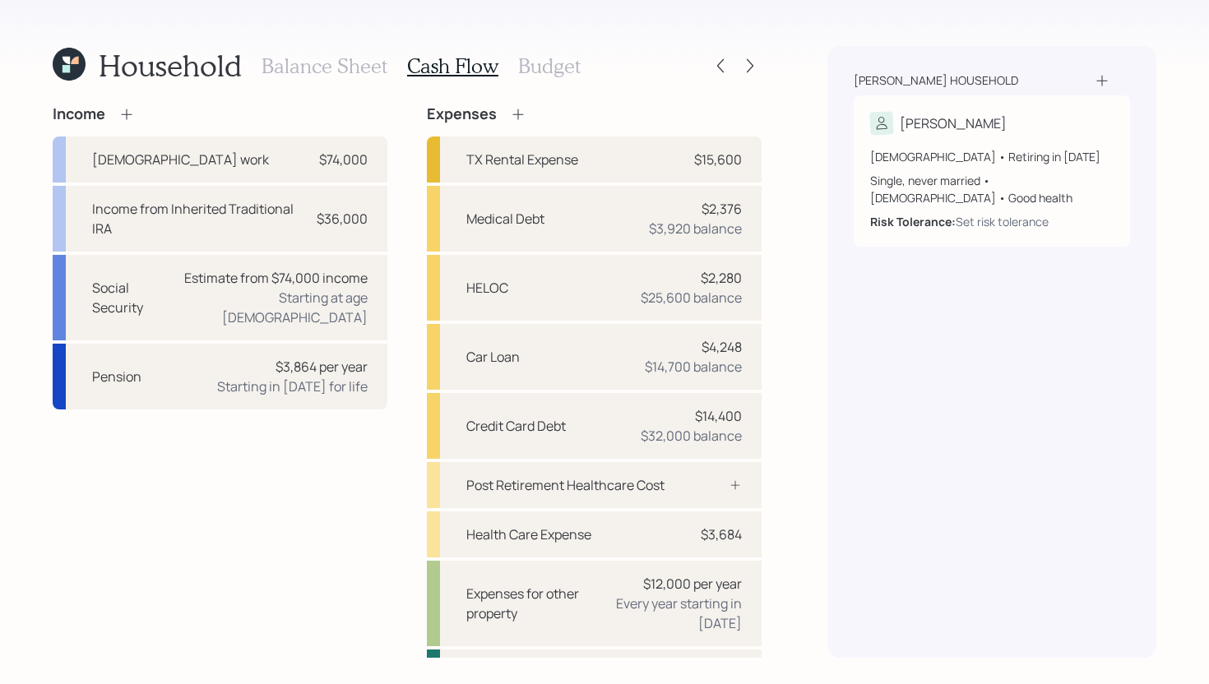
click at [538, 59] on h3 "Budget" at bounding box center [549, 66] width 63 height 24
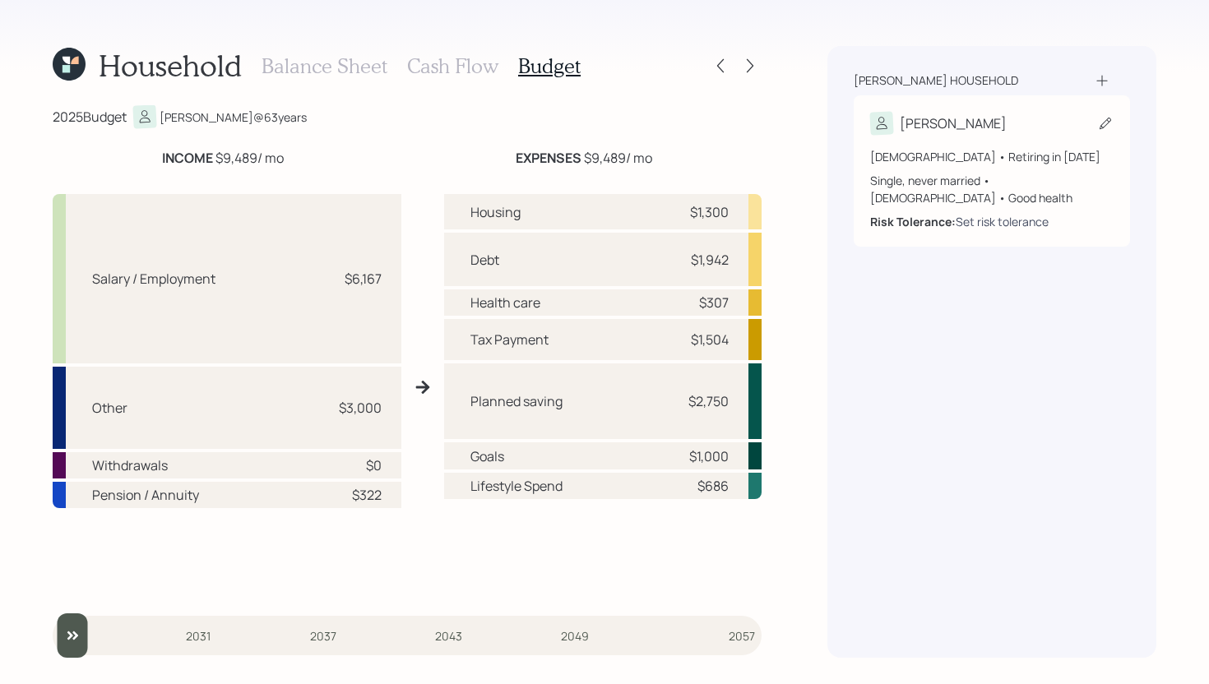
click at [994, 213] on div "Set risk tolerance" at bounding box center [1002, 221] width 93 height 17
click at [474, 71] on h3 "Cash Flow" at bounding box center [452, 66] width 91 height 24
click at [998, 213] on div "Set risk tolerance" at bounding box center [1002, 221] width 93 height 17
click at [460, 72] on h3 "Cash Flow" at bounding box center [452, 66] width 91 height 24
click at [1026, 213] on div "Set risk tolerance" at bounding box center [1002, 221] width 93 height 17
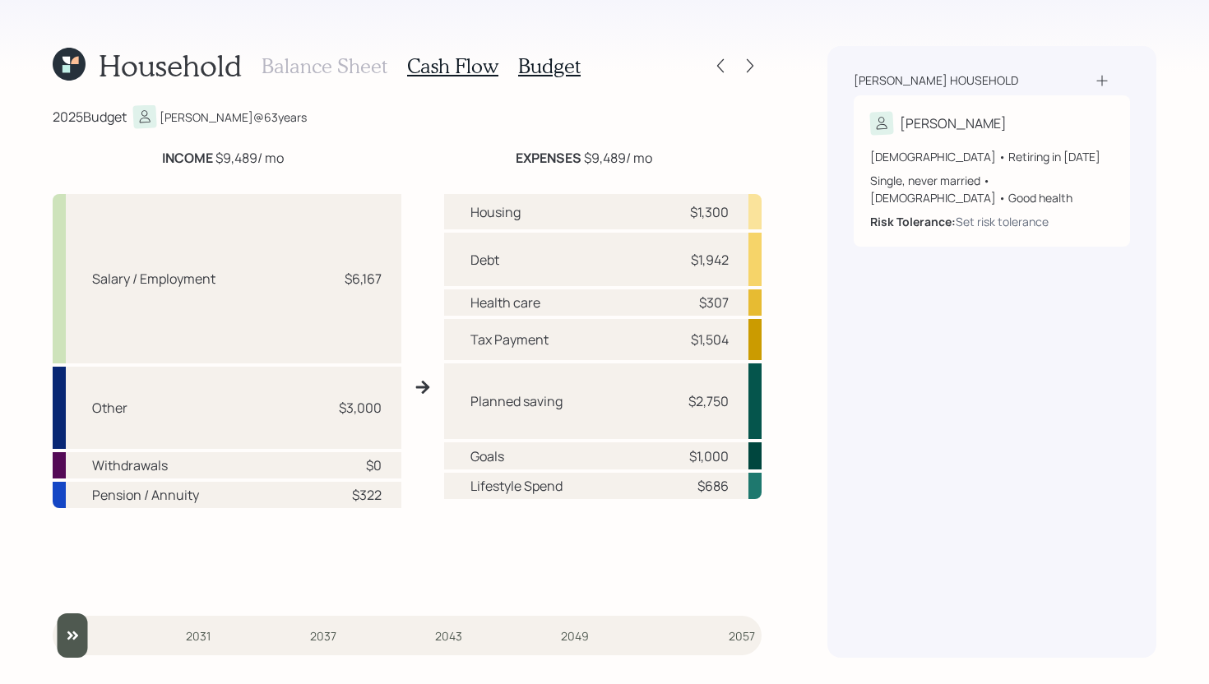
click at [338, 57] on h3 "Balance Sheet" at bounding box center [325, 66] width 126 height 24
click at [78, 65] on icon at bounding box center [69, 64] width 41 height 41
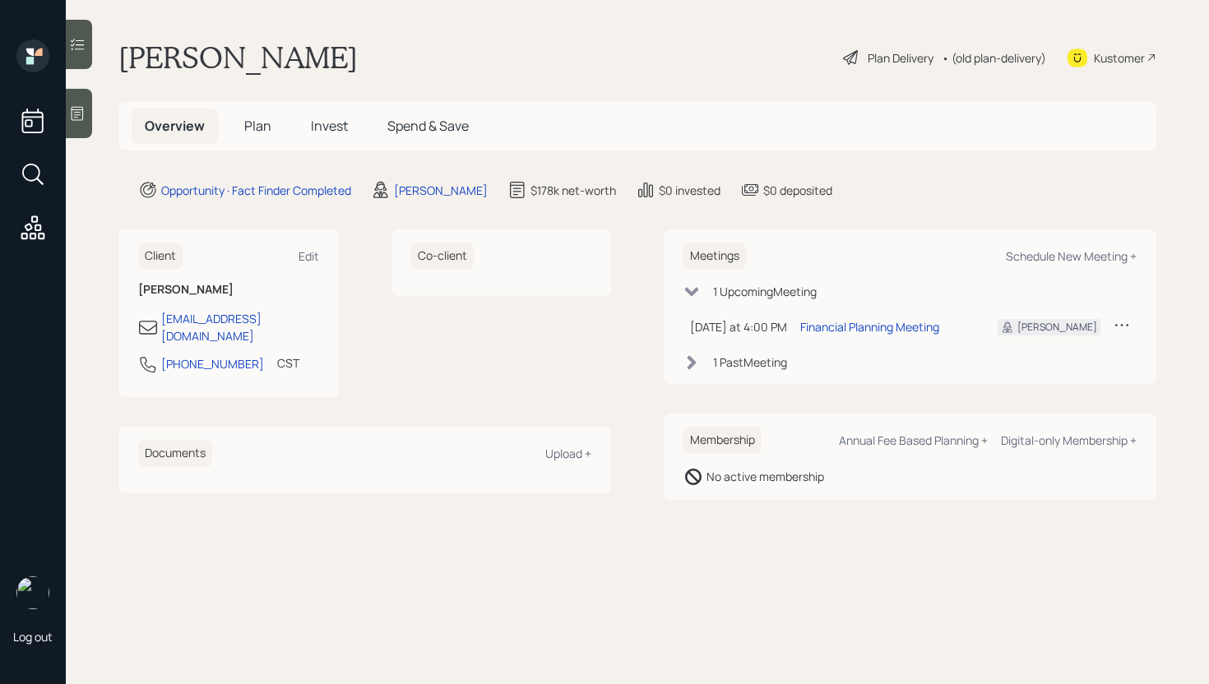
click at [978, 61] on div "• (old plan-delivery)" at bounding box center [994, 57] width 104 height 17
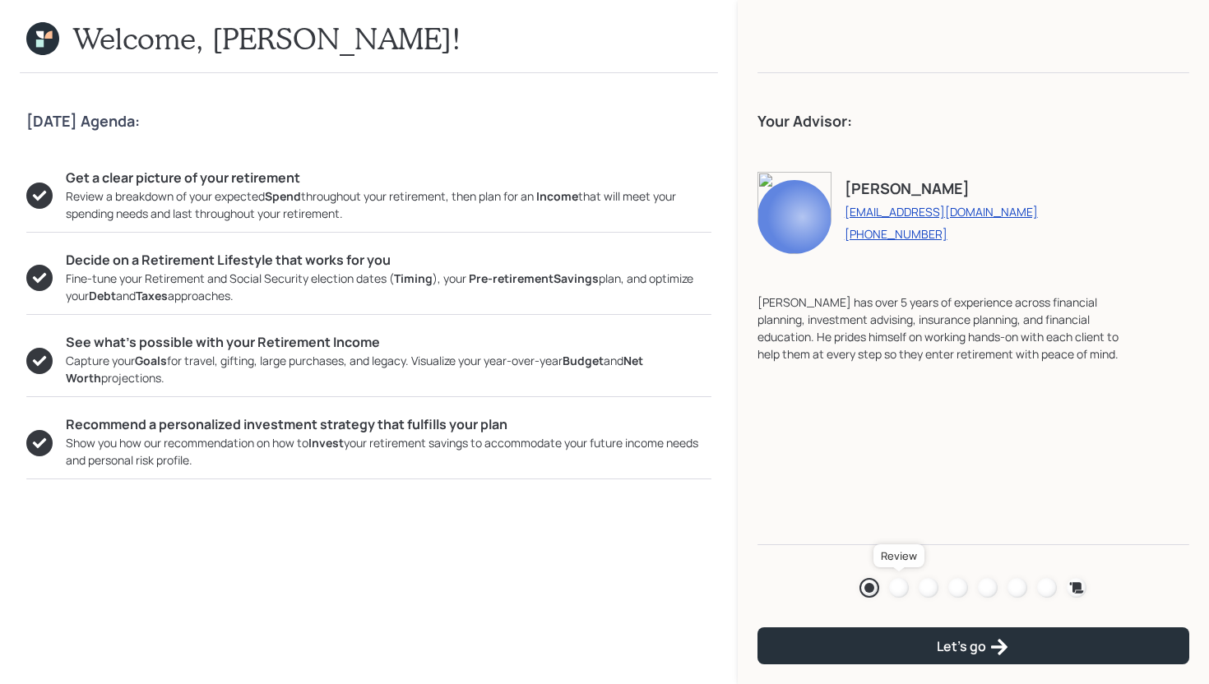
click at [897, 589] on div at bounding box center [899, 588] width 20 height 20
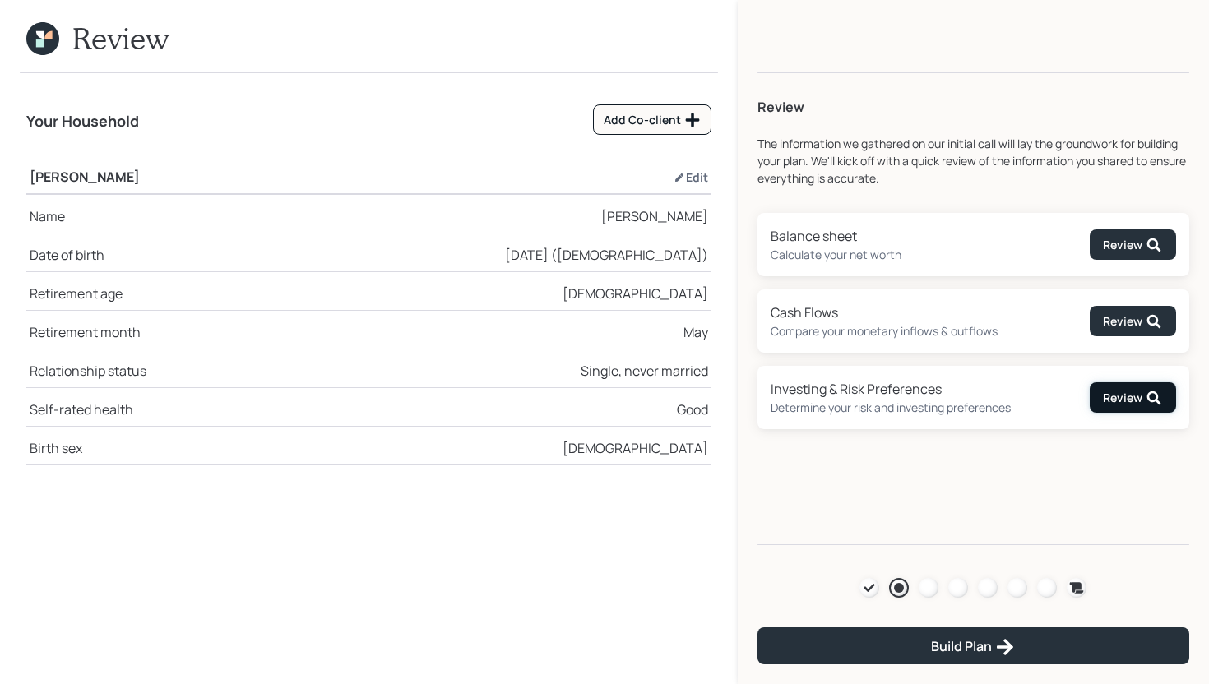
click at [1108, 395] on div "Review" at bounding box center [1132, 398] width 59 height 16
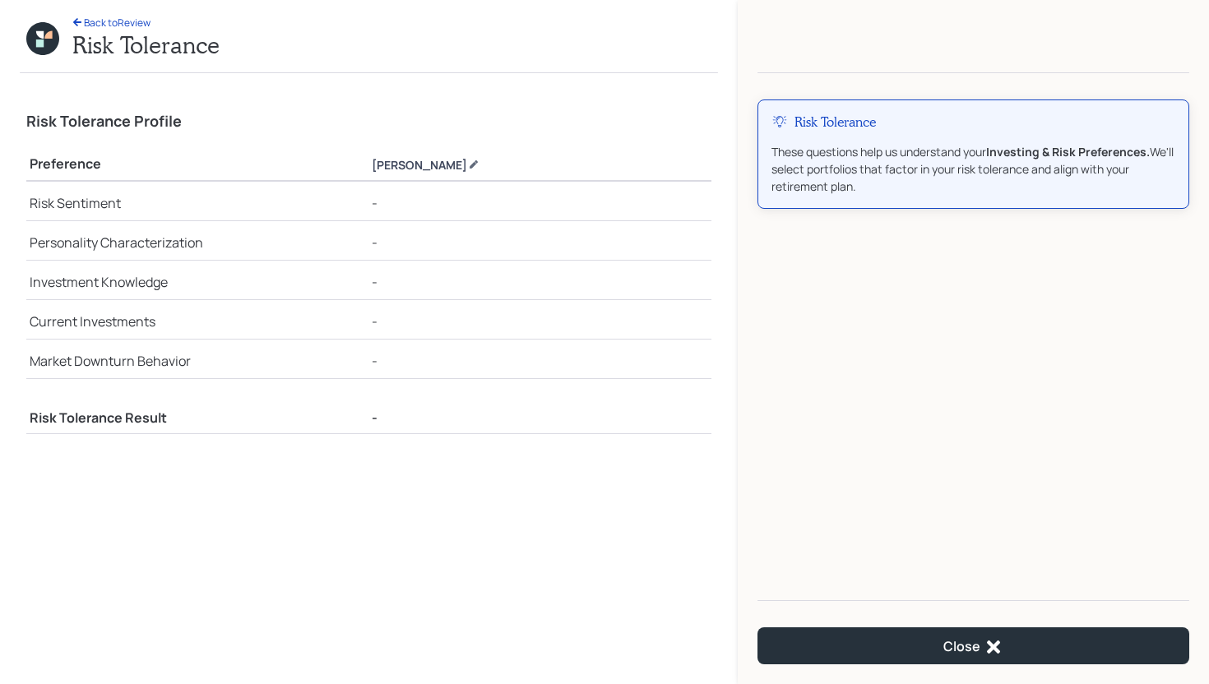
click at [470, 164] on icon at bounding box center [474, 164] width 8 height 8
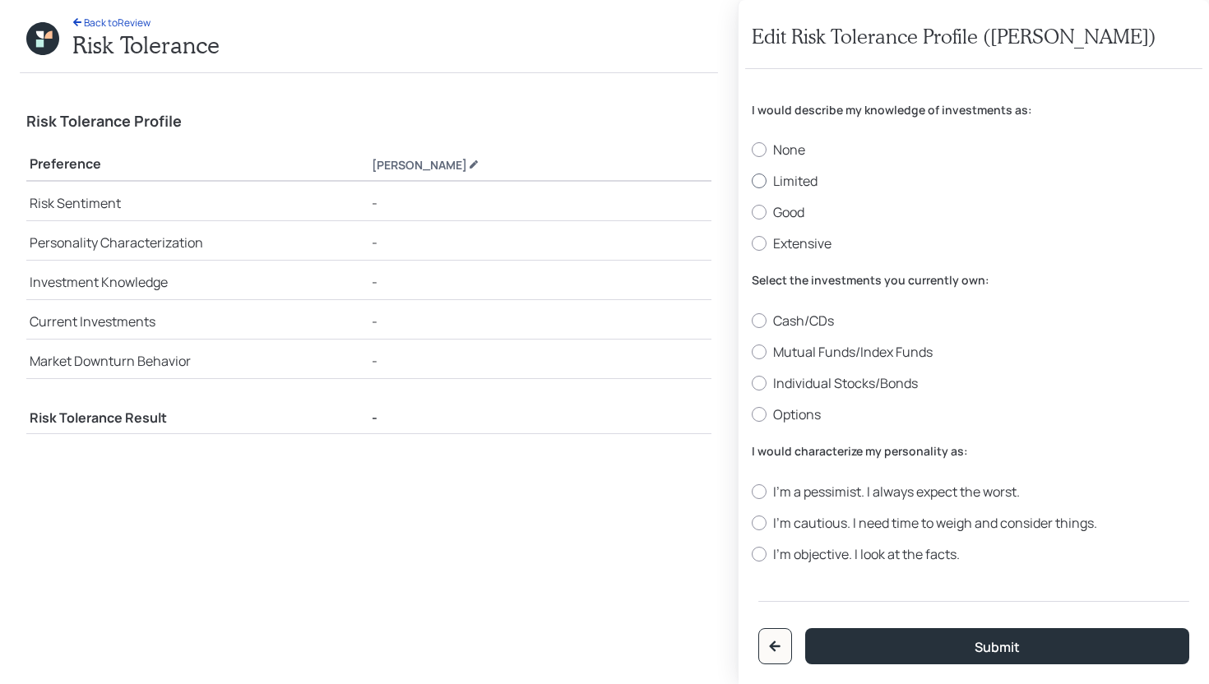
click at [809, 182] on label "Limited" at bounding box center [974, 181] width 444 height 18
click at [752, 182] on input "Limited" at bounding box center [751, 181] width 1 height 1
radio input "true"
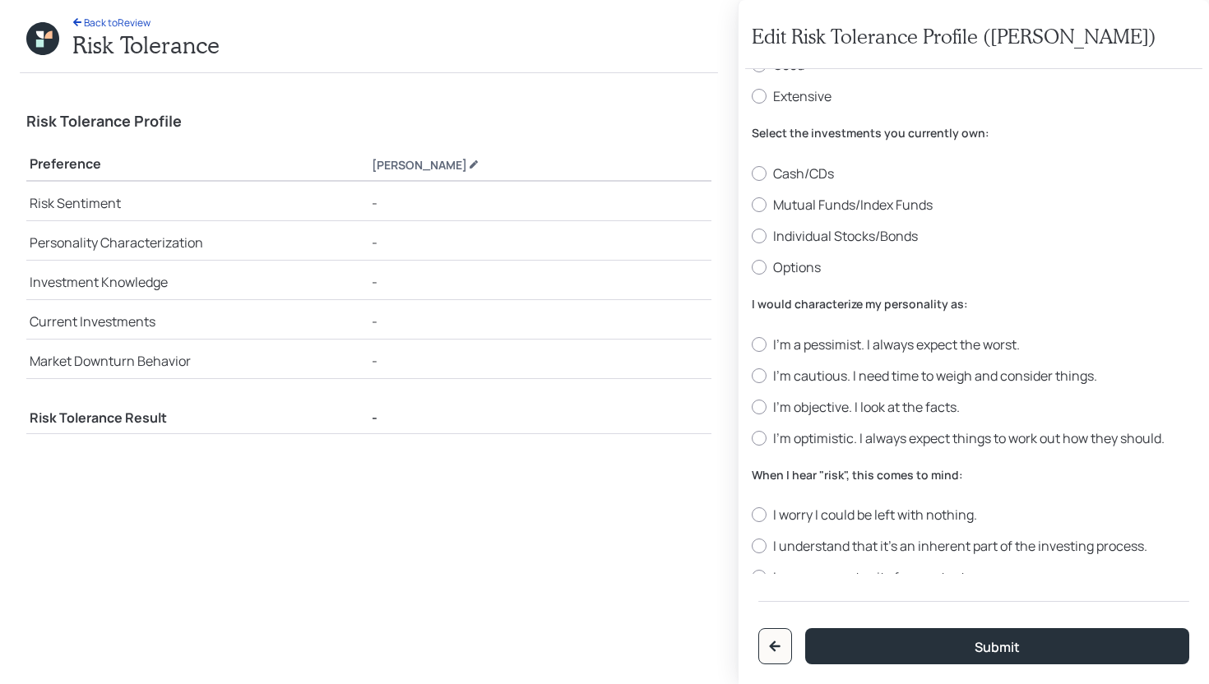
scroll to position [146, 0]
click at [873, 206] on label "Mutual Funds/Index Funds" at bounding box center [974, 206] width 444 height 18
click at [752, 206] on input "Mutual Funds/Index Funds" at bounding box center [751, 206] width 1 height 1
radio input "true"
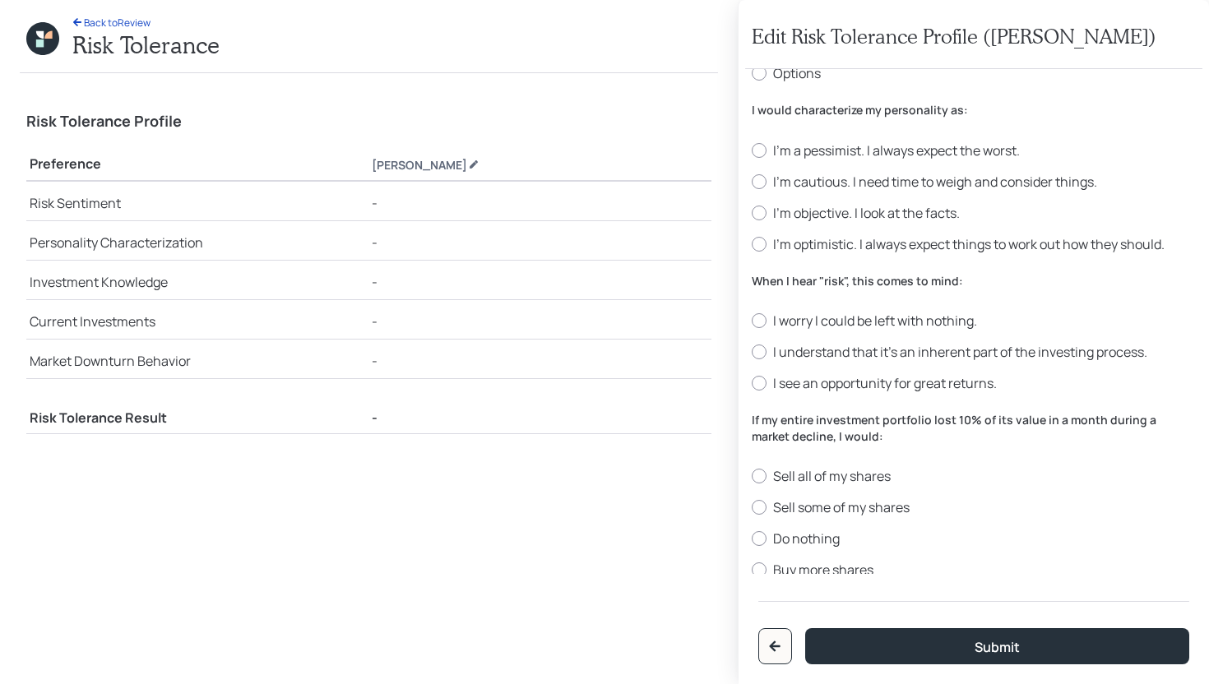
scroll to position [324, 0]
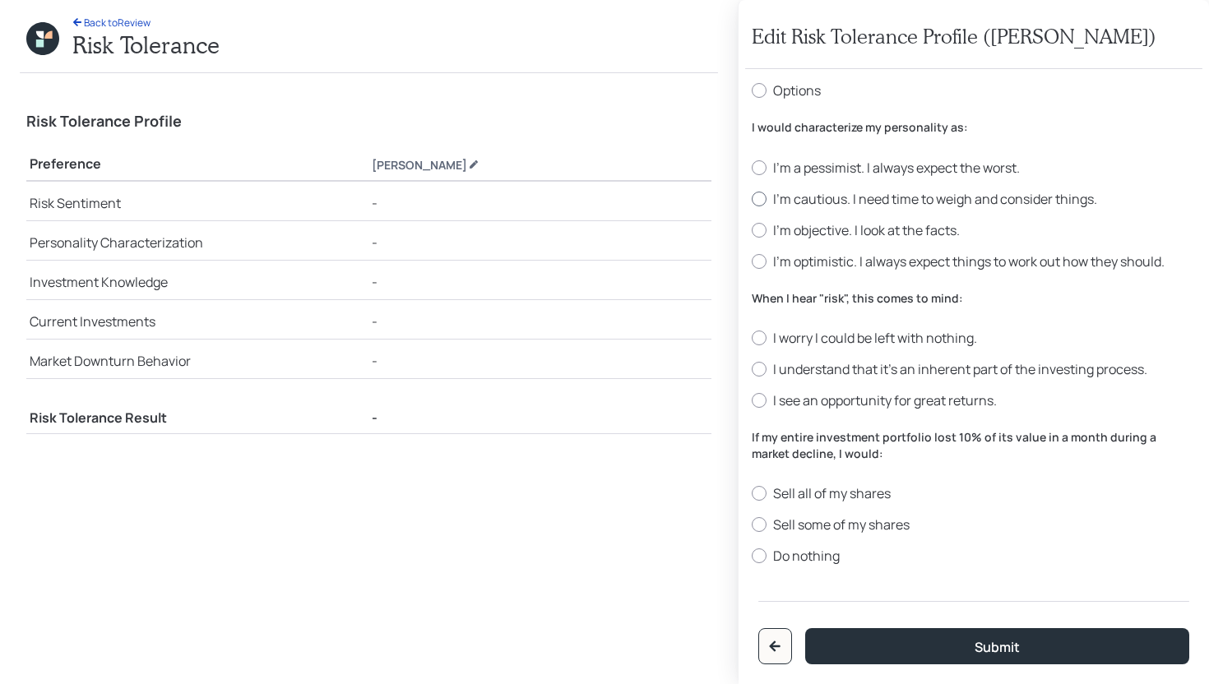
click at [848, 197] on label "I'm cautious. I need time to weigh and consider things." at bounding box center [974, 199] width 444 height 18
click at [752, 198] on input "I'm cautious. I need time to weigh and consider things." at bounding box center [751, 198] width 1 height 1
radio input "true"
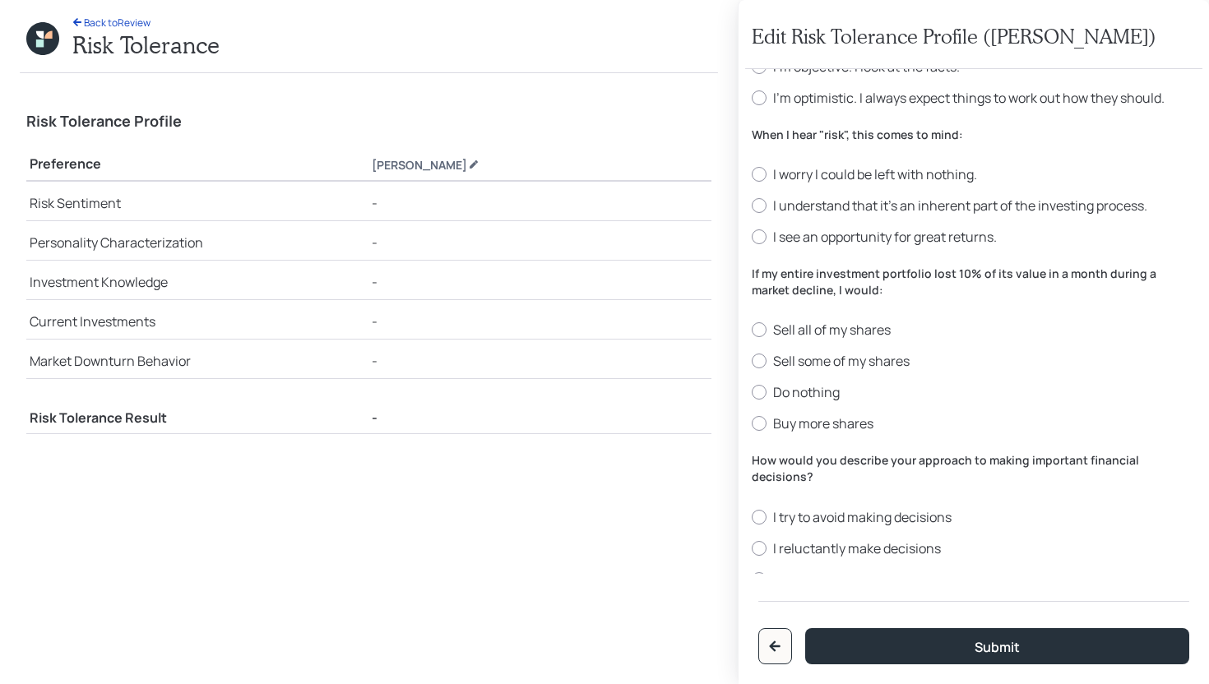
scroll to position [473, 0]
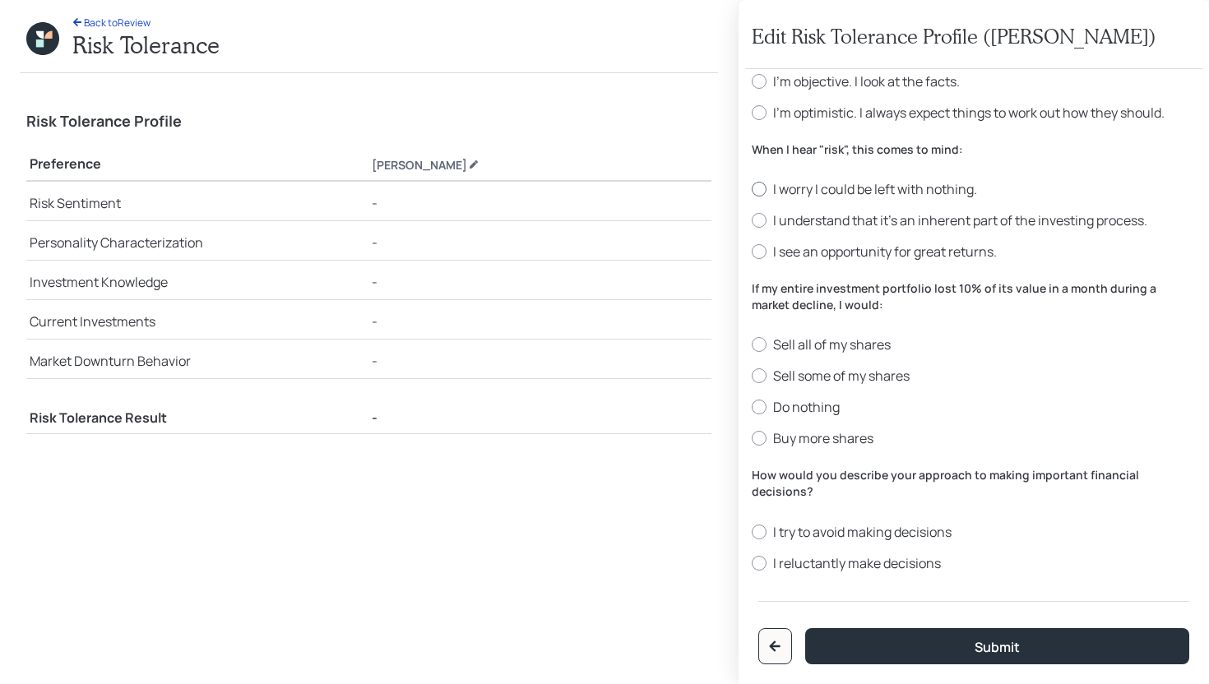
click at [918, 188] on label "I worry I could be left with nothing." at bounding box center [974, 189] width 444 height 18
click at [752, 189] on input "I worry I could be left with nothing." at bounding box center [751, 189] width 1 height 1
radio input "true"
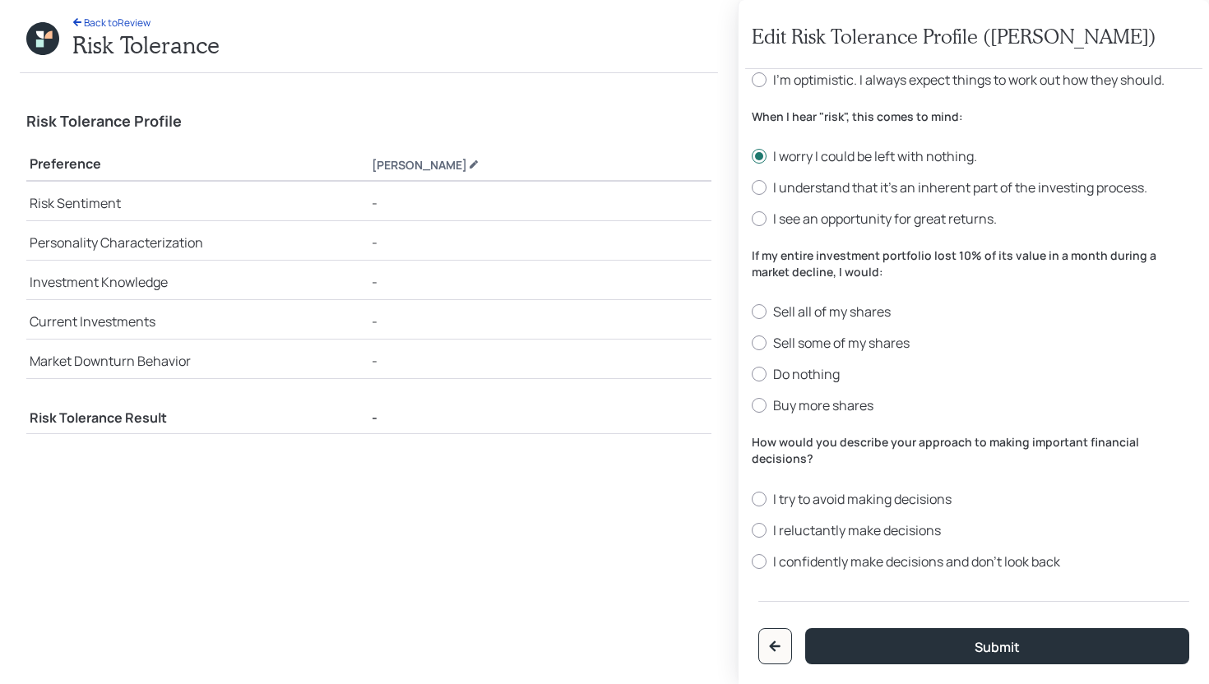
scroll to position [505, 0]
click at [813, 379] on label "Do nothing" at bounding box center [974, 375] width 444 height 18
click at [752, 376] on input "Do nothing" at bounding box center [751, 375] width 1 height 1
radio input "true"
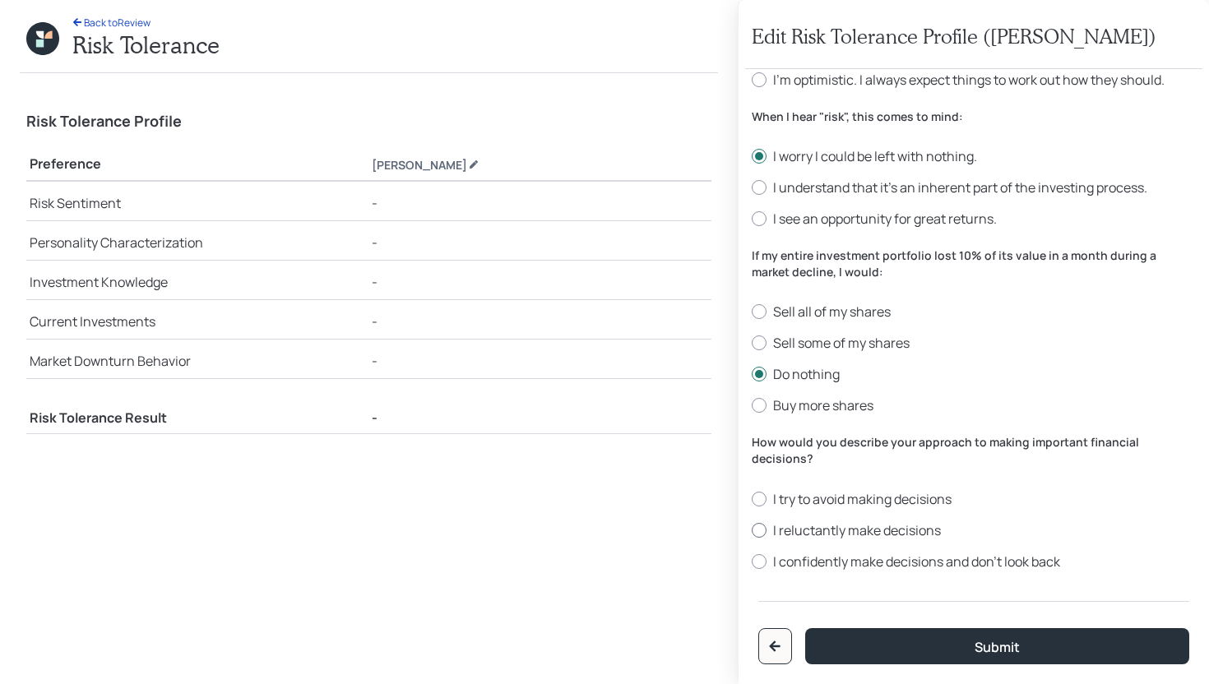
click at [838, 521] on label "I reluctantly make decisions" at bounding box center [974, 530] width 444 height 18
click at [752, 530] on input "I reluctantly make decisions" at bounding box center [751, 530] width 1 height 1
radio input "true"
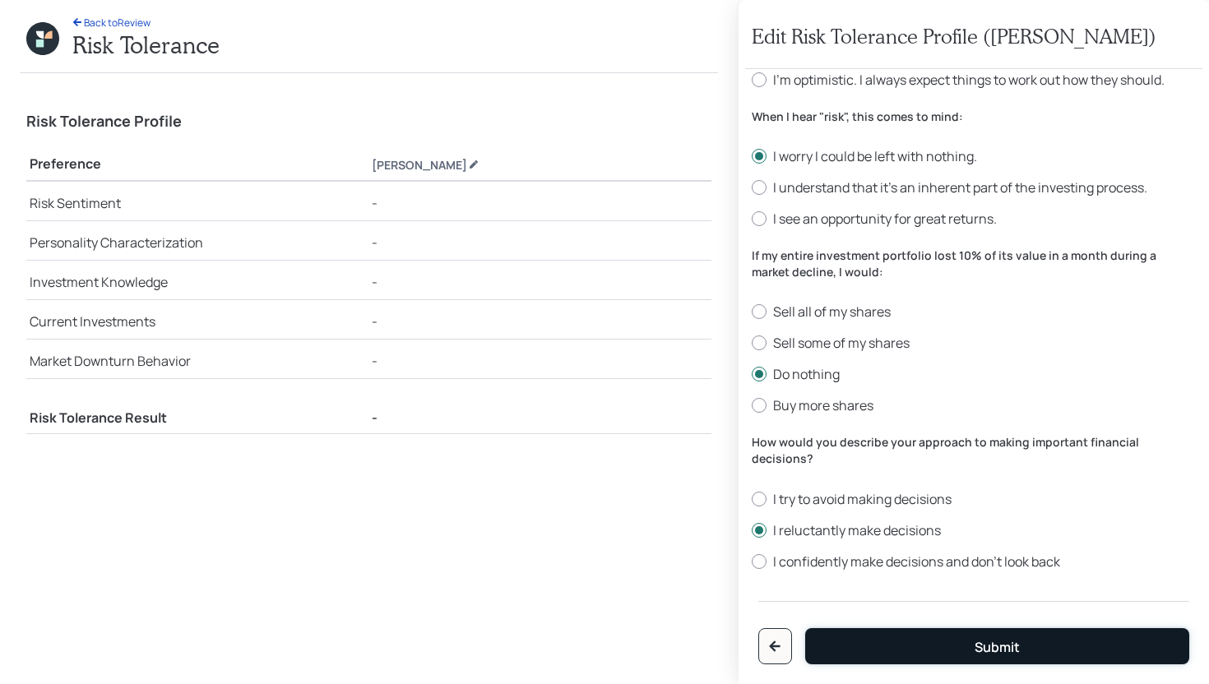
click at [877, 628] on button "Submit" at bounding box center [997, 646] width 384 height 36
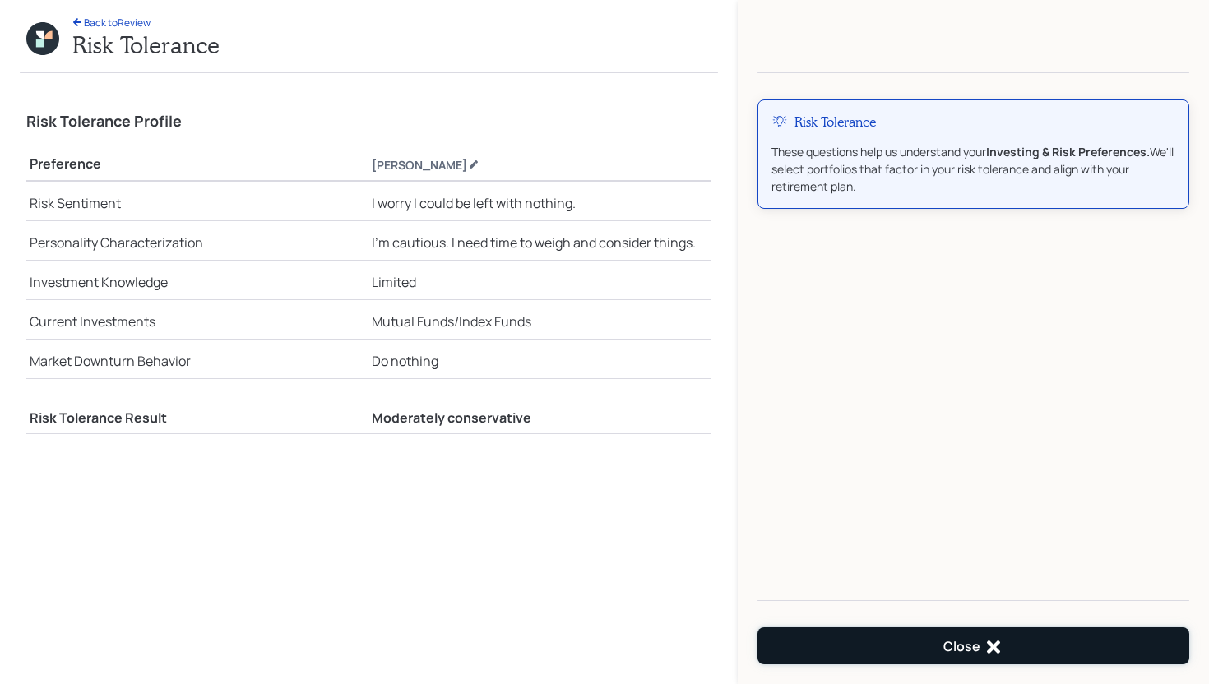
click at [943, 638] on button "Close" at bounding box center [973, 646] width 432 height 37
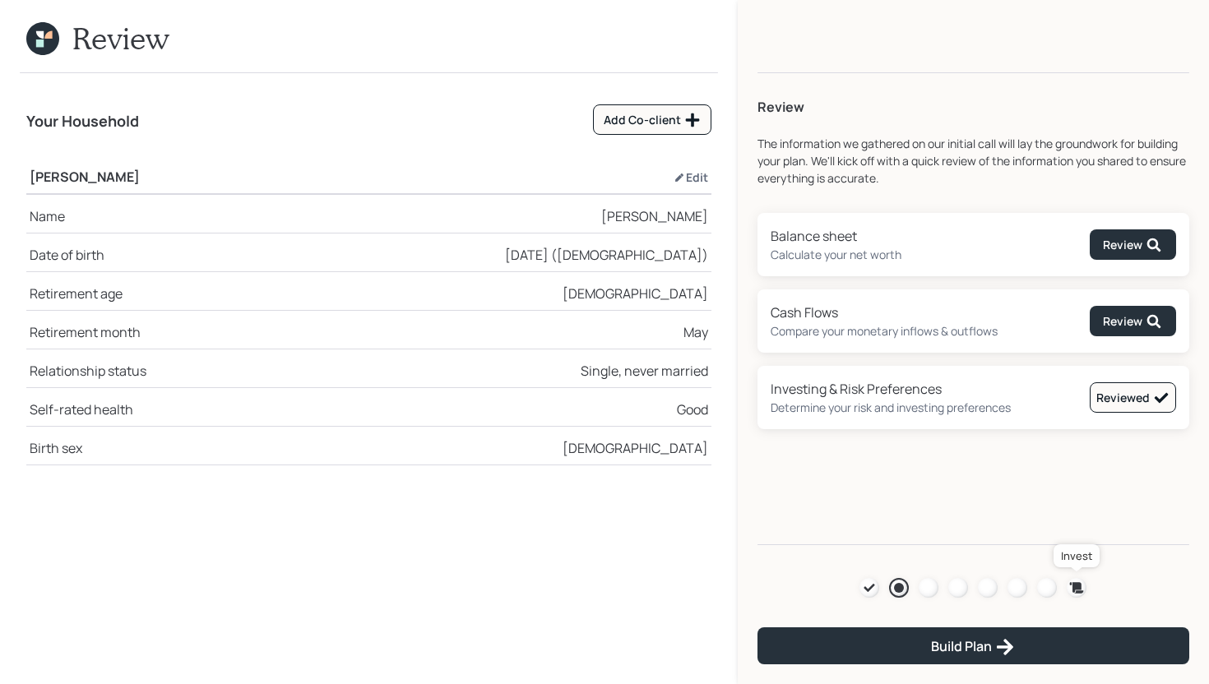
click at [1070, 588] on icon at bounding box center [1076, 588] width 16 height 16
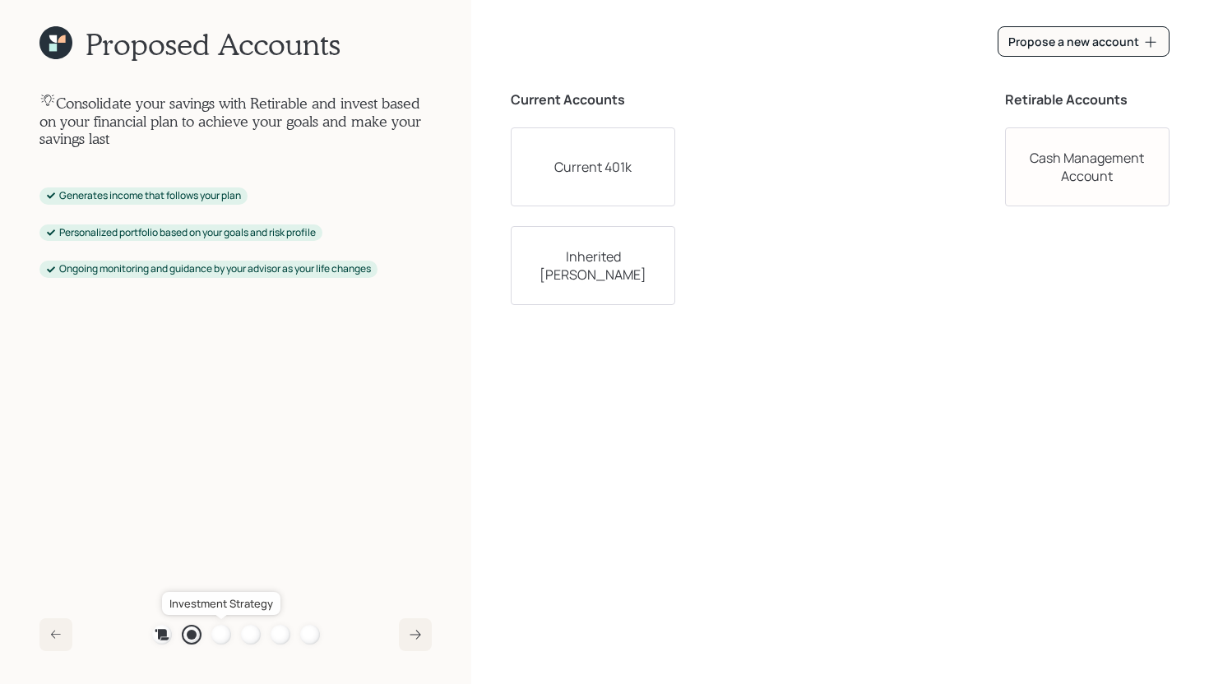
click at [224, 641] on div at bounding box center [221, 635] width 20 height 20
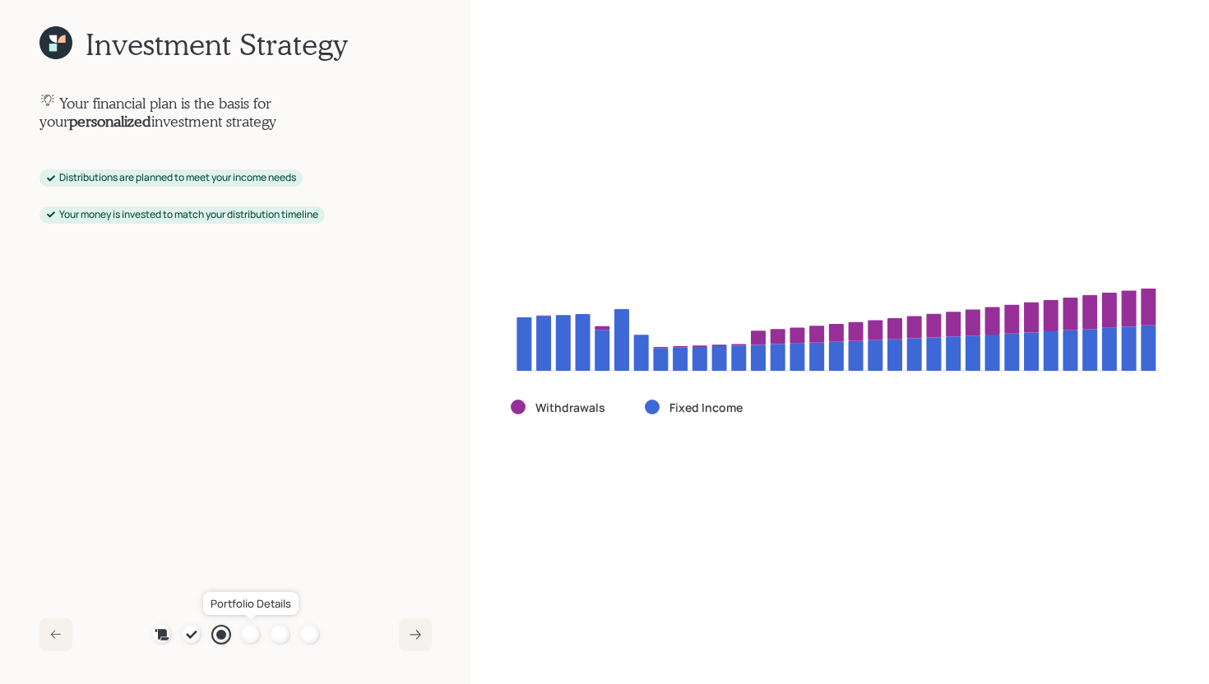
click at [249, 636] on div at bounding box center [251, 635] width 20 height 20
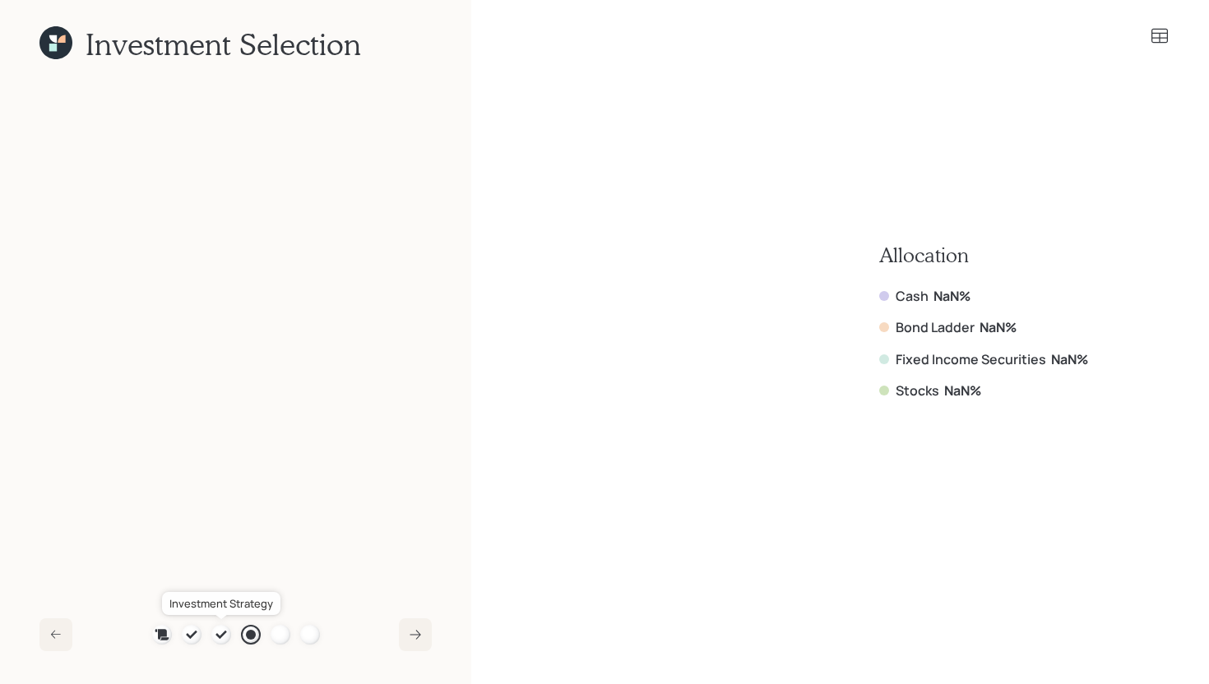
click at [220, 639] on icon at bounding box center [221, 634] width 13 height 13
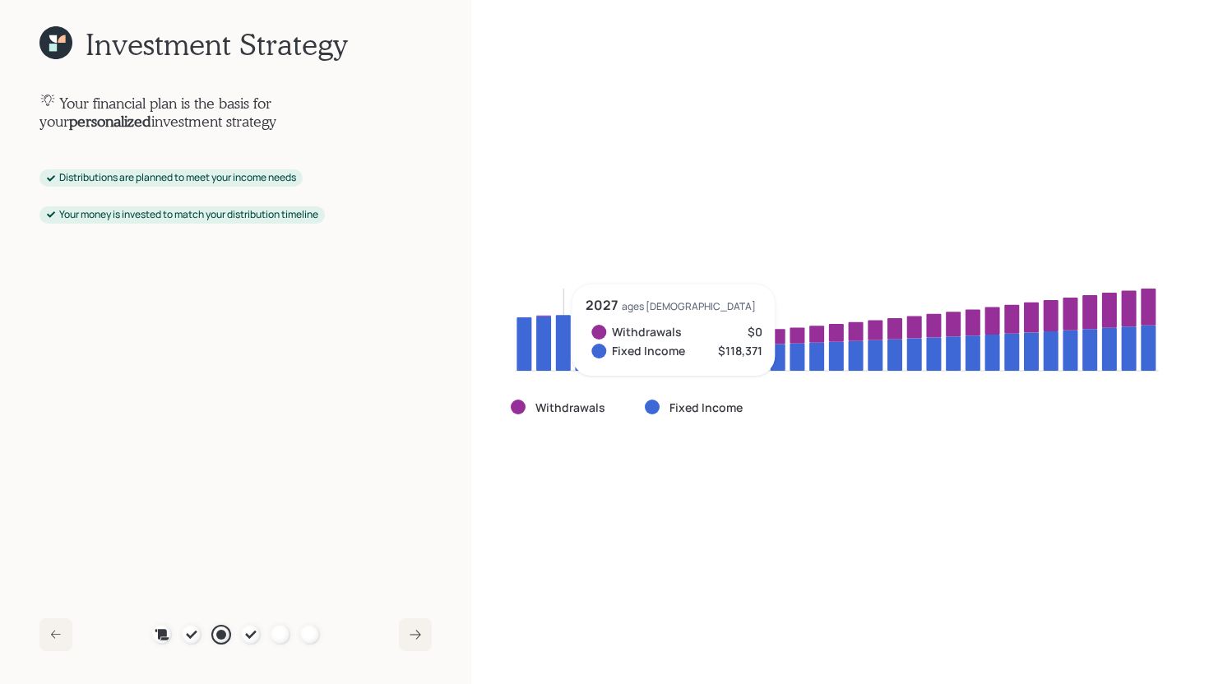
click at [573, 358] on icon at bounding box center [837, 342] width 652 height 115
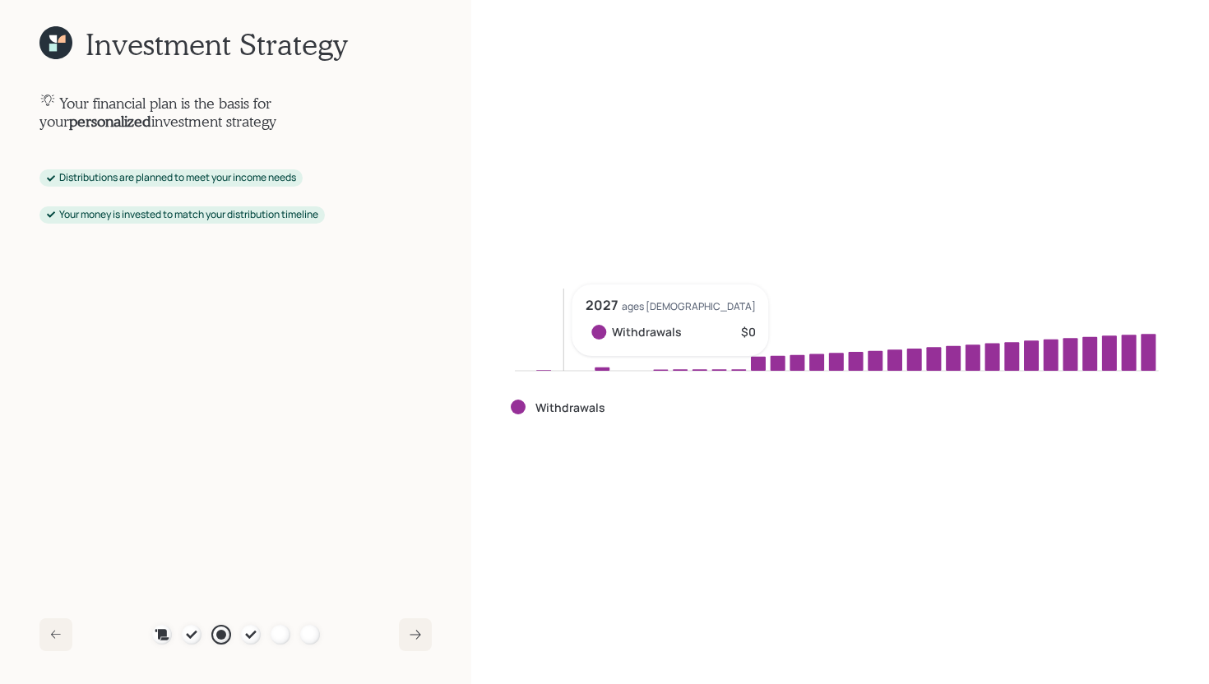
click at [563, 365] on icon at bounding box center [837, 342] width 652 height 115
